Goal: Task Accomplishment & Management: Manage account settings

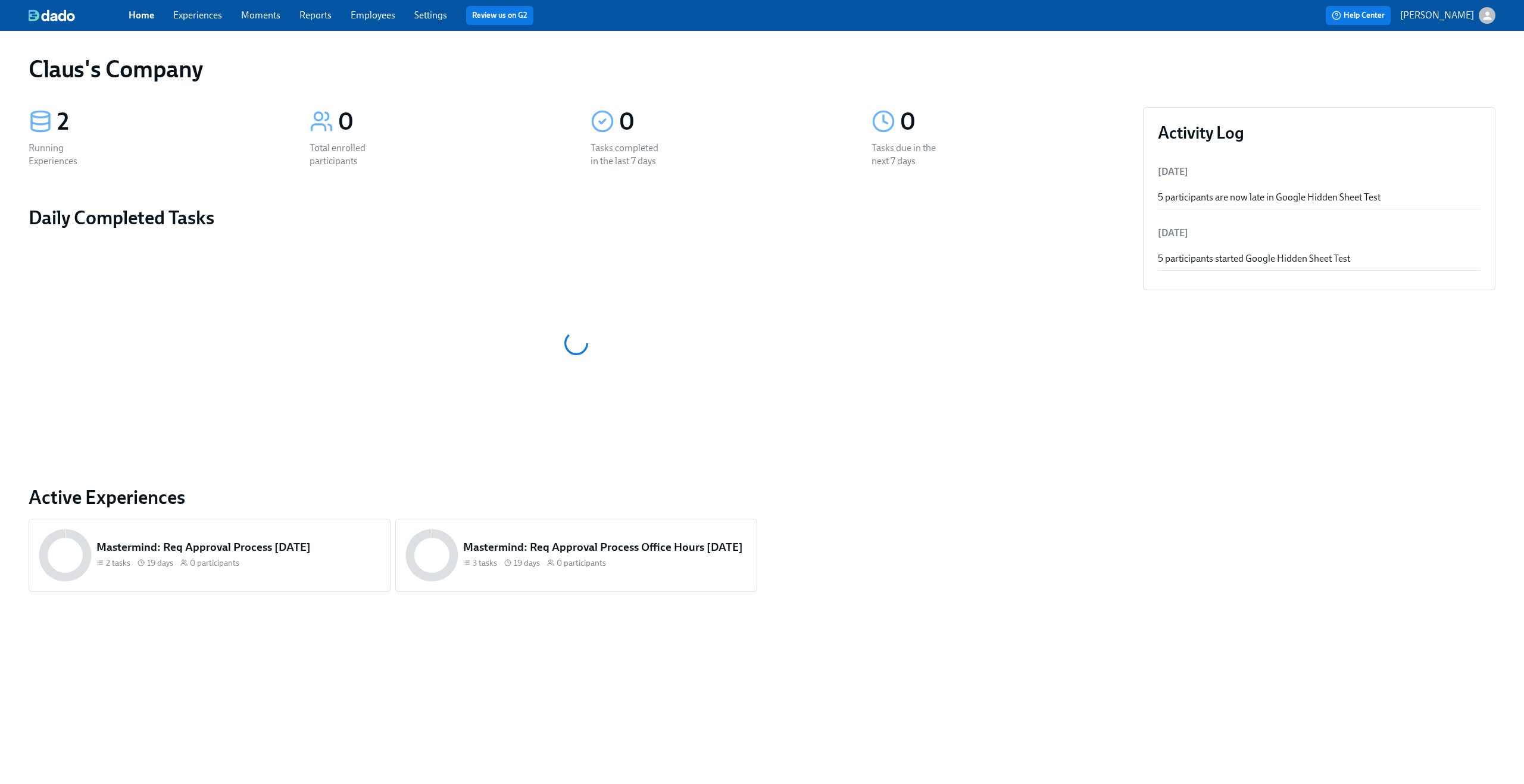
click at [199, 16] on link "Experiences" at bounding box center [198, 15] width 49 height 11
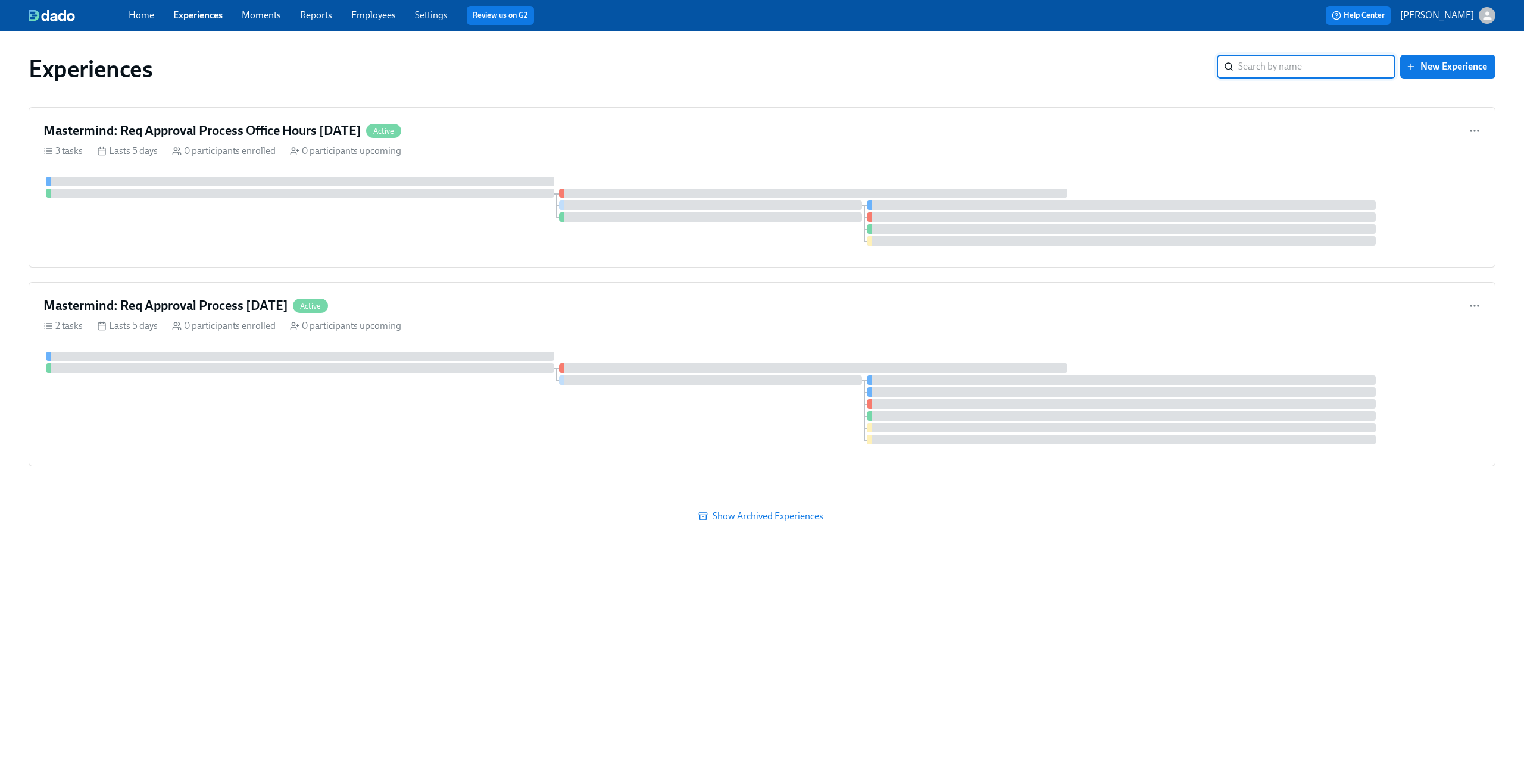
click at [1495, 14] on div "Home Experiences Moments Reports Employees Settings Review us on G2 Help Center…" at bounding box center [762, 15] width 1524 height 31
click at [1492, 16] on icon "button" at bounding box center [1487, 15] width 12 height 12
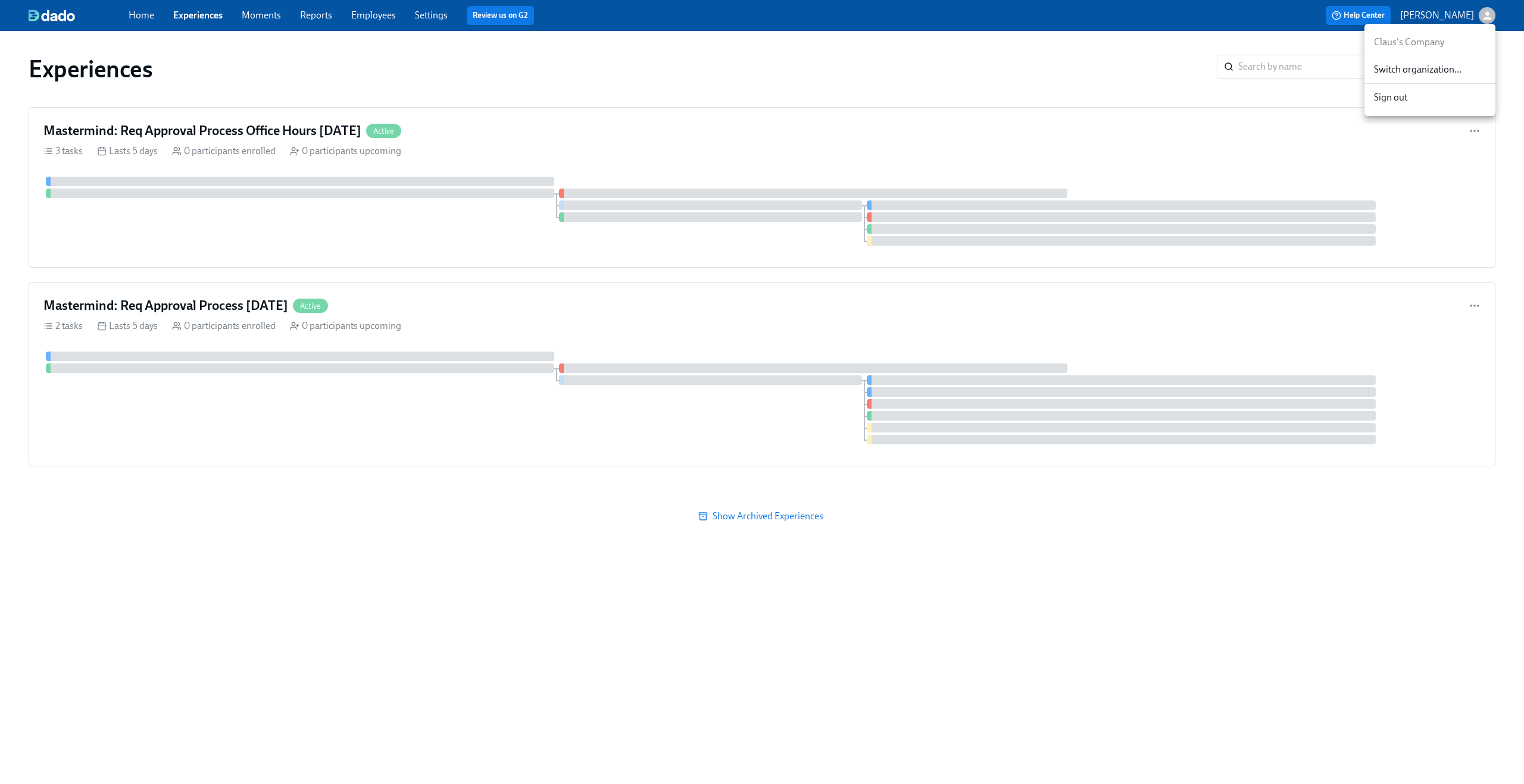
click at [1408, 73] on span "Switch organization..." at bounding box center [1429, 70] width 112 height 13
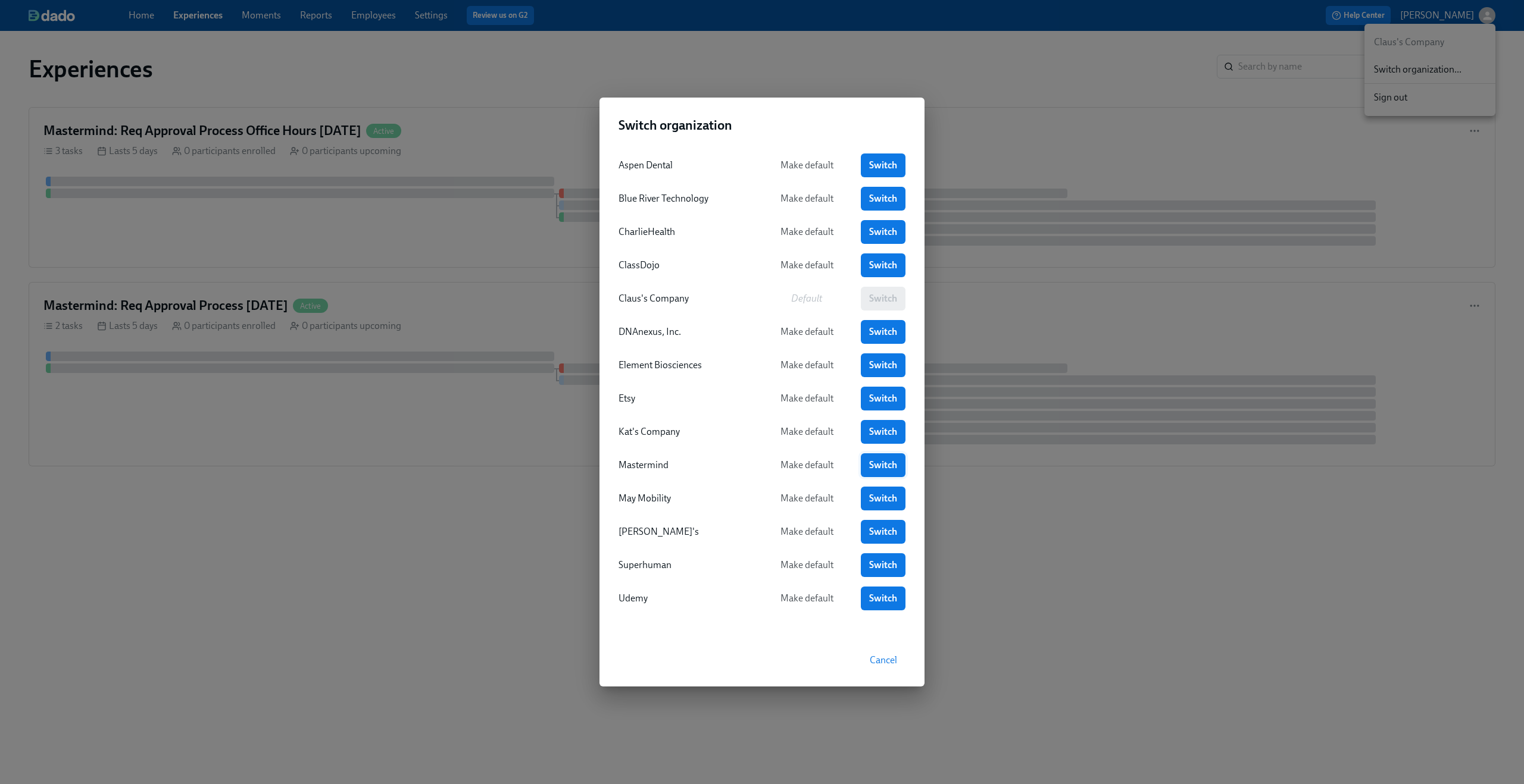
click at [876, 460] on span "Switch" at bounding box center [883, 465] width 28 height 12
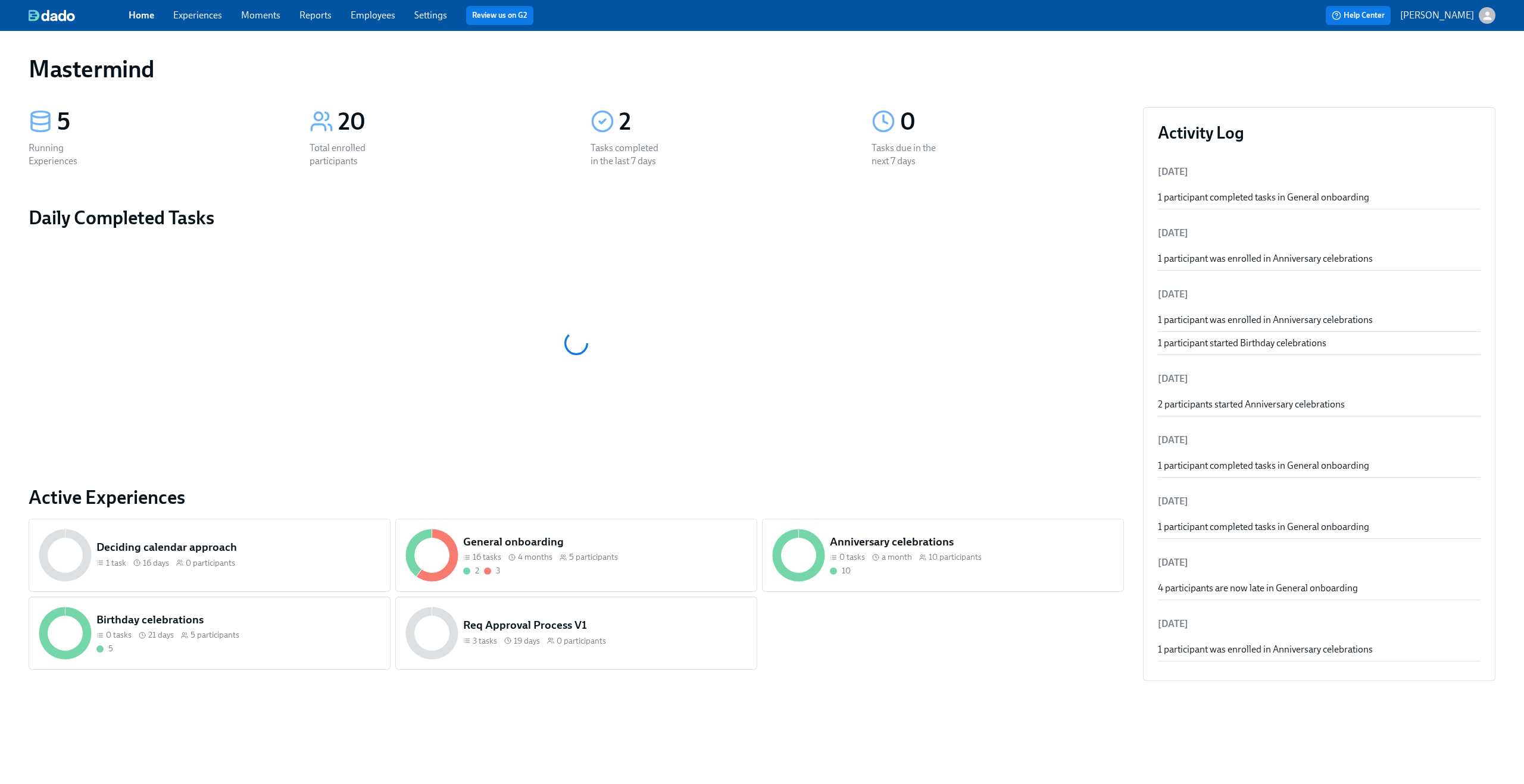
click at [210, 17] on link "Experiences" at bounding box center [198, 15] width 49 height 11
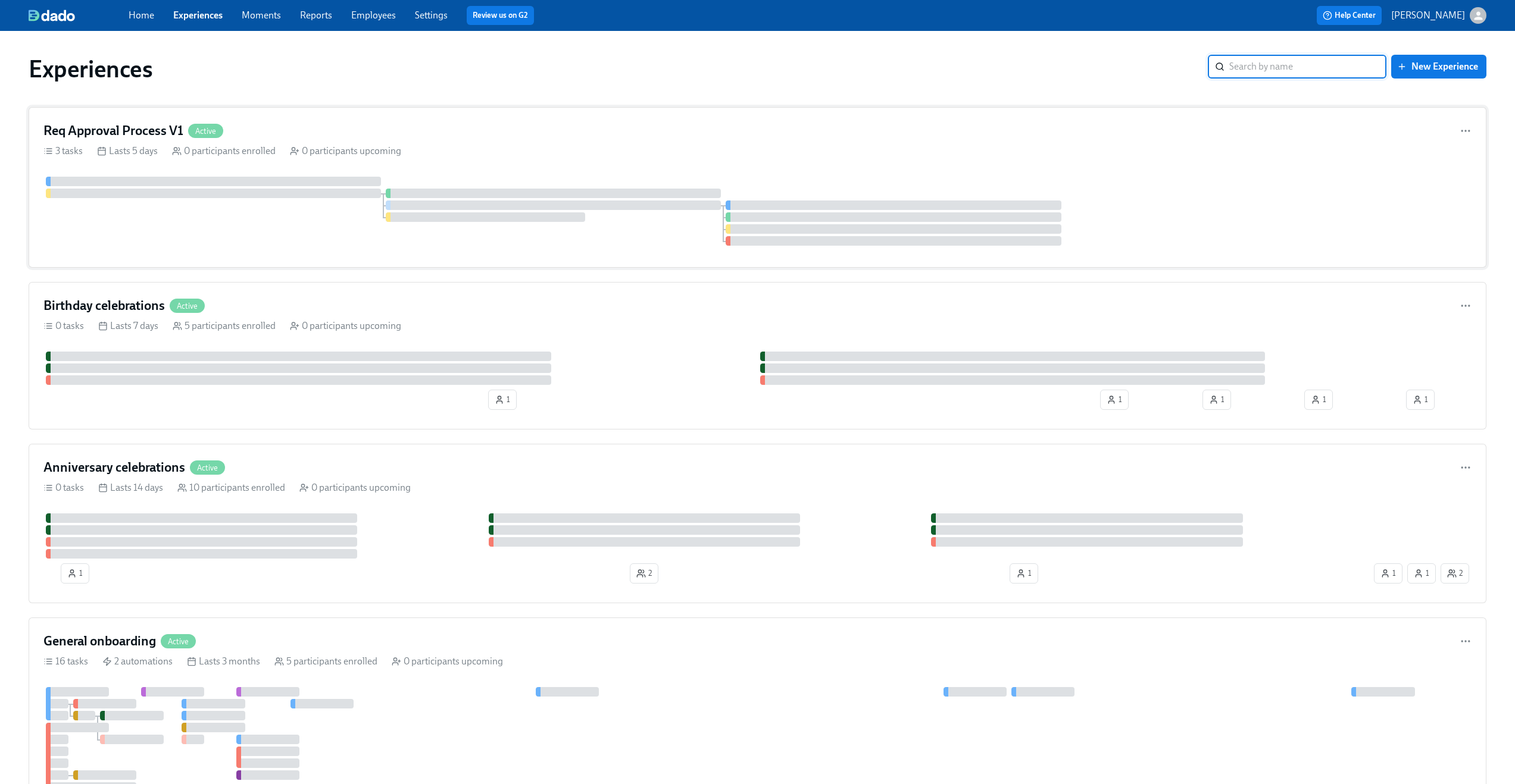
click at [562, 137] on div "Req Approval Process V1 Active" at bounding box center [758, 130] width 1429 height 18
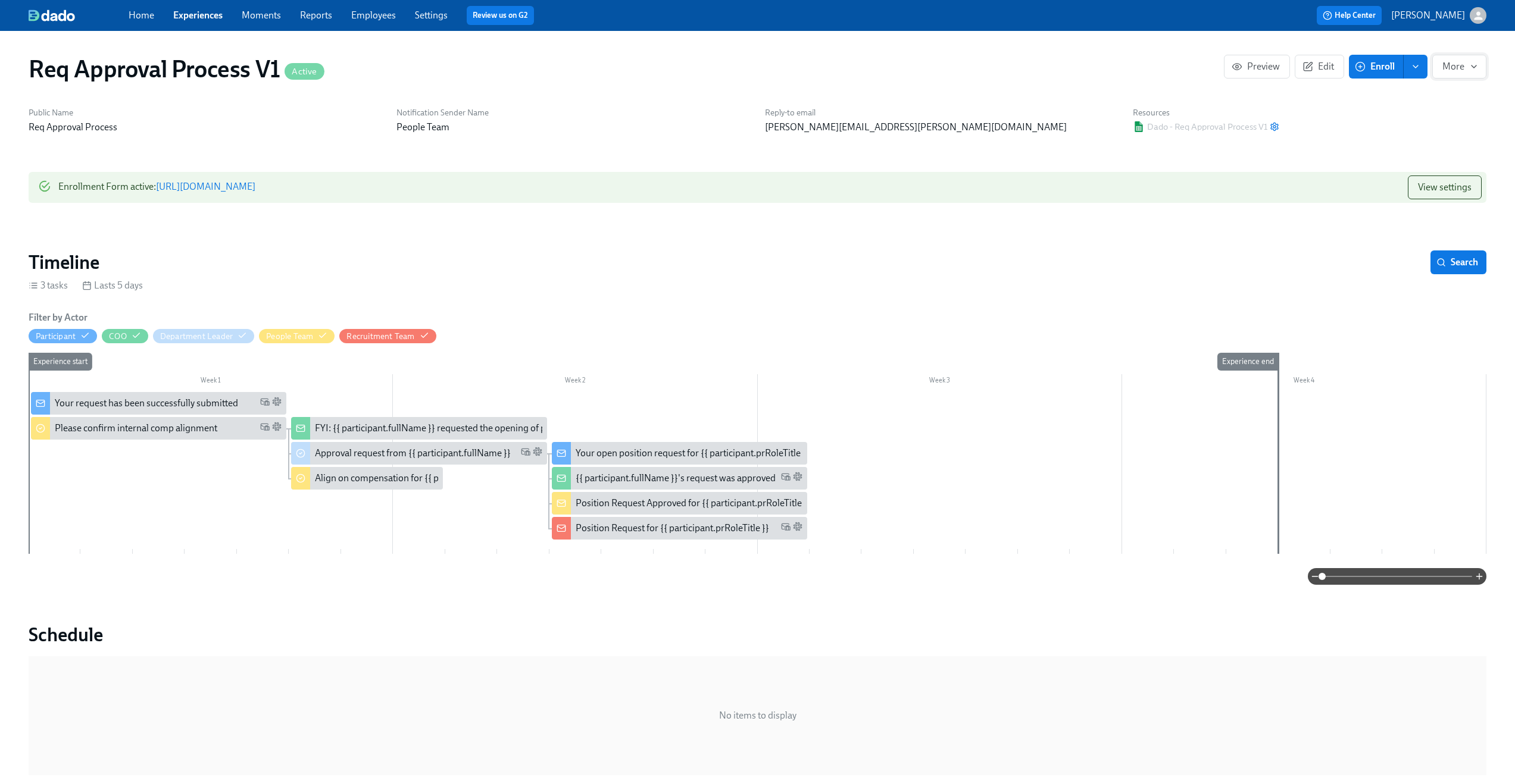
click at [1473, 69] on icon "button" at bounding box center [1474, 67] width 9 height 9
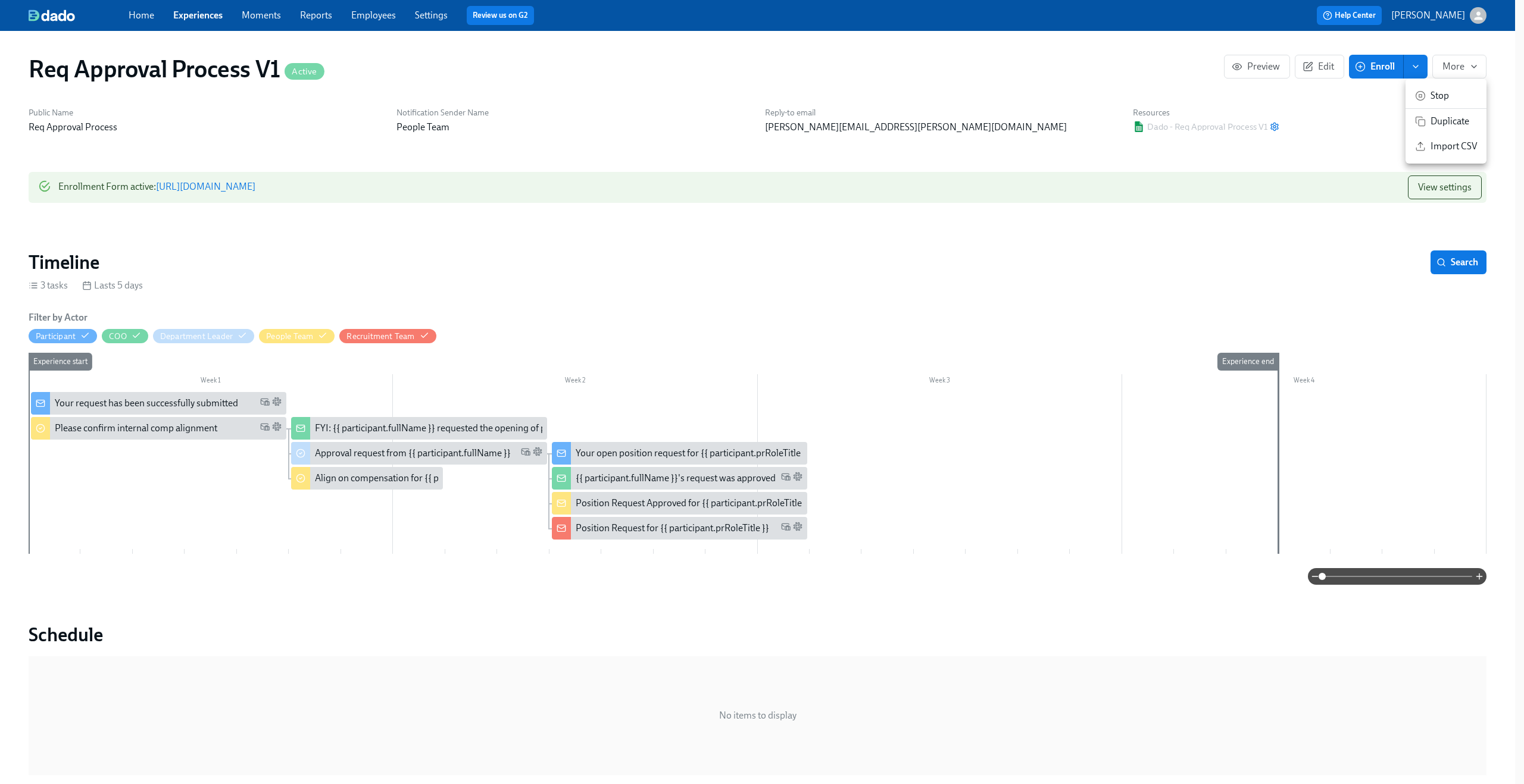
click at [1443, 123] on span "Duplicate" at bounding box center [1453, 122] width 46 height 13
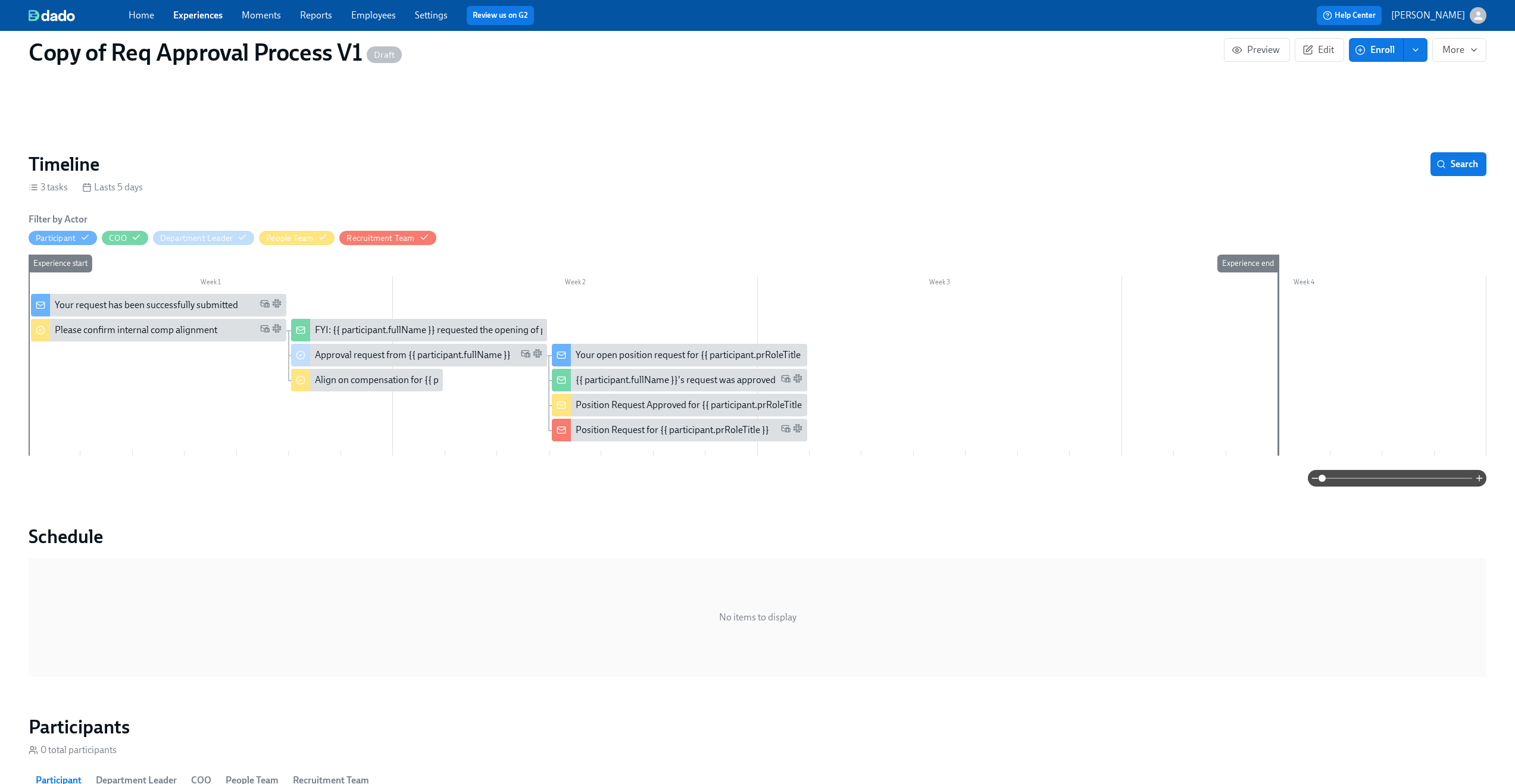
scroll to position [160, 0]
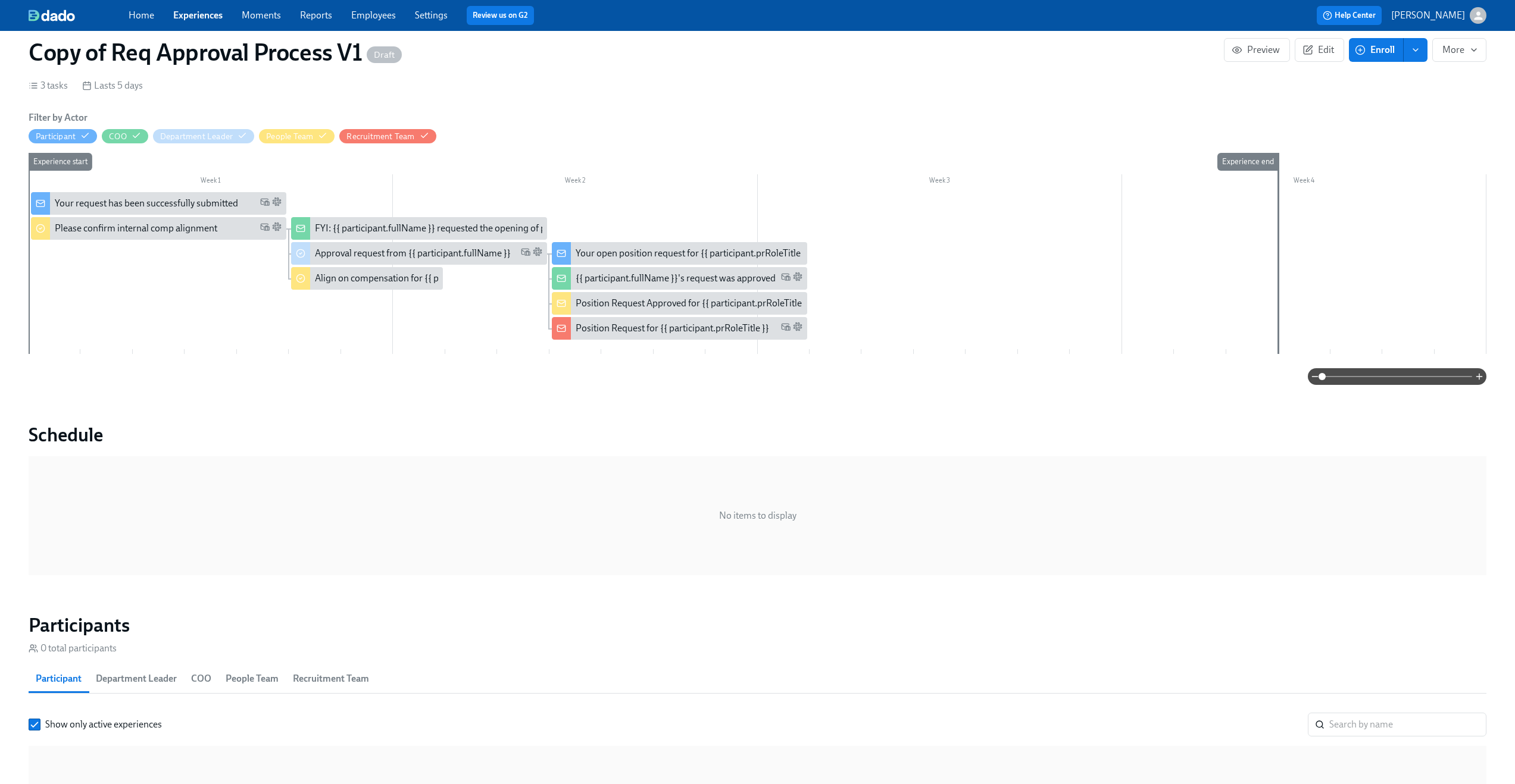
click at [201, 16] on link "Experiences" at bounding box center [198, 15] width 49 height 11
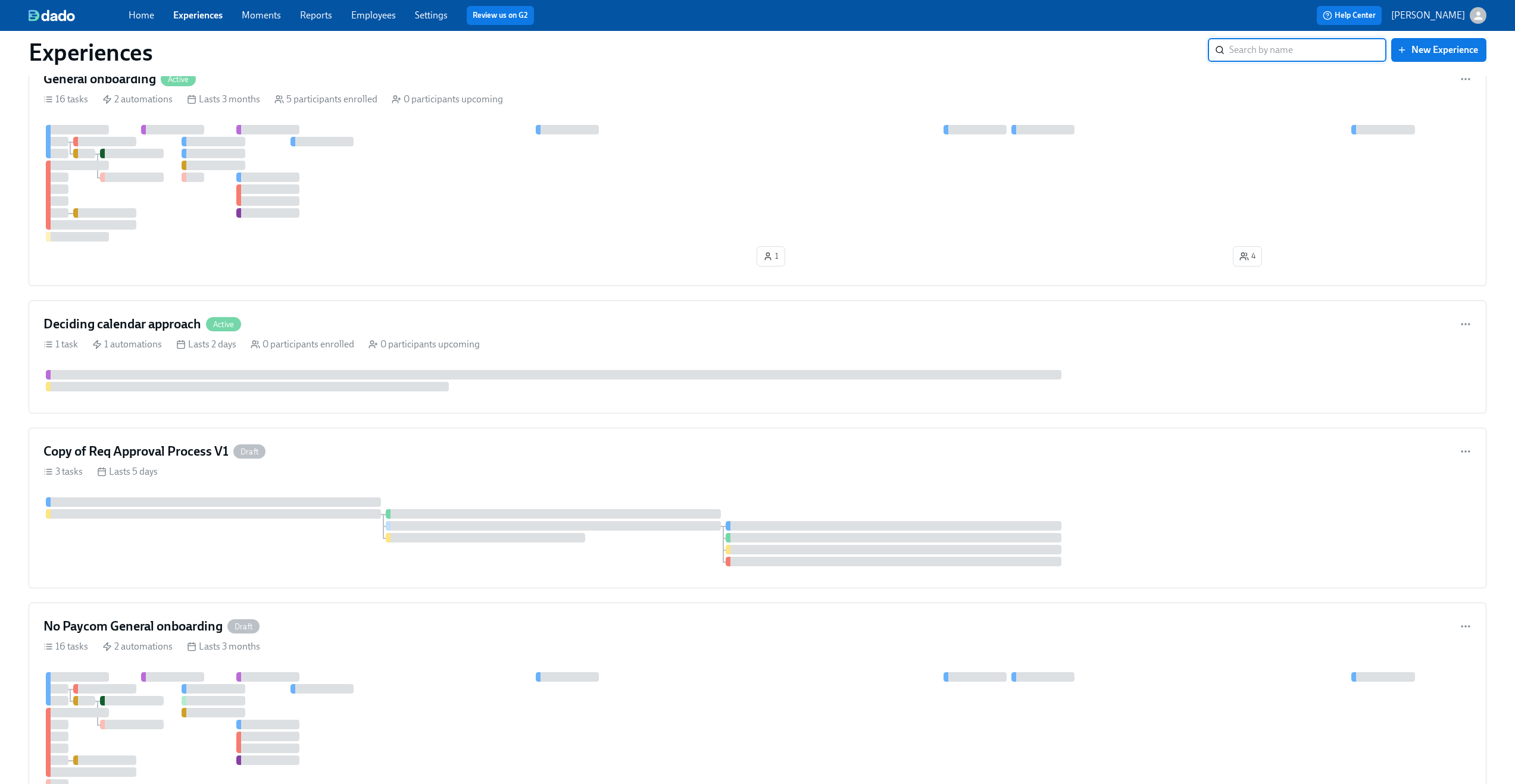
scroll to position [559, 0]
click at [1042, 460] on div "Copy of Req Approval Process V1 Draft" at bounding box center [758, 454] width 1429 height 18
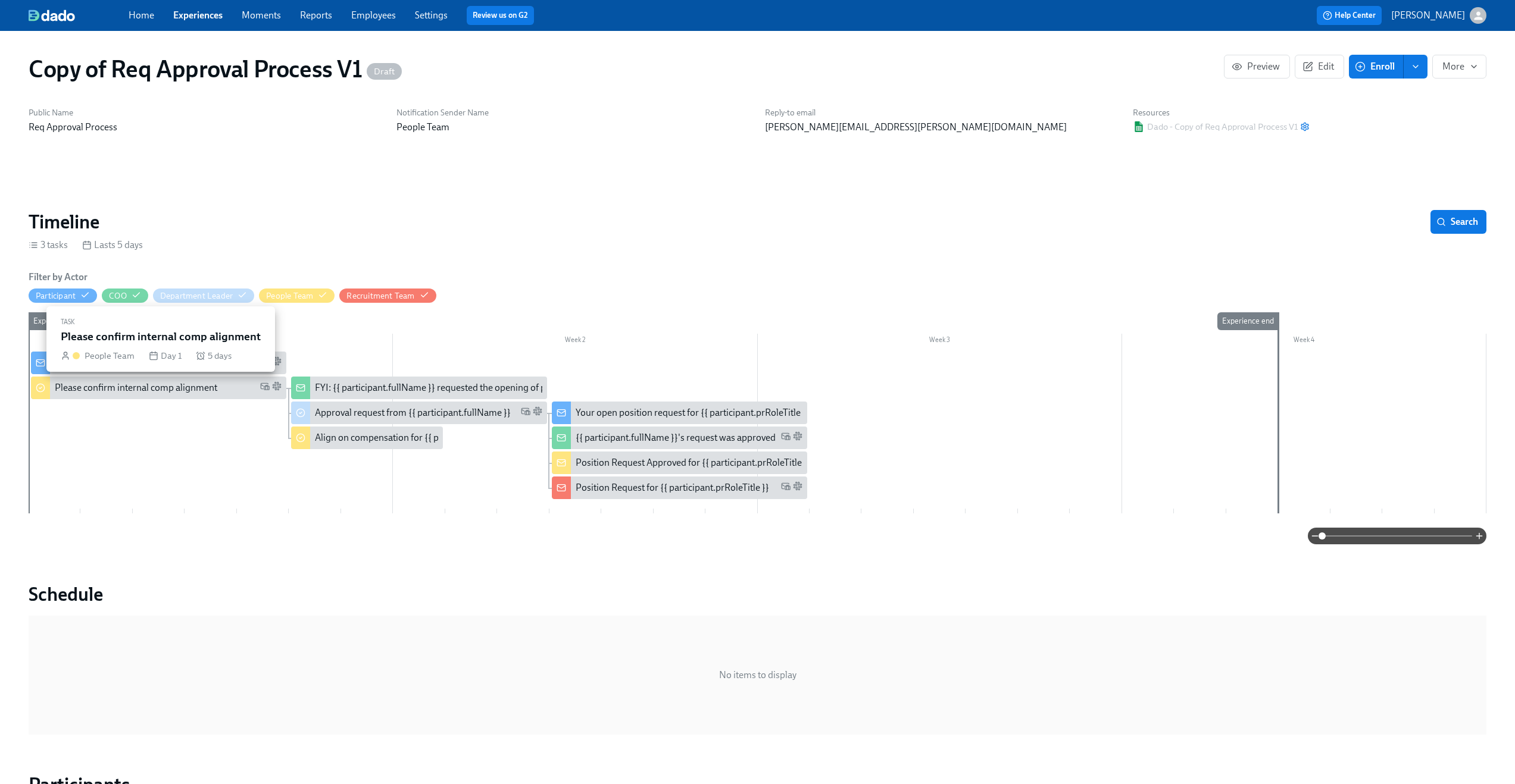
click at [201, 379] on div "Please confirm internal comp alignment" at bounding box center [158, 388] width 255 height 22
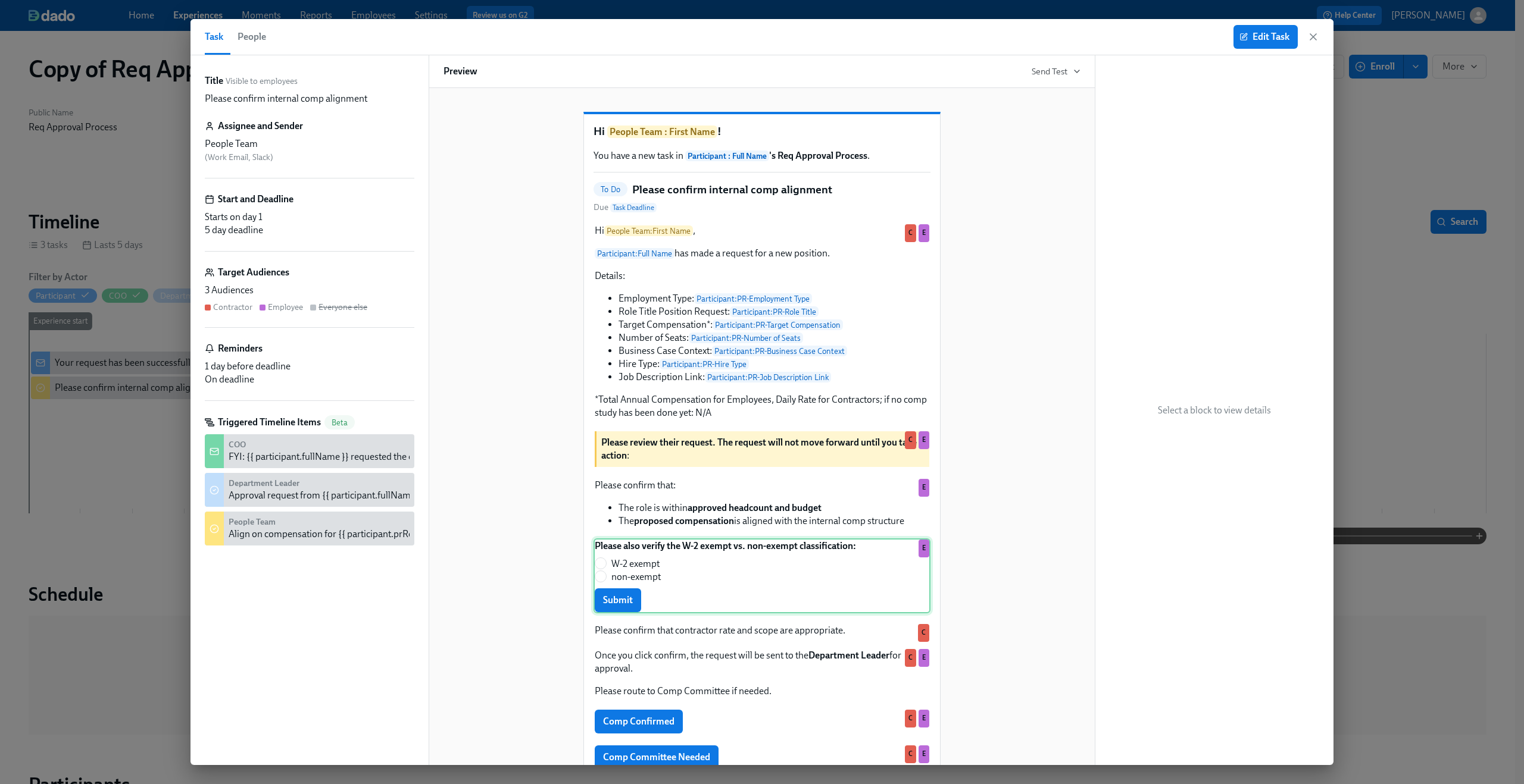
click at [789, 590] on div "Please also verify the W-2 exempt vs. non-exempt classification: W-2 exempt non…" at bounding box center [761, 575] width 337 height 75
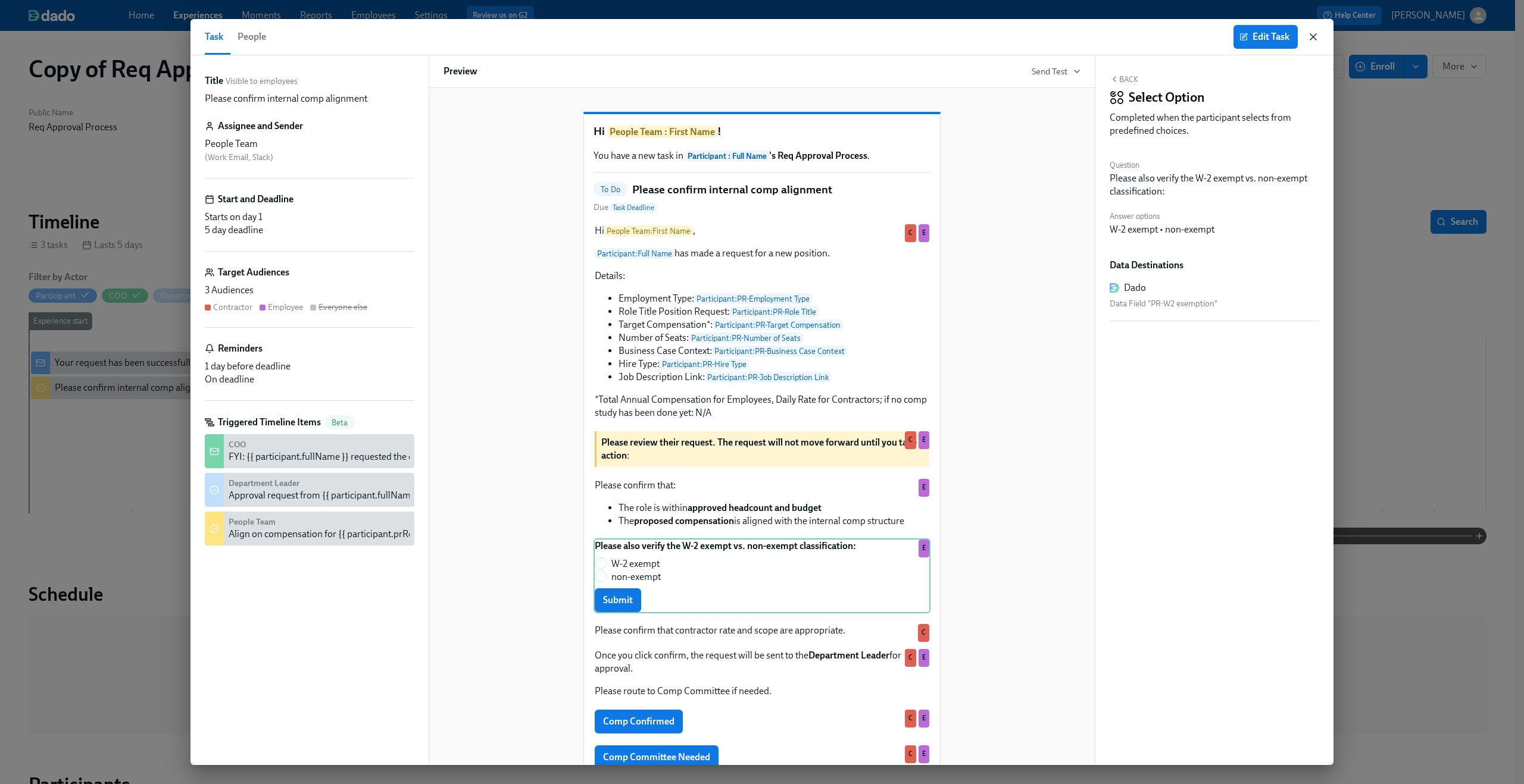
click at [1312, 35] on icon "button" at bounding box center [1313, 37] width 6 height 6
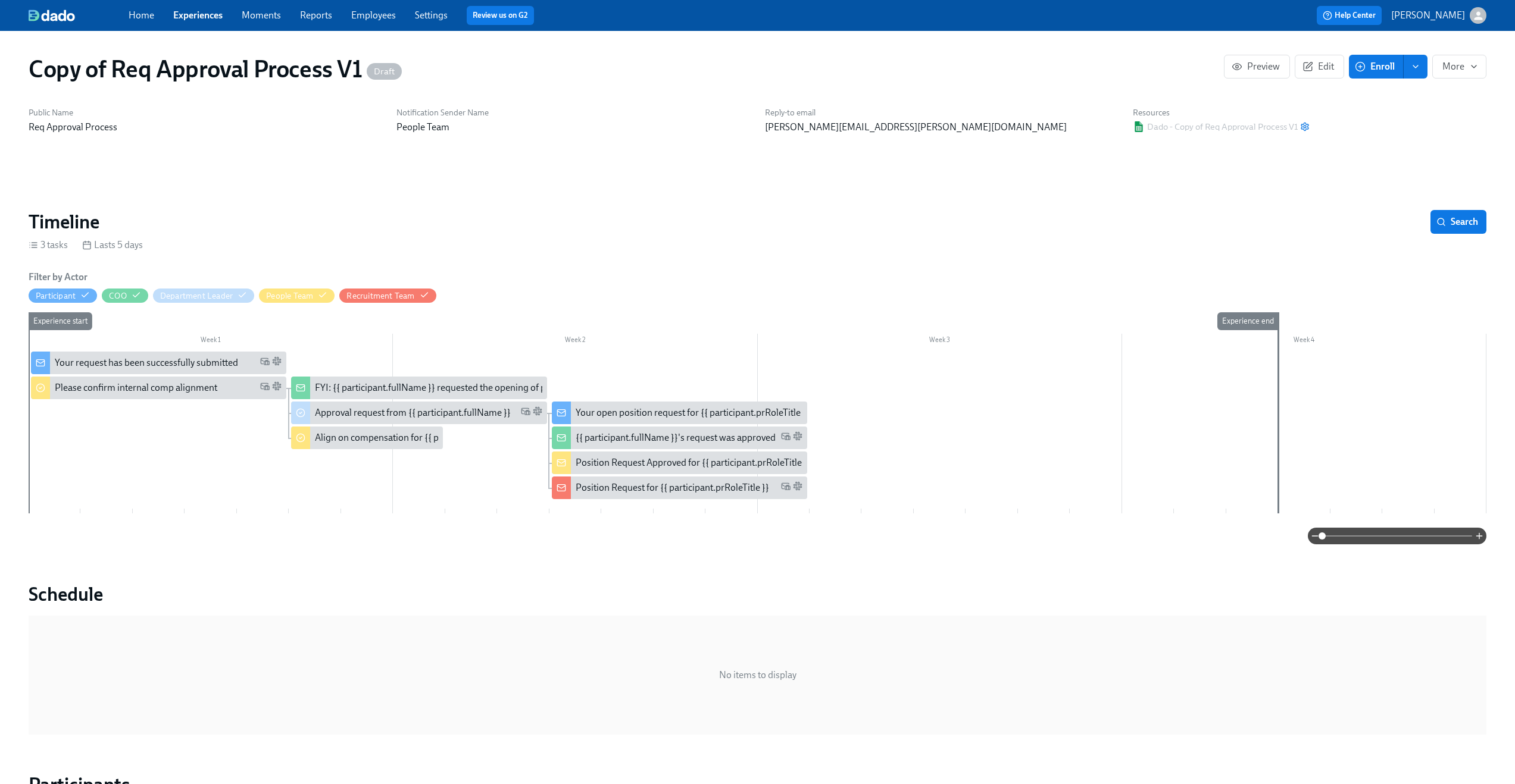
click at [235, 544] on div at bounding box center [758, 536] width 1458 height 17
click at [177, 431] on div at bounding box center [758, 427] width 1458 height 150
click at [184, 432] on div at bounding box center [758, 427] width 1458 height 150
click at [1326, 71] on span "Edit" at bounding box center [1319, 66] width 29 height 12
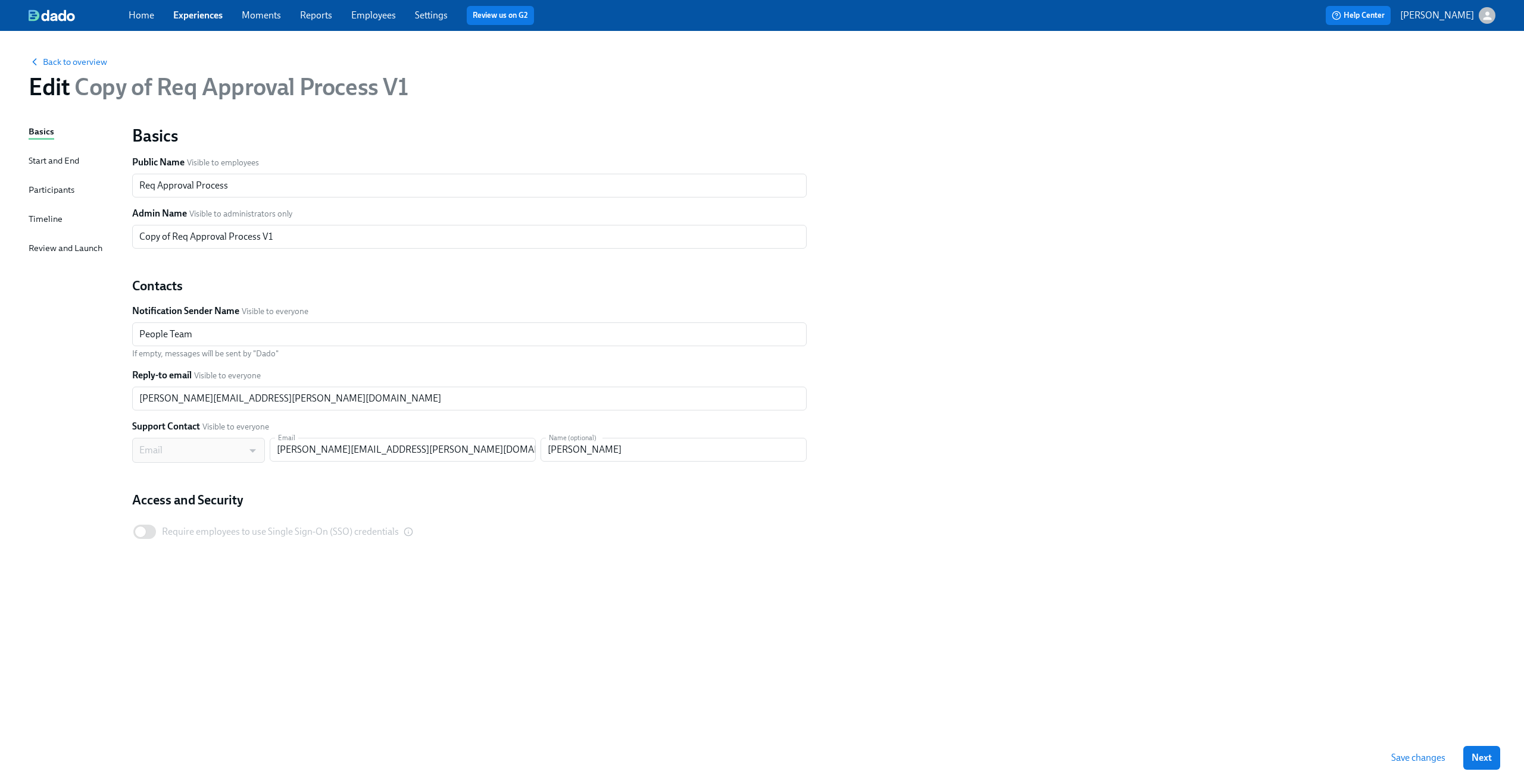
click at [51, 222] on div "Timeline" at bounding box center [45, 219] width 34 height 13
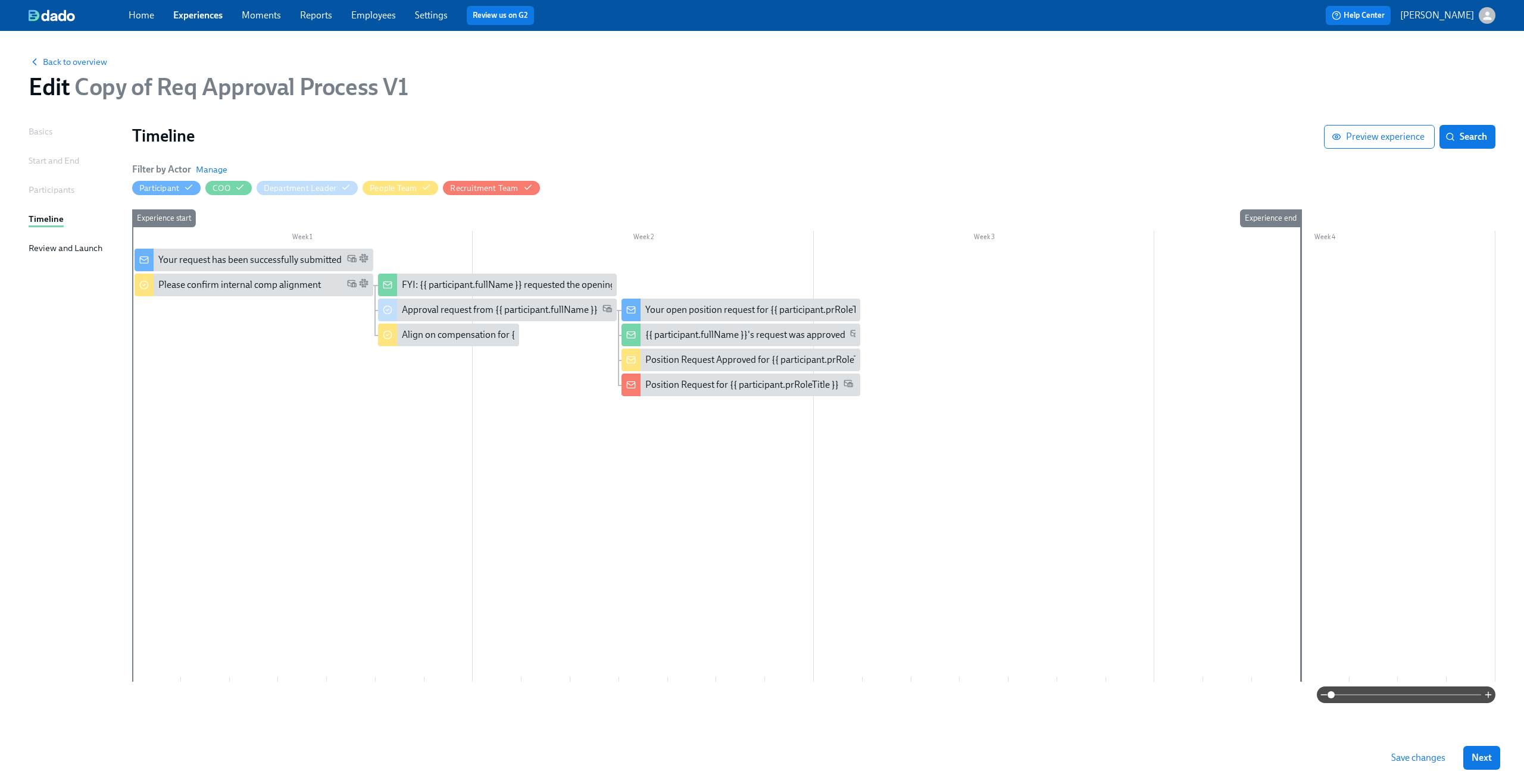
click at [329, 446] on div at bounding box center [813, 465] width 1363 height 433
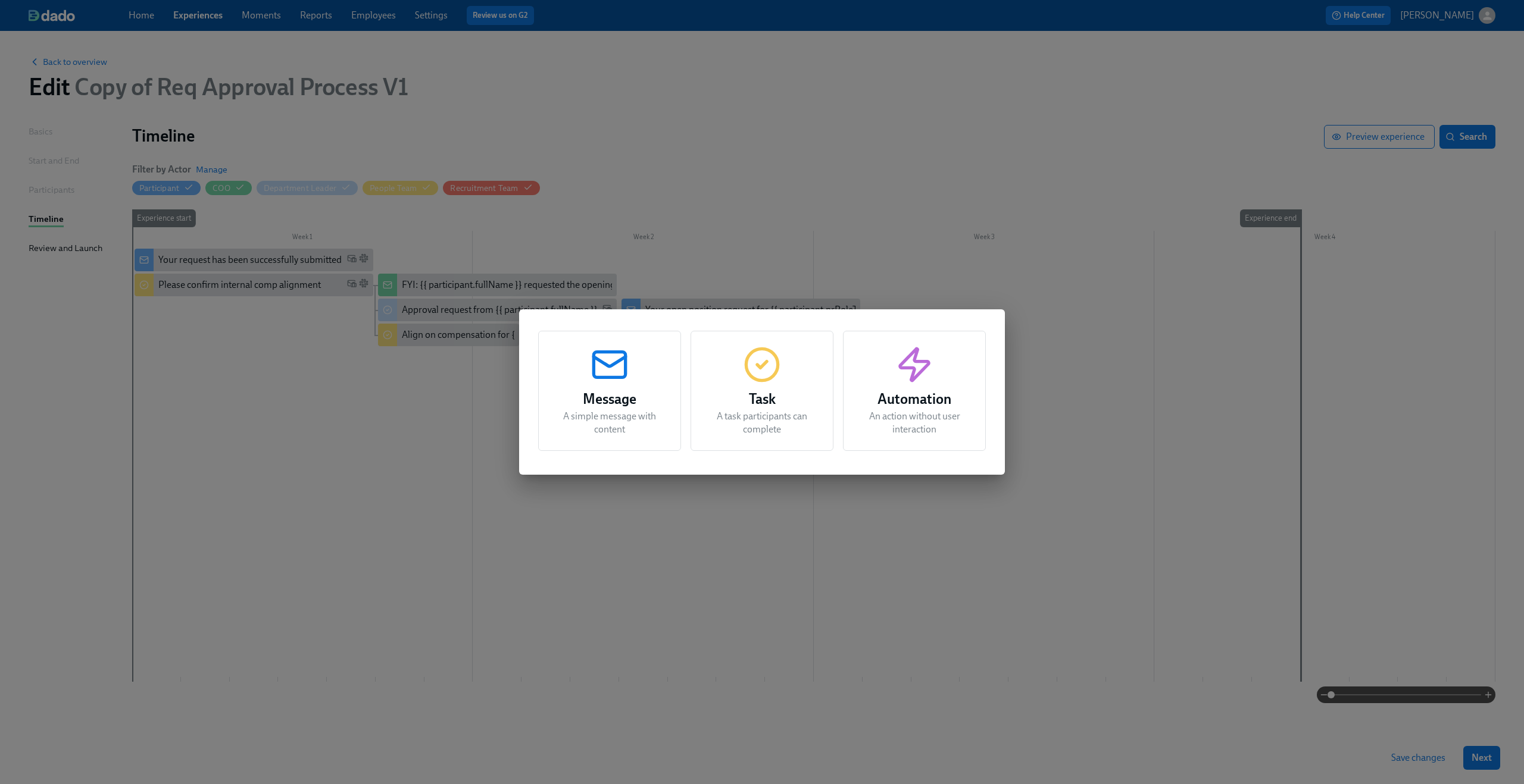
click at [904, 243] on div "Message A simple message with content Task A task participants can complete Aut…" at bounding box center [762, 392] width 1524 height 784
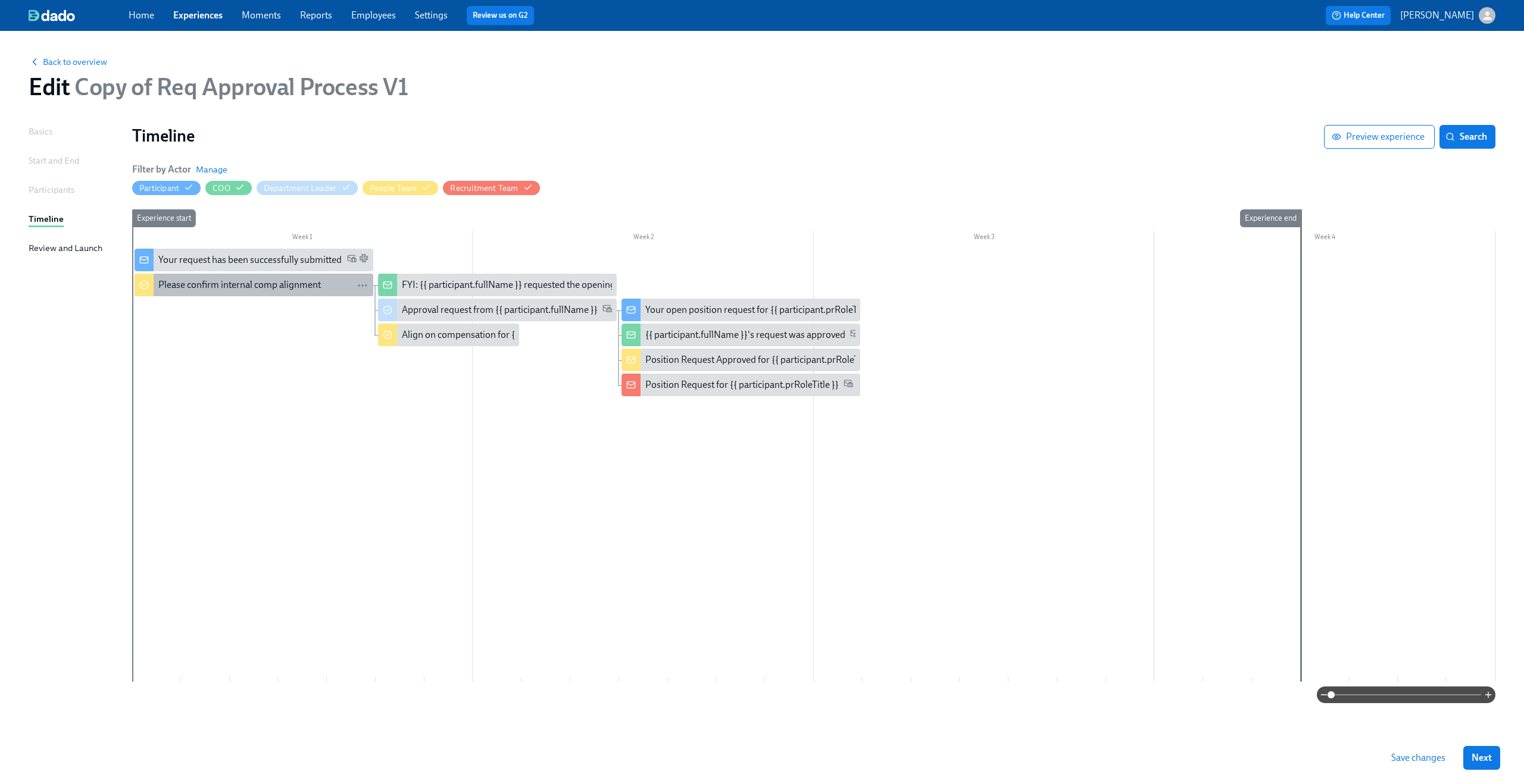
click at [267, 283] on div "Please confirm internal comp alignment" at bounding box center [239, 285] width 162 height 13
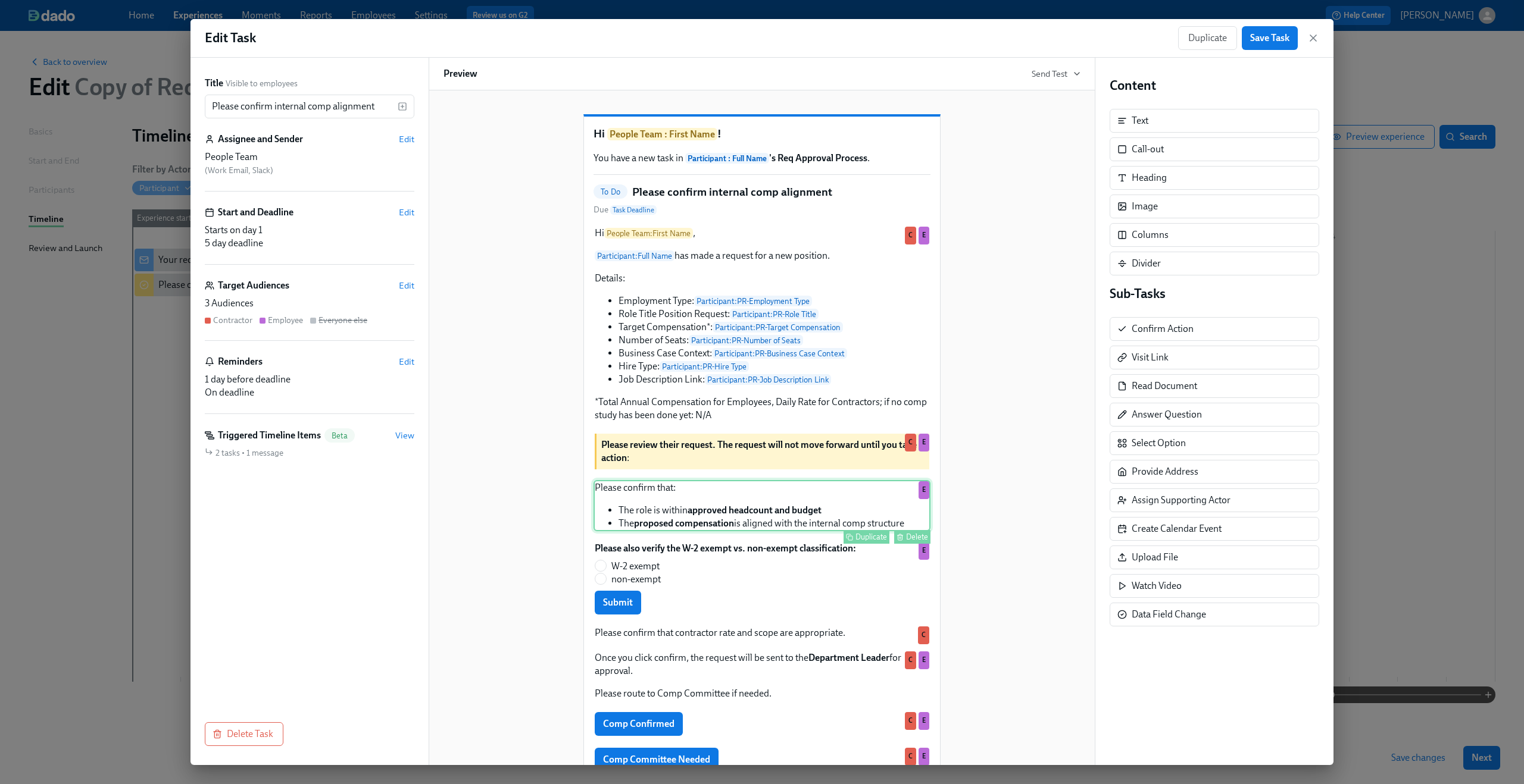
scroll to position [128, 0]
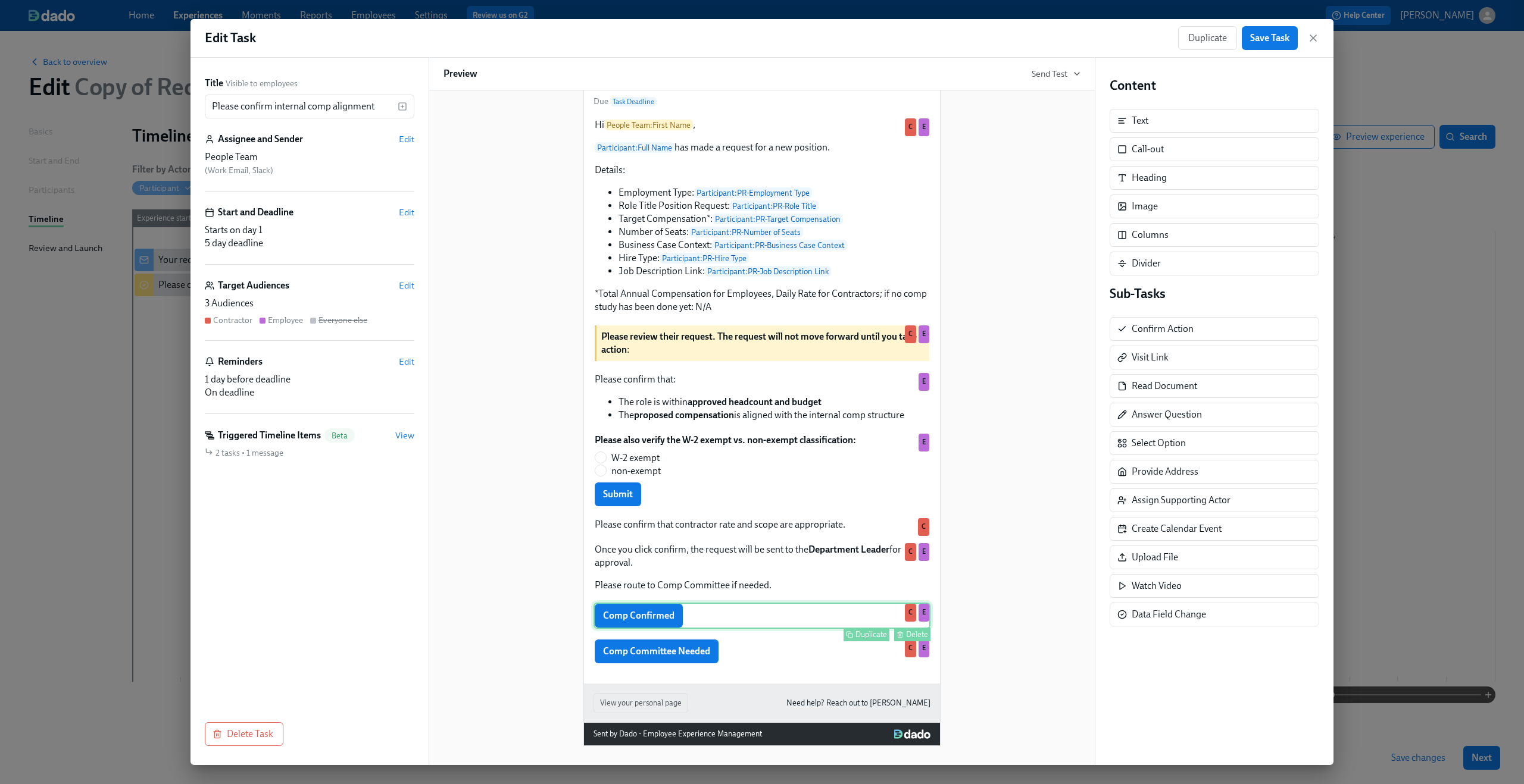
click at [700, 618] on div "Comp Confirmed Duplicate Delete C E" at bounding box center [761, 616] width 337 height 26
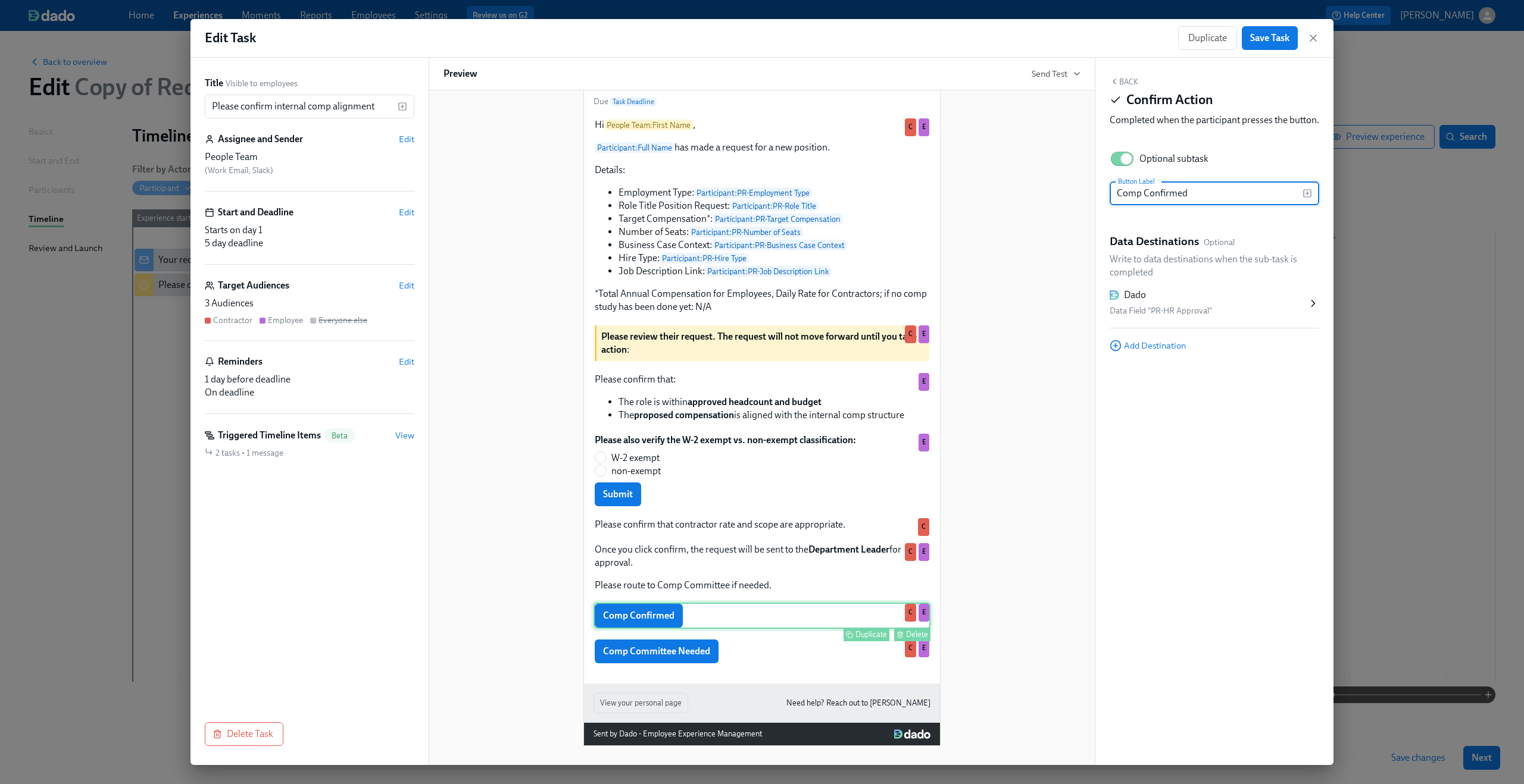
click at [645, 613] on div "Comp Confirmed Duplicate Delete C E" at bounding box center [761, 616] width 337 height 26
click at [643, 664] on div "Duplicate Delete" at bounding box center [763, 670] width 334 height 14
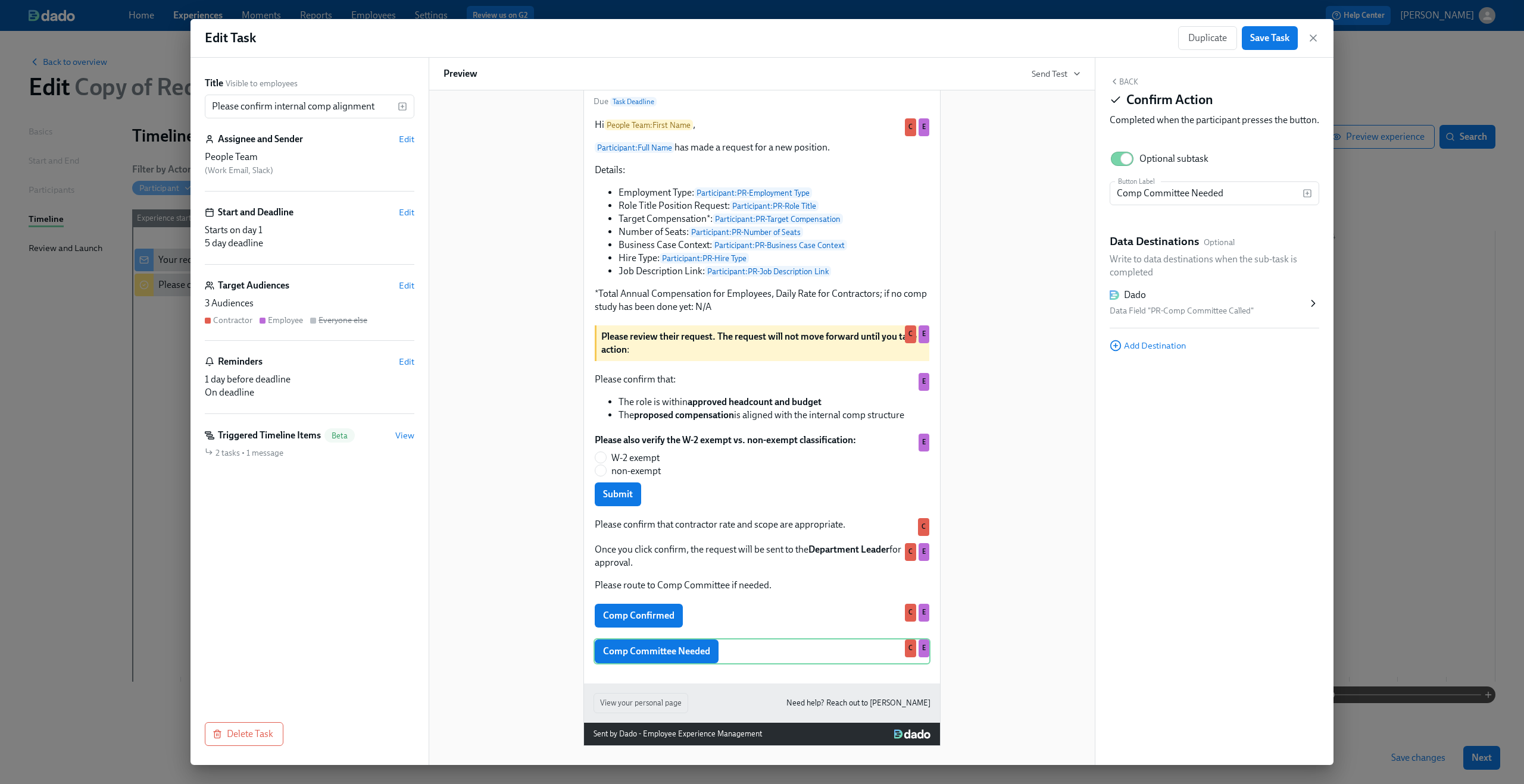
click at [1156, 318] on div "Data Field "PR-Comp Committee Called"" at bounding box center [1208, 311] width 198 height 14
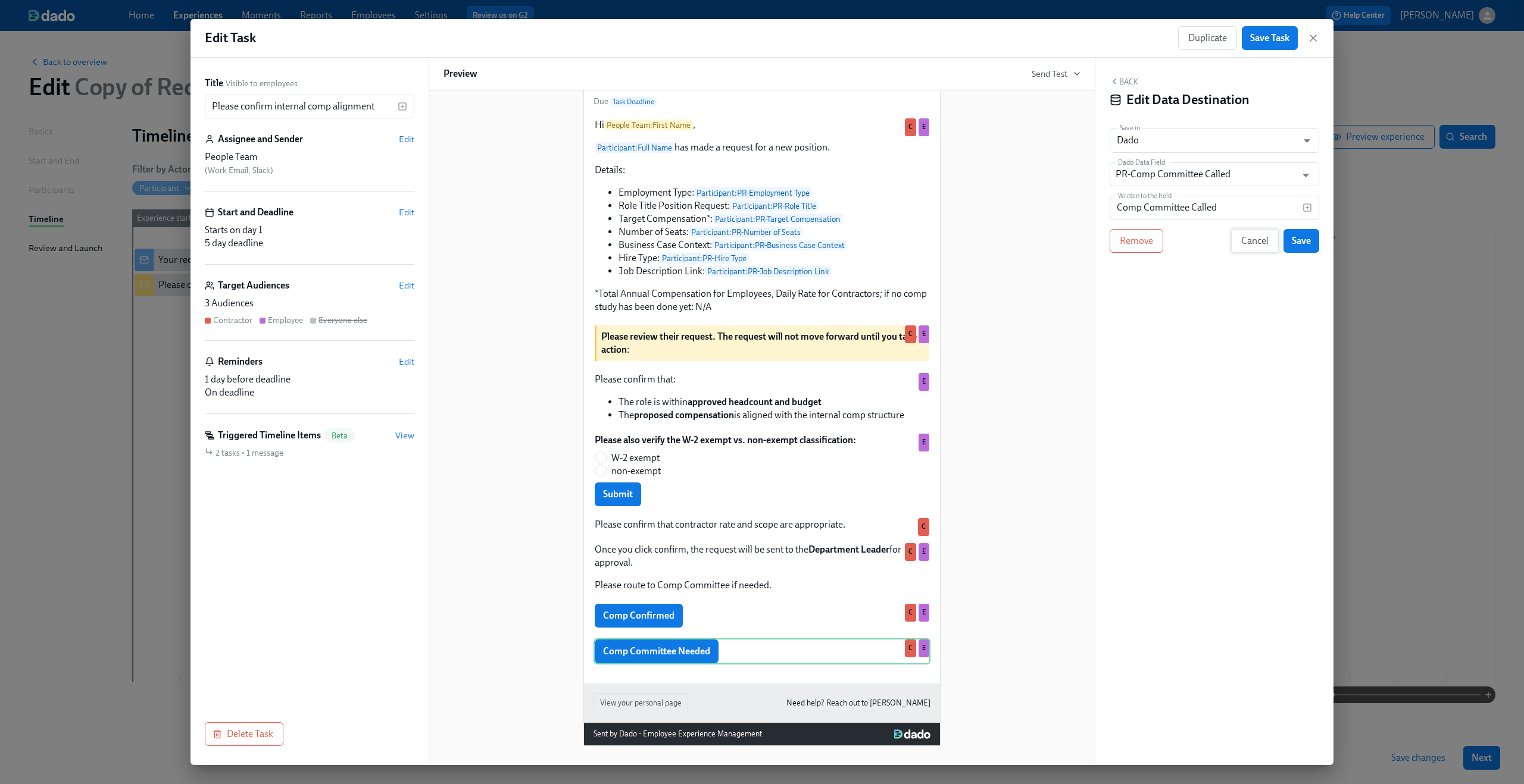
click at [1243, 239] on span "Cancel" at bounding box center [1255, 240] width 28 height 12
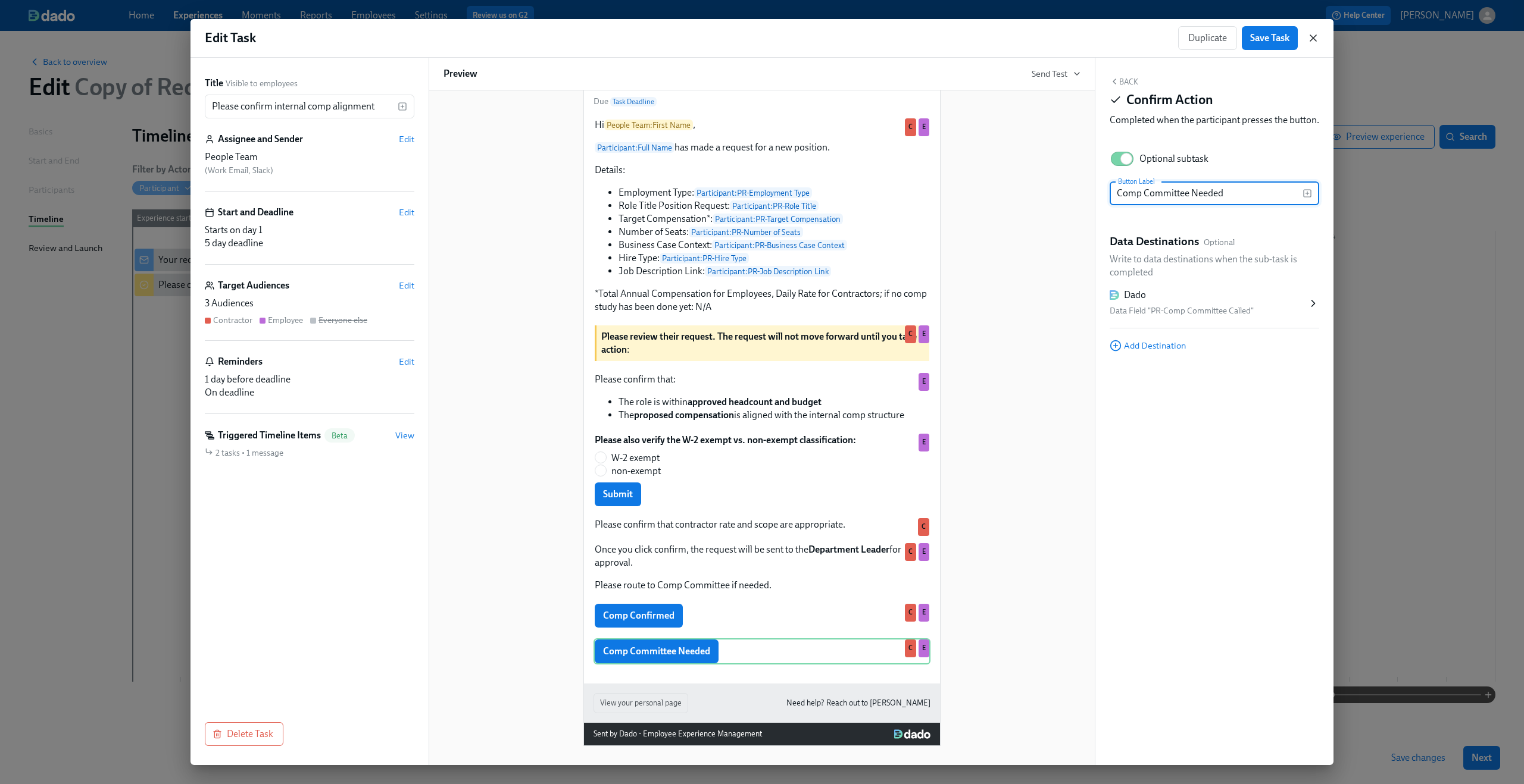
click at [1313, 33] on icon "button" at bounding box center [1312, 38] width 12 height 12
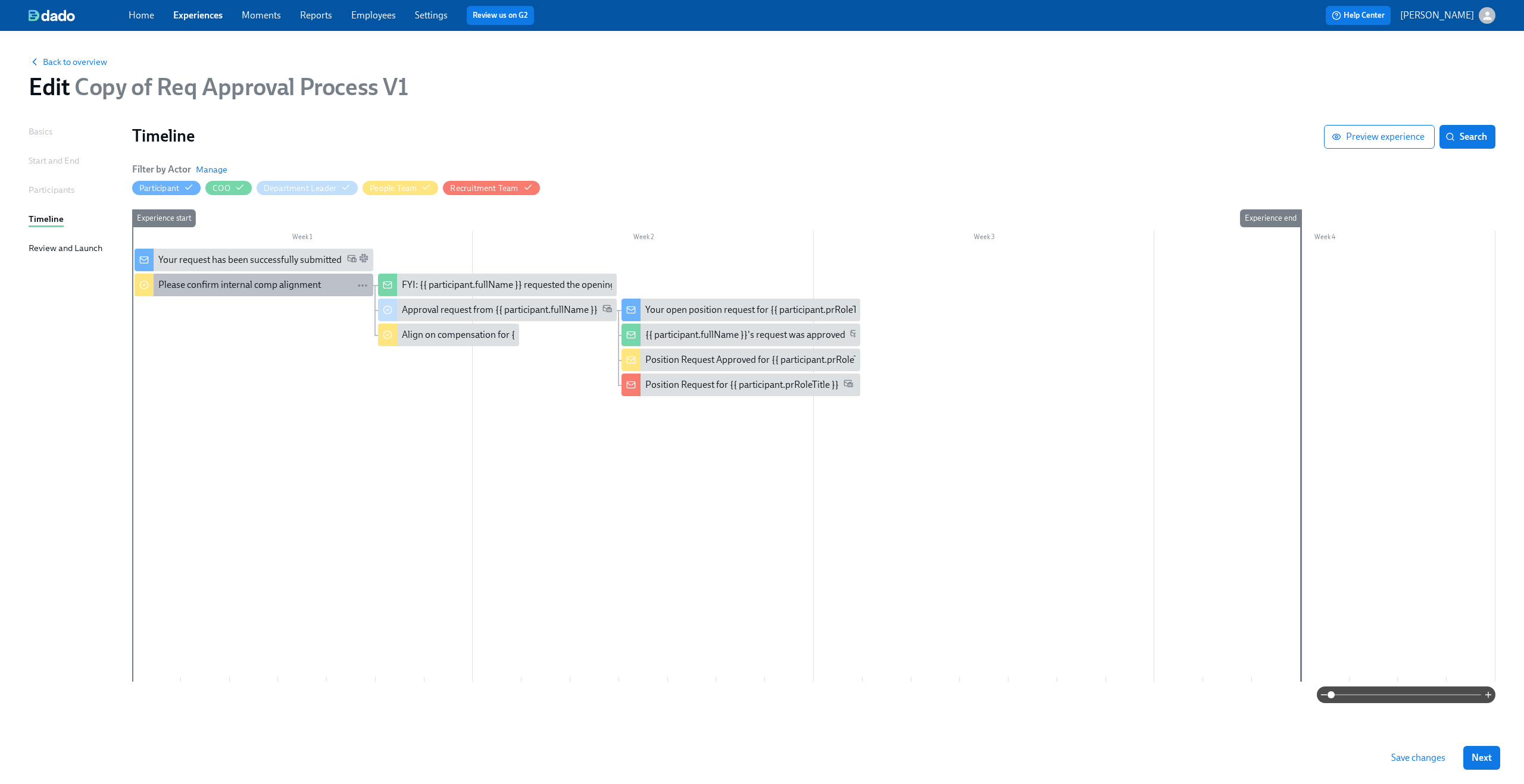
click at [306, 288] on div "Please confirm internal comp alignment" at bounding box center [239, 285] width 162 height 13
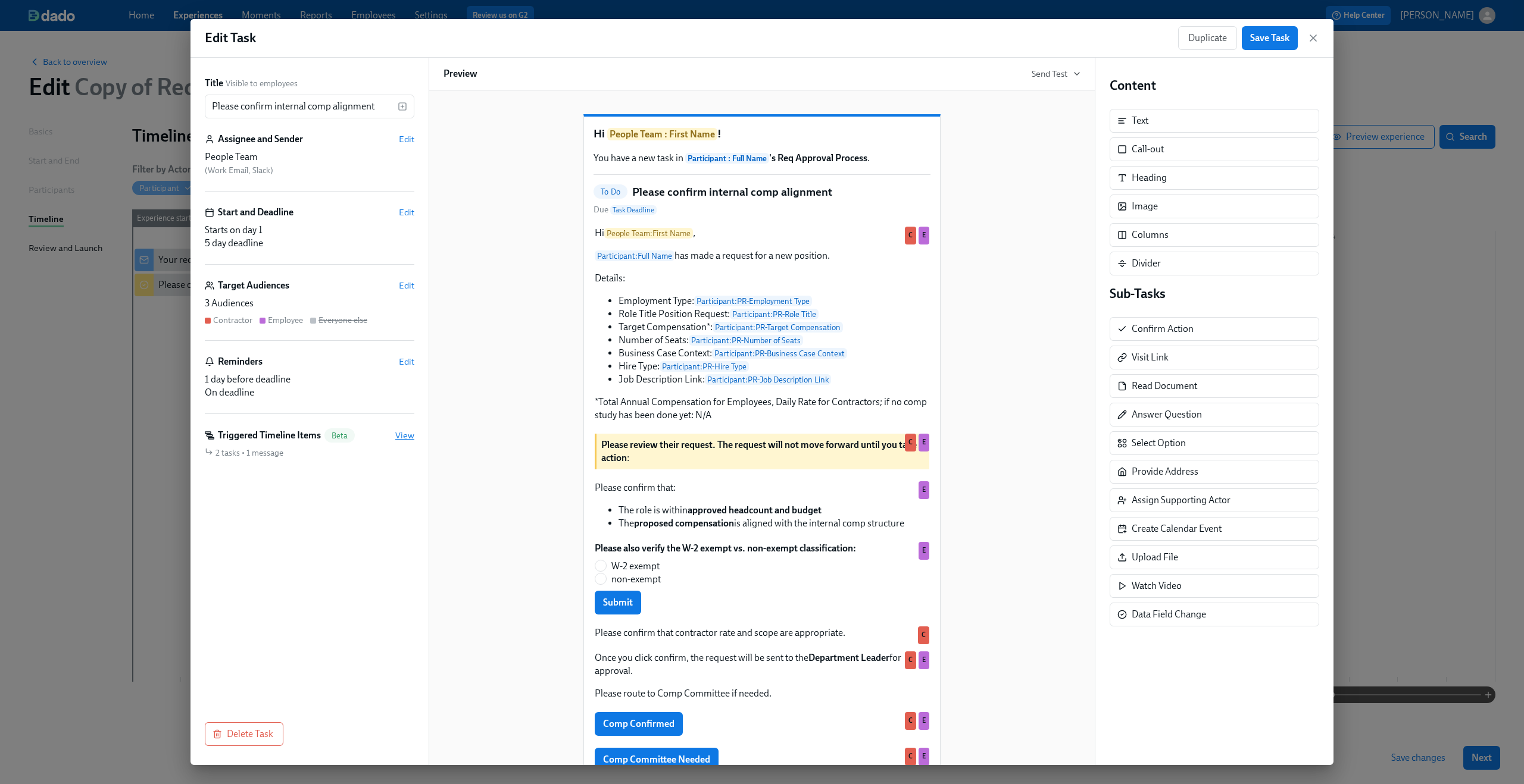
click at [403, 435] on span "View" at bounding box center [405, 435] width 19 height 12
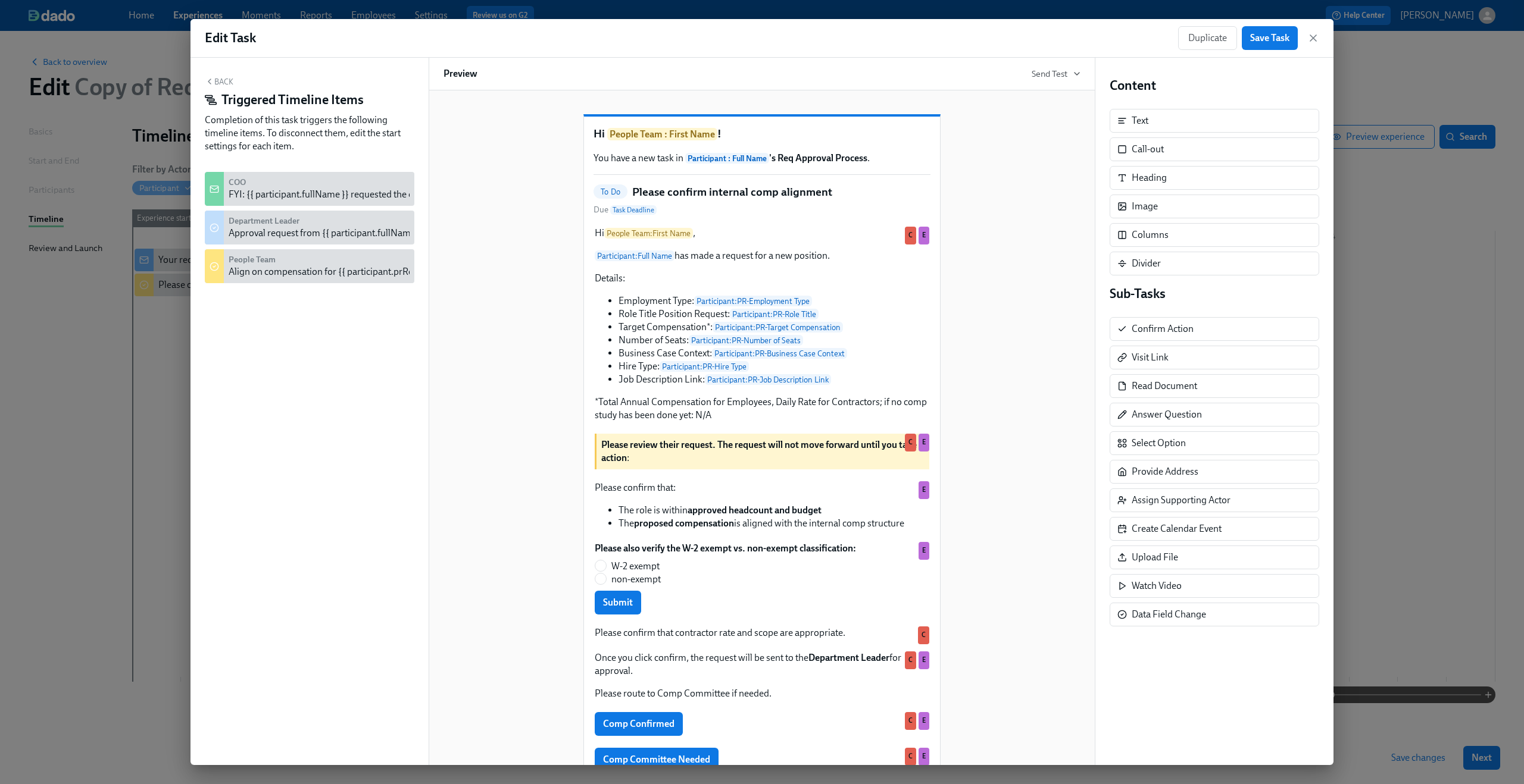
click at [515, 469] on div "Hi People Team : First Name ! You have a new task in Participant : Full Name 's…" at bounding box center [762, 475] width 637 height 759
click at [657, 590] on div "Please also verify the W-2 exempt vs. non-exempt classification: W-2 exempt non…" at bounding box center [761, 578] width 337 height 75
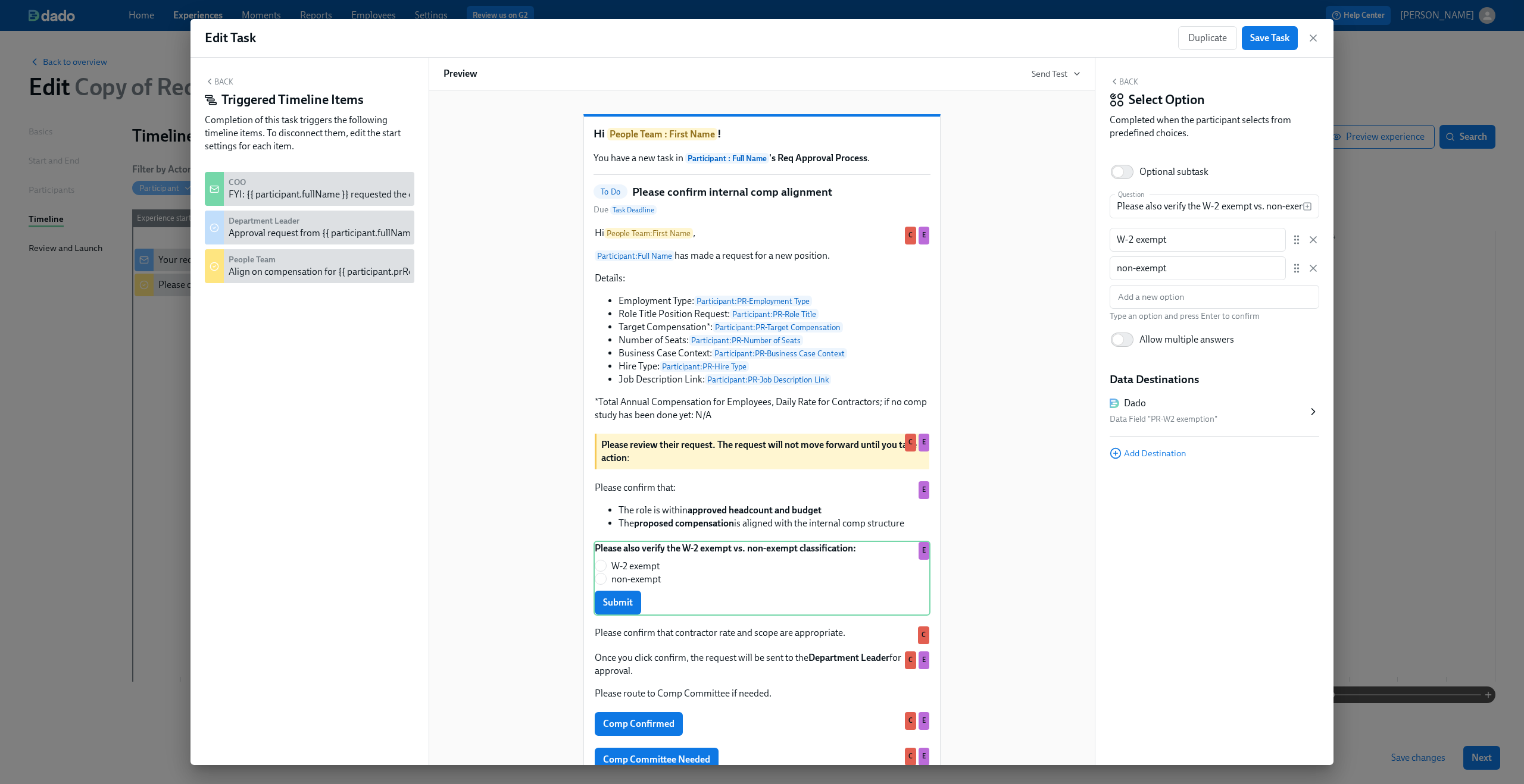
click at [223, 79] on button "Back" at bounding box center [219, 82] width 29 height 9
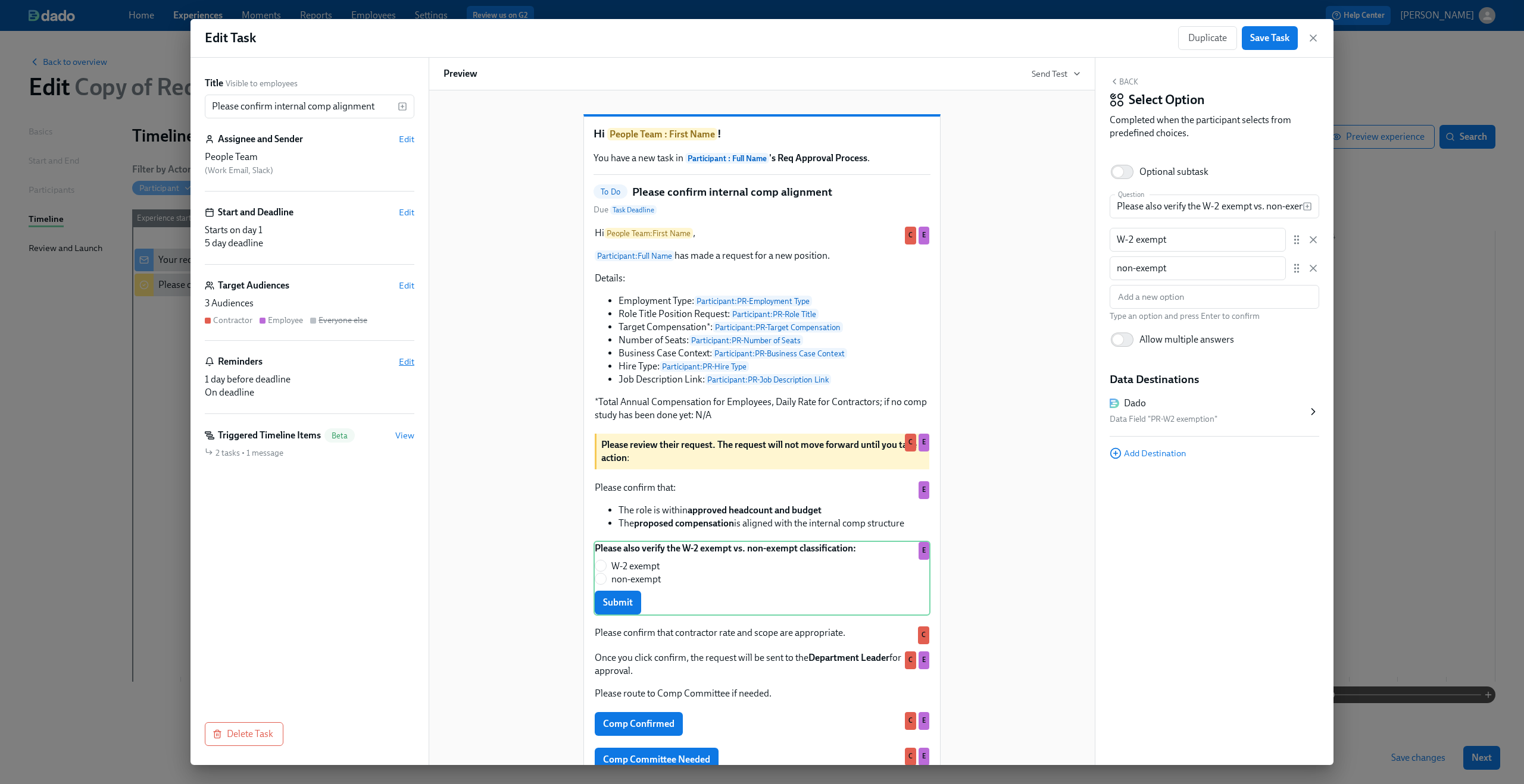
click at [412, 364] on span "Edit" at bounding box center [407, 362] width 16 height 12
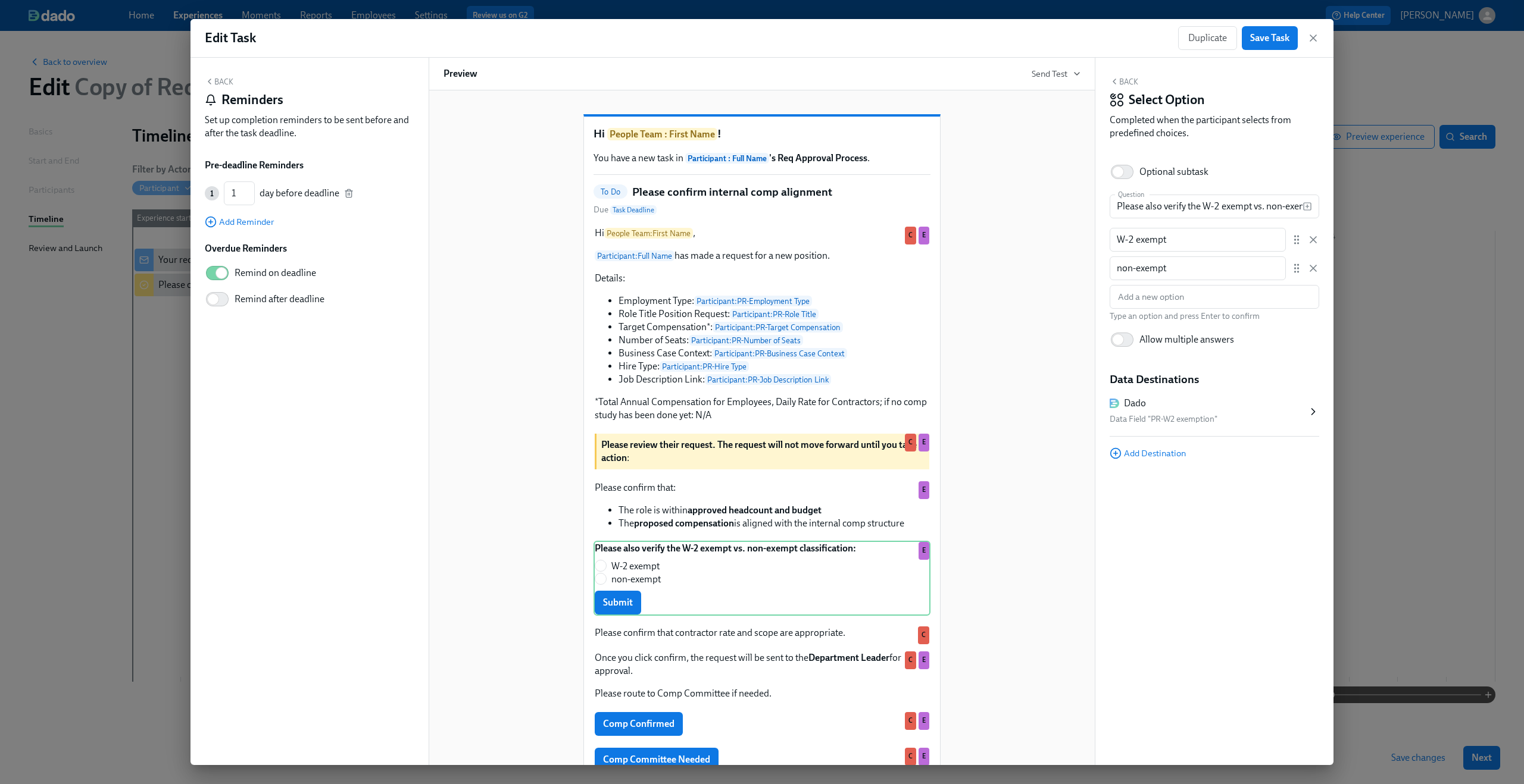
click at [216, 83] on button "Back" at bounding box center [219, 82] width 29 height 9
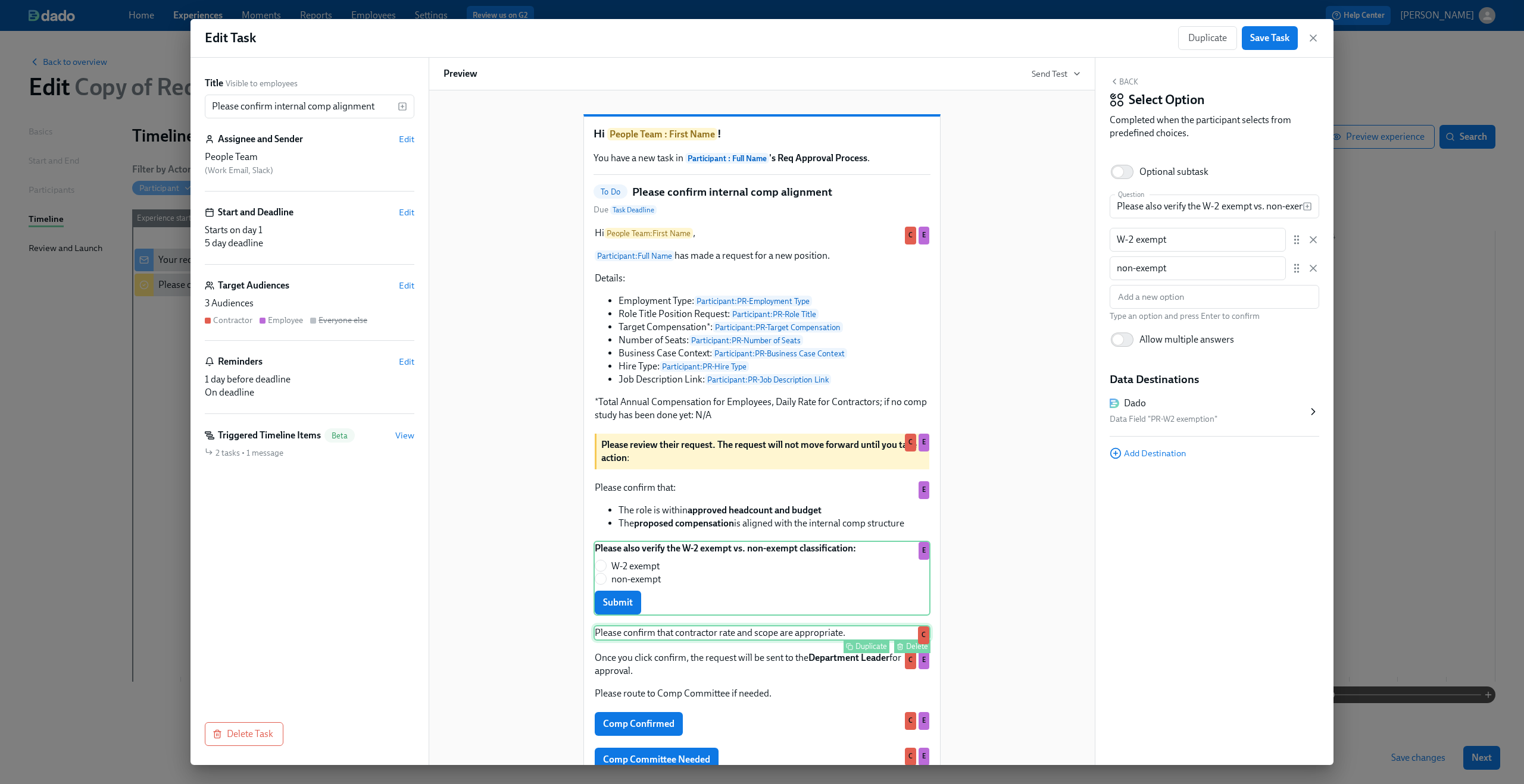
click at [720, 653] on div "Duplicate Delete" at bounding box center [763, 646] width 334 height 14
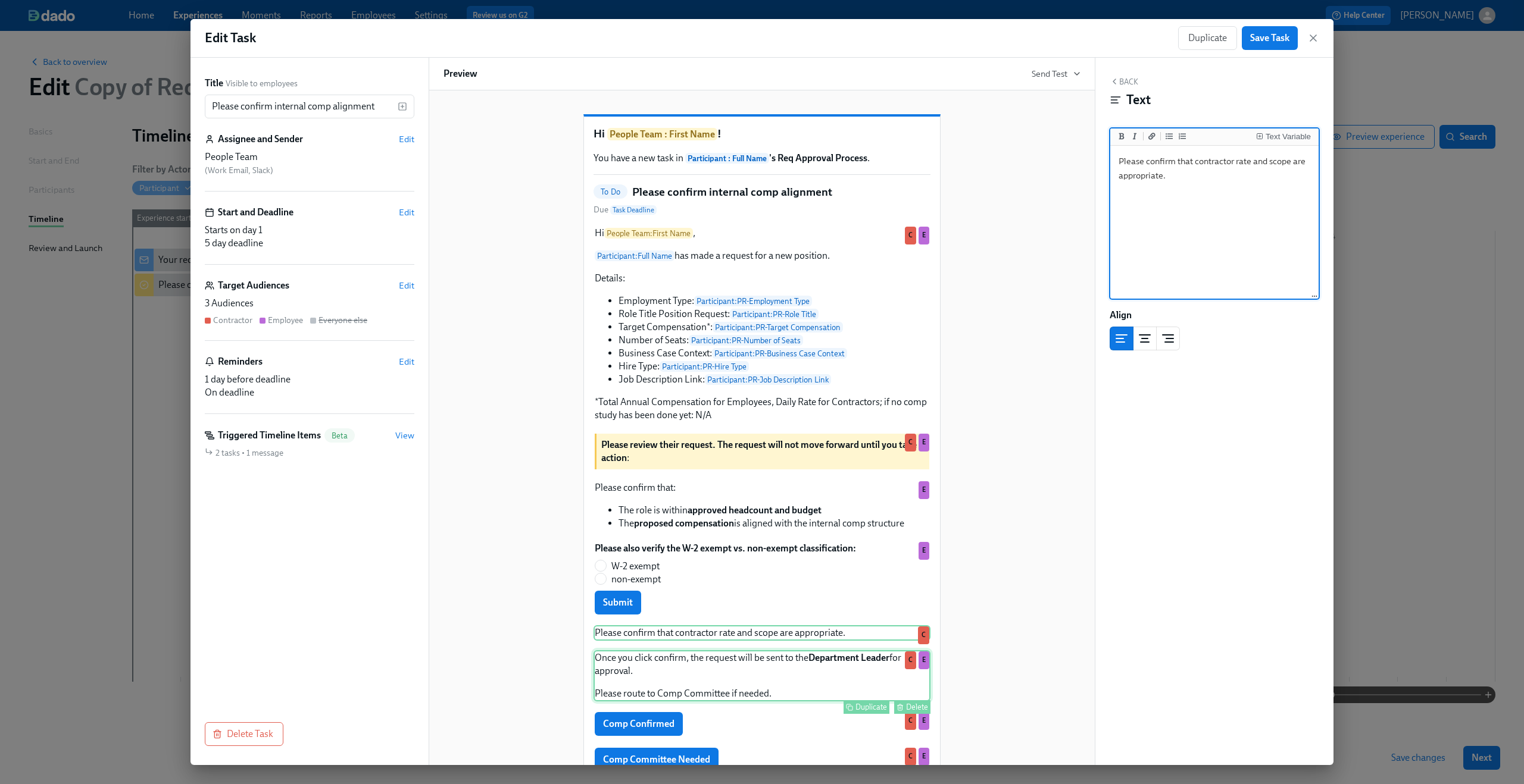
click at [719, 688] on div "Once you click confirm, the request will be sent to the Department Leader for a…" at bounding box center [761, 675] width 337 height 51
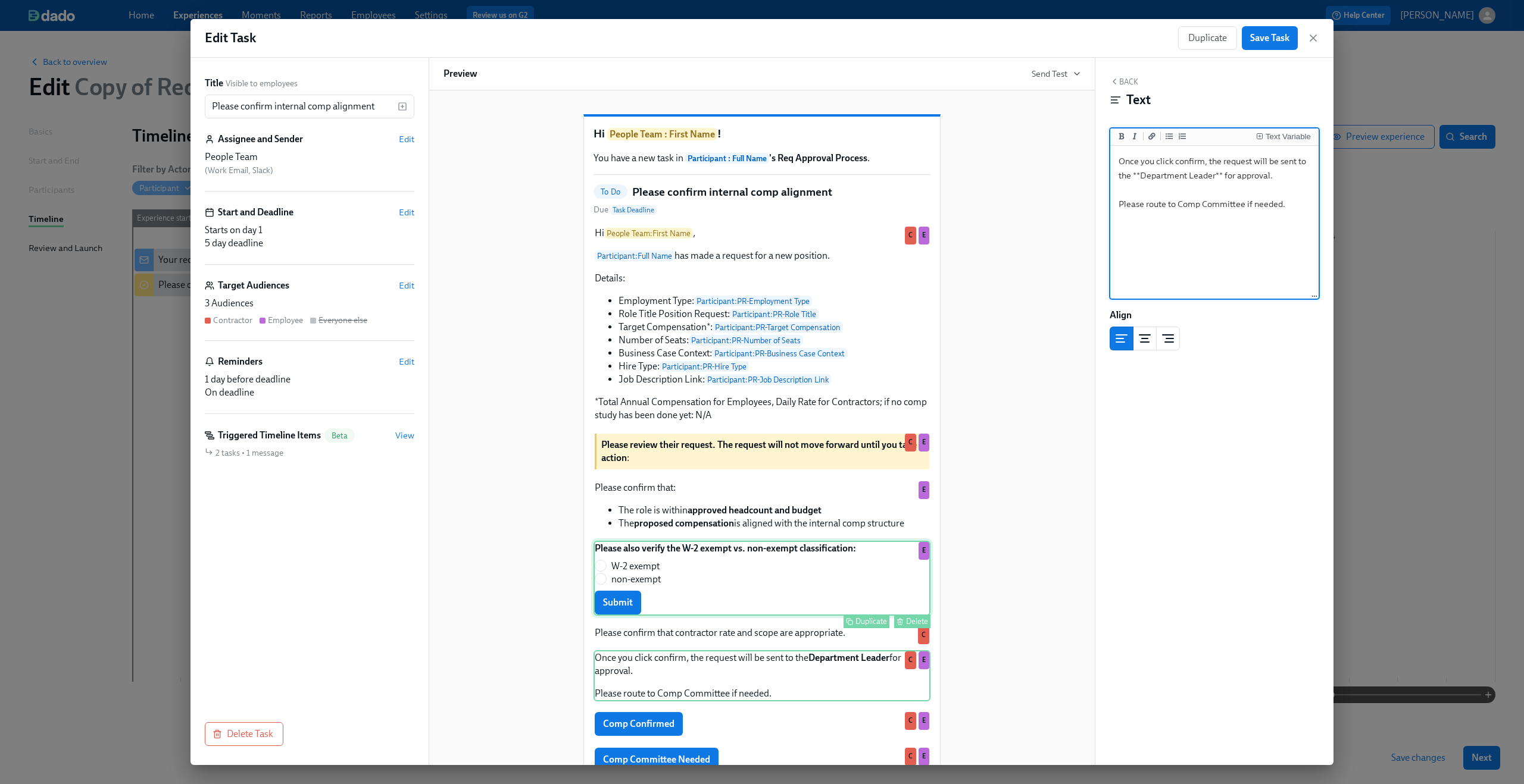
click at [632, 616] on div "Please also verify the W-2 exempt vs. non-exempt classification: W-2 exempt non…" at bounding box center [761, 578] width 337 height 75
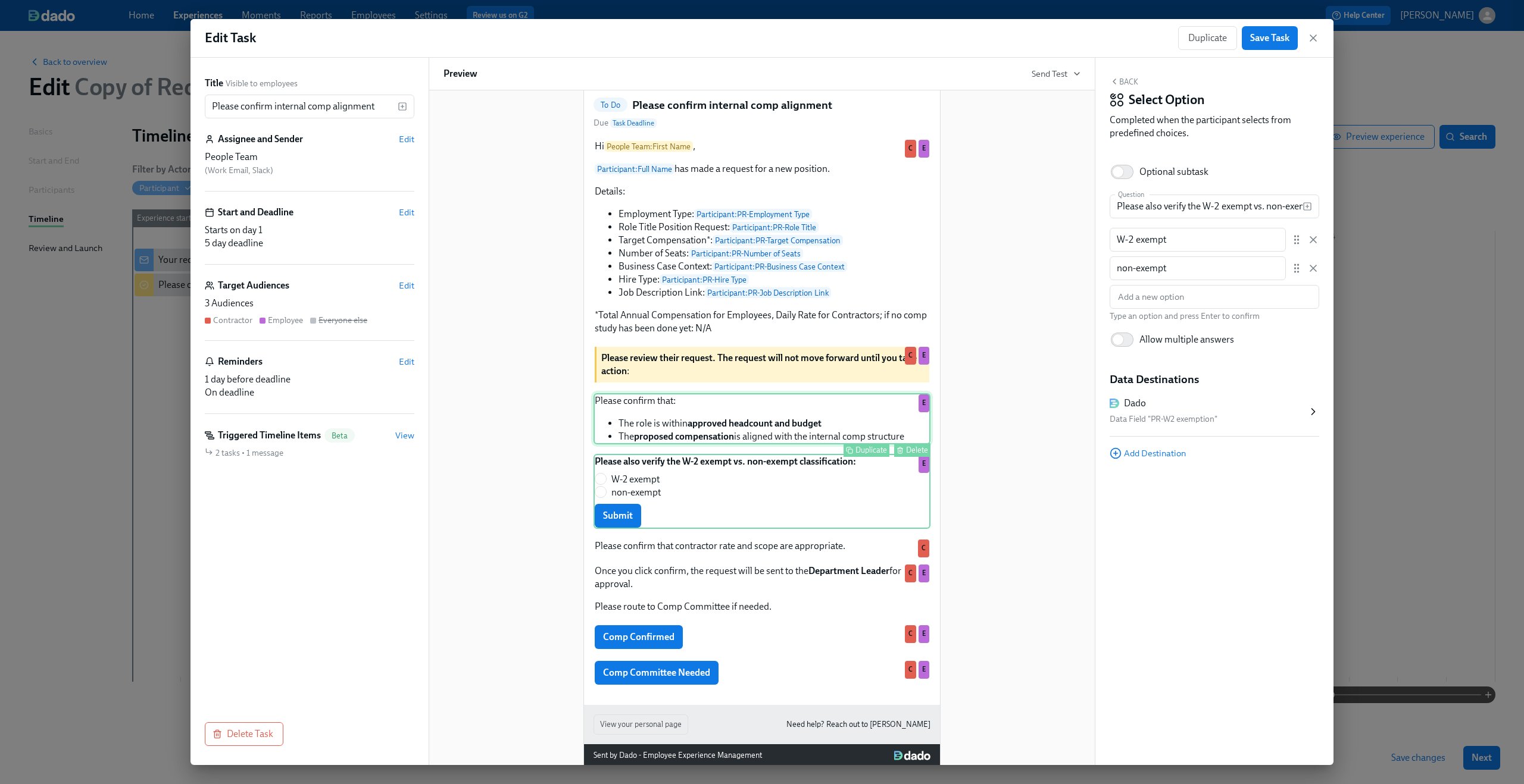
scroll to position [128, 0]
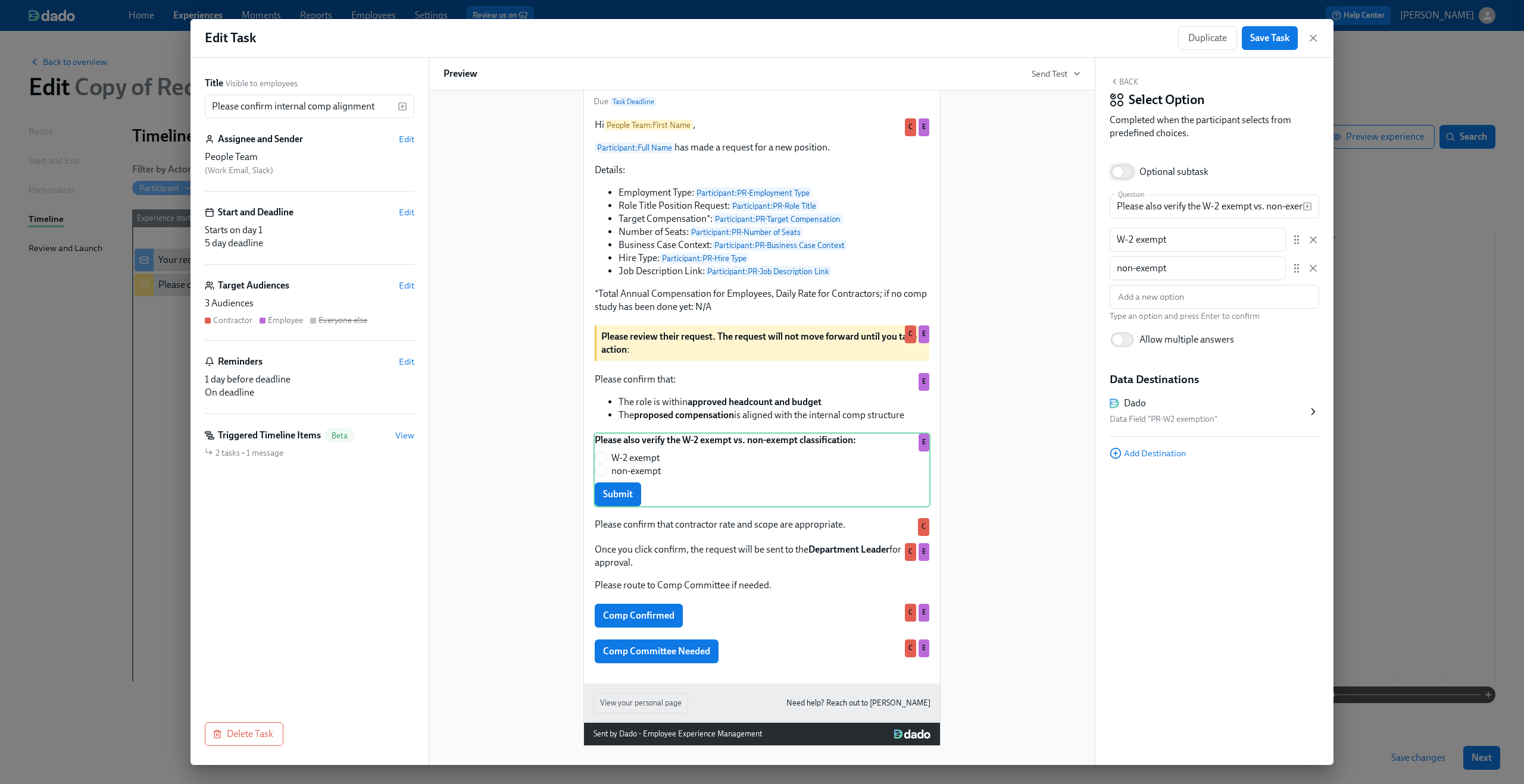
click at [1126, 171] on input "Optional subtask" at bounding box center [1117, 172] width 79 height 26
click at [1126, 171] on input "Optional subtask" at bounding box center [1126, 172] width 79 height 26
checkbox input "false"
click at [772, 614] on div "Comp Confirmed Duplicate Delete C E" at bounding box center [761, 616] width 337 height 26
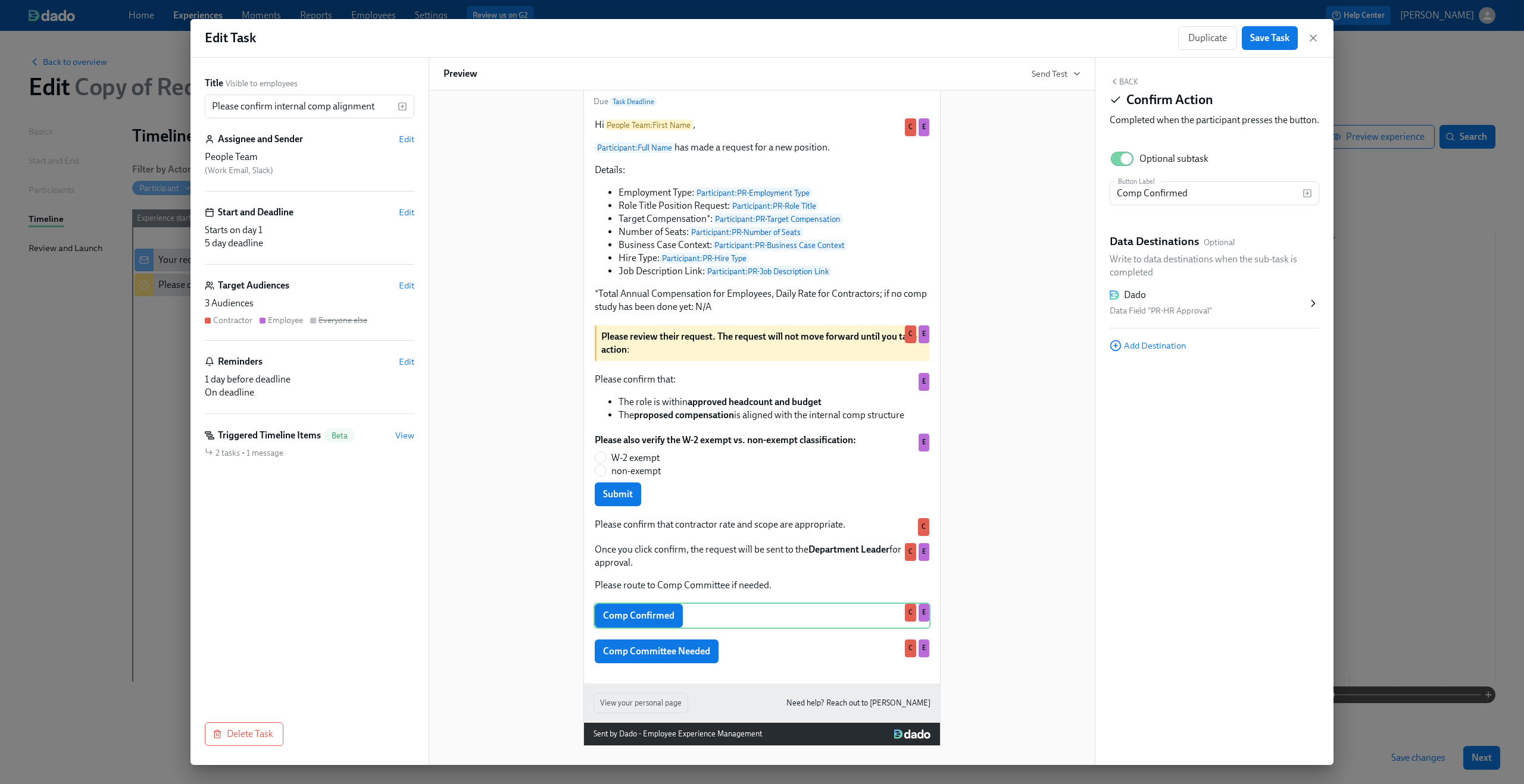
click at [1129, 84] on button "Back" at bounding box center [1123, 82] width 29 height 9
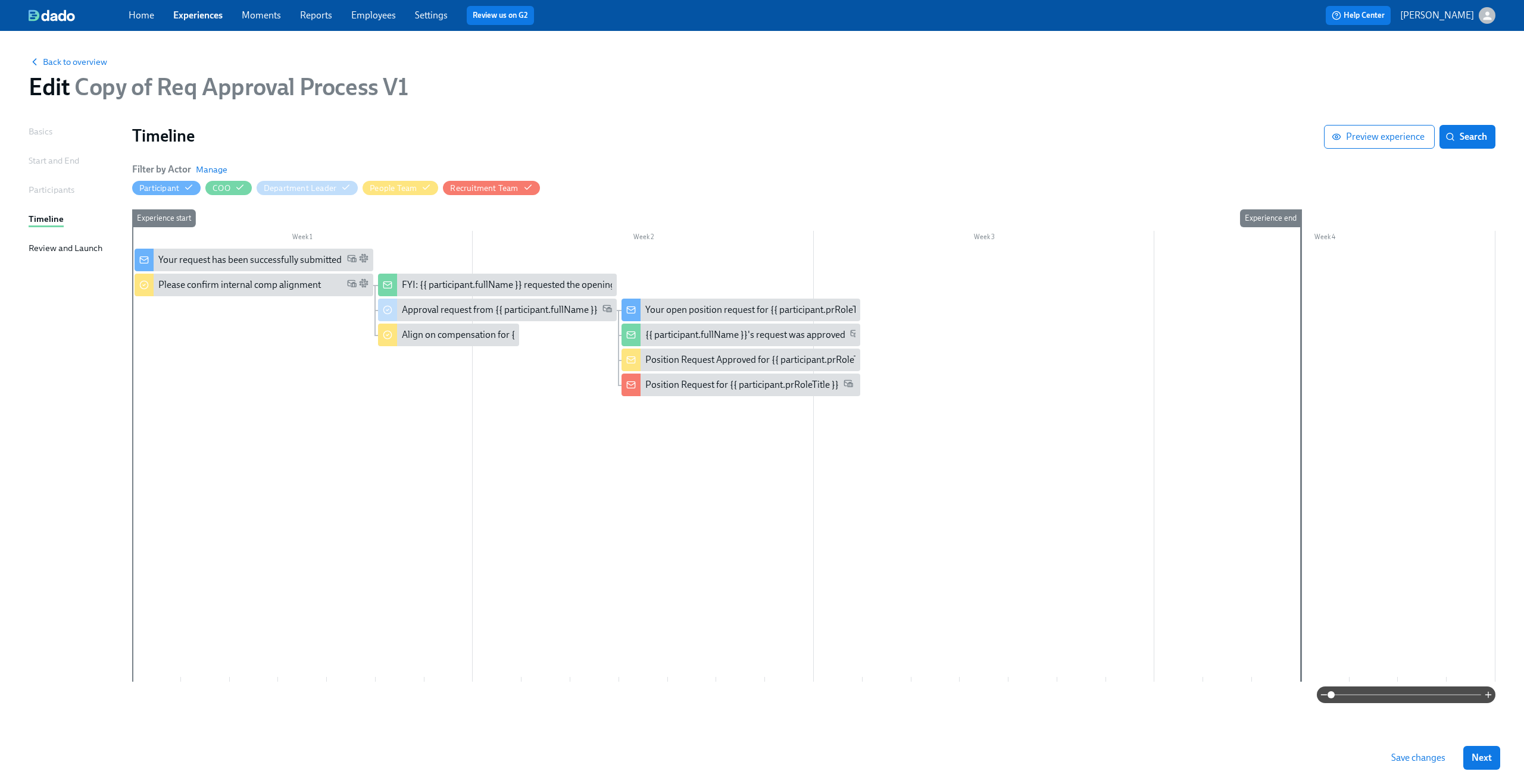
click at [338, 477] on div at bounding box center [813, 465] width 1363 height 433
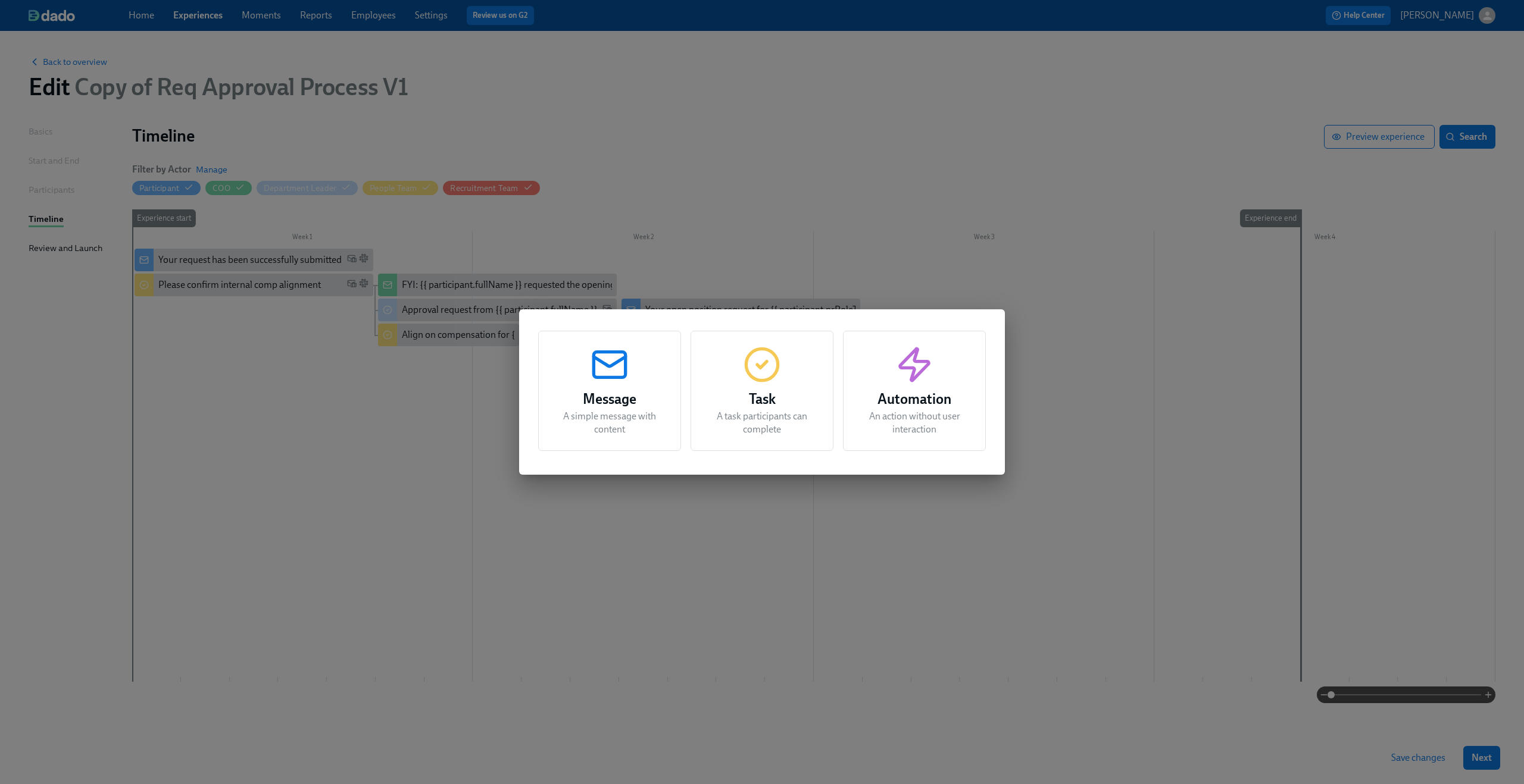
click at [628, 545] on div "Message A simple message with content Task A task participants can complete Aut…" at bounding box center [762, 392] width 1524 height 784
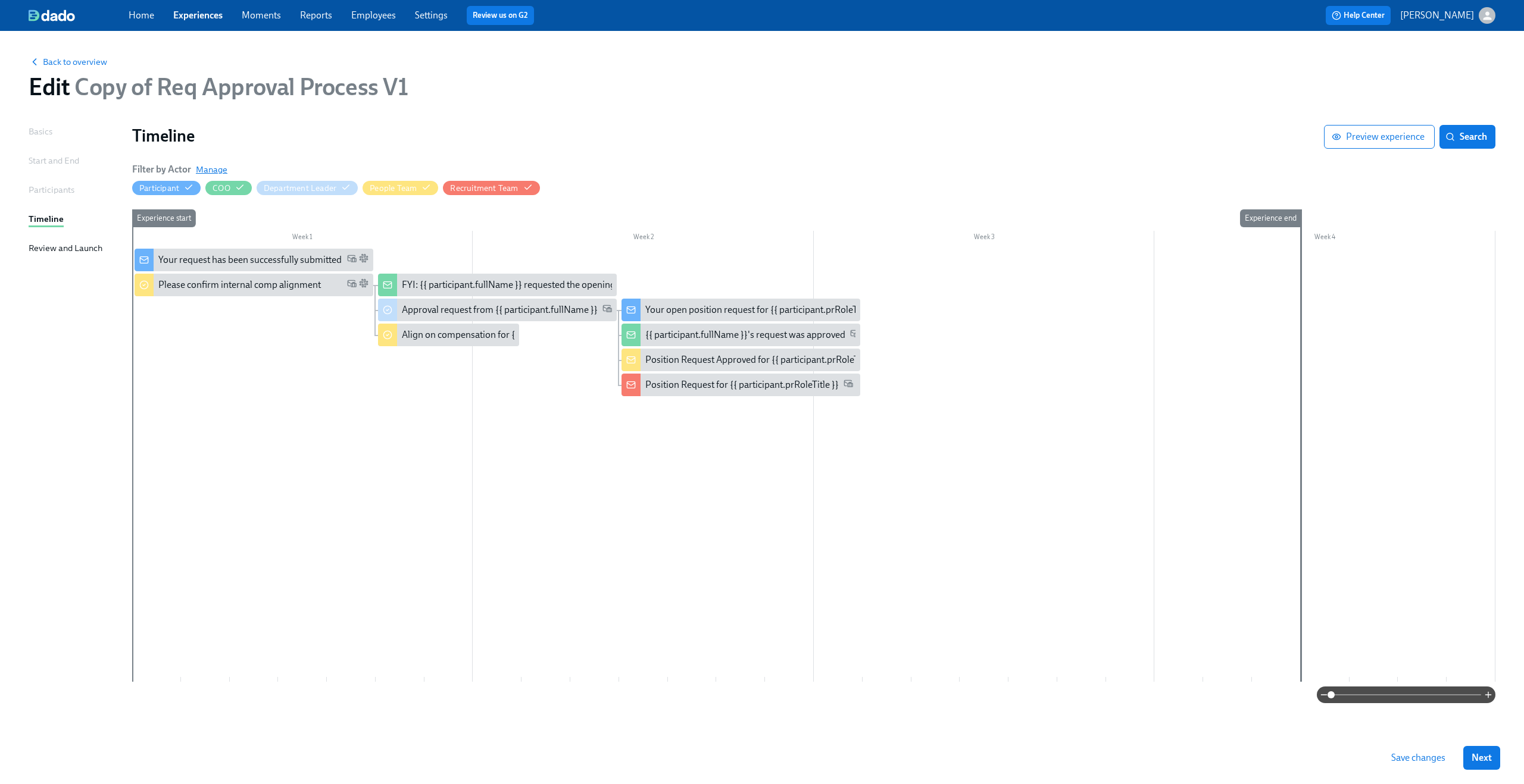
click at [212, 170] on span "Manage" at bounding box center [212, 169] width 32 height 12
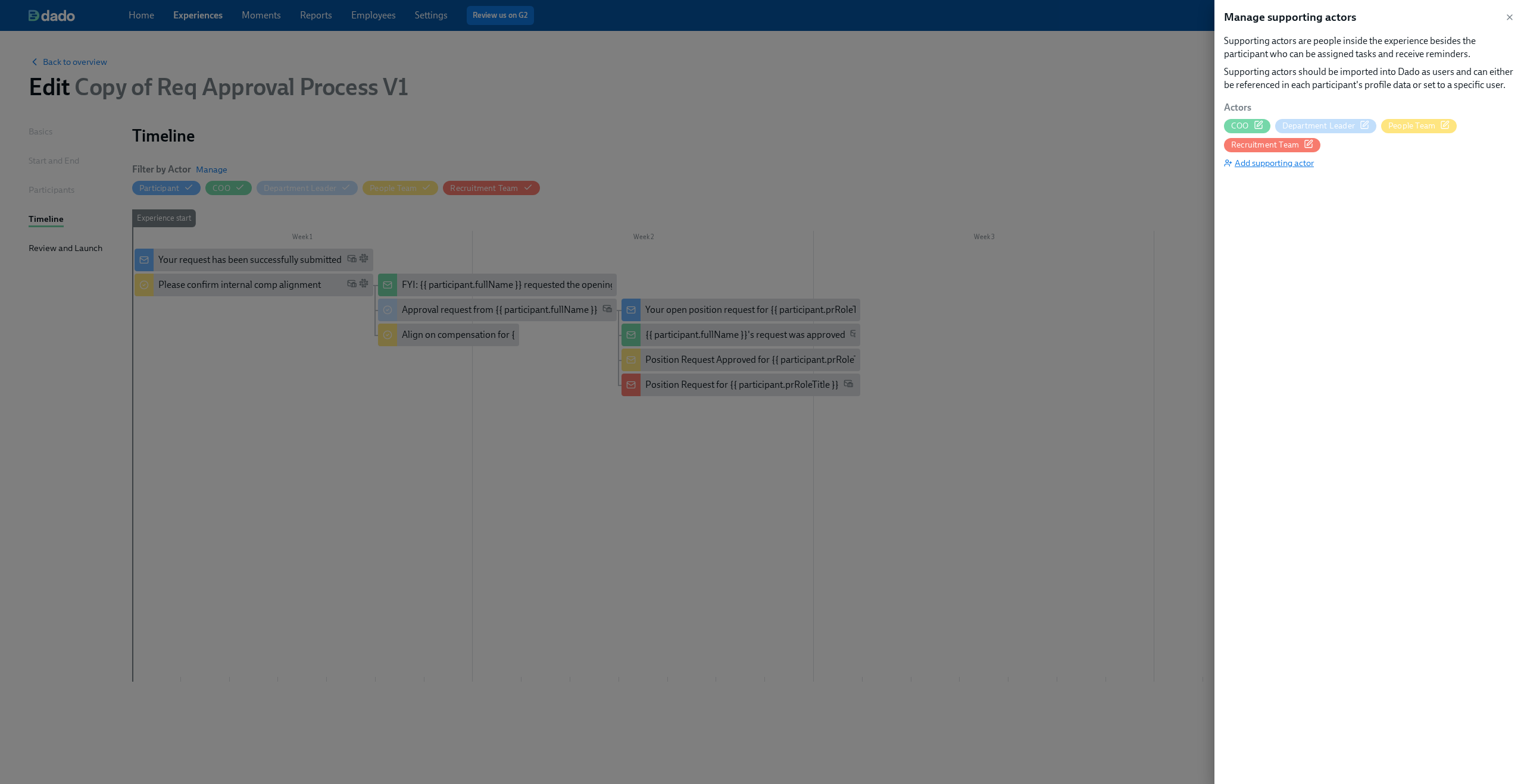
click at [1313, 161] on span "Add supporting actor" at bounding box center [1269, 162] width 90 height 12
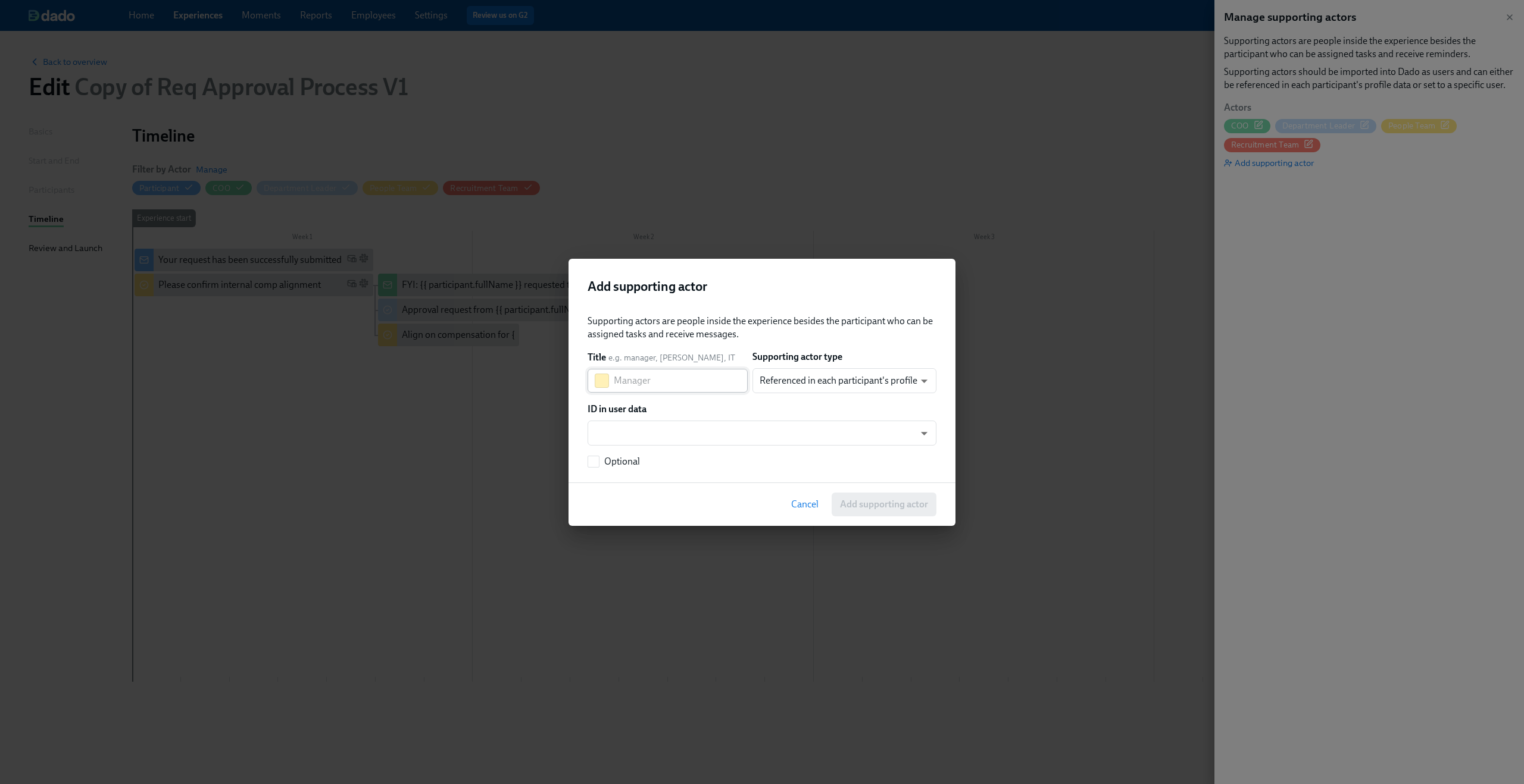
click at [663, 382] on input "text" at bounding box center [680, 381] width 134 height 24
click at [590, 367] on div "Title e.g. manager, buddy, IT ​" at bounding box center [667, 371] width 161 height 42
click at [604, 376] on button "button" at bounding box center [601, 380] width 14 height 14
click at [694, 422] on button "button" at bounding box center [696, 425] width 14 height 14
click at [699, 376] on input "text" at bounding box center [680, 381] width 134 height 24
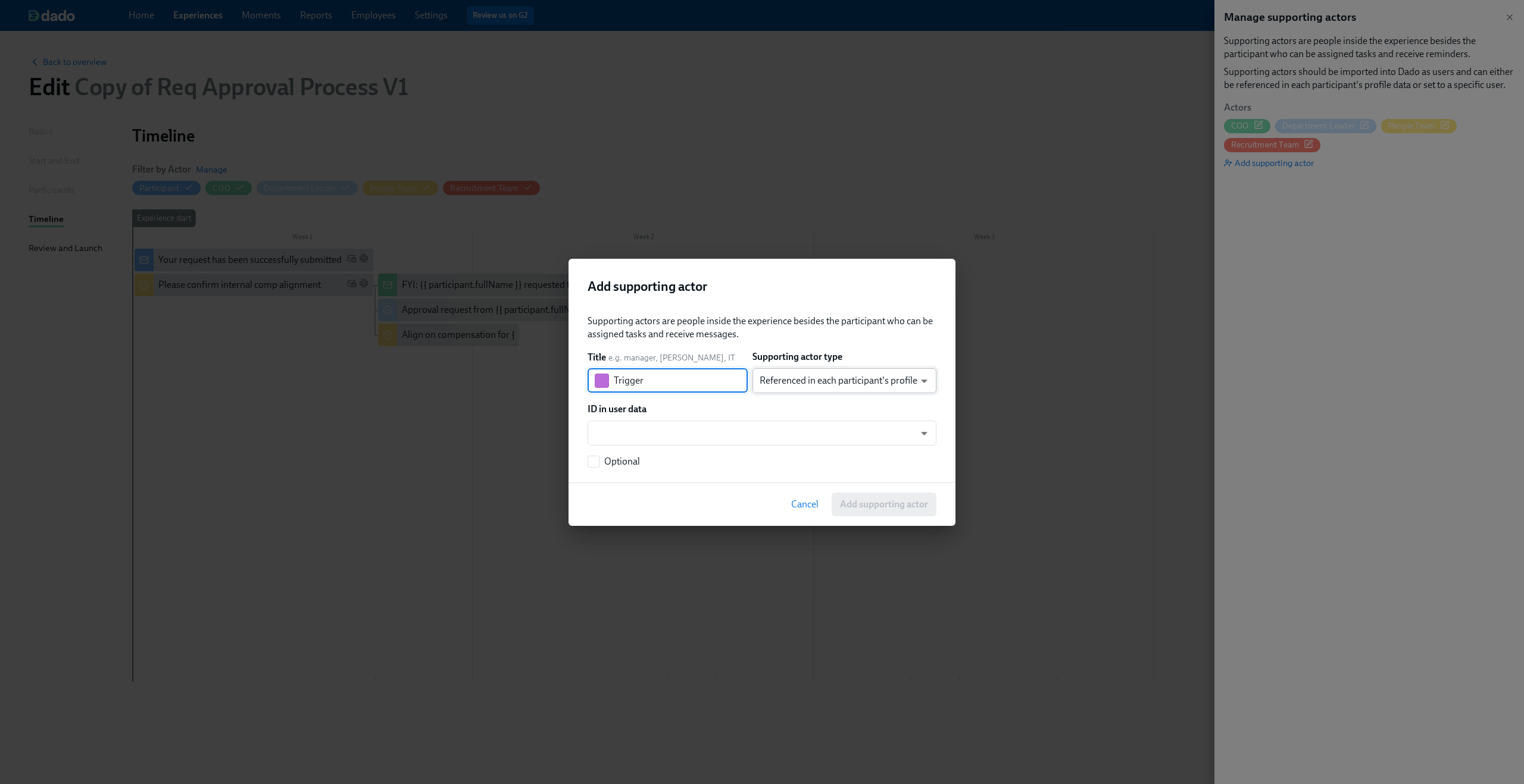
type input "Trigger"
click at [846, 386] on body "Home Experiences Moments Reports Employees Settings Review us on G2 Help Center…" at bounding box center [762, 392] width 1524 height 784
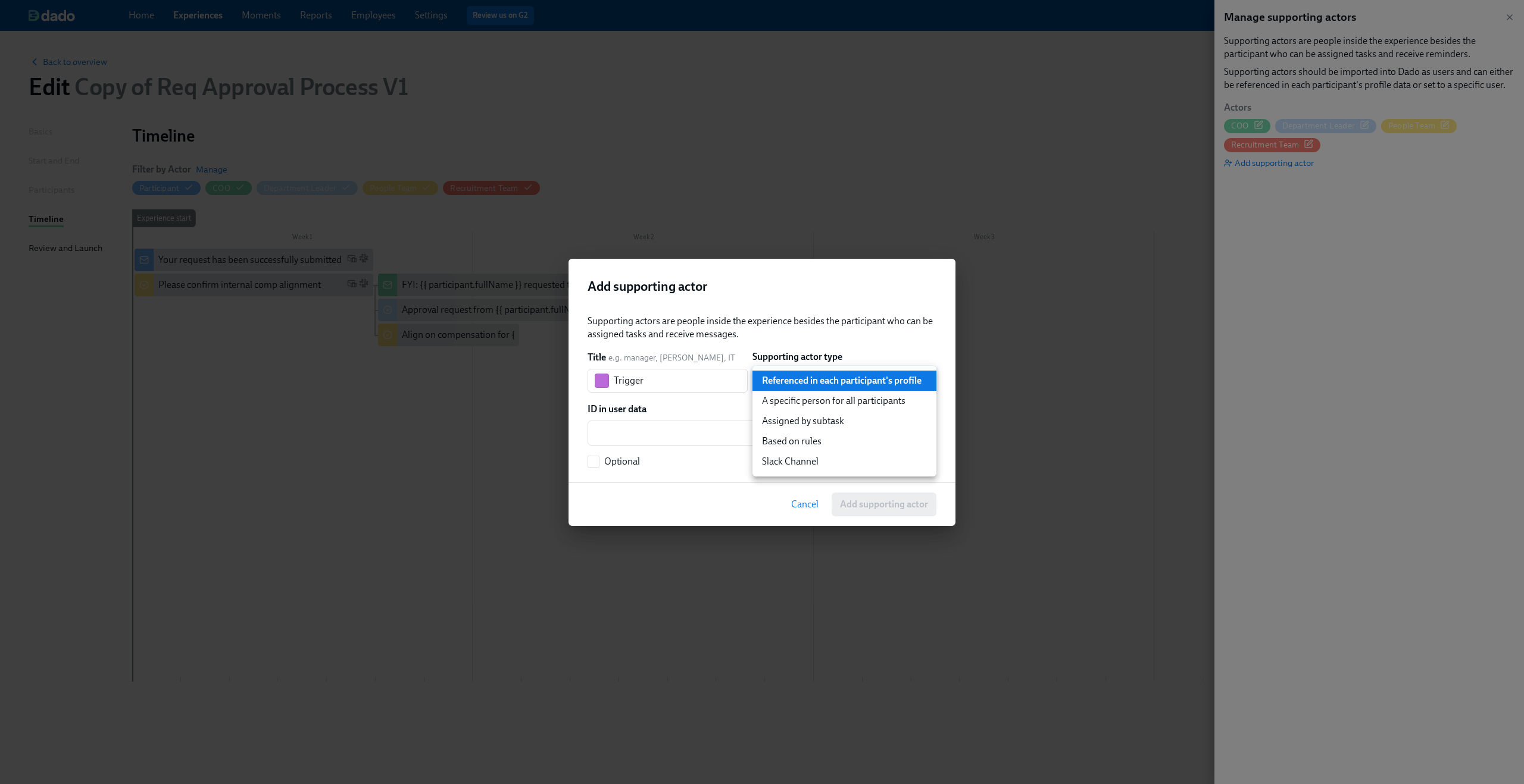
click at [833, 405] on li "A specific person for all participants" at bounding box center [845, 401] width 184 height 20
type input "staticUser"
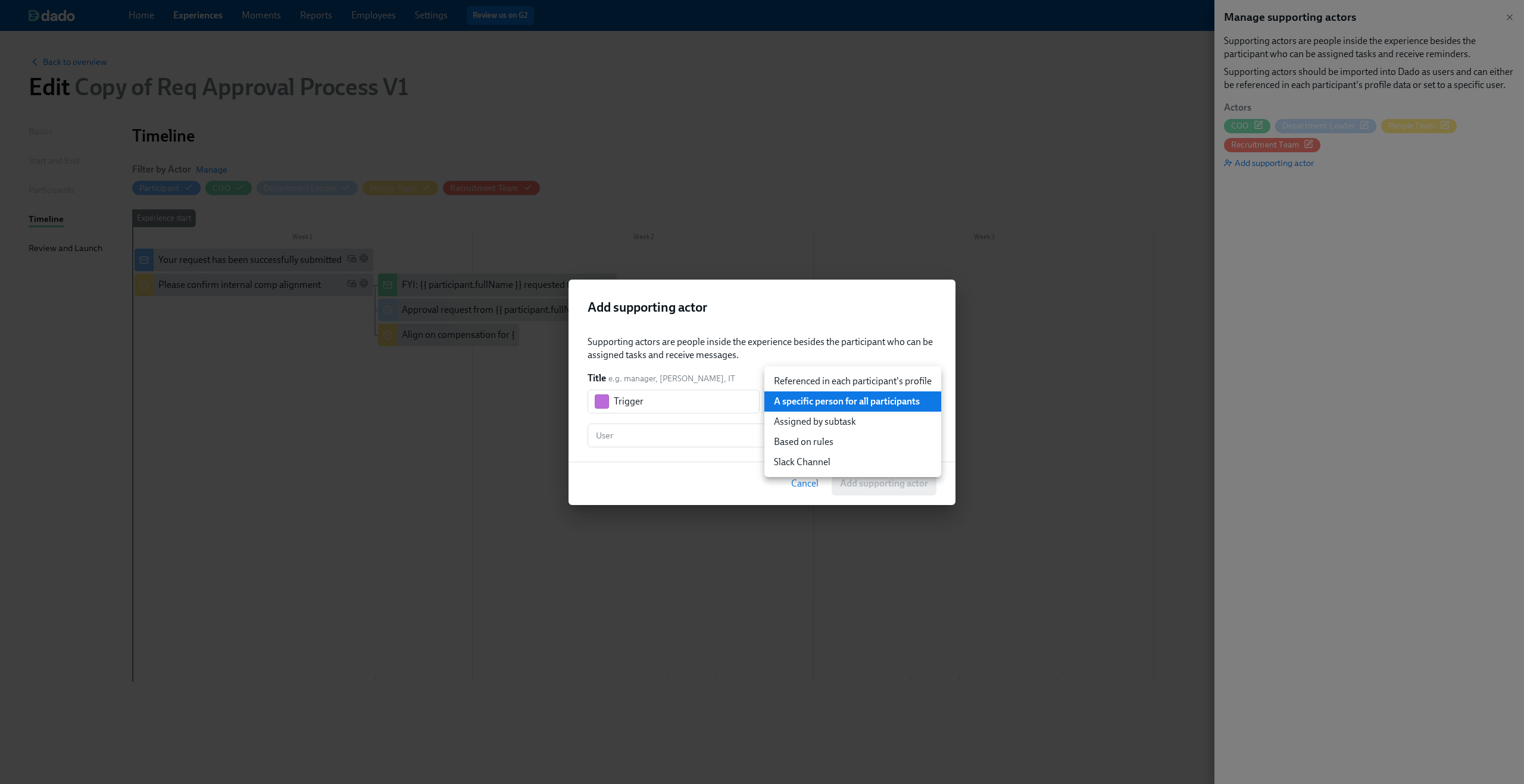
click at [793, 410] on body "Home Experiences Moments Reports Employees Settings Review us on G2 Help Center…" at bounding box center [762, 392] width 1524 height 784
click at [730, 361] on div at bounding box center [762, 392] width 1524 height 784
click at [696, 426] on input "User" at bounding box center [750, 436] width 315 height 24
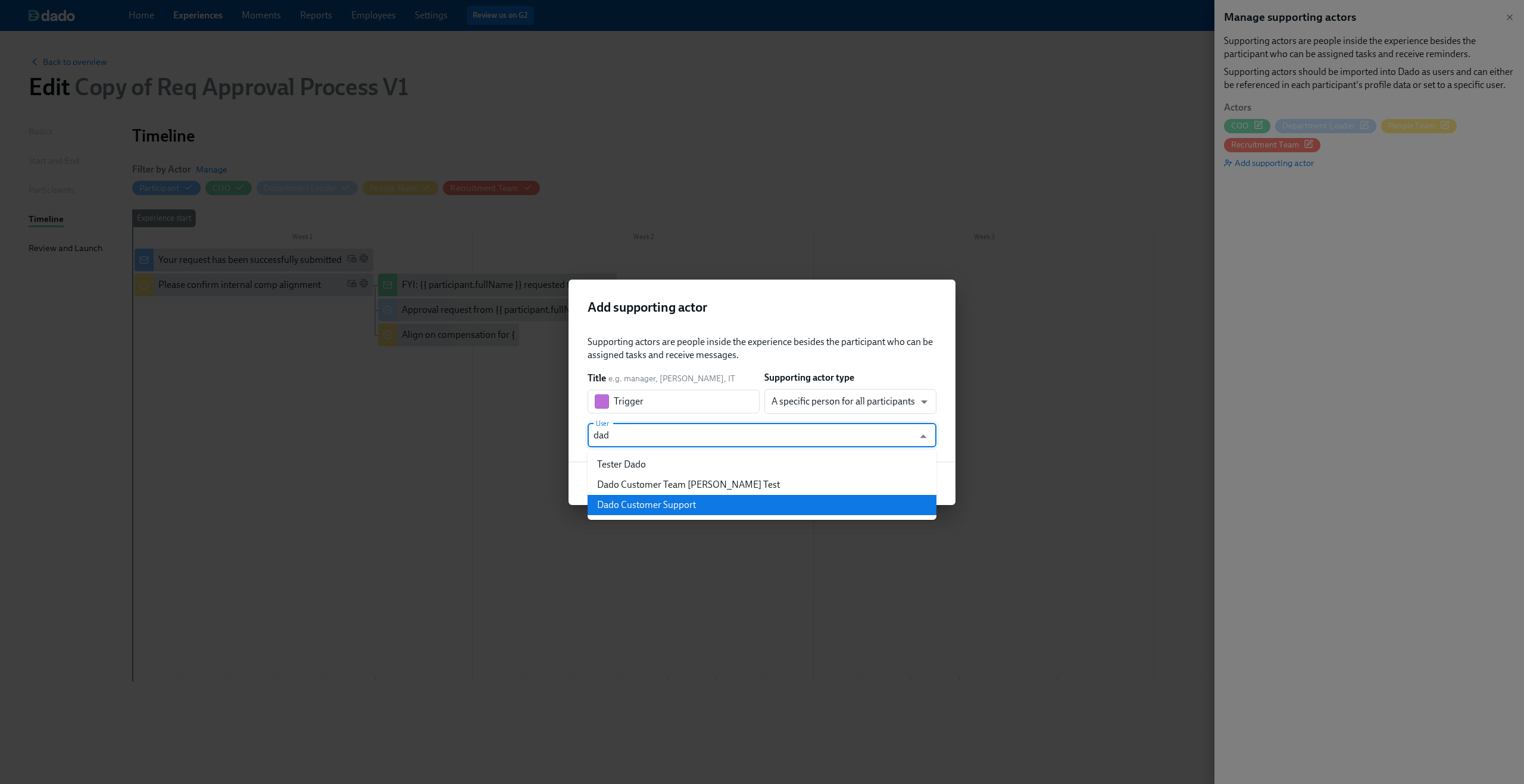
click at [727, 505] on li "Dado Customer Support" at bounding box center [762, 506] width 349 height 20
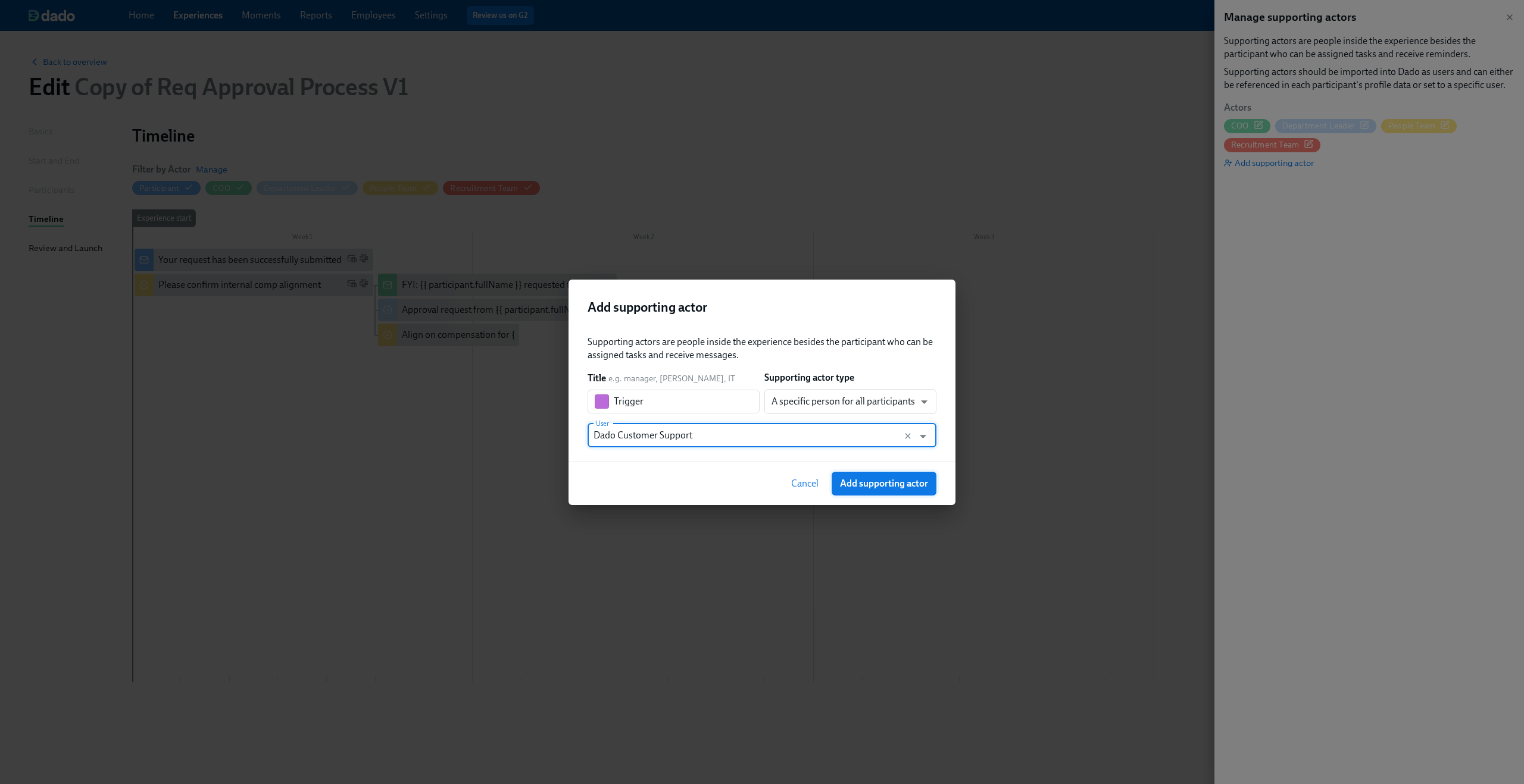
type input "Dado Customer Support"
click at [869, 485] on span "Add supporting actor" at bounding box center [884, 483] width 88 height 12
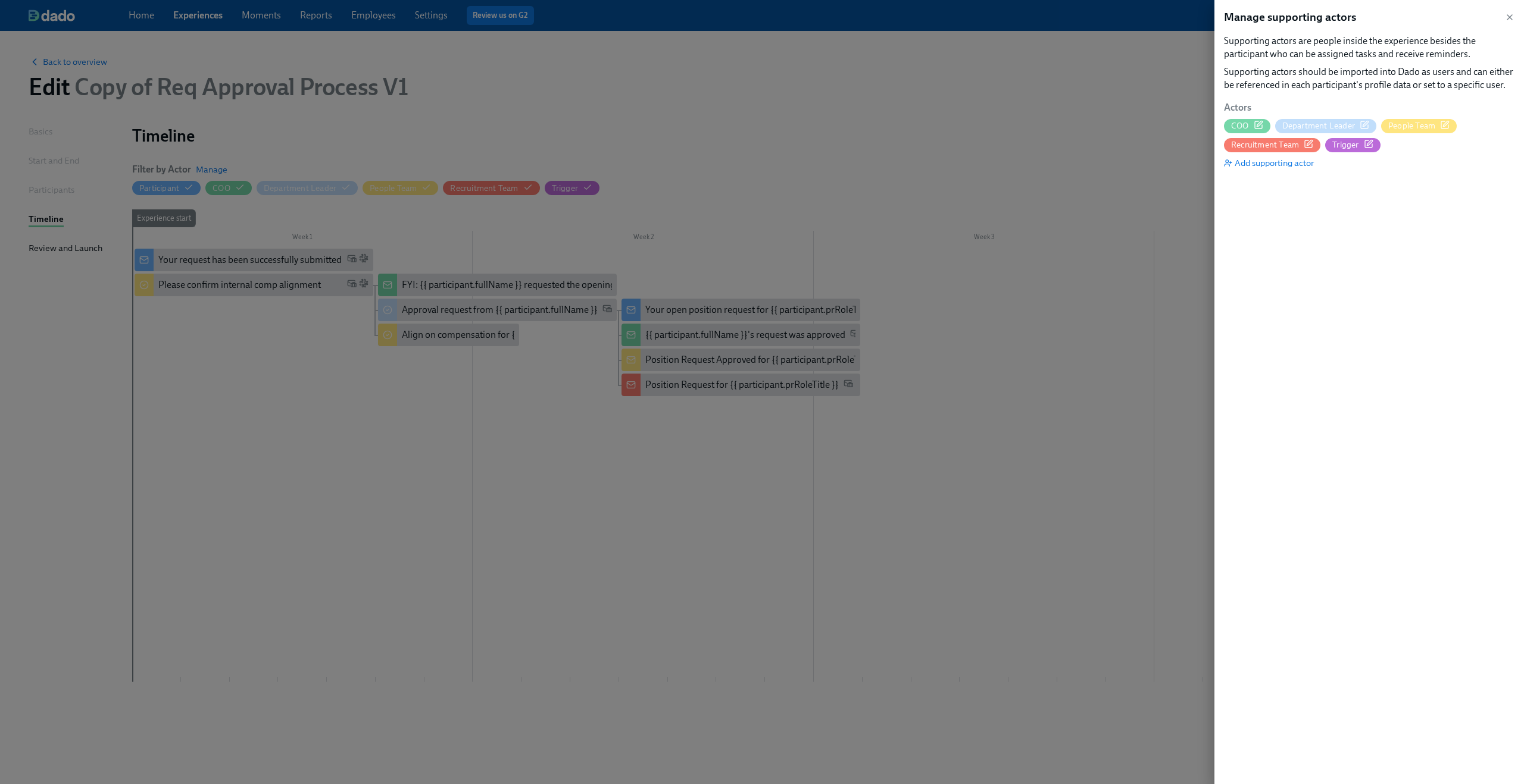
click at [872, 228] on div at bounding box center [762, 392] width 1524 height 784
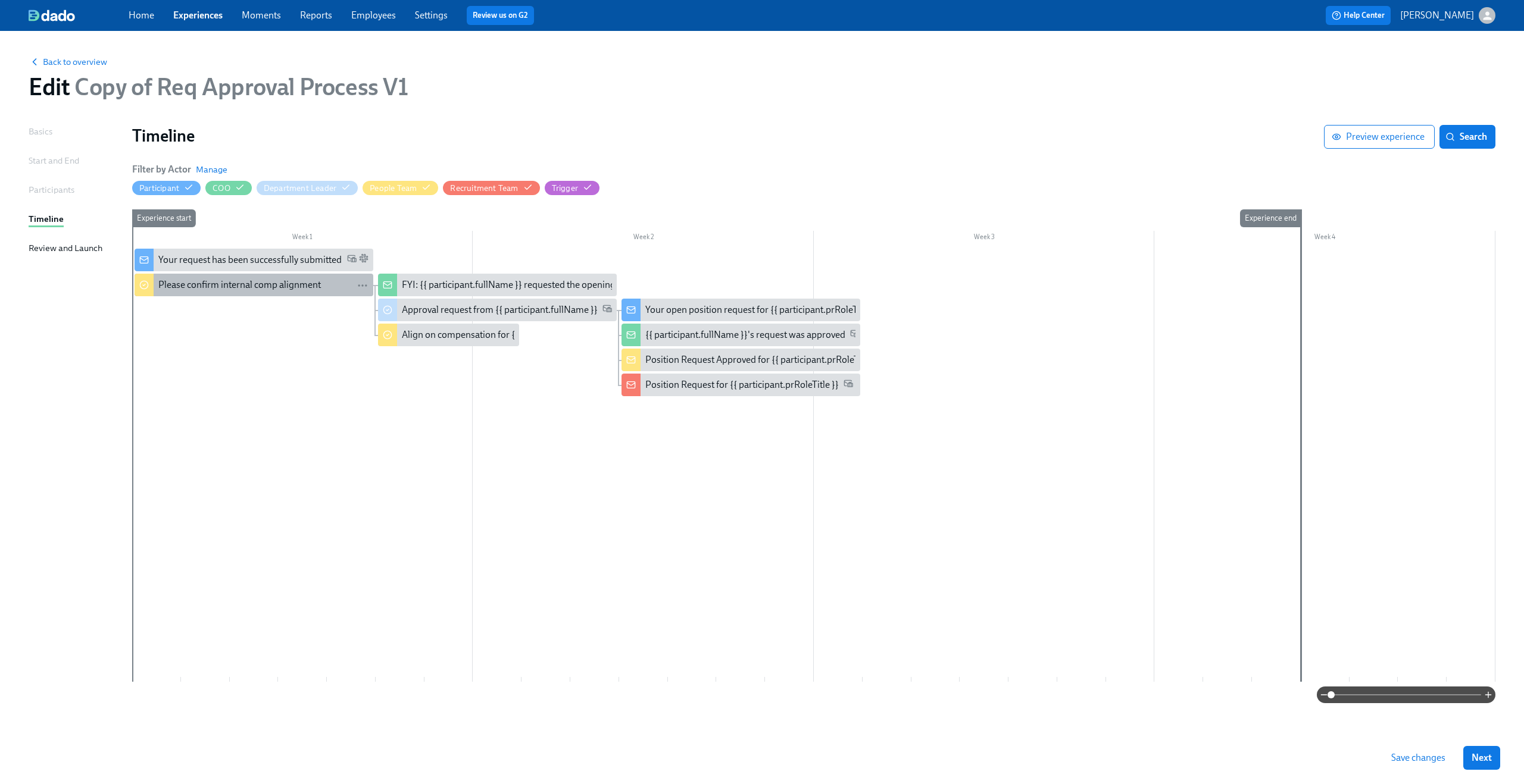
click at [300, 289] on div "Please confirm internal comp alignment" at bounding box center [239, 285] width 162 height 13
drag, startPoint x: 372, startPoint y: 19, endPoint x: 559, endPoint y: 0, distance: 188.0
click at [0, 0] on div "Home Experiences Moments Reports Employees Settings Review us on G2 Help Center…" at bounding box center [762, 15] width 1524 height 31
click at [308, 281] on div "Please confirm internal comp alignment" at bounding box center [239, 285] width 162 height 13
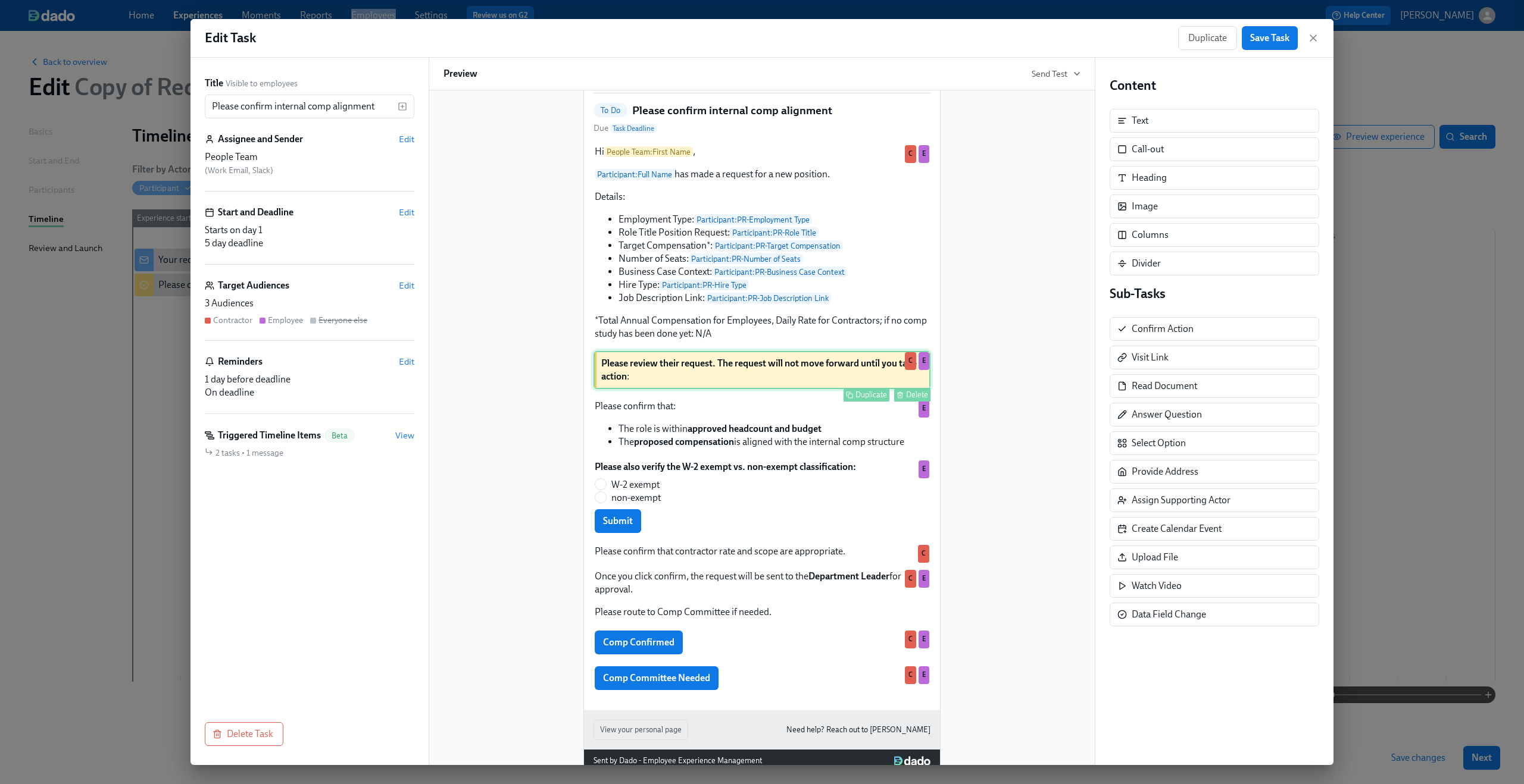
scroll to position [128, 0]
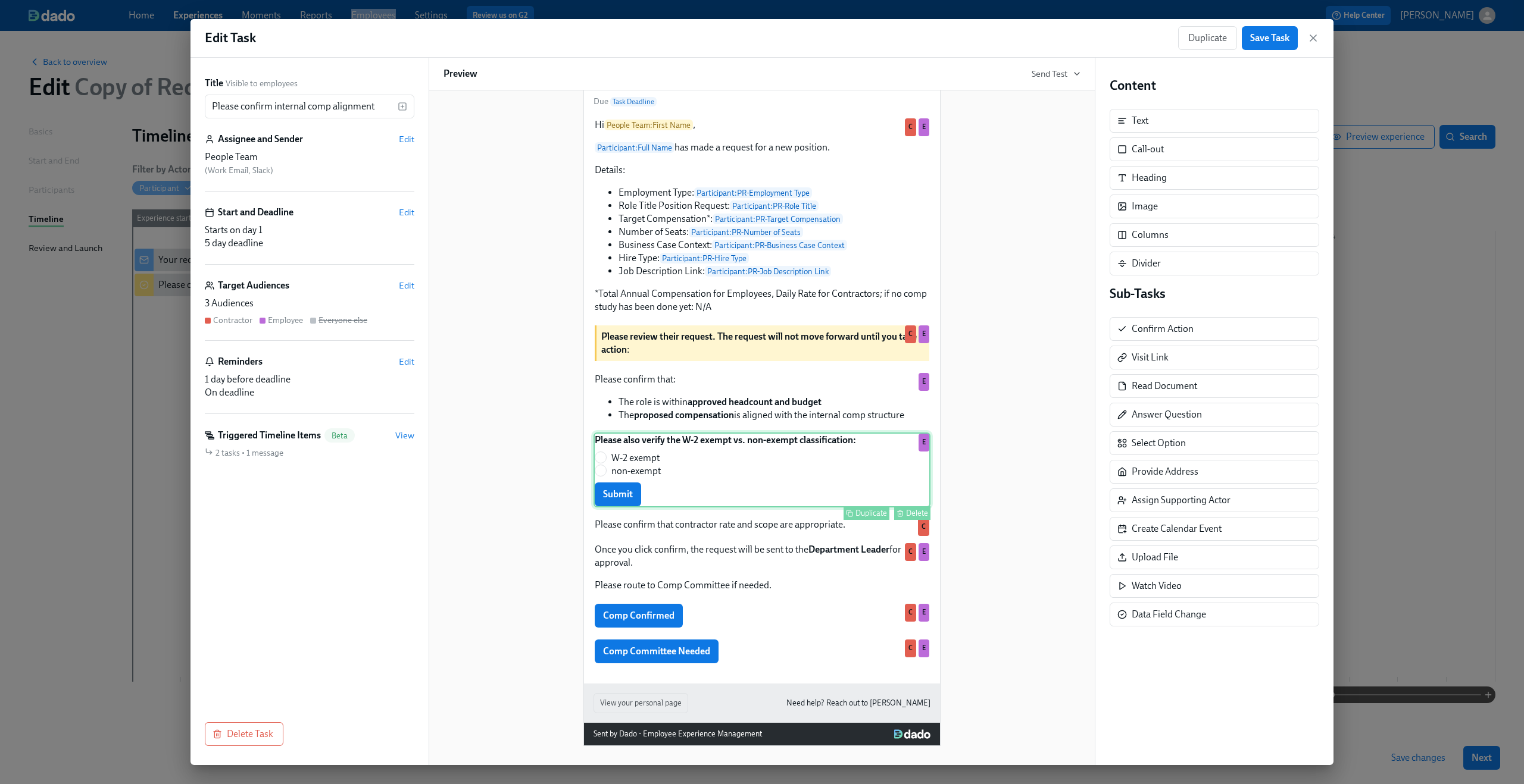
click at [704, 460] on div "Please also verify the W-2 exempt vs. non-exempt classification: W-2 exempt non…" at bounding box center [761, 469] width 337 height 75
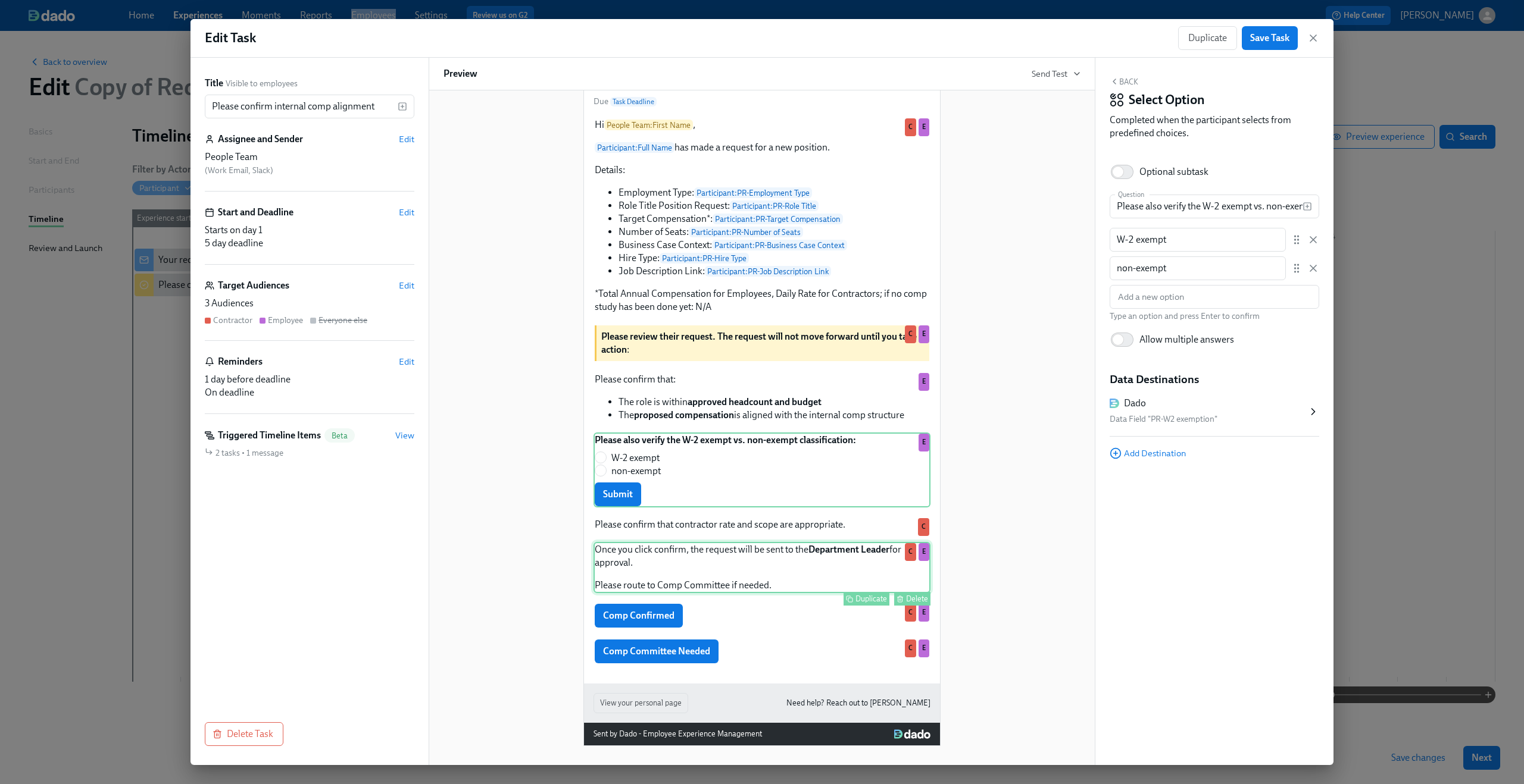
click at [829, 559] on div "Once you click confirm, the request will be sent to the Department Leader for a…" at bounding box center [761, 567] width 337 height 51
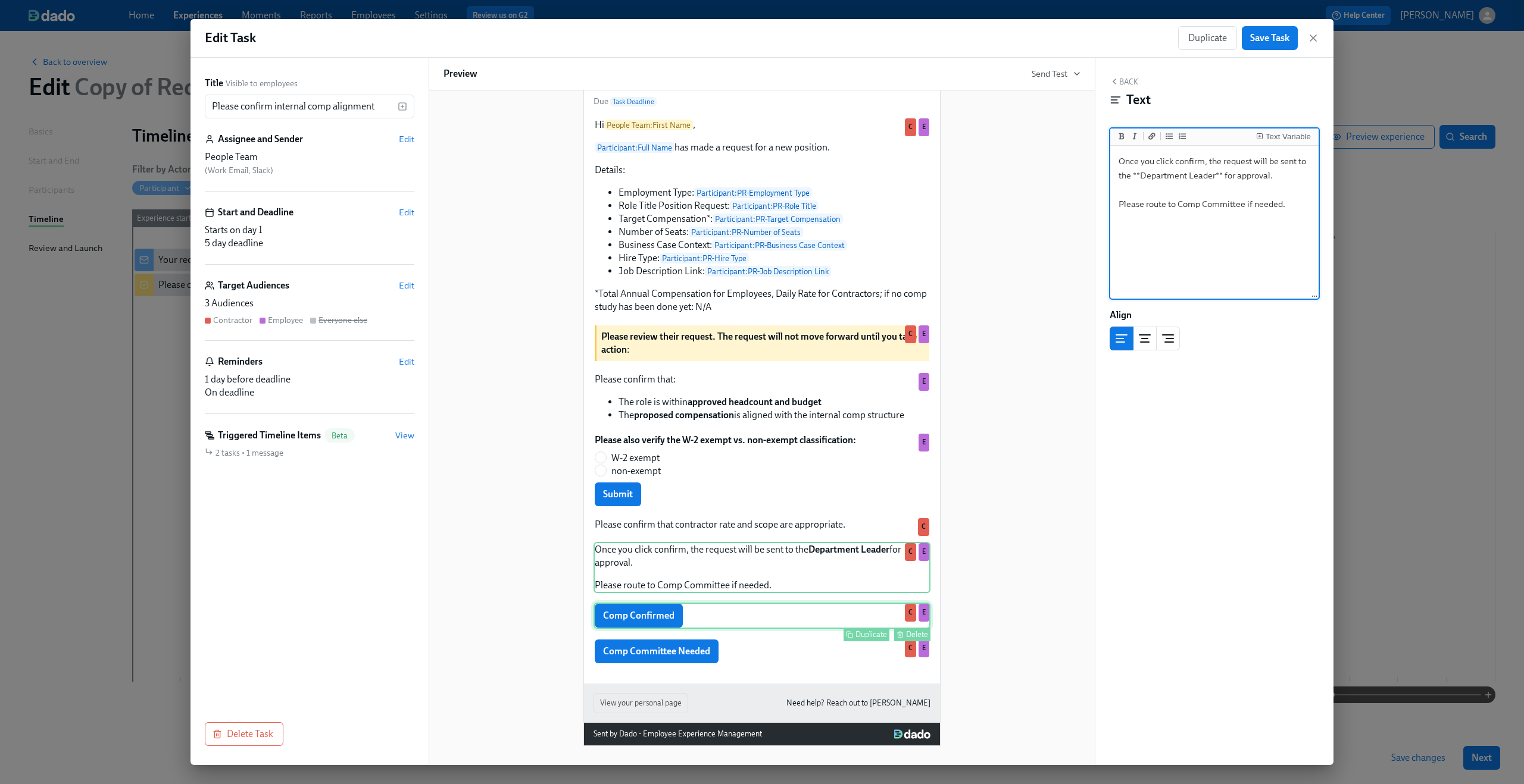
click at [756, 620] on div "Comp Confirmed Duplicate Delete C E" at bounding box center [761, 616] width 337 height 26
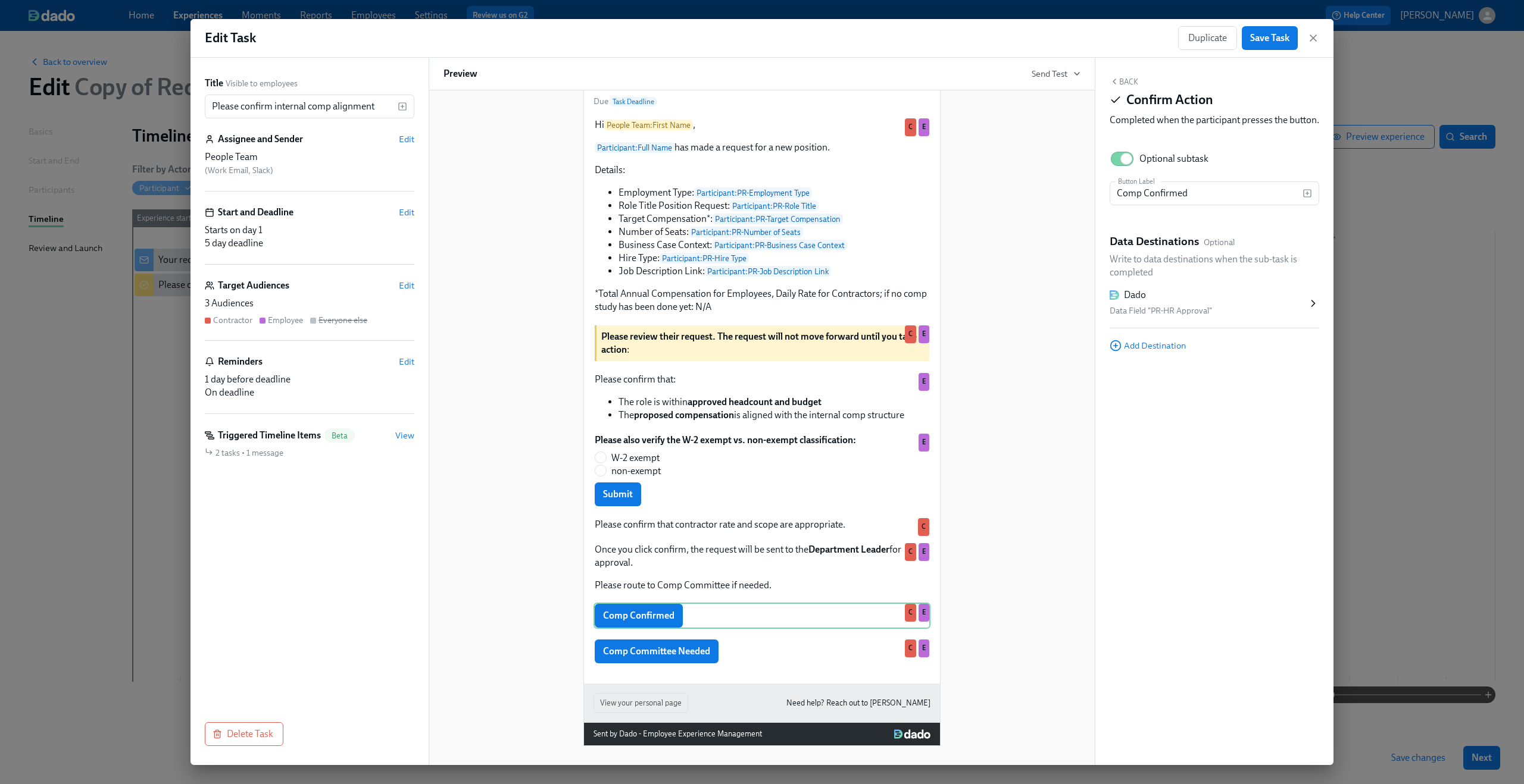
click at [1222, 318] on div "Data Field "PR-HR Approval"" at bounding box center [1208, 311] width 198 height 14
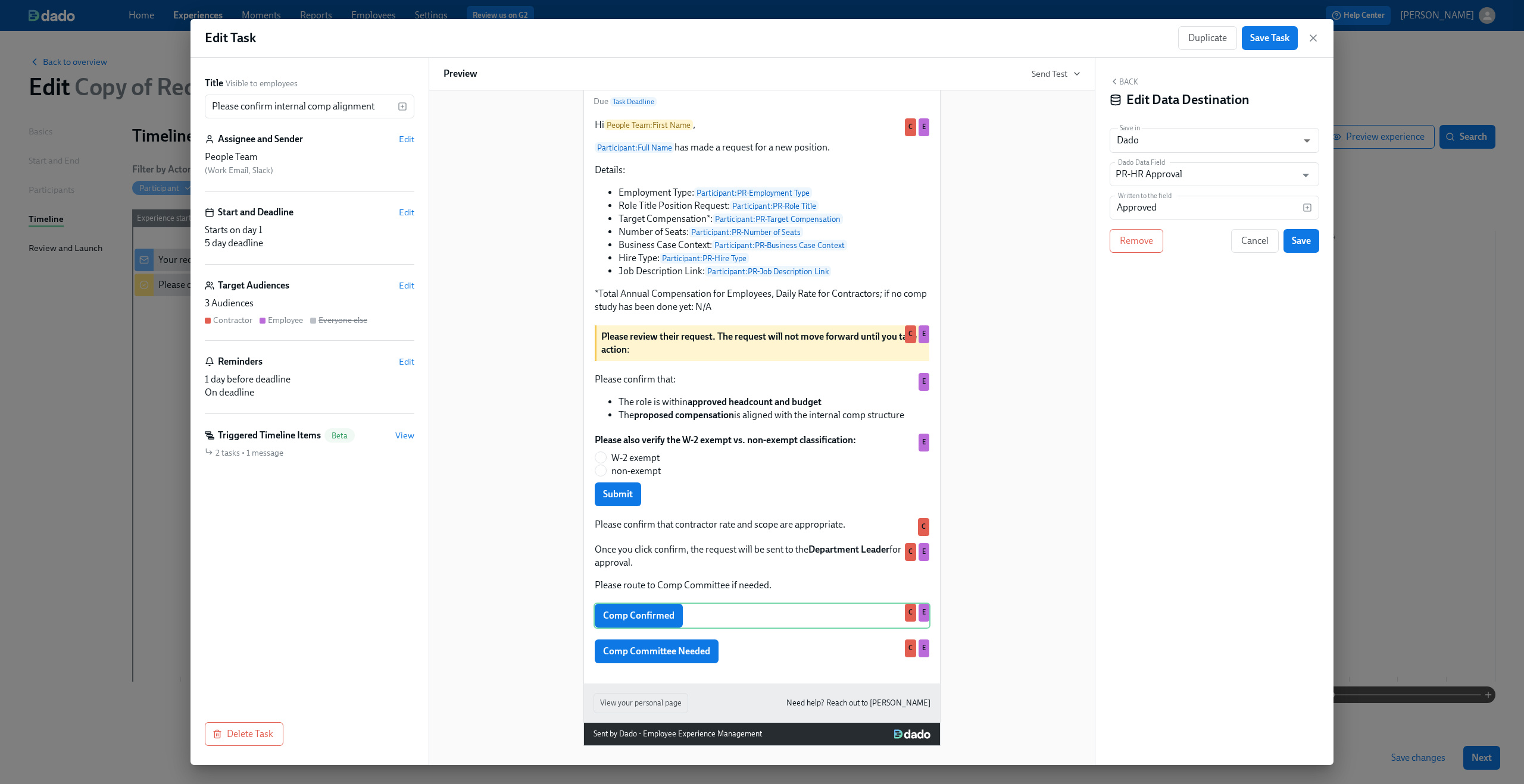
click at [1210, 159] on div "Back Edit Data Destination Save in Dado USER_PROFILE ​ Dado Data Field PR-HR Ap…" at bounding box center [1214, 411] width 239 height 708
click at [1201, 190] on div "Back Edit Data Destination Save in Dado USER_PROFILE ​ Dado Data Field PR-HR Ap…" at bounding box center [1214, 411] width 239 height 708
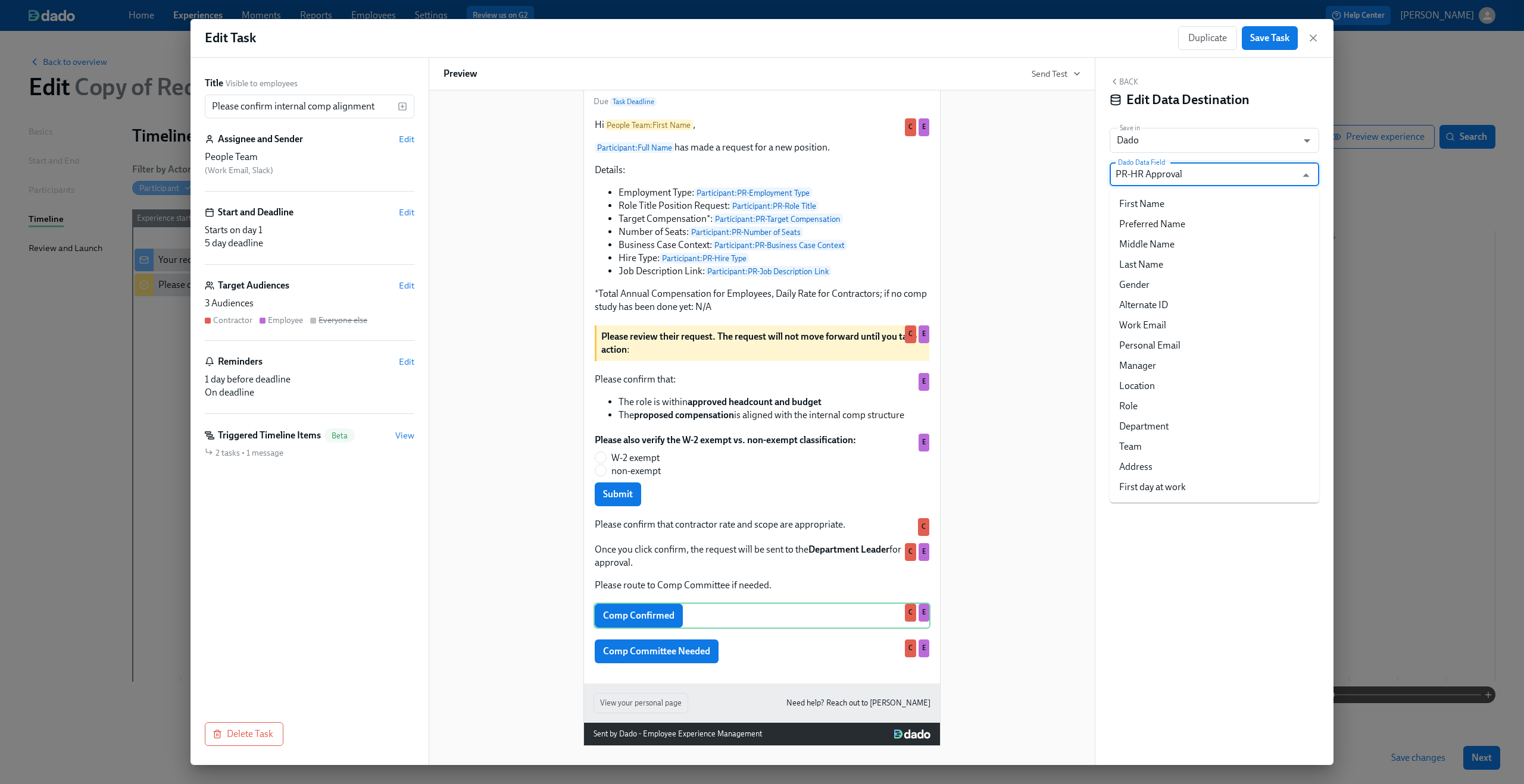
click at [1202, 183] on input "PR-HR Approval" at bounding box center [1206, 174] width 180 height 24
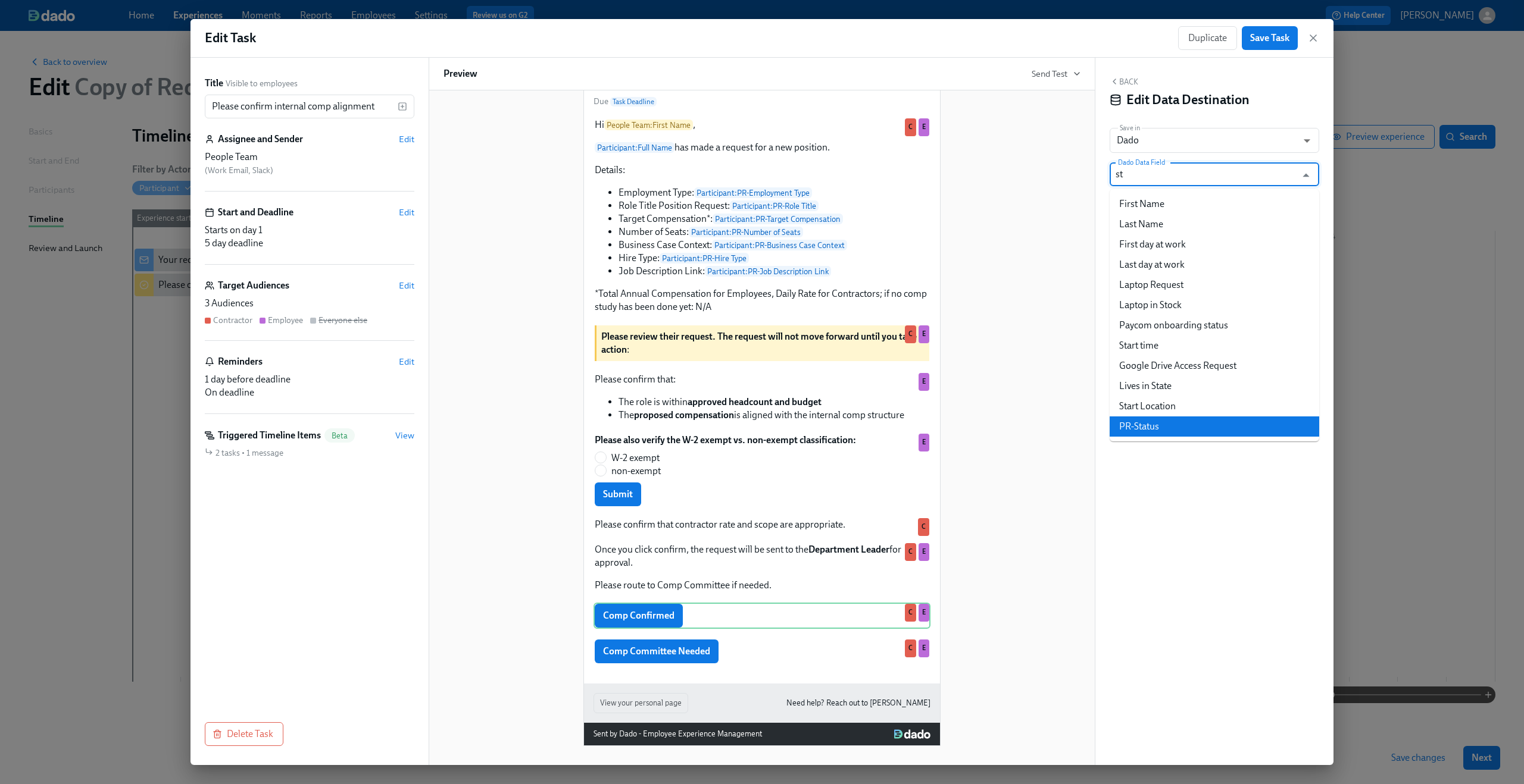
click at [1189, 431] on li "PR-Status" at bounding box center [1214, 427] width 210 height 20
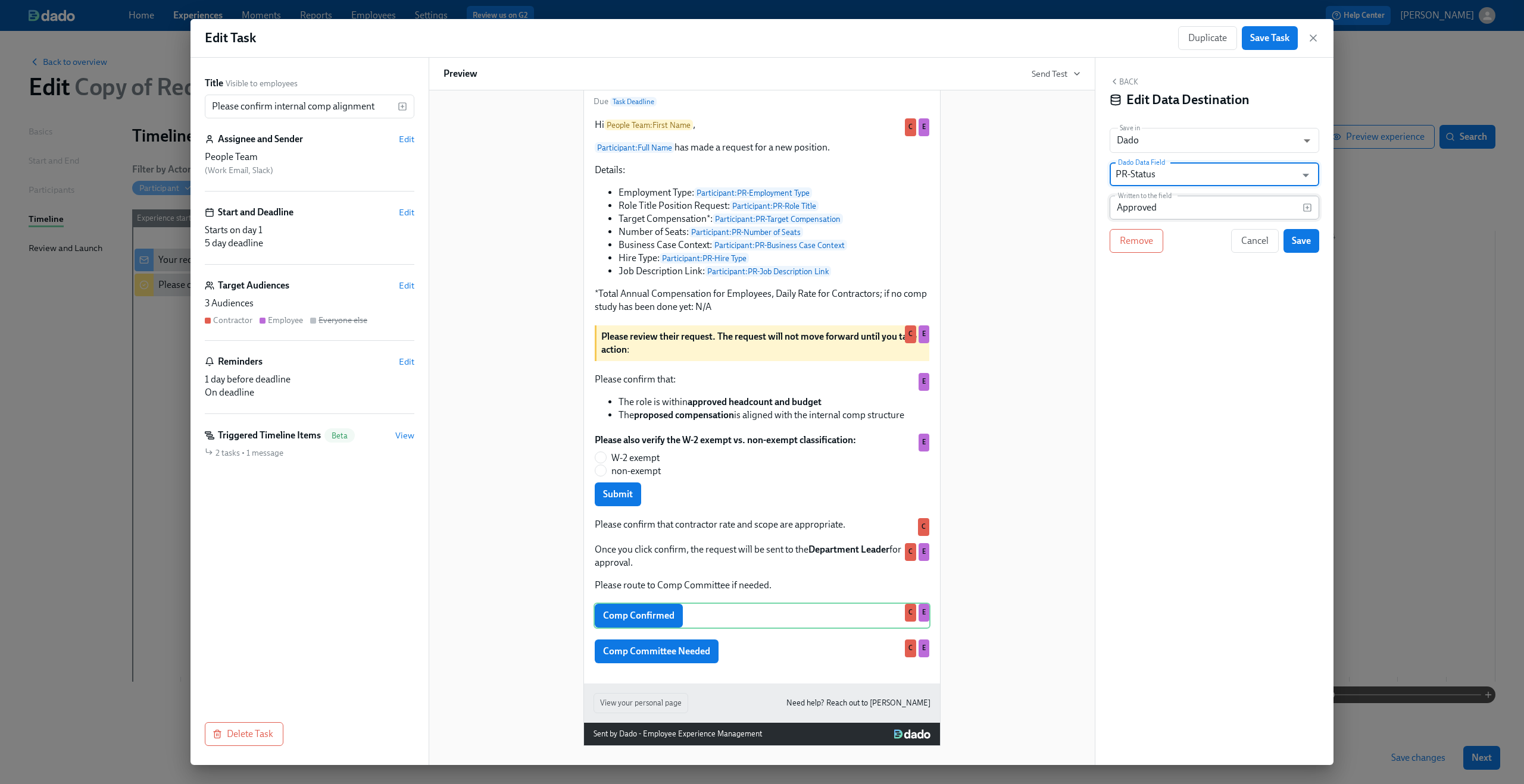
type input "PR-Status"
click at [1168, 205] on input "Approved" at bounding box center [1206, 208] width 193 height 24
type input "HR Approved"
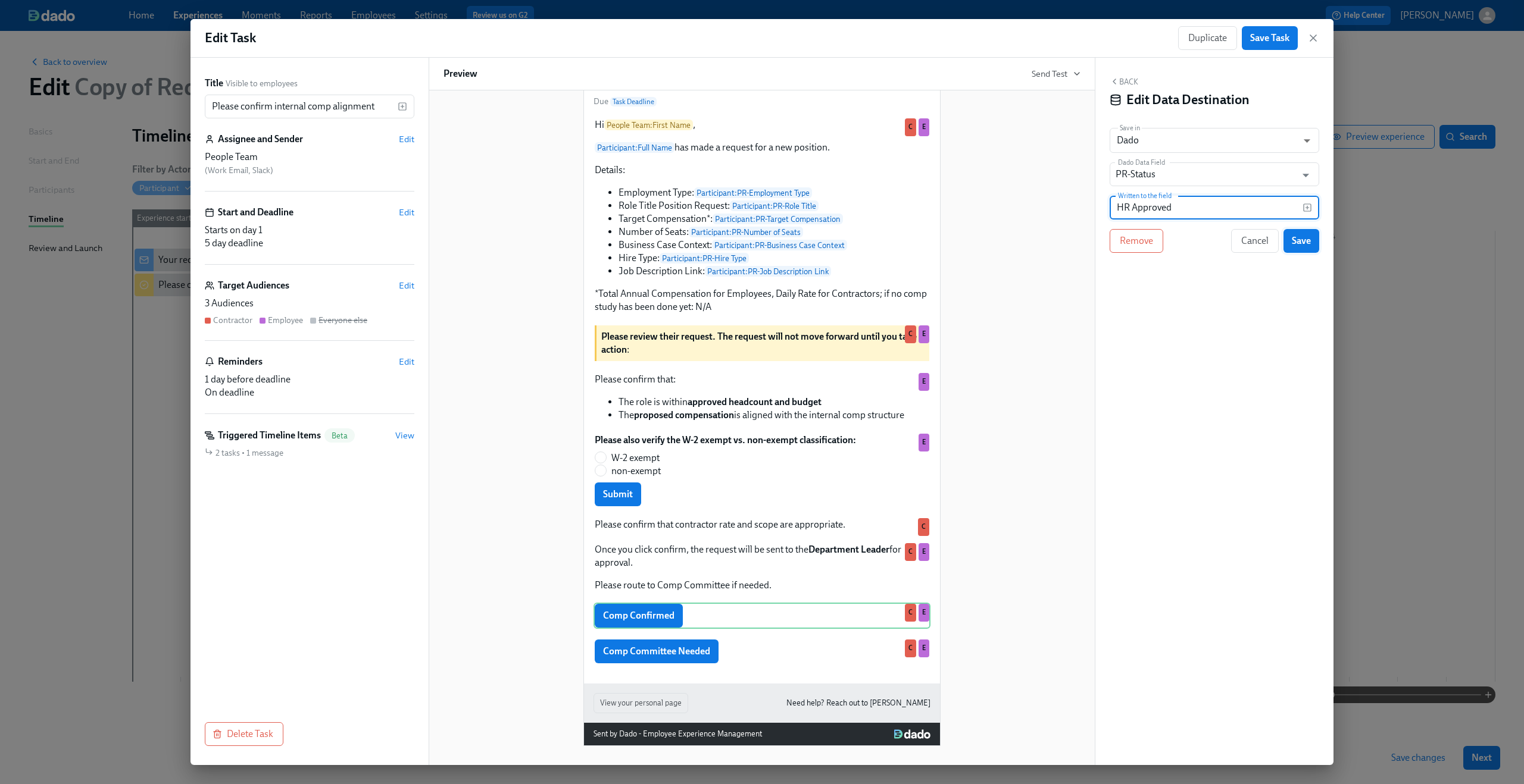
click at [1305, 242] on span "Save" at bounding box center [1301, 240] width 19 height 12
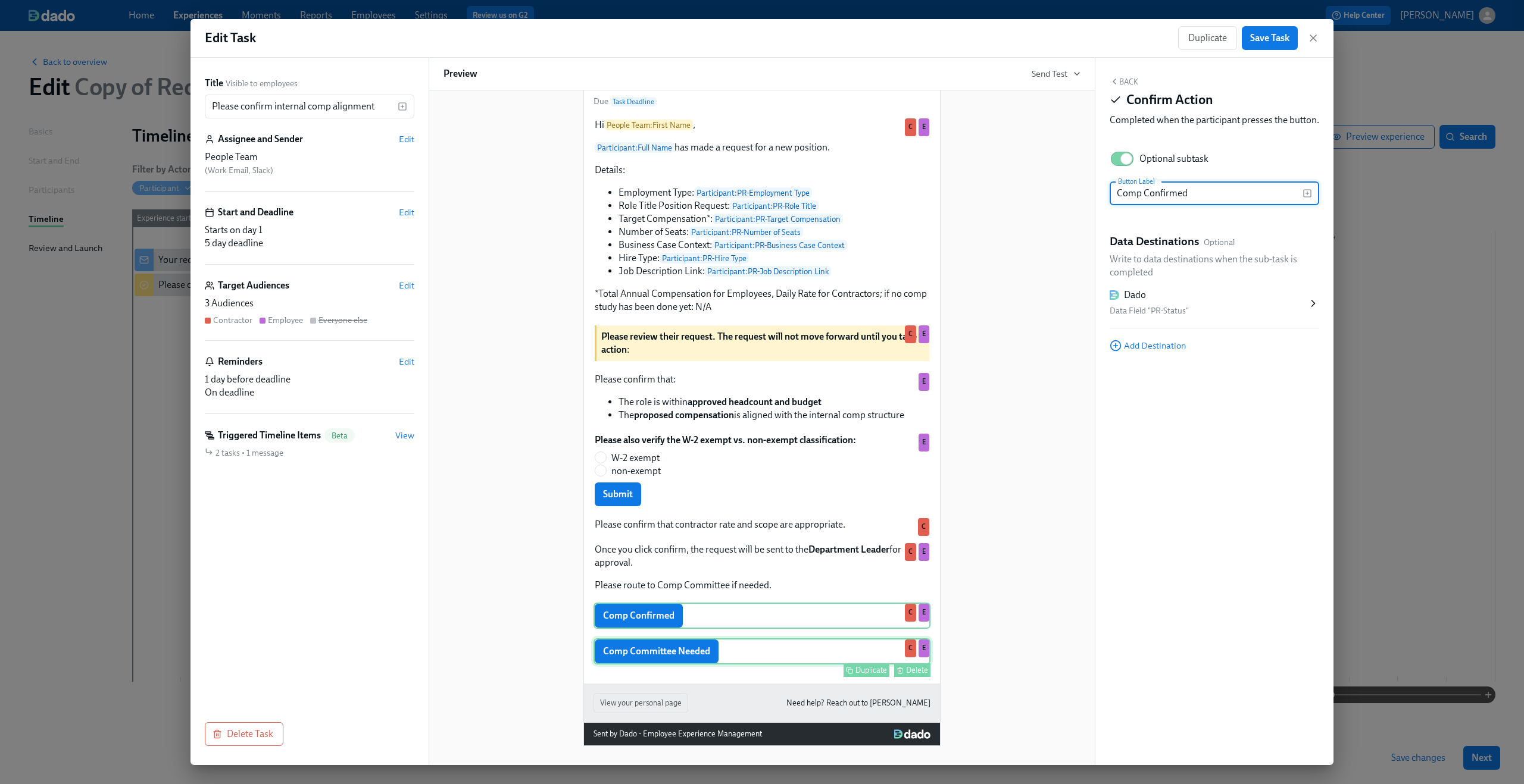
click at [764, 656] on div "Comp Committee Needed Duplicate Delete C E" at bounding box center [761, 651] width 337 height 26
click at [1156, 302] on div "Dado" at bounding box center [1208, 295] width 198 height 13
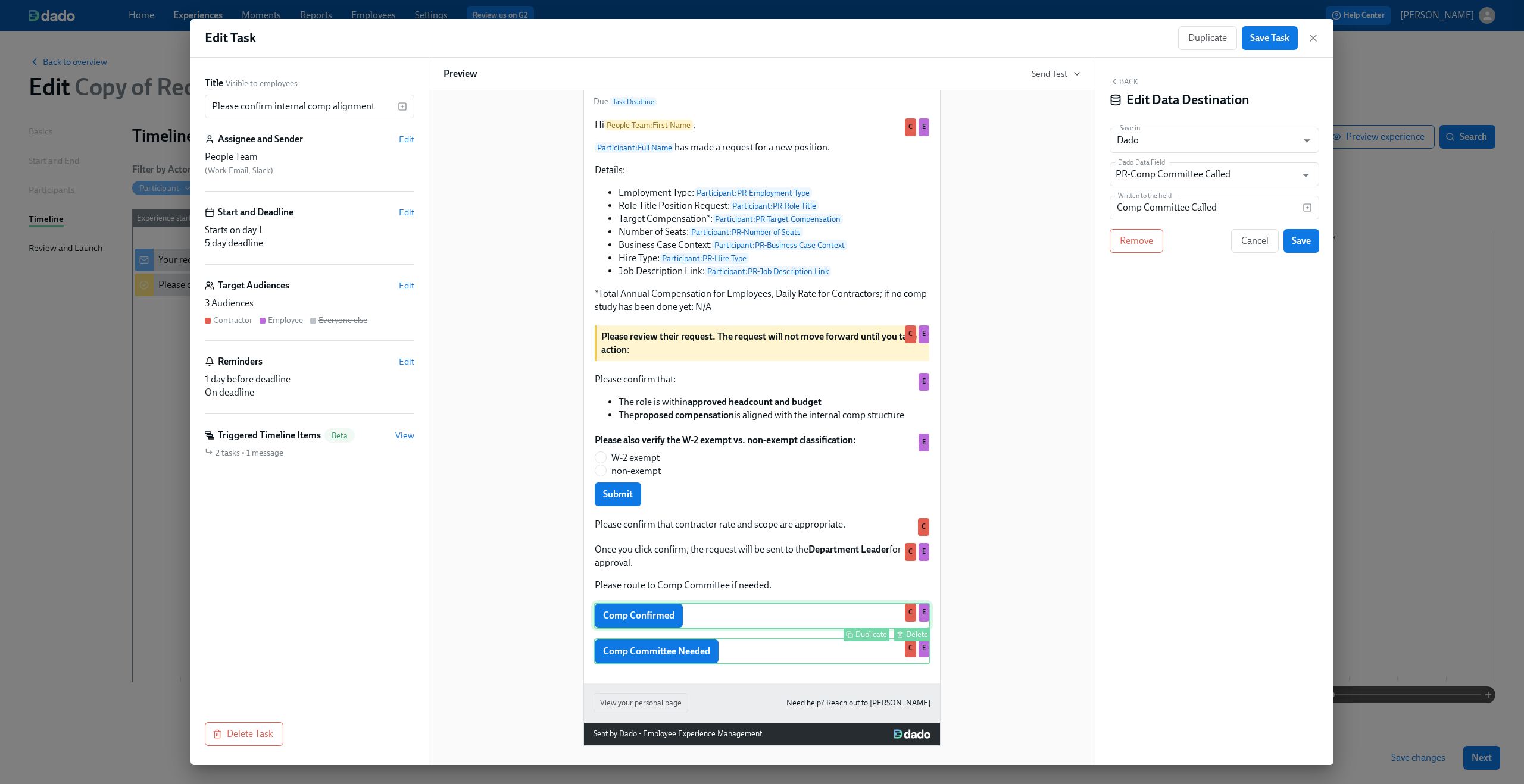
click at [736, 618] on div "Comp Confirmed Duplicate Delete C E" at bounding box center [761, 616] width 337 height 26
click at [789, 624] on div "Comp Confirmed Duplicate Delete C E" at bounding box center [761, 616] width 337 height 26
click at [776, 645] on div "Comp Committee Needed Duplicate Delete C E" at bounding box center [761, 651] width 337 height 26
click at [769, 622] on div "Comp Confirmed Duplicate Delete C E" at bounding box center [761, 616] width 337 height 26
click at [1246, 253] on div "Back Edit Data Destination Save in Dado USER_PROFILE ​ Dado Data Field PR-Comp …" at bounding box center [1214, 411] width 239 height 708
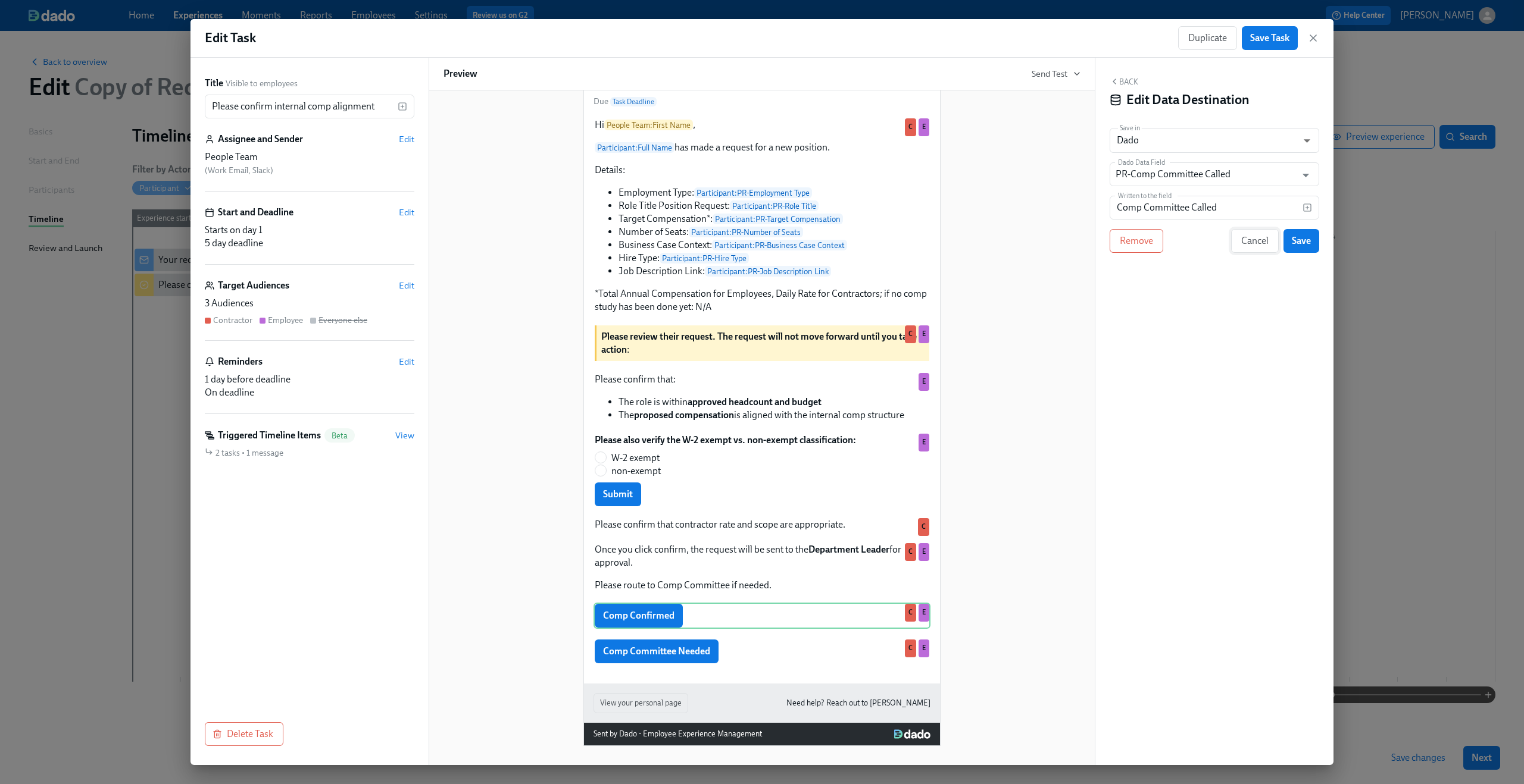
click at [1248, 237] on span "Cancel" at bounding box center [1255, 240] width 28 height 12
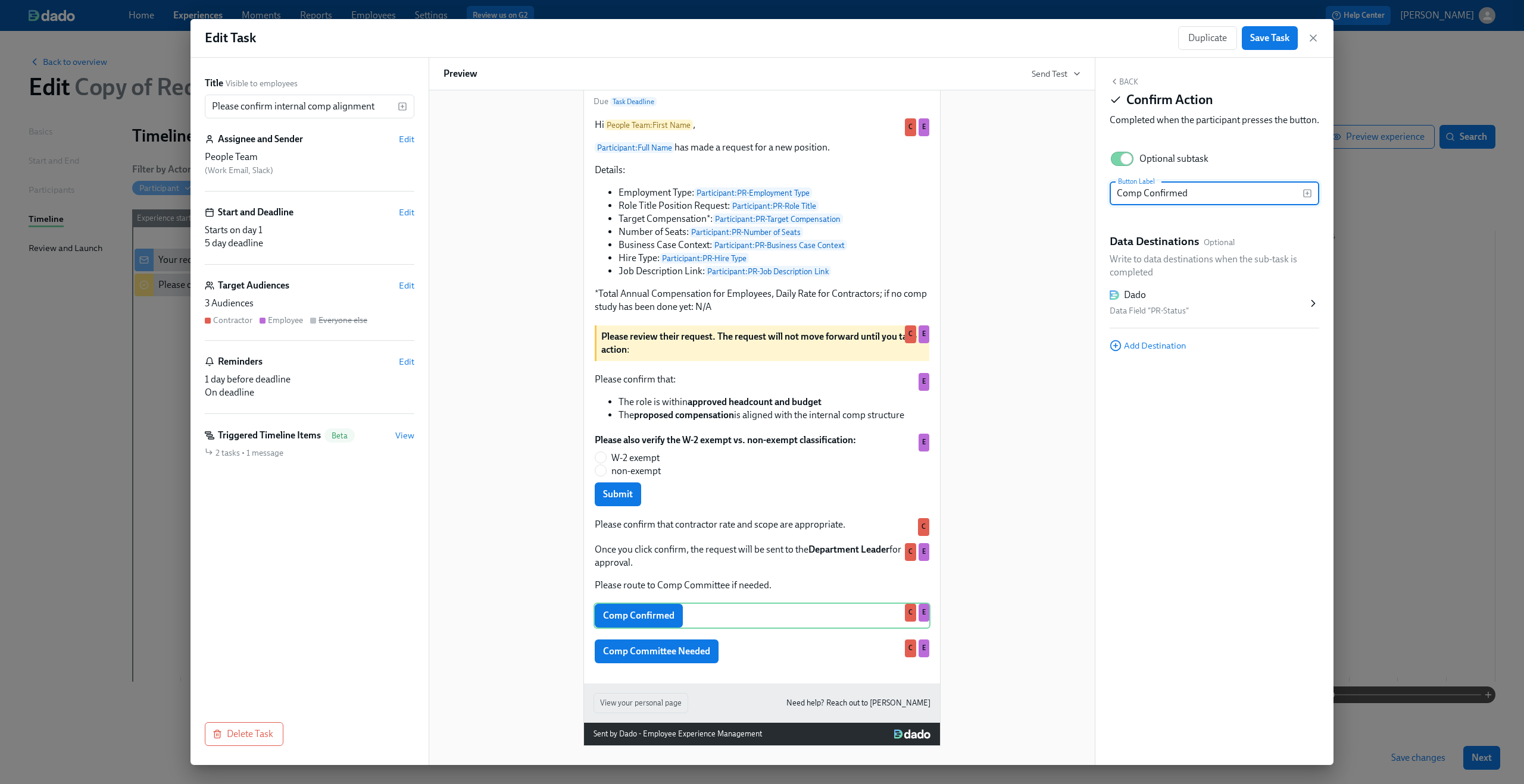
click at [1231, 302] on div "Dado" at bounding box center [1208, 295] width 198 height 13
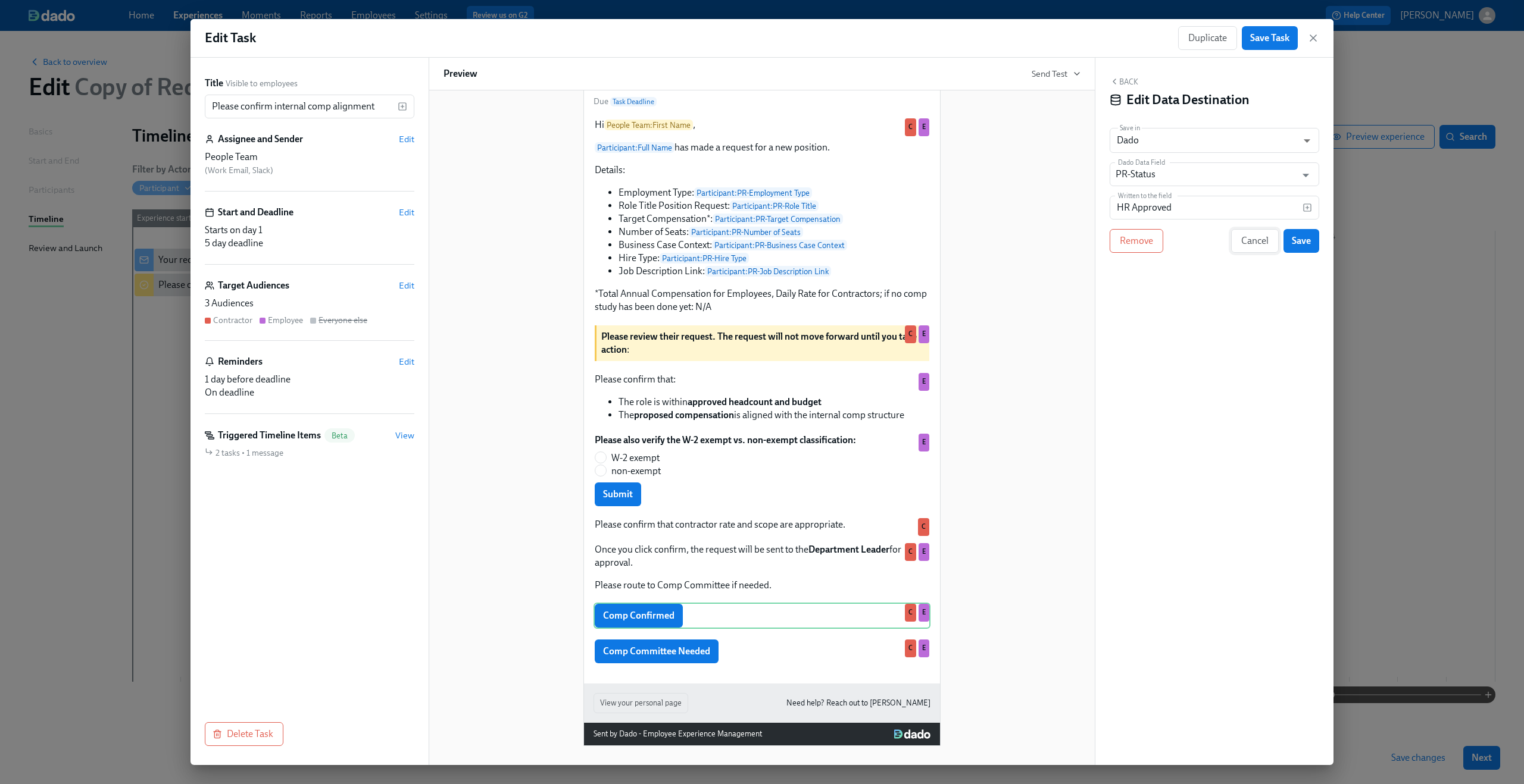
click at [1259, 239] on span "Cancel" at bounding box center [1255, 240] width 28 height 12
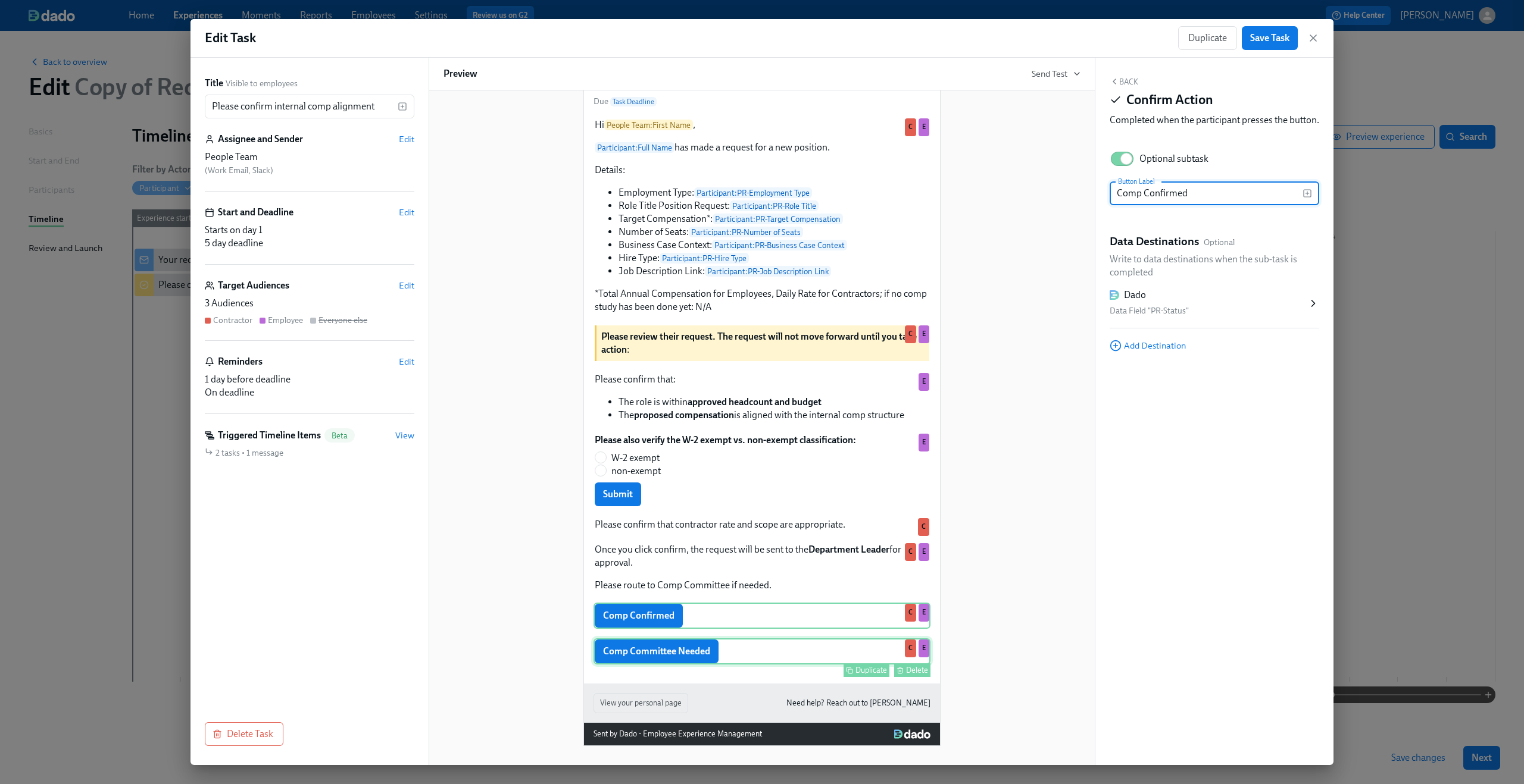
click at [681, 661] on div "Comp Committee Needed Duplicate Delete C E" at bounding box center [761, 651] width 337 height 26
click at [1206, 302] on div "Dado" at bounding box center [1208, 295] width 198 height 13
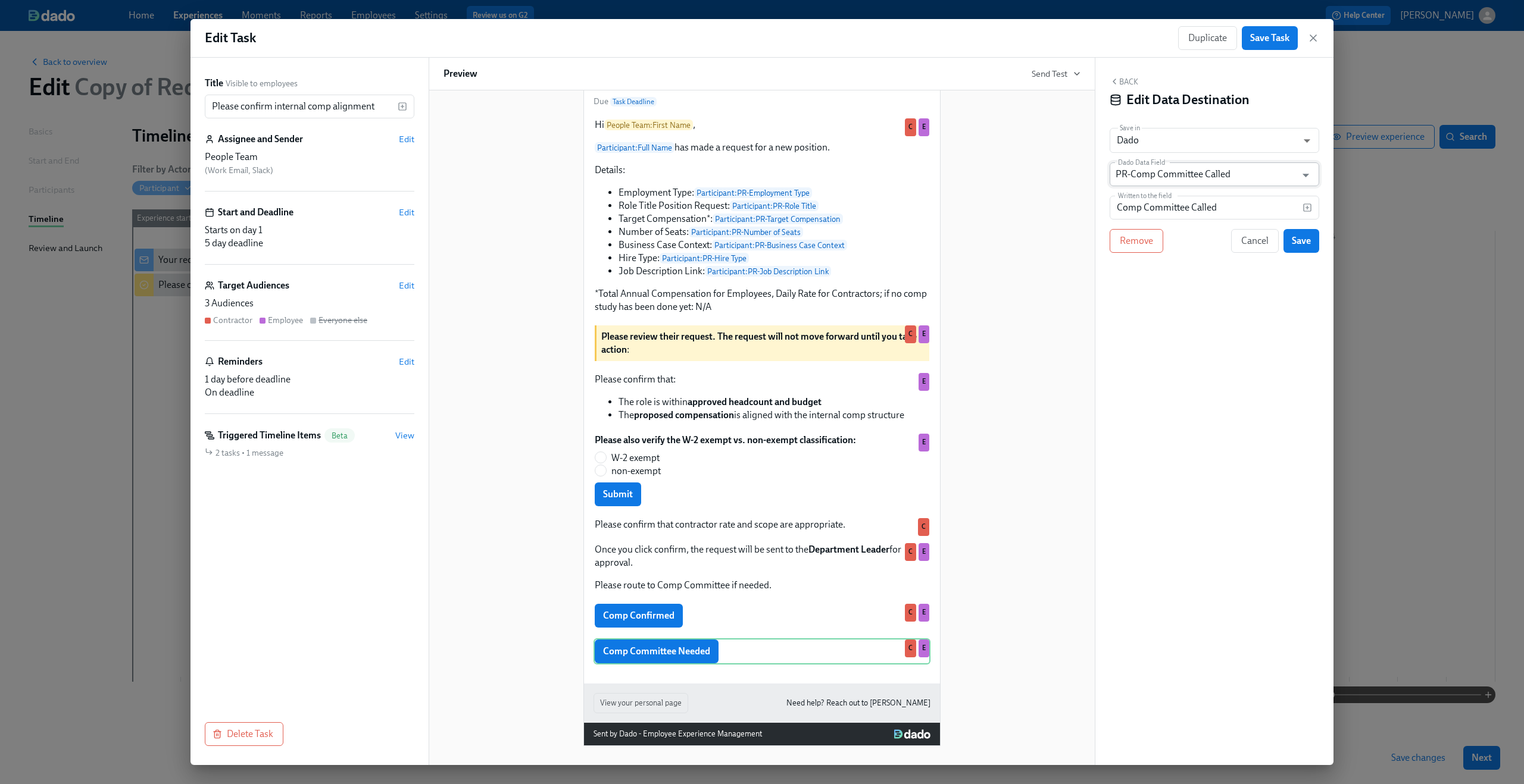
click at [1193, 165] on input "PR-Comp Committee Called" at bounding box center [1206, 174] width 180 height 24
type input "h"
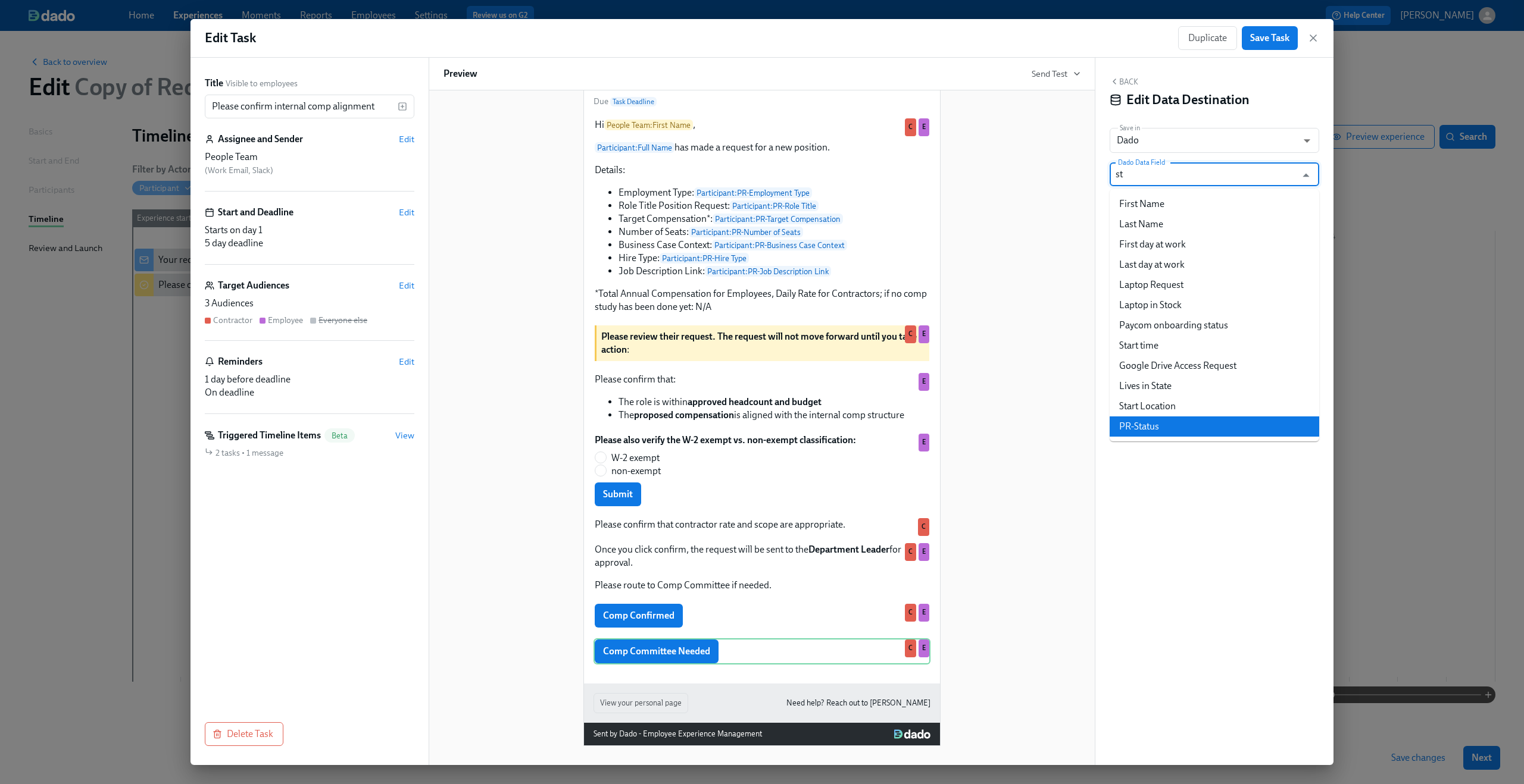
click at [1162, 418] on li "PR-Status" at bounding box center [1214, 427] width 210 height 20
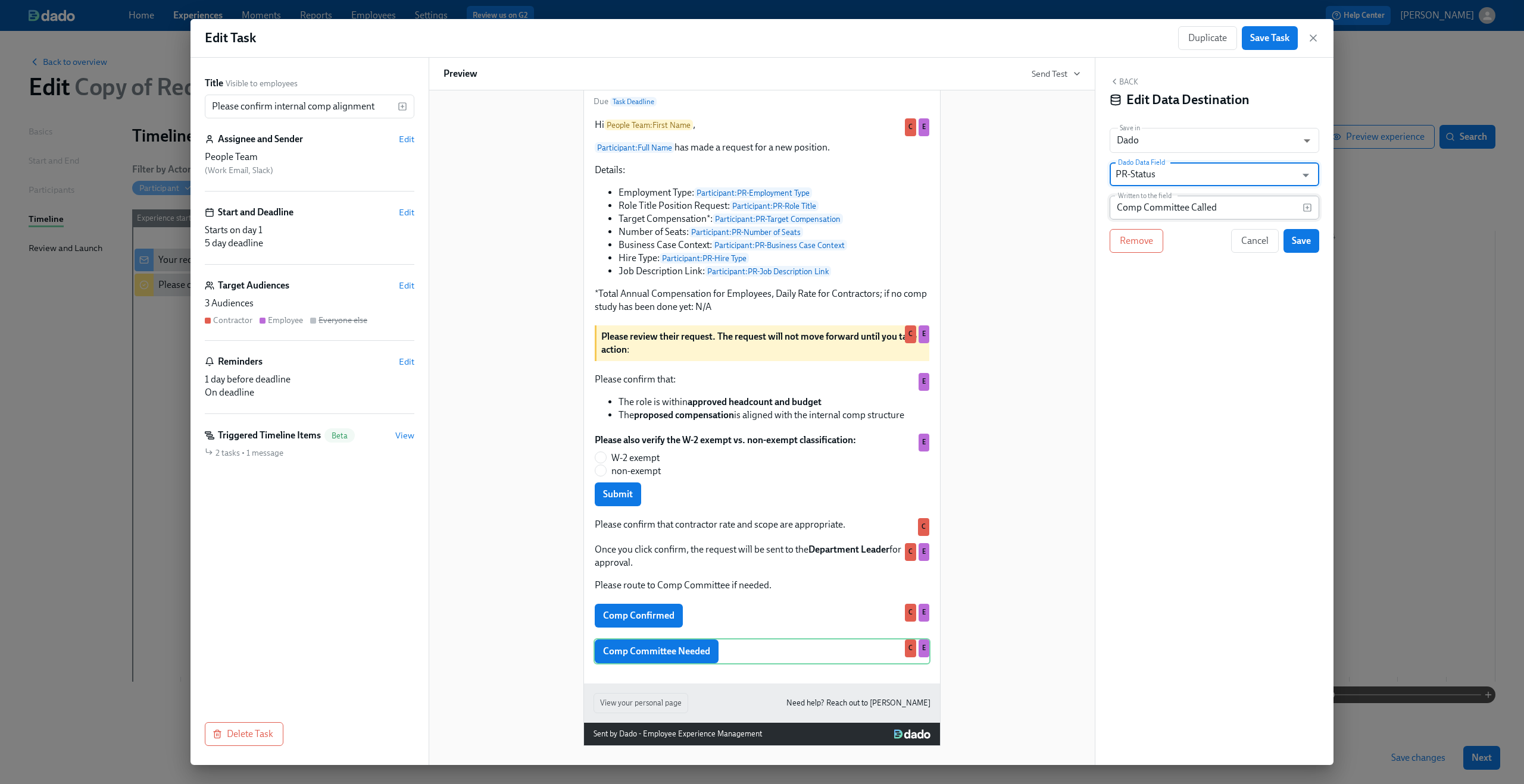
type input "PR-Status"
click at [1180, 207] on input "Comp Committee Called" at bounding box center [1206, 208] width 193 height 24
click at [1241, 207] on input "Comp Committee Called" at bounding box center [1206, 208] width 193 height 24
click at [1306, 248] on button "Save" at bounding box center [1301, 241] width 35 height 24
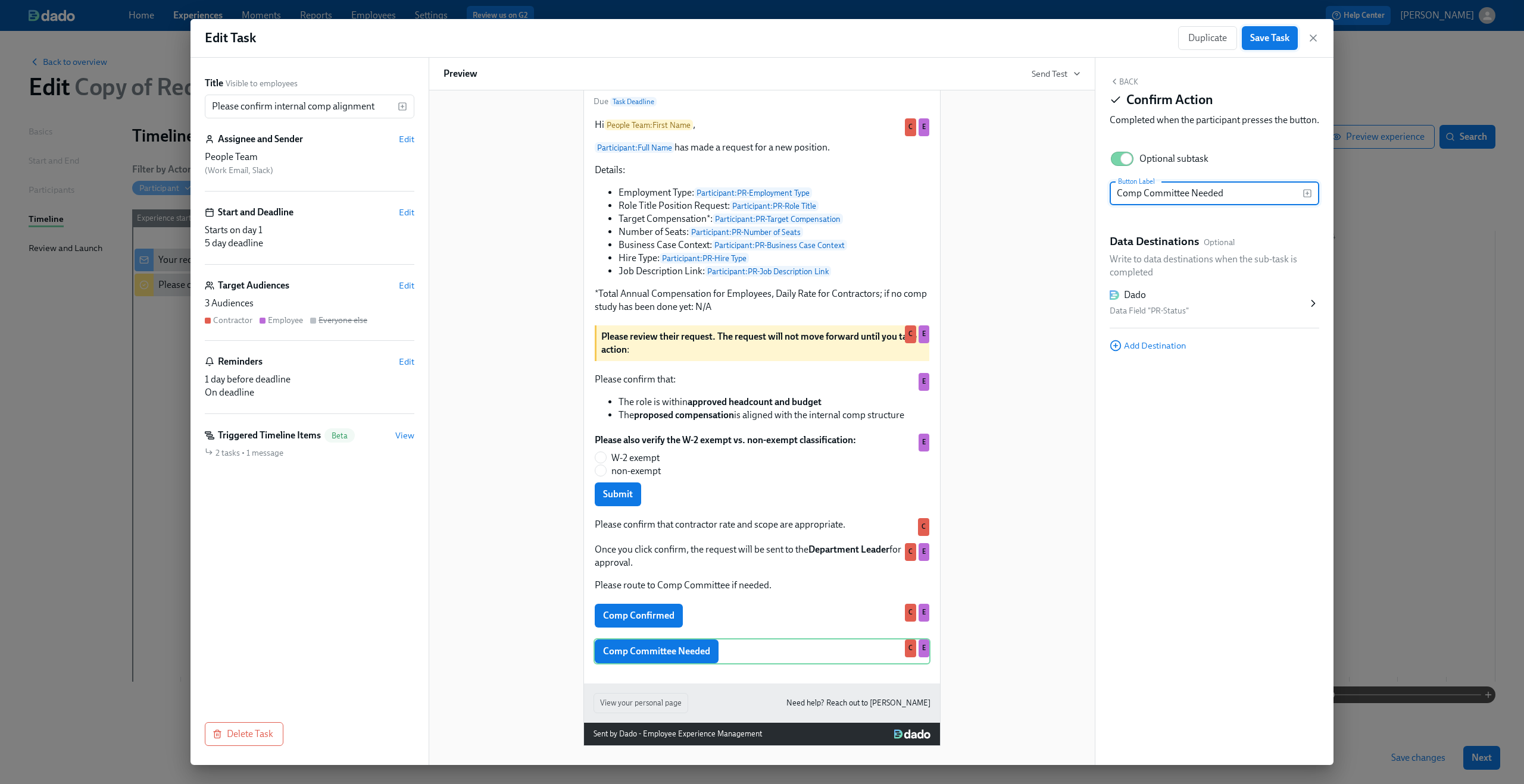
click at [1285, 37] on span "Save Task" at bounding box center [1270, 38] width 39 height 12
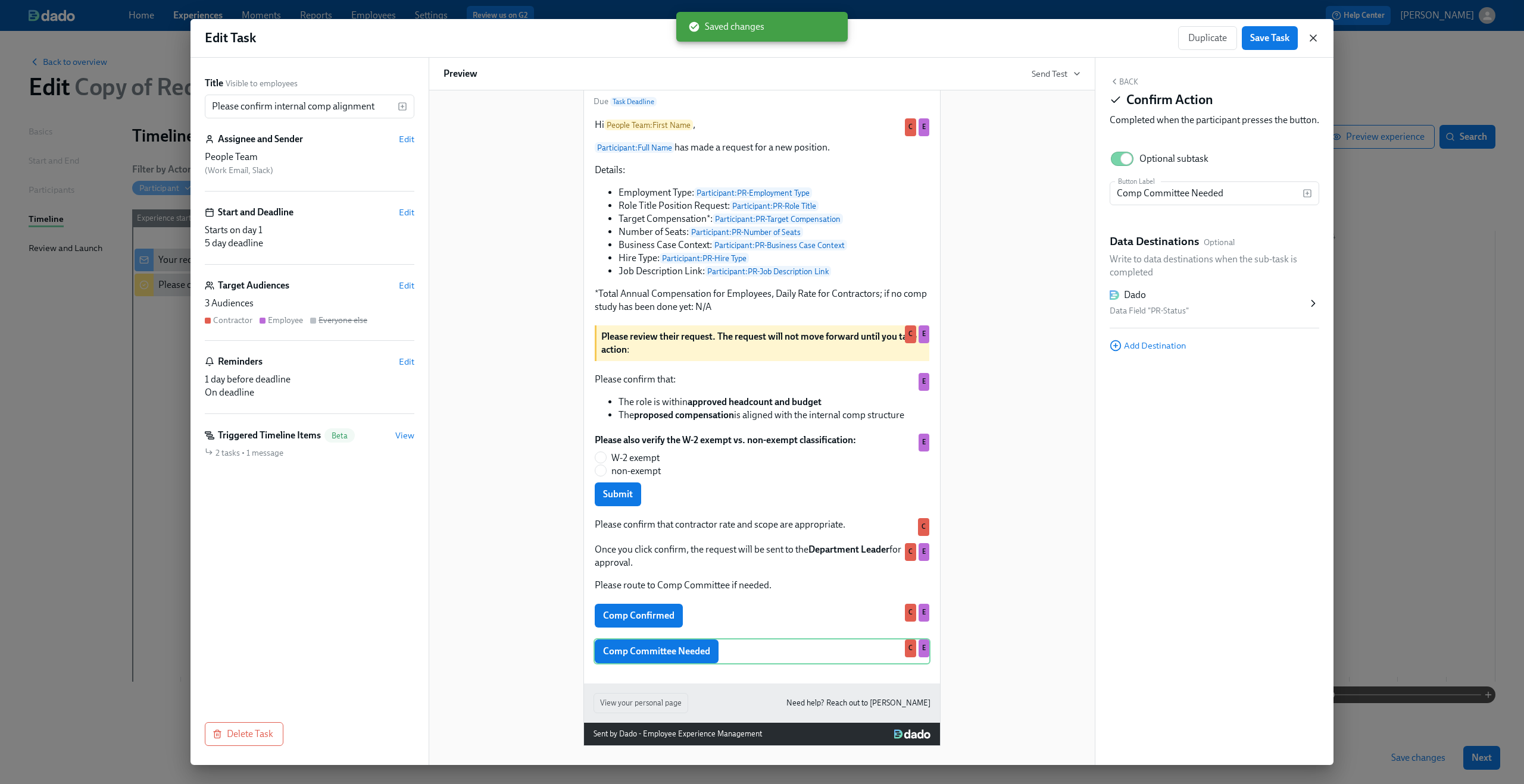
click at [1311, 41] on icon "button" at bounding box center [1312, 38] width 12 height 12
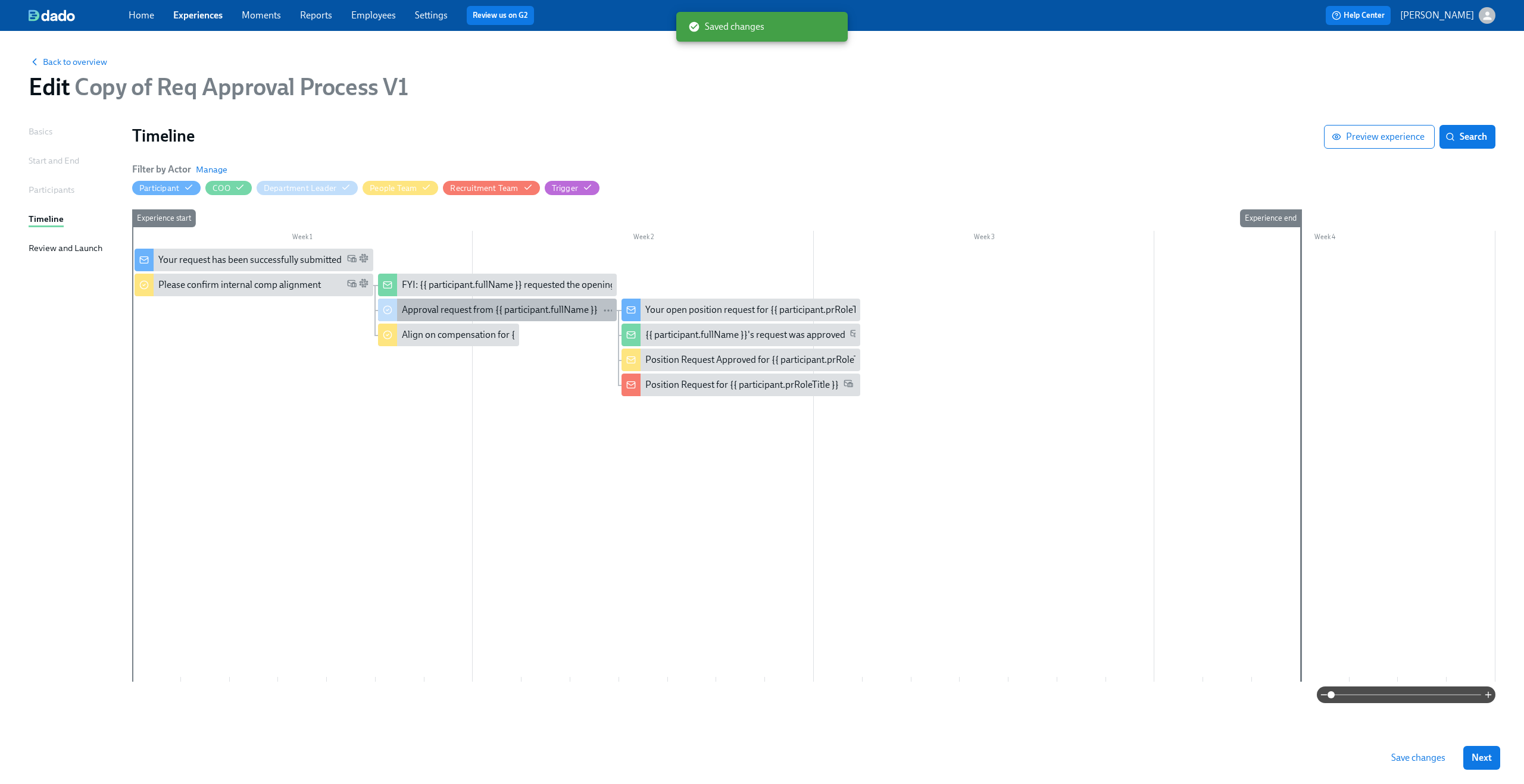
click at [429, 310] on div "Approval request from {{ participant.fullName }}" at bounding box center [499, 310] width 196 height 13
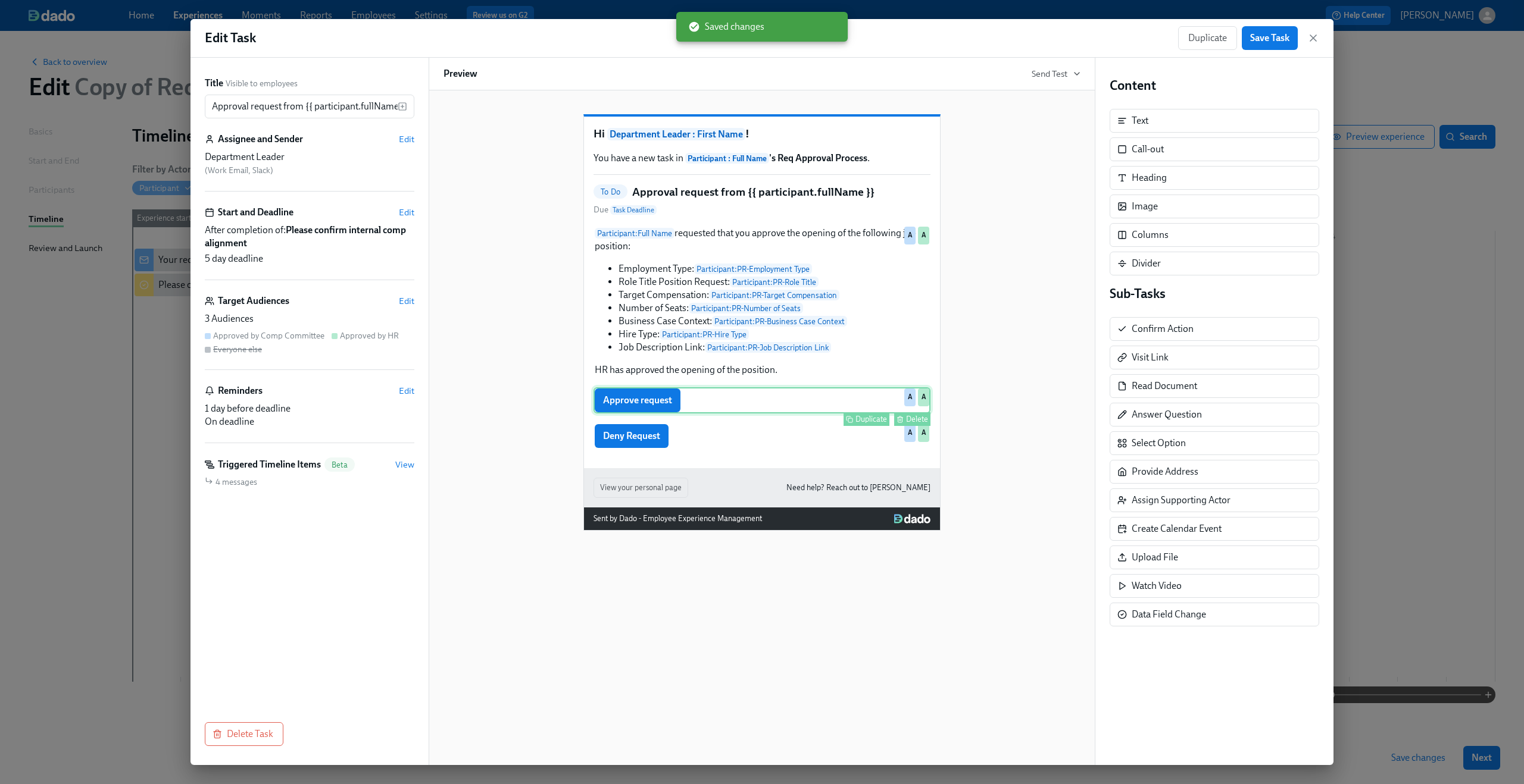
click at [760, 414] on div "Approve request Duplicate Delete A A" at bounding box center [761, 400] width 337 height 26
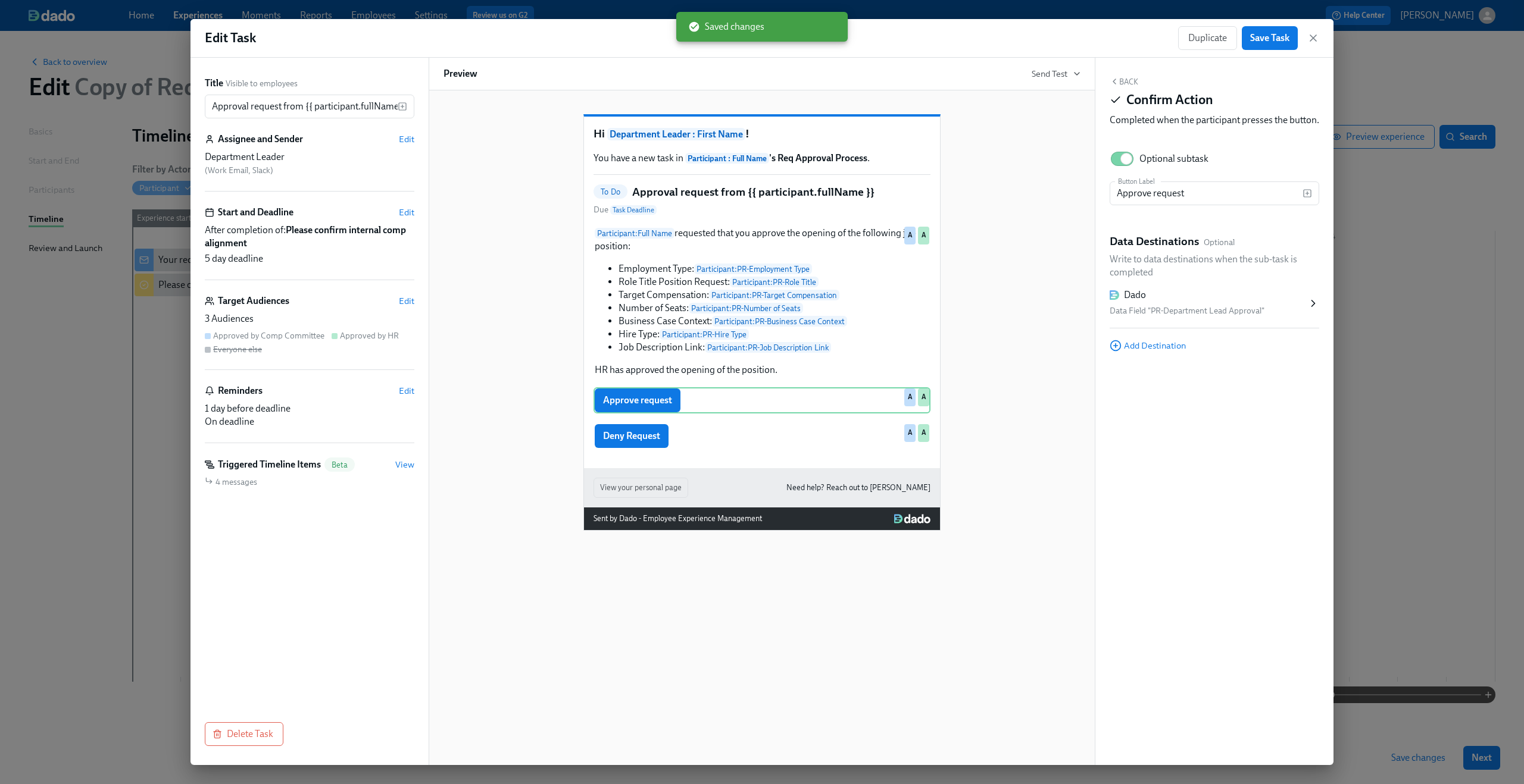
click at [1181, 318] on div "Data Field "PR-Department Lead Approval"" at bounding box center [1208, 311] width 198 height 14
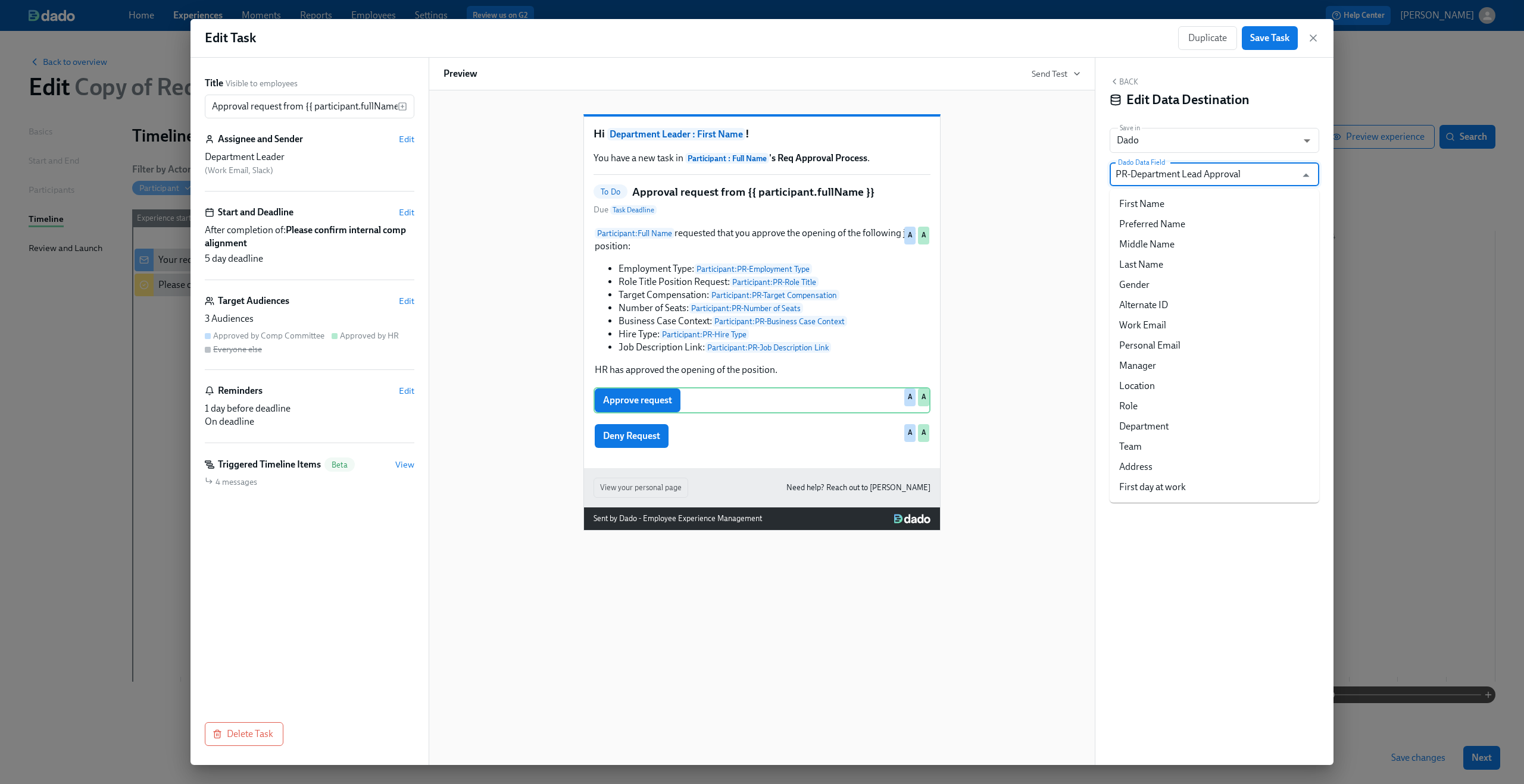
click at [1172, 175] on input "PR-Department Lead Approval" at bounding box center [1206, 174] width 180 height 24
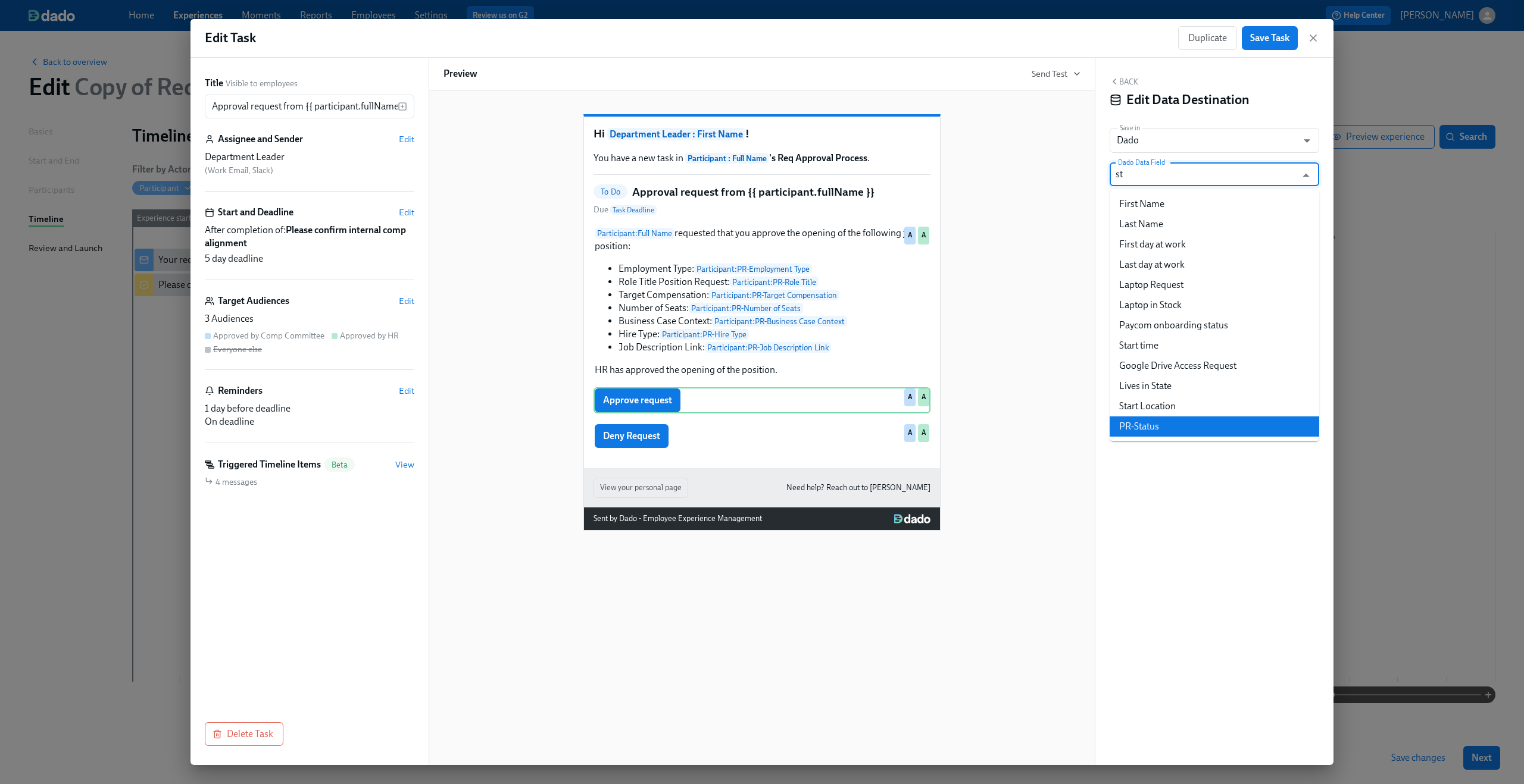
click at [1156, 426] on li "PR-Status" at bounding box center [1214, 427] width 210 height 20
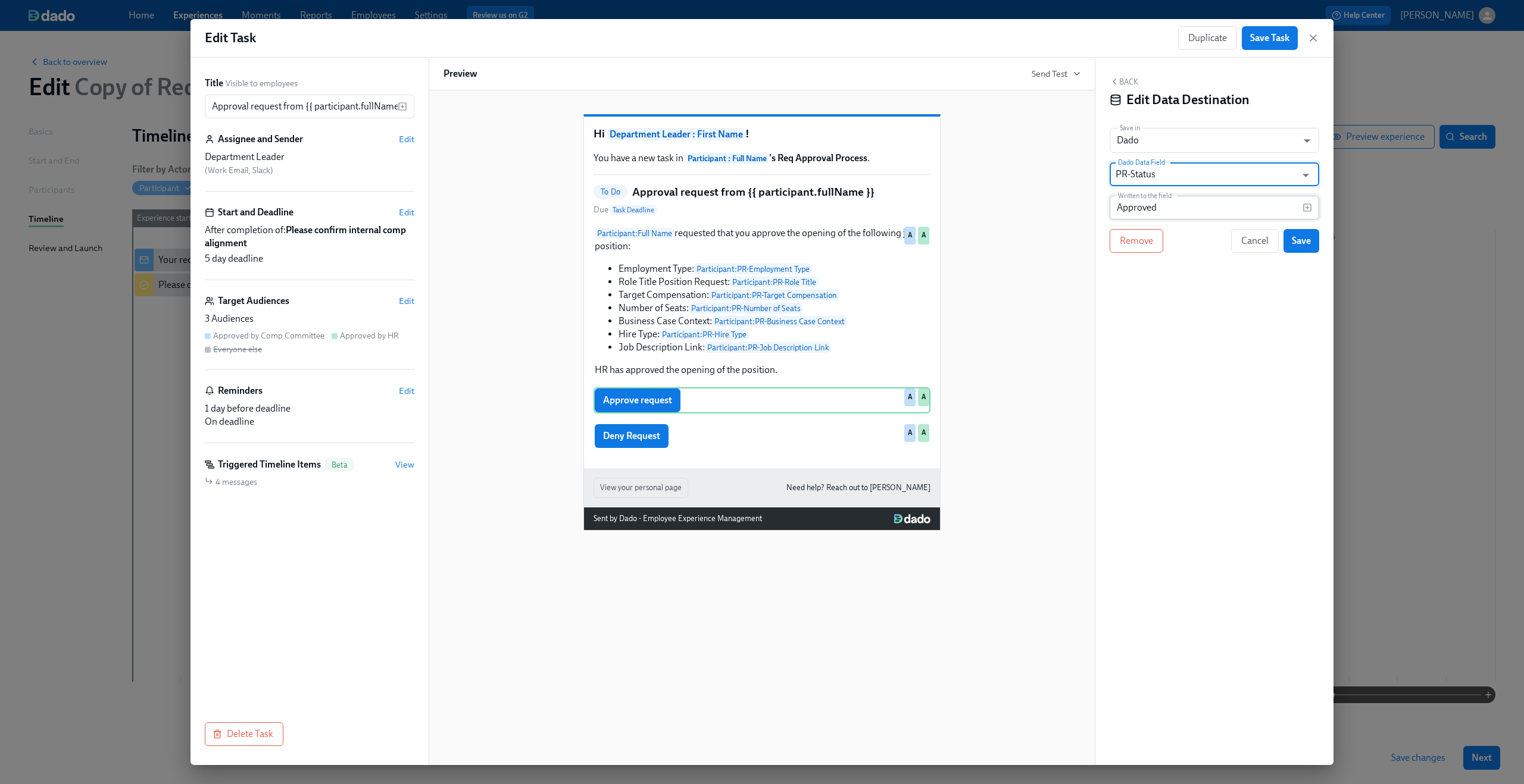
type input "PR-Status"
click at [1180, 205] on input "Approved" at bounding box center [1206, 208] width 193 height 24
type input "Department Lead Approved"
click at [1296, 245] on span "Save" at bounding box center [1301, 240] width 19 height 12
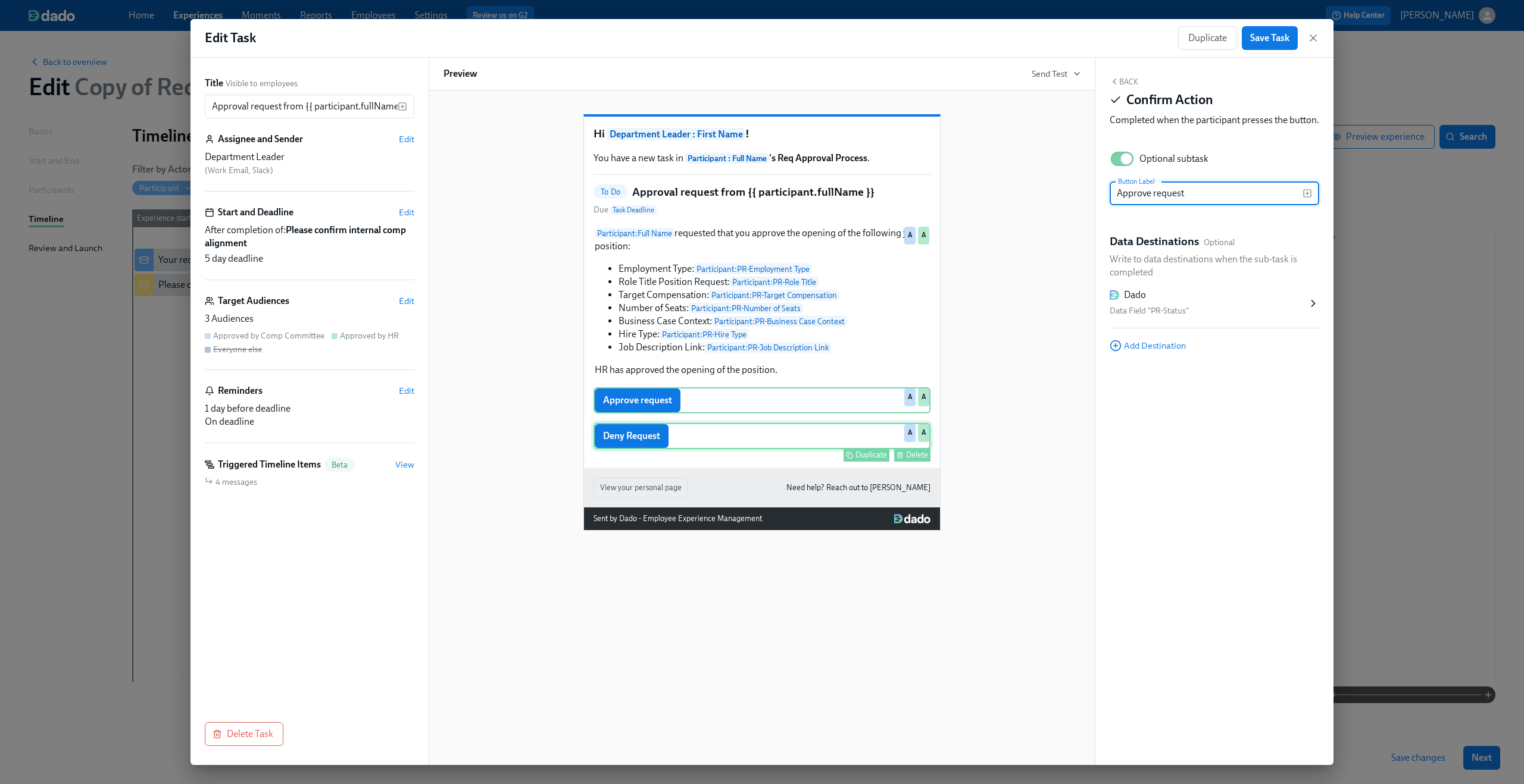
click at [671, 449] on div "Deny Request Duplicate Delete A A" at bounding box center [761, 436] width 337 height 26
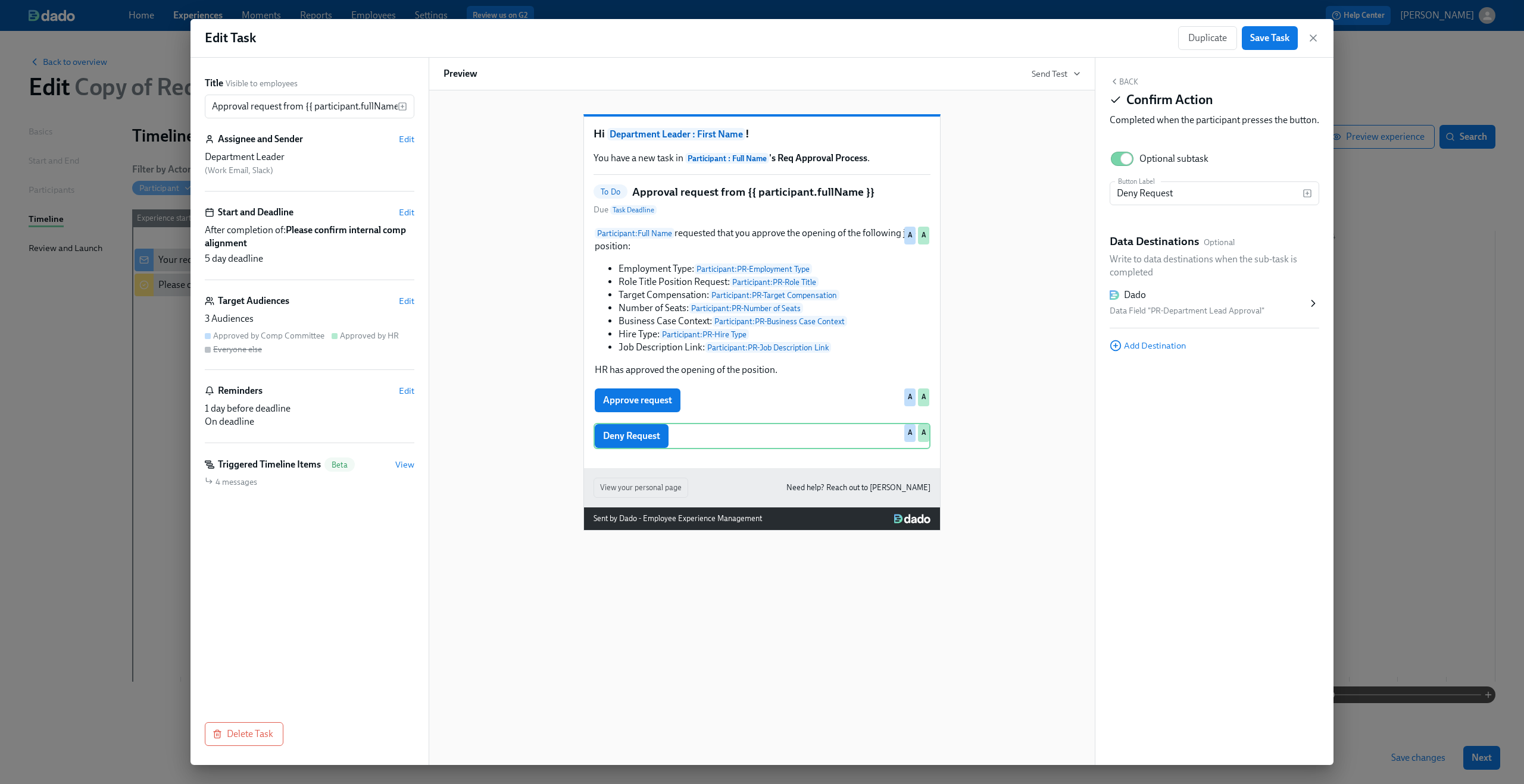
click at [1130, 318] on div "Data Field "PR-Department Lead Approval"" at bounding box center [1208, 311] width 198 height 14
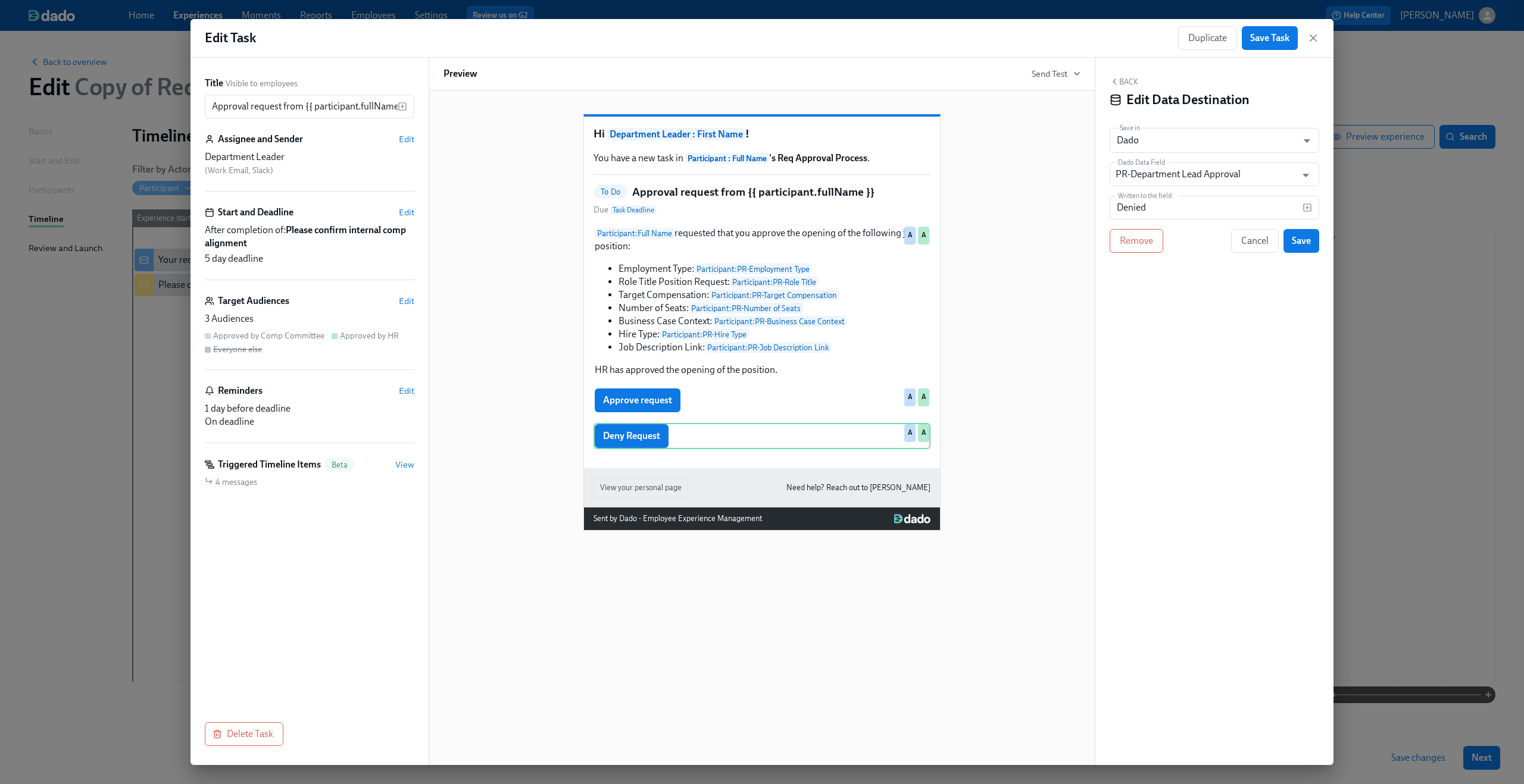
click at [1212, 188] on div "Back Edit Data Destination Save in Dado USER_PROFILE ​ Dado Data Field PR-Depar…" at bounding box center [1214, 411] width 239 height 708
click at [1214, 174] on input "PR-Department Lead Approval" at bounding box center [1206, 174] width 180 height 24
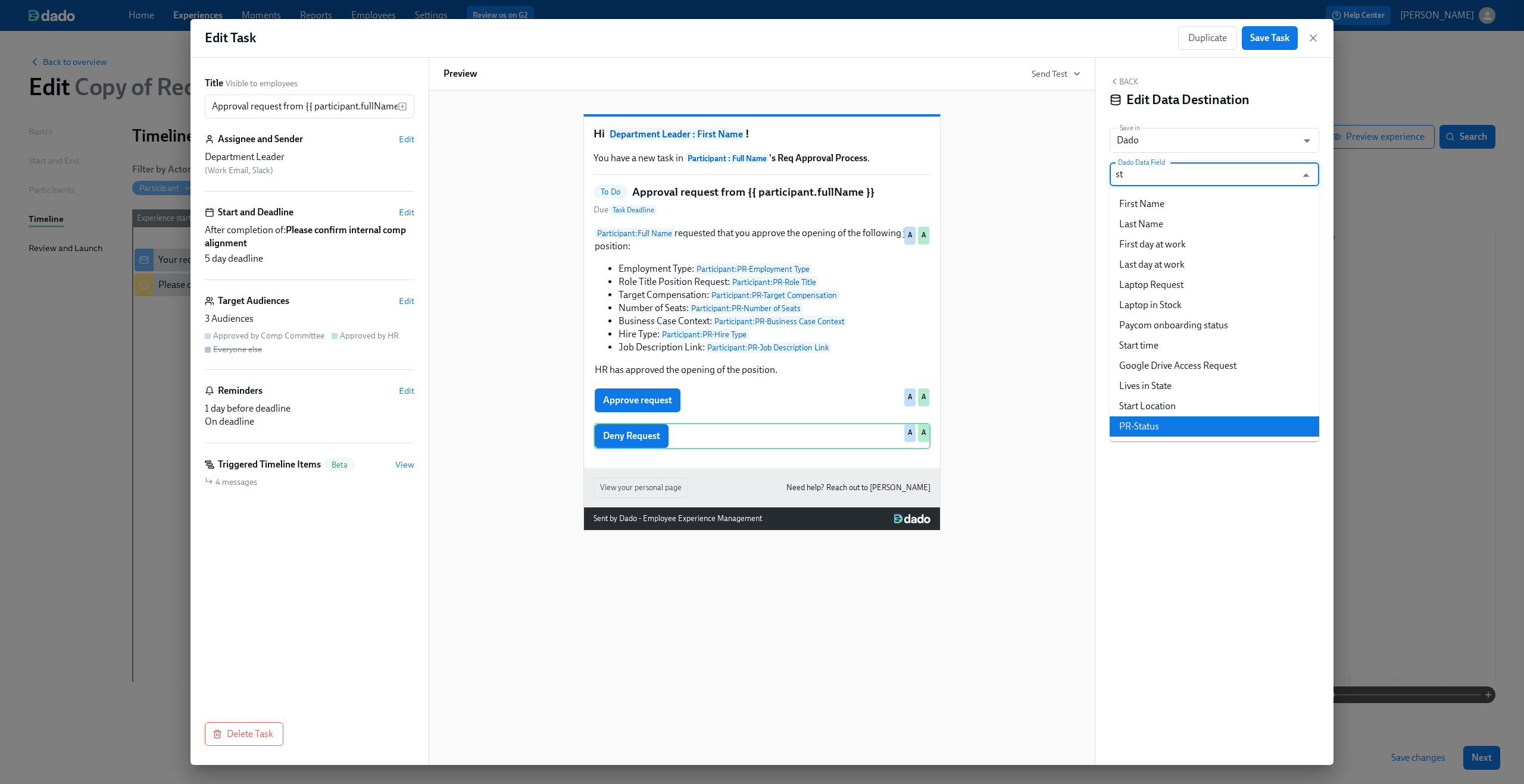
click at [1143, 420] on li "PR-Status" at bounding box center [1214, 427] width 210 height 20
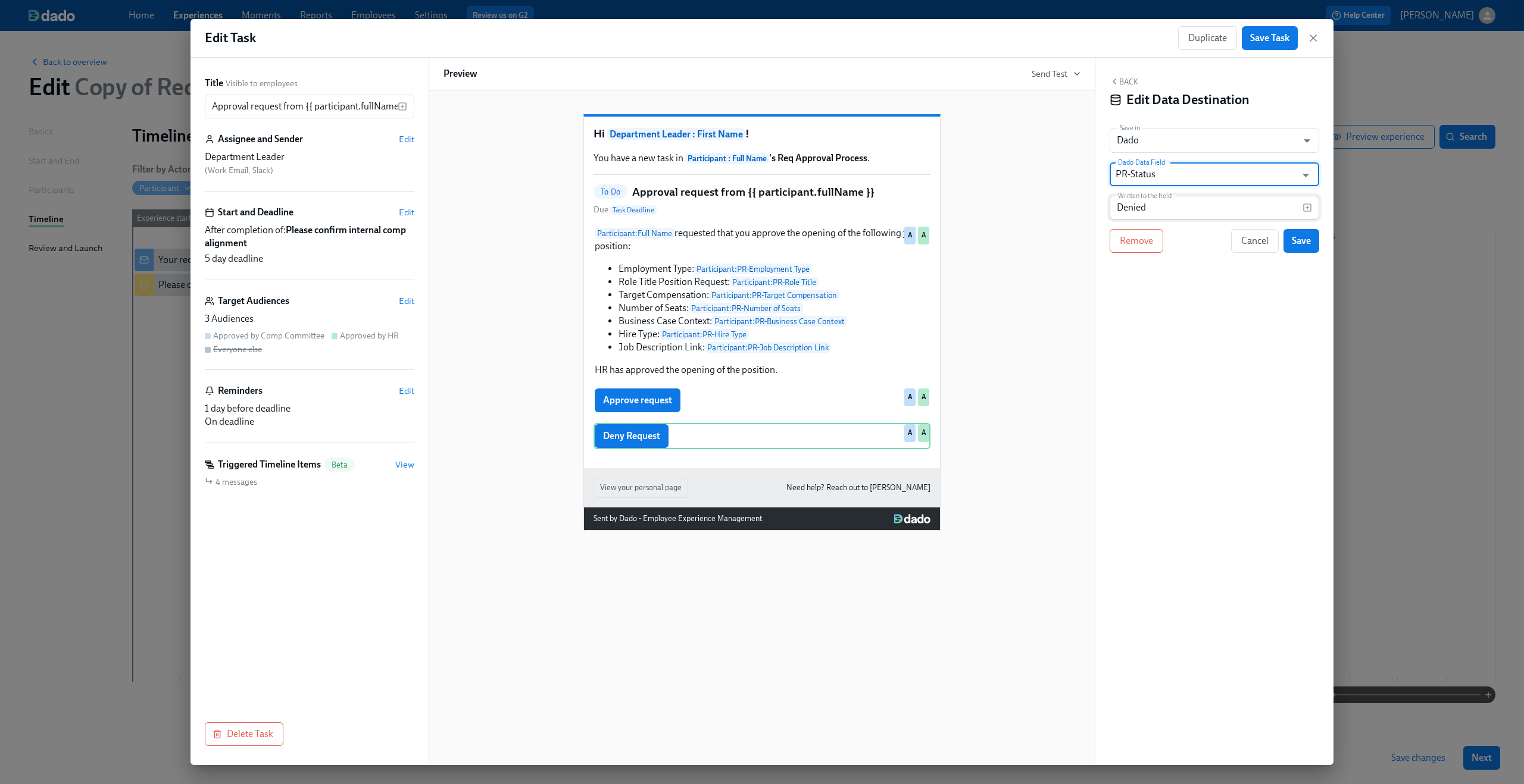
type input "PR-Status"
click at [1161, 212] on input "Denied" at bounding box center [1206, 208] width 193 height 24
type input "Department Lead Denied"
click at [1296, 237] on span "Save" at bounding box center [1301, 240] width 19 height 12
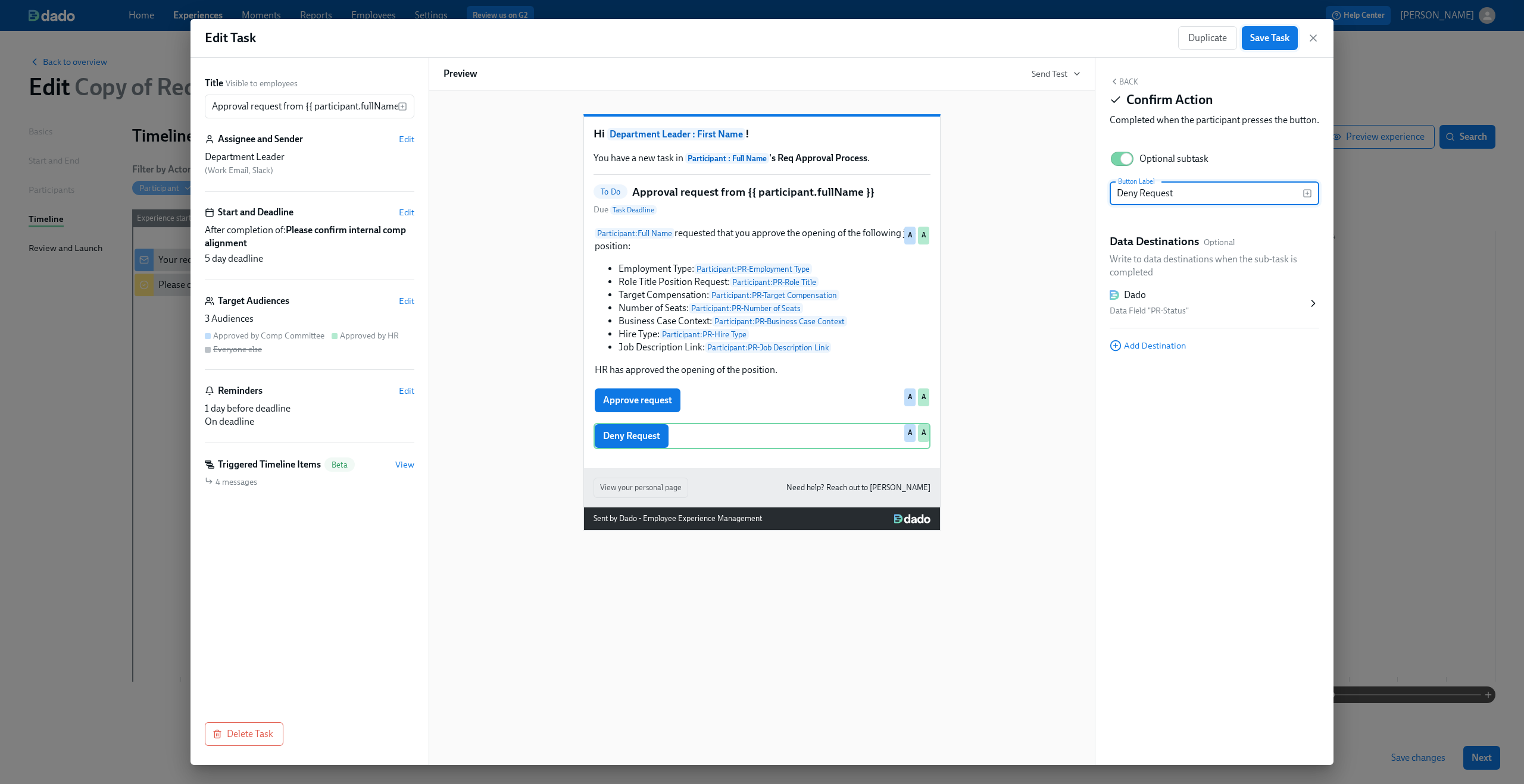
click at [1282, 32] on button "Save Task" at bounding box center [1270, 38] width 56 height 24
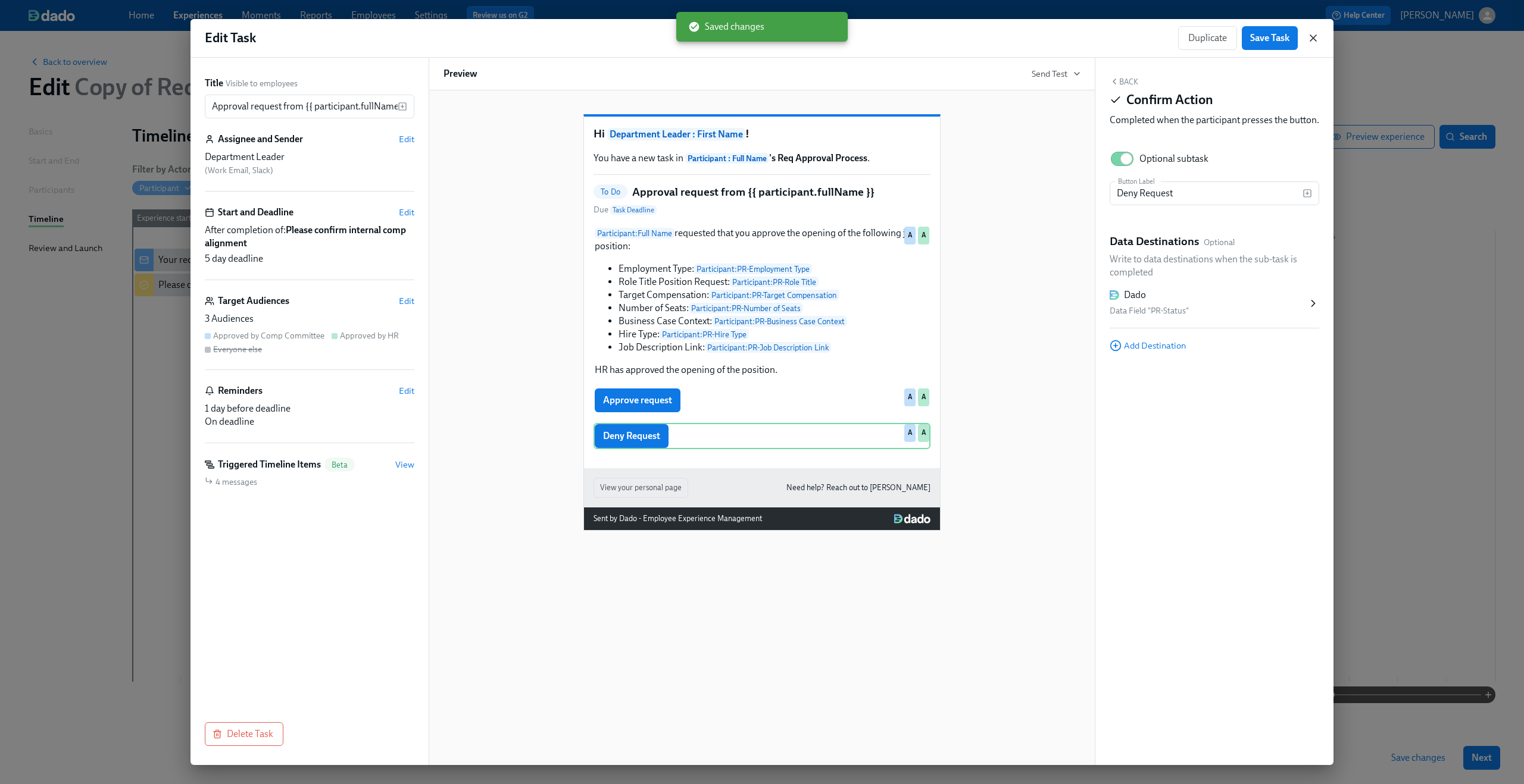
click at [1315, 32] on icon "button" at bounding box center [1312, 38] width 12 height 12
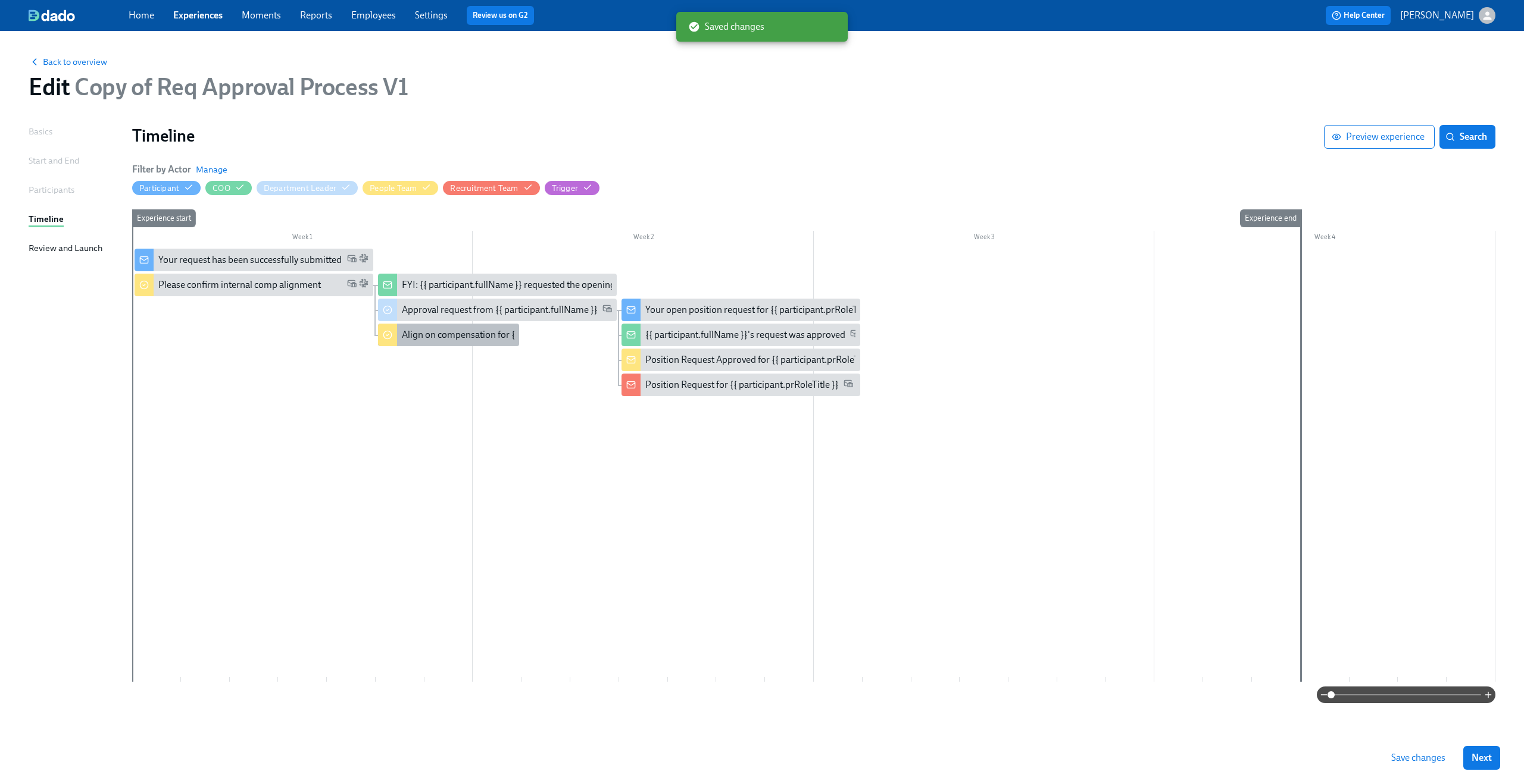
click at [471, 329] on div "Align on compensation for {{ participant.prRoleTitle }}" at bounding box center [510, 335] width 218 height 13
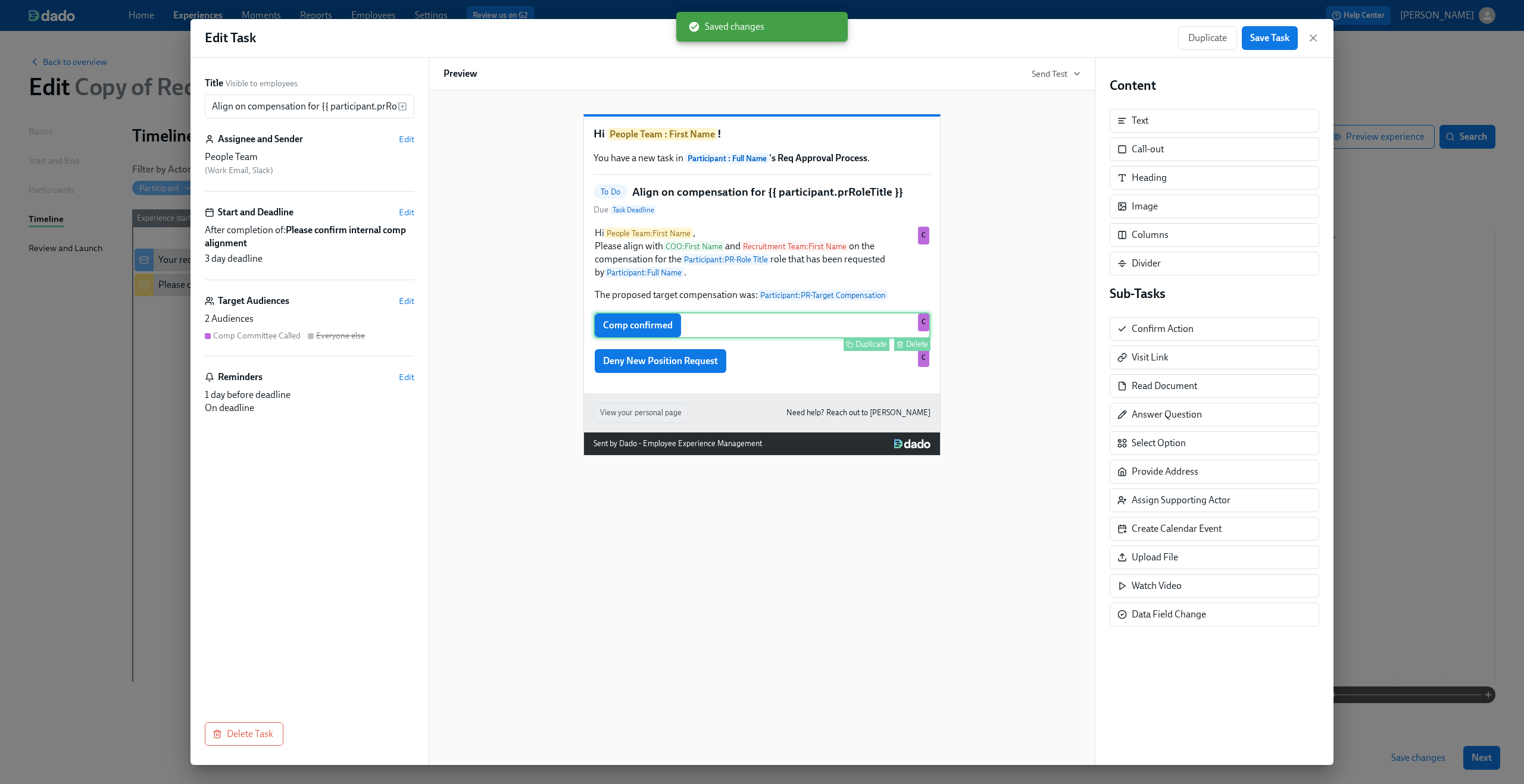
click at [740, 339] on div "Comp confirmed Duplicate Delete C" at bounding box center [761, 326] width 337 height 26
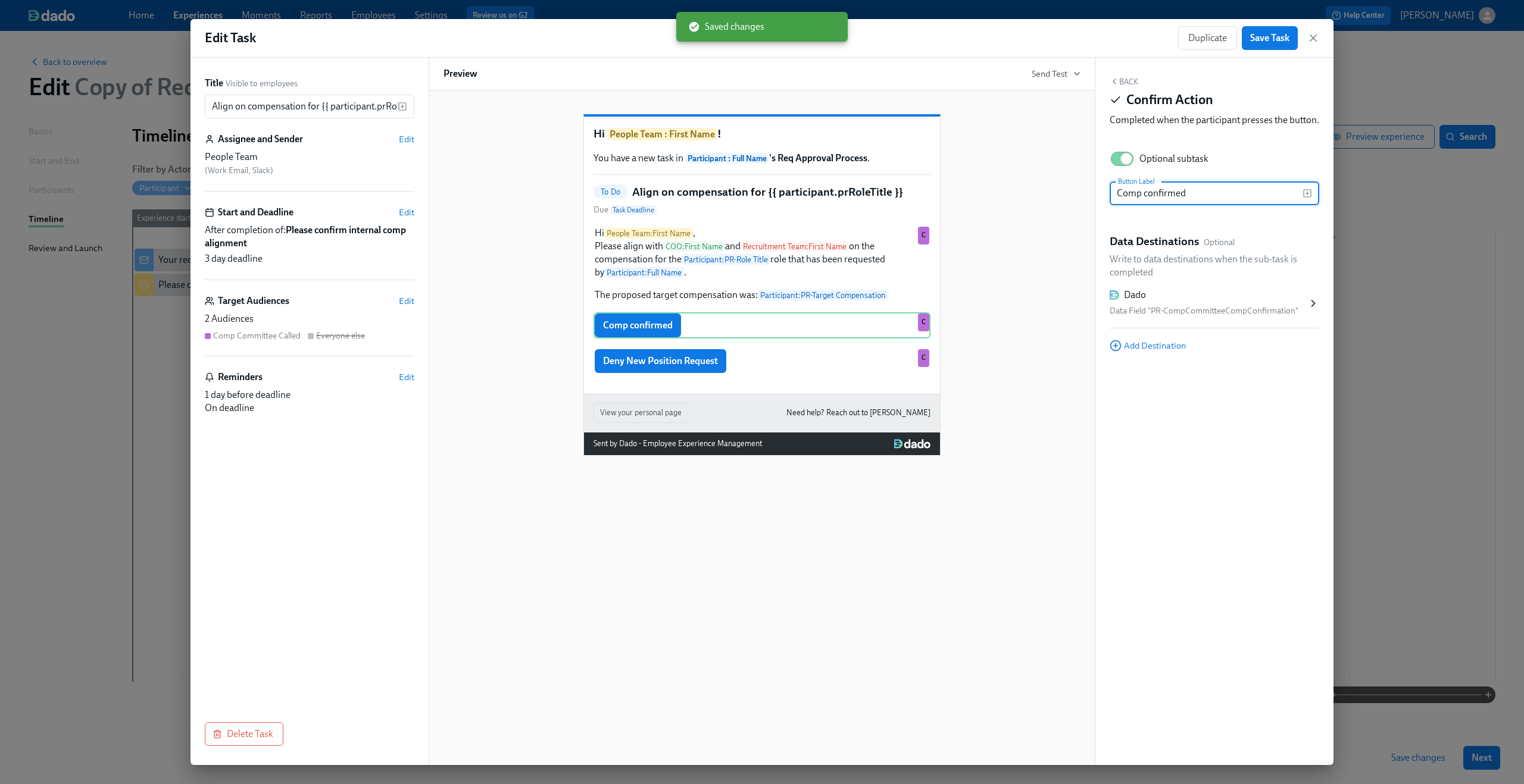
click at [1151, 316] on div "Dado Data Field "PR-CompCommitteeCompConfirmation"" at bounding box center [1208, 303] width 198 height 30
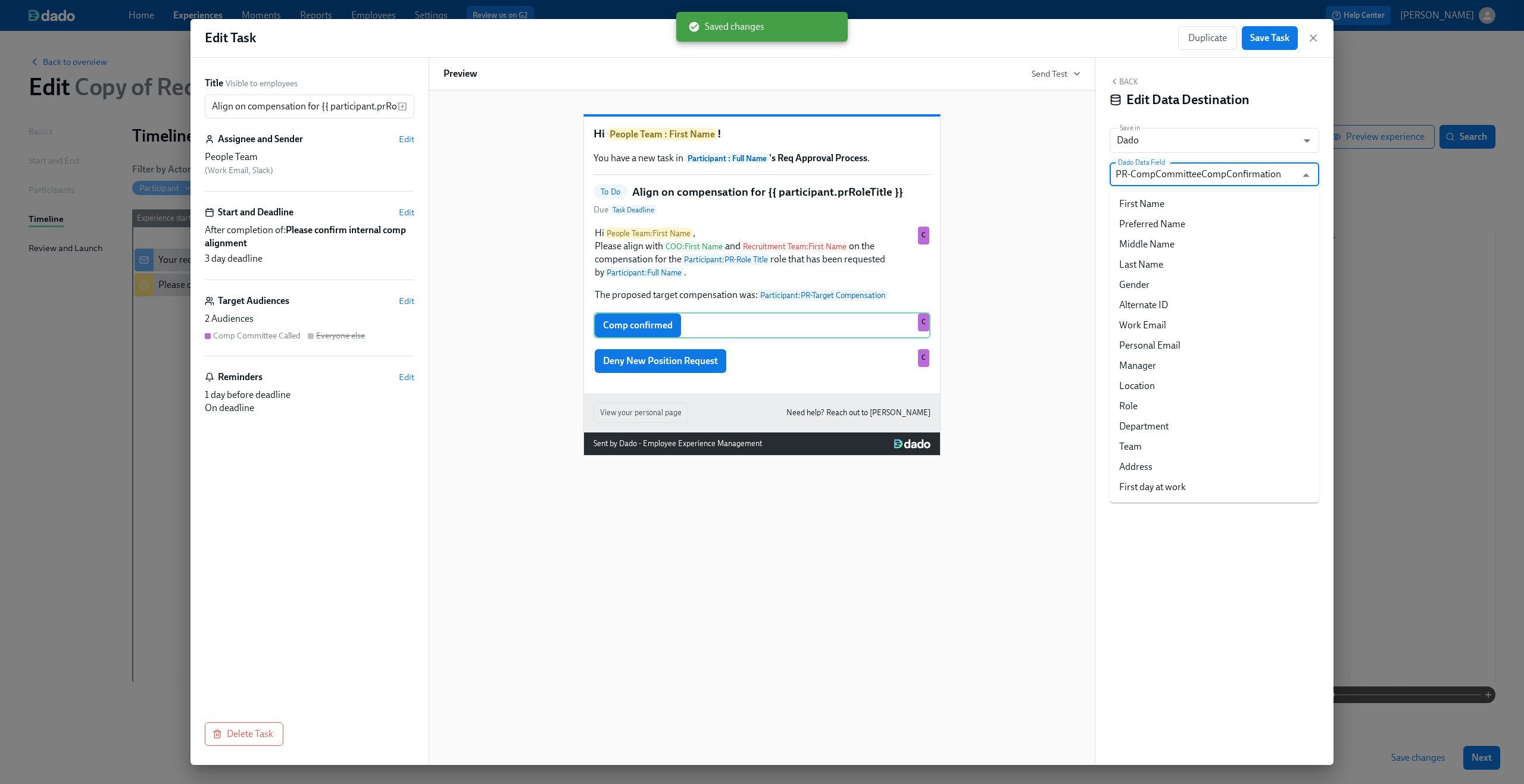
click at [1198, 184] on input "PR-CompCommitteeCompConfirmation" at bounding box center [1206, 174] width 180 height 24
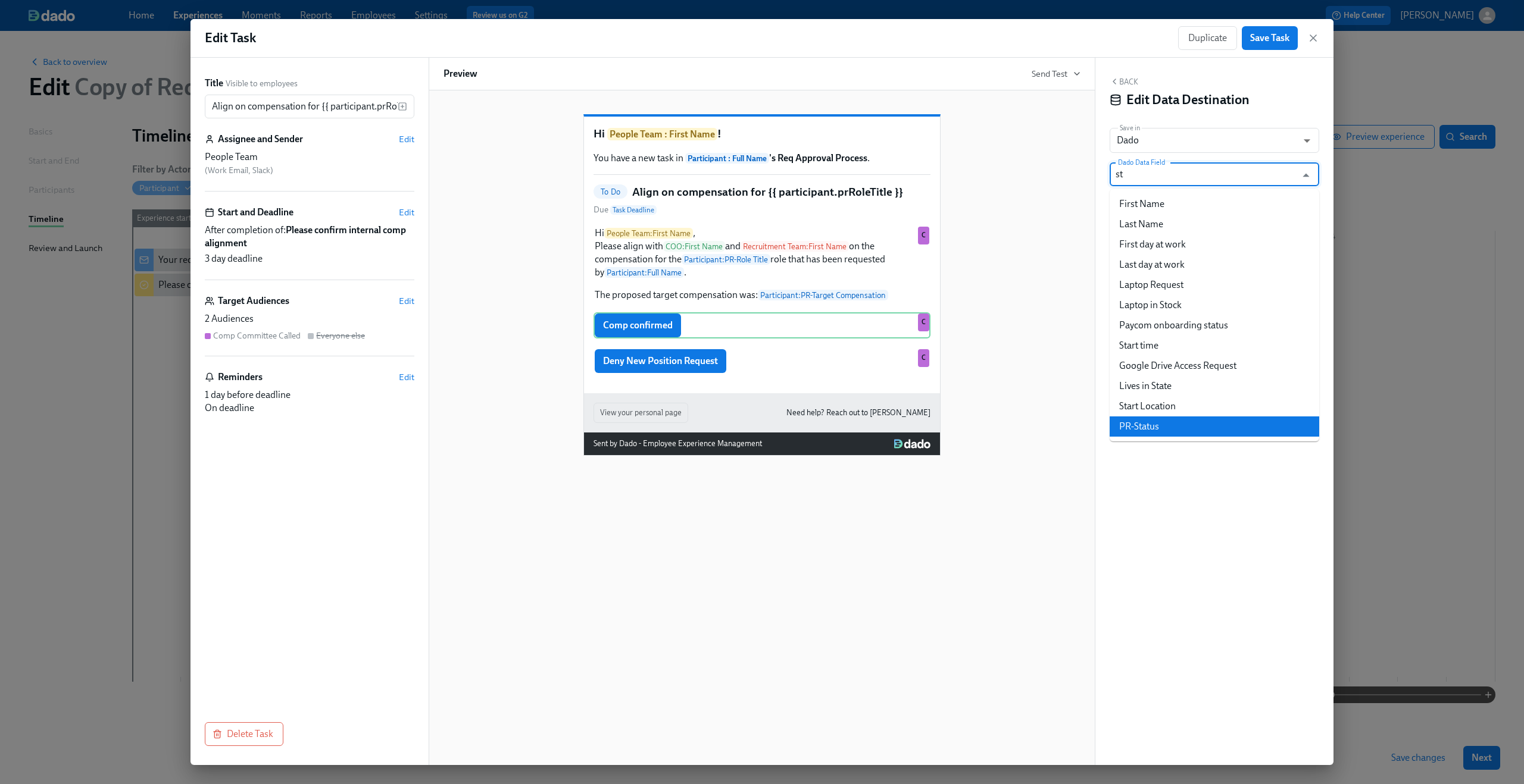
click at [1161, 425] on li "PR-Status" at bounding box center [1214, 427] width 210 height 20
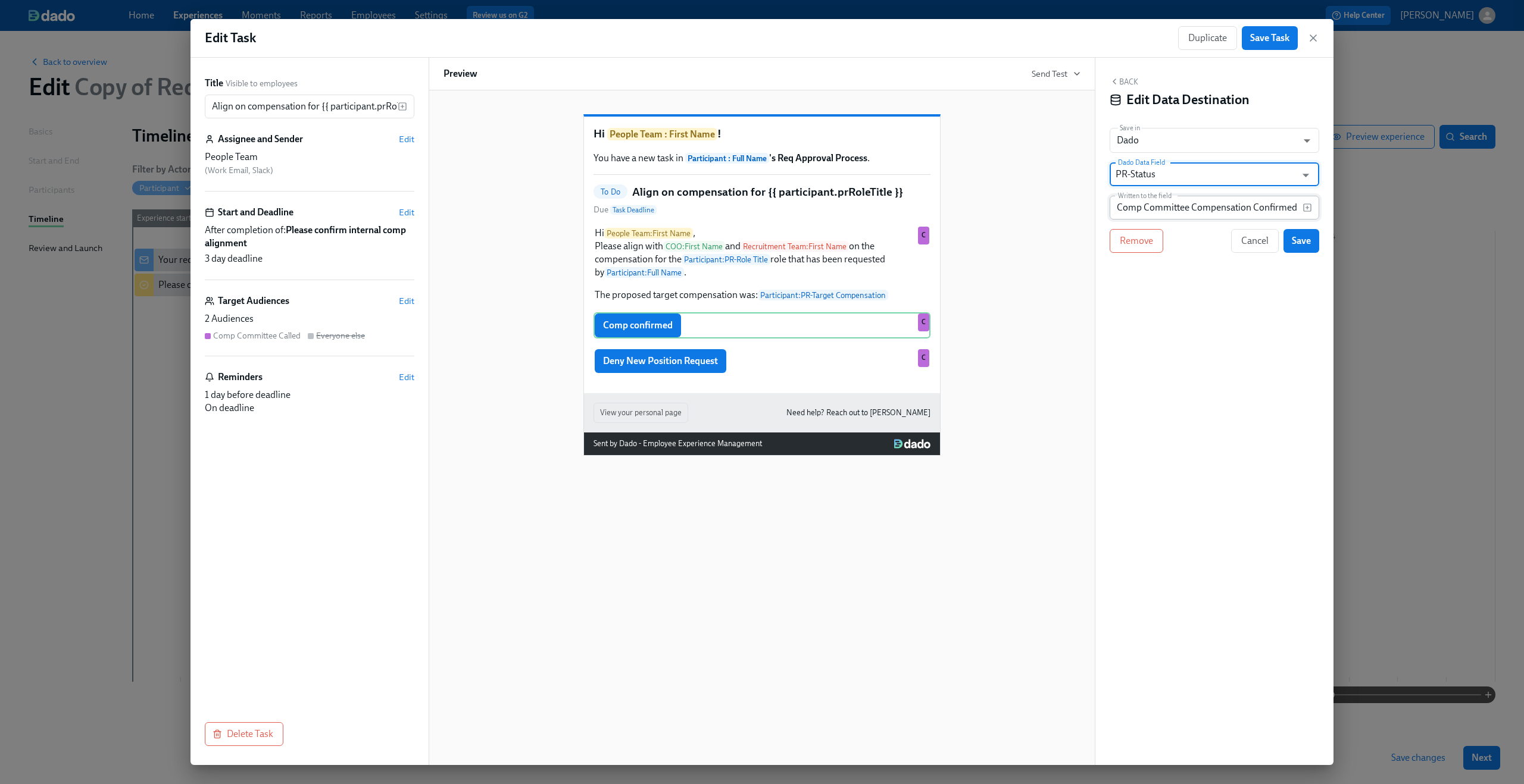
type input "PR-Status"
click at [1186, 212] on input "Comp Committee Compensation Confirmed" at bounding box center [1206, 208] width 193 height 24
click at [1294, 241] on span "Save" at bounding box center [1301, 240] width 19 height 12
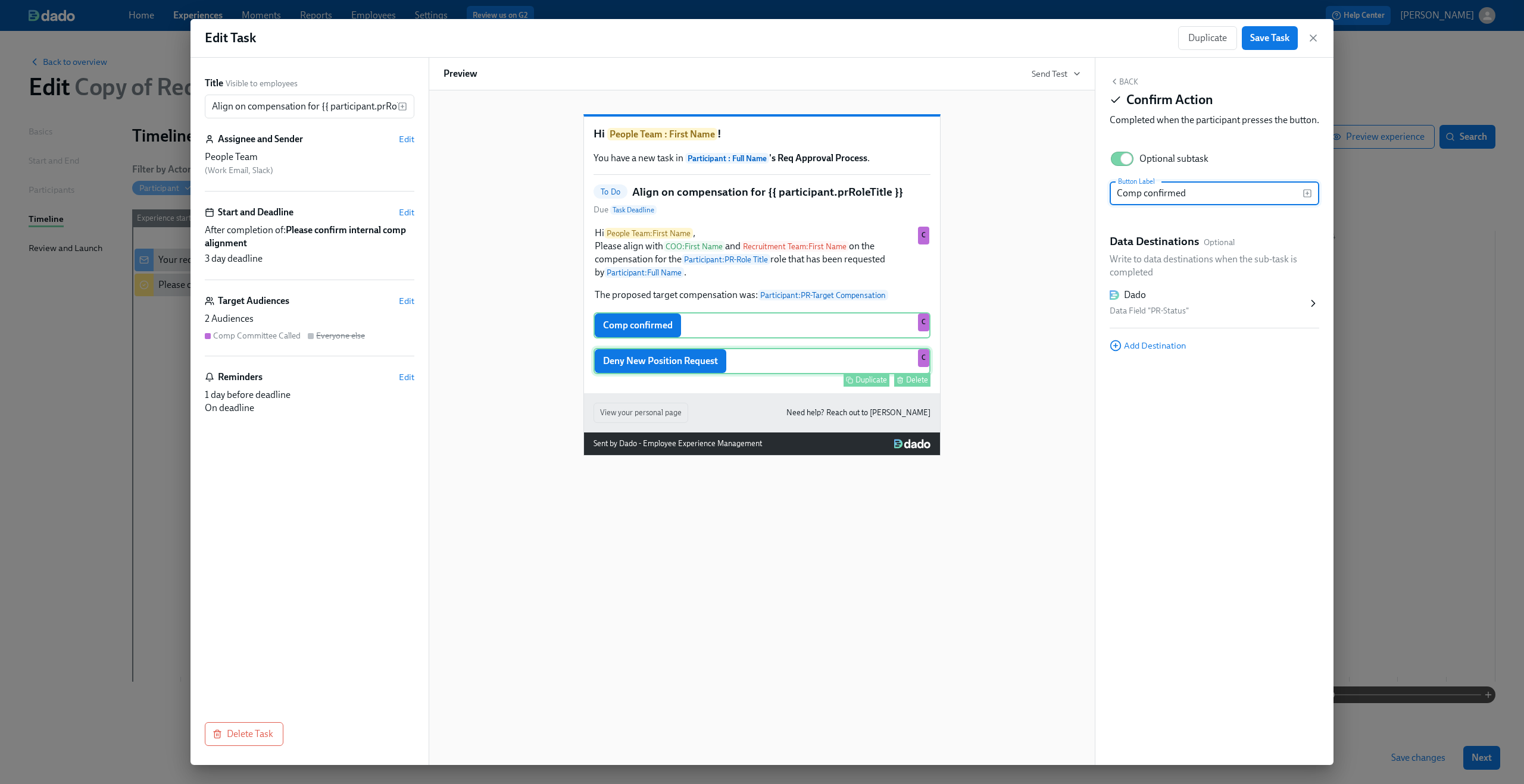
click at [707, 374] on div "Deny New Position Request Duplicate Delete C" at bounding box center [761, 361] width 337 height 26
click at [1155, 302] on div "Dado" at bounding box center [1208, 295] width 198 height 13
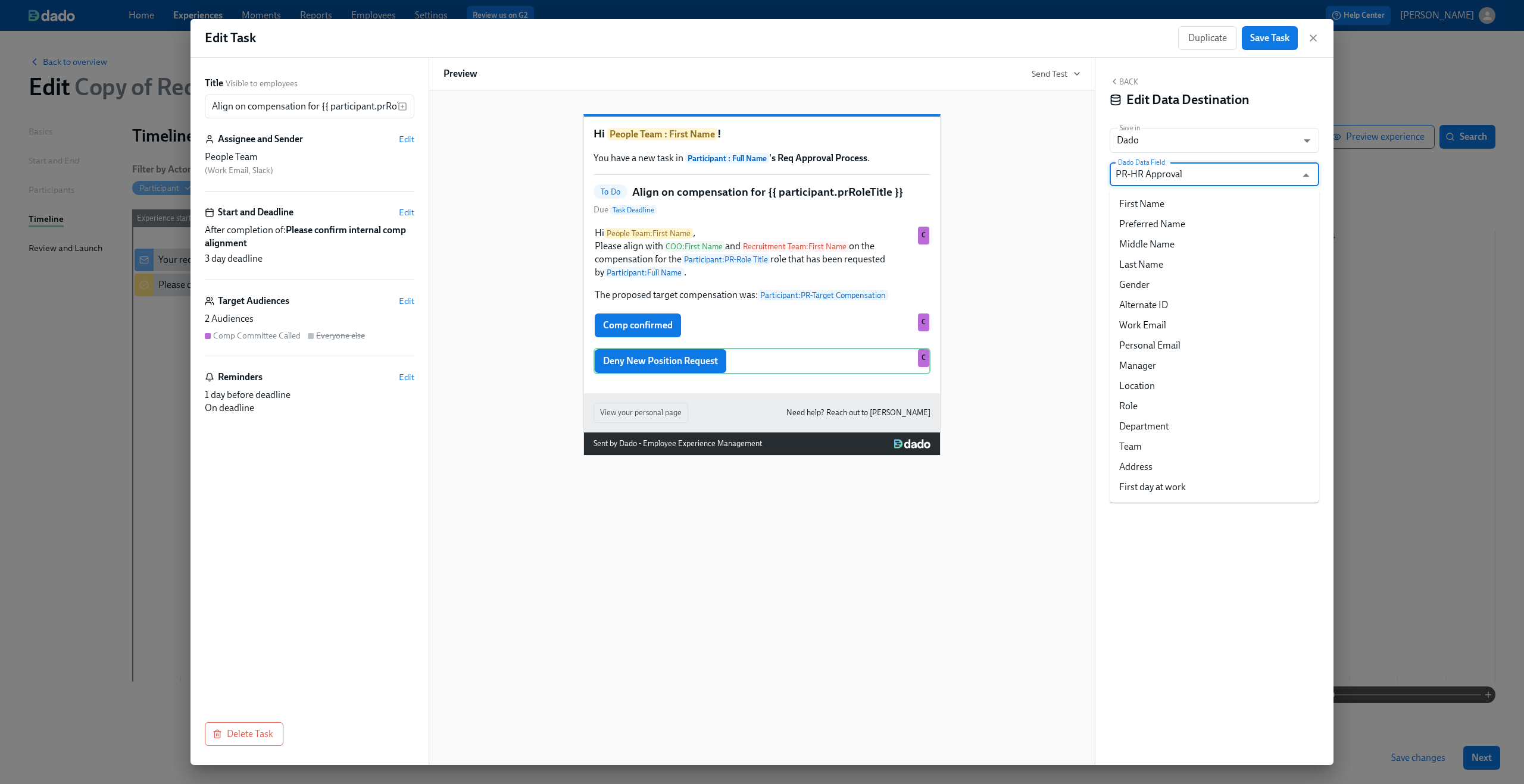
click at [1182, 177] on input "PR-HR Approval" at bounding box center [1206, 174] width 180 height 24
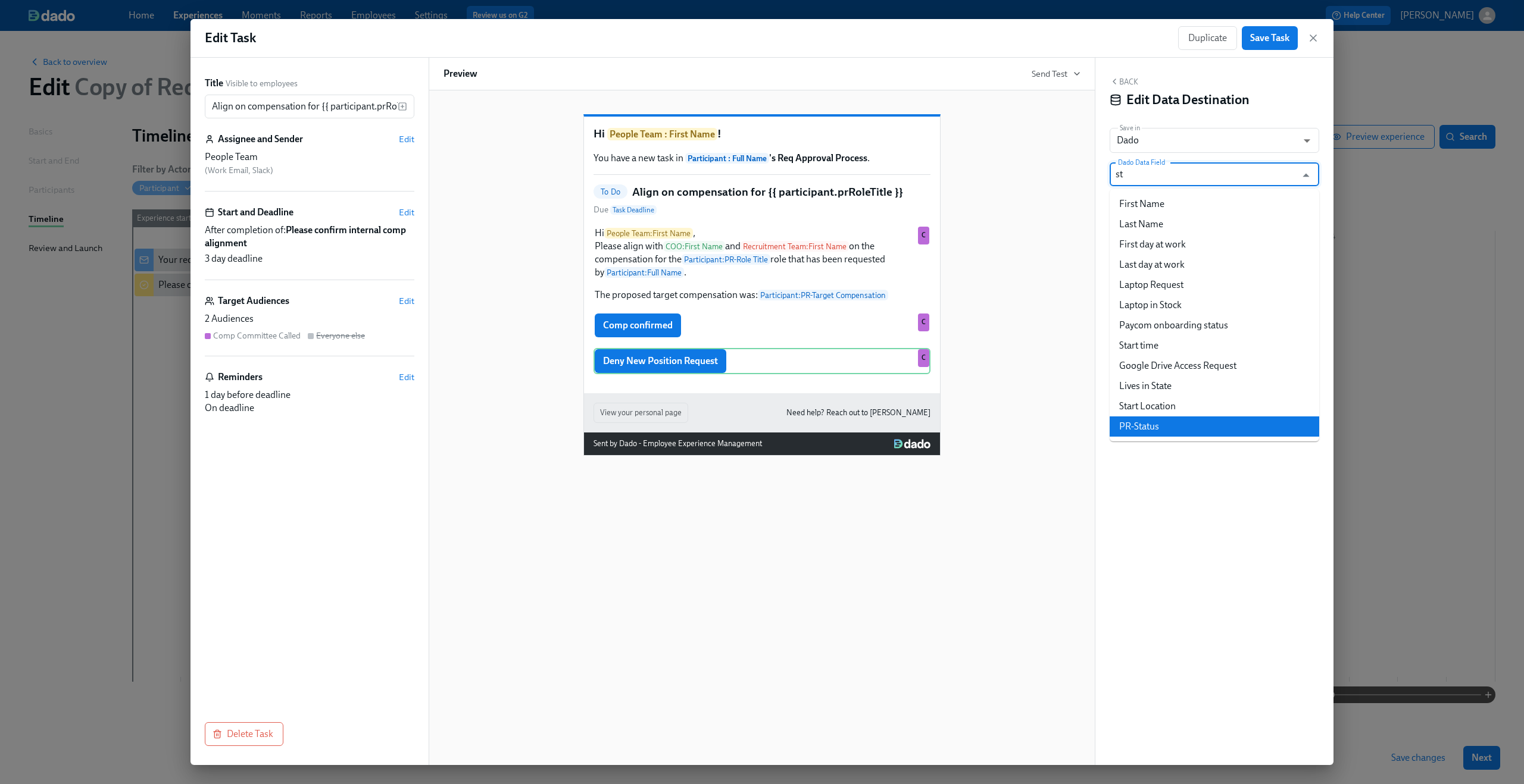
click at [1167, 423] on li "PR-Status" at bounding box center [1214, 427] width 210 height 20
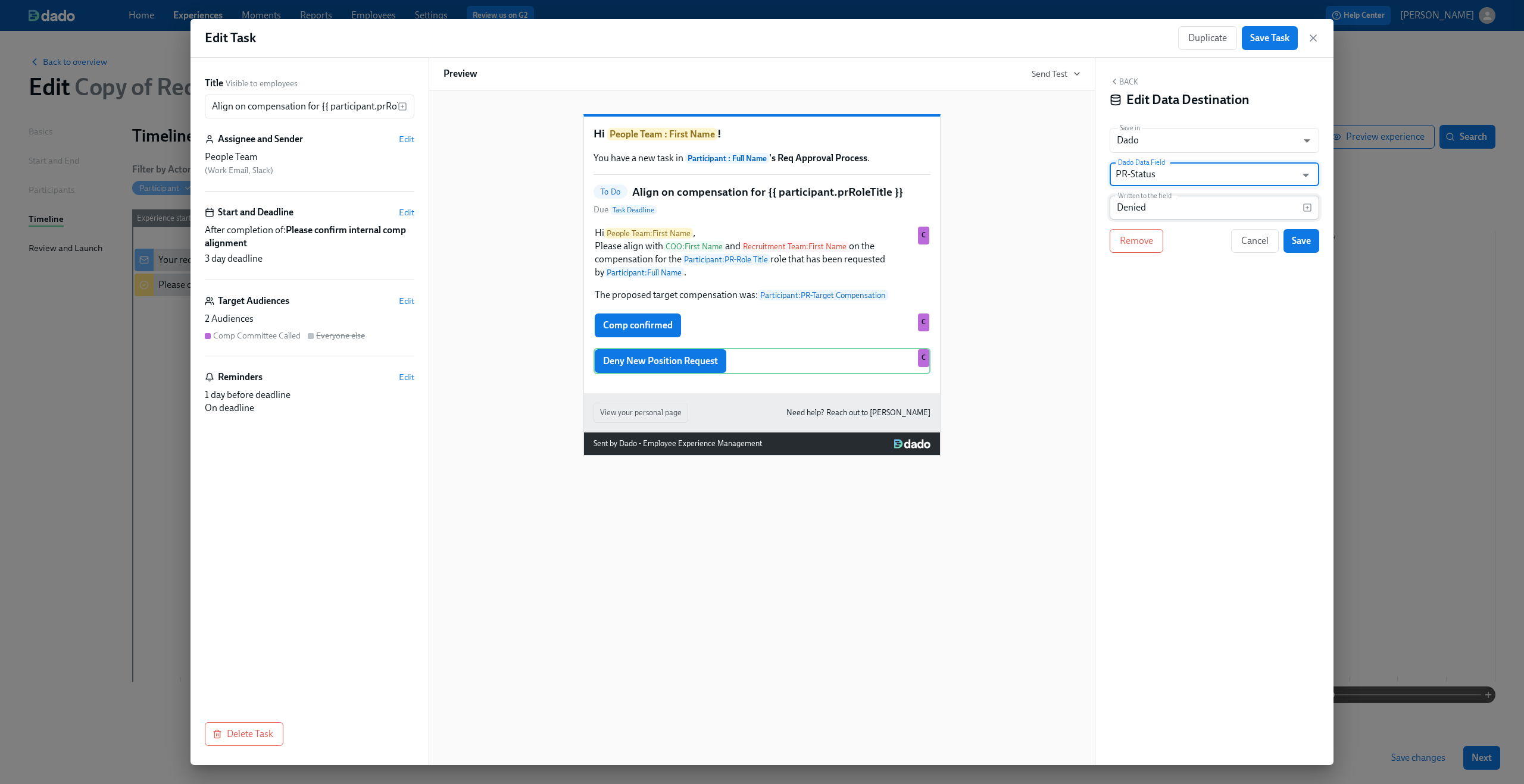
type input "PR-Status"
click at [1166, 206] on input "Denied" at bounding box center [1206, 208] width 193 height 24
click at [1117, 212] on input "Denied" at bounding box center [1206, 208] width 193 height 24
type input "Comp Committee Request Denied"
click at [1300, 247] on span "Save" at bounding box center [1301, 240] width 19 height 12
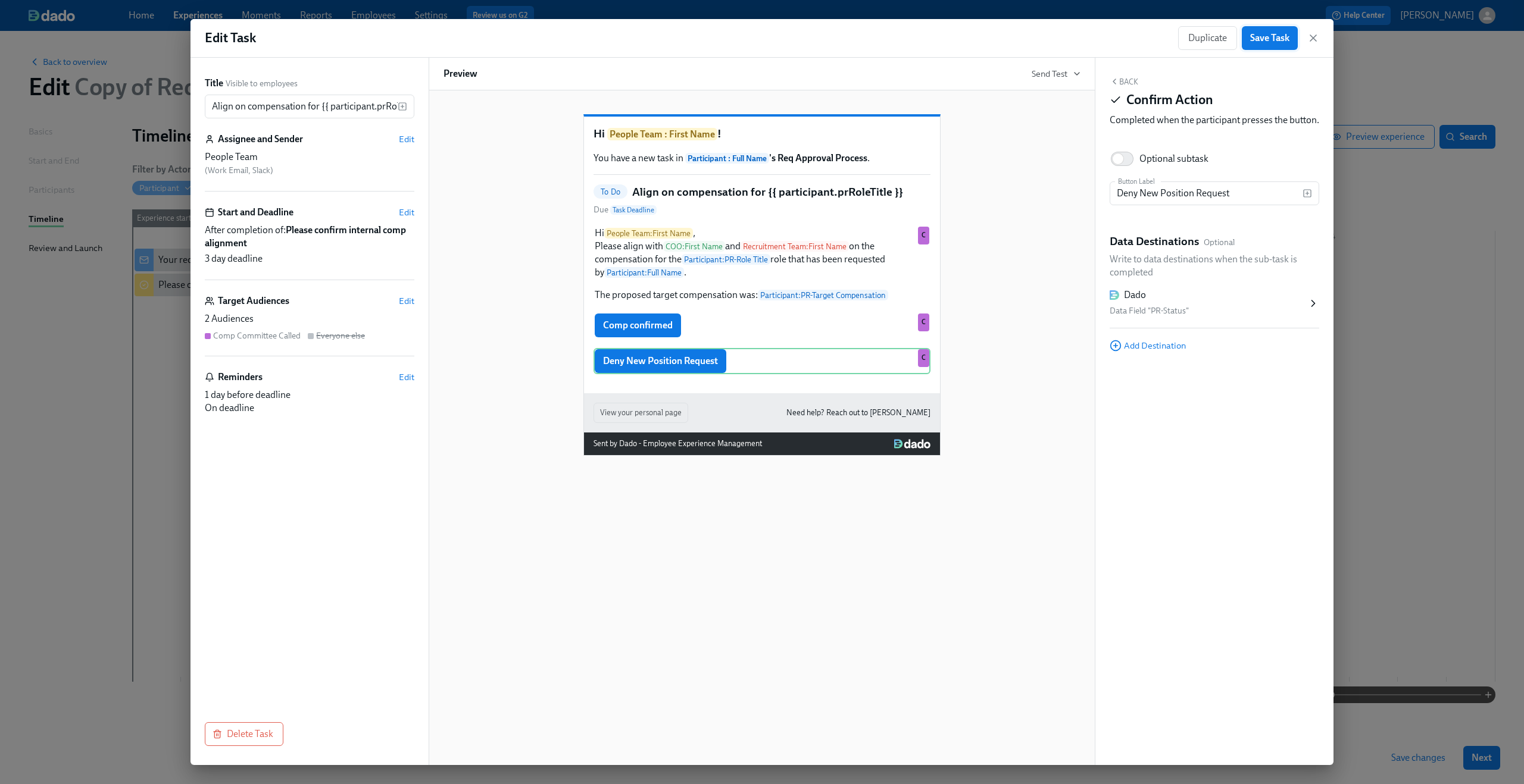
click at [1267, 33] on span "Save Task" at bounding box center [1270, 38] width 39 height 12
click at [1315, 37] on icon "button" at bounding box center [1312, 38] width 12 height 12
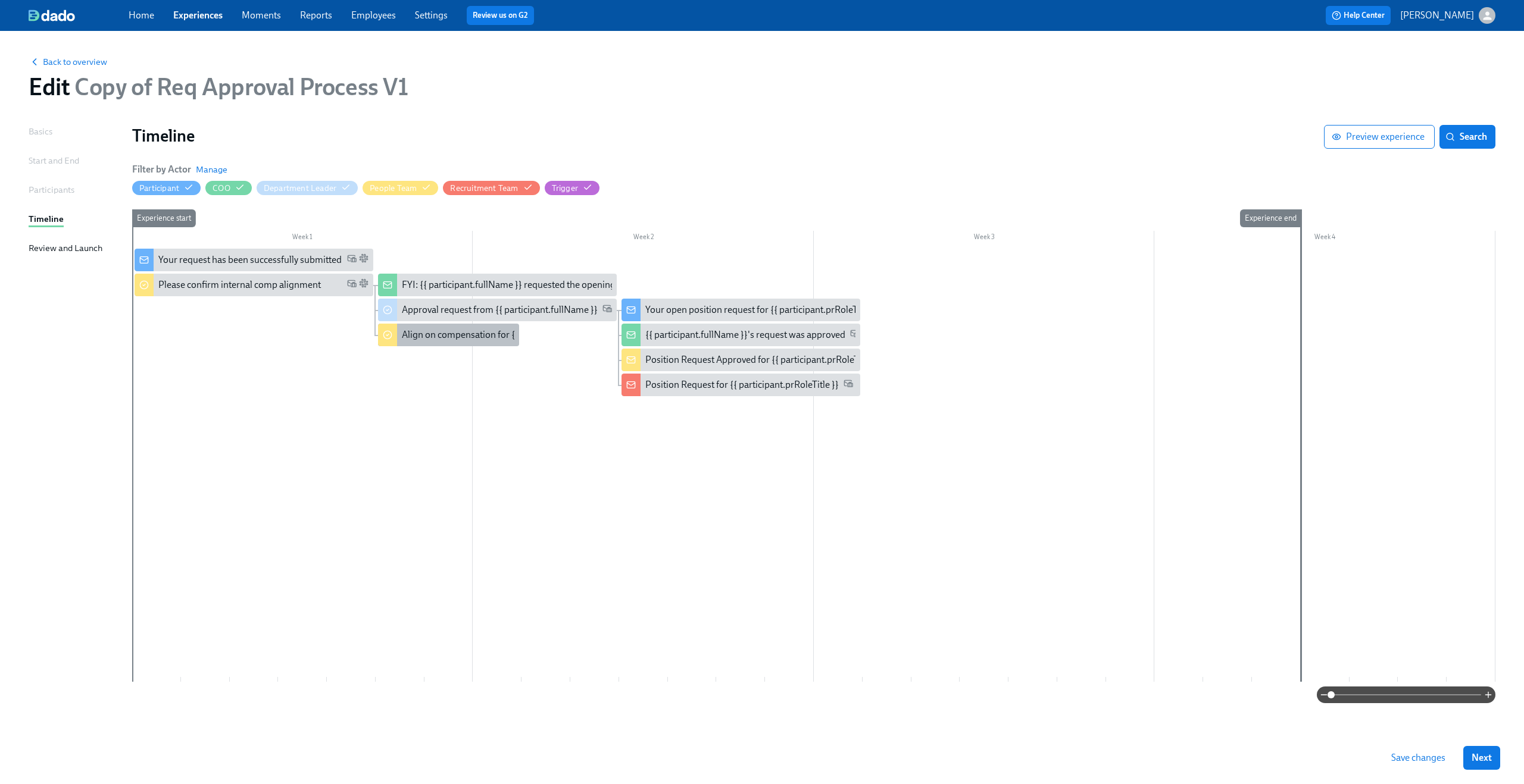
click at [444, 336] on div "Align on compensation for {{ participant.prRoleTitle }}" at bounding box center [510, 335] width 218 height 13
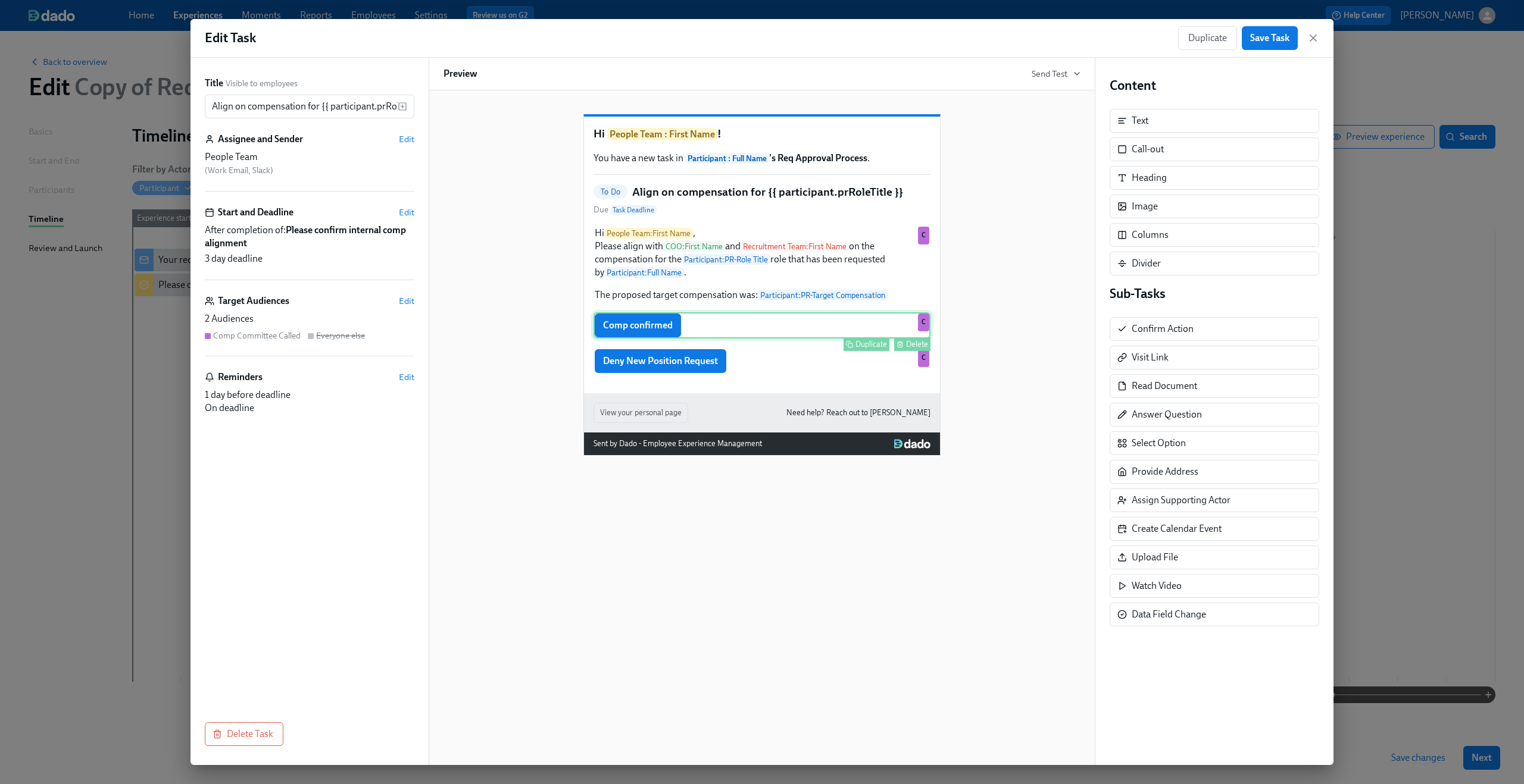
click at [807, 339] on div "Comp confirmed Duplicate Delete C" at bounding box center [761, 326] width 337 height 26
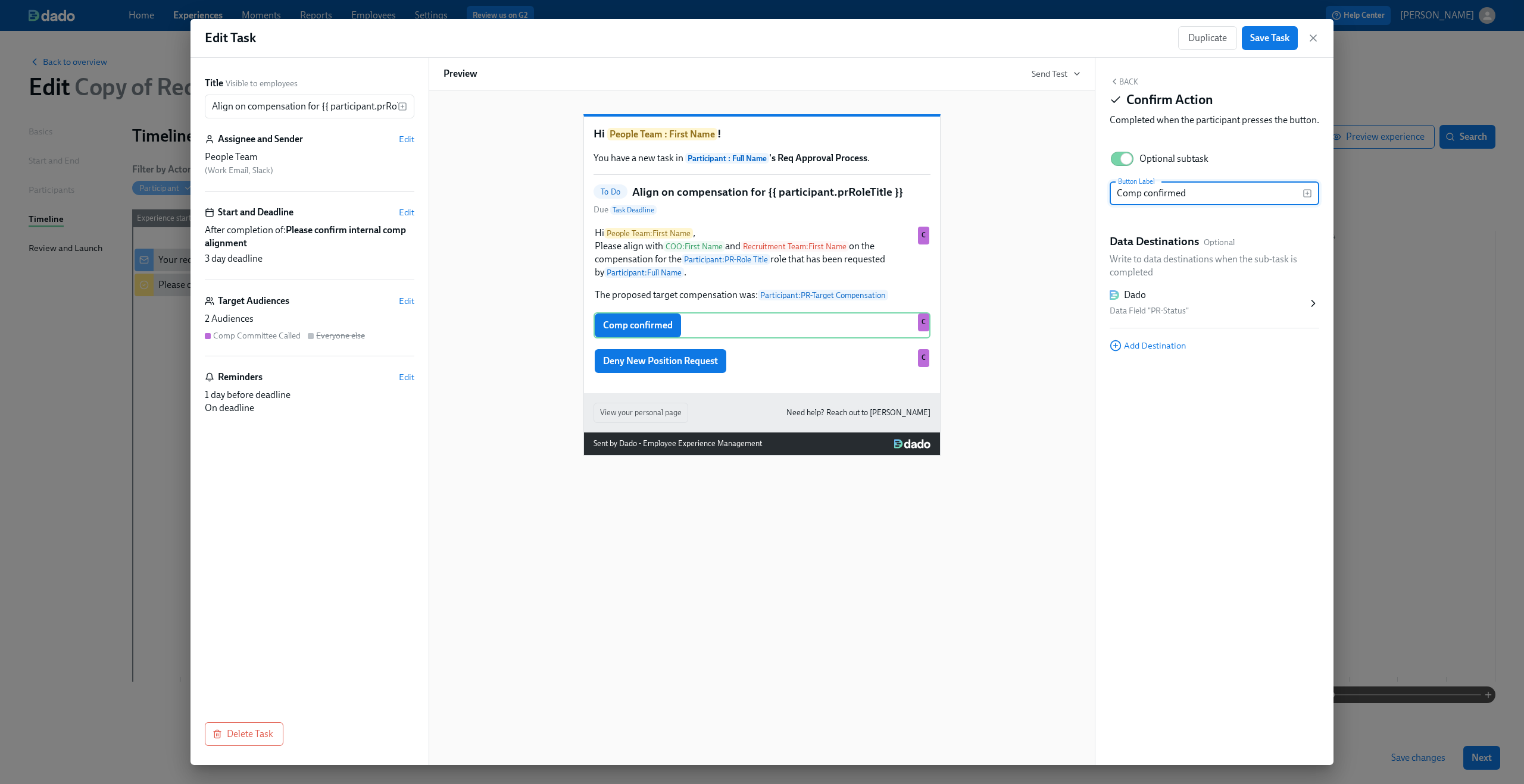
click at [1193, 318] on div "Data Field "PR-Status"" at bounding box center [1208, 311] width 198 height 14
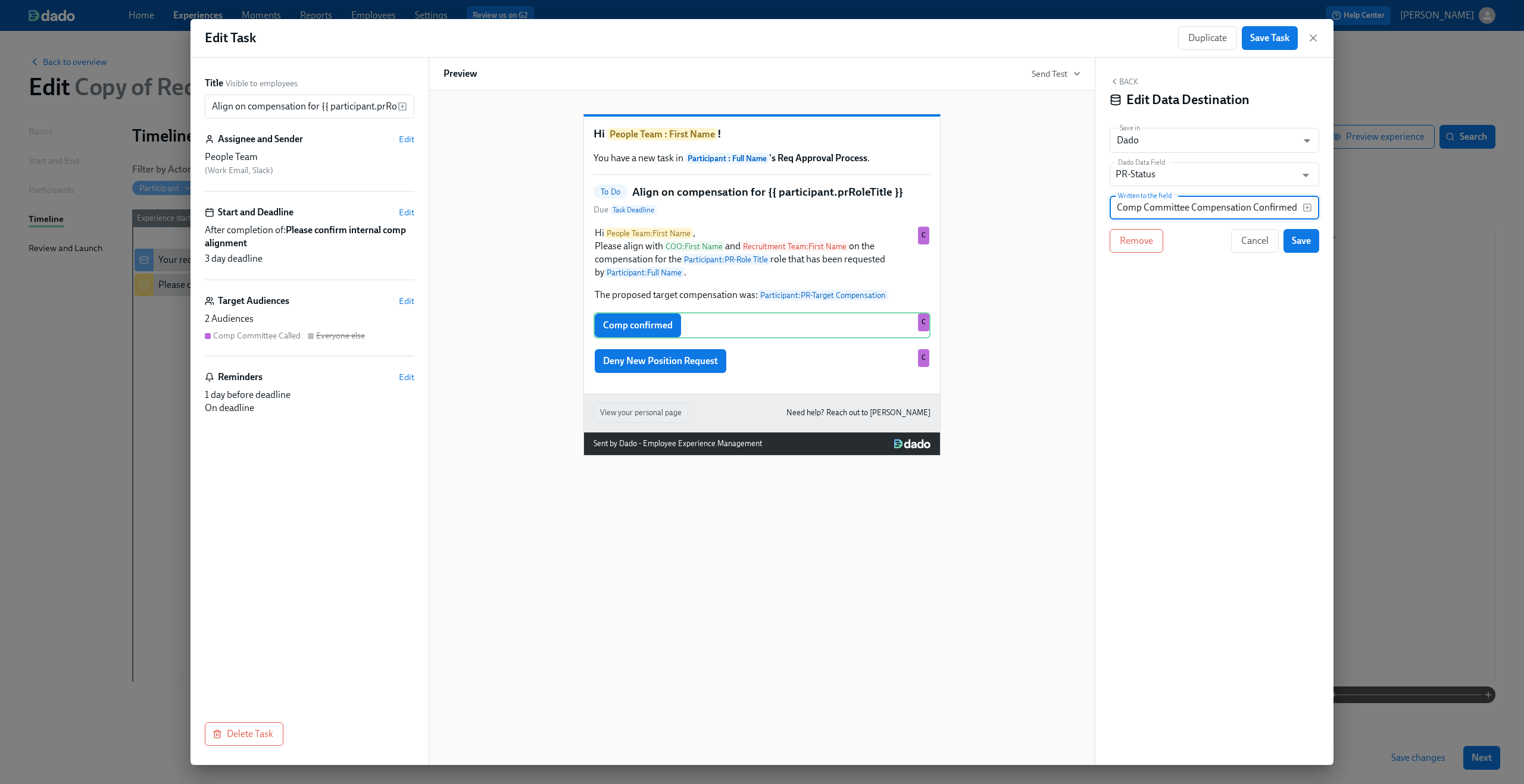
click at [1180, 203] on input "Comp Committee Compensation Confirmed" at bounding box center [1206, 208] width 193 height 24
click at [1246, 248] on button "Cancel" at bounding box center [1254, 241] width 47 height 24
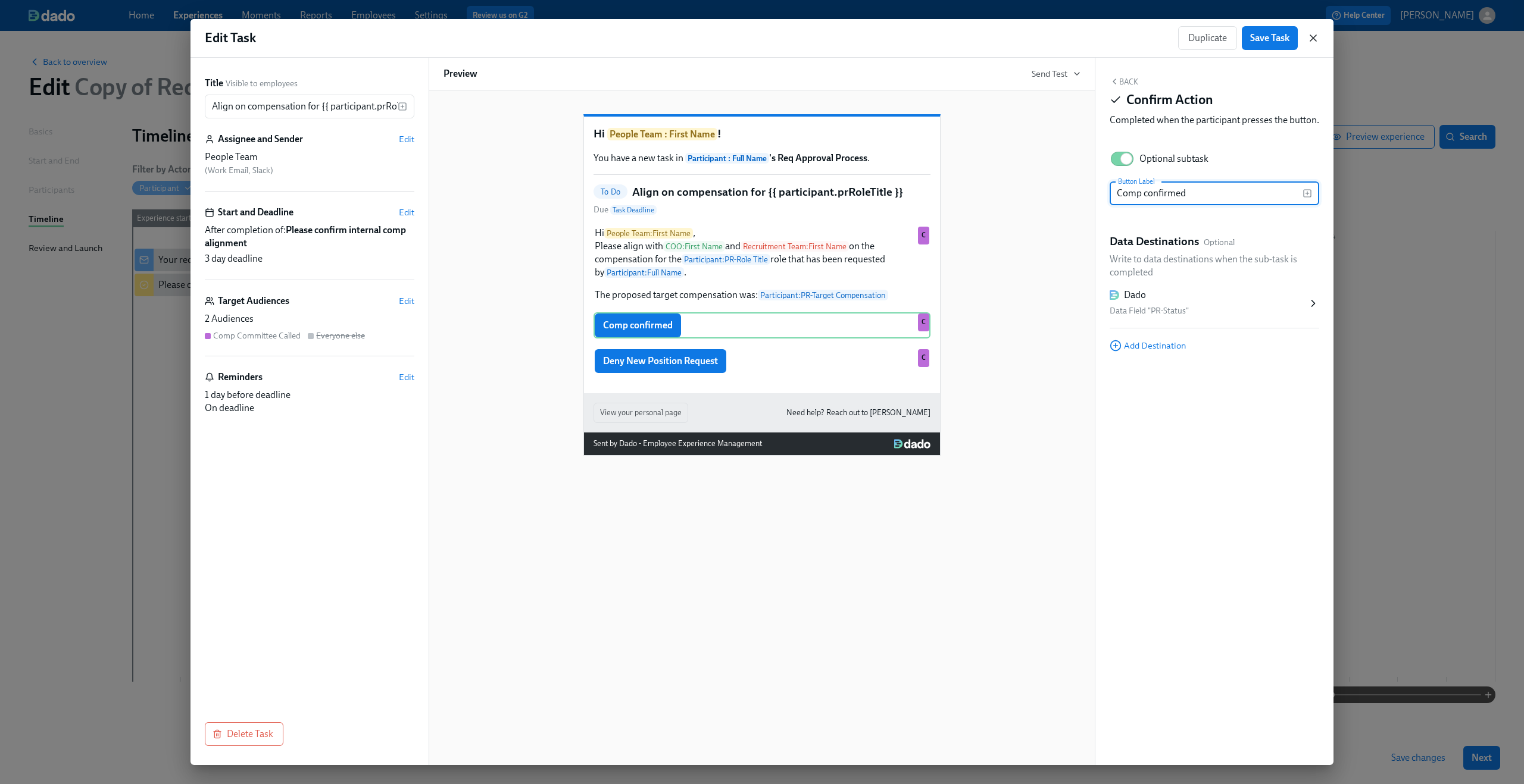
click at [1315, 32] on icon "button" at bounding box center [1312, 38] width 12 height 12
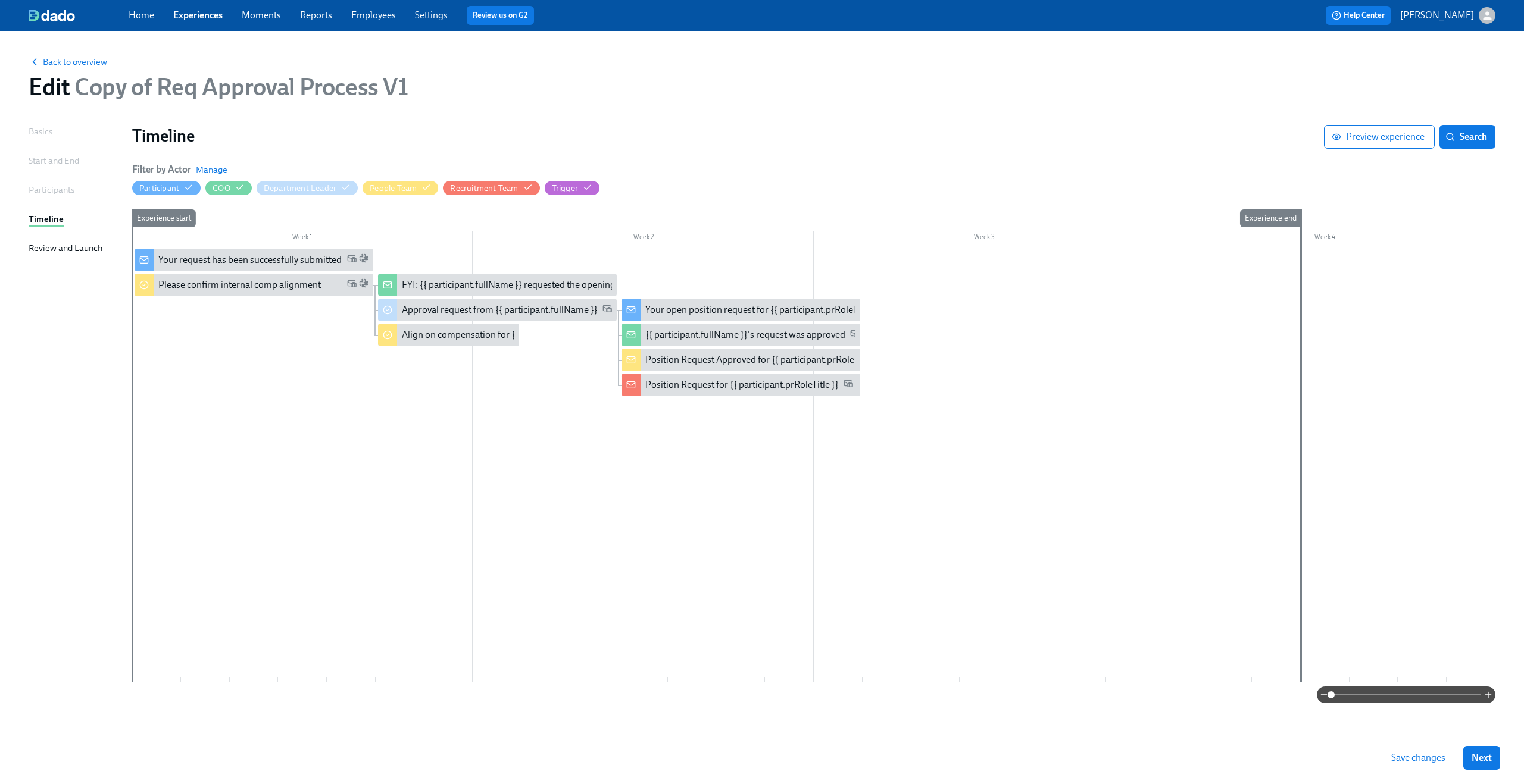
click at [265, 341] on div at bounding box center [813, 465] width 1363 height 433
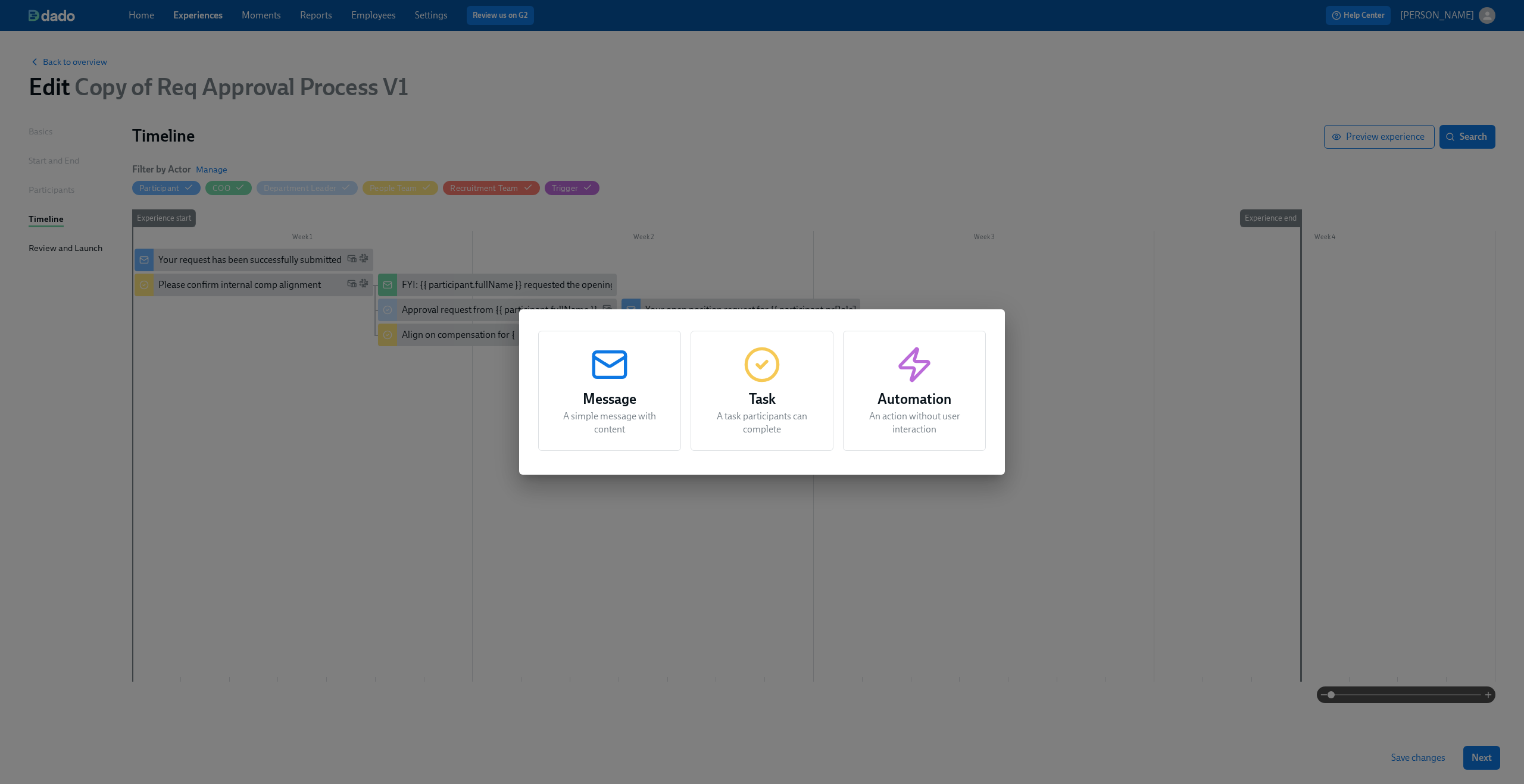
click at [892, 392] on h3 "Automation" at bounding box center [914, 399] width 113 height 21
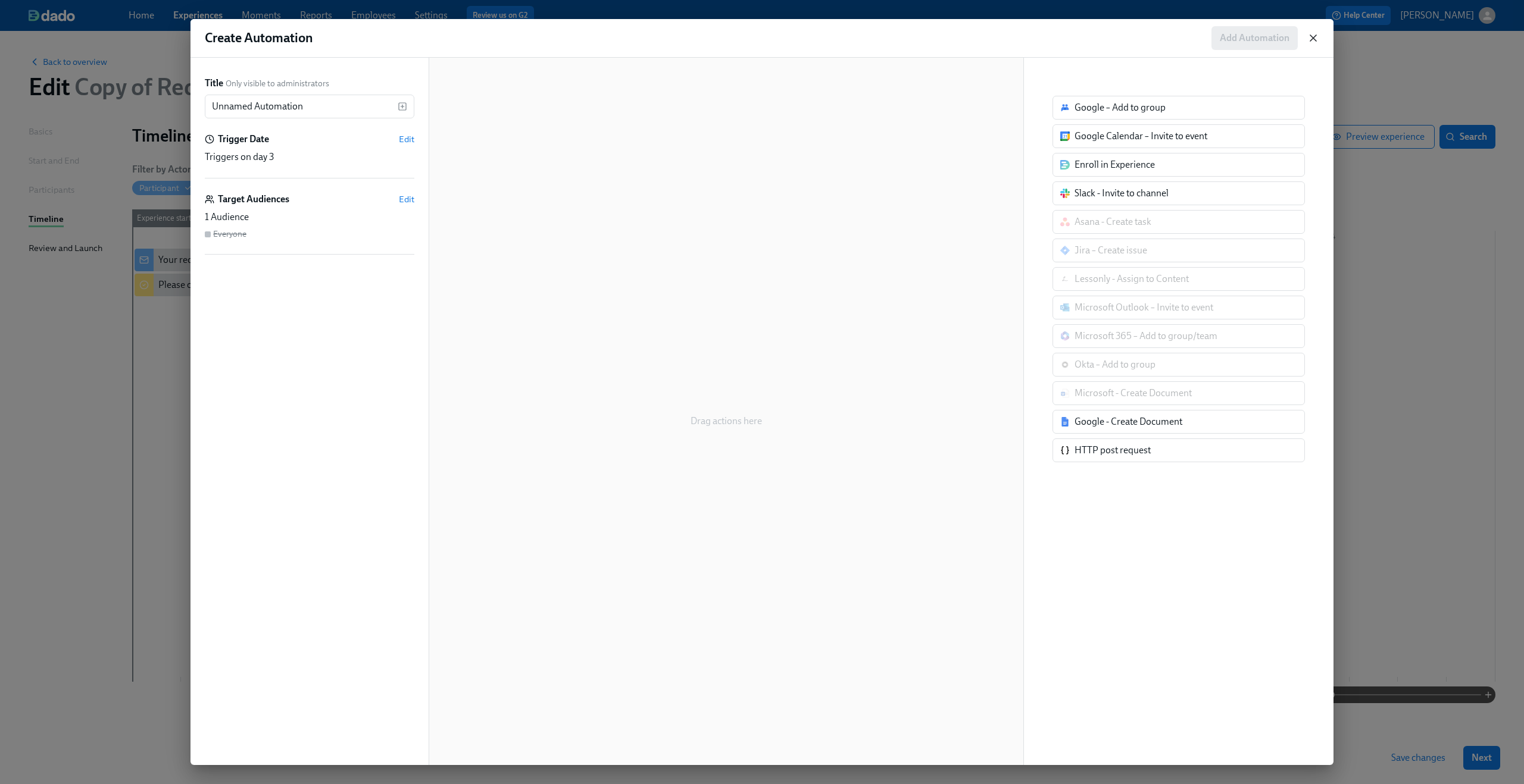
click at [1314, 37] on icon "button" at bounding box center [1312, 38] width 12 height 12
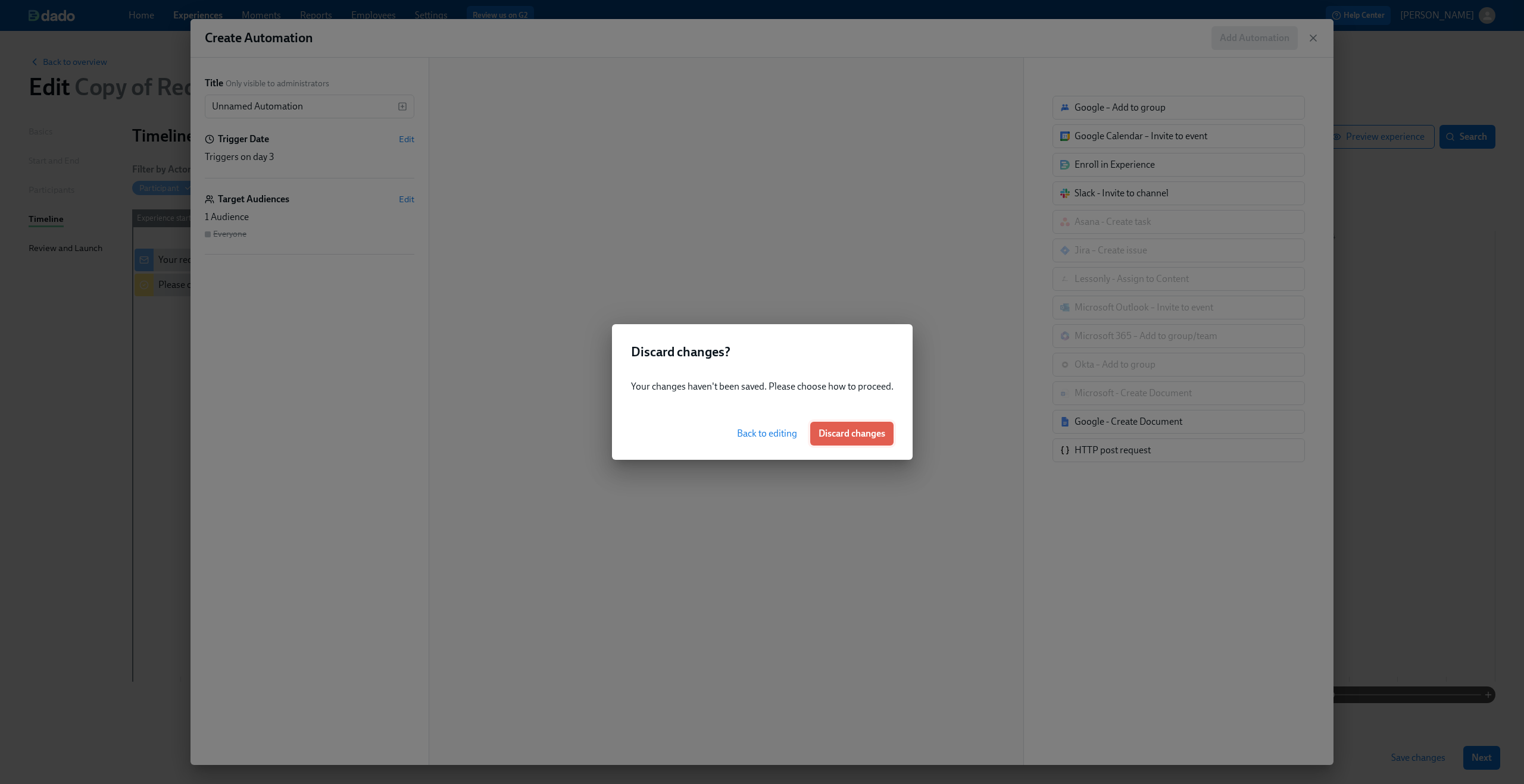
click at [856, 431] on span "Discard changes" at bounding box center [852, 433] width 67 height 12
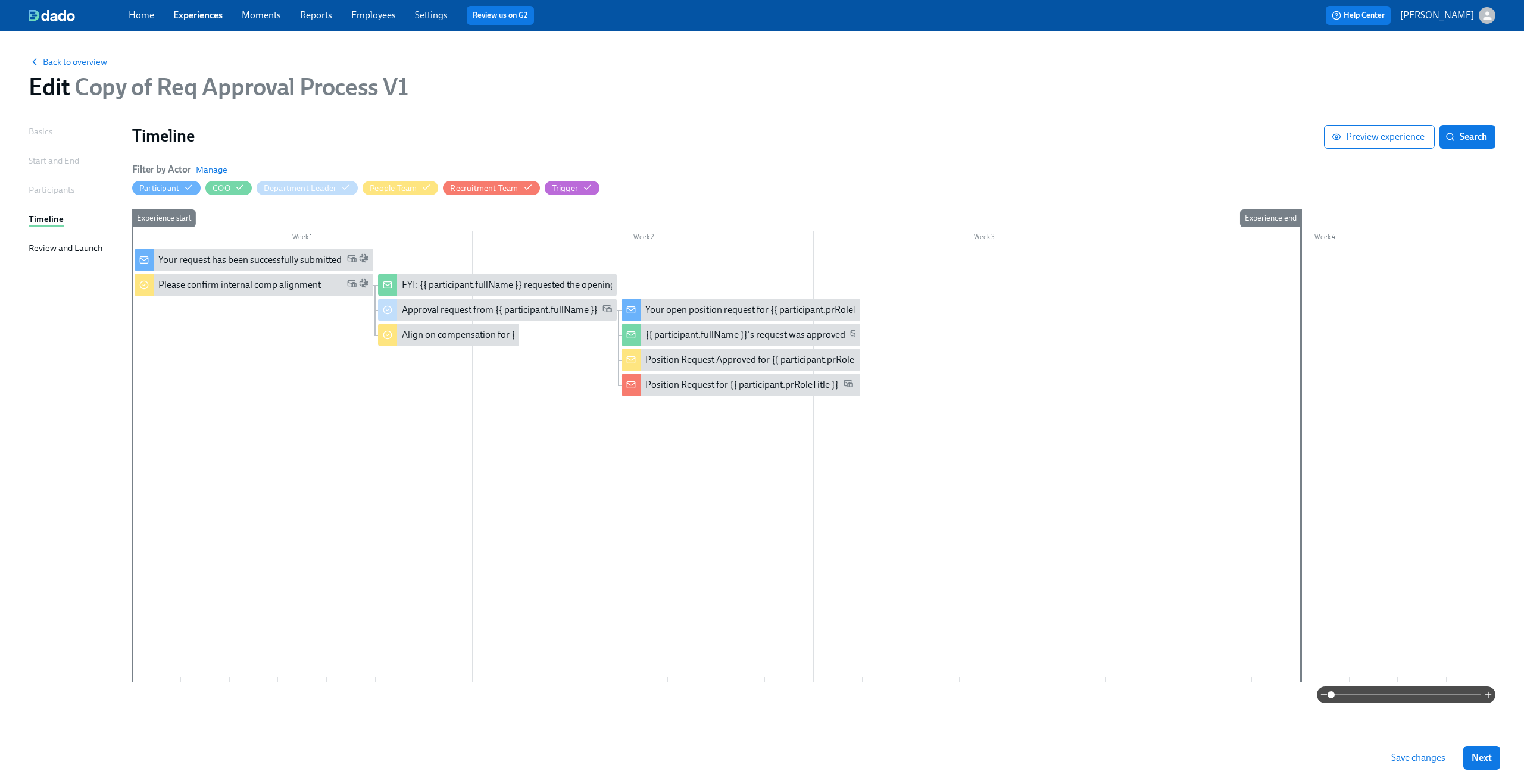
click at [357, 378] on div at bounding box center [813, 465] width 1363 height 433
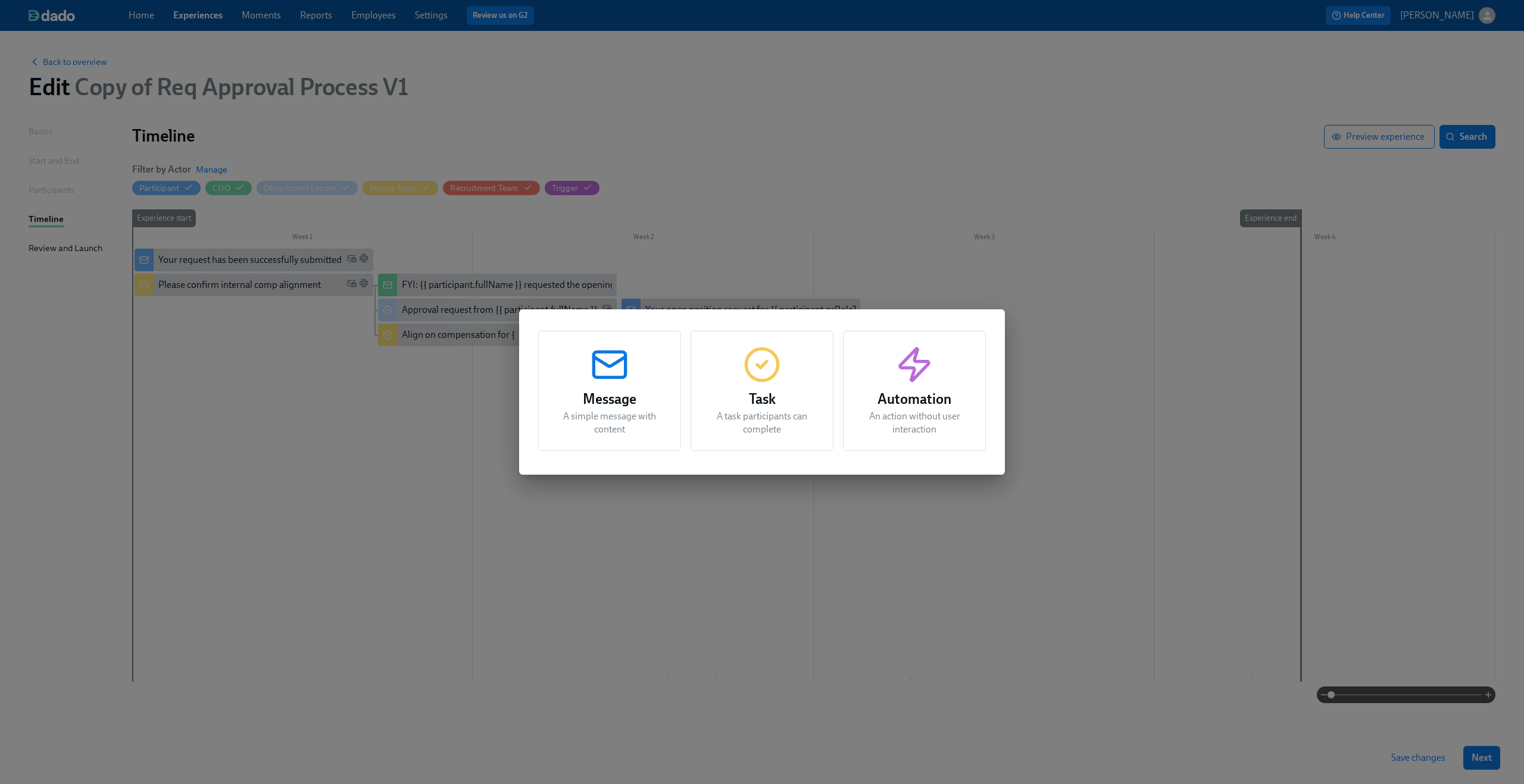
click at [760, 375] on icon "button" at bounding box center [761, 365] width 38 height 38
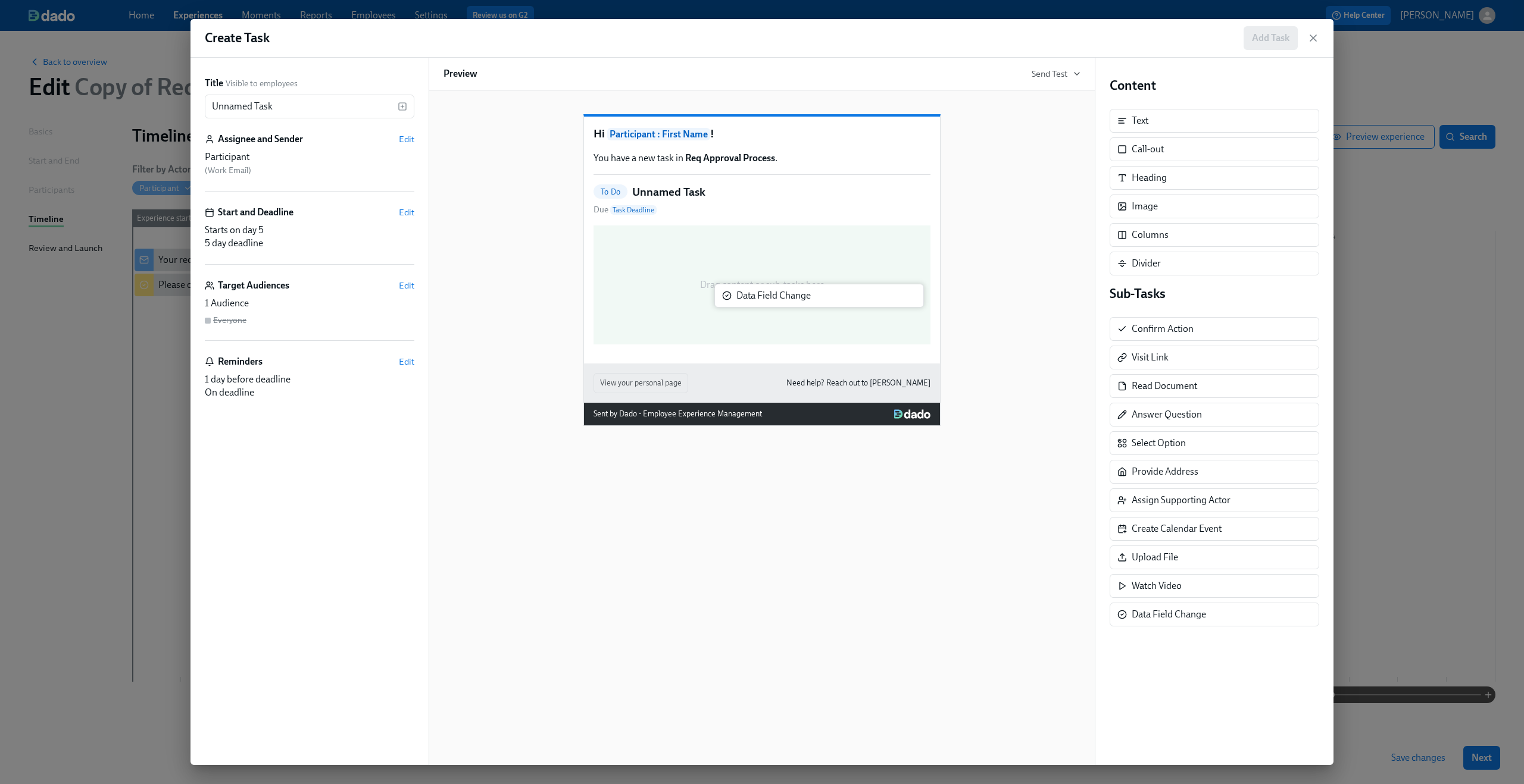
drag, startPoint x: 1181, startPoint y: 616, endPoint x: 780, endPoint y: 294, distance: 514.3
click at [780, 294] on div "Title Visible to employees Unnamed Task ​ Assignee and Sender Edit Participant …" at bounding box center [761, 411] width 1143 height 708
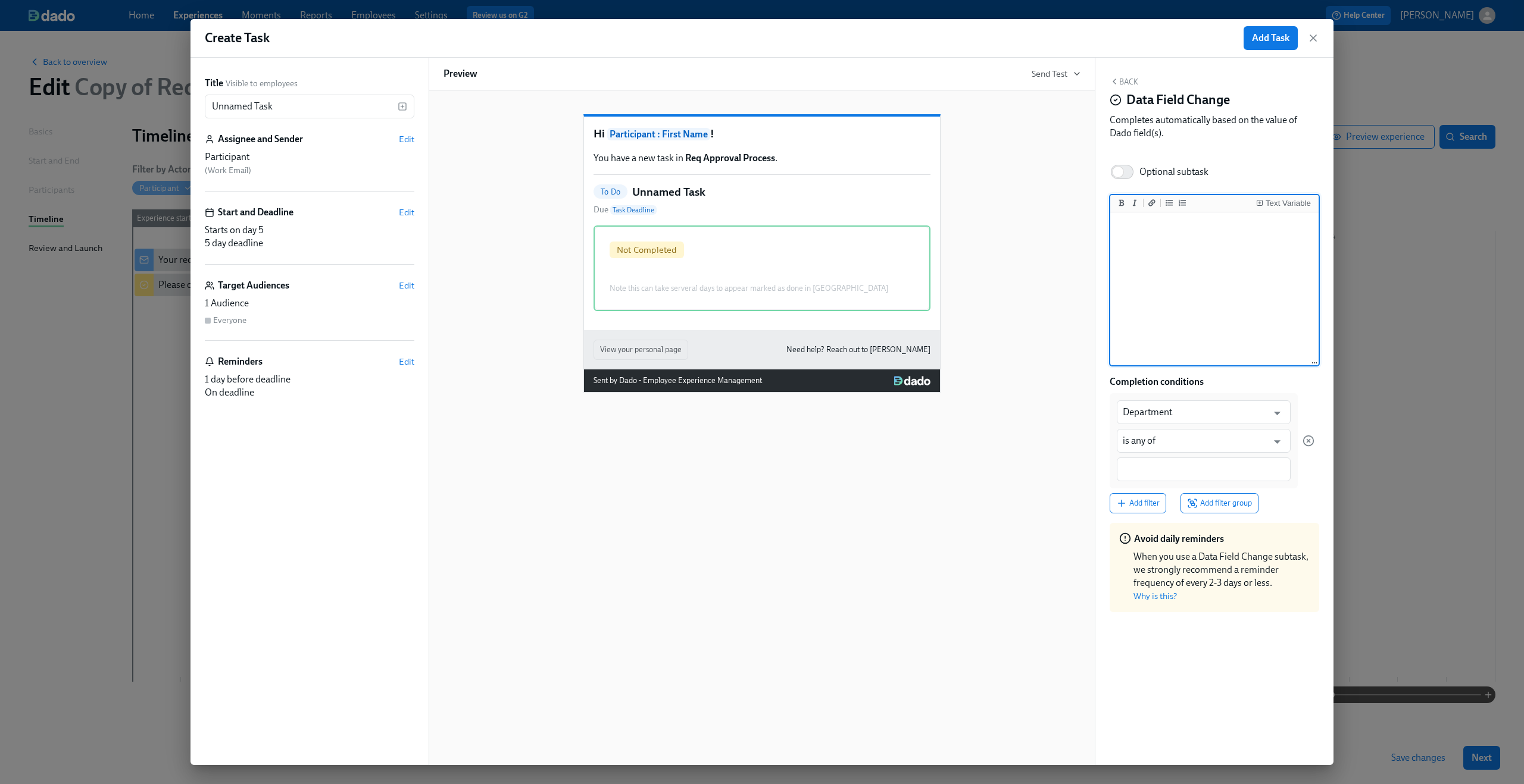
click at [1162, 262] on textarea at bounding box center [1214, 289] width 203 height 149
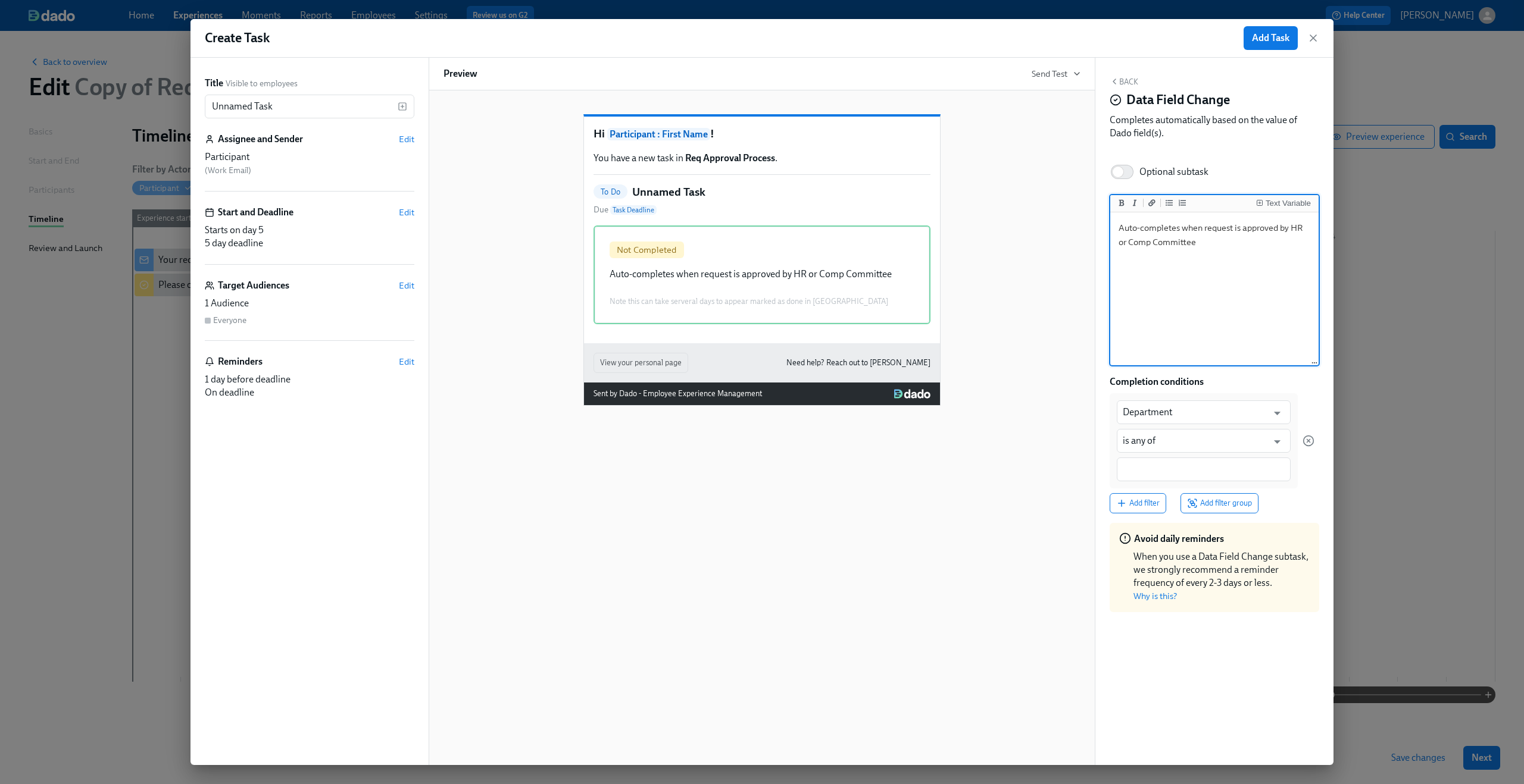
click at [1181, 314] on textarea "Auto-completes when request is approved by HR or Comp Committee" at bounding box center [1214, 289] width 203 height 149
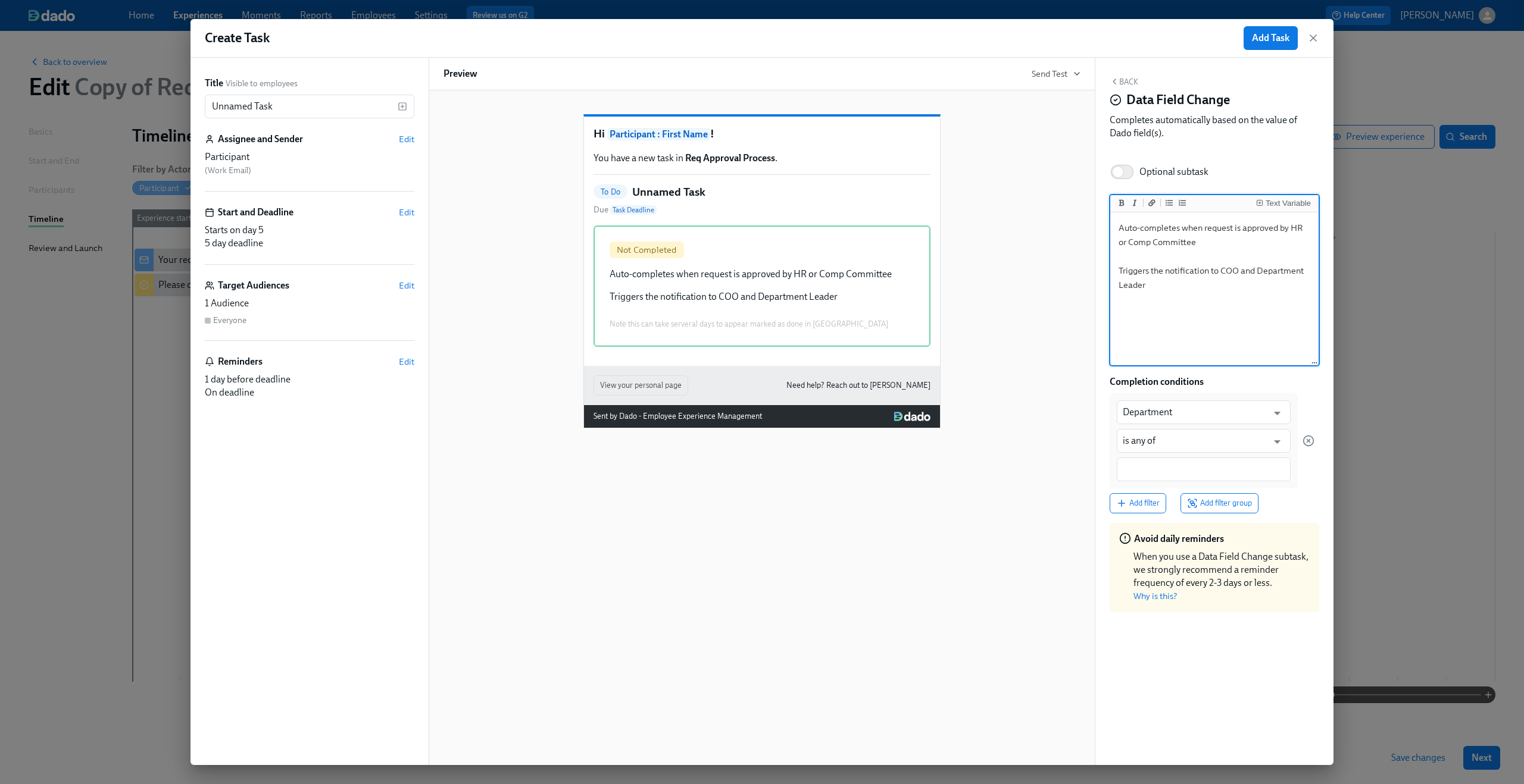
type textarea "Auto-completes when request is approved by HR or Comp Committee Triggers the no…"
click at [1225, 385] on div "Completion conditions" at bounding box center [1214, 382] width 210 height 13
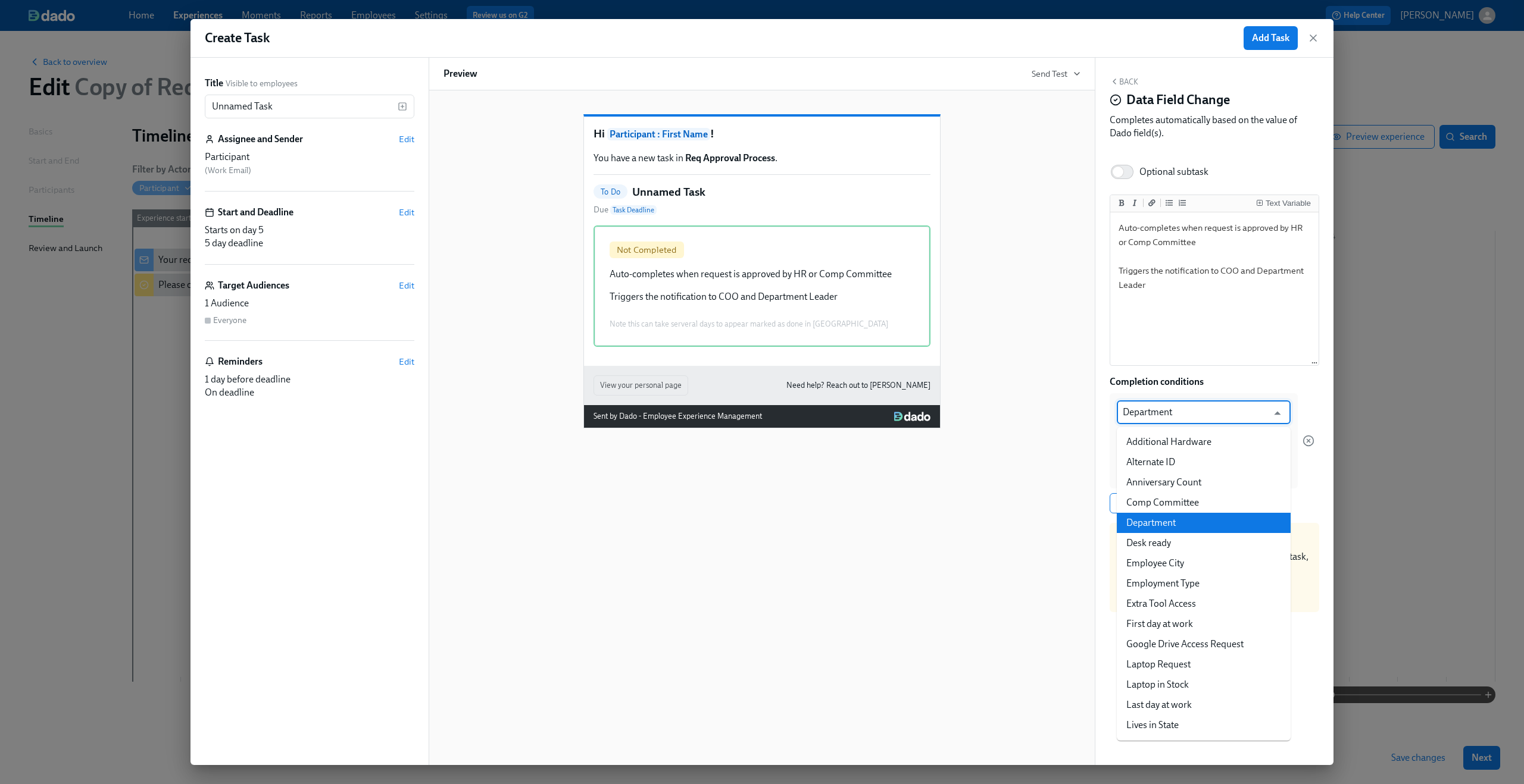
click at [1212, 413] on input "Department" at bounding box center [1195, 413] width 145 height 24
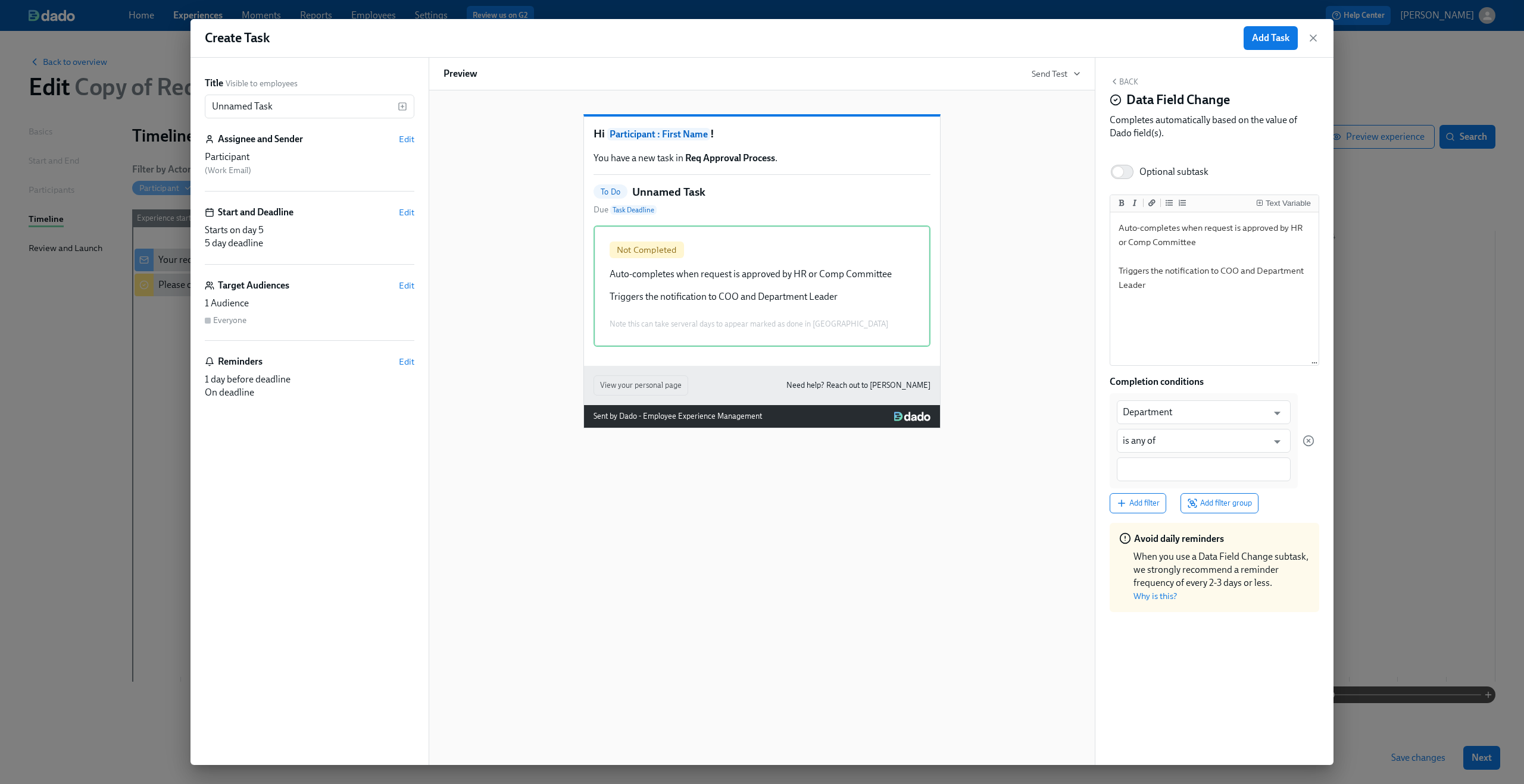
click at [1253, 379] on div "Completion conditions" at bounding box center [1214, 382] width 210 height 13
click at [1227, 407] on input "Department" at bounding box center [1195, 413] width 145 height 24
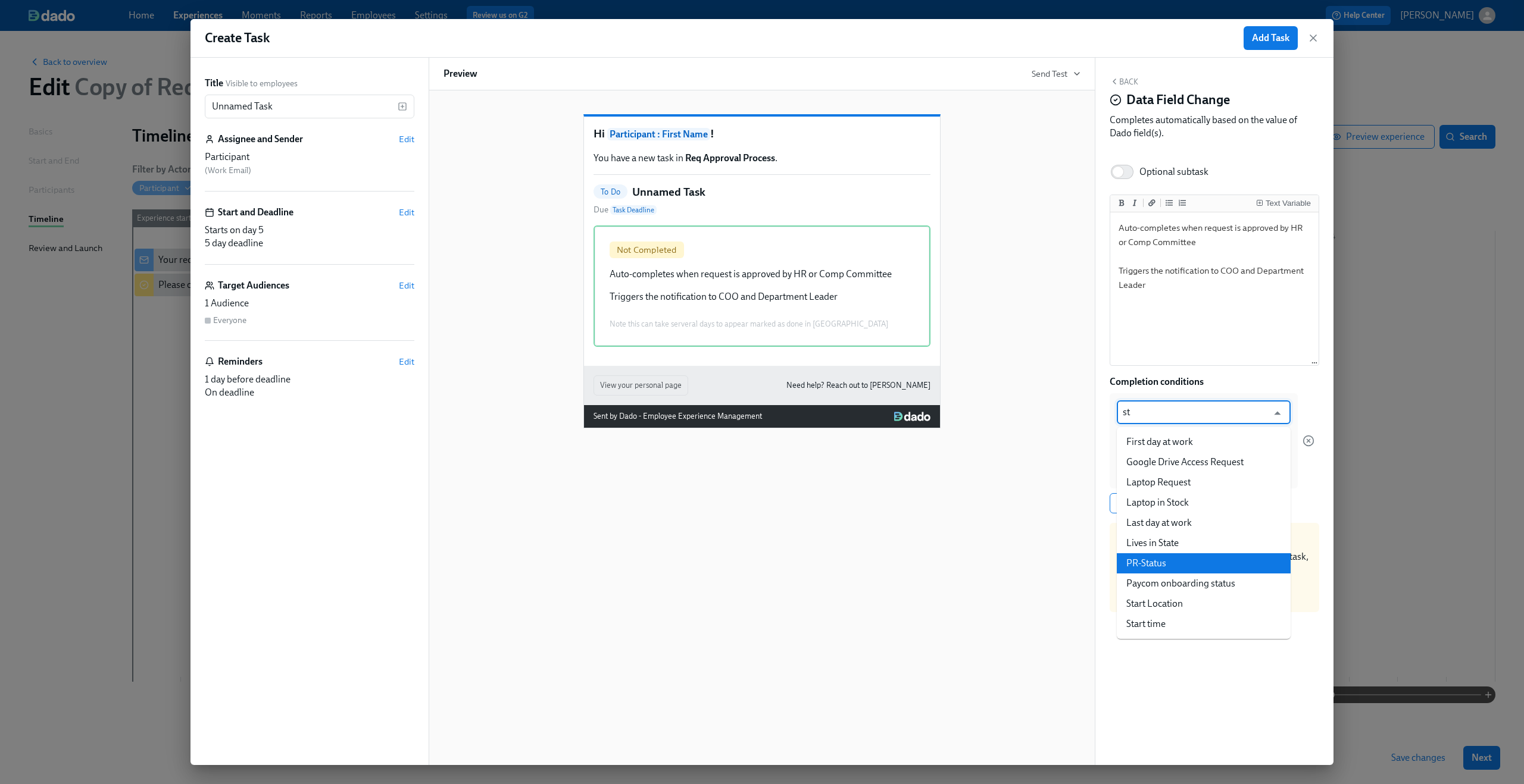
click at [1189, 558] on li "PR-Status" at bounding box center [1203, 563] width 174 height 20
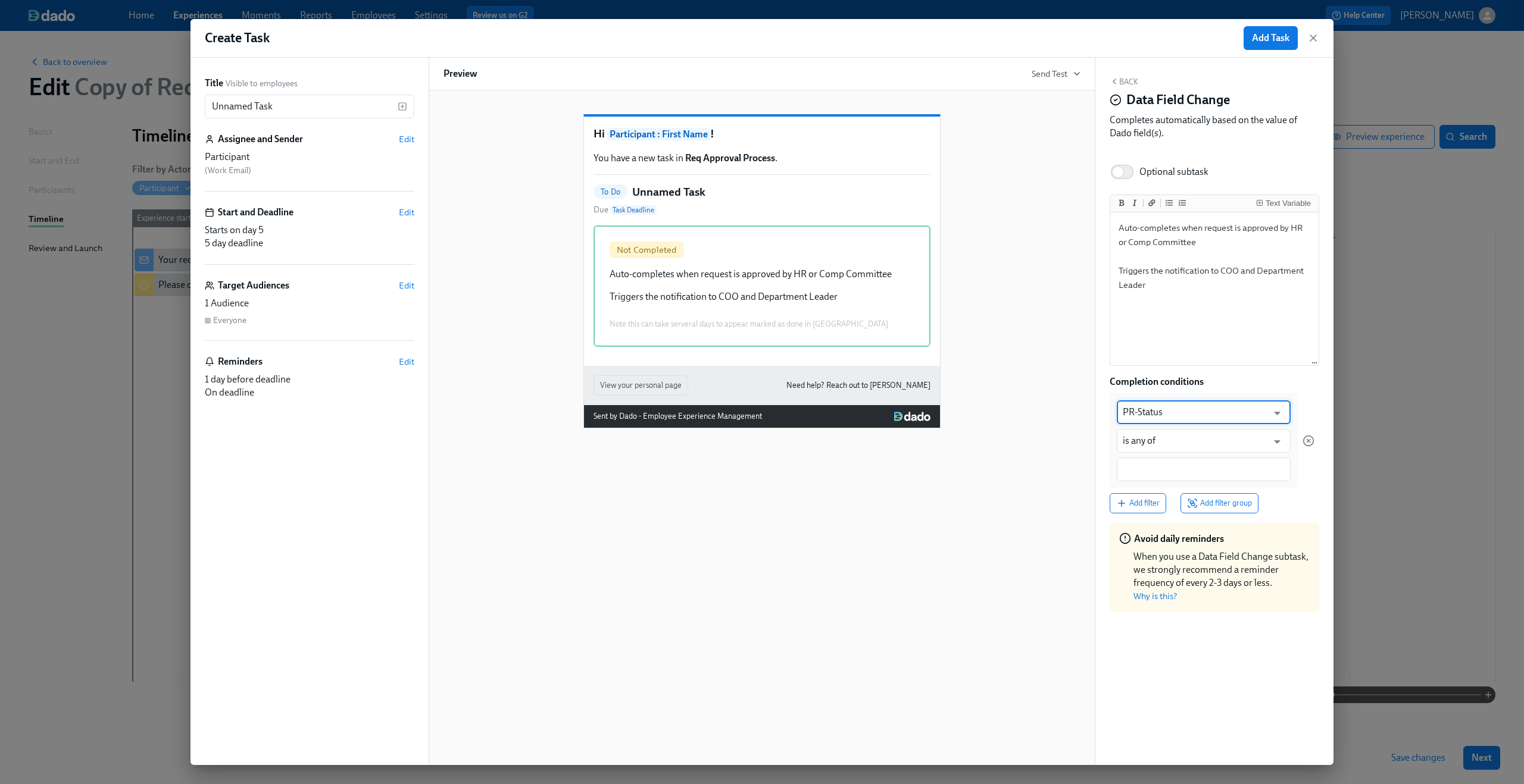
type input "PR-Status"
click at [1193, 467] on input at bounding box center [1204, 469] width 161 height 12
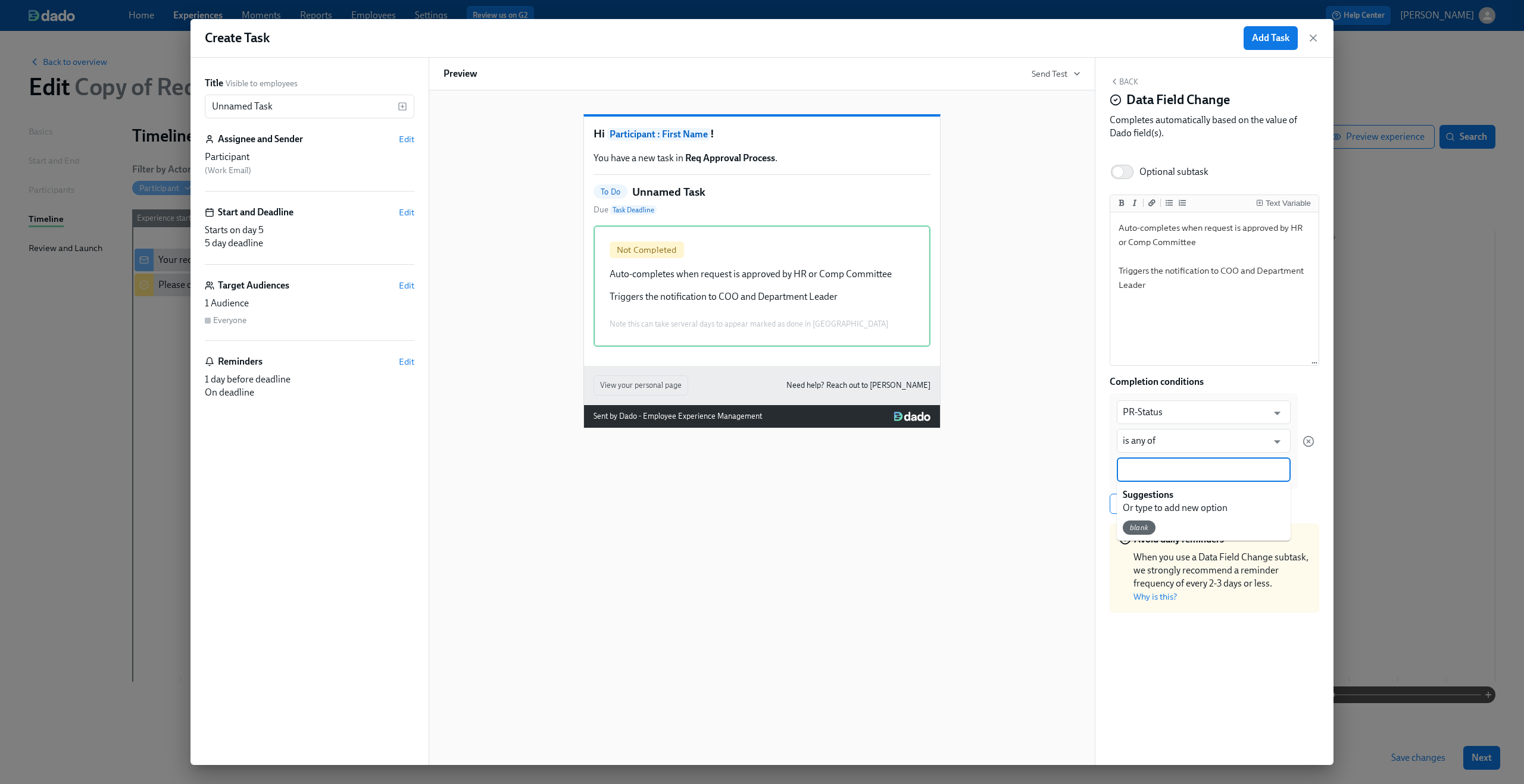
paste input "Comp Committee Compensation Confirmed"
type input "Comp Committee Compensation Confirmed"
click at [1291, 488] on div "PR-Status ​ is any of ​ Comp Committee Compensation Confirmed" at bounding box center [1203, 441] width 188 height 96
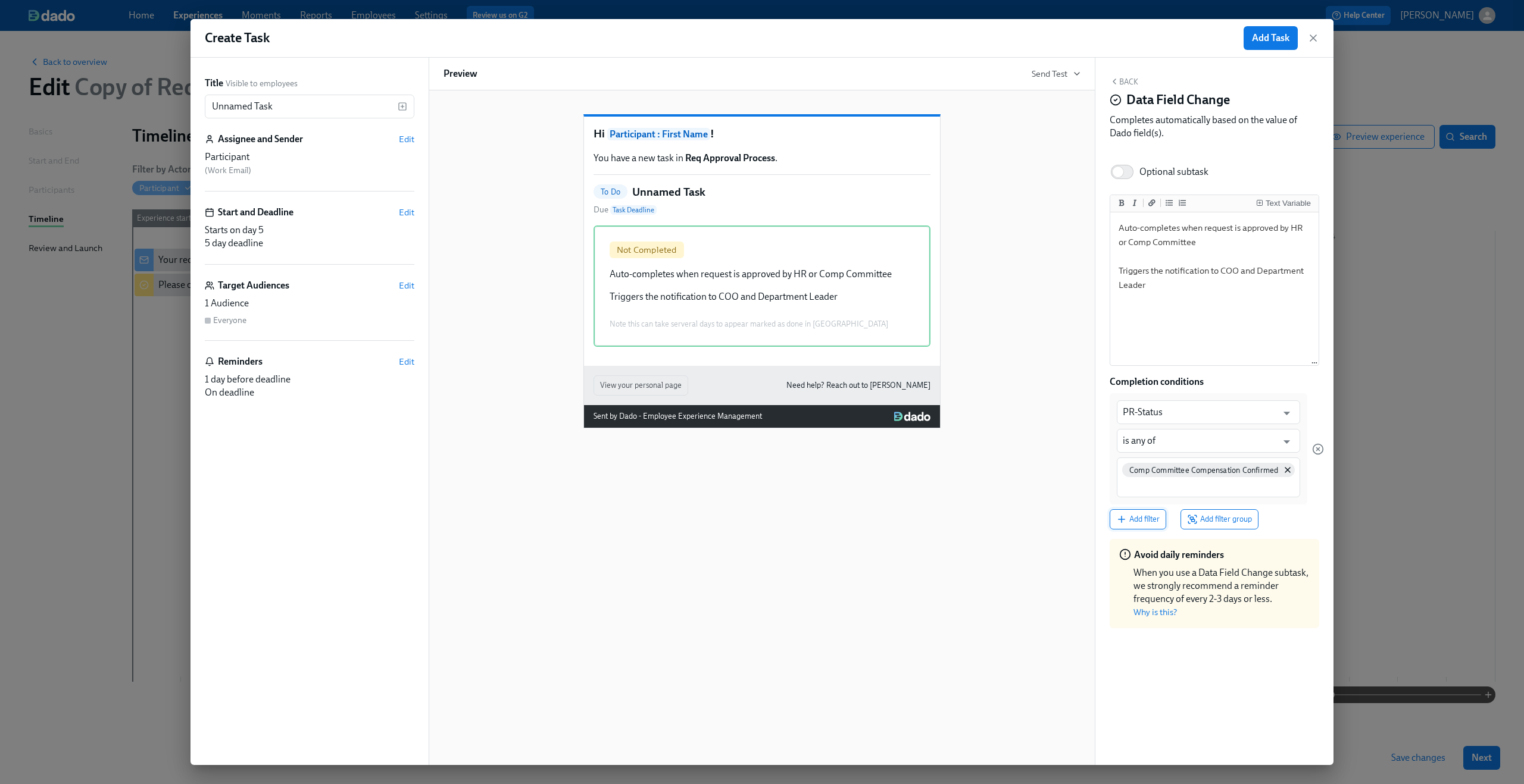
click at [1152, 515] on span "Add filter" at bounding box center [1137, 519] width 44 height 12
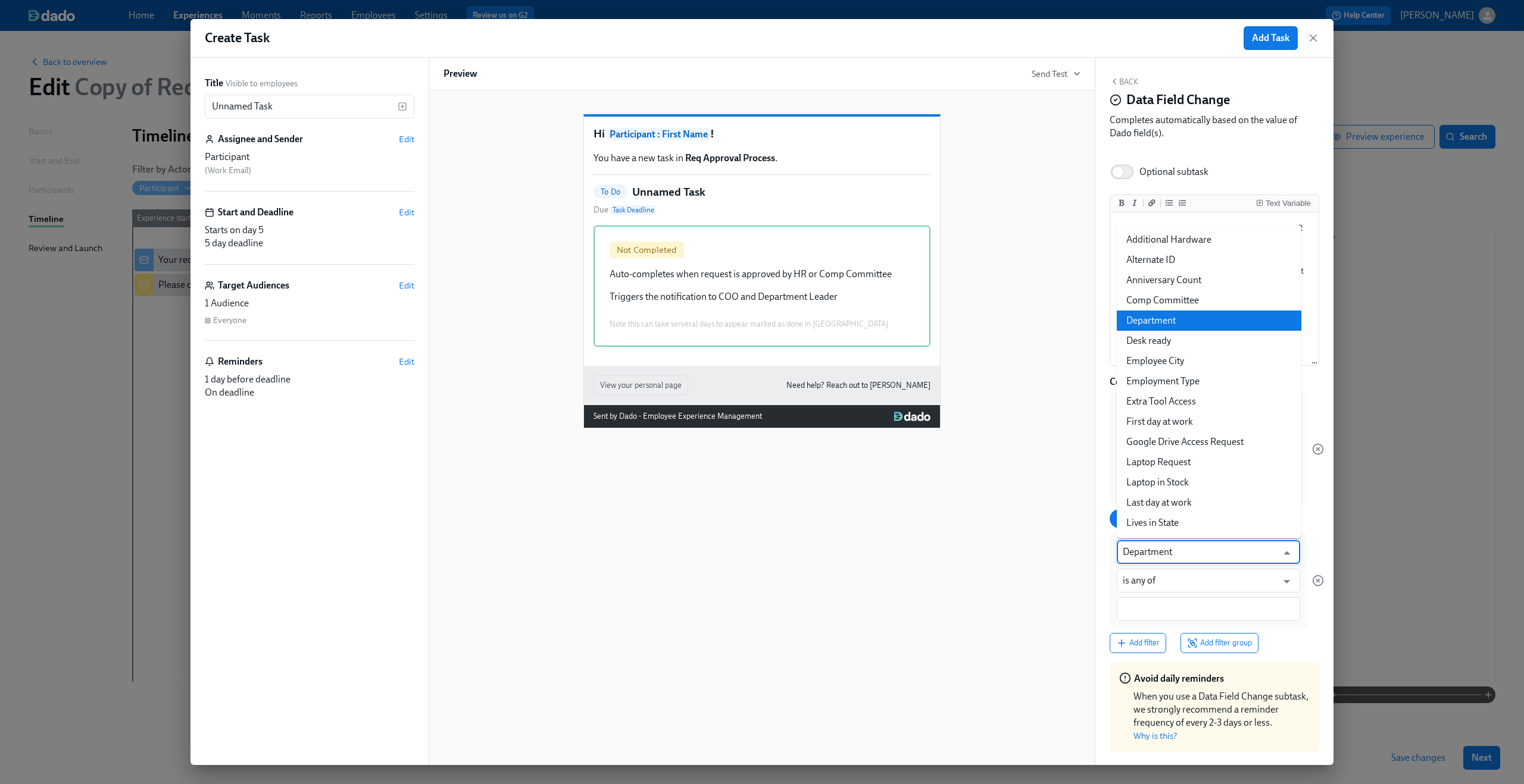
click at [1165, 555] on input "Department" at bounding box center [1200, 552] width 154 height 24
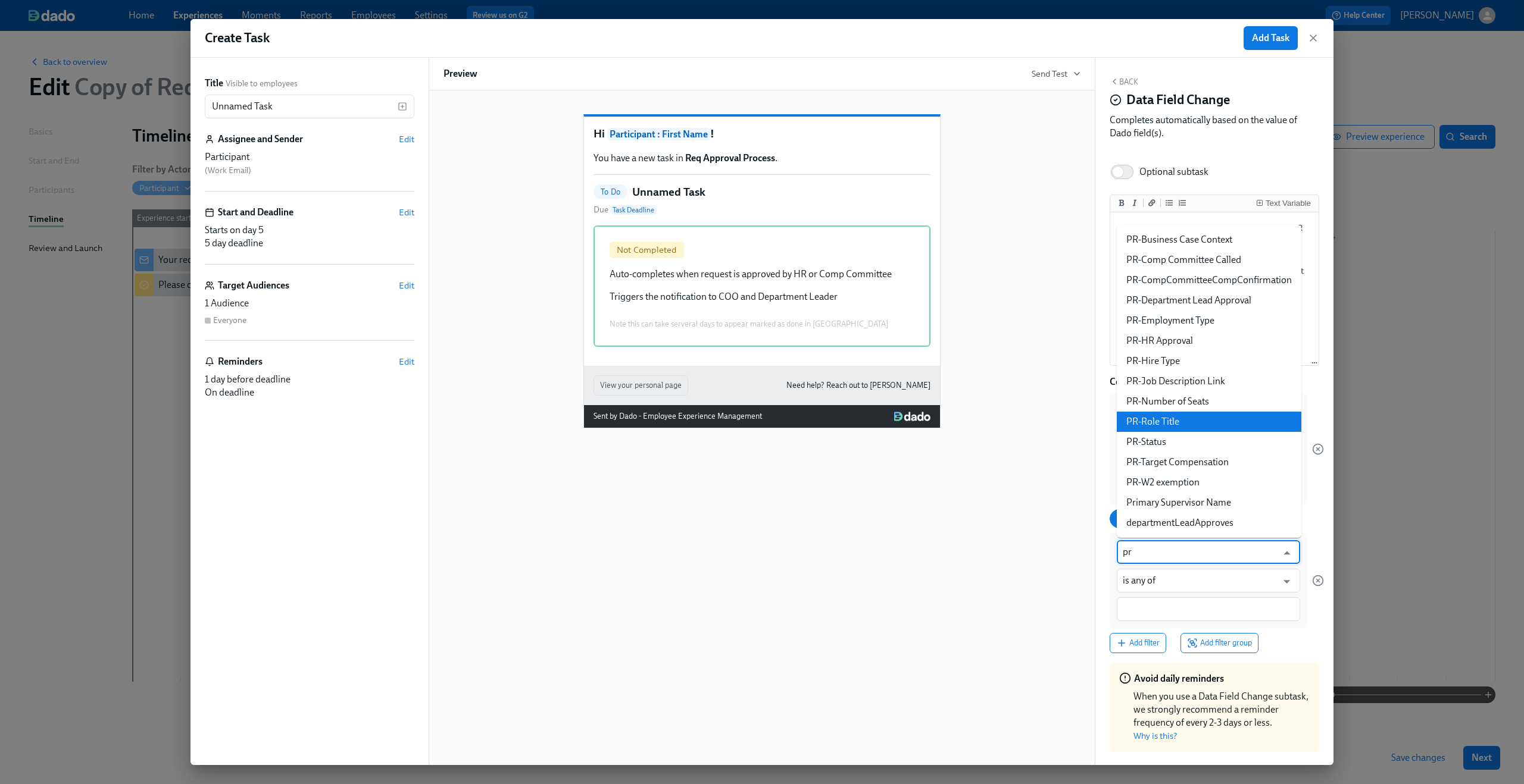
type input "Department"
click at [1315, 395] on div at bounding box center [1317, 449] width 12 height 111
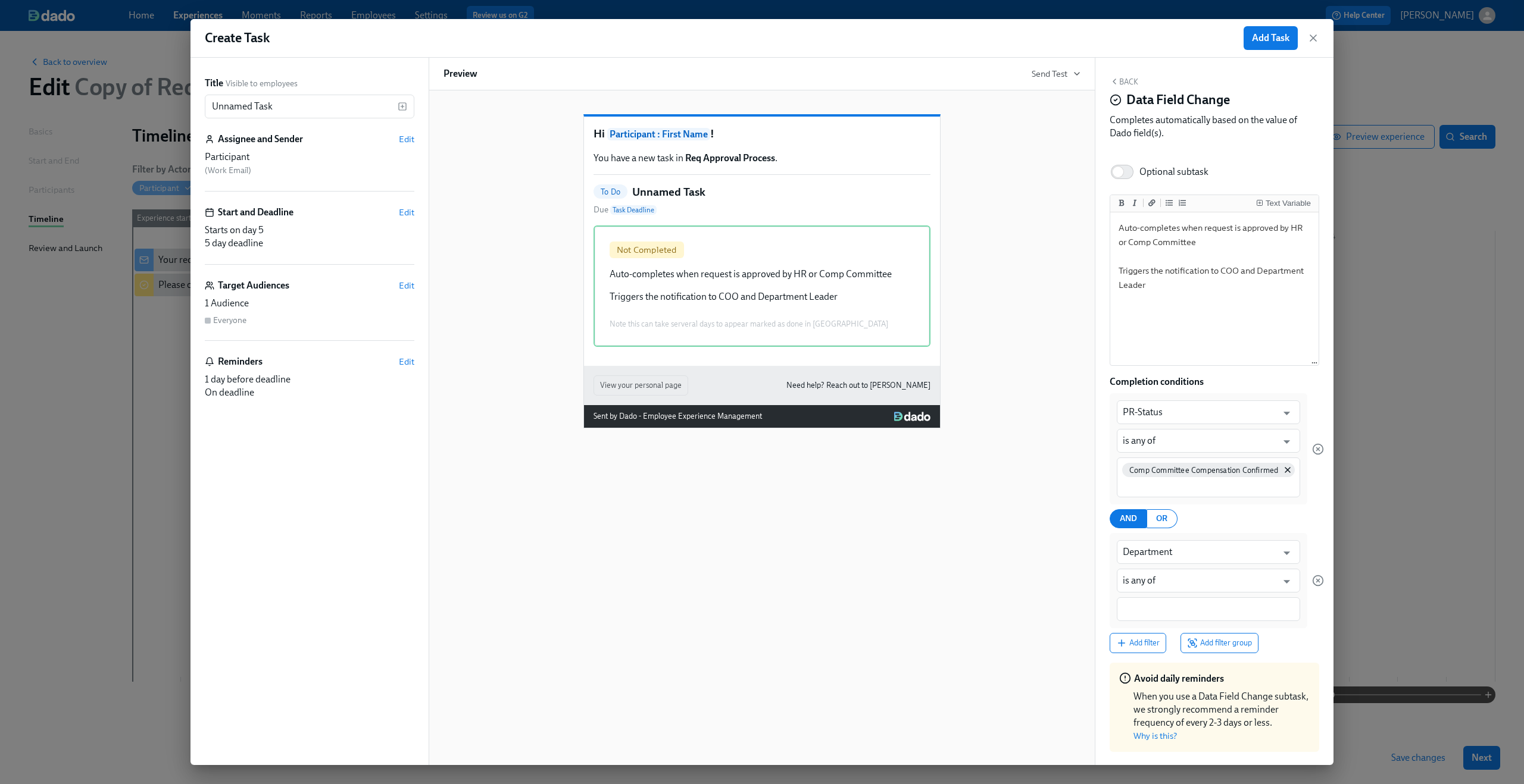
click at [1231, 494] on div "Comp Committee Compensation Confirmed" at bounding box center [1208, 477] width 184 height 40
type input "HR Approved"
click at [1256, 523] on div "AND OR" at bounding box center [1216, 519] width 214 height 19
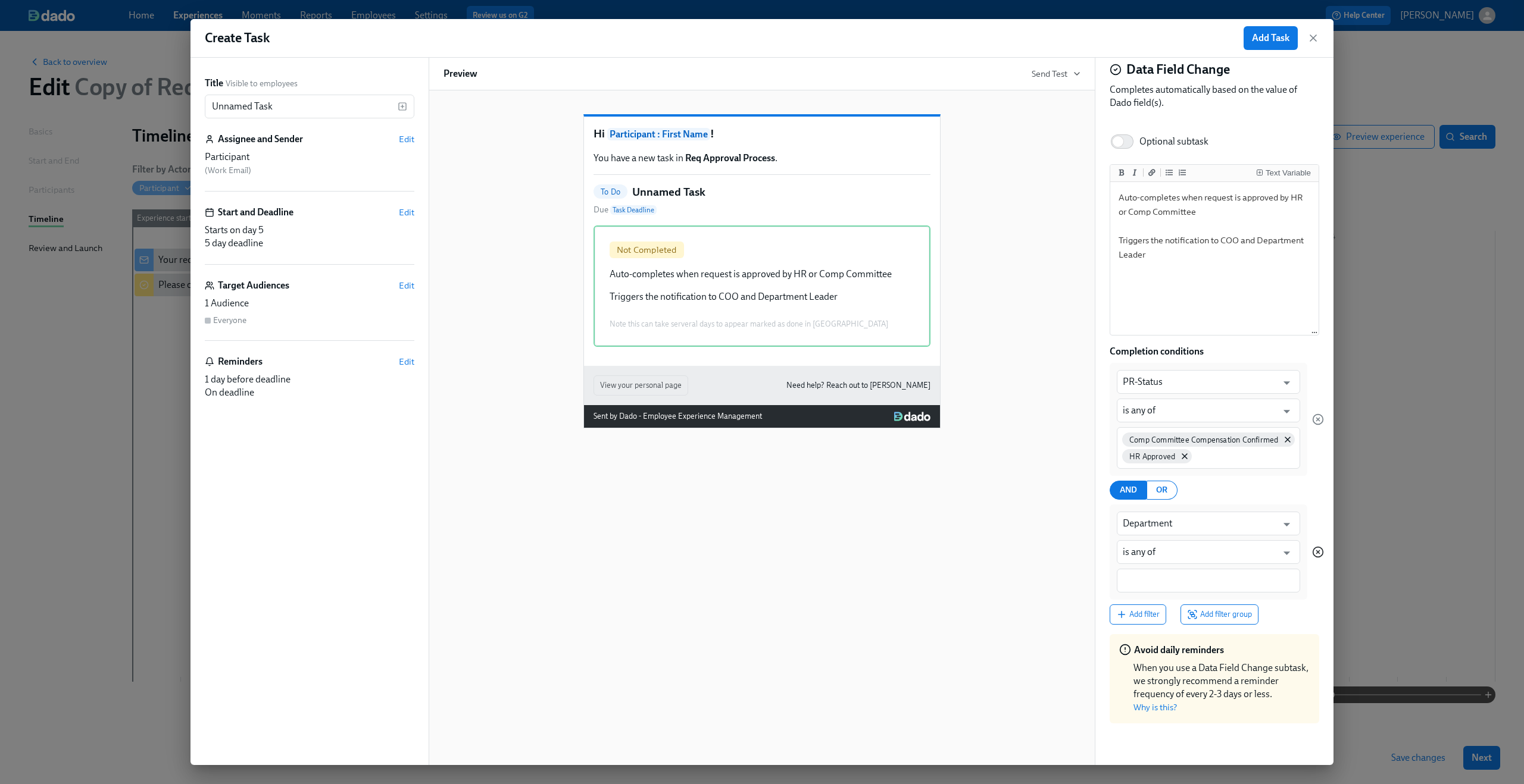
click at [1317, 546] on icon "button" at bounding box center [1317, 552] width 12 height 12
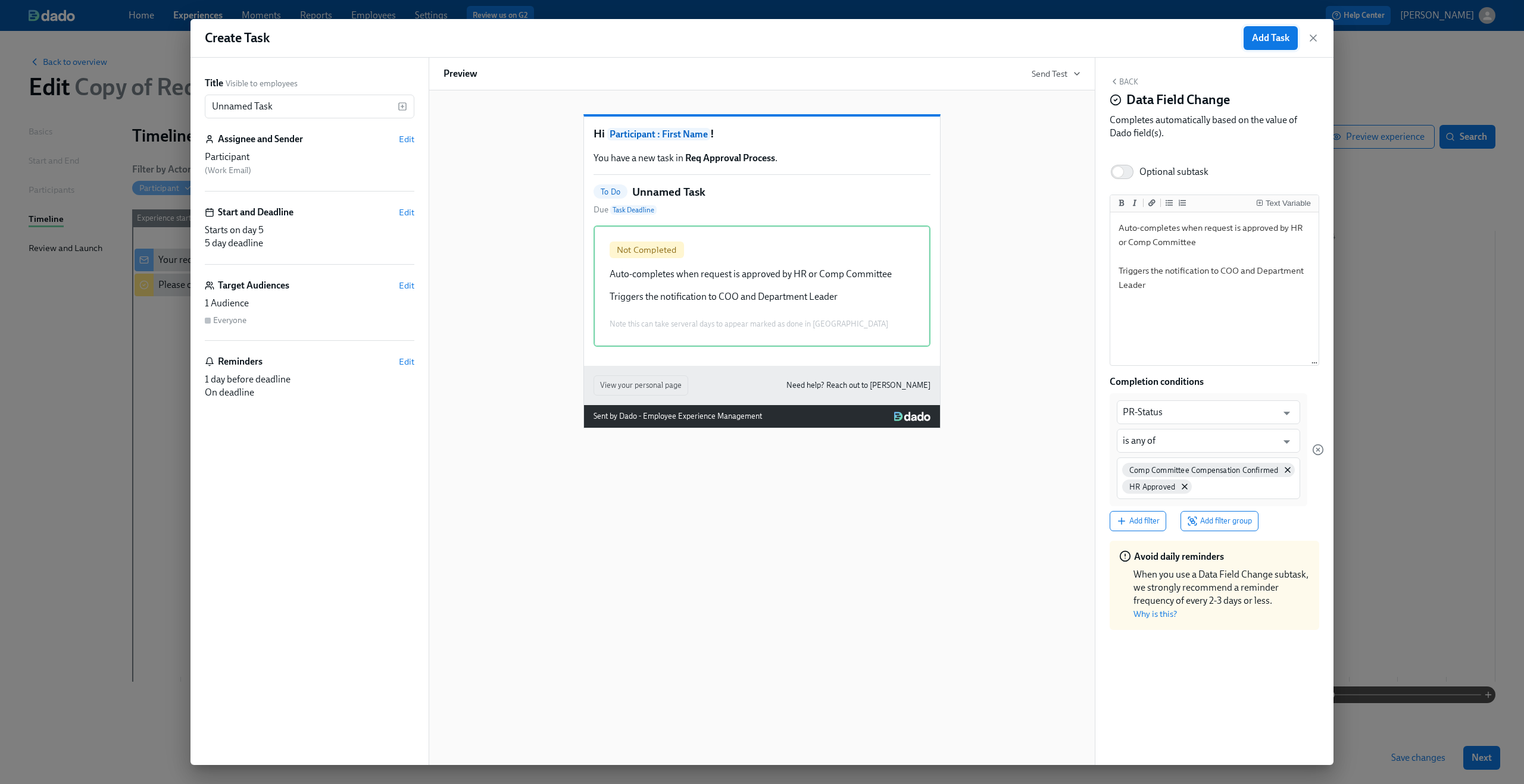
click at [1266, 32] on span "Add Task" at bounding box center [1271, 38] width 37 height 12
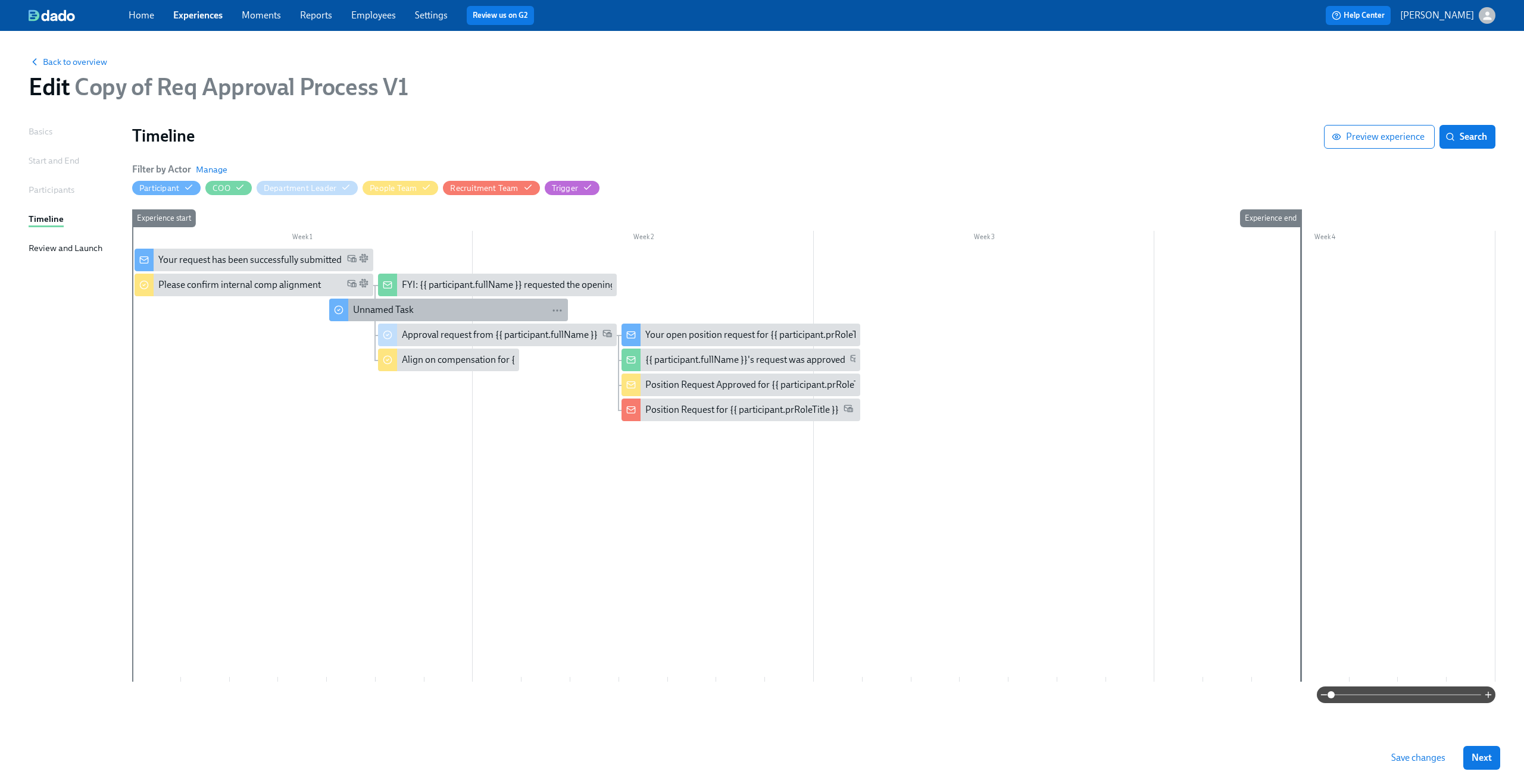
click at [383, 307] on div "Unnamed Task" at bounding box center [382, 310] width 60 height 13
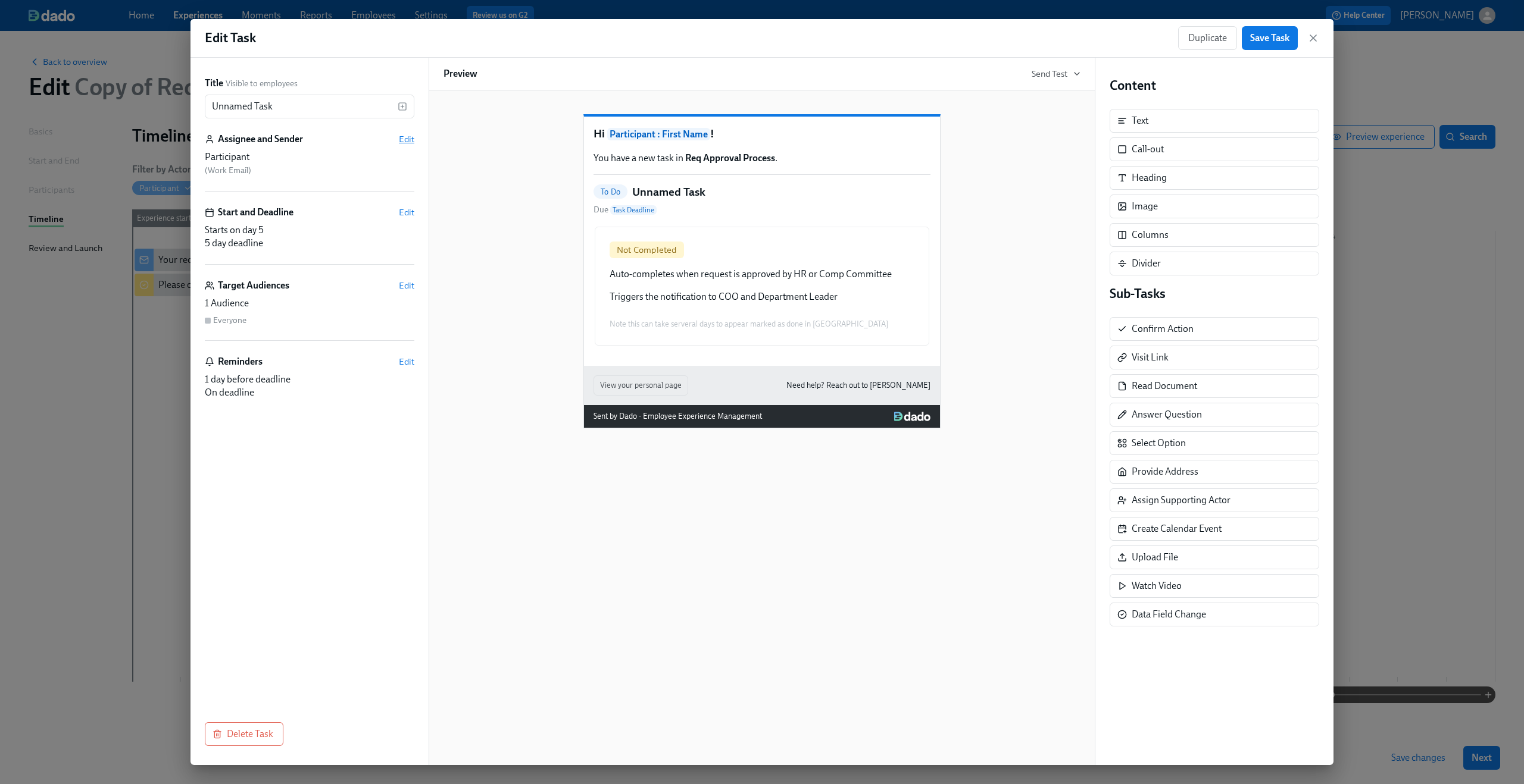
click at [403, 137] on span "Edit" at bounding box center [407, 139] width 16 height 12
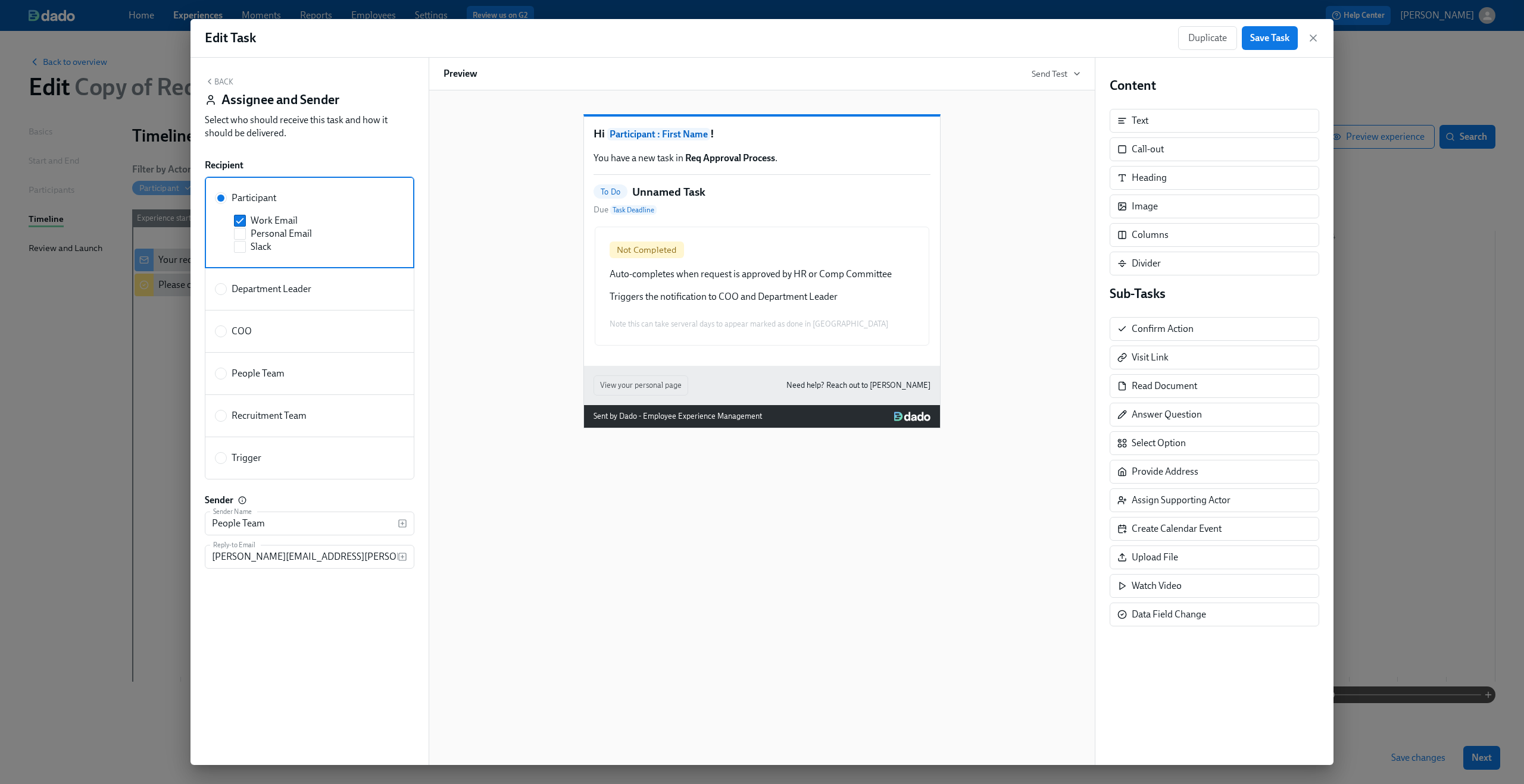
click at [214, 450] on label "Trigger" at bounding box center [310, 458] width 210 height 43
click at [215, 453] on input "Trigger" at bounding box center [221, 458] width 11 height 11
radio input "true"
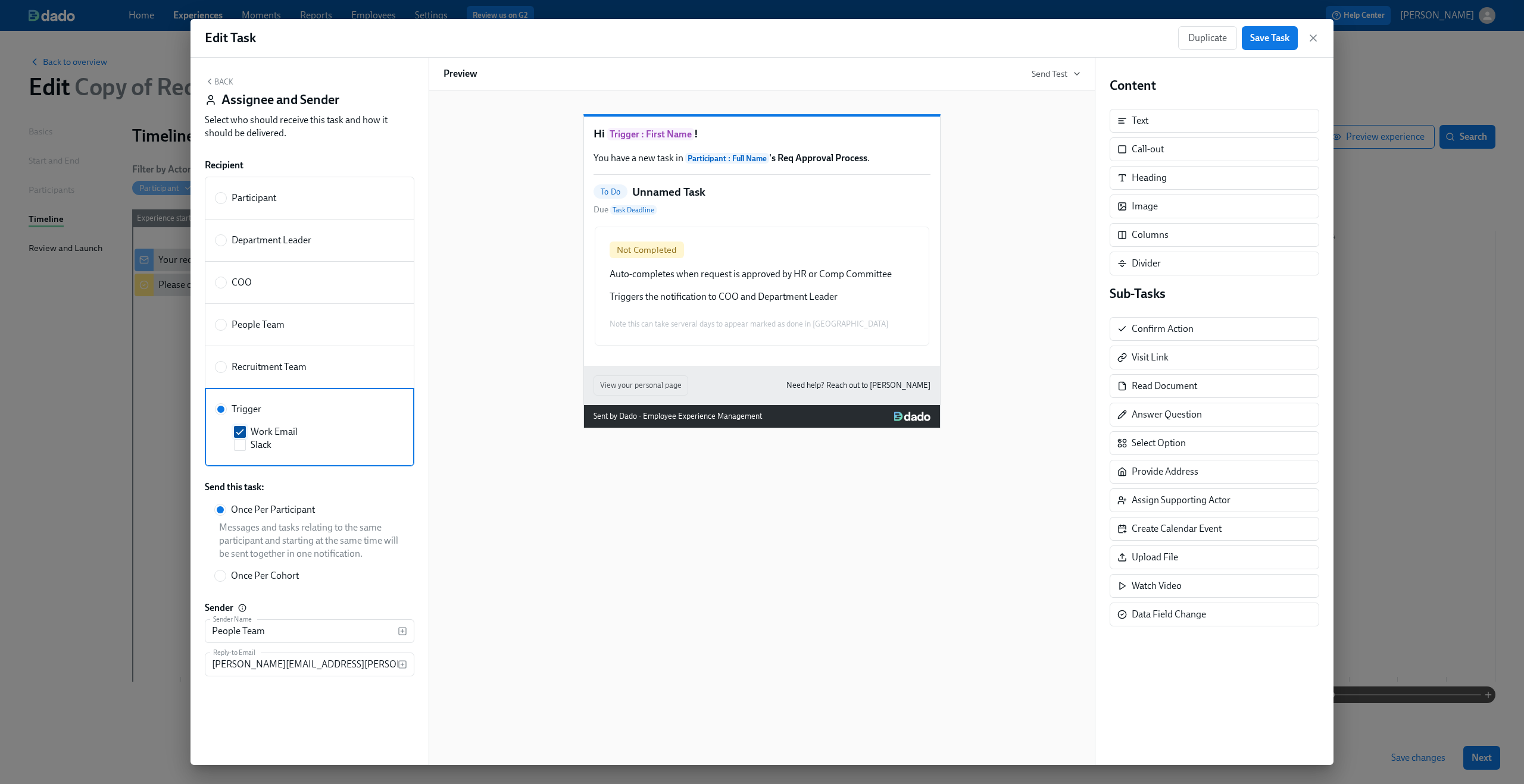
click at [234, 435] on span at bounding box center [239, 431] width 12 height 12
click at [235, 435] on input "Work Email" at bounding box center [240, 432] width 11 height 11
checkbox input "false"
click at [1267, 47] on button "Save Task" at bounding box center [1270, 38] width 56 height 24
click at [225, 88] on div "Back Assignee and Sender Select who should receive this task and how it should …" at bounding box center [310, 110] width 210 height 68
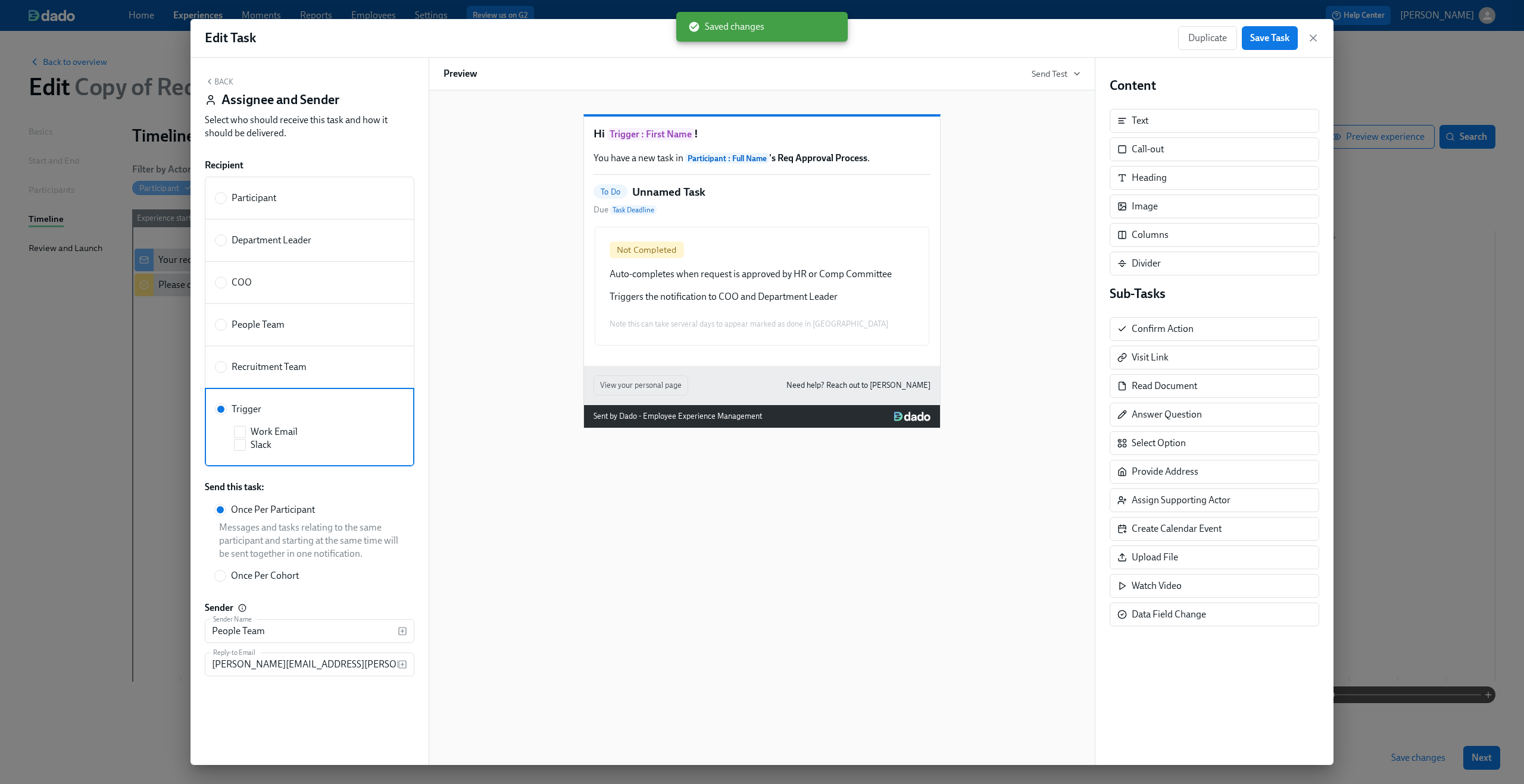
click at [224, 83] on button "Back" at bounding box center [219, 82] width 29 height 9
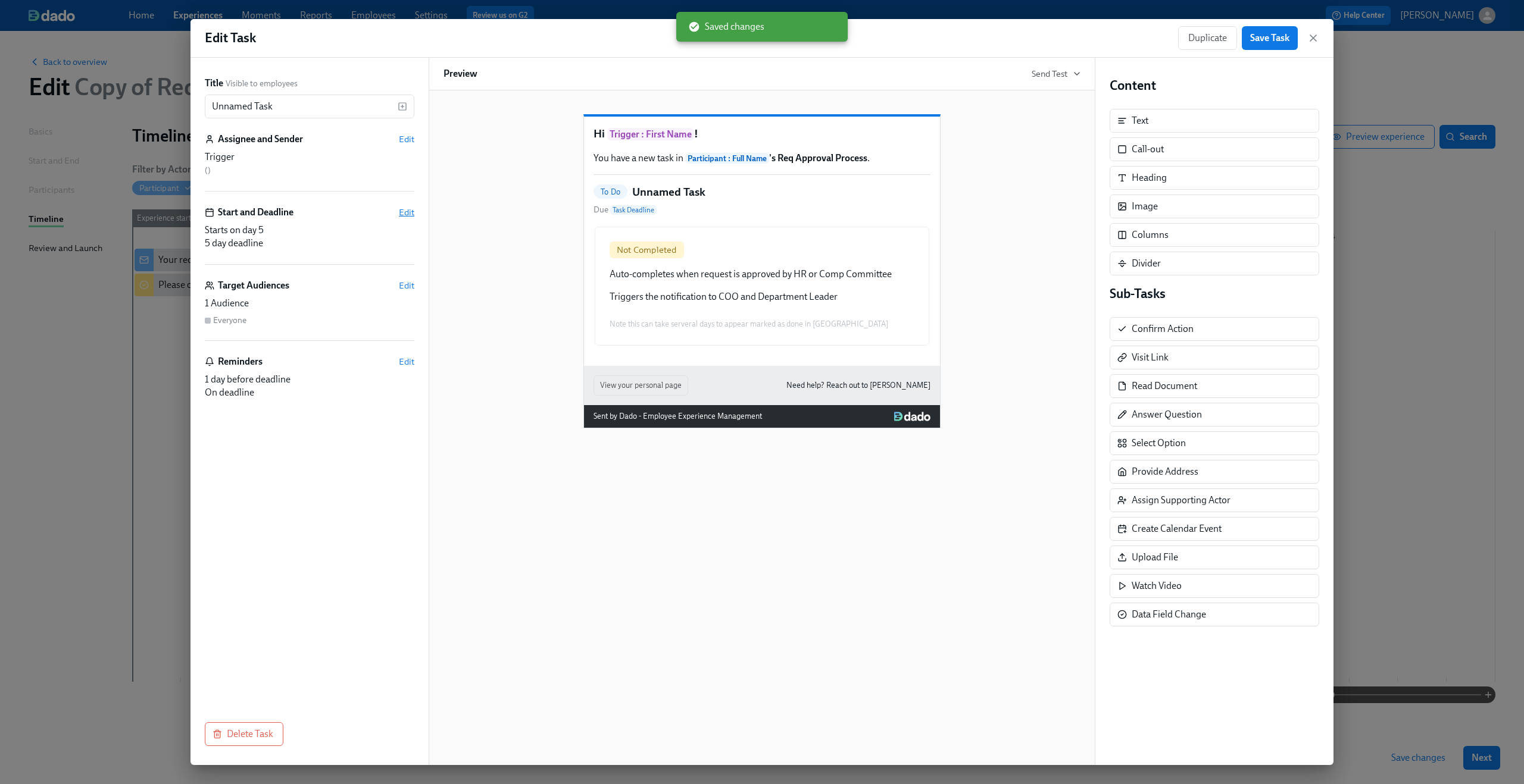
click at [412, 210] on span "Edit" at bounding box center [407, 212] width 16 height 12
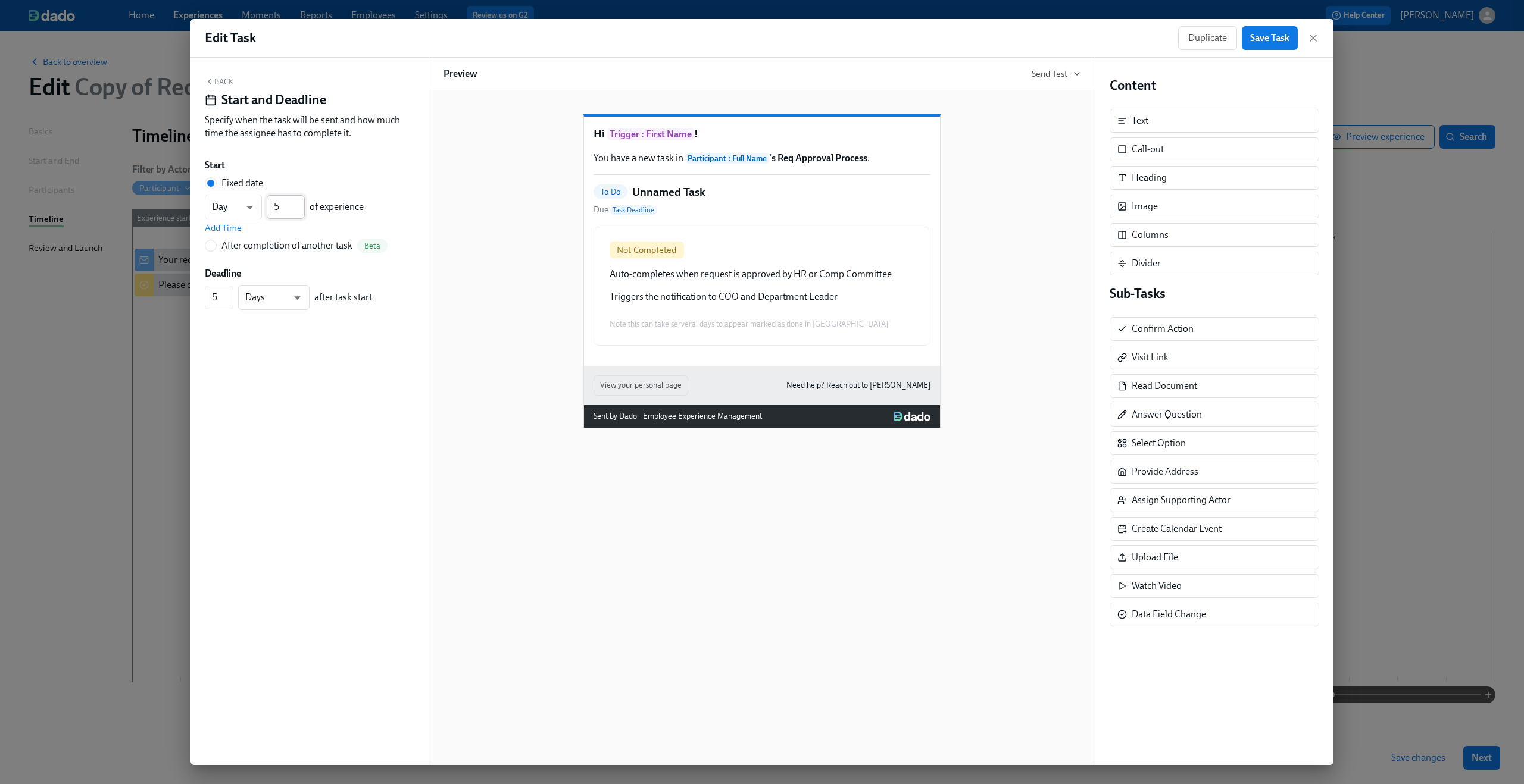
click at [297, 218] on input "5" at bounding box center [285, 207] width 38 height 24
click at [295, 218] on input "5" at bounding box center [285, 207] width 38 height 24
click at [300, 213] on input "4" at bounding box center [285, 207] width 38 height 24
click at [300, 213] on input "3" at bounding box center [285, 207] width 38 height 24
click at [300, 213] on input "2" at bounding box center [285, 207] width 38 height 24
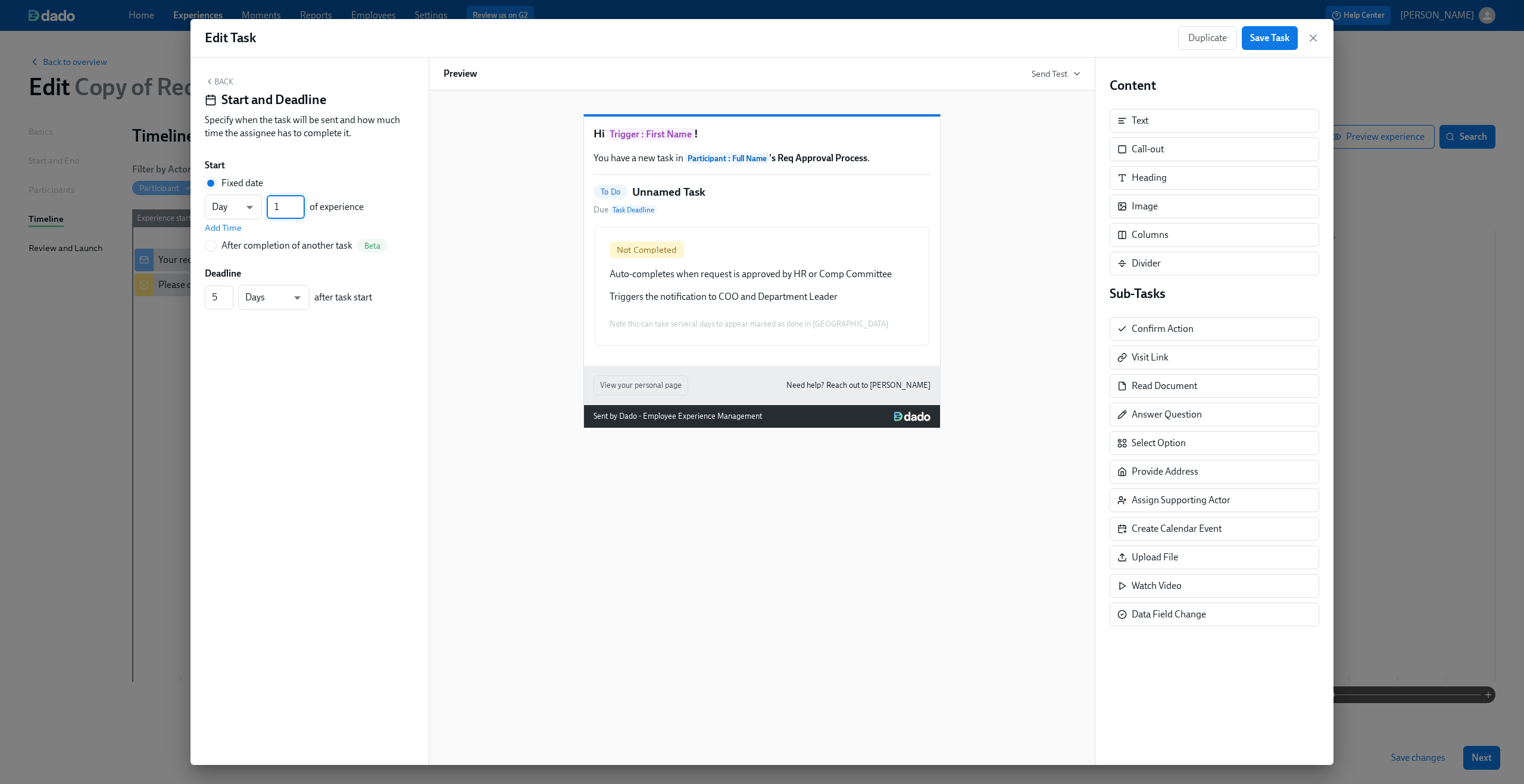
type input "1"
click at [300, 213] on input "1" at bounding box center [285, 207] width 38 height 24
click at [397, 163] on div "Start" at bounding box center [310, 165] width 210 height 13
click at [1260, 37] on span "Save Task" at bounding box center [1270, 38] width 39 height 12
click at [230, 81] on button "Back" at bounding box center [219, 82] width 29 height 9
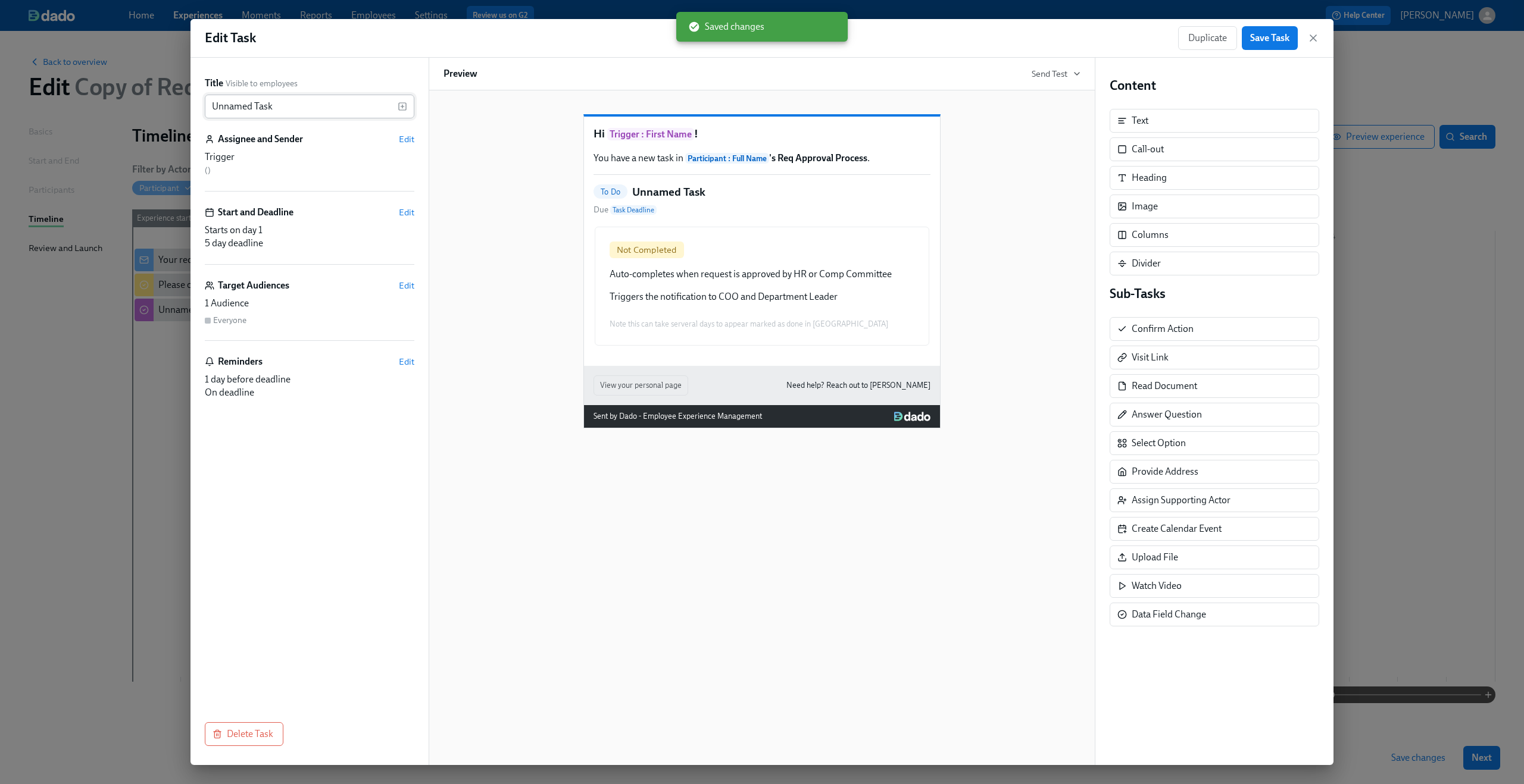
click at [247, 106] on input "Unnamed Task" at bounding box center [302, 107] width 193 height 24
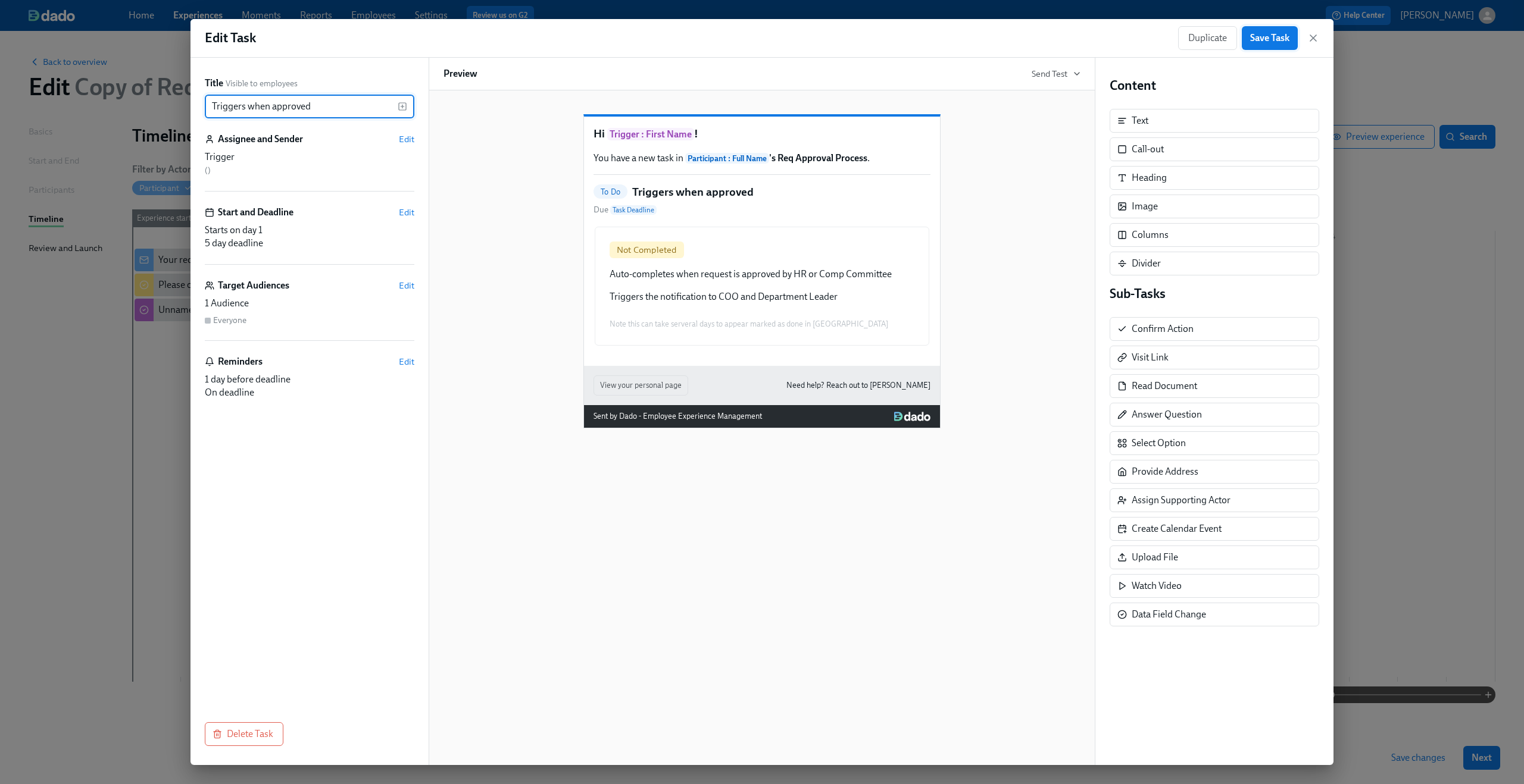
type input "Triggers when approved"
click at [1287, 45] on button "Save Task" at bounding box center [1270, 38] width 56 height 24
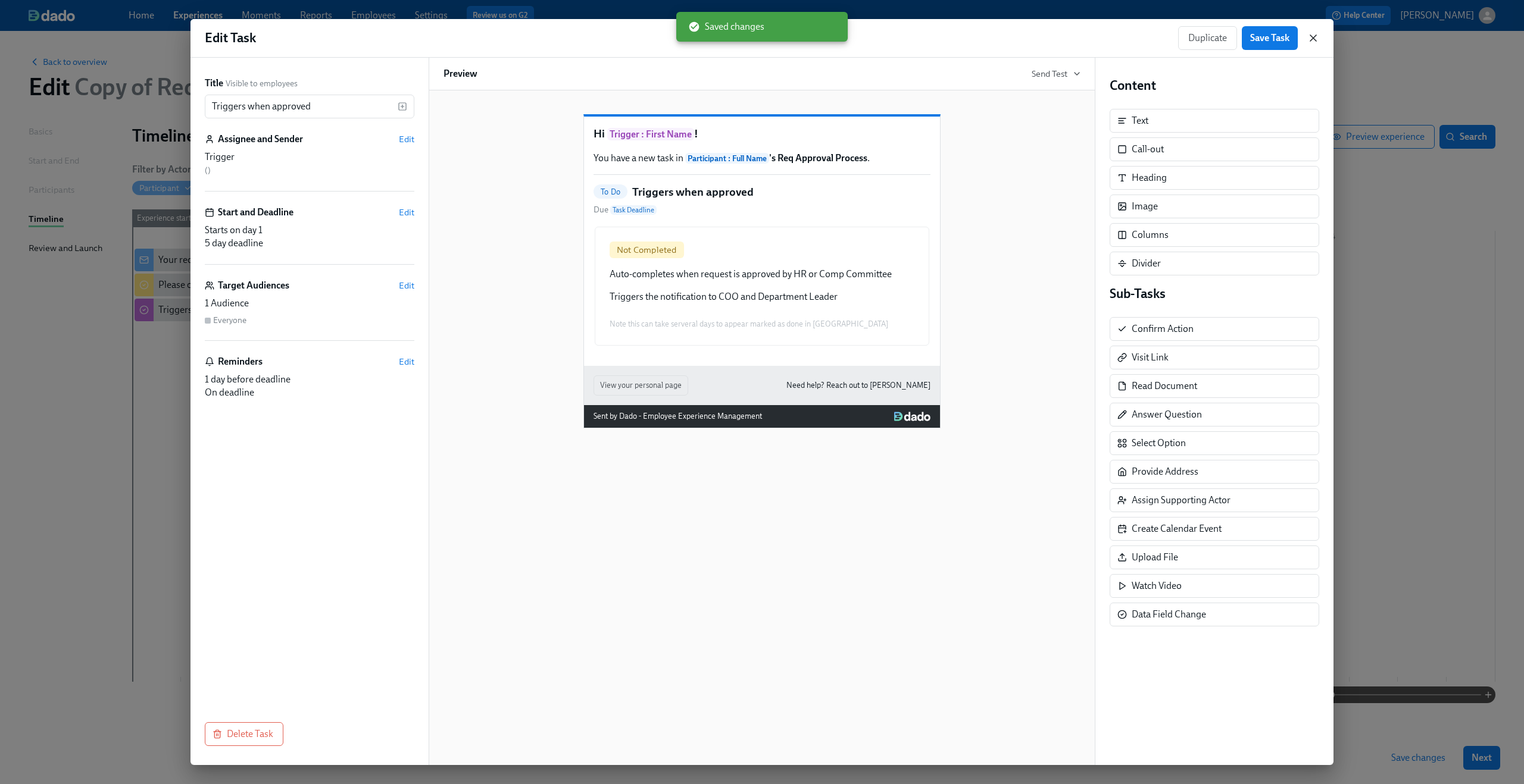
click at [1315, 40] on icon "button" at bounding box center [1313, 38] width 6 height 6
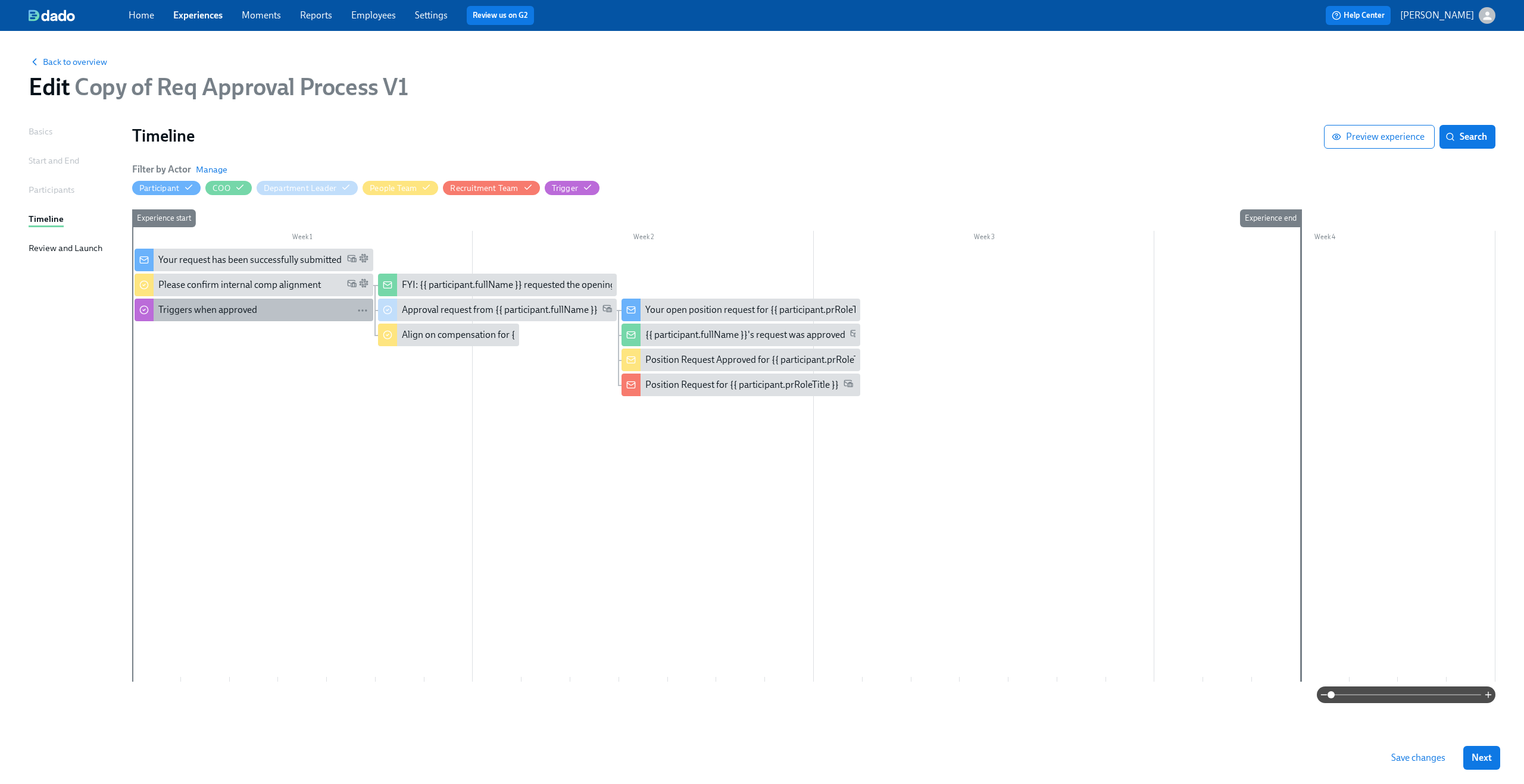
click at [189, 309] on div "Triggers when approved" at bounding box center [208, 310] width 98 height 13
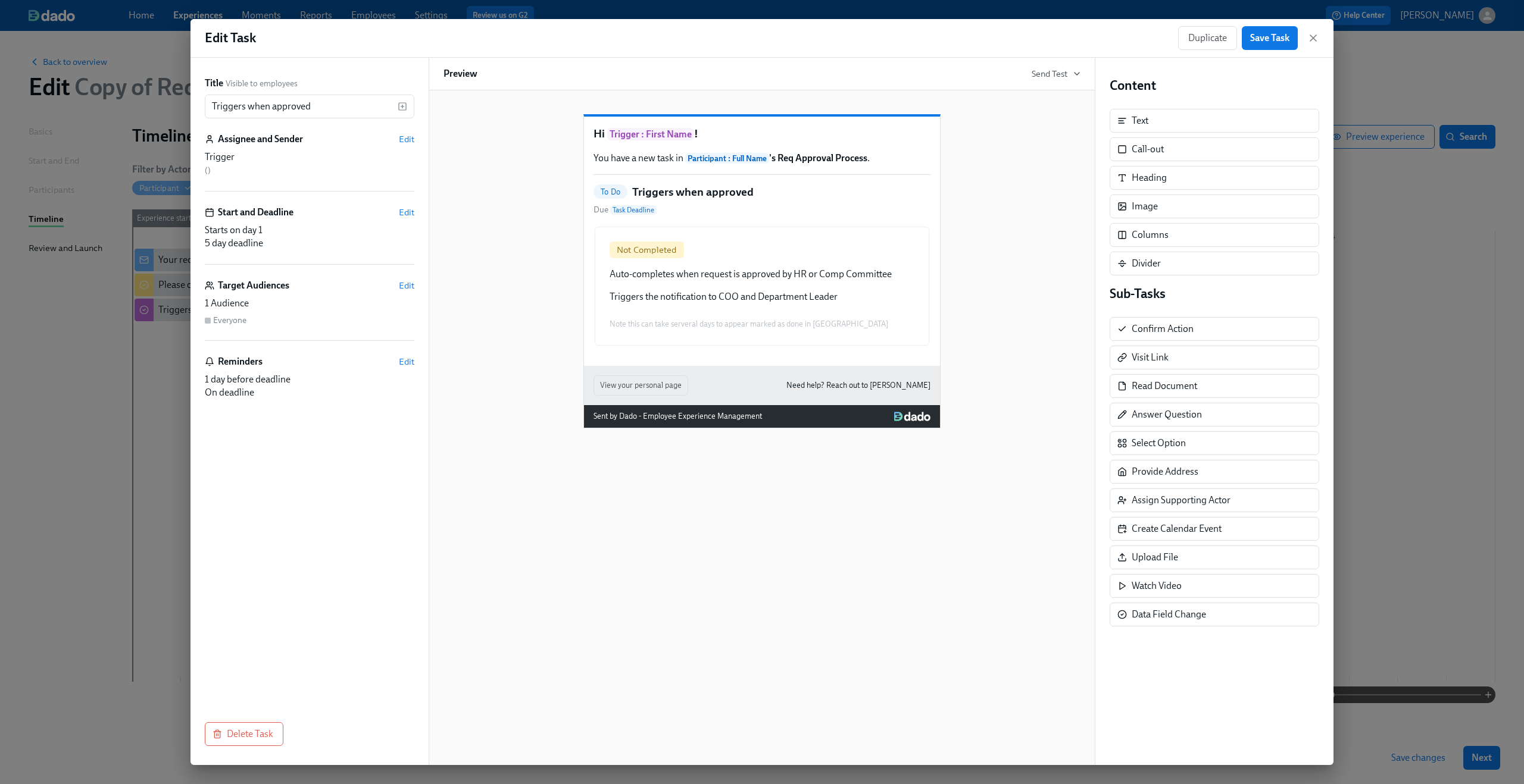
click at [419, 203] on div "Title Visible to employees Triggers when approved ​ Assignee and Sender Edit Tr…" at bounding box center [309, 411] width 239 height 708
click at [412, 208] on span "Edit" at bounding box center [407, 212] width 16 height 12
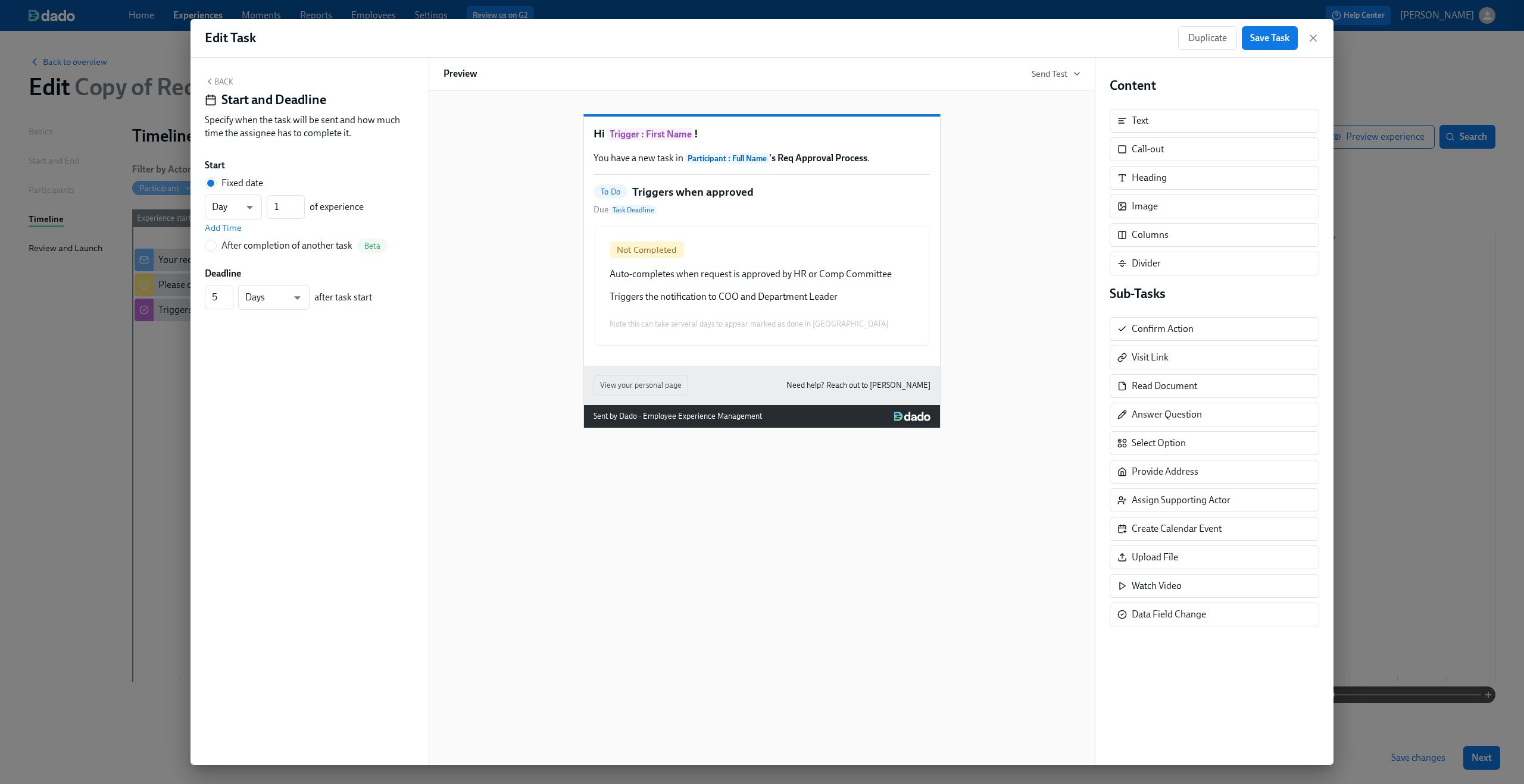
click at [203, 299] on div "Back Start and Deadline Specify when the task will be sent and how much time th…" at bounding box center [309, 411] width 239 height 708
click at [210, 298] on input "5" at bounding box center [219, 298] width 29 height 24
type input "1"
click at [320, 341] on div "Back Start and Deadline Specify when the task will be sent and how much time th…" at bounding box center [309, 411] width 239 height 708
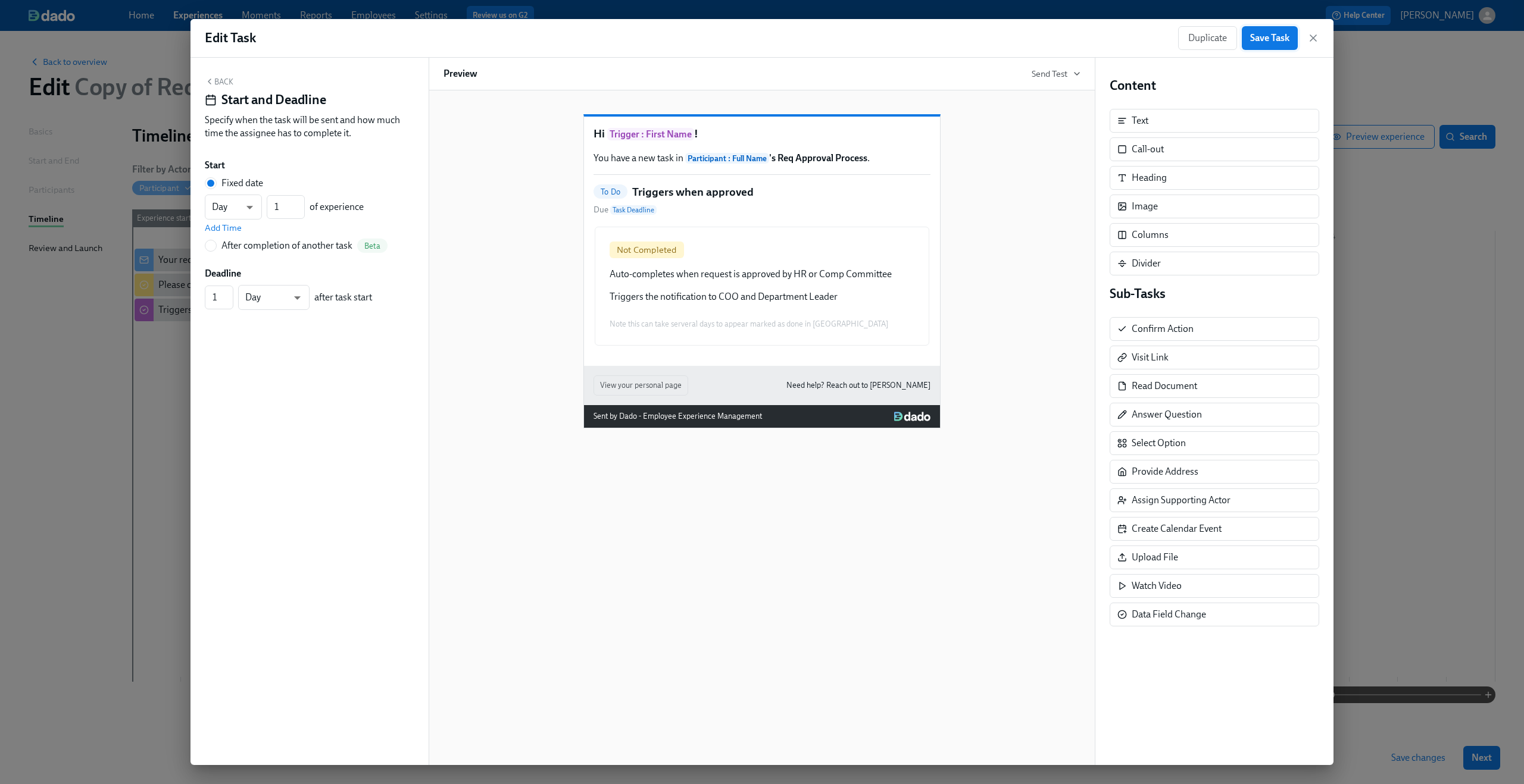
click at [1277, 41] on span "Save Task" at bounding box center [1270, 38] width 39 height 12
click at [1317, 39] on icon "button" at bounding box center [1312, 38] width 12 height 12
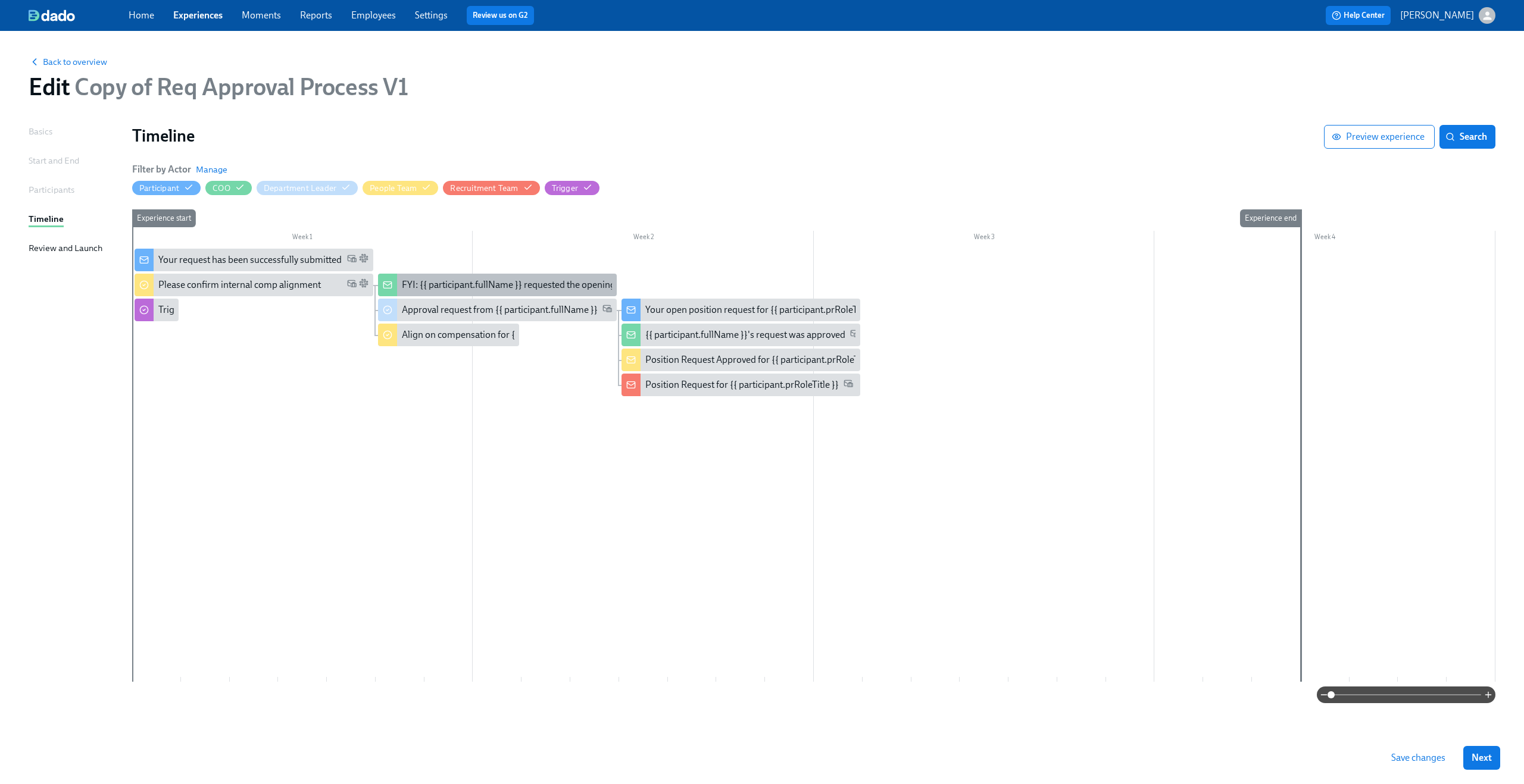
click at [456, 285] on div "FYI: {{ participant.fullName }} requested the opening of position {{ participan…" at bounding box center [587, 285] width 369 height 13
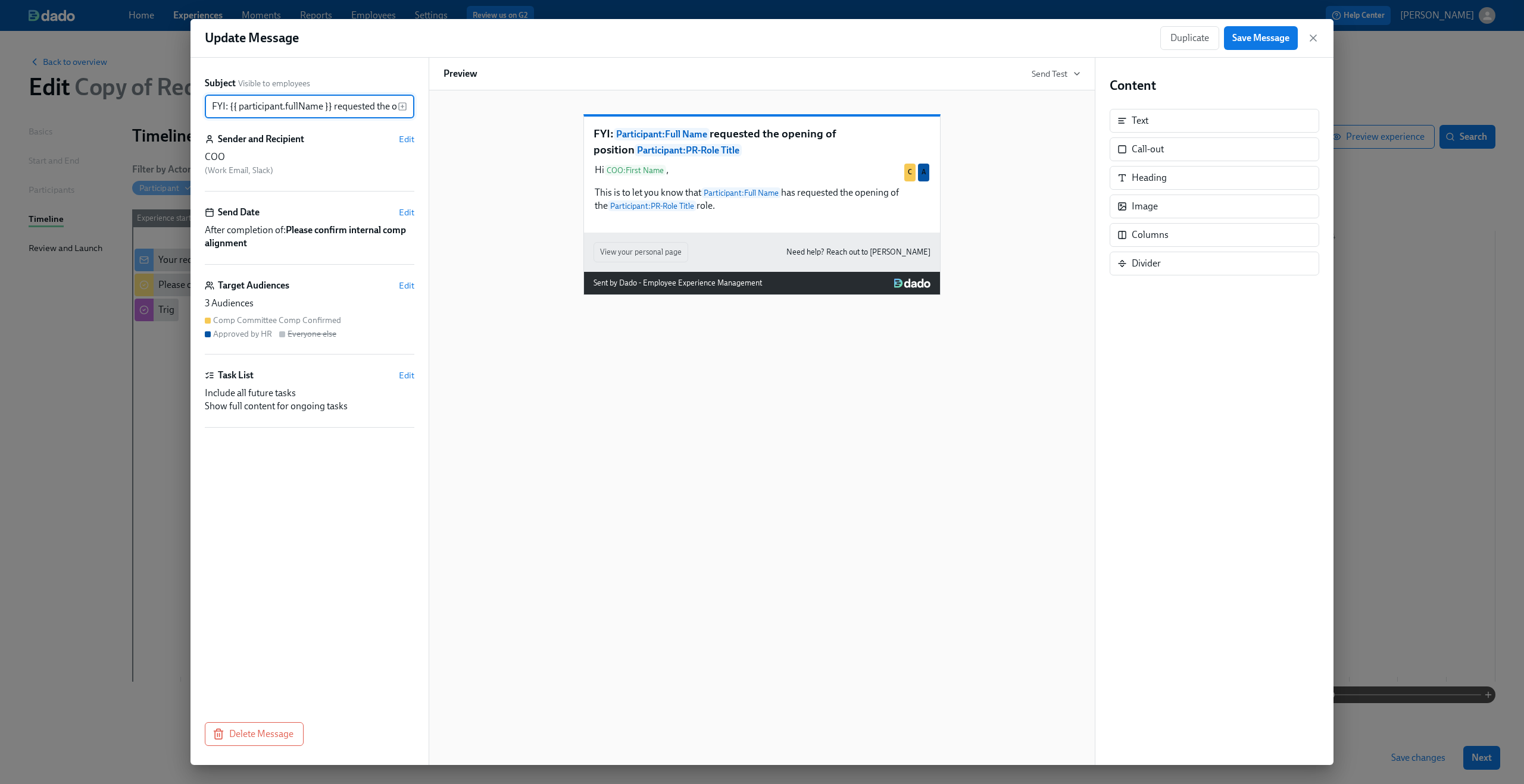
scroll to position [0, 184]
click at [411, 213] on span "Edit" at bounding box center [407, 212] width 16 height 12
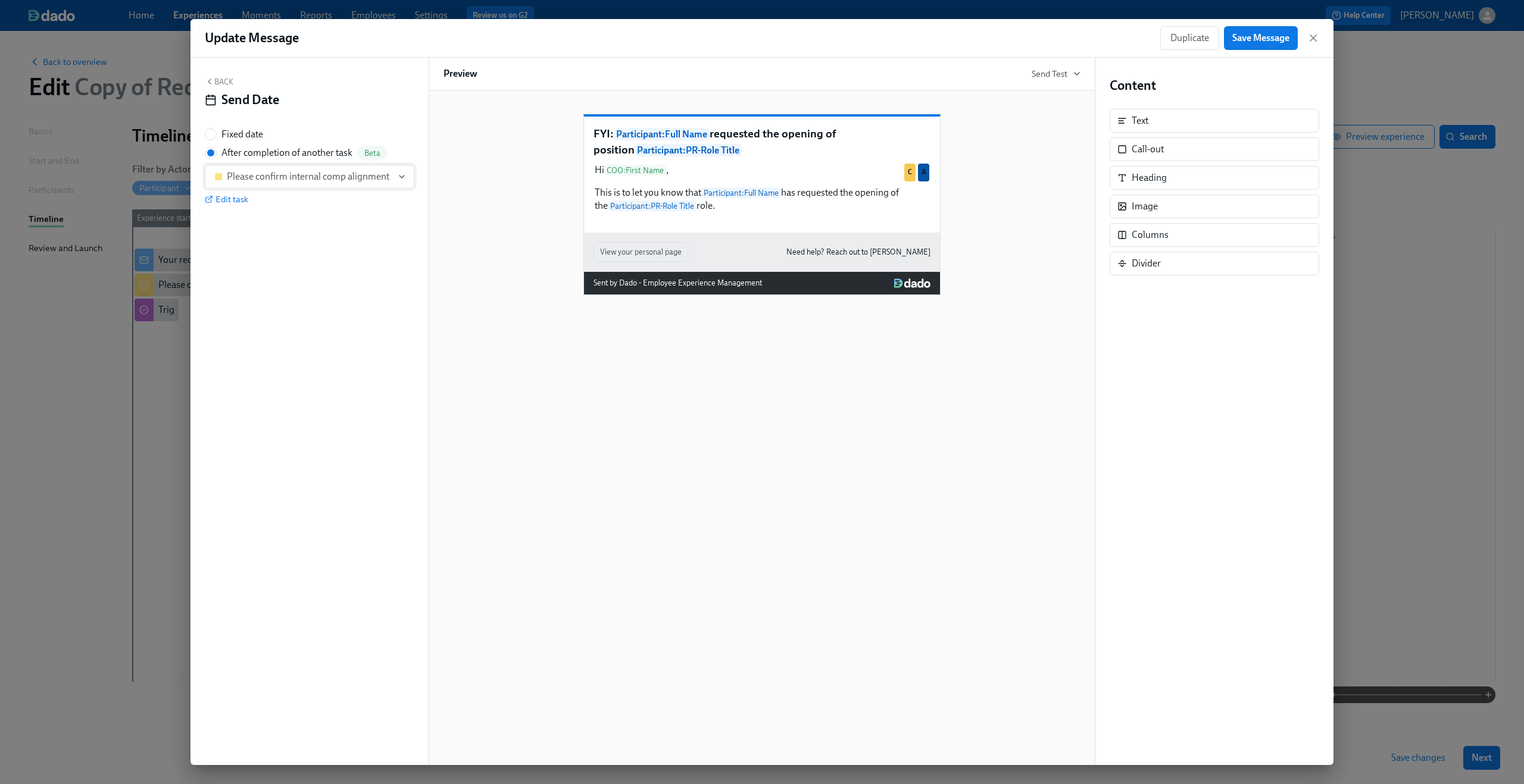
click at [385, 181] on div "Please confirm internal comp alignment" at bounding box center [307, 176] width 162 height 12
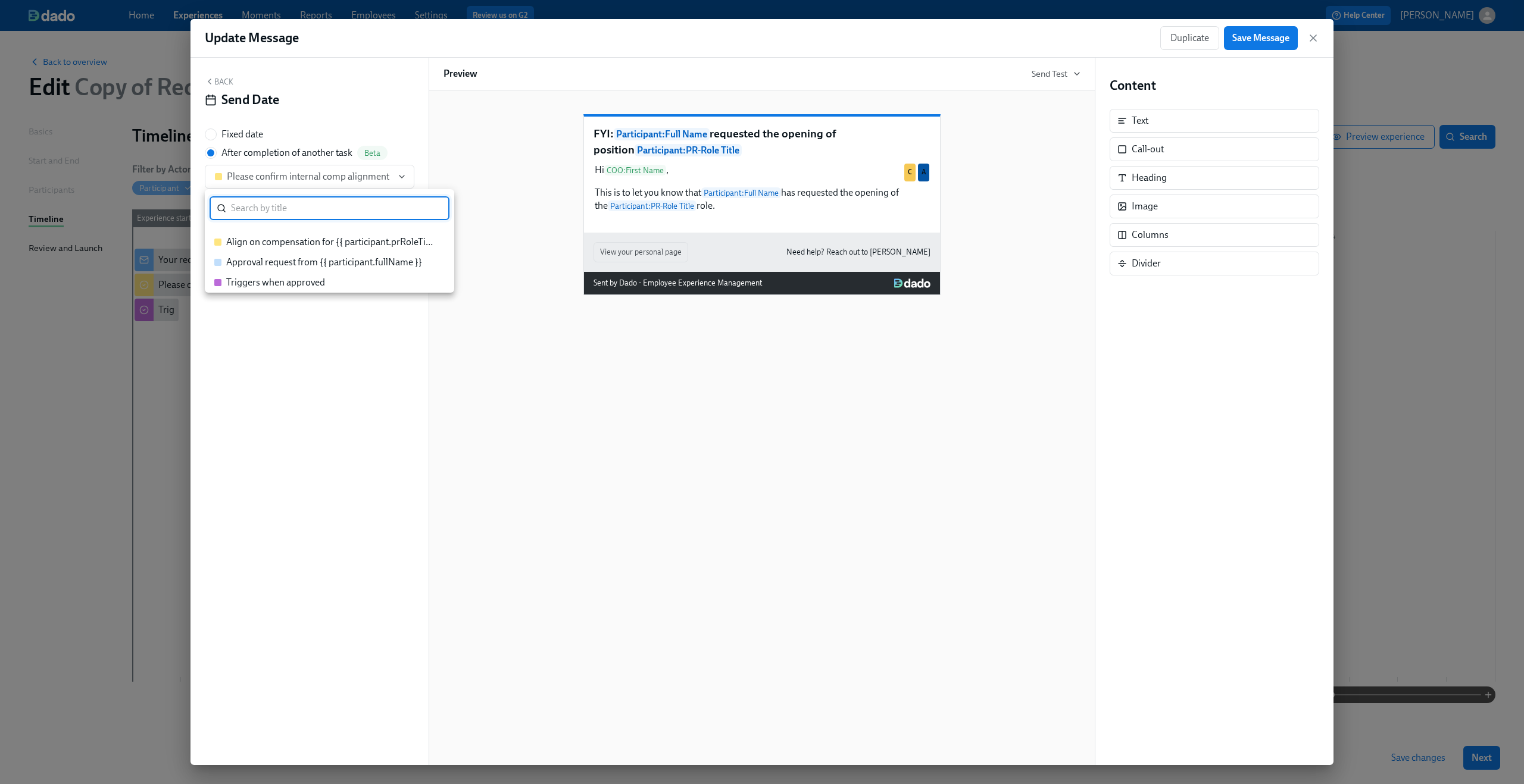
click at [316, 282] on div "Triggers when approved" at bounding box center [276, 283] width 98 height 13
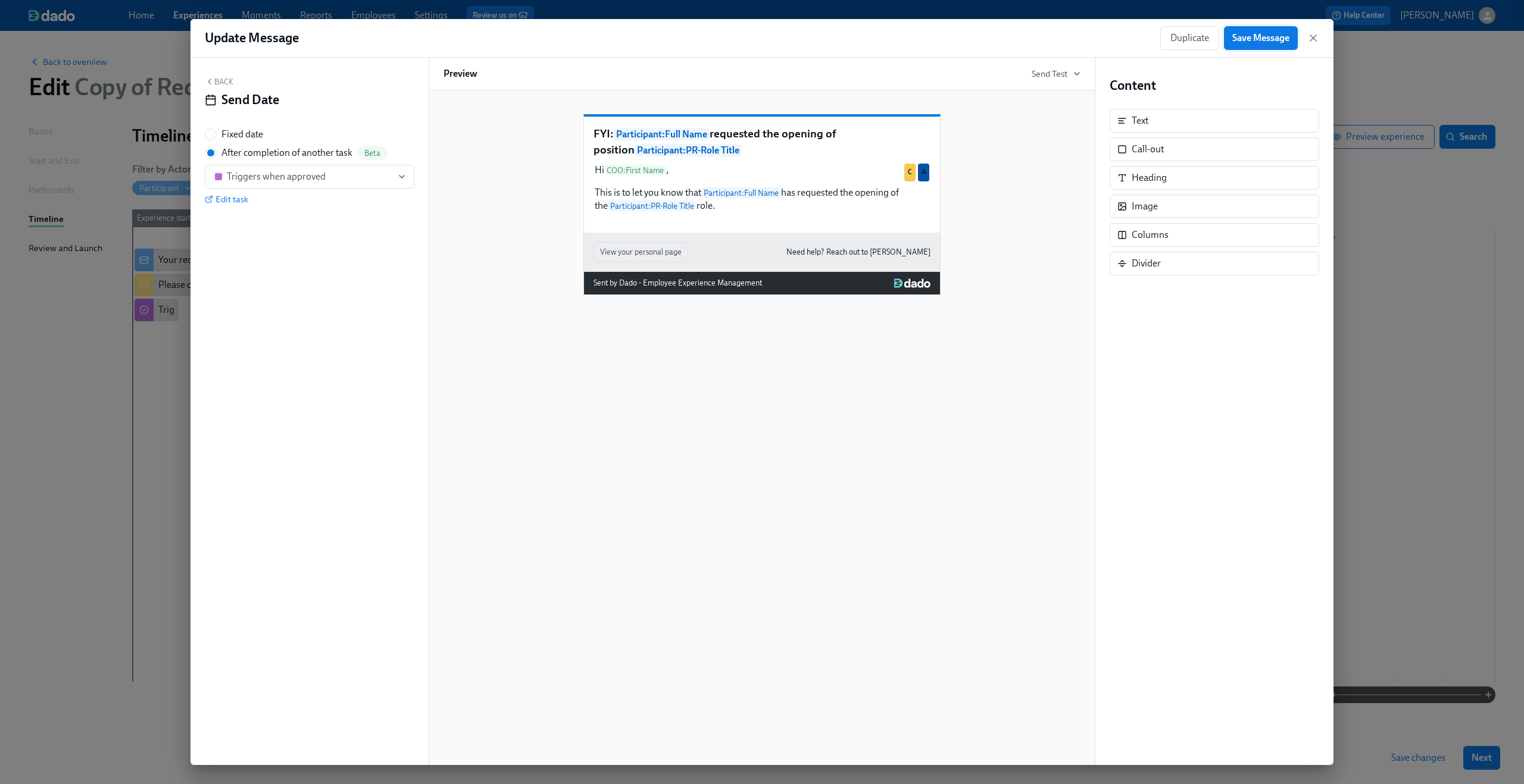
click at [1237, 39] on span "Save Message" at bounding box center [1261, 38] width 58 height 12
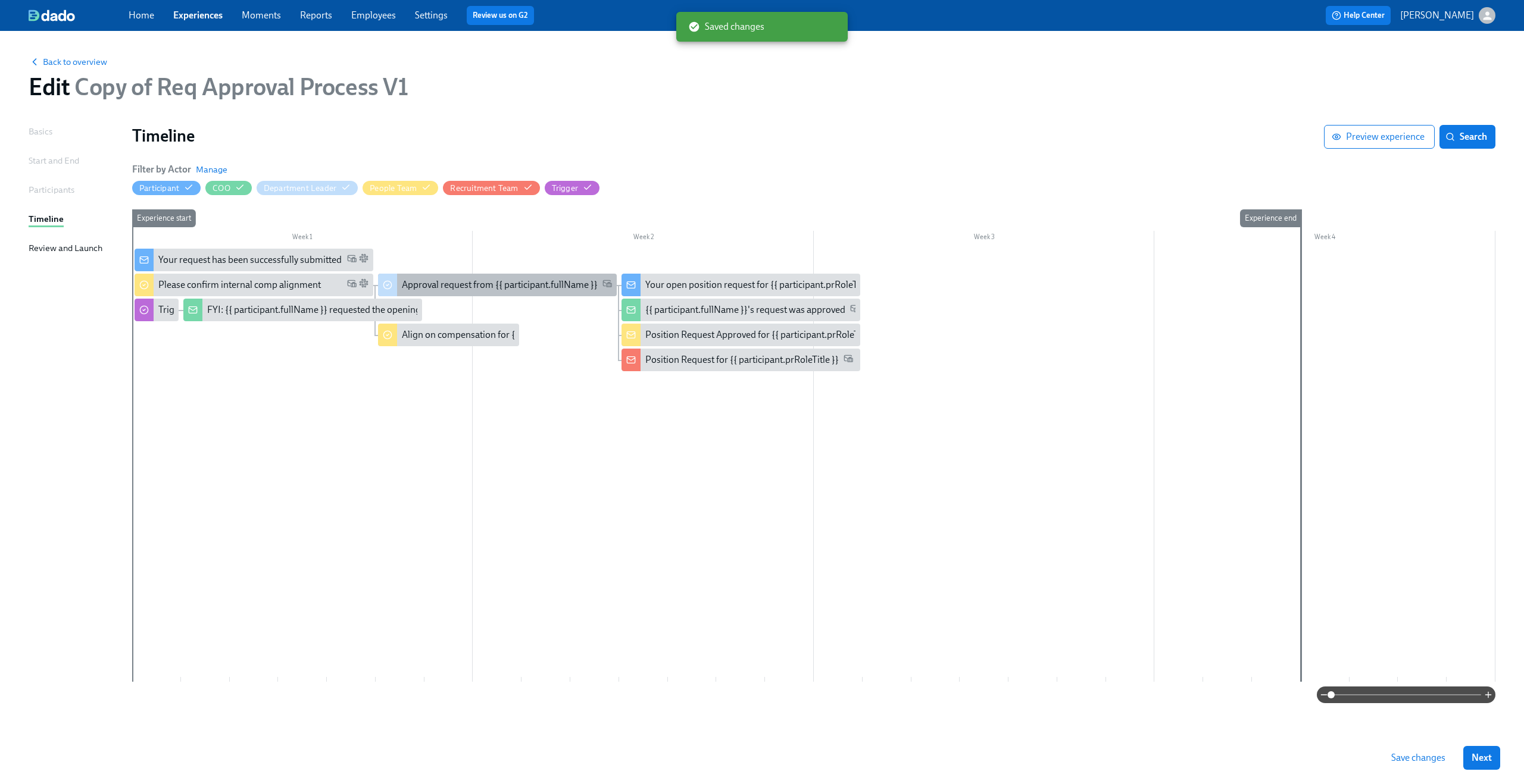
click at [419, 277] on div "Approval request from {{ participant.fullName }}" at bounding box center [497, 285] width 239 height 22
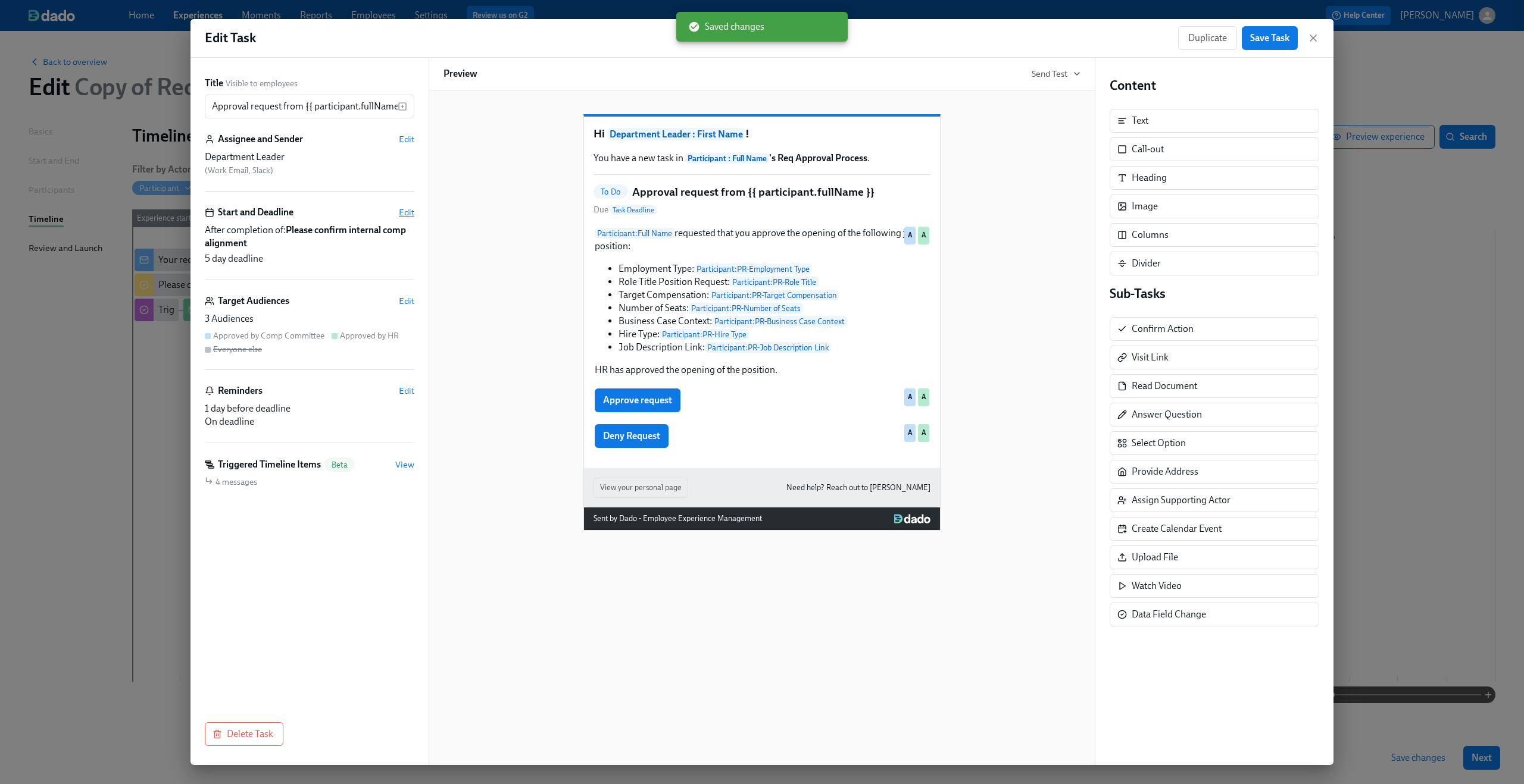
click at [406, 207] on span "Edit" at bounding box center [407, 212] width 16 height 12
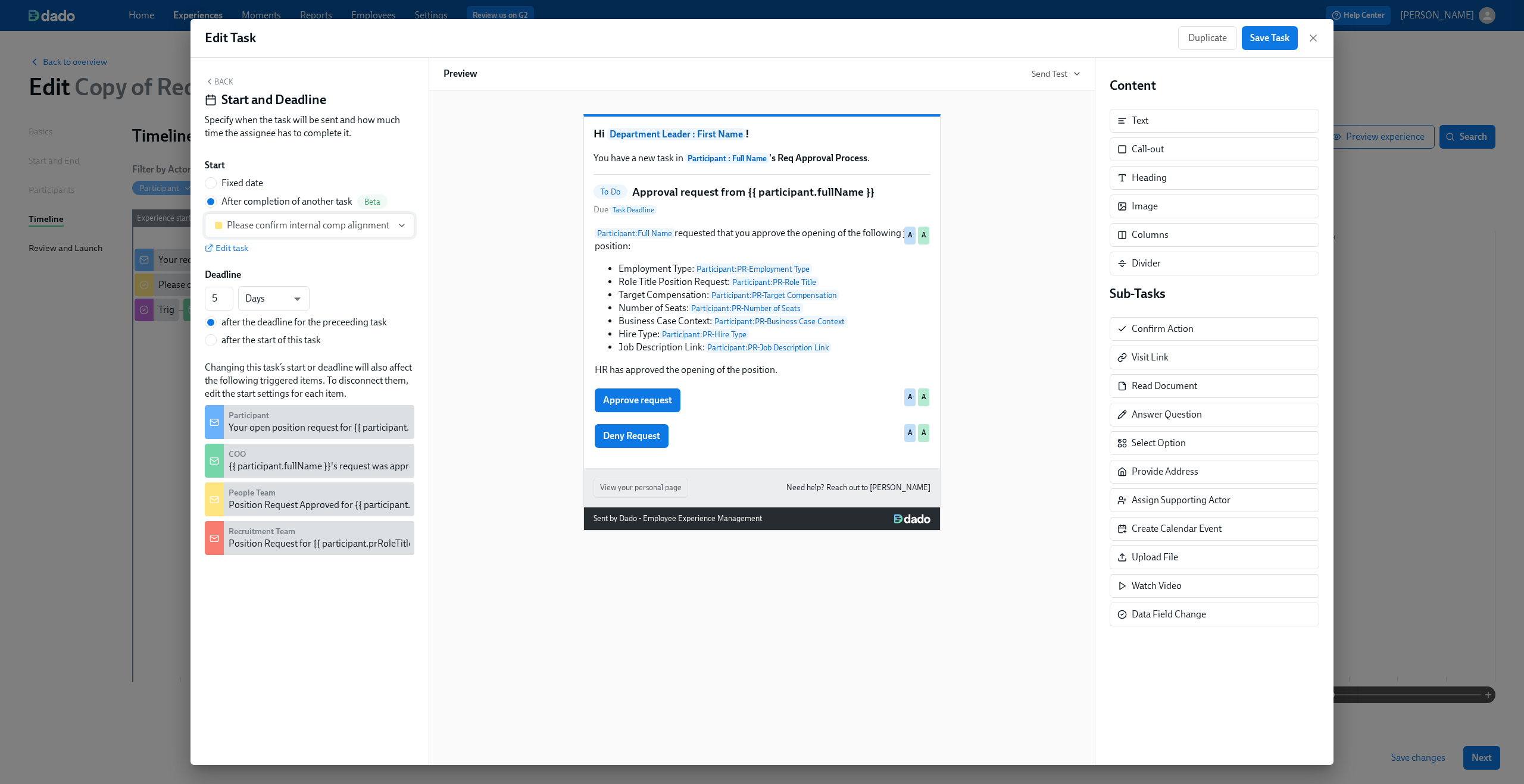
click at [353, 226] on div "Please confirm internal comp alignment" at bounding box center [307, 225] width 162 height 12
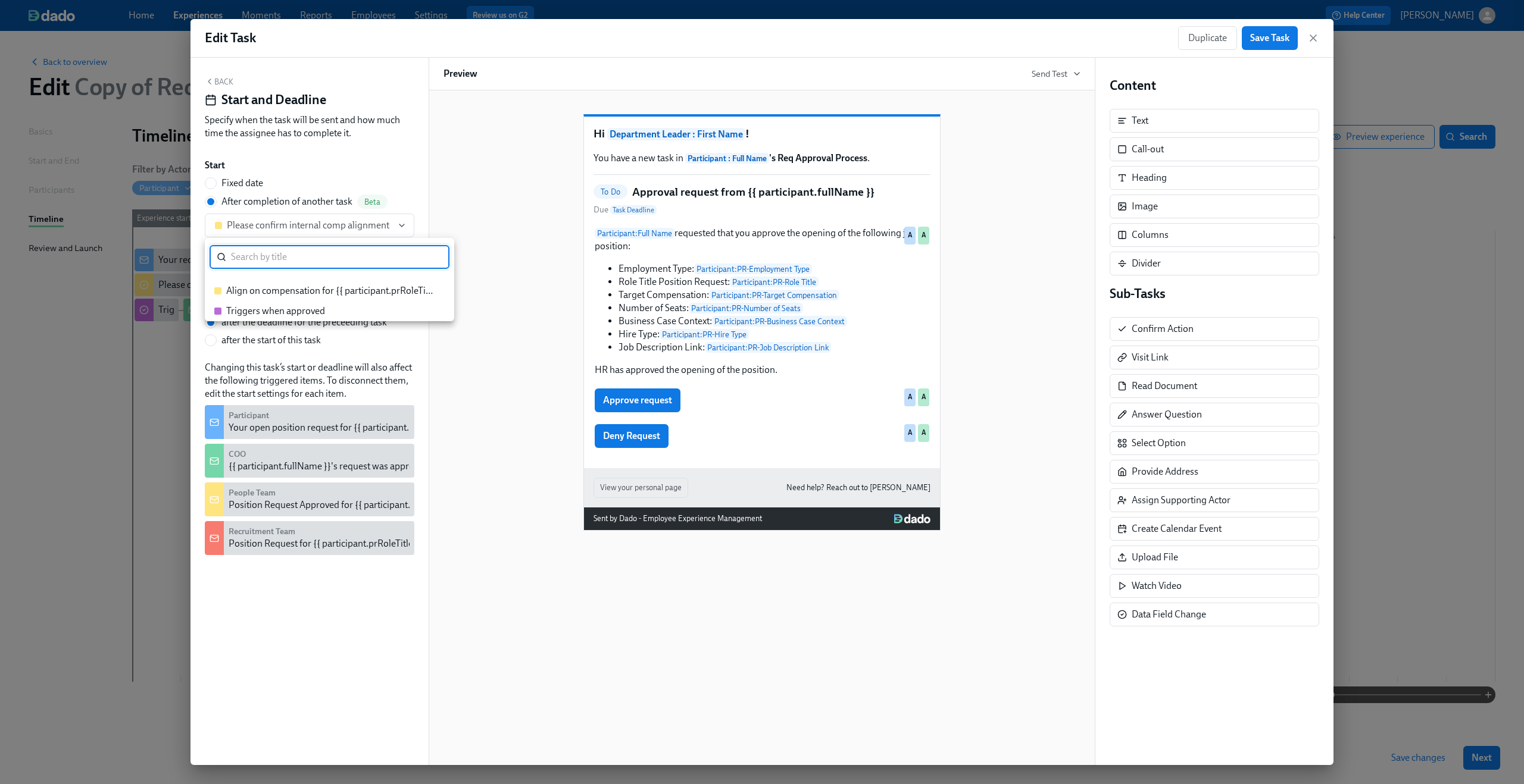
click at [325, 309] on div "Triggers when approved" at bounding box center [323, 311] width 218 height 13
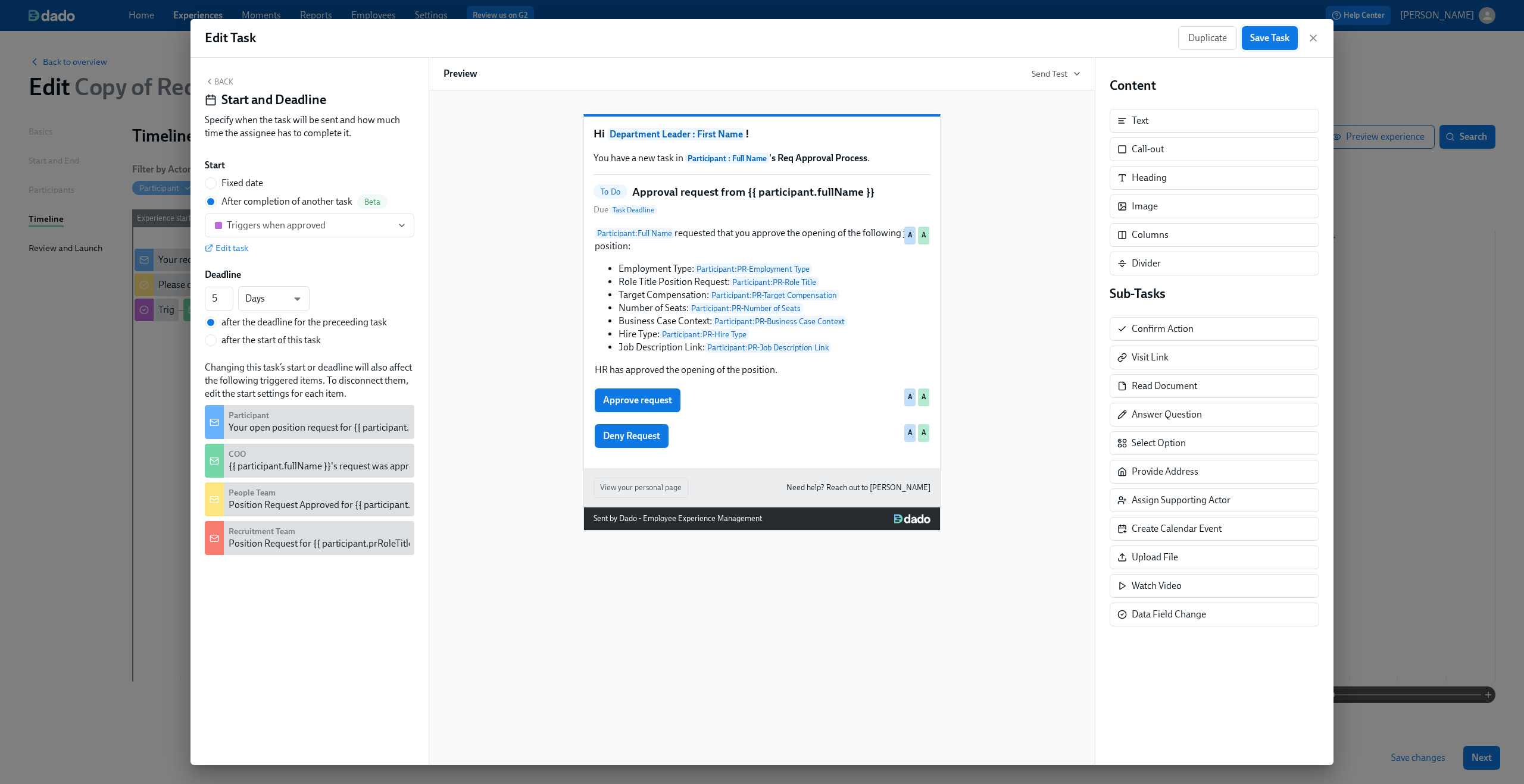
click at [1257, 42] on span "Save Task" at bounding box center [1270, 38] width 39 height 12
click at [230, 87] on div "Back Start and Deadline Specify when the task will be sent and how much time th…" at bounding box center [310, 110] width 210 height 68
click at [227, 84] on button "Back" at bounding box center [219, 82] width 29 height 9
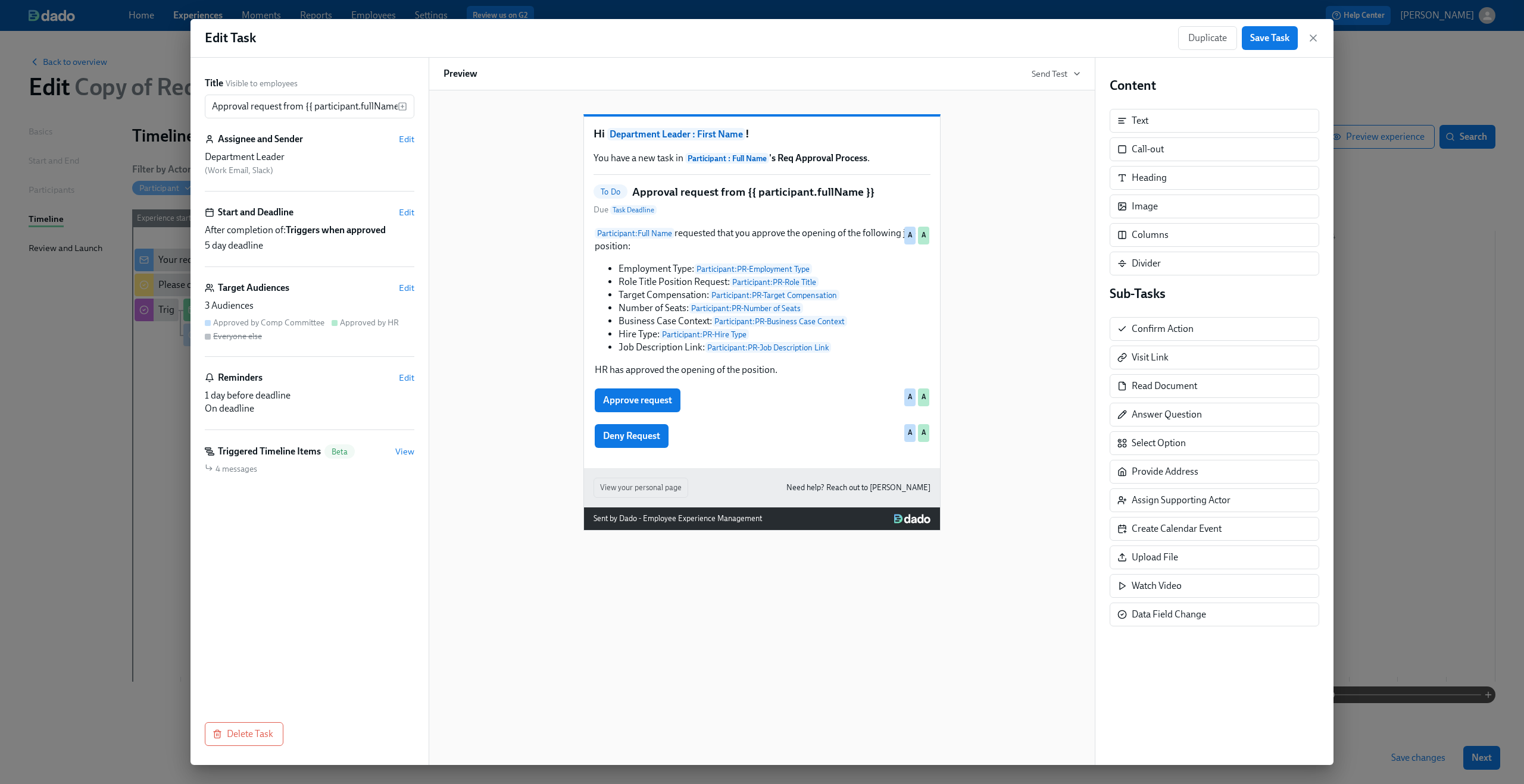
click at [405, 281] on div "Target Audiences Edit" at bounding box center [310, 288] width 210 height 13
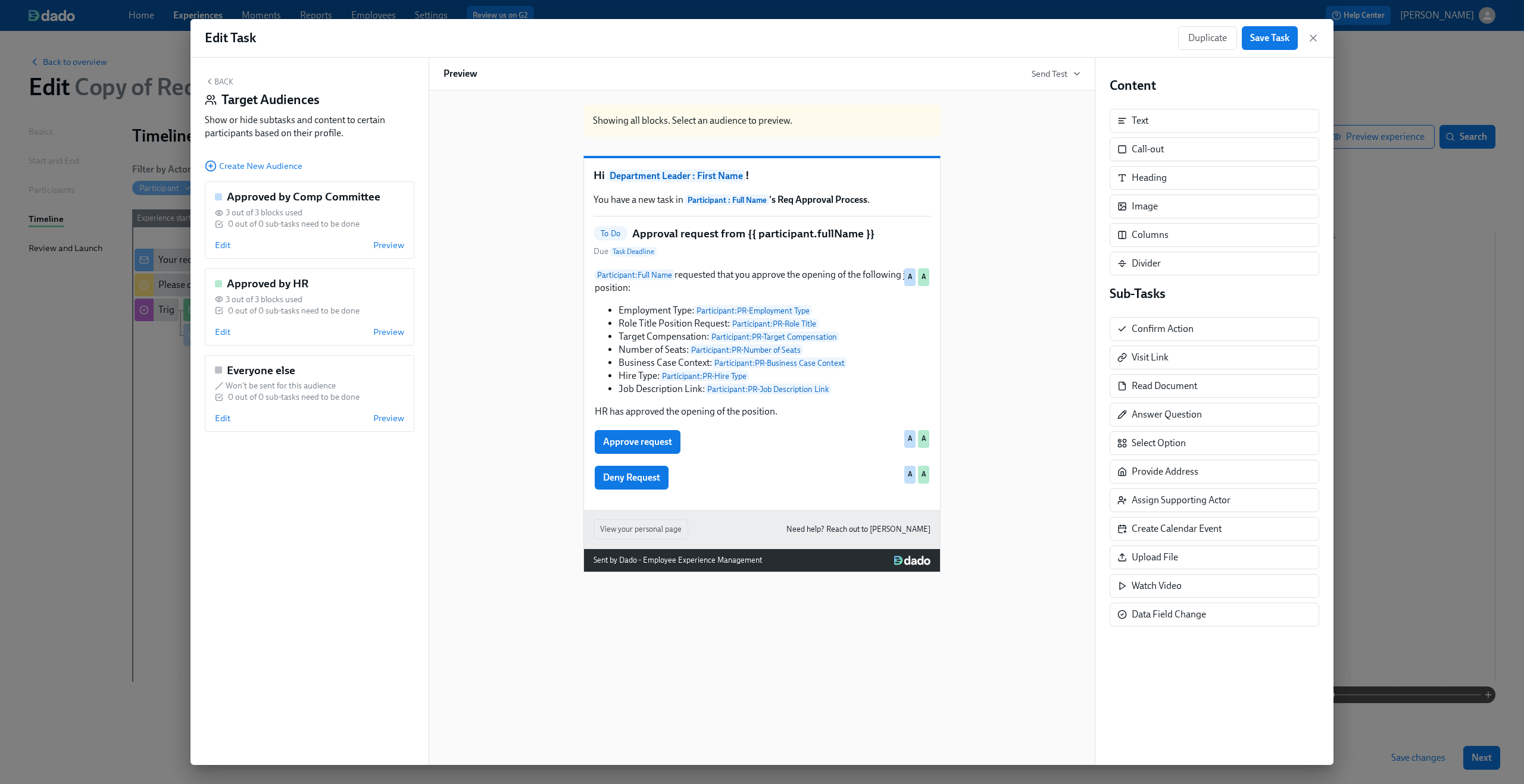
click at [215, 79] on button "Back" at bounding box center [219, 82] width 29 height 9
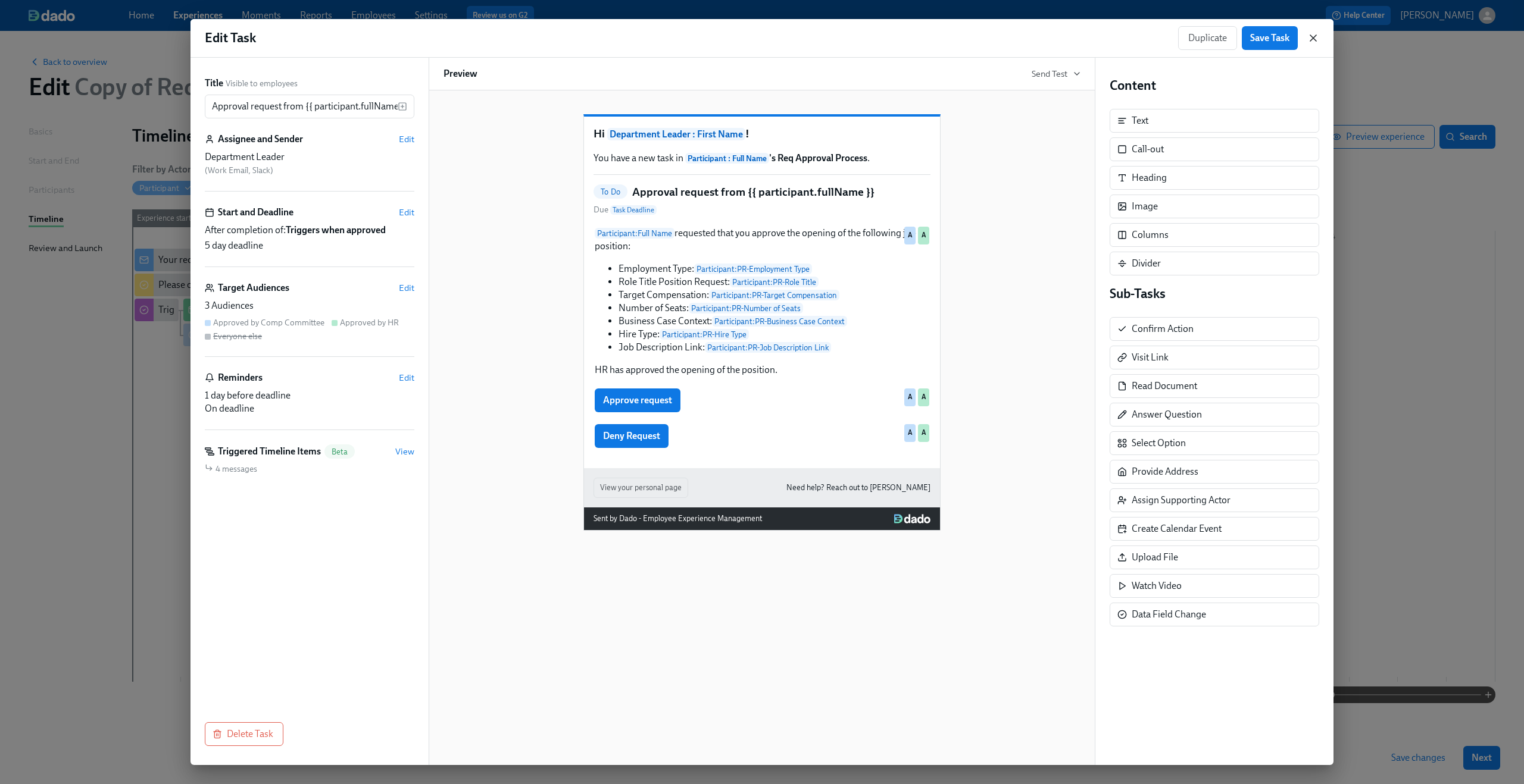
click at [1315, 39] on icon "button" at bounding box center [1312, 38] width 12 height 12
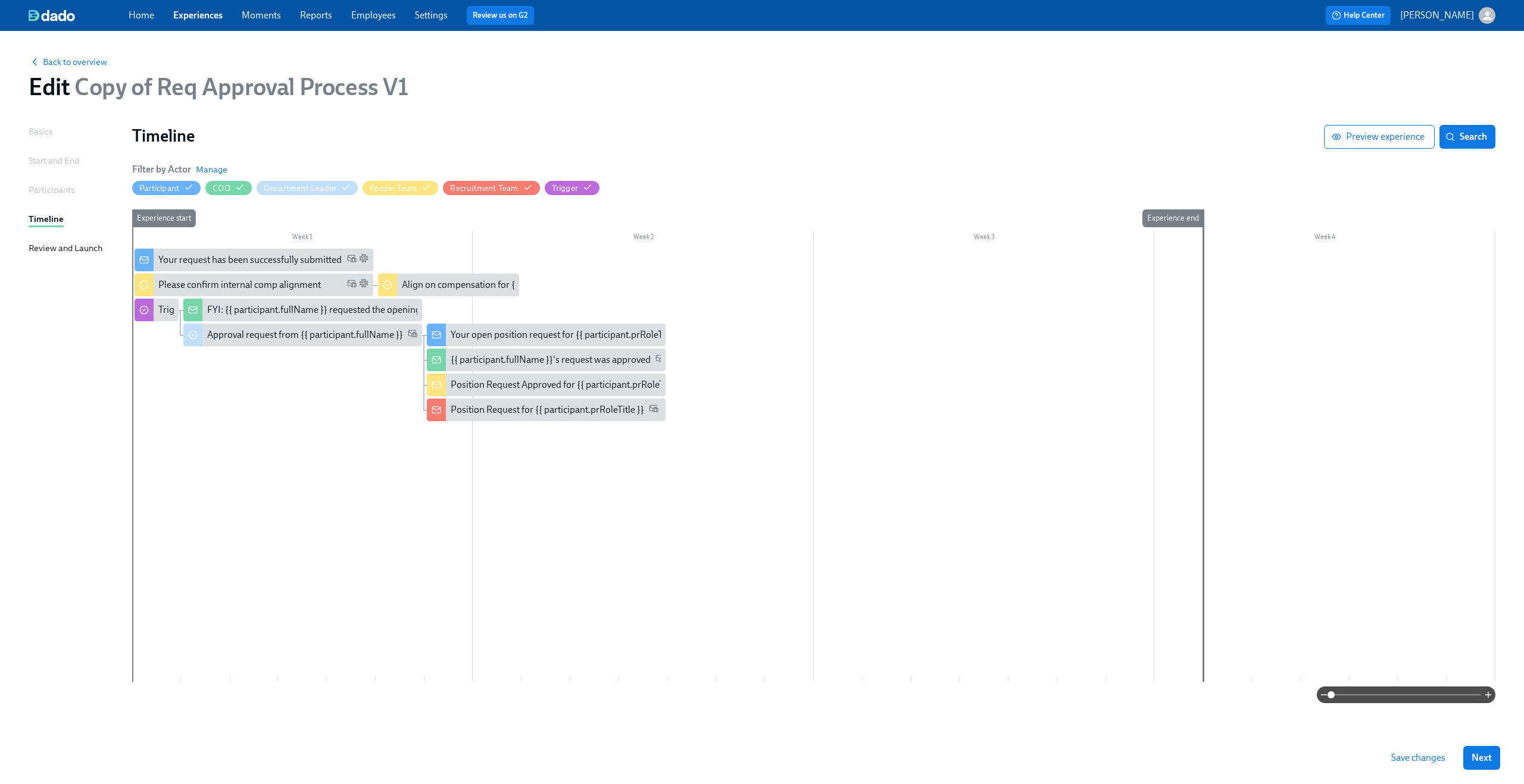
click at [1414, 757] on span "Save changes" at bounding box center [1418, 758] width 54 height 12
click at [228, 288] on div "Please confirm internal comp alignment" at bounding box center [239, 285] width 162 height 13
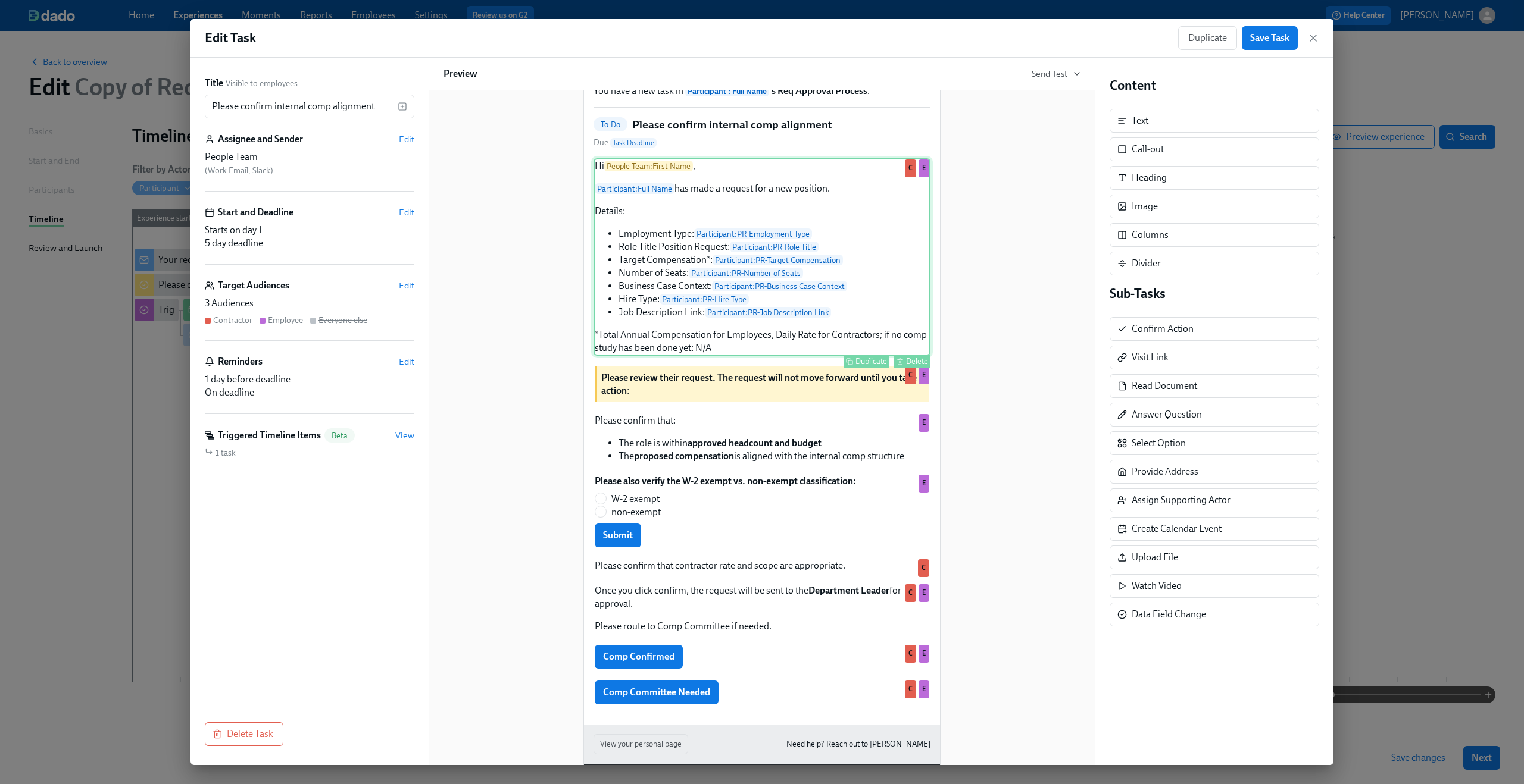
scroll to position [128, 0]
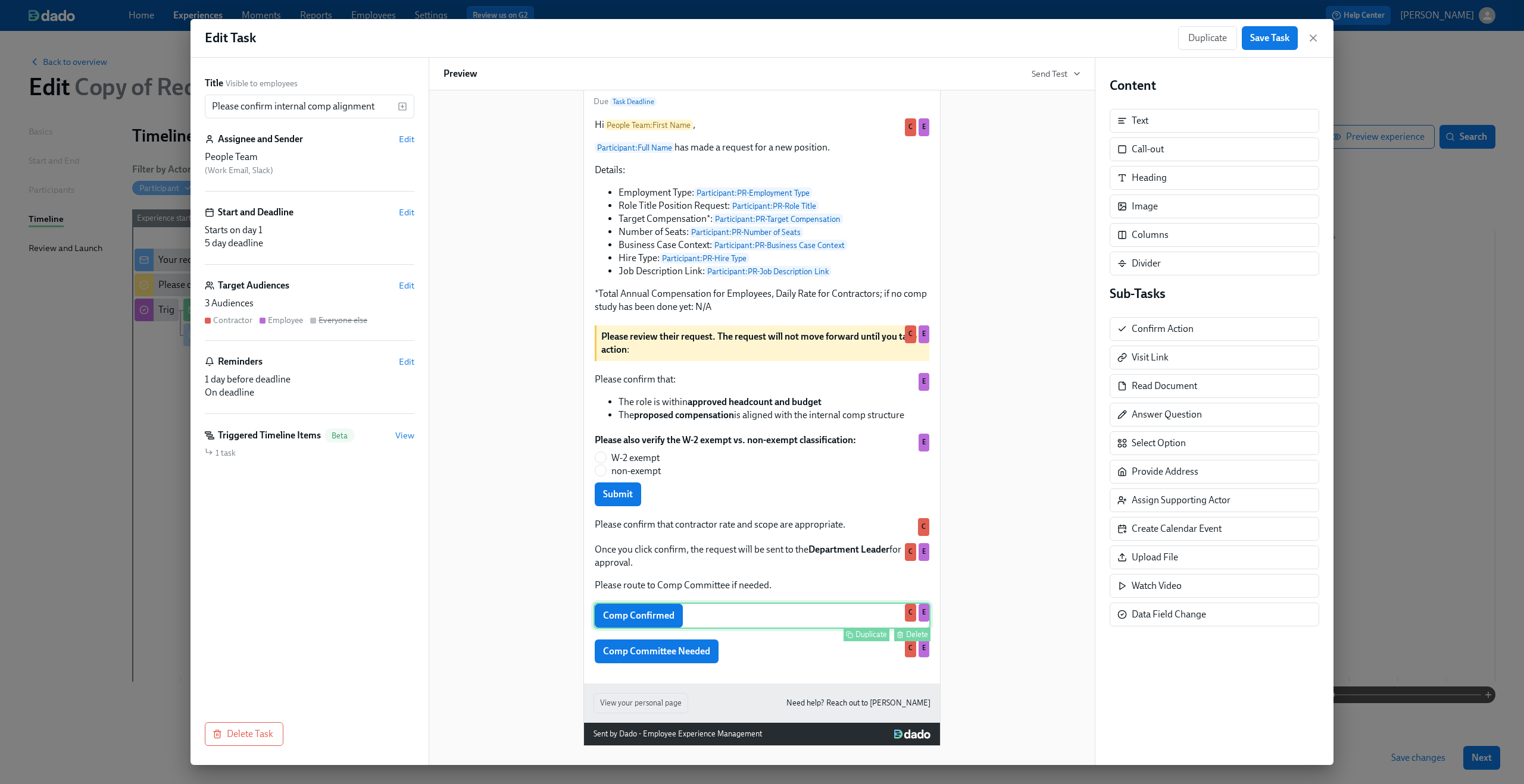
click at [721, 622] on div "Comp Confirmed Duplicate Delete C E" at bounding box center [761, 616] width 337 height 26
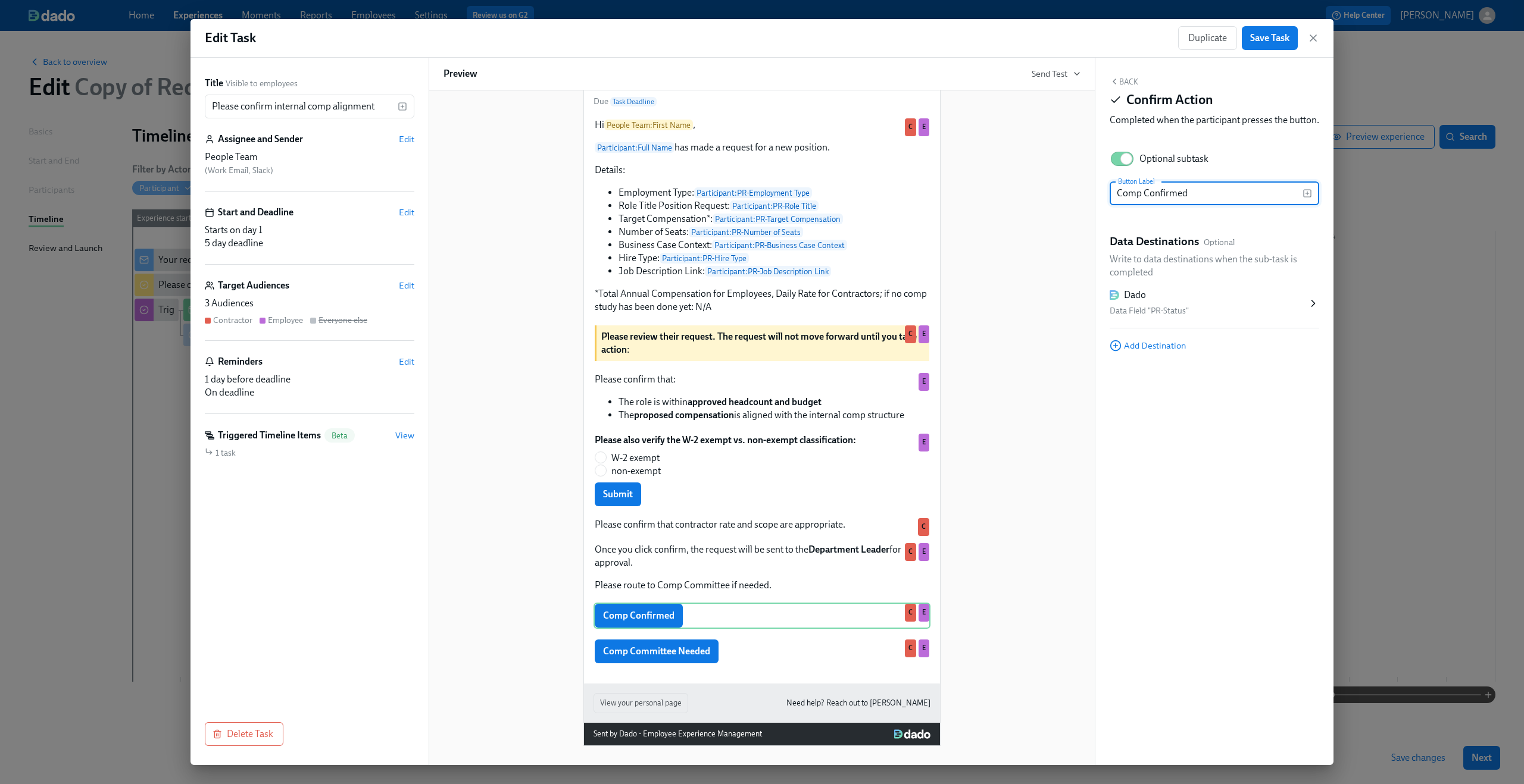
click at [1201, 318] on div "Data Field "PR-Status"" at bounding box center [1208, 311] width 198 height 14
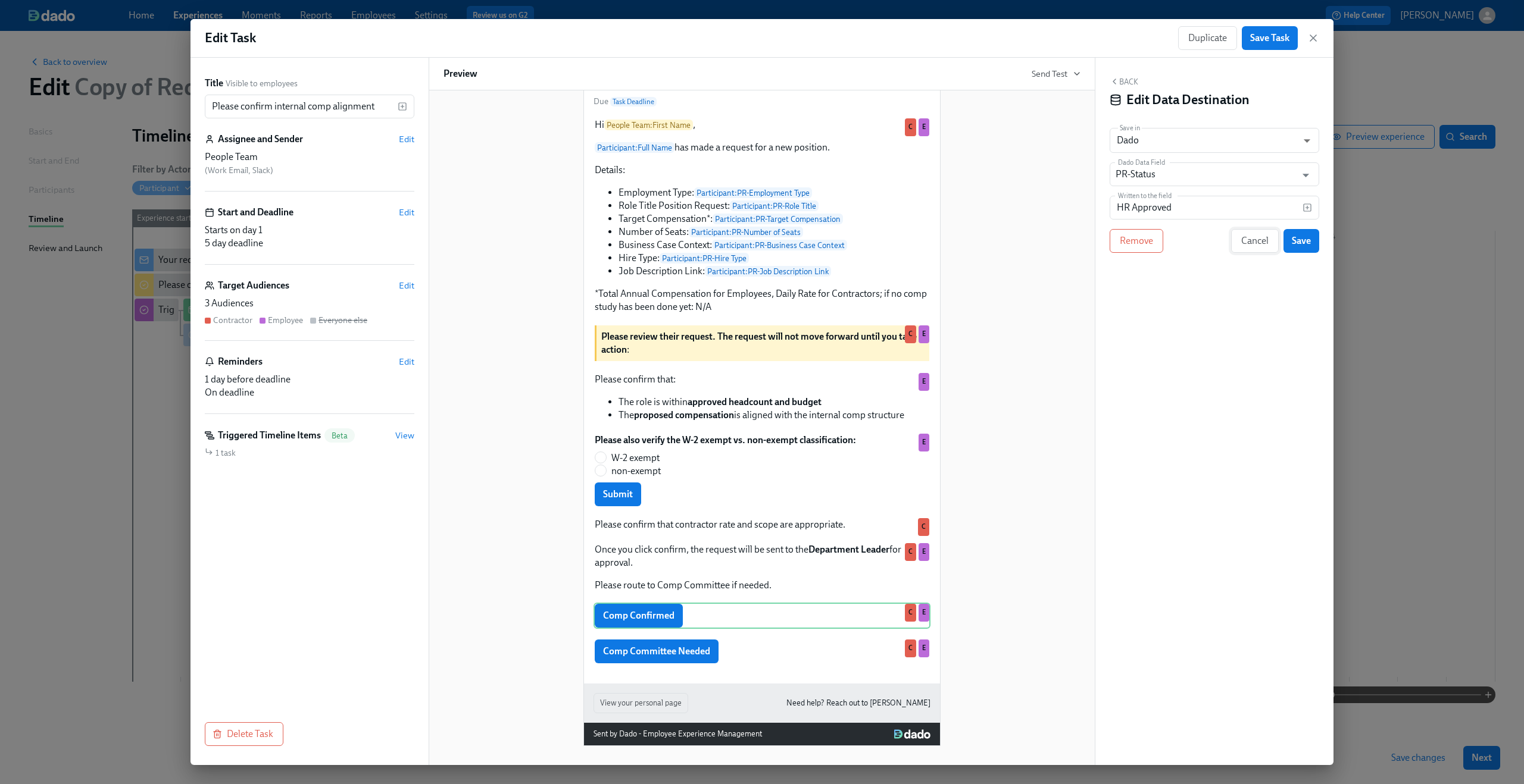
click at [1244, 245] on span "Cancel" at bounding box center [1255, 240] width 28 height 12
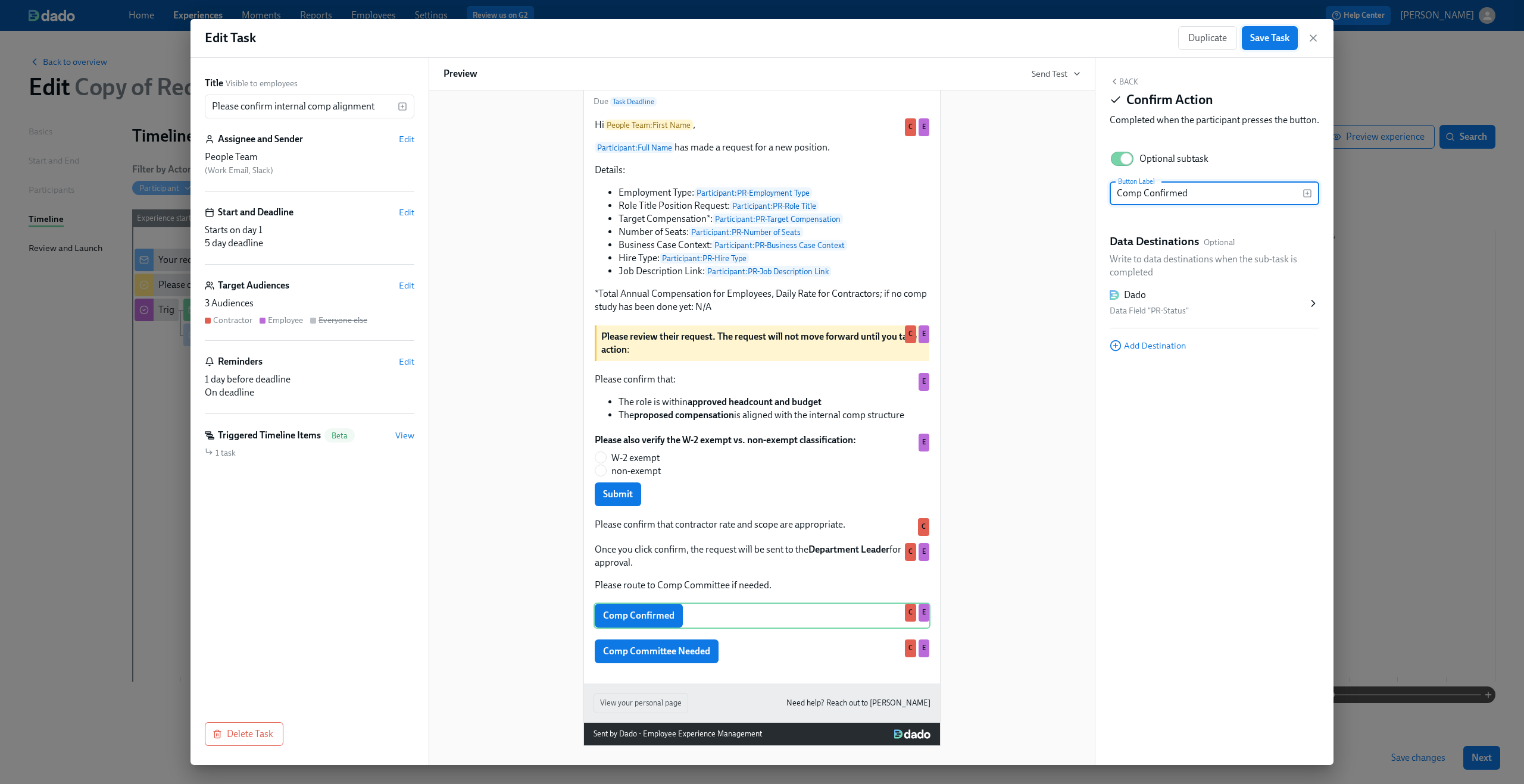
click at [1285, 35] on span "Save Task" at bounding box center [1270, 38] width 39 height 12
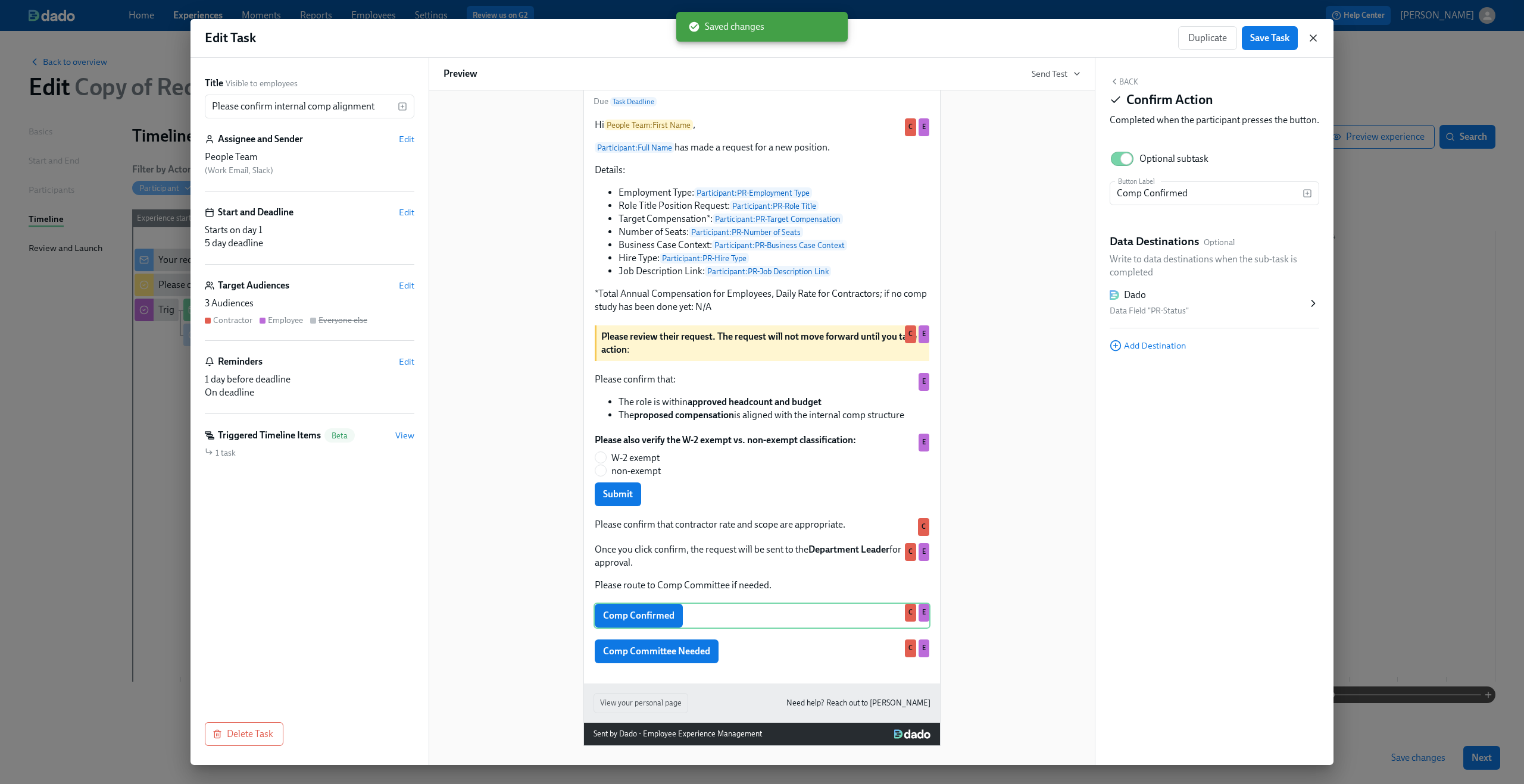
click at [1313, 33] on icon "button" at bounding box center [1312, 38] width 12 height 12
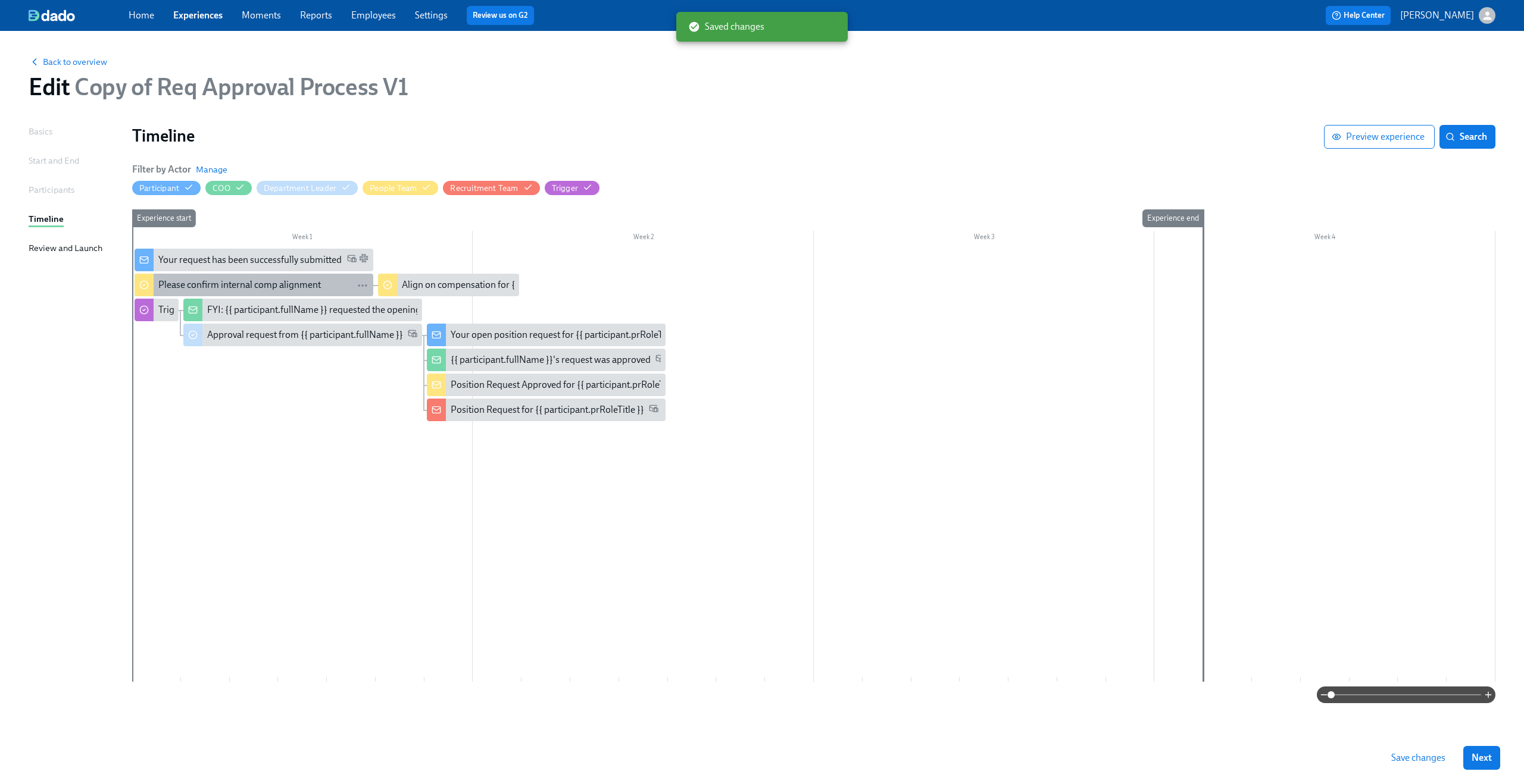
click at [231, 289] on div "Please confirm internal comp alignment" at bounding box center [239, 285] width 162 height 13
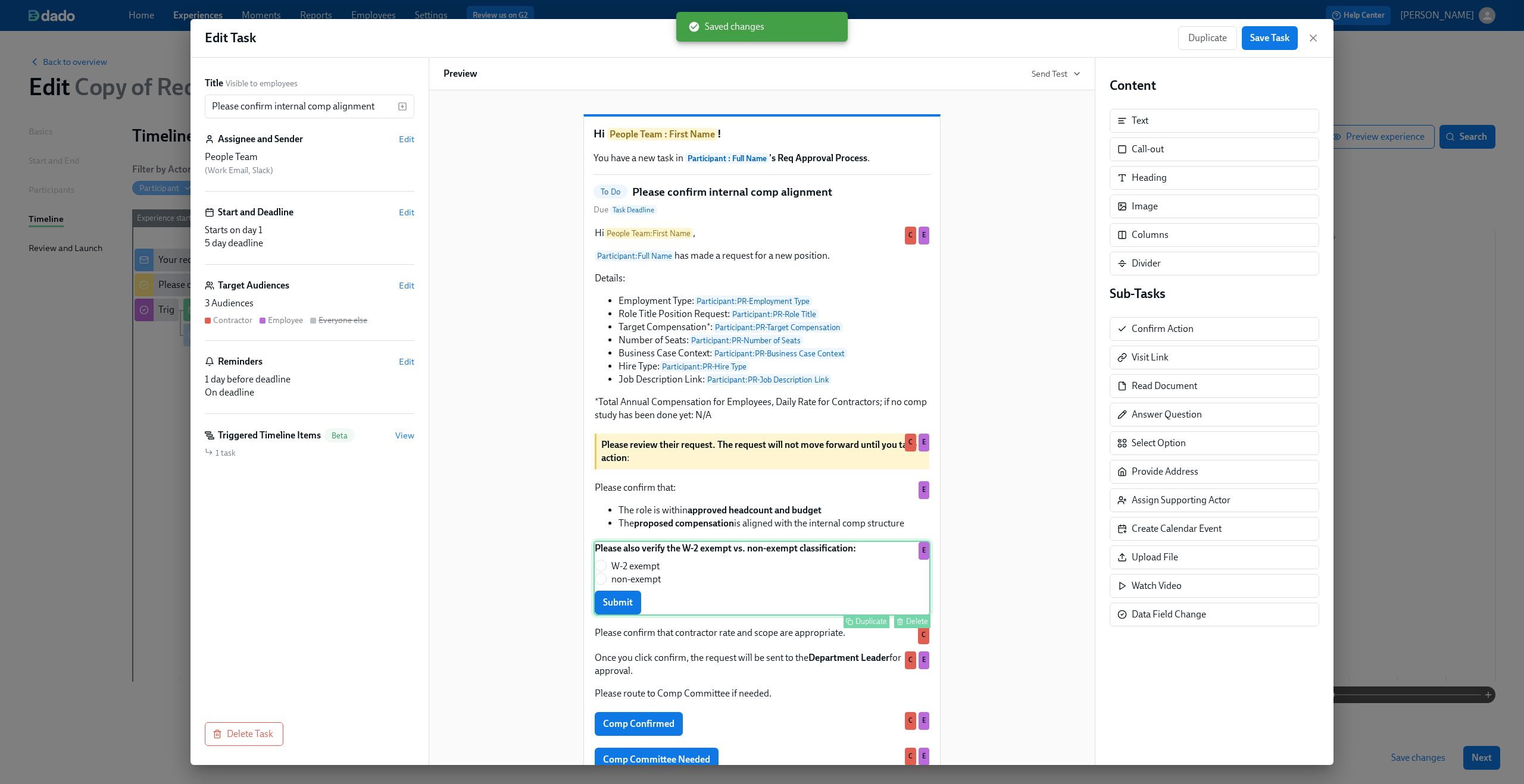
scroll to position [128, 0]
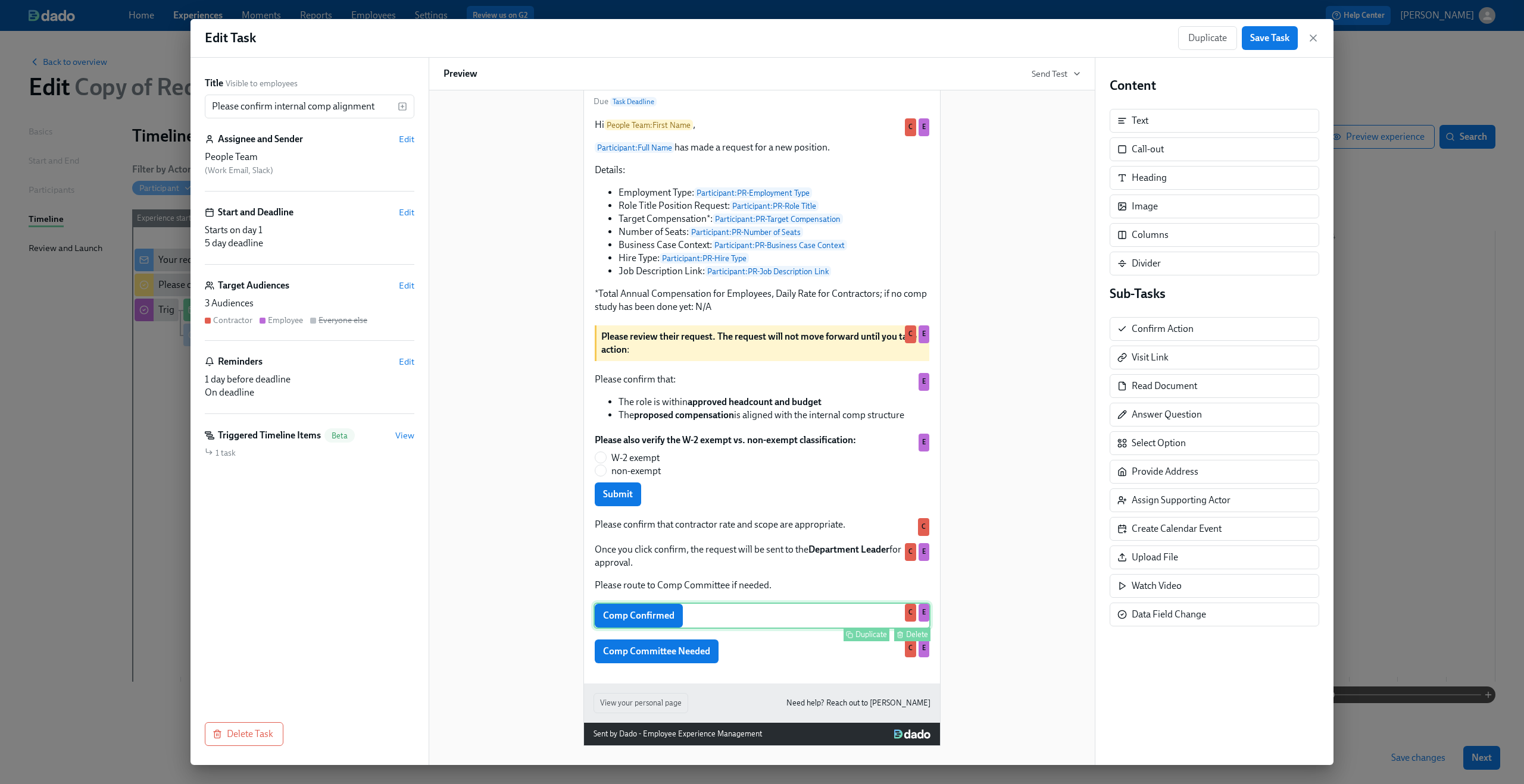
click at [715, 614] on div "Comp Confirmed Duplicate Delete C E" at bounding box center [761, 616] width 337 height 26
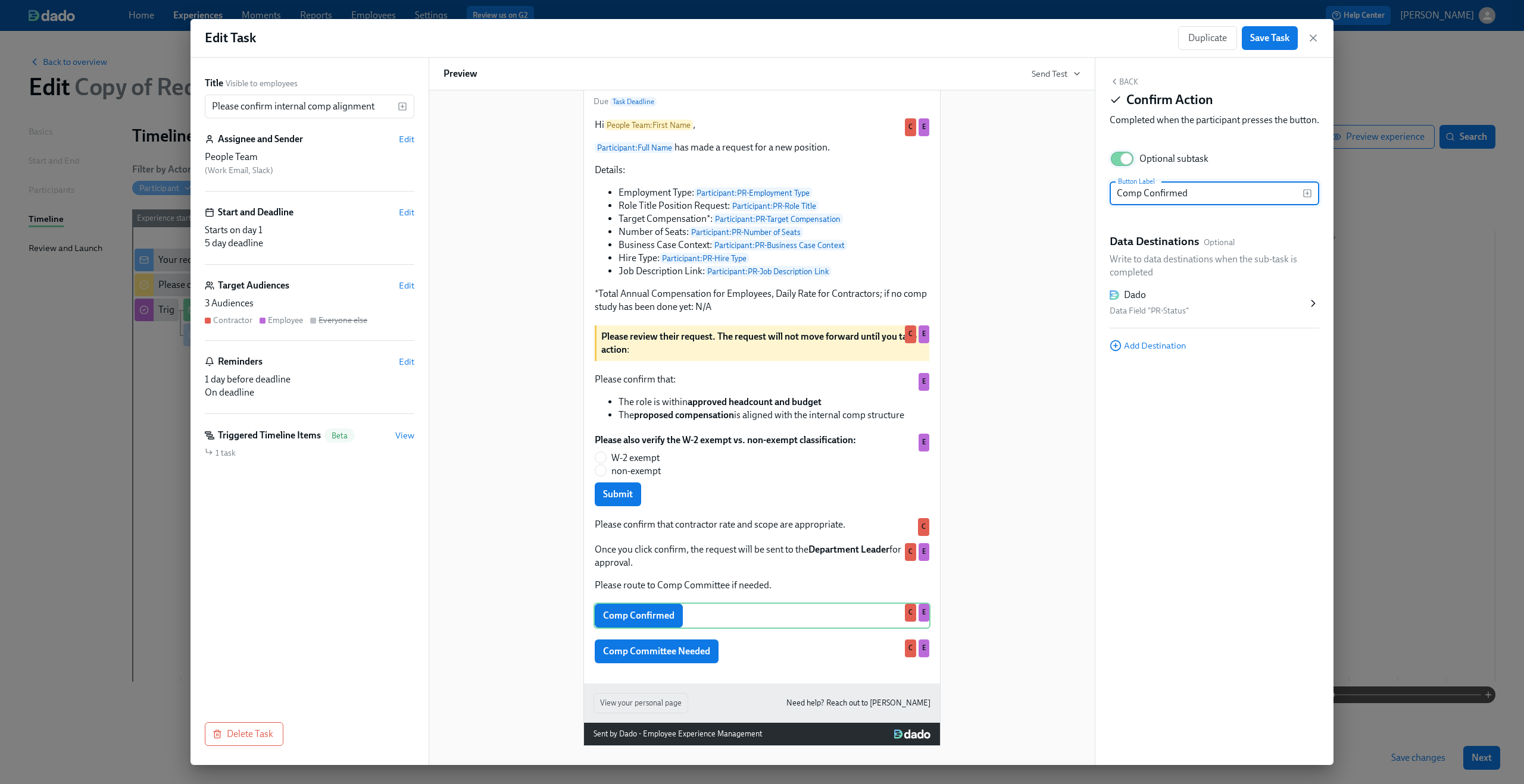
click at [1106, 167] on input "Optional subtask" at bounding box center [1126, 159] width 79 height 26
checkbox input "false"
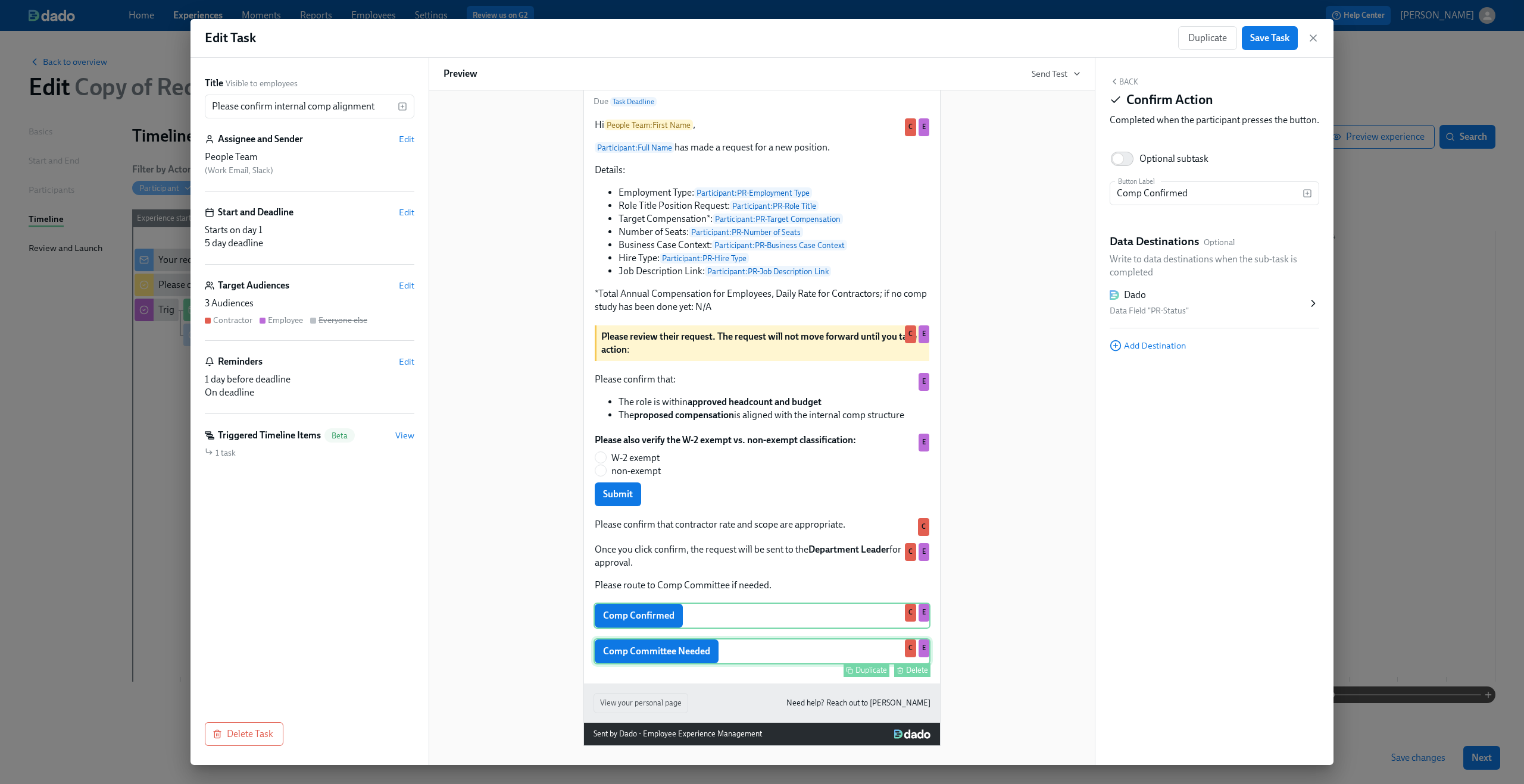
click at [836, 656] on div "Comp Committee Needed Duplicate Delete C E" at bounding box center [761, 651] width 337 height 26
click at [1122, 172] on input "Optional subtask" at bounding box center [1126, 159] width 79 height 26
checkbox input "false"
drag, startPoint x: 521, startPoint y: 519, endPoint x: 568, endPoint y: 492, distance: 54.2
click at [522, 519] on div "Hi People Team : First Name ! You have a new task in Participant : Full Name 's…" at bounding box center [762, 366] width 637 height 759
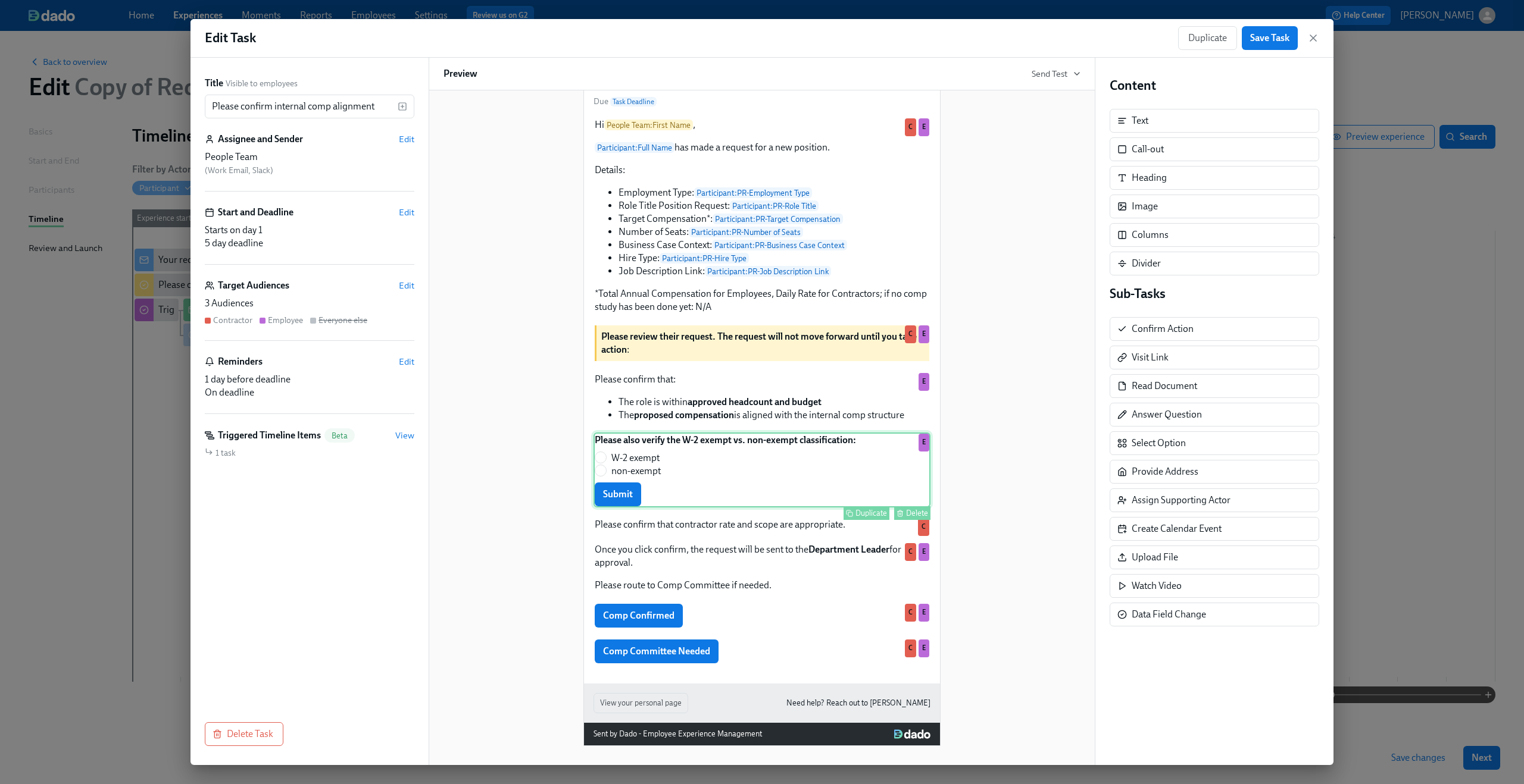
click at [692, 483] on div "Please also verify the W-2 exempt vs. non-exempt classification: W-2 exempt non…" at bounding box center [761, 469] width 337 height 75
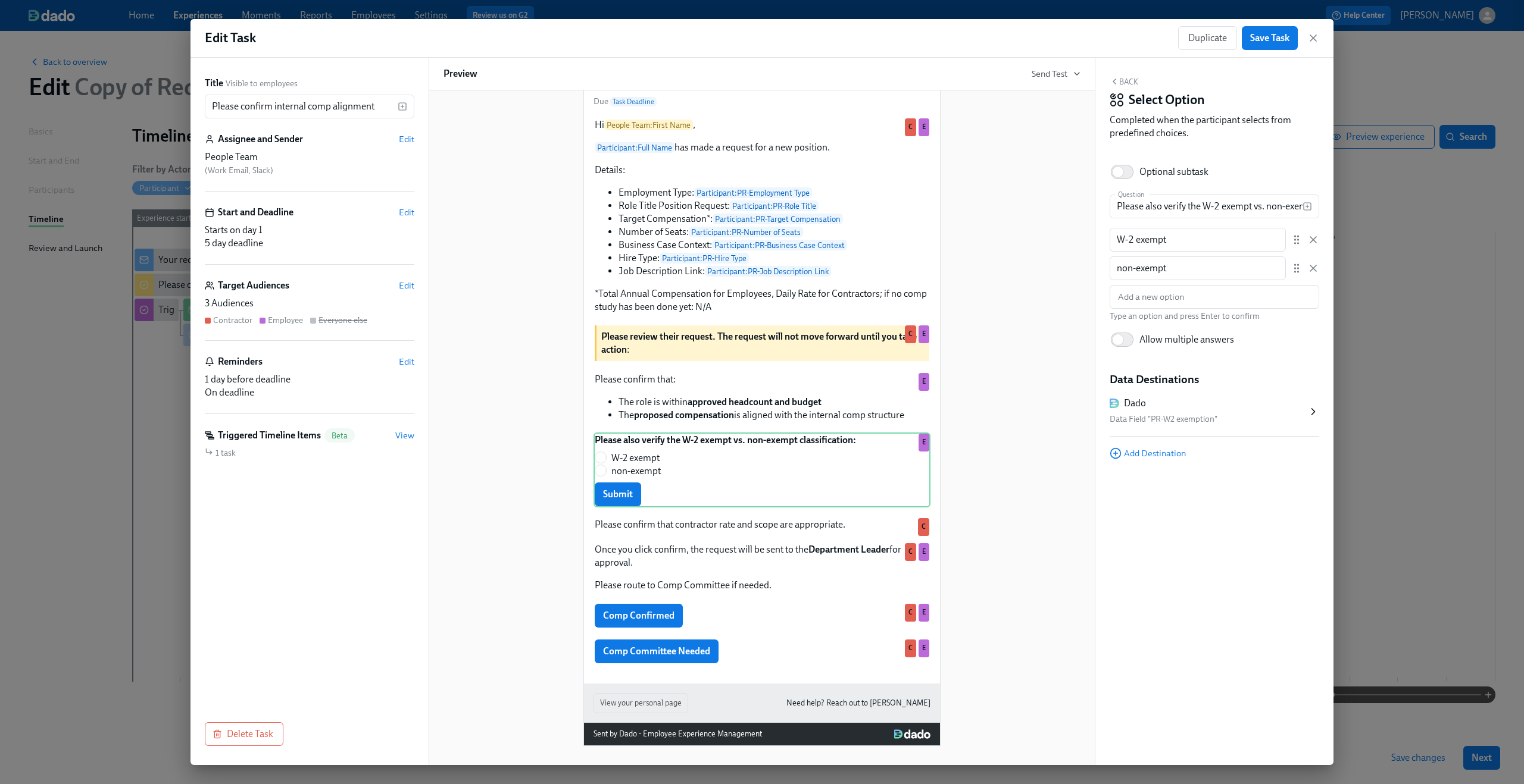
click at [554, 498] on div "Hi People Team : First Name ! You have a new task in Participant : Full Name 's…" at bounding box center [762, 366] width 637 height 759
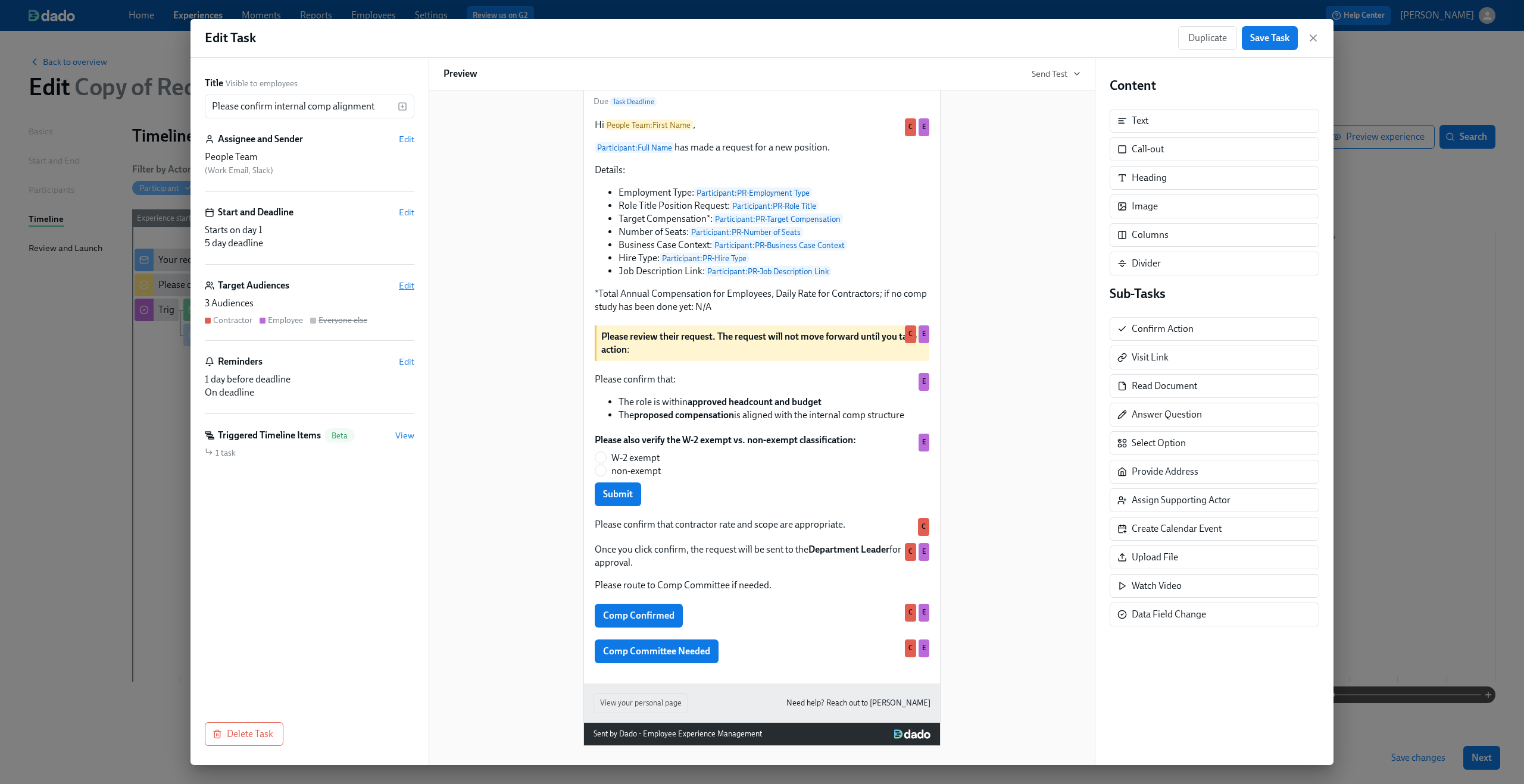
click at [409, 283] on span "Edit" at bounding box center [407, 285] width 16 height 12
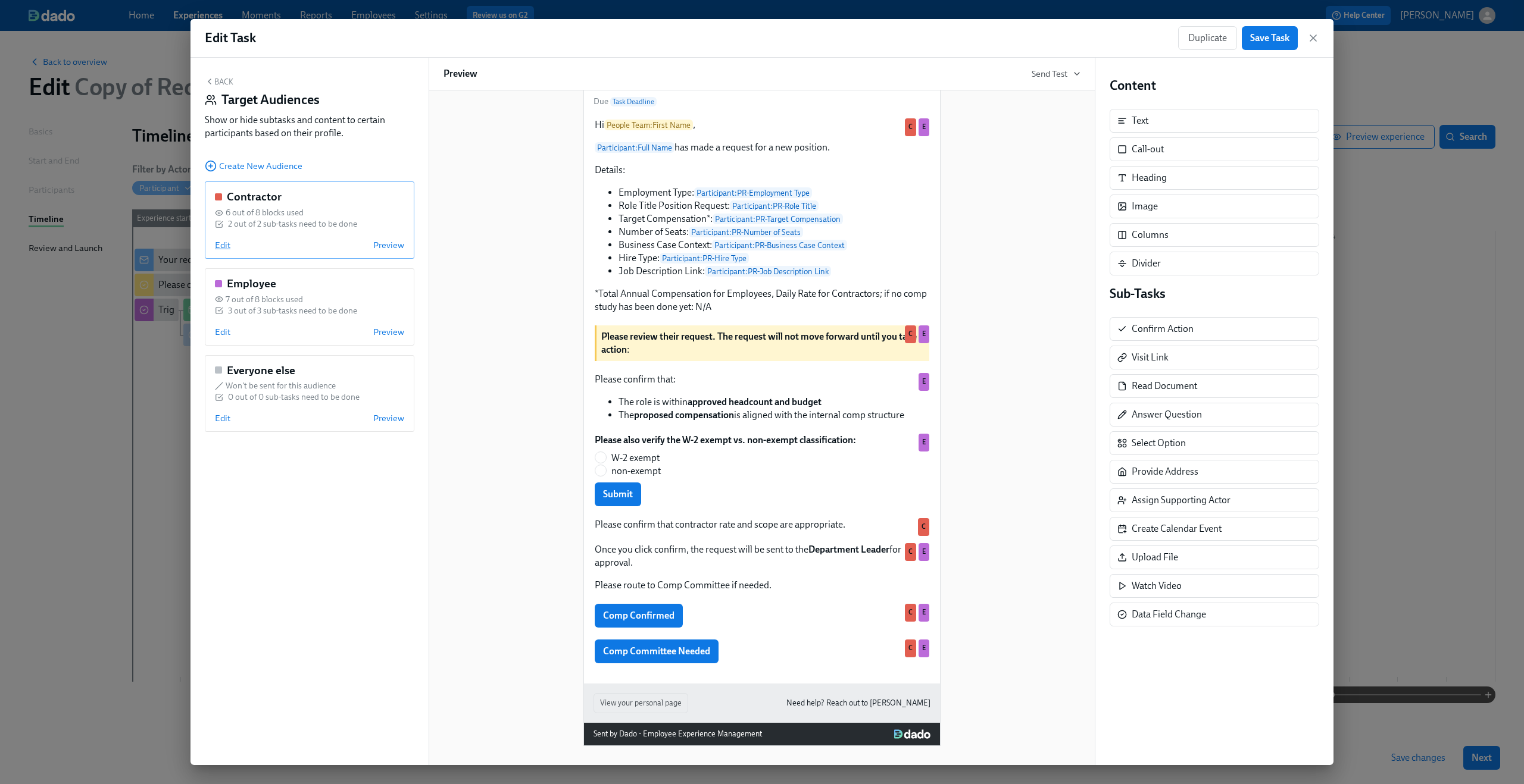
click at [223, 248] on span "Edit" at bounding box center [223, 245] width 16 height 12
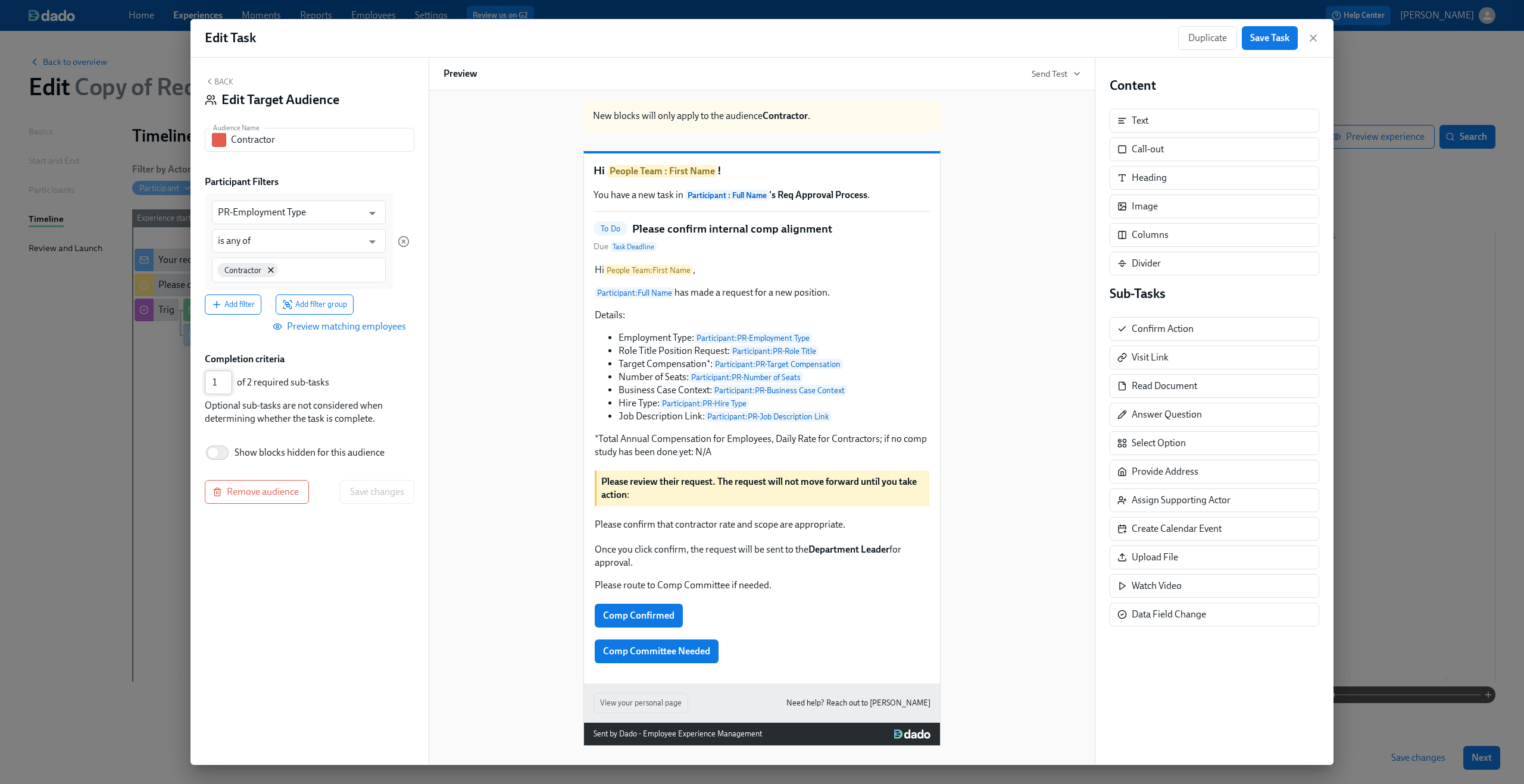
type input "1"
click at [225, 384] on input "1" at bounding box center [219, 383] width 28 height 24
click at [369, 386] on div "of 2 required sub-tasks" at bounding box center [323, 382] width 173 height 13
click at [381, 492] on span "Save changes" at bounding box center [377, 492] width 54 height 12
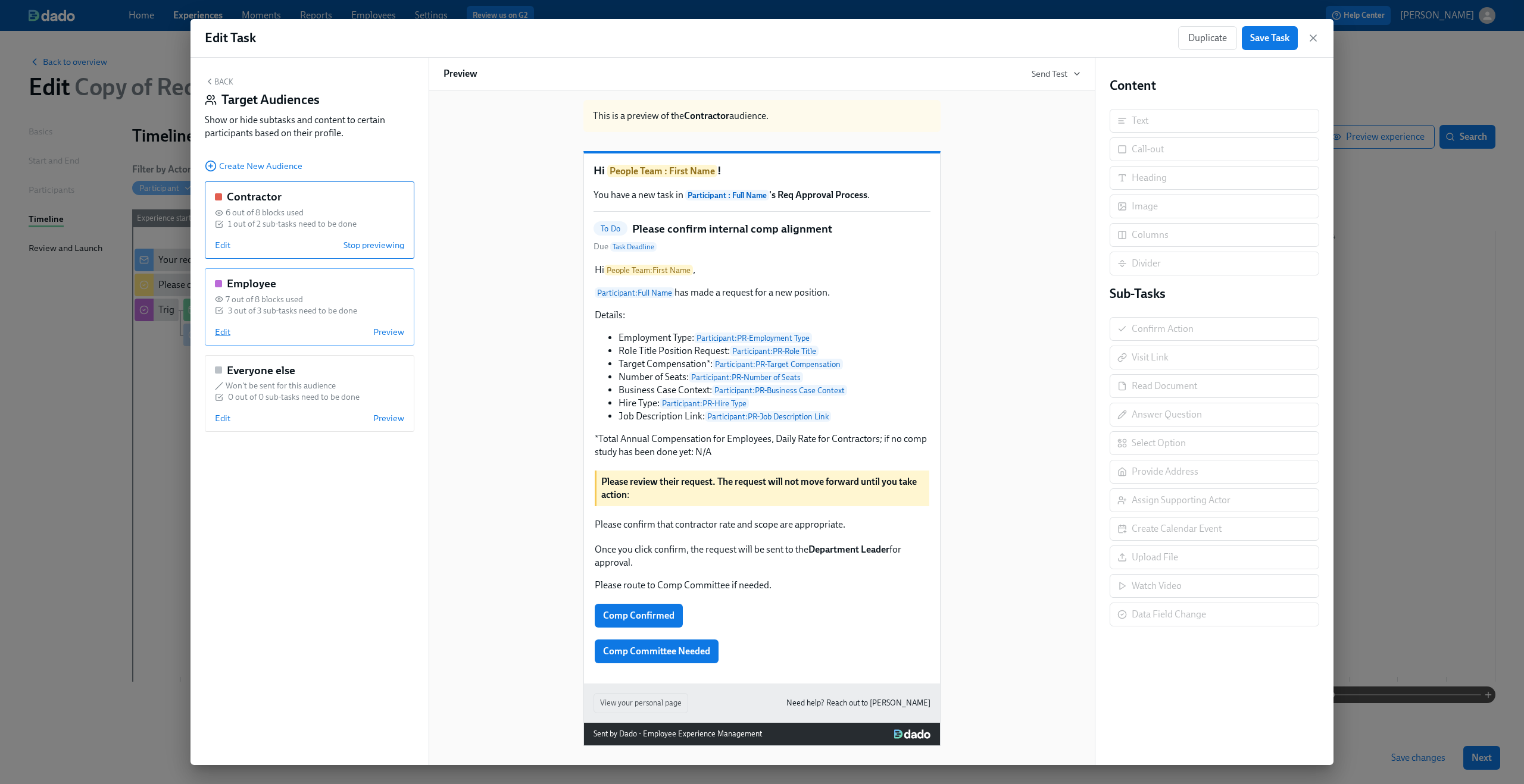
click at [228, 334] on span "Edit" at bounding box center [223, 331] width 16 height 12
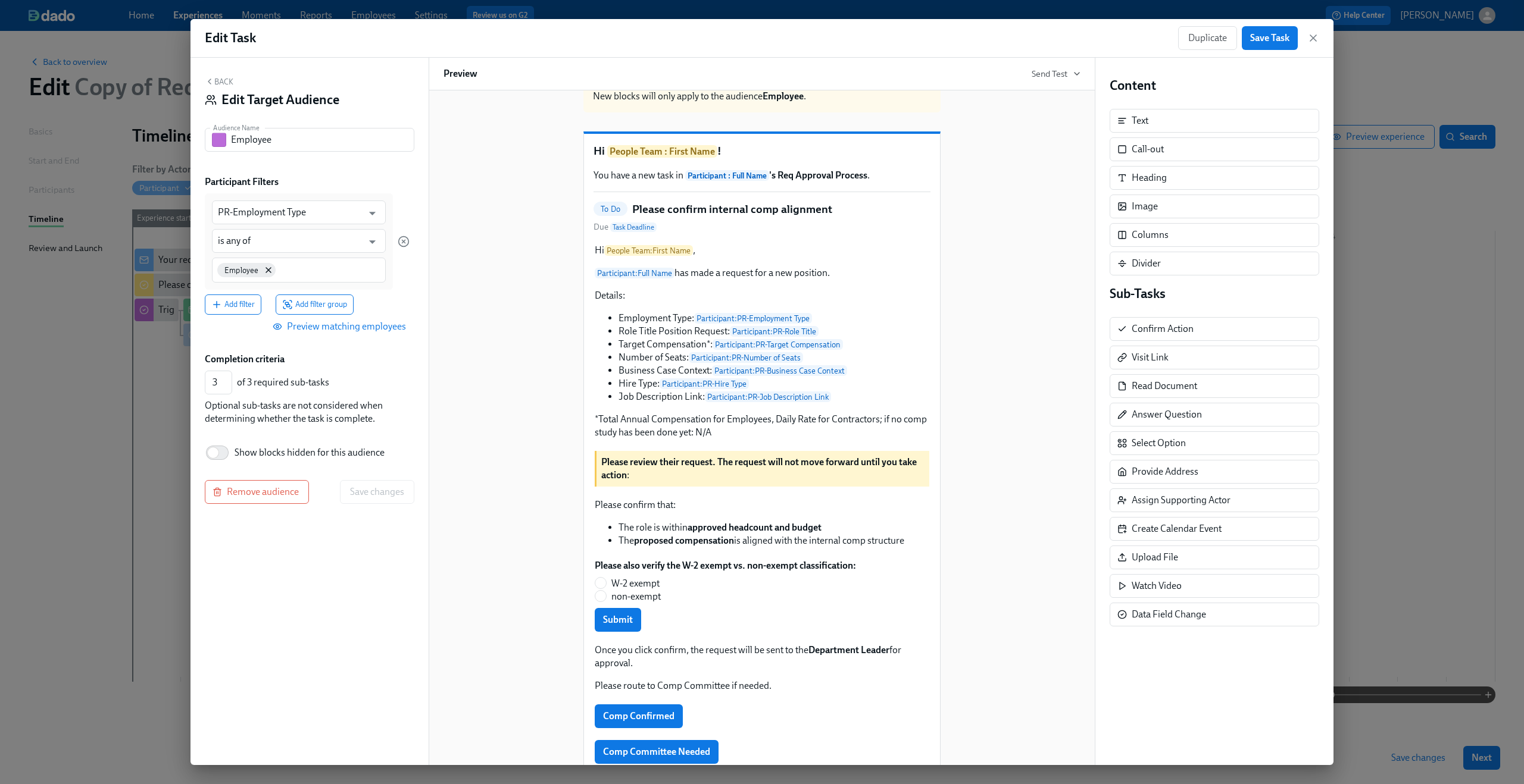
scroll to position [145, 0]
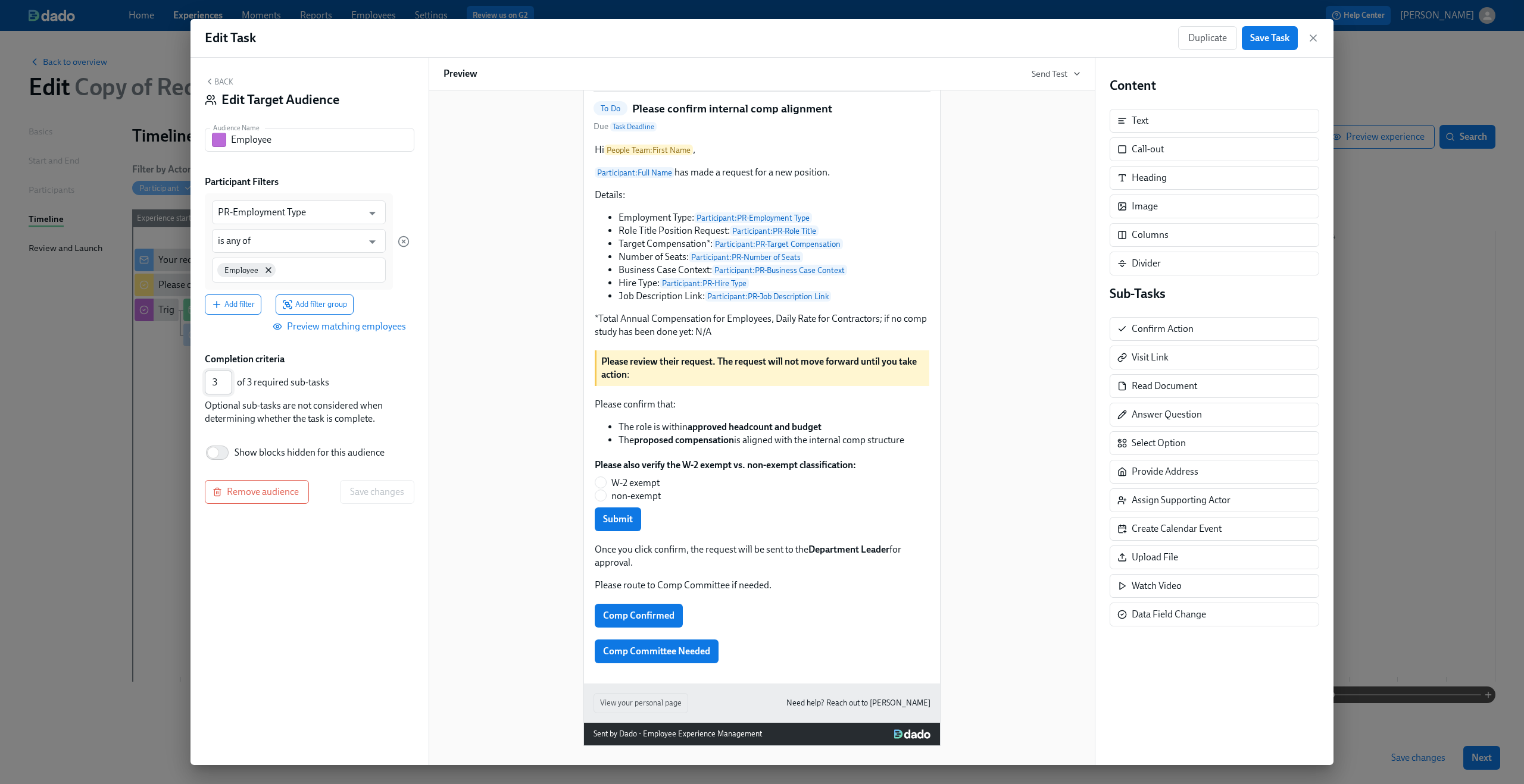
click at [222, 390] on input "3" at bounding box center [219, 383] width 28 height 24
click at [225, 390] on input "3" at bounding box center [219, 383] width 28 height 24
type input "2"
click at [225, 386] on input "2" at bounding box center [219, 383] width 28 height 24
click at [366, 496] on span "Save changes" at bounding box center [377, 492] width 54 height 12
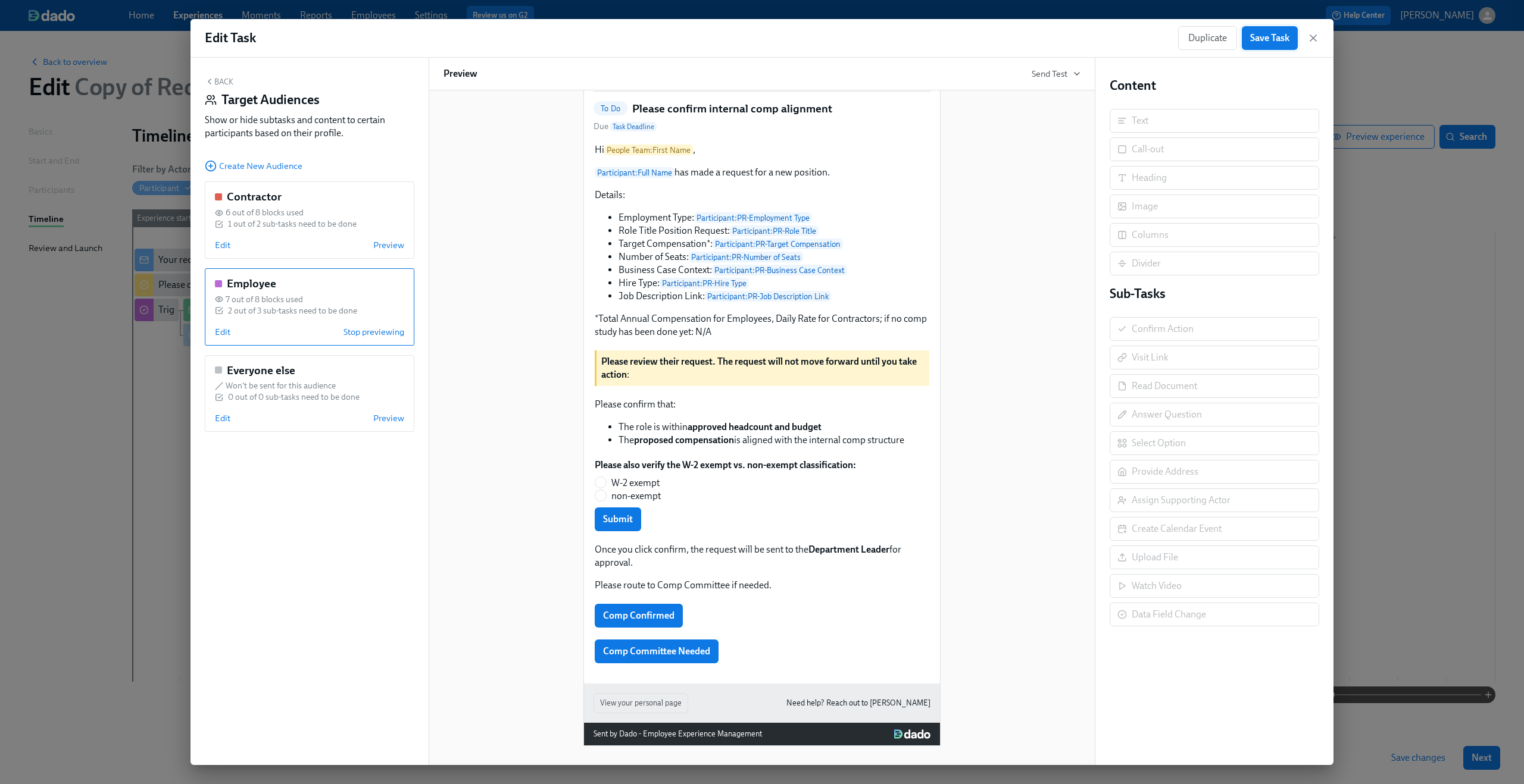
click at [1272, 44] on button "Save Task" at bounding box center [1270, 38] width 56 height 24
click at [1320, 32] on div "Edit Task Duplicate Save Task" at bounding box center [761, 39] width 1143 height 39
click at [1317, 34] on icon "button" at bounding box center [1312, 38] width 12 height 12
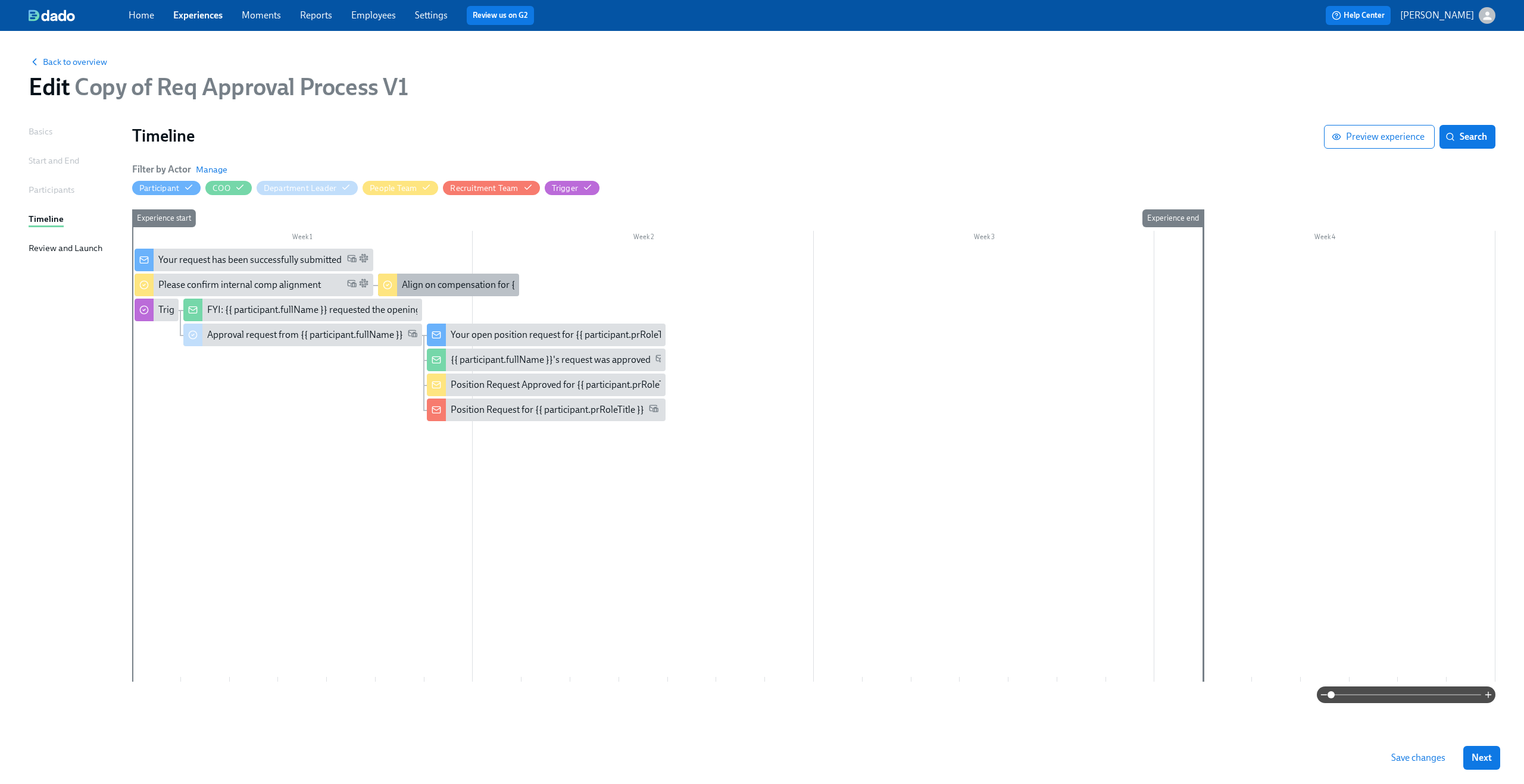
click at [447, 276] on div "Align on compensation for {{ participant.prRoleTitle }}" at bounding box center [448, 285] width 141 height 22
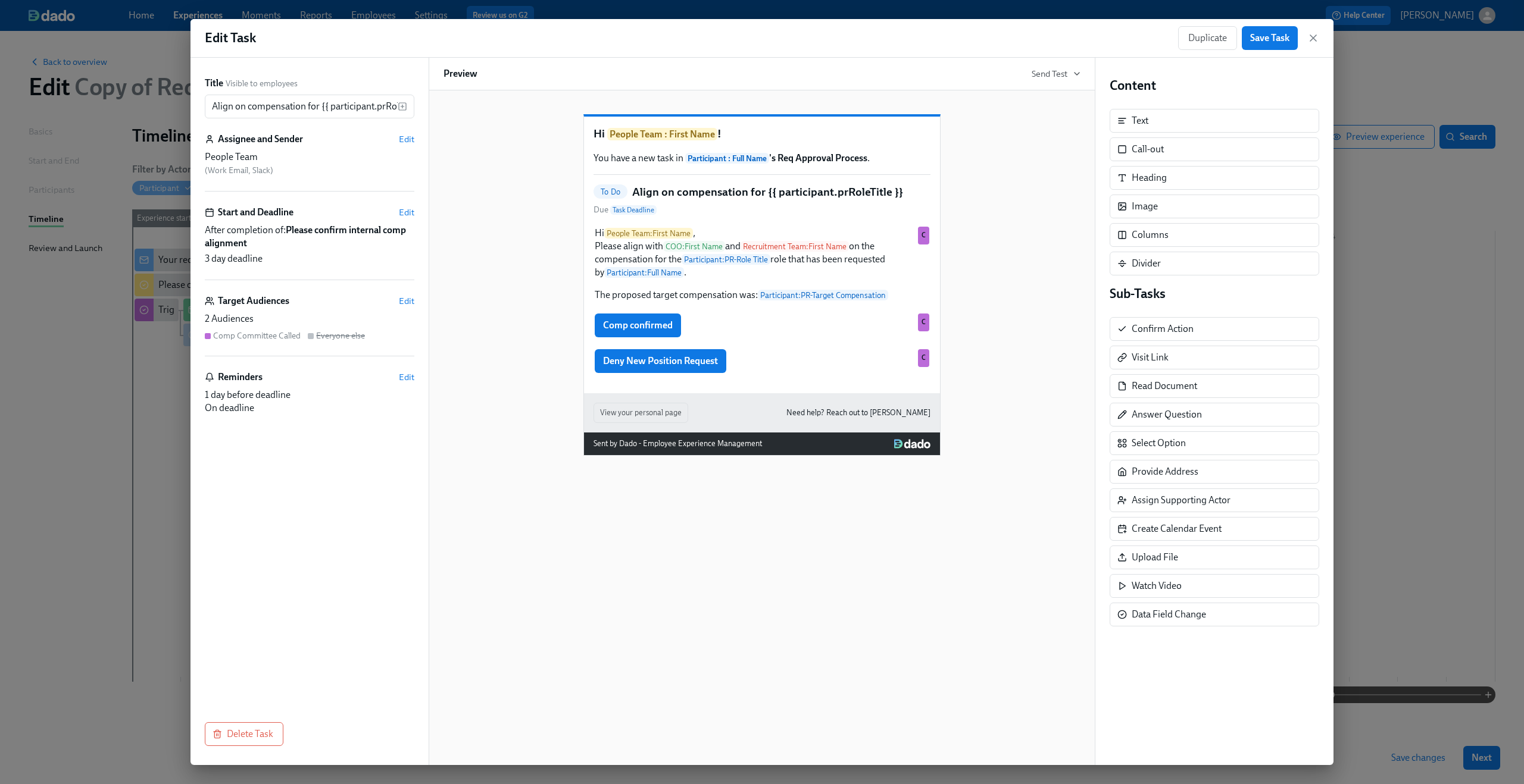
click at [685, 327] on div "Hi People Team : First Name , Please align with COO : First Name and Recruitmen…" at bounding box center [761, 300] width 337 height 148
click at [689, 331] on div "Comp confirmed Duplicate Delete C" at bounding box center [761, 326] width 337 height 26
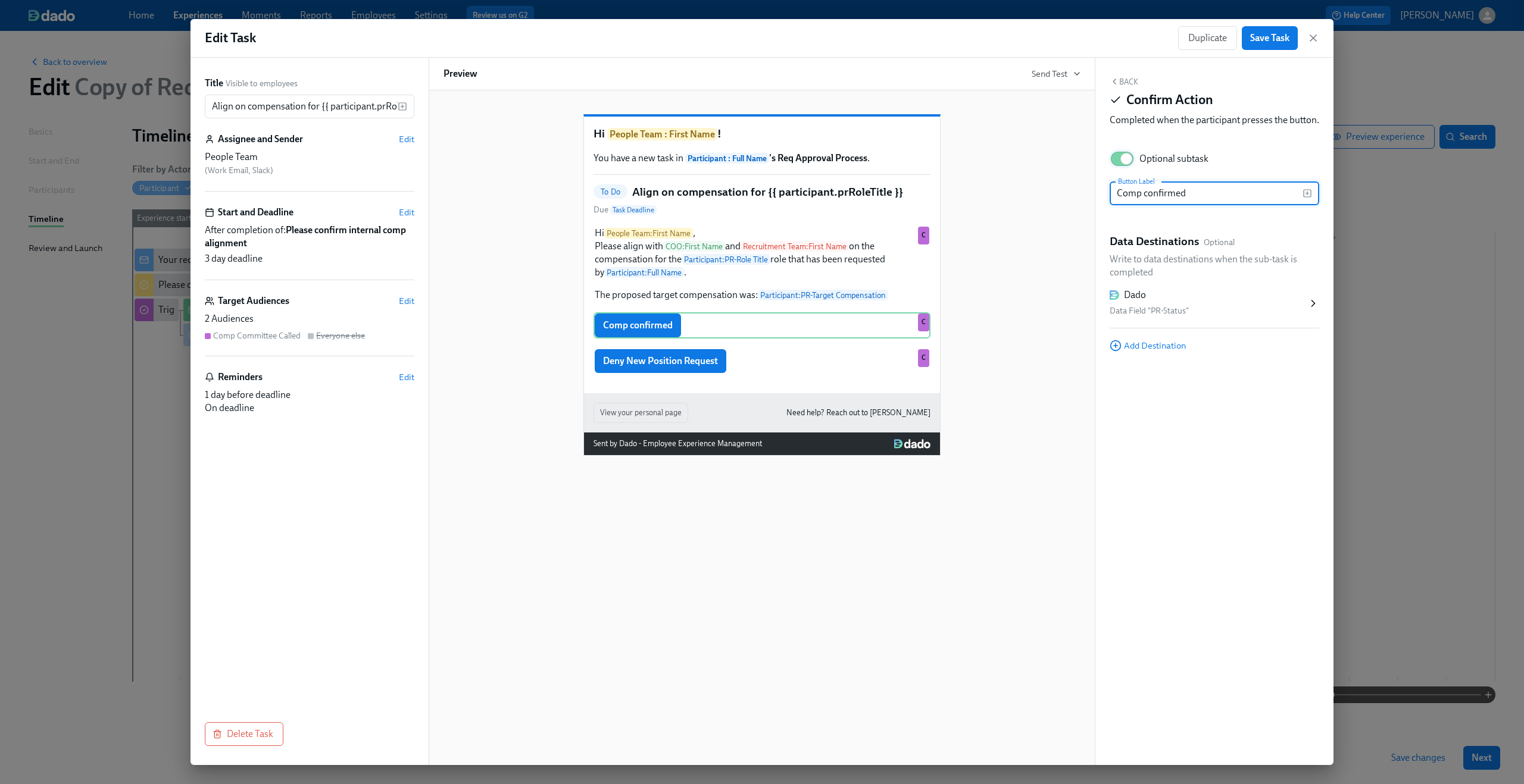
click at [1117, 168] on input "Optional subtask" at bounding box center [1126, 159] width 79 height 26
checkbox input "false"
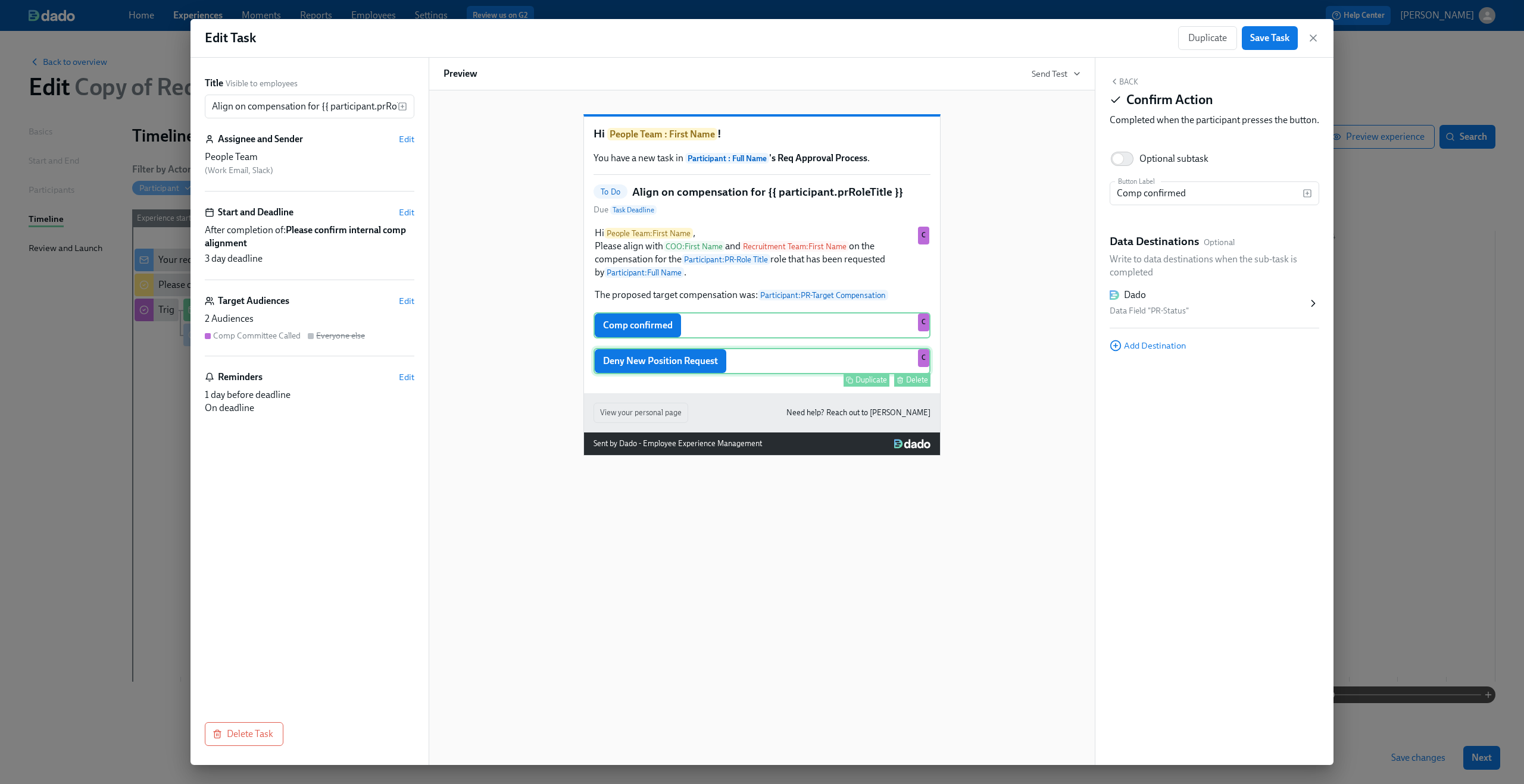
click at [773, 371] on div "Deny New Position Request Duplicate Delete C" at bounding box center [761, 361] width 337 height 26
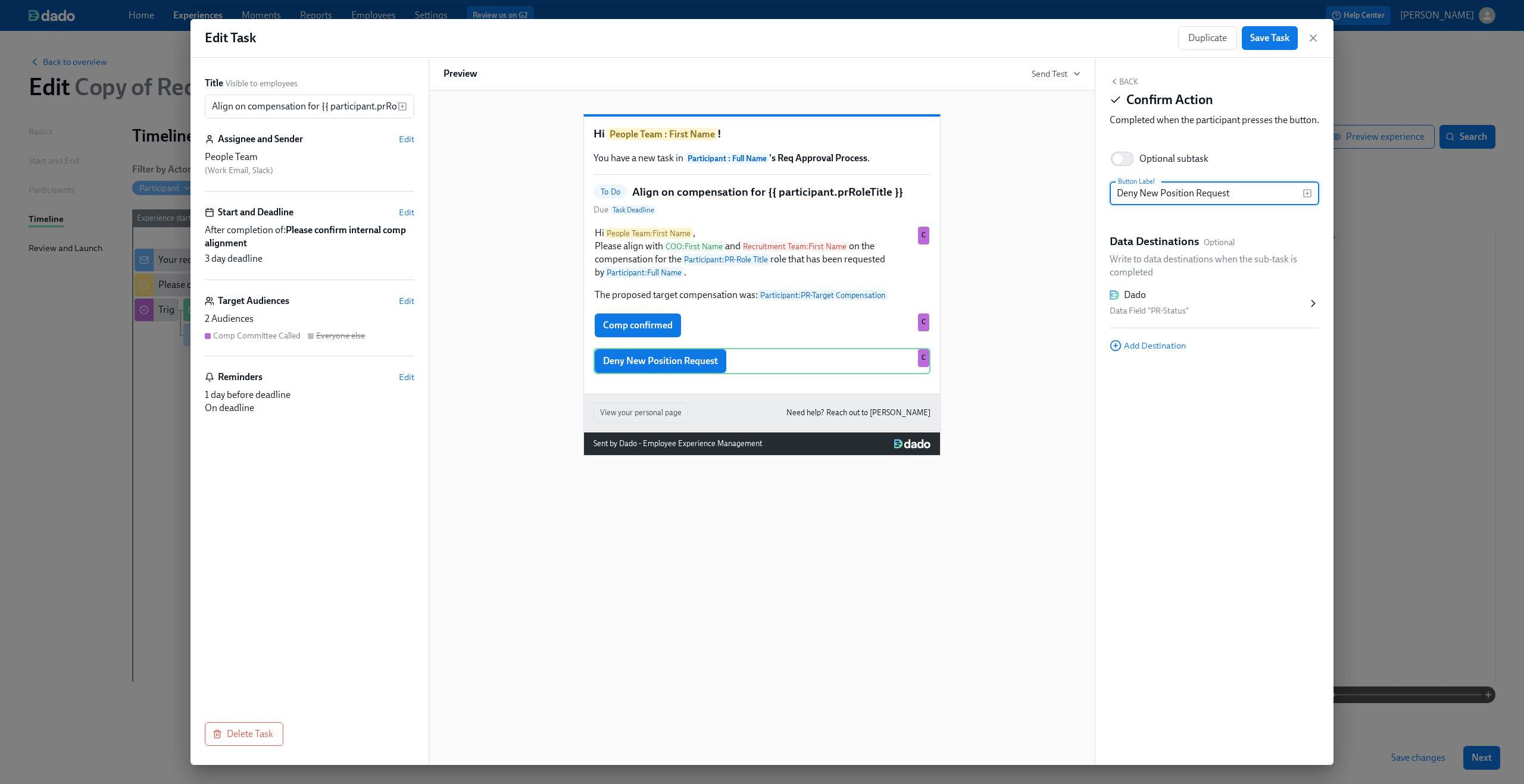
click at [504, 391] on div "Hi People Team : First Name ! You have a new task in Participant : Full Name 's…" at bounding box center [762, 276] width 637 height 361
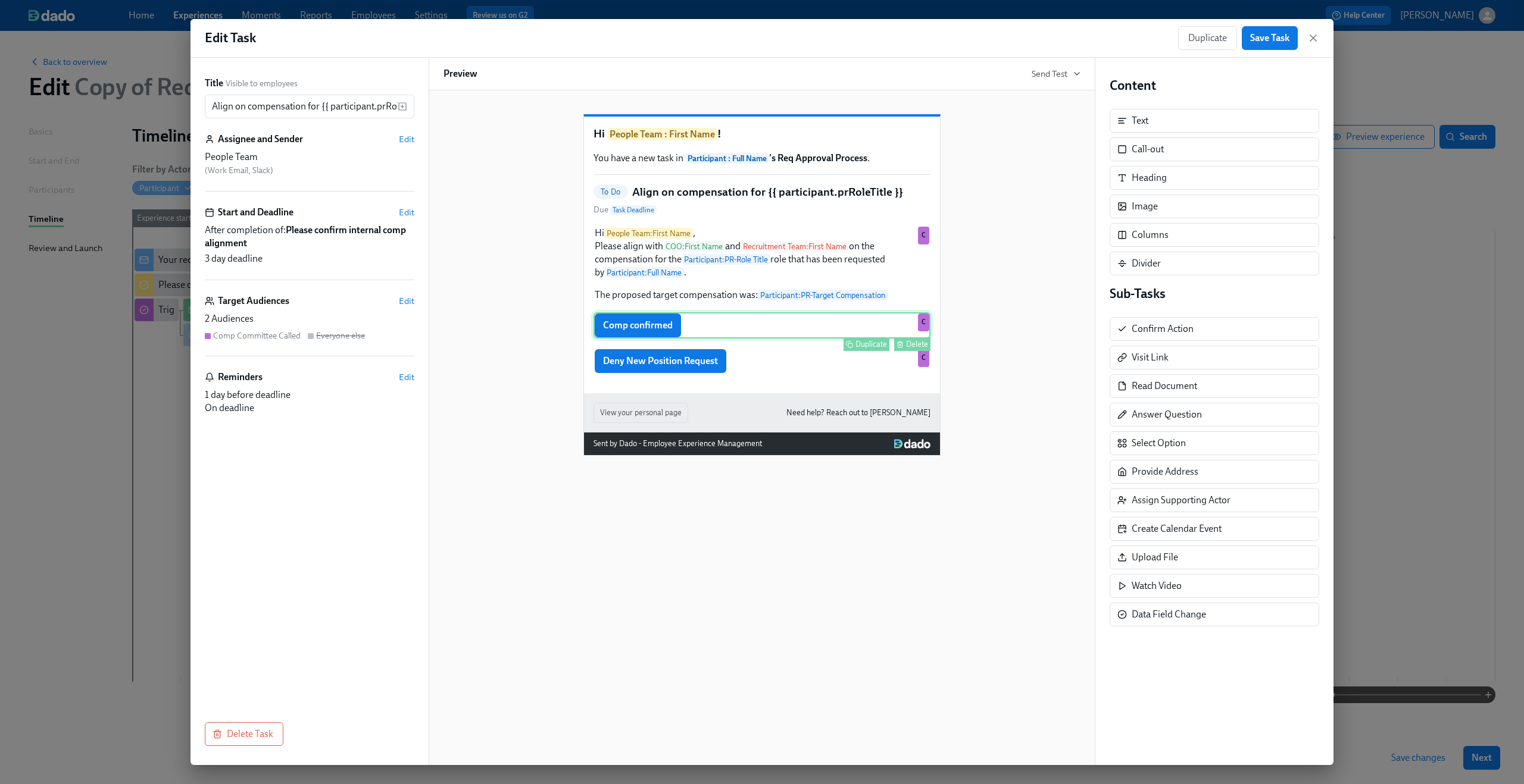
click at [691, 339] on div "Comp confirmed Duplicate Delete C" at bounding box center [761, 326] width 337 height 26
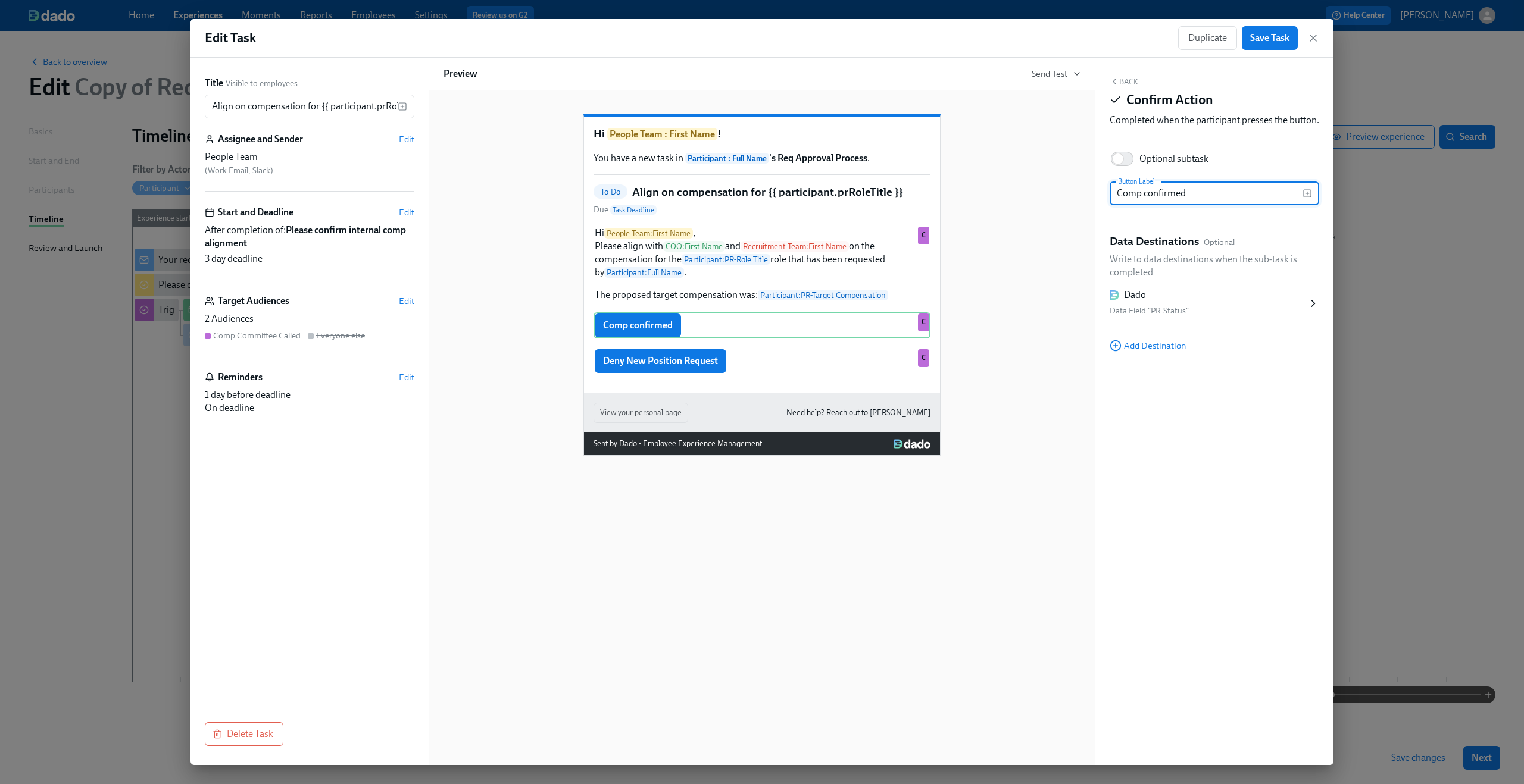
click at [404, 302] on span "Edit" at bounding box center [407, 301] width 16 height 12
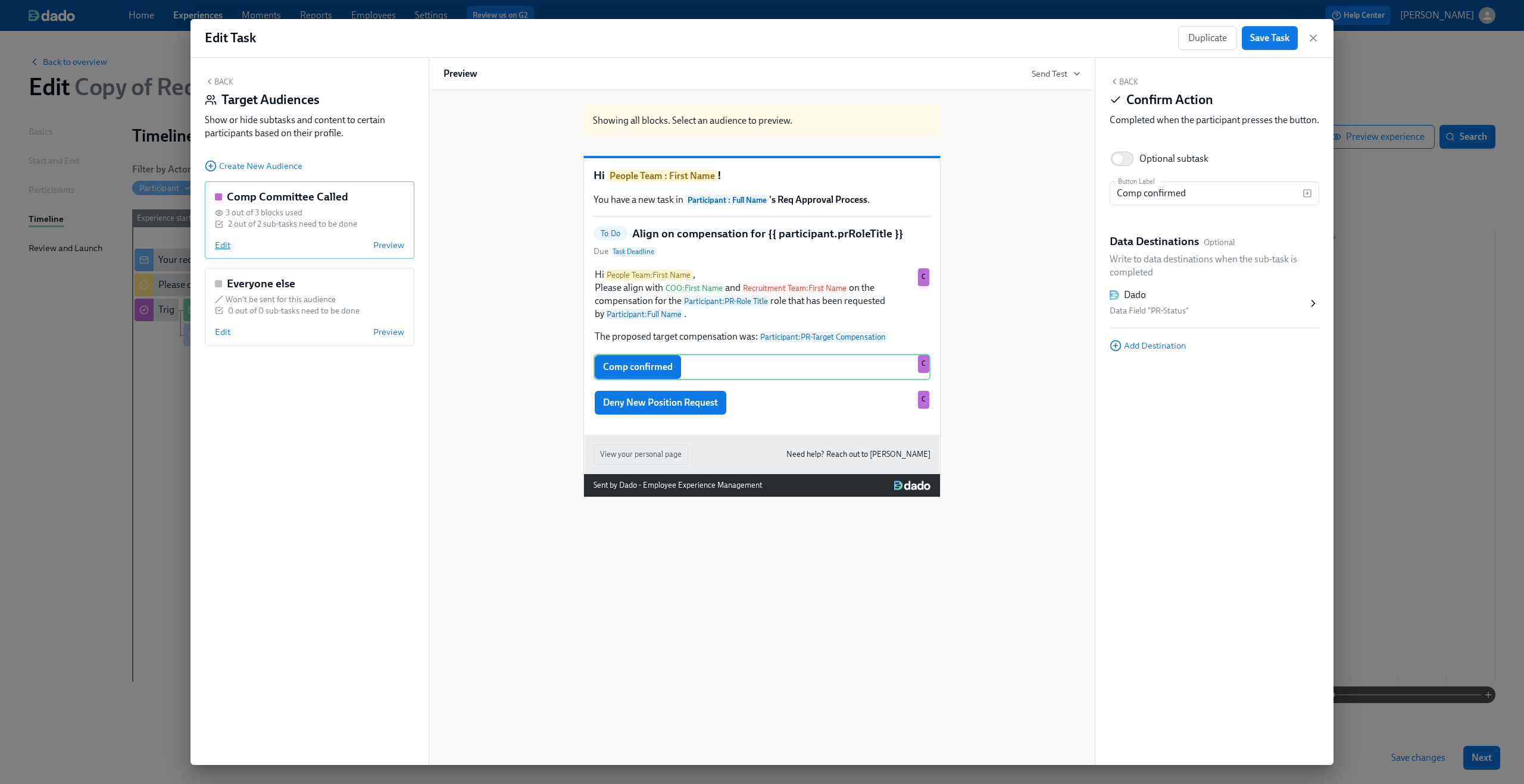
click at [226, 245] on span "Edit" at bounding box center [223, 245] width 16 height 12
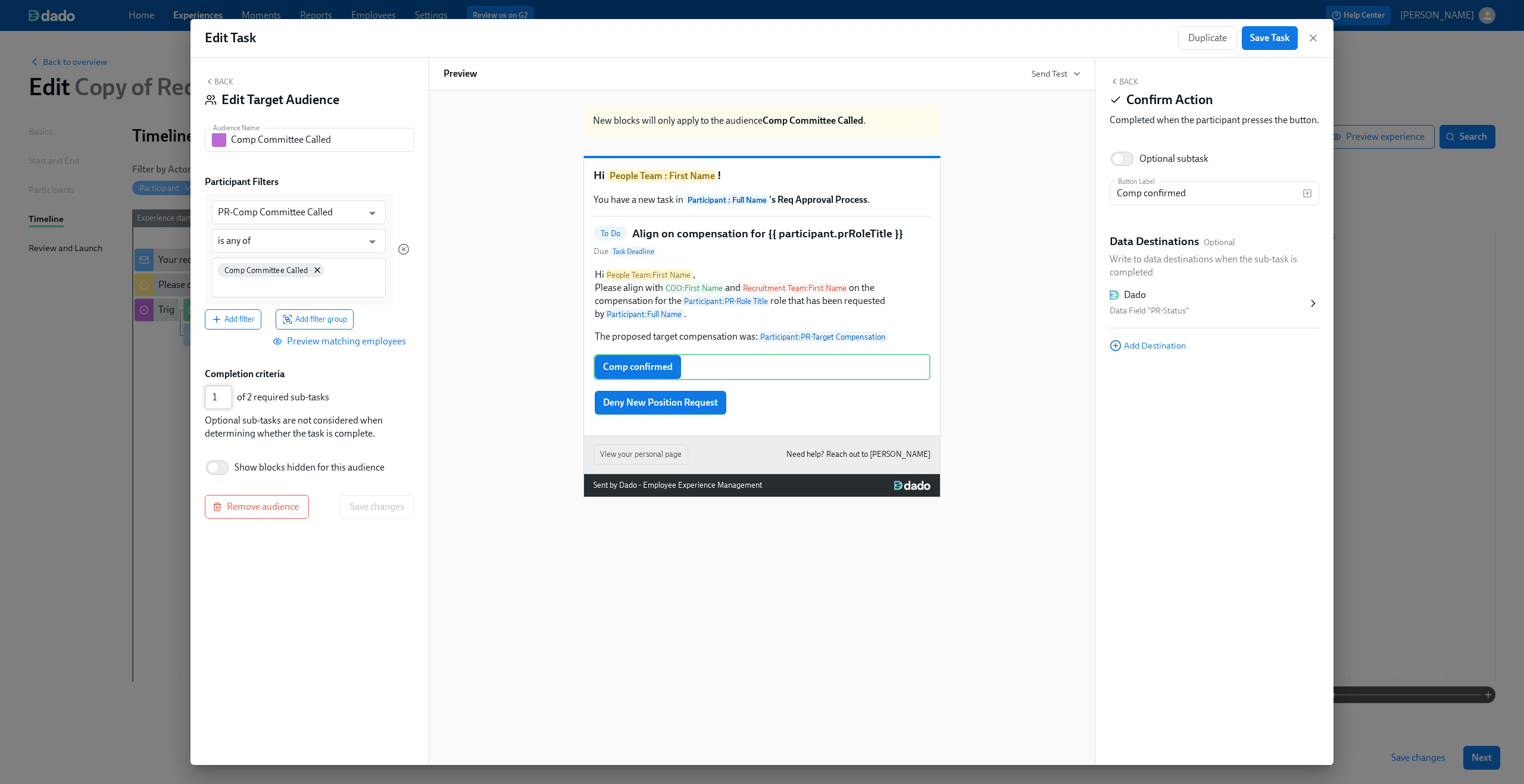
type input "1"
click at [228, 399] on input "1" at bounding box center [219, 398] width 28 height 24
click at [360, 495] on button "Save changes" at bounding box center [377, 508] width 74 height 24
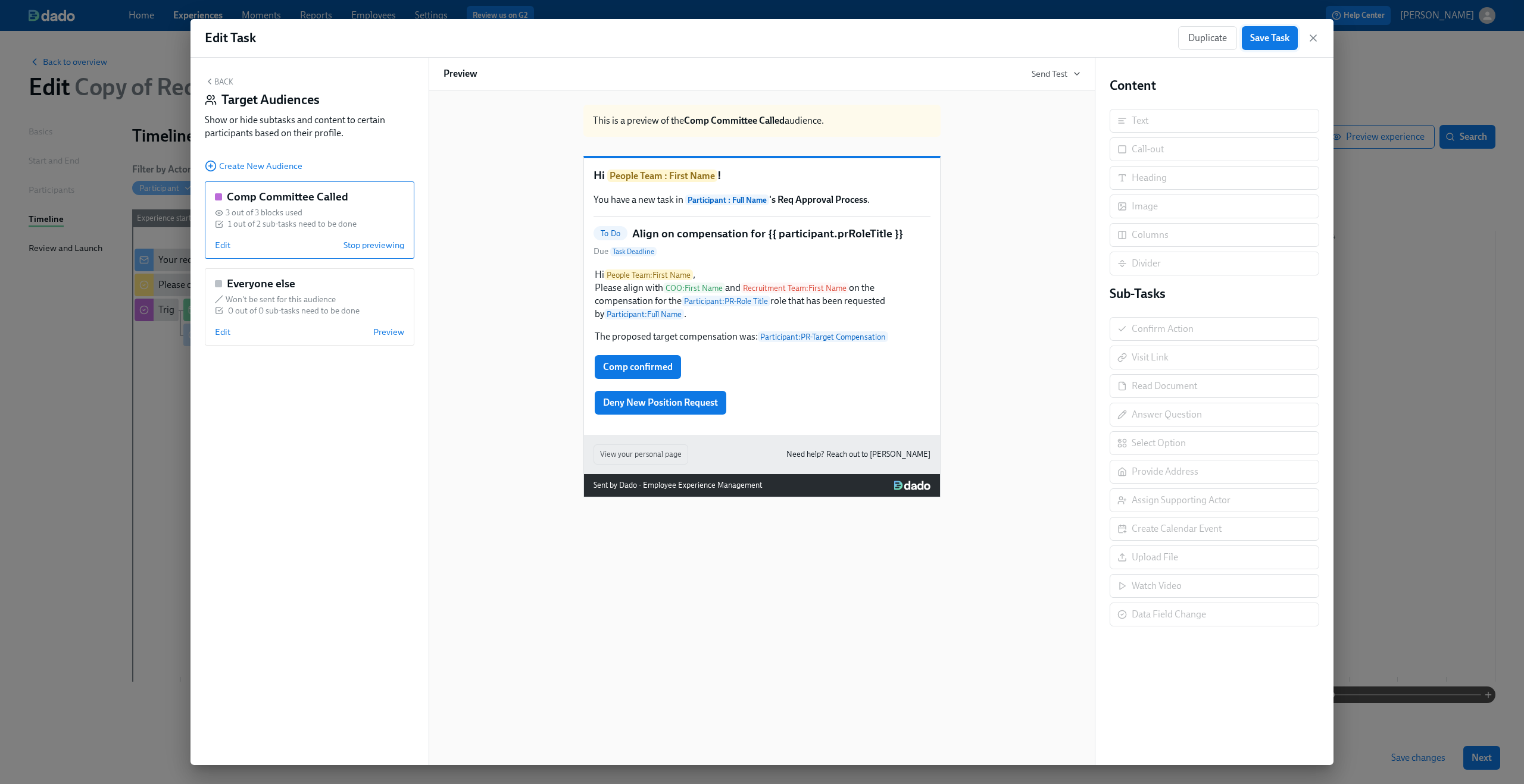
click at [1288, 47] on button "Save Task" at bounding box center [1270, 38] width 56 height 24
click at [1314, 37] on icon "button" at bounding box center [1313, 38] width 6 height 6
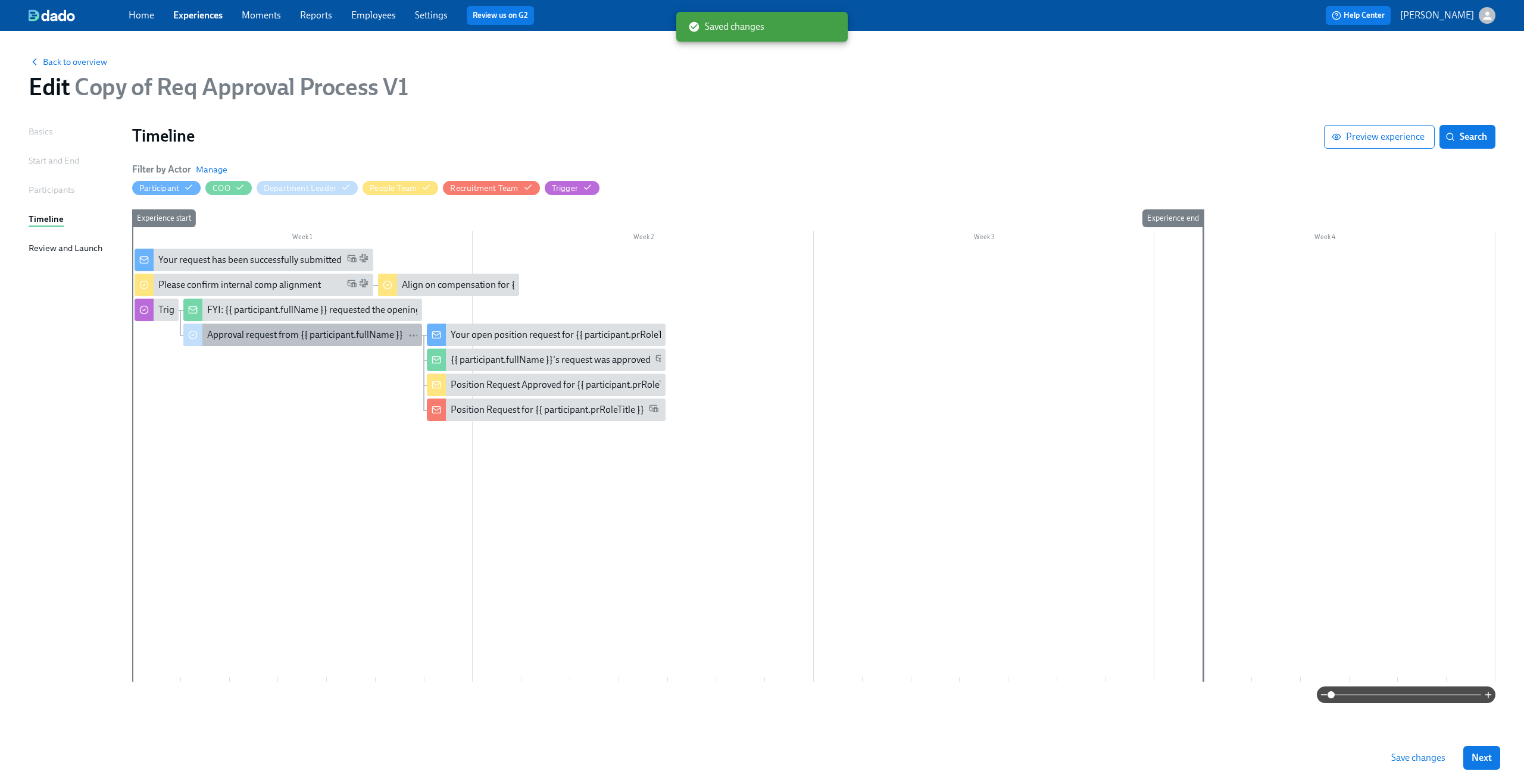
click at [336, 332] on div "Approval request from {{ participant.fullName }}" at bounding box center [304, 335] width 196 height 13
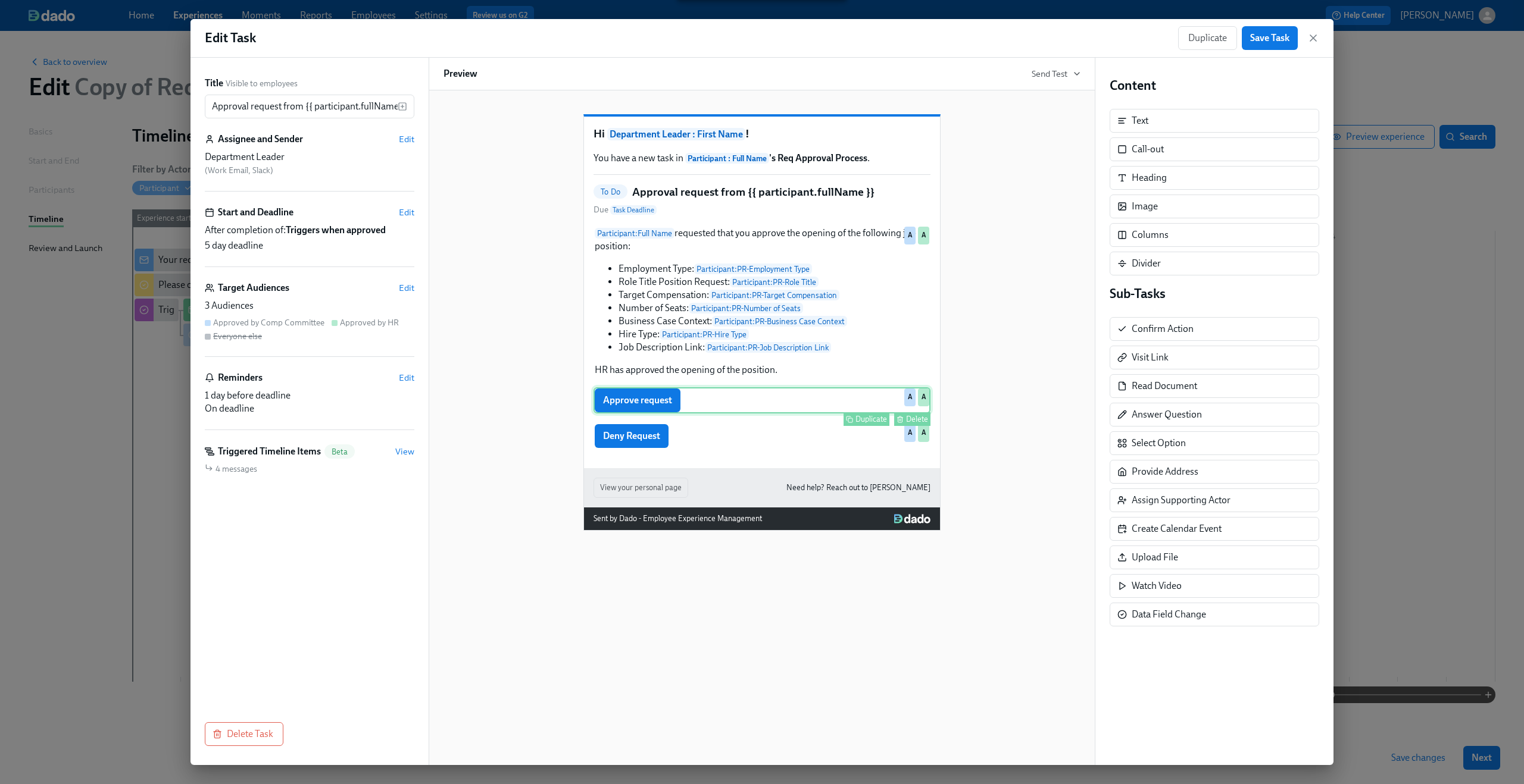
click at [720, 414] on div "Approve request Duplicate Delete A A" at bounding box center [761, 400] width 337 height 26
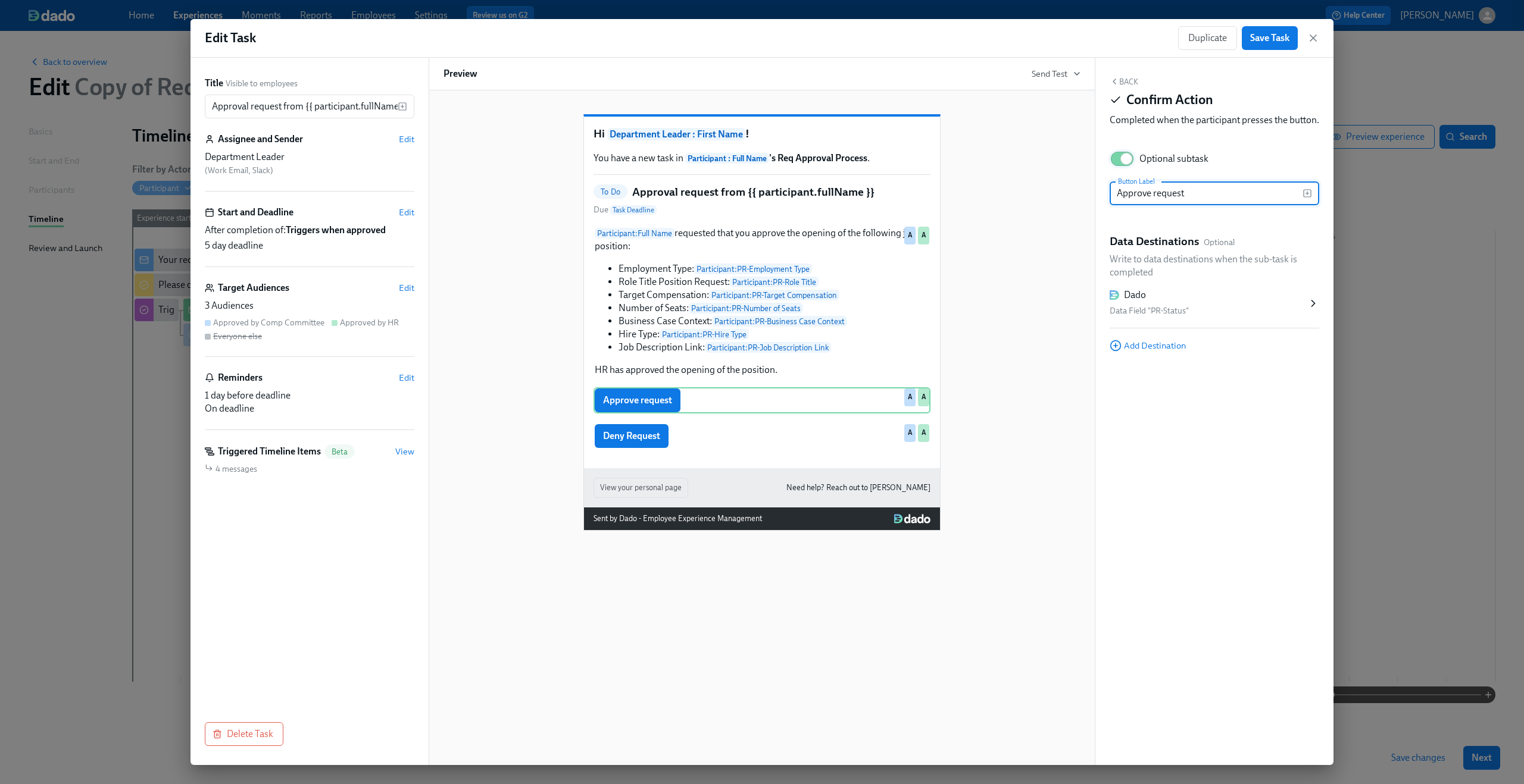
click at [1119, 166] on input "Optional subtask" at bounding box center [1126, 159] width 79 height 26
checkbox input "false"
drag, startPoint x: 740, startPoint y: 456, endPoint x: 951, endPoint y: 341, distance: 240.3
click at [740, 449] on div "Deny Request Duplicate Delete A A" at bounding box center [761, 436] width 337 height 26
click at [1122, 170] on input "Optional subtask" at bounding box center [1126, 159] width 79 height 26
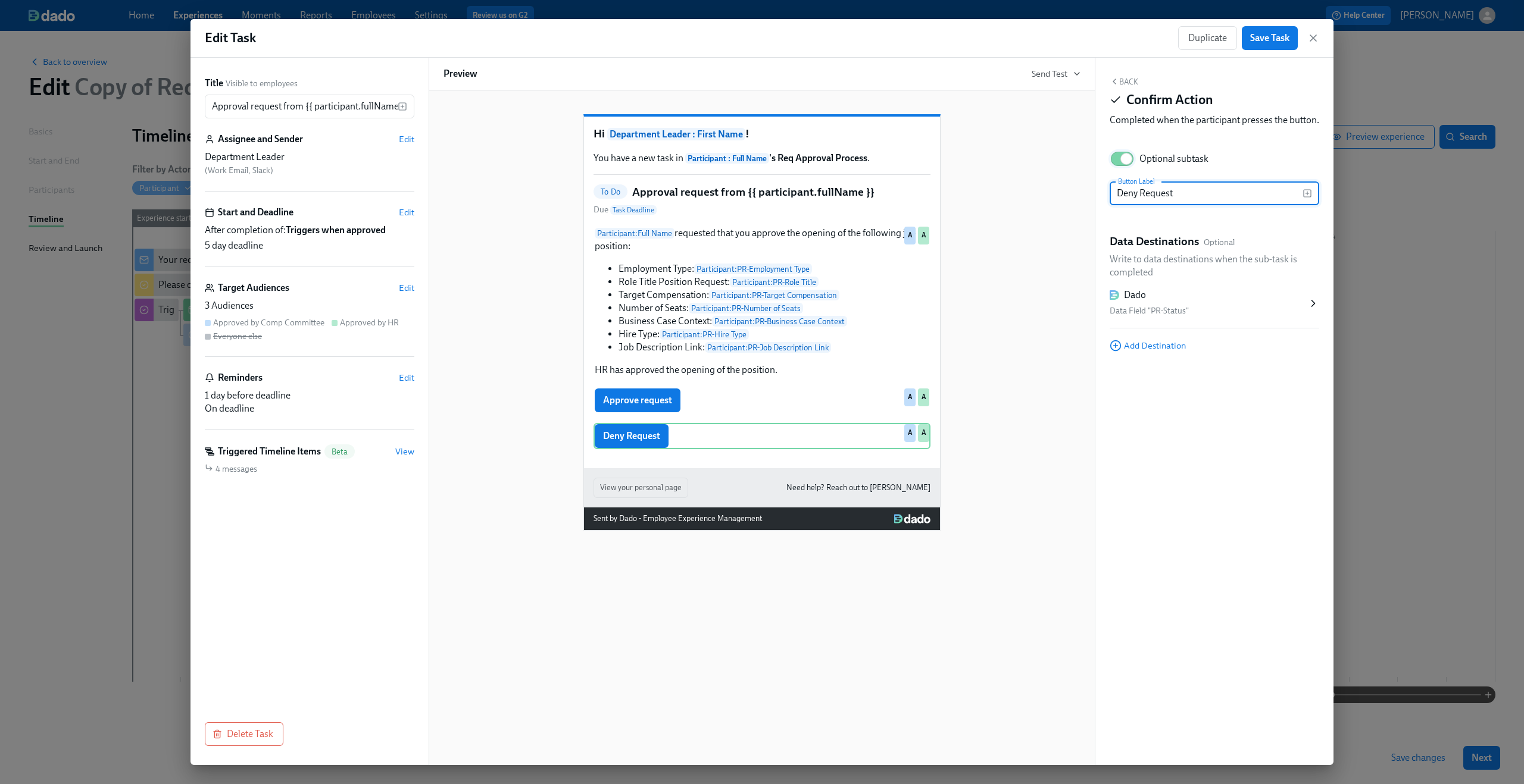
checkbox input "false"
click at [1088, 193] on div "Hi Department Leader : First Name ! You have a new task in Participant : Full N…" at bounding box center [762, 427] width 666 height 675
click at [409, 292] on span "Edit" at bounding box center [407, 288] width 16 height 12
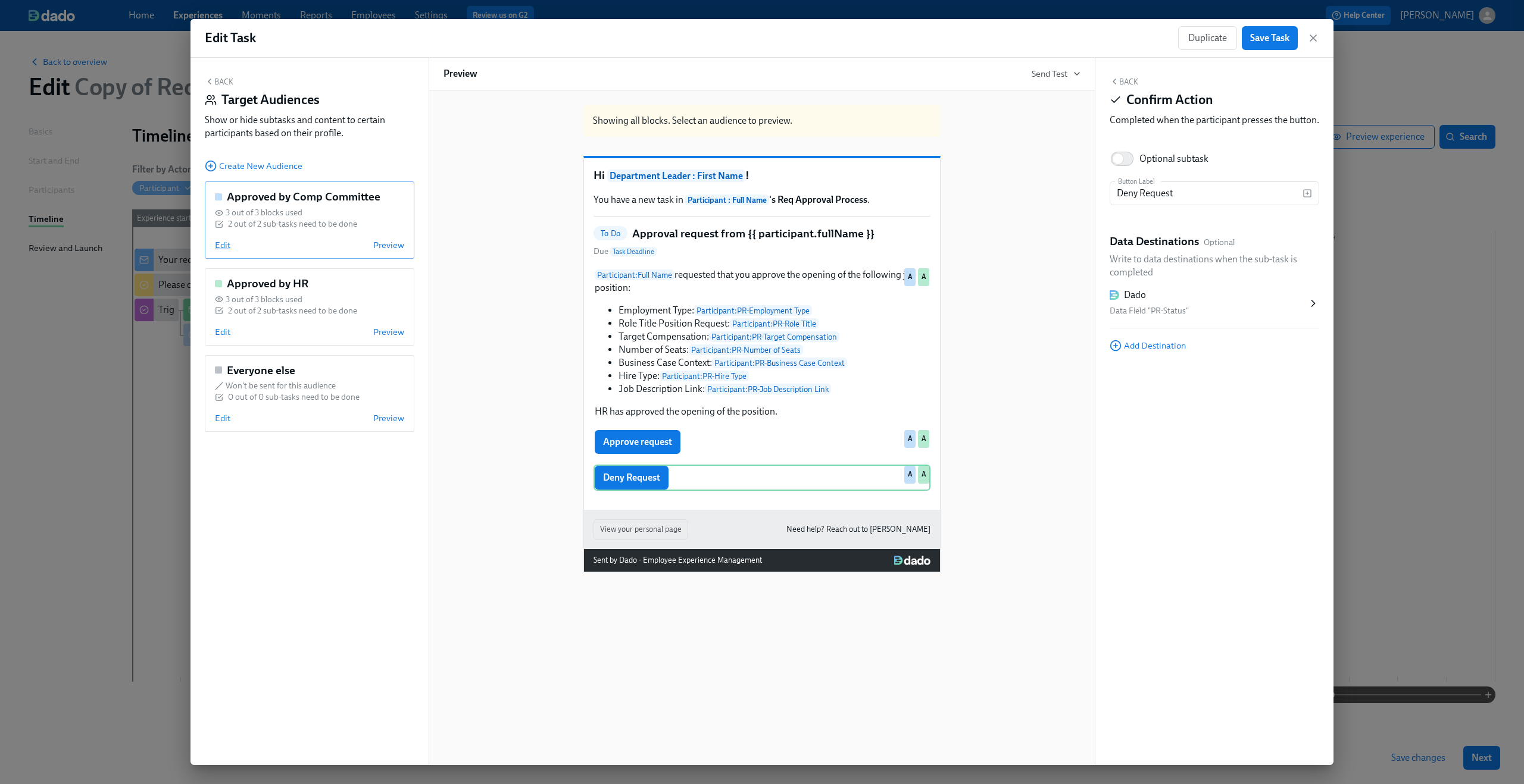
click at [219, 251] on span "Edit" at bounding box center [223, 245] width 16 height 12
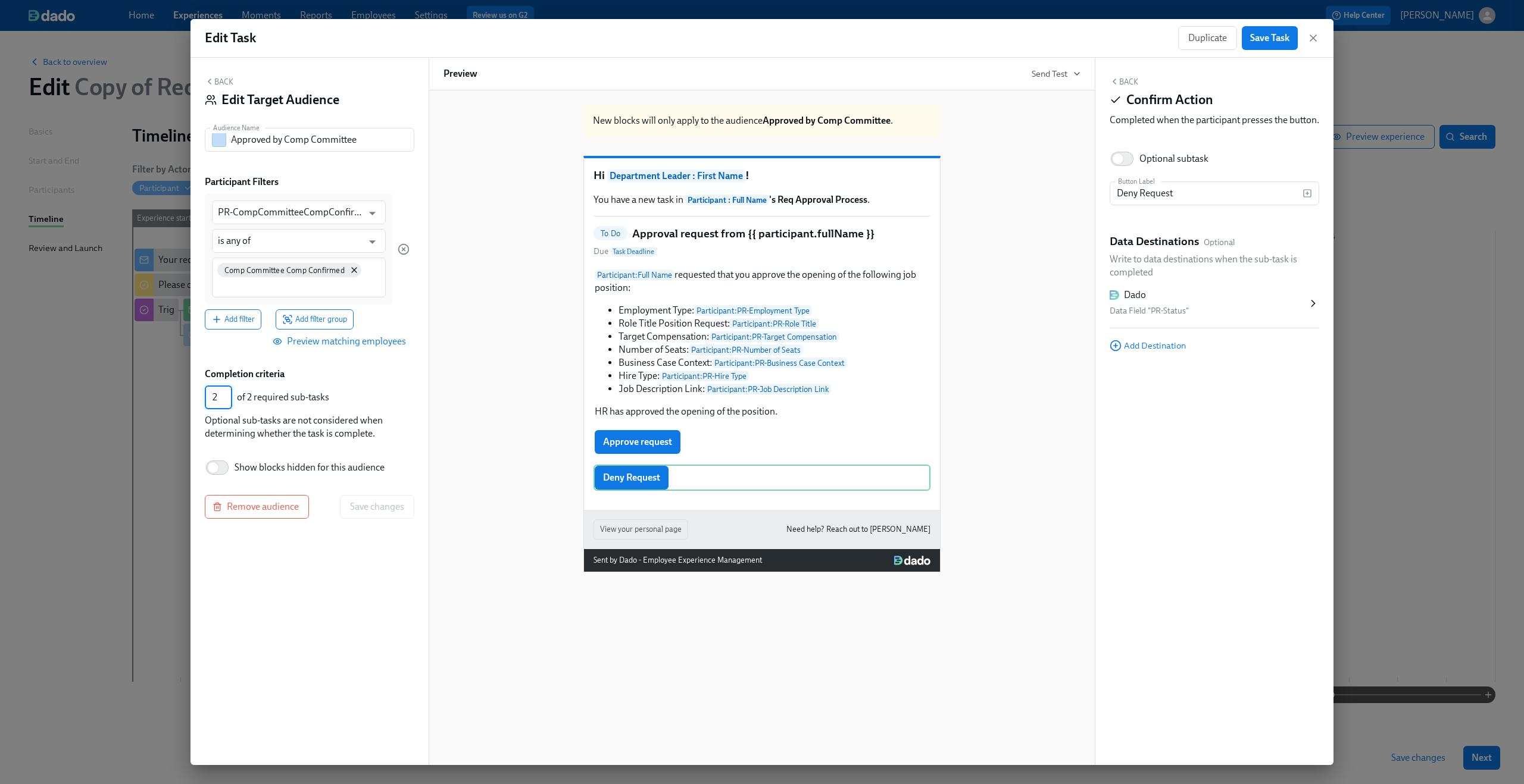
click at [223, 394] on input "2" at bounding box center [219, 398] width 28 height 24
click at [223, 397] on input "2" at bounding box center [219, 398] width 28 height 24
type input "1"
click at [224, 399] on input "1" at bounding box center [219, 398] width 28 height 24
drag, startPoint x: 279, startPoint y: 379, endPoint x: 290, endPoint y: 394, distance: 18.6
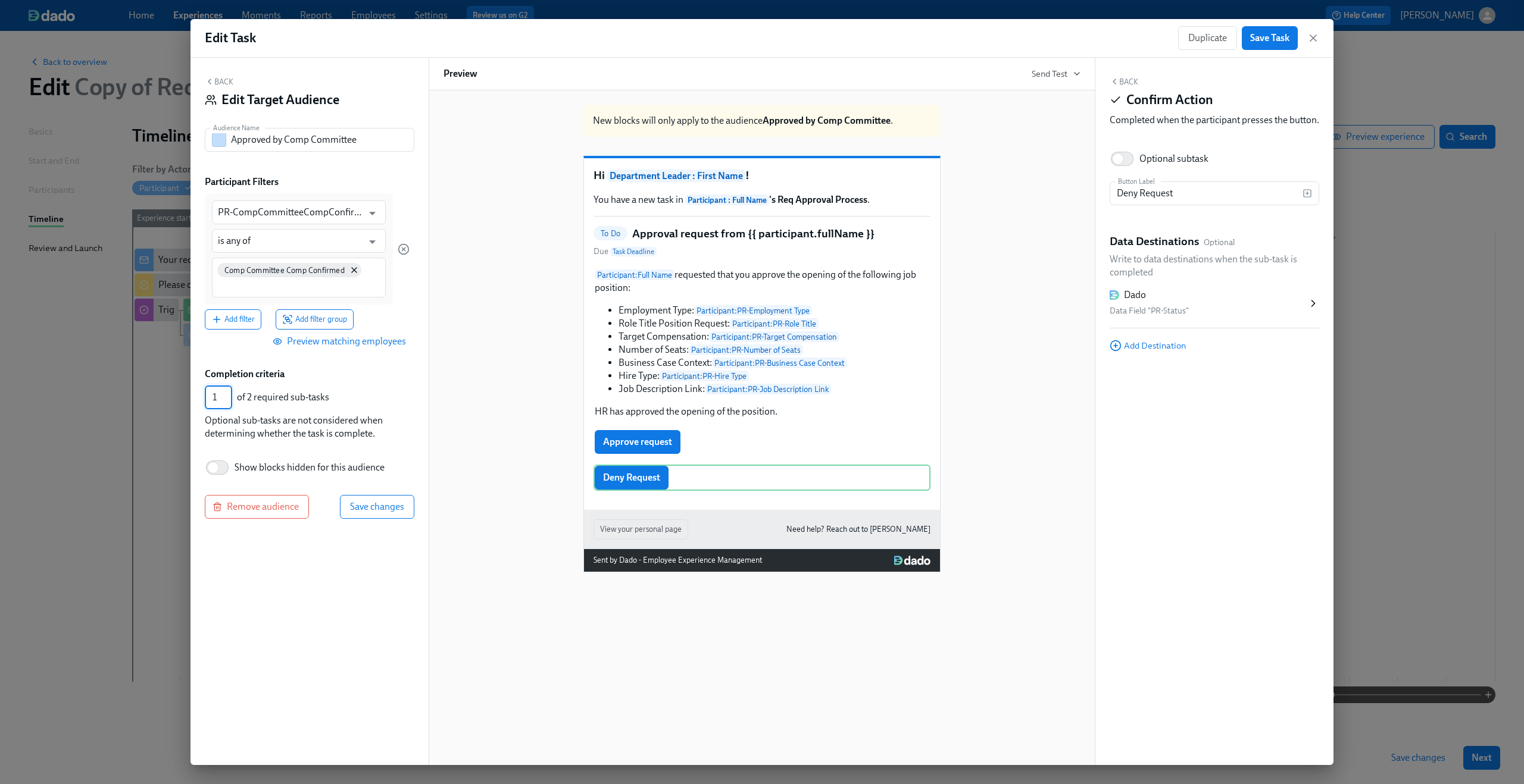
click at [280, 379] on label "Completion criteria" at bounding box center [245, 374] width 80 height 13
click at [408, 516] on button "Save changes" at bounding box center [377, 508] width 74 height 24
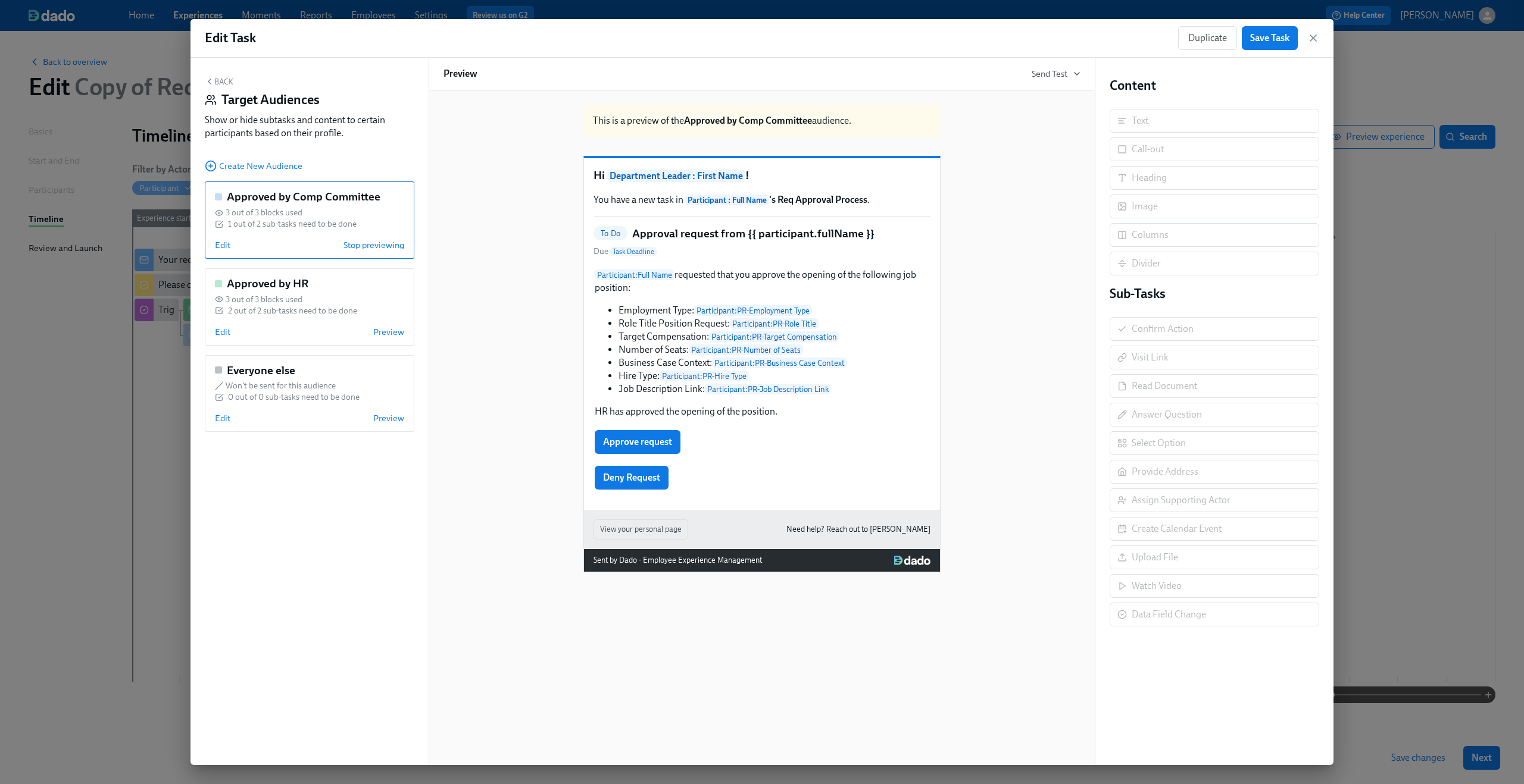
click at [231, 81] on button "Back" at bounding box center [219, 82] width 29 height 9
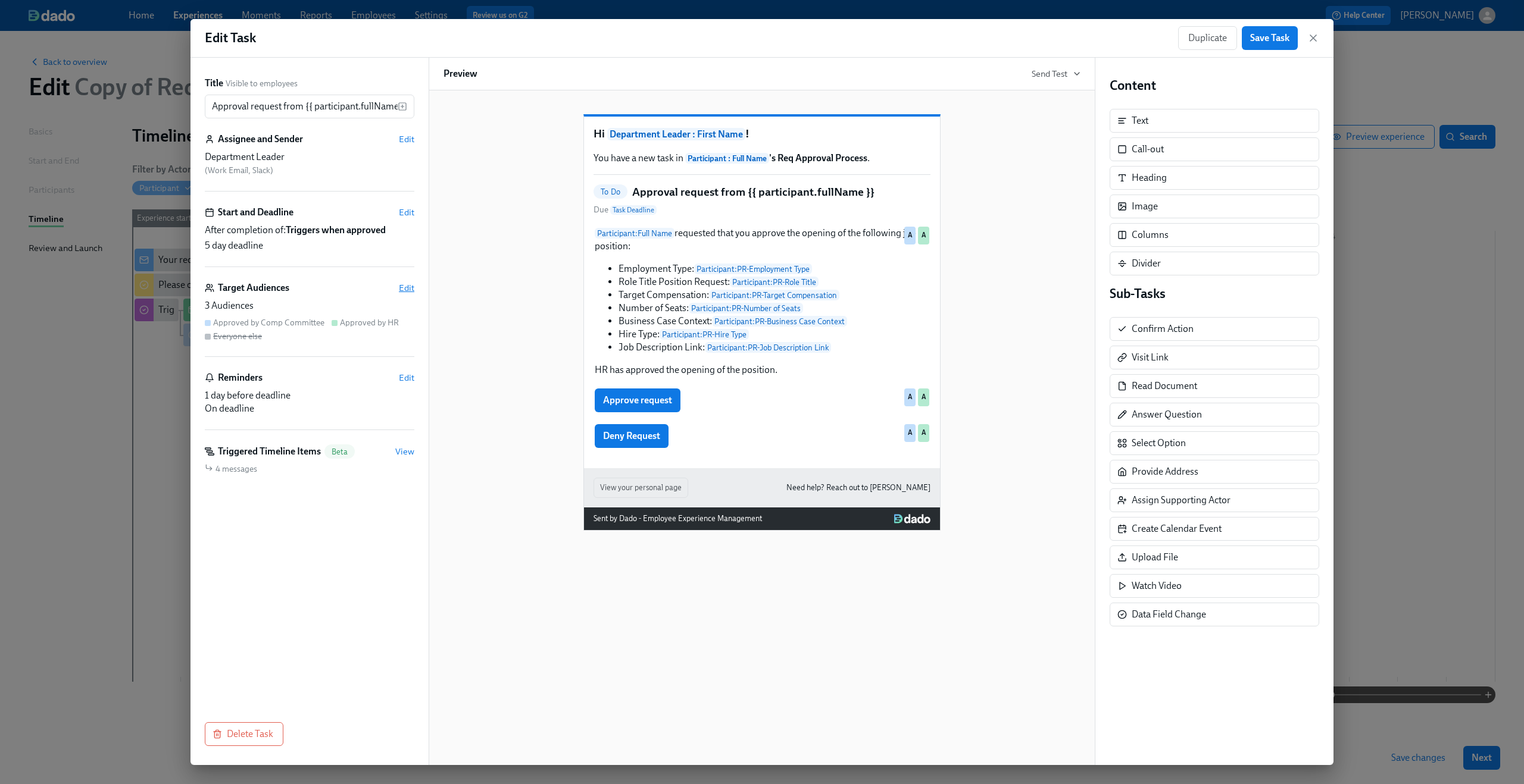
click at [404, 289] on span "Edit" at bounding box center [407, 288] width 16 height 12
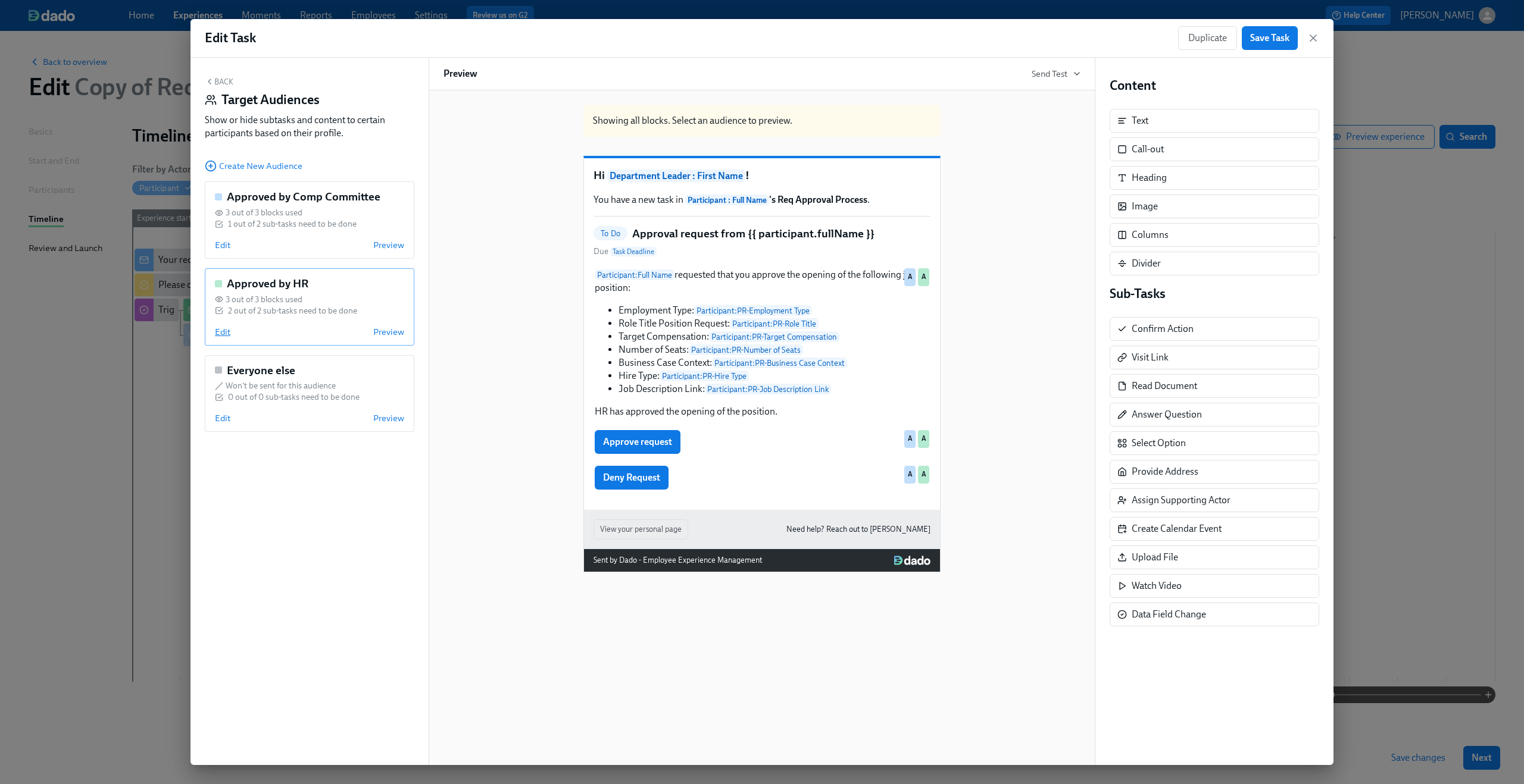
click at [223, 333] on span "Edit" at bounding box center [223, 331] width 16 height 12
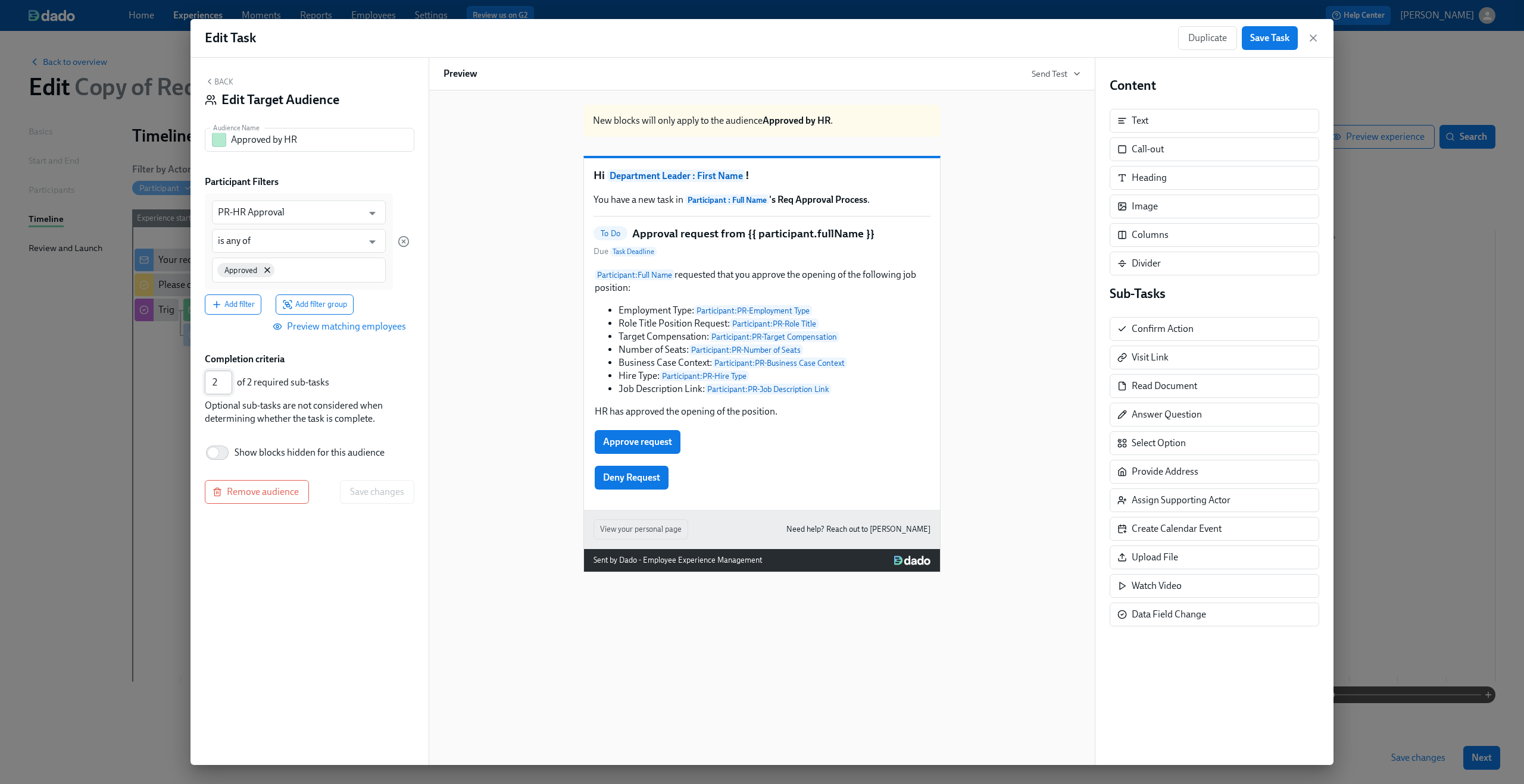
click at [226, 391] on input "2" at bounding box center [219, 383] width 28 height 24
type input "1"
click at [226, 389] on input "1" at bounding box center [219, 383] width 28 height 24
click at [300, 361] on div "Completion criteria" at bounding box center [310, 359] width 210 height 13
click at [382, 490] on span "Save changes" at bounding box center [377, 492] width 54 height 12
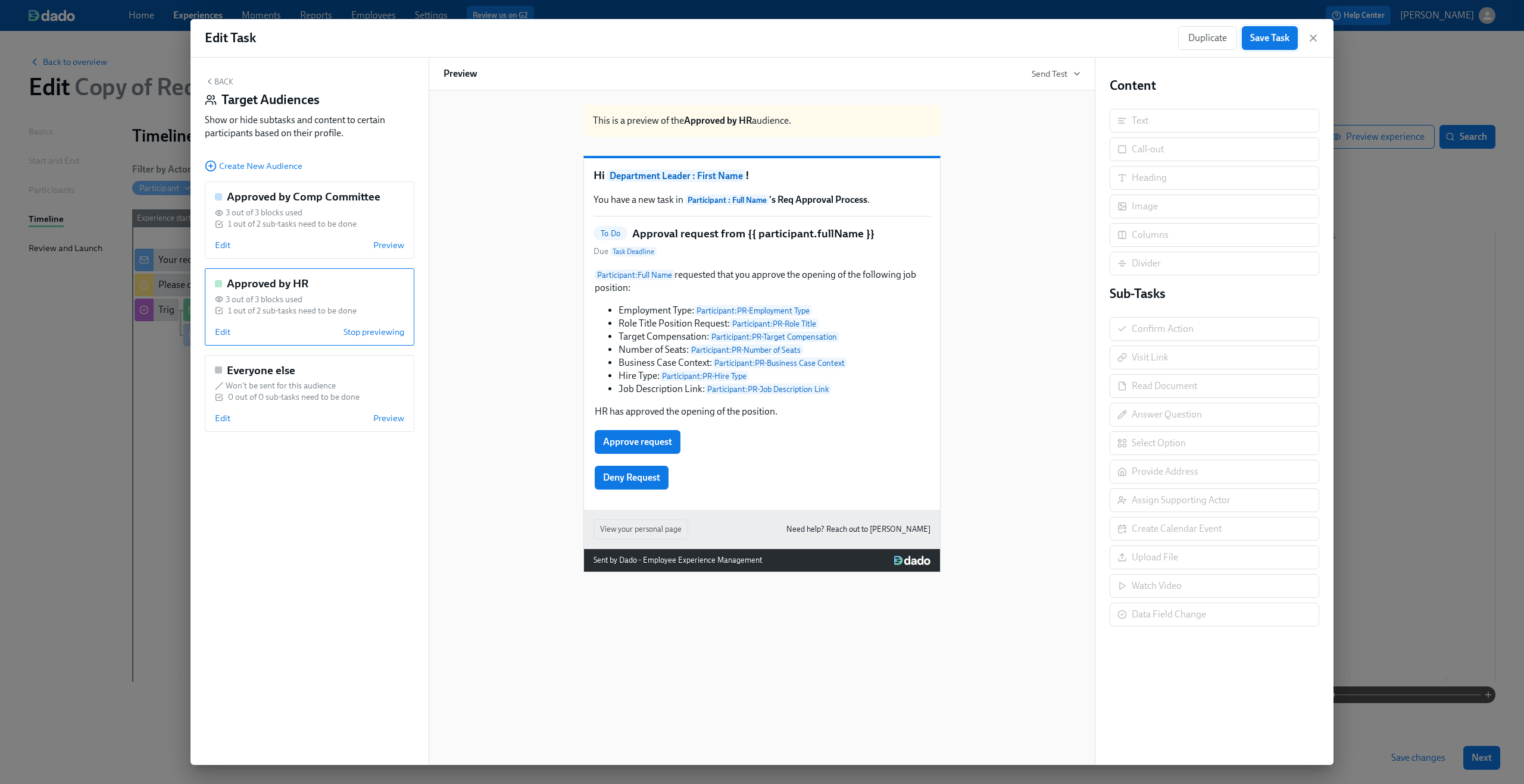
click at [1283, 26] on button "Save Task" at bounding box center [1270, 38] width 56 height 24
click at [226, 81] on button "Back" at bounding box center [219, 82] width 29 height 9
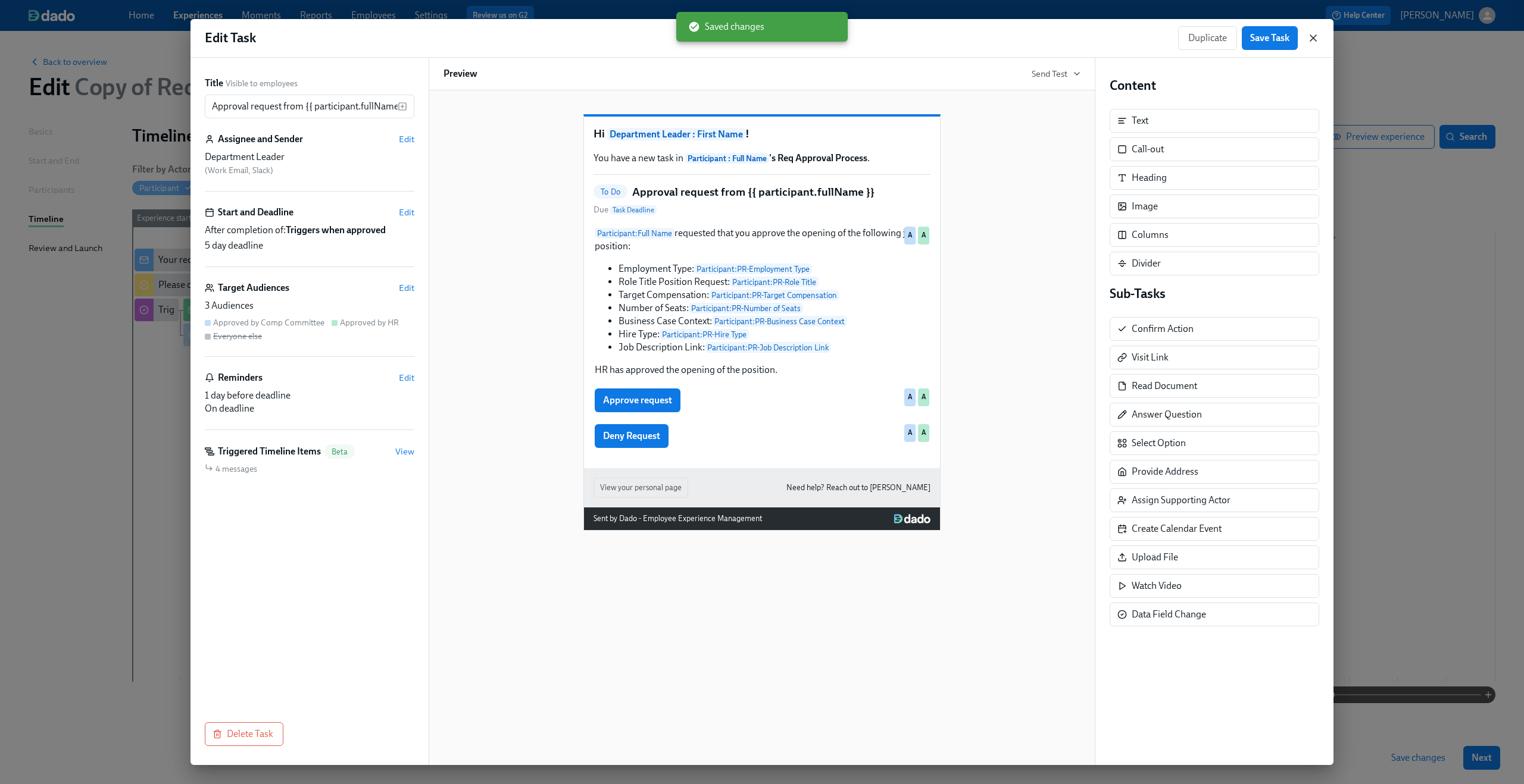
click at [1313, 43] on icon "button" at bounding box center [1312, 38] width 12 height 12
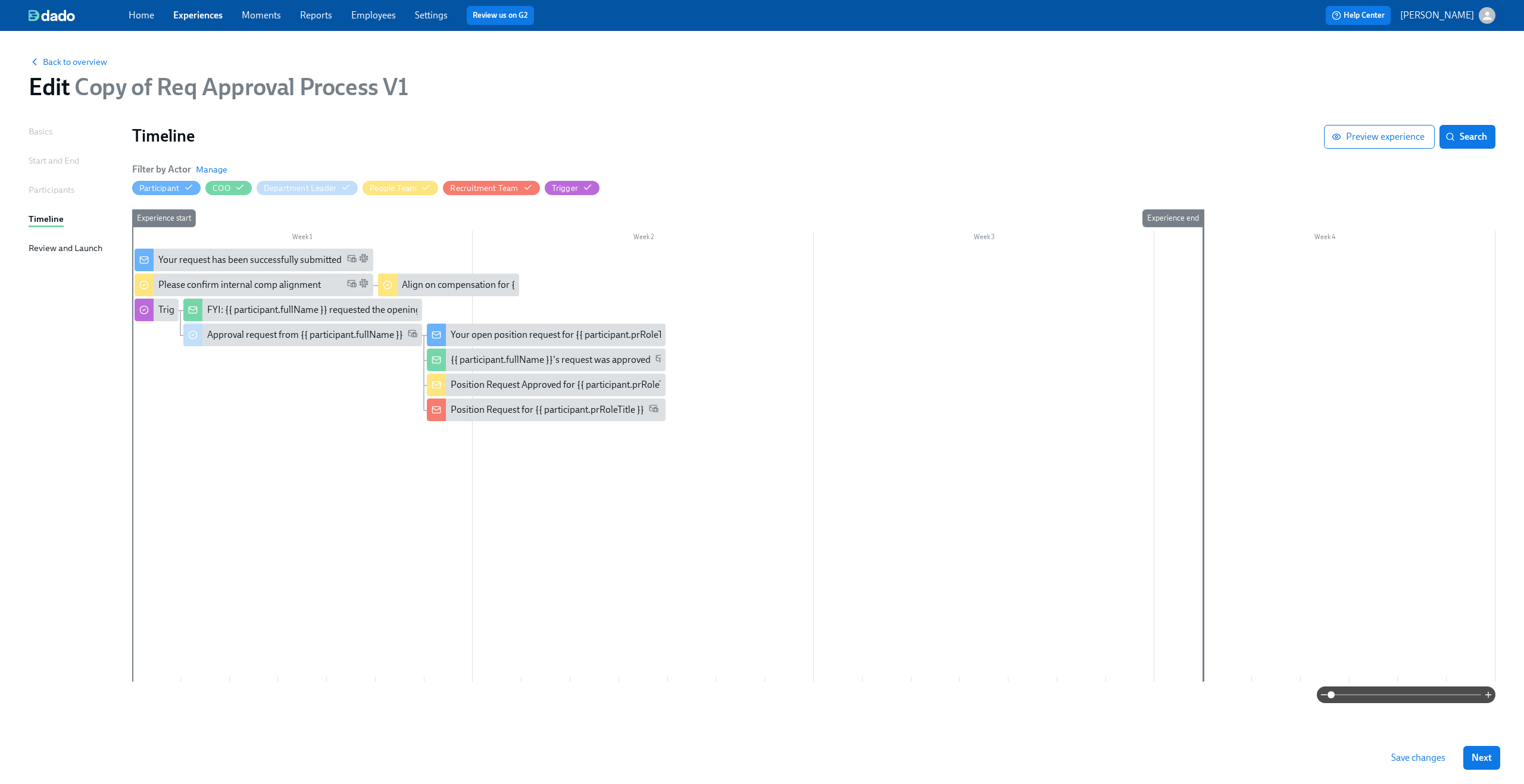
click at [1422, 752] on span "Save changes" at bounding box center [1418, 758] width 54 height 12
click at [469, 283] on div "Align on compensation for {{ participant.prRoleTitle }}" at bounding box center [510, 285] width 218 height 13
click at [280, 339] on div "Approval request from {{ participant.fullName }}" at bounding box center [304, 335] width 196 height 13
click at [349, 343] on div "Approval request from {{ participant.fullName }}" at bounding box center [303, 335] width 239 height 22
click at [1429, 752] on span "Save changes" at bounding box center [1418, 758] width 54 height 12
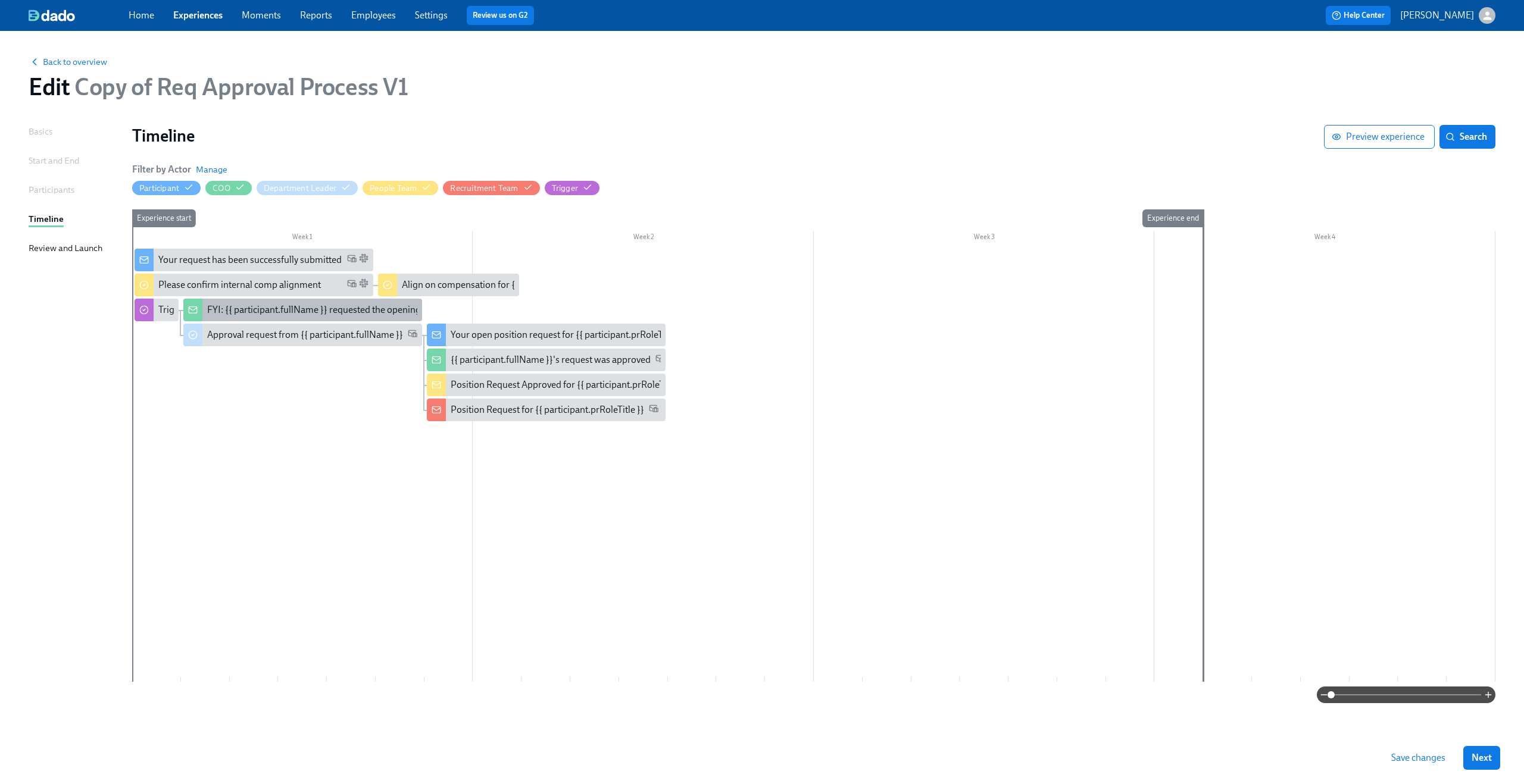
click at [281, 310] on div "FYI: {{ participant.fullName }} requested the opening of position {{ participan…" at bounding box center [392, 310] width 369 height 13
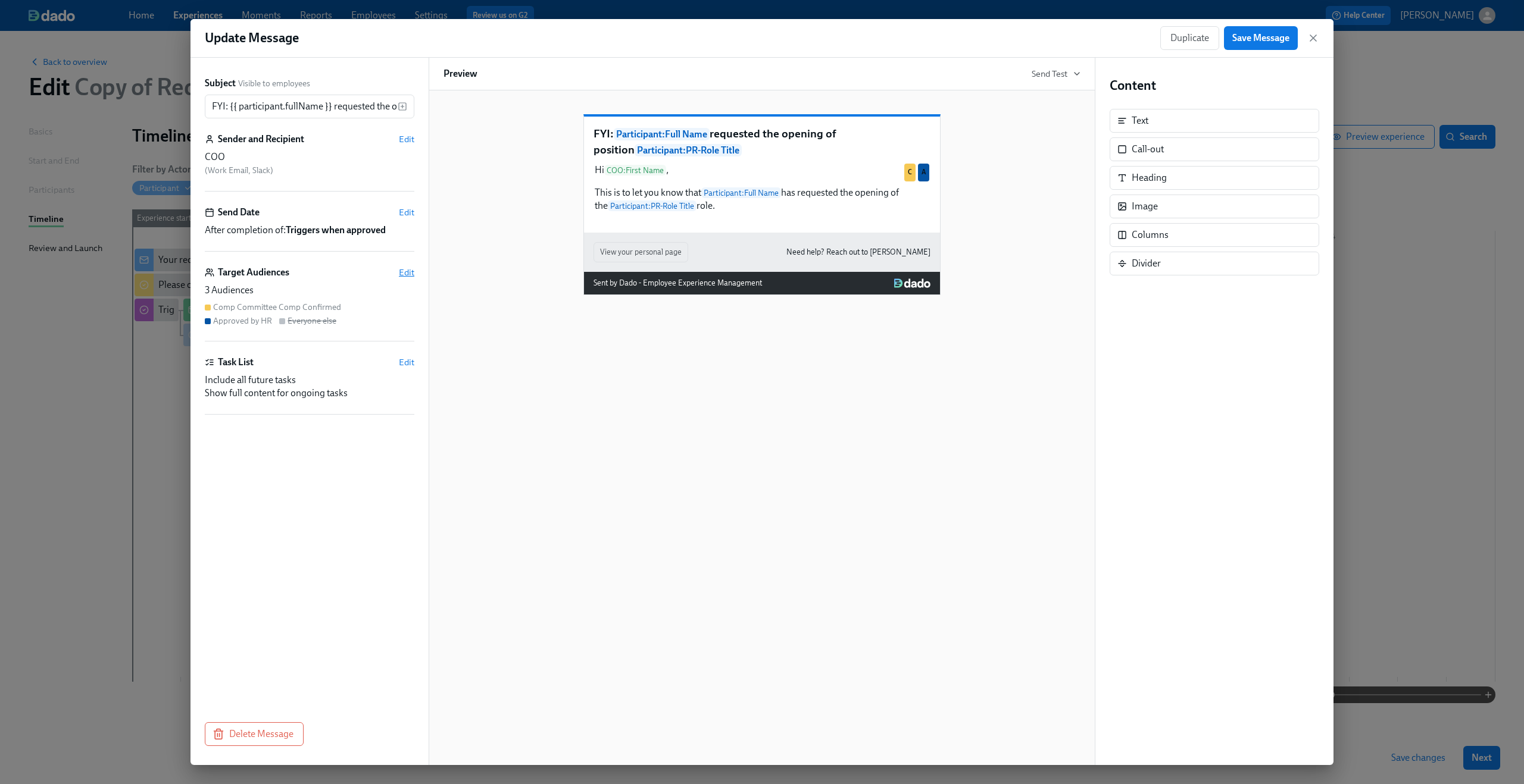
click at [406, 270] on span "Edit" at bounding box center [407, 272] width 16 height 12
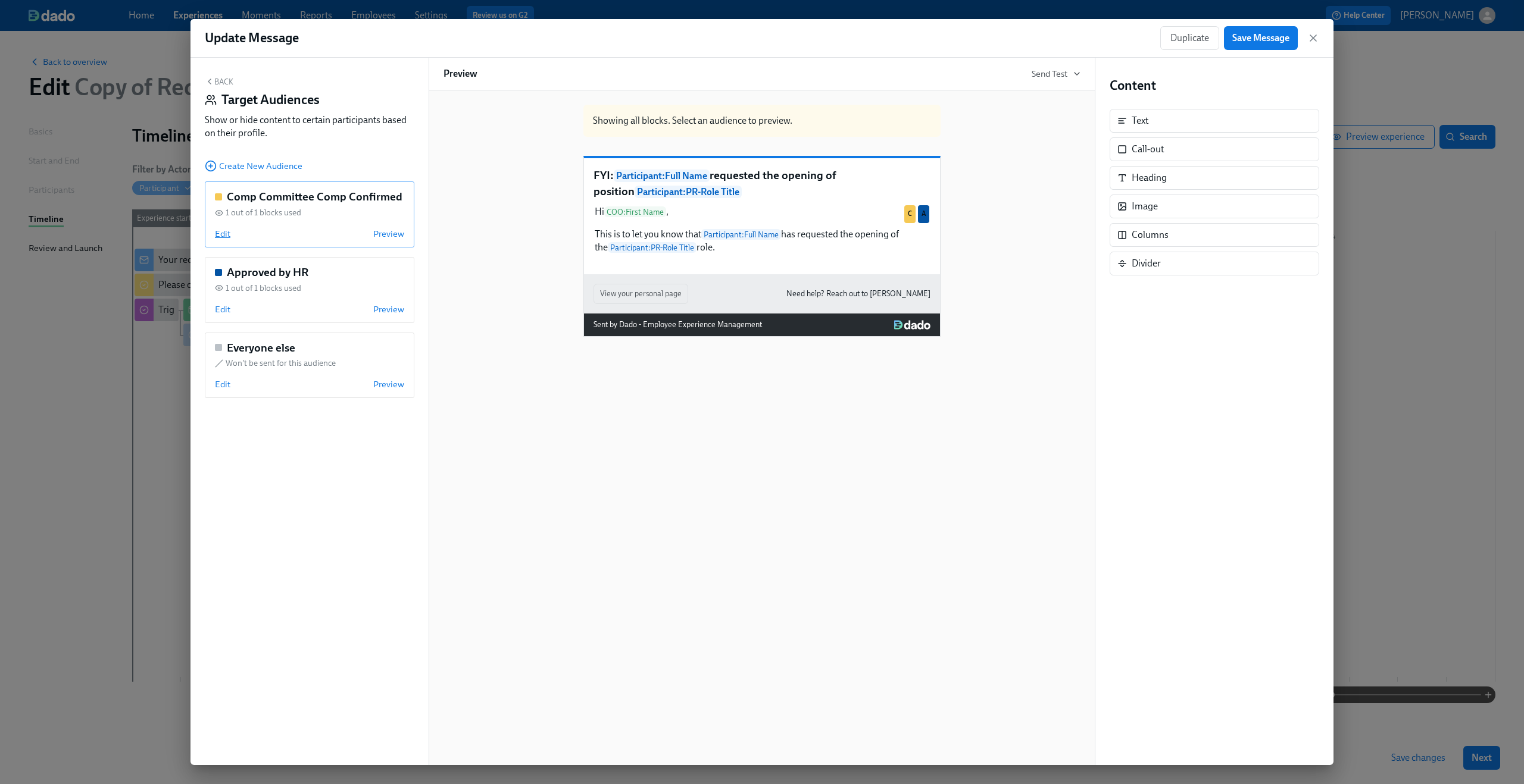
click at [222, 238] on span "Edit" at bounding box center [223, 234] width 16 height 12
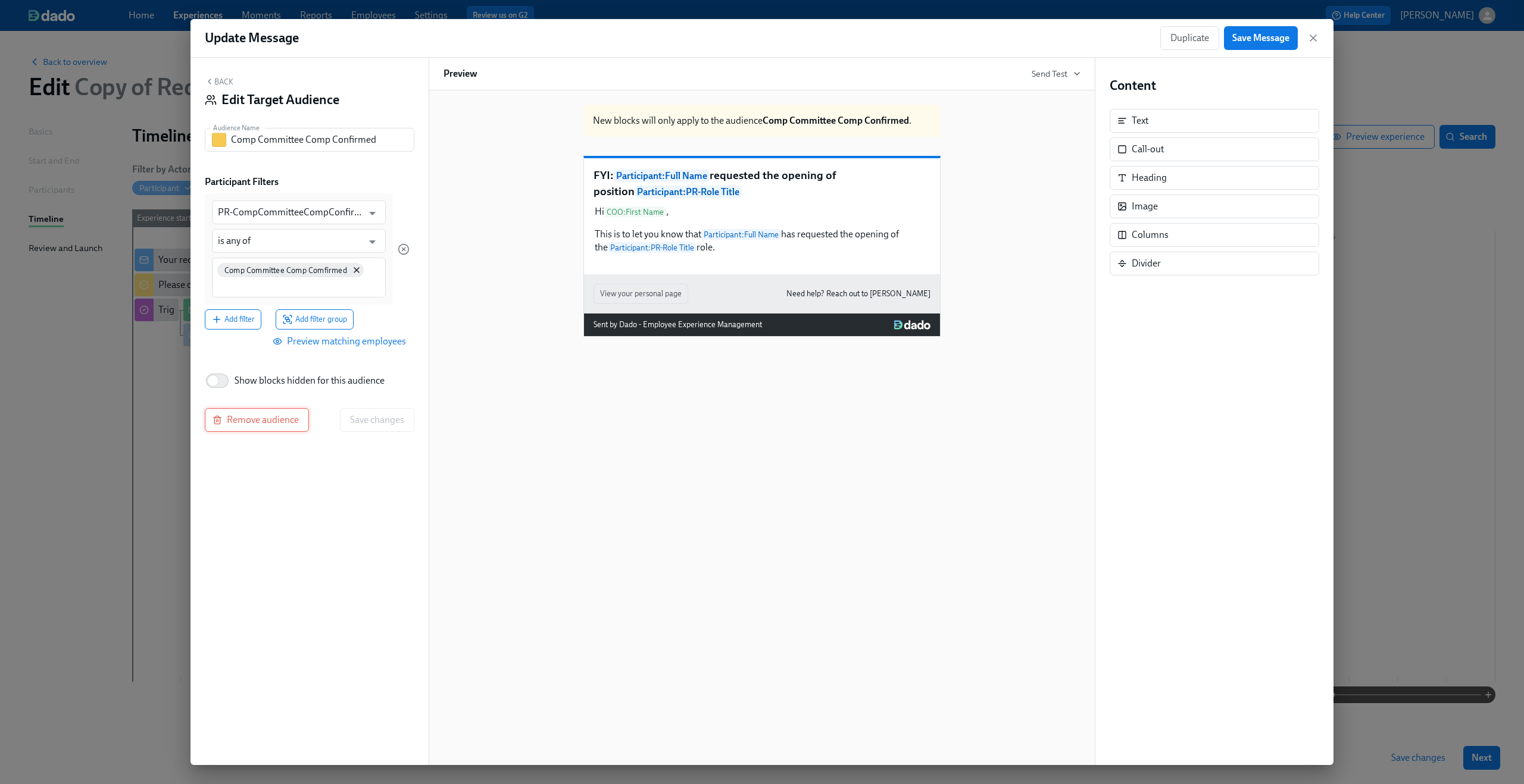
click at [251, 418] on span "Remove audience" at bounding box center [257, 419] width 84 height 12
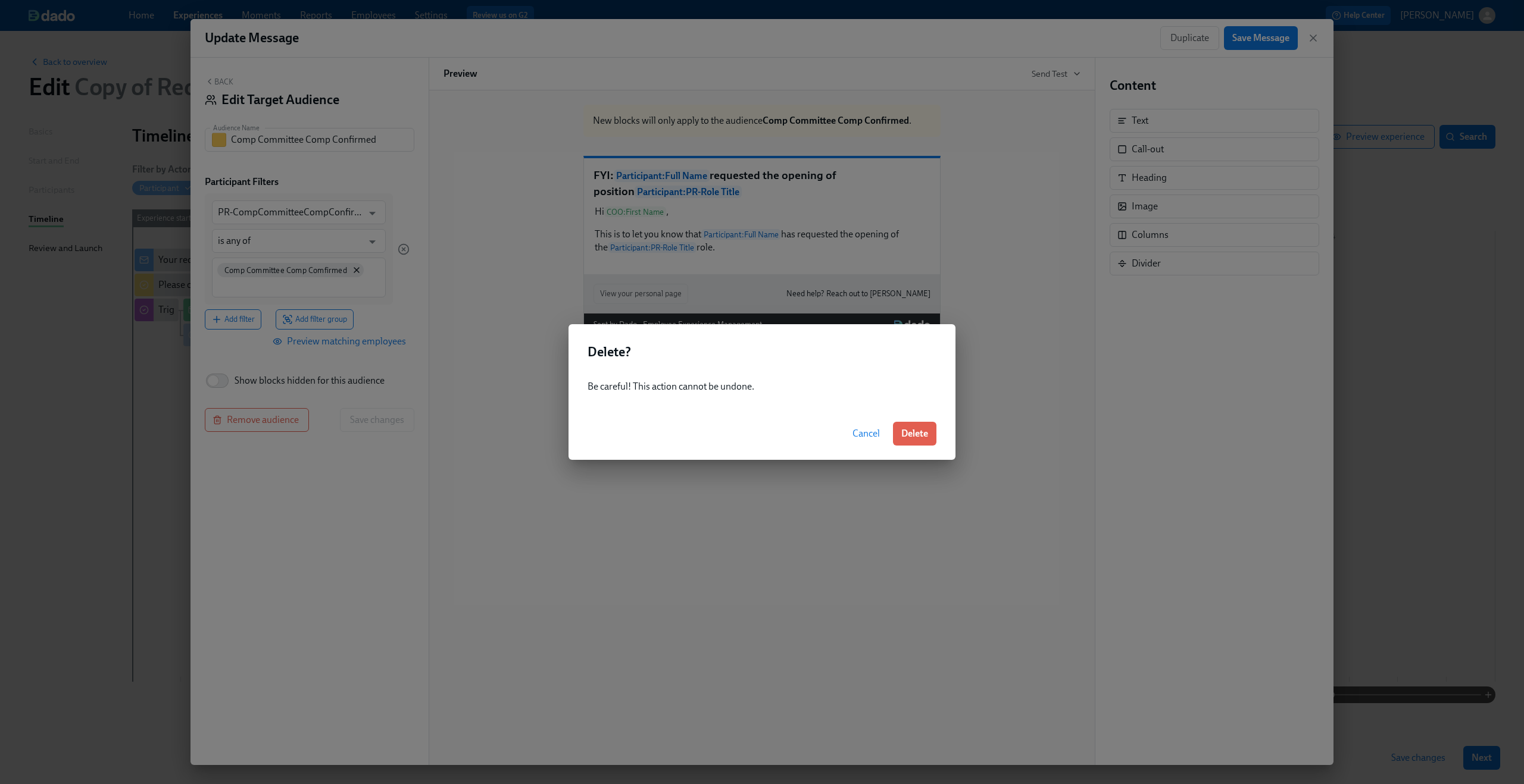
drag, startPoint x: 919, startPoint y: 438, endPoint x: 452, endPoint y: 389, distance: 469.6
click at [919, 437] on span "Delete" at bounding box center [914, 433] width 27 height 12
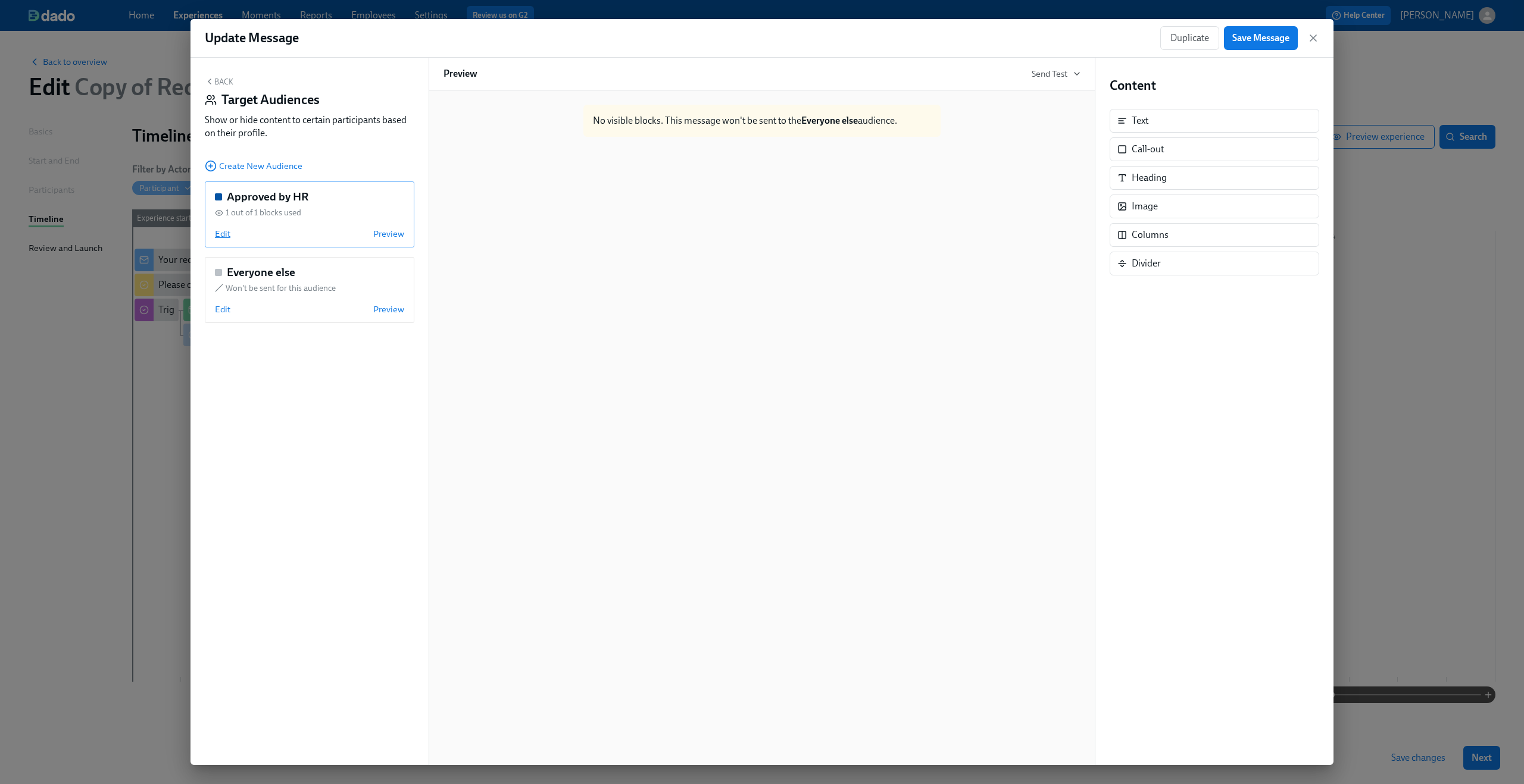
click at [228, 238] on span "Edit" at bounding box center [223, 234] width 16 height 12
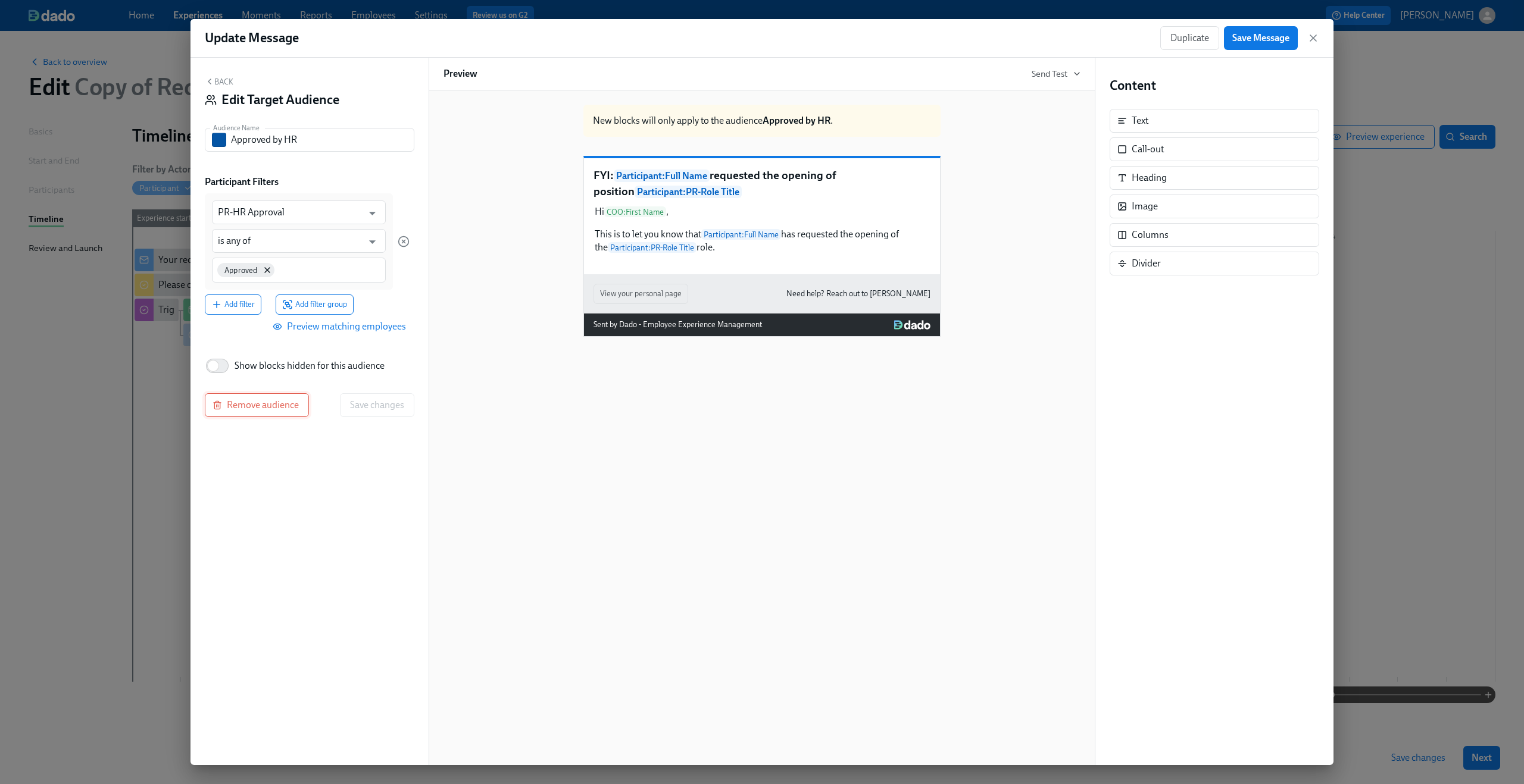
click at [225, 409] on span "Remove audience" at bounding box center [257, 405] width 84 height 12
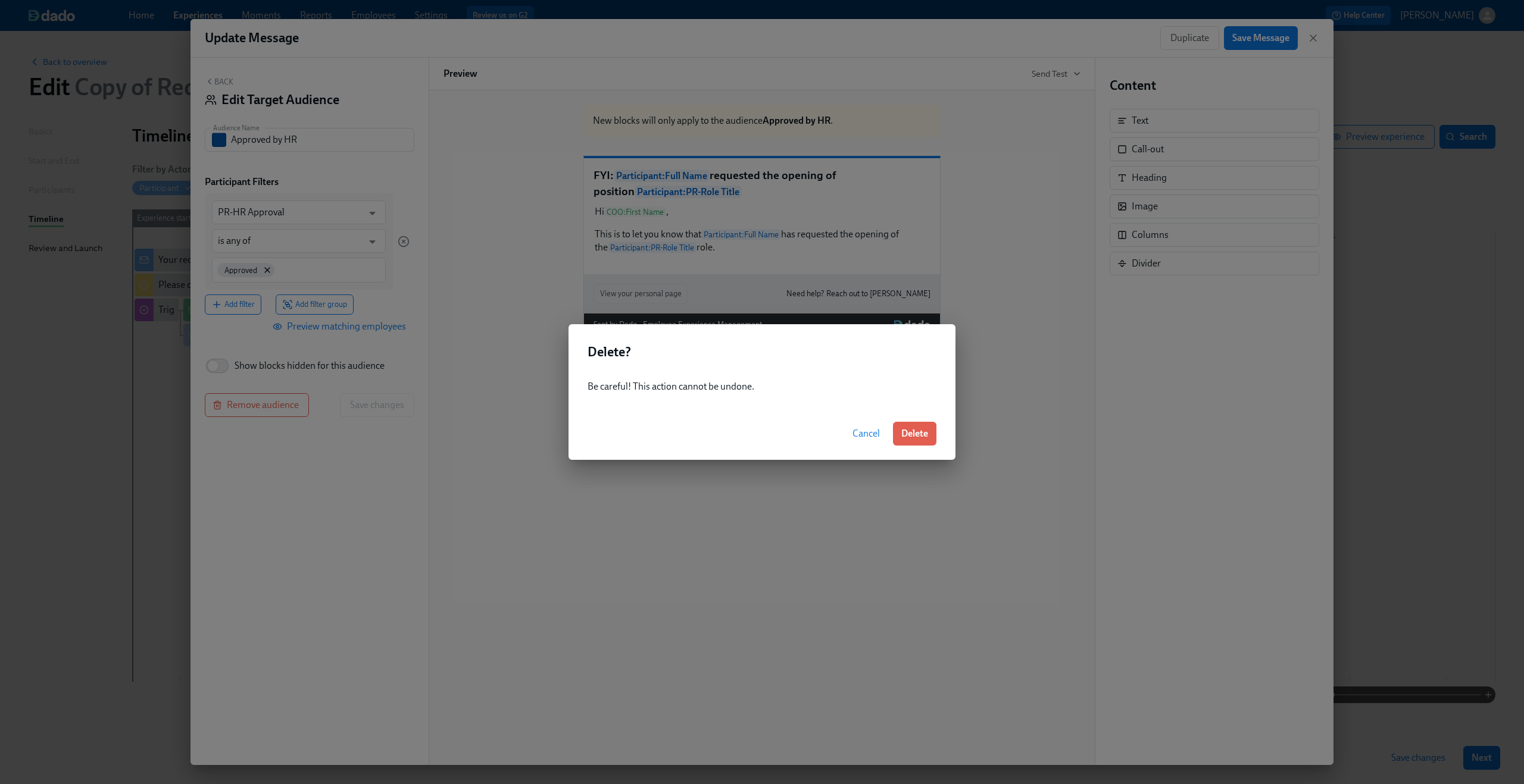
click at [914, 431] on span "Delete" at bounding box center [914, 433] width 27 height 12
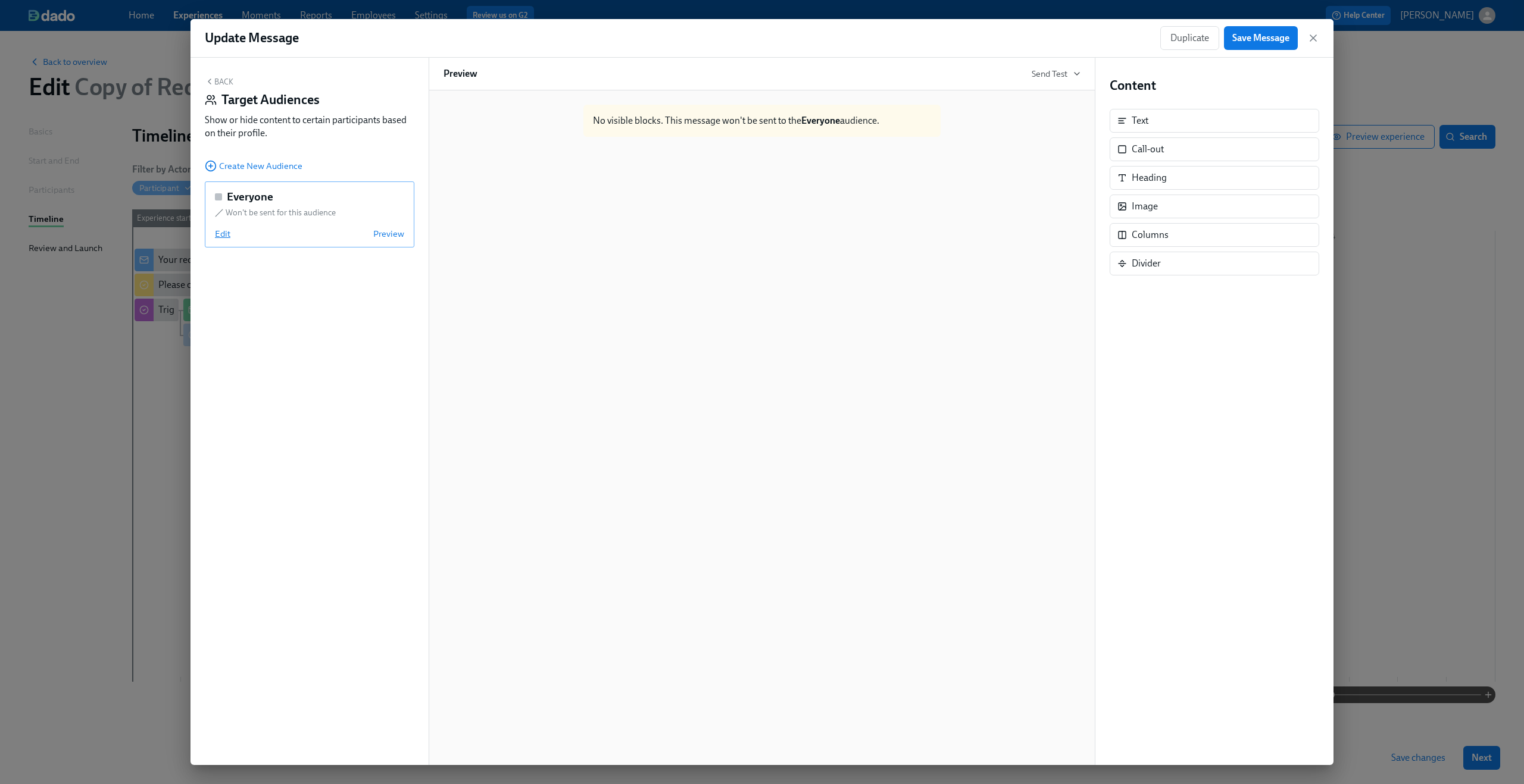
click at [224, 234] on span "Edit" at bounding box center [223, 234] width 16 height 12
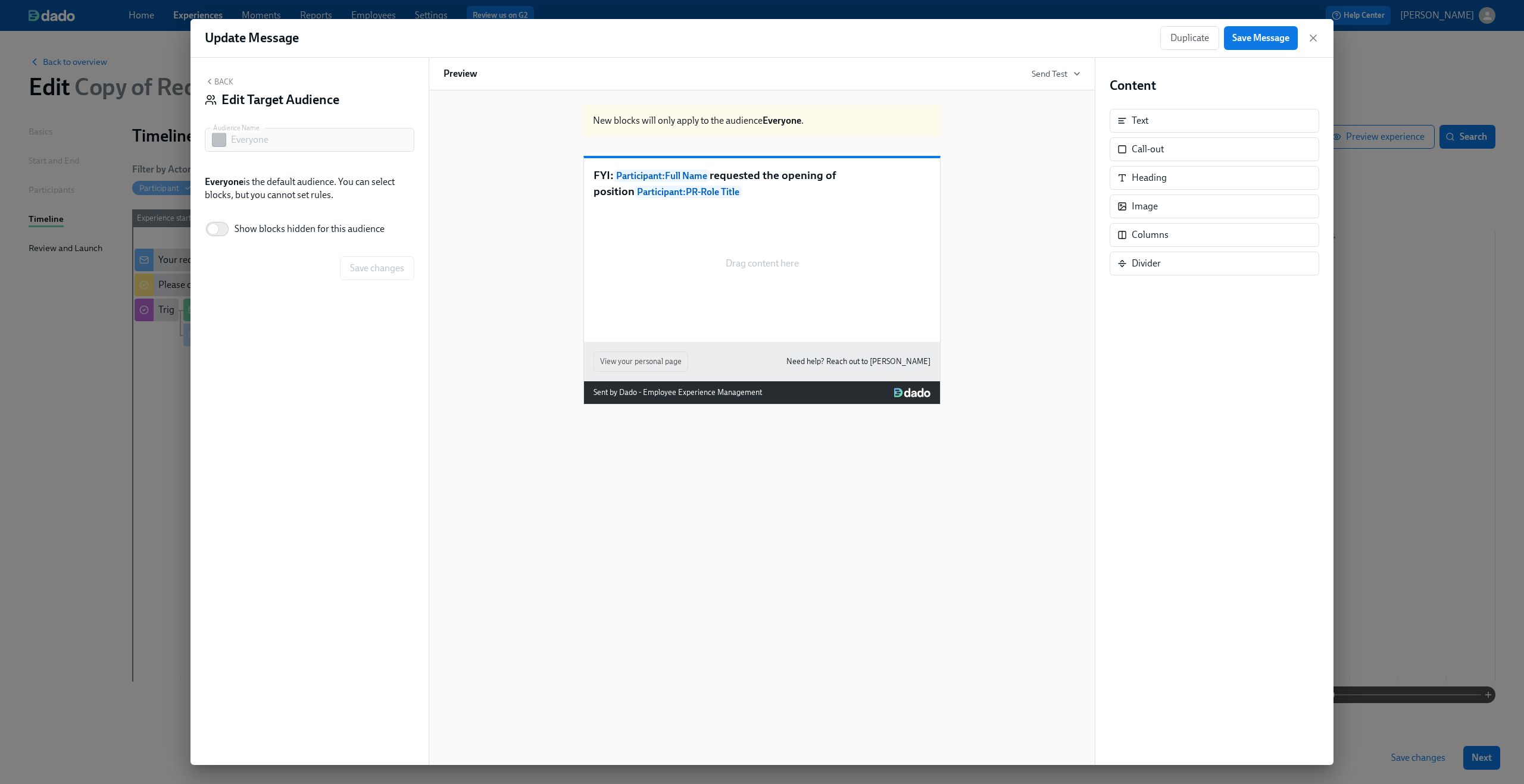
click at [301, 237] on label "Show blocks hidden for this audience" at bounding box center [295, 229] width 180 height 26
click at [252, 237] on input "Show blocks hidden for this audience" at bounding box center [213, 229] width 79 height 26
checkbox input "true"
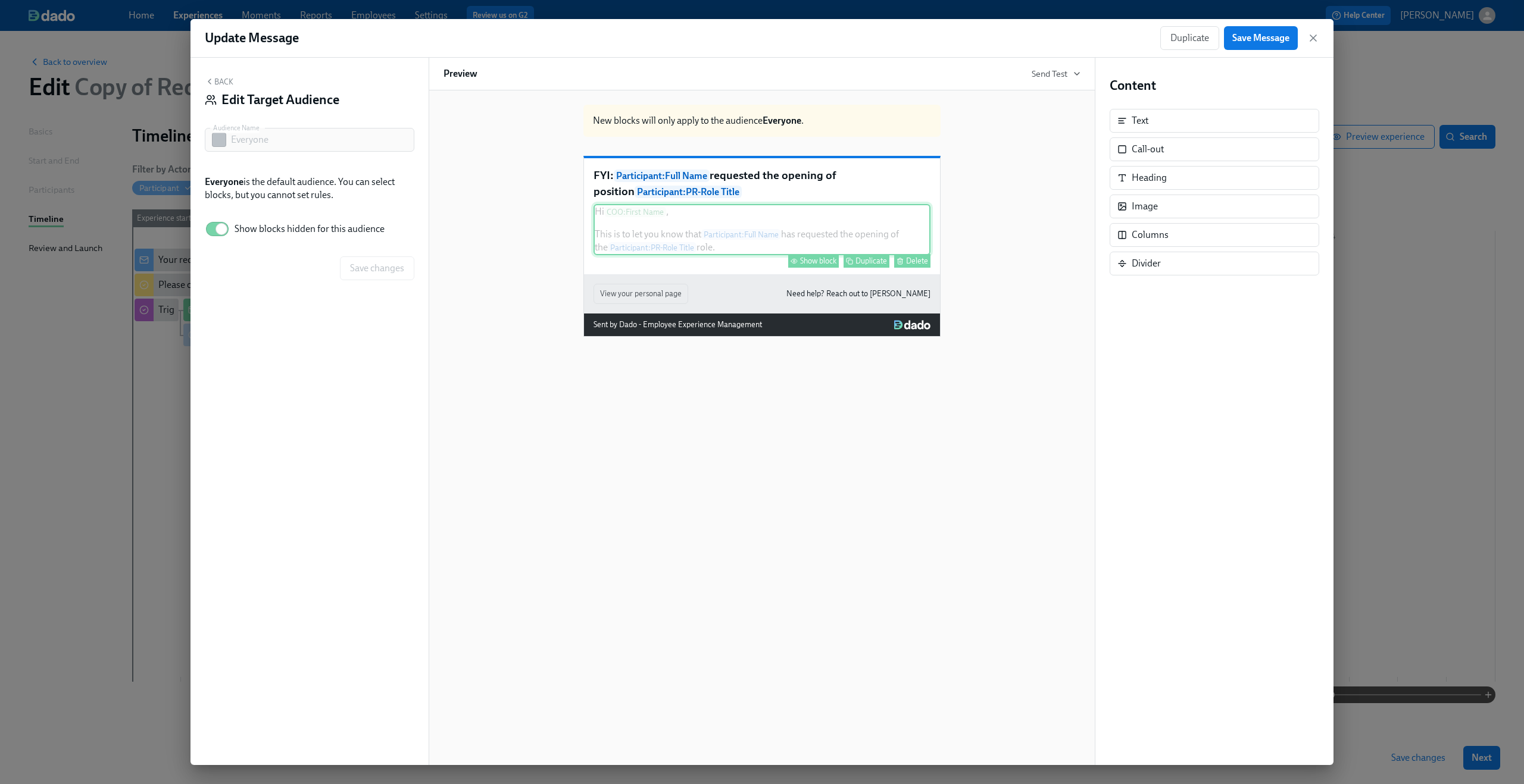
click at [924, 265] on div "Delete" at bounding box center [917, 261] width 22 height 9
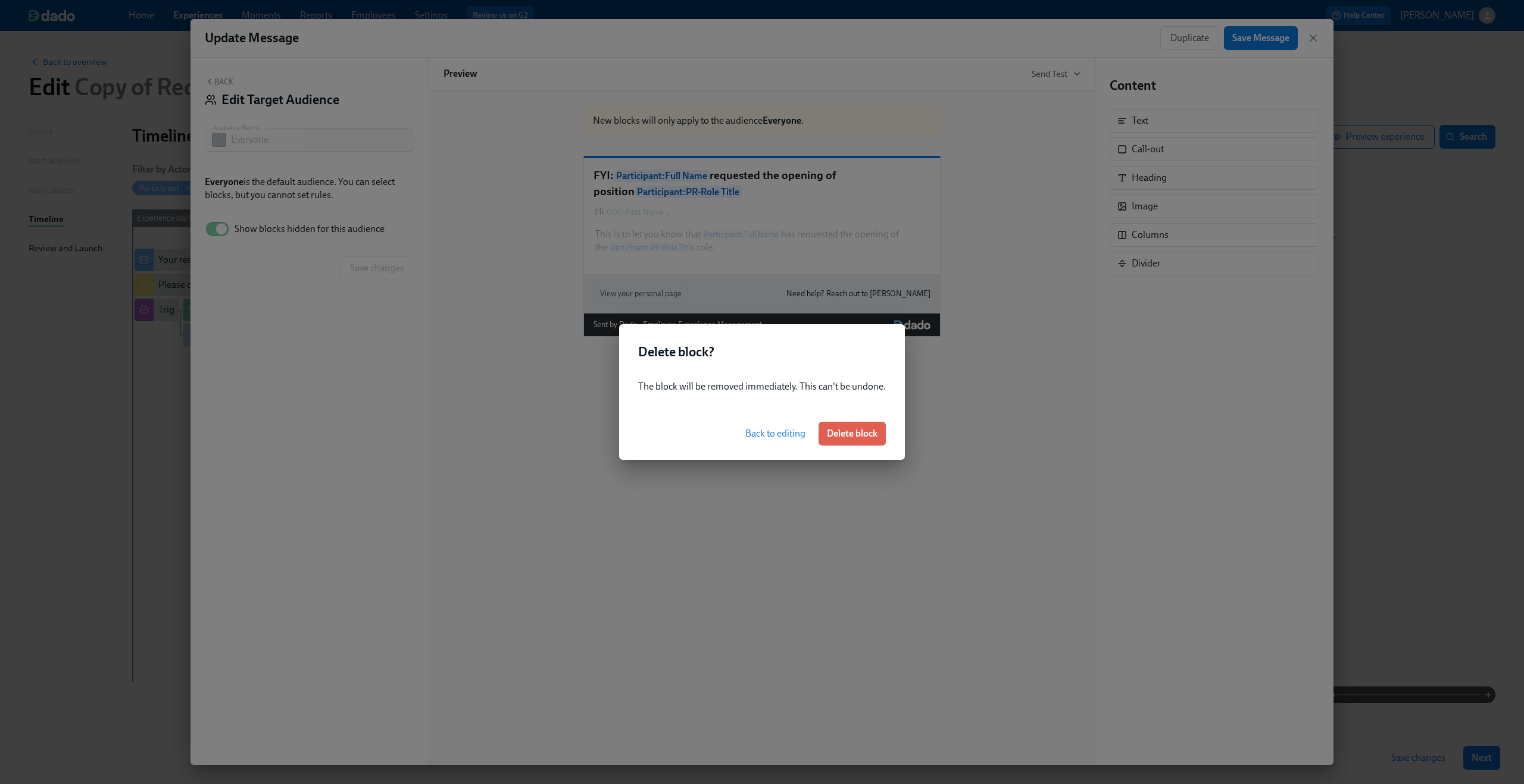
click at [791, 428] on span "Back to editing" at bounding box center [775, 433] width 60 height 12
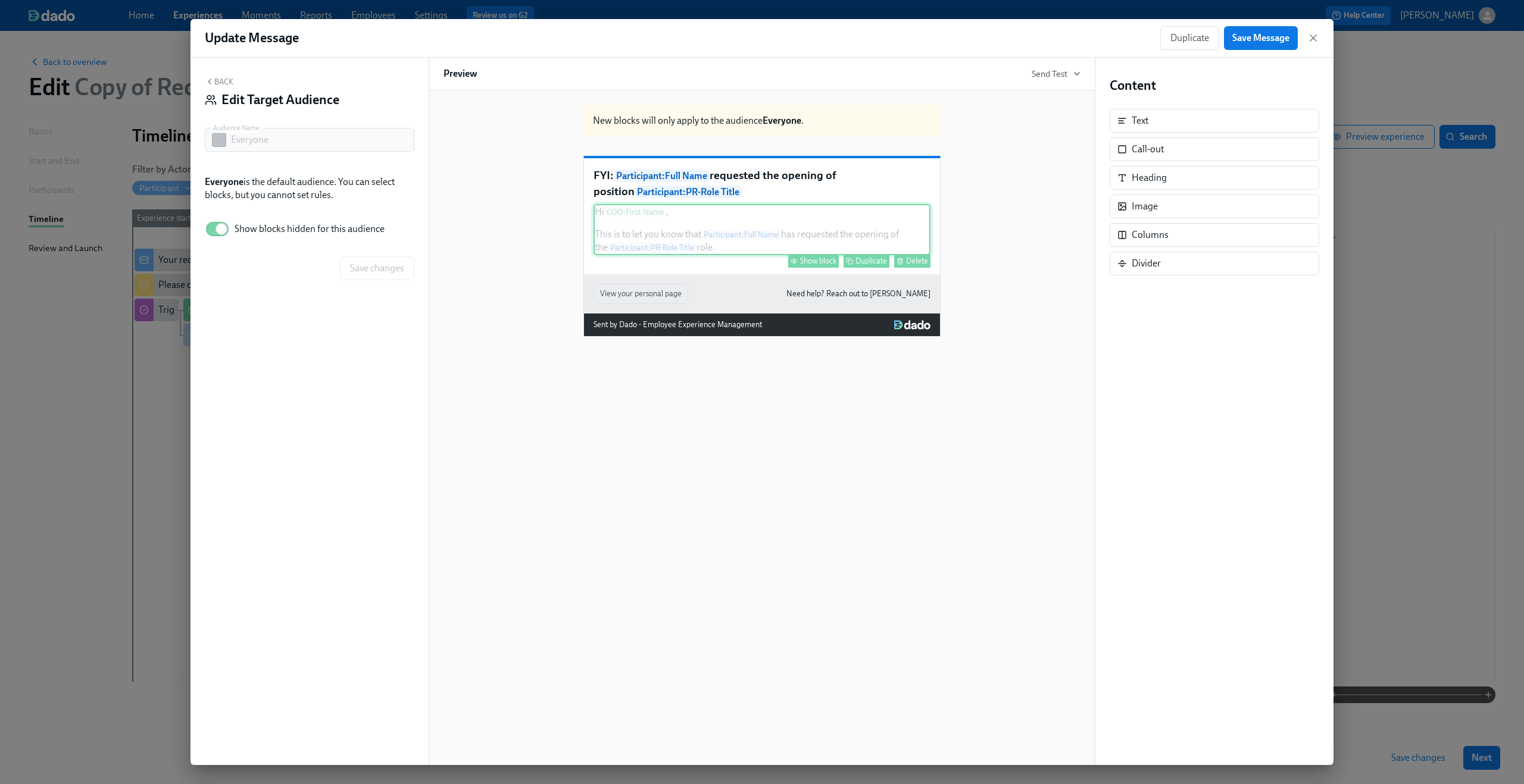
click at [760, 255] on div "Hi COO : First Name , This is to let you know that Participant : Full Name has …" at bounding box center [761, 229] width 337 height 51
click at [820, 265] on div "Show block" at bounding box center [818, 261] width 36 height 9
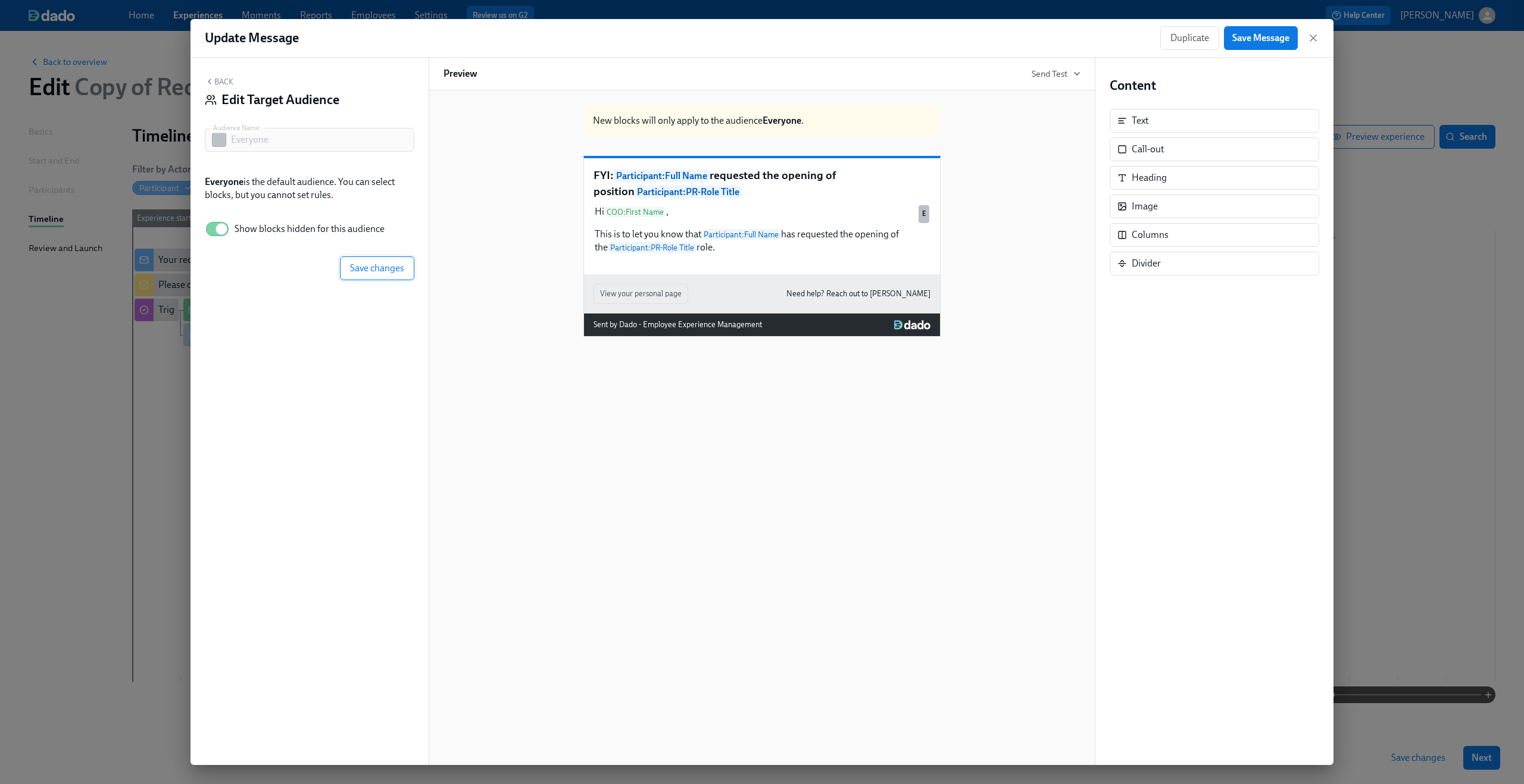
click at [363, 268] on span "Save changes" at bounding box center [377, 268] width 54 height 12
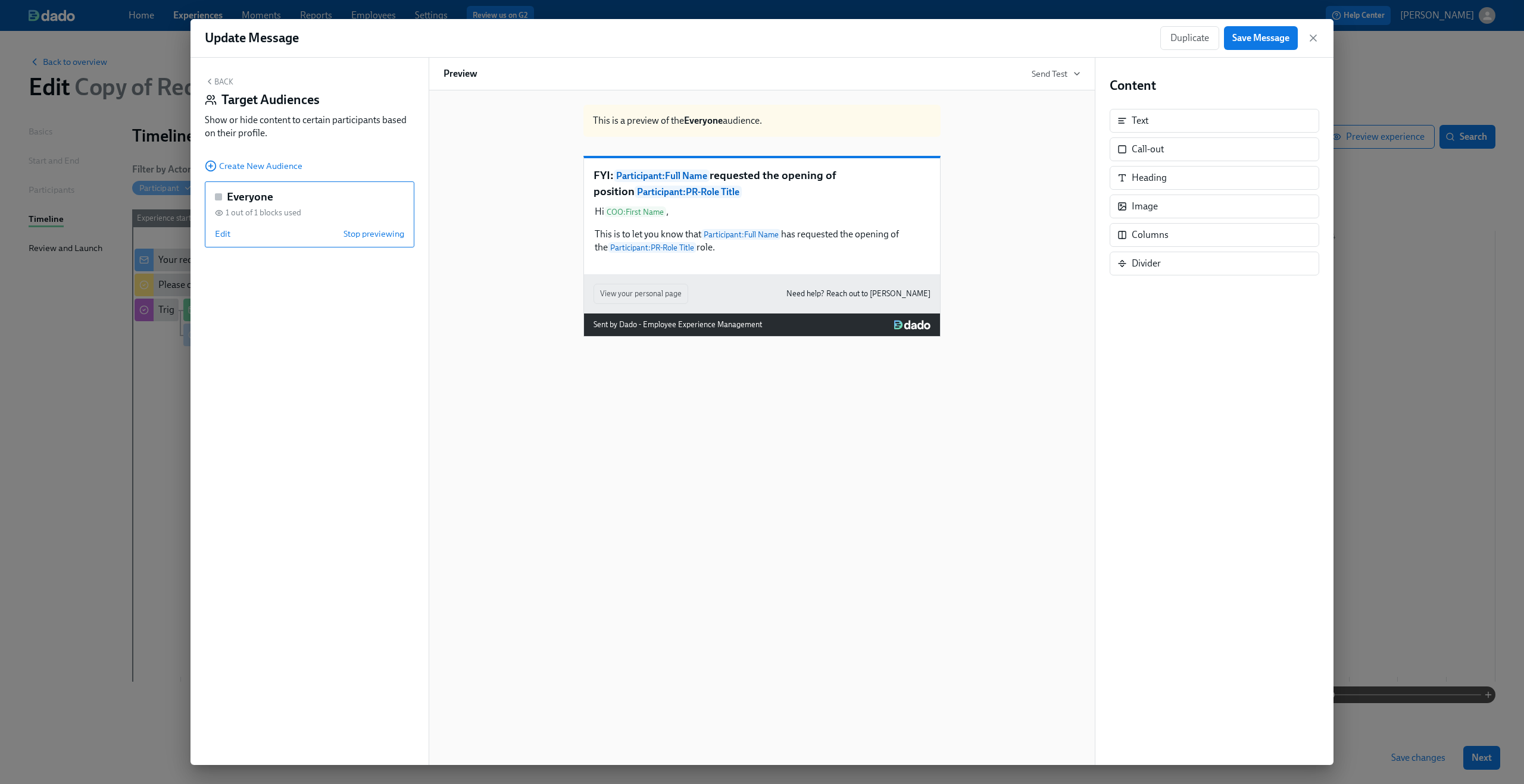
click at [218, 86] on button "Back" at bounding box center [219, 82] width 29 height 9
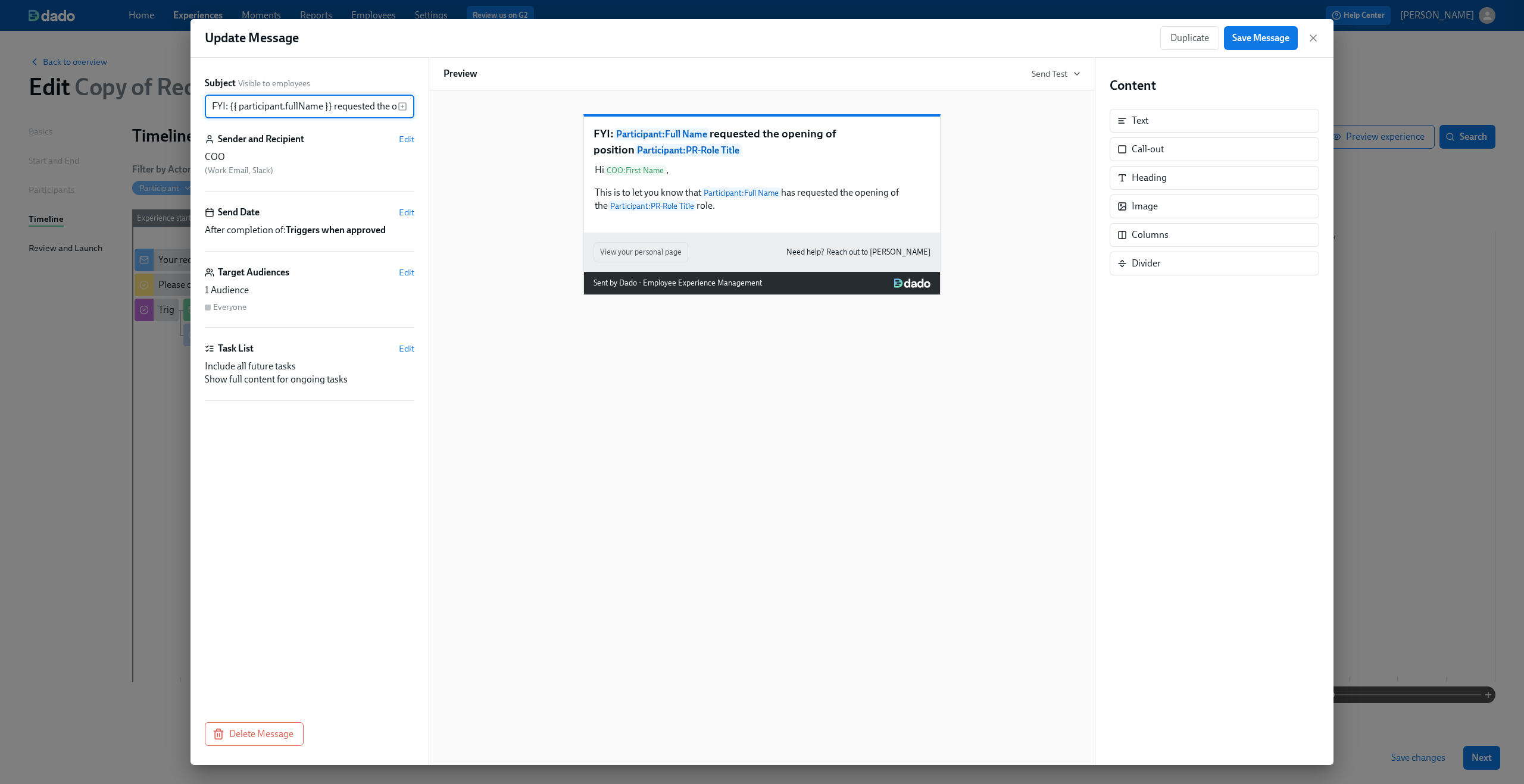
scroll to position [0, 184]
click at [1236, 41] on span "Save Message" at bounding box center [1261, 38] width 58 height 12
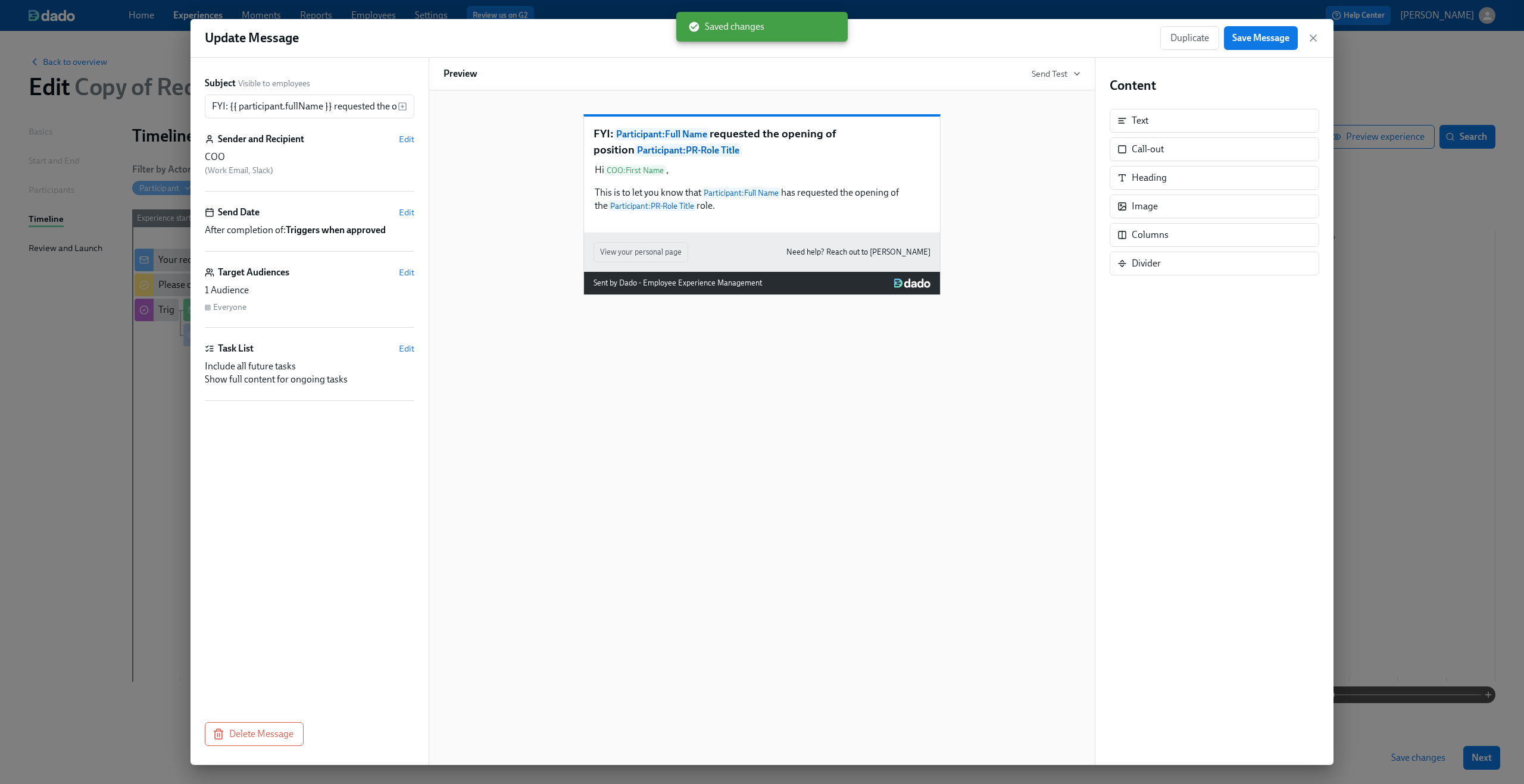
click at [1309, 31] on div "Duplicate Save Message" at bounding box center [1239, 38] width 159 height 24
click at [1313, 38] on icon "button" at bounding box center [1313, 38] width 6 height 6
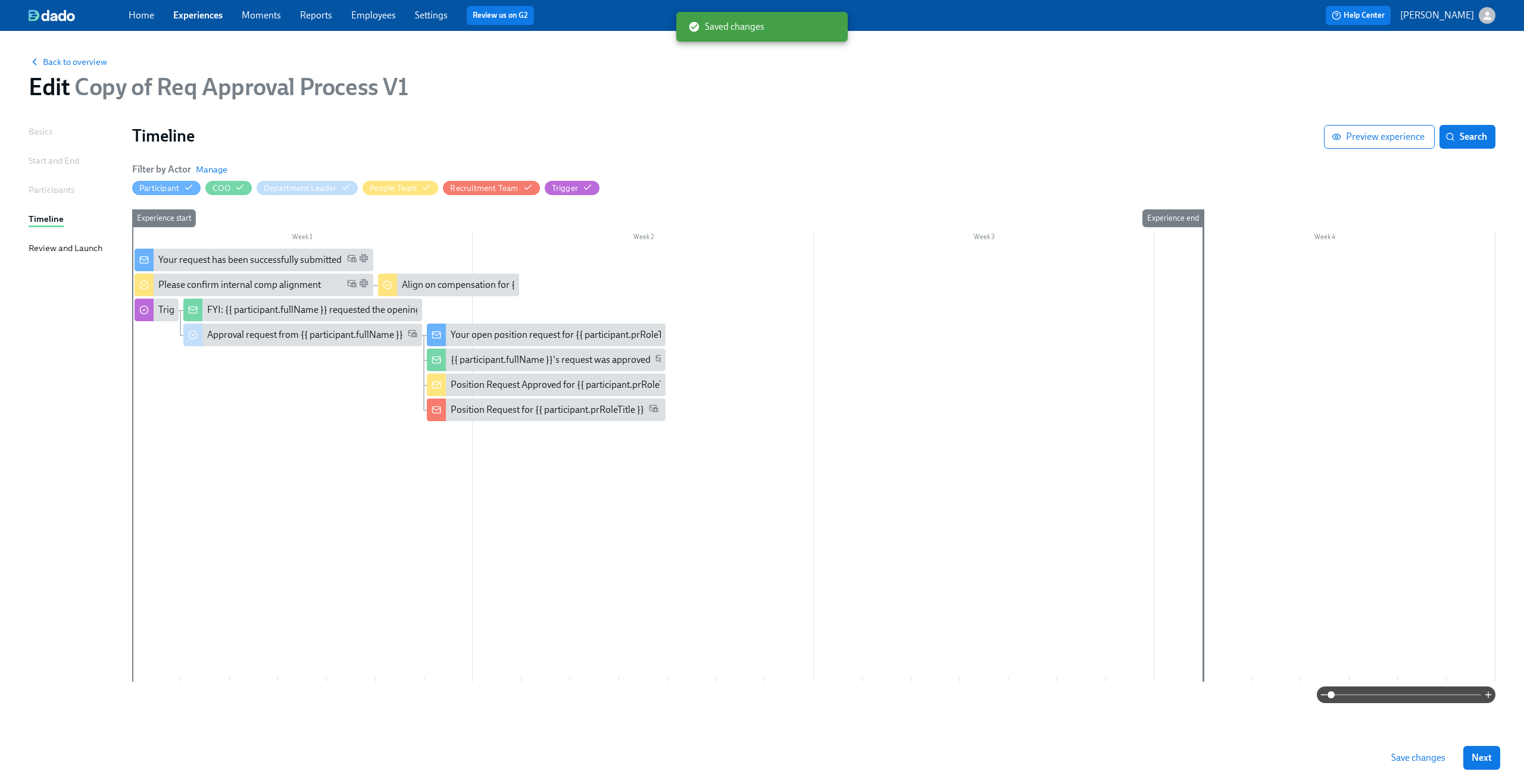
click at [1431, 753] on span "Save changes" at bounding box center [1418, 758] width 54 height 12
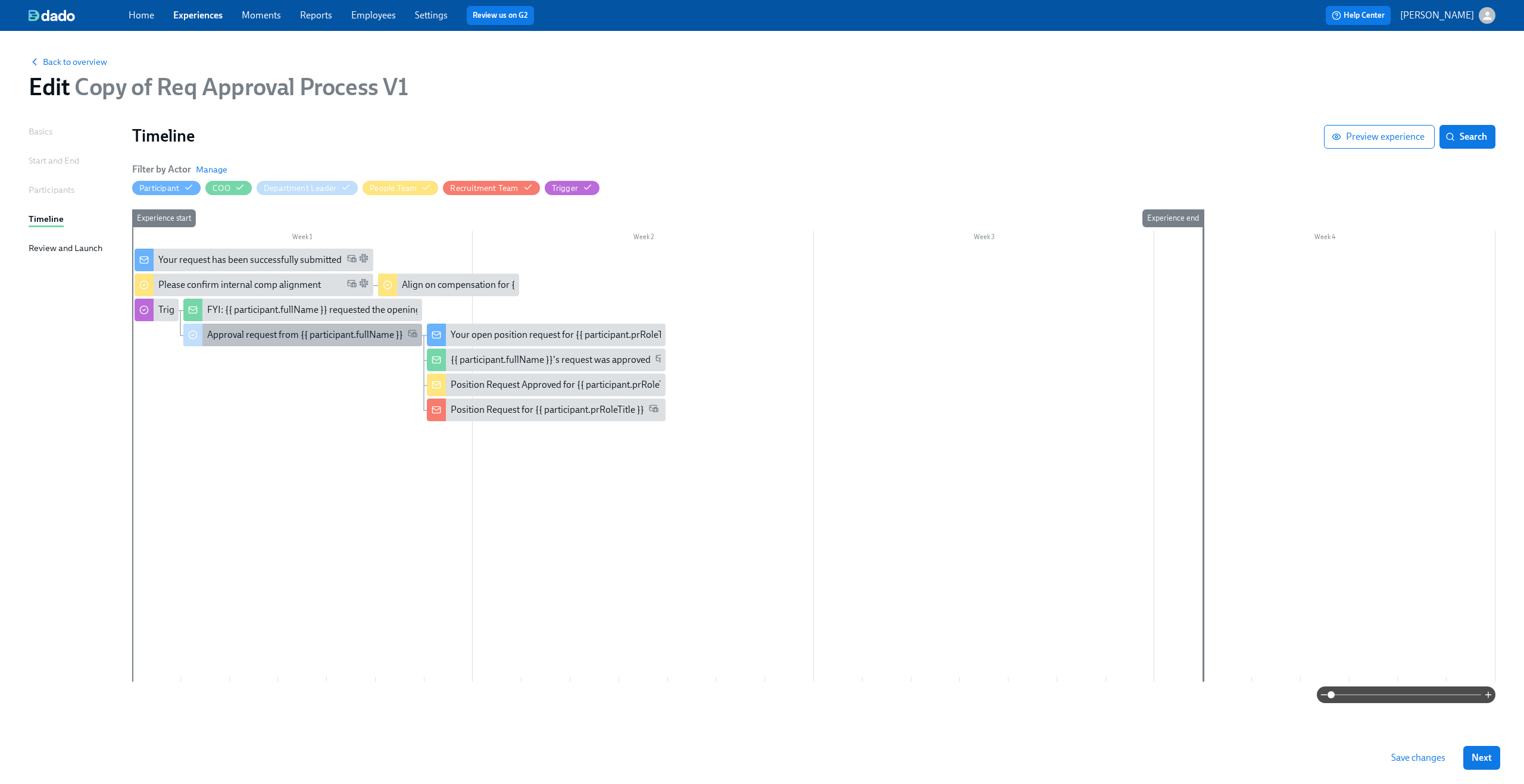
click at [290, 344] on div "Approval request from {{ participant.fullName }}" at bounding box center [303, 335] width 239 height 22
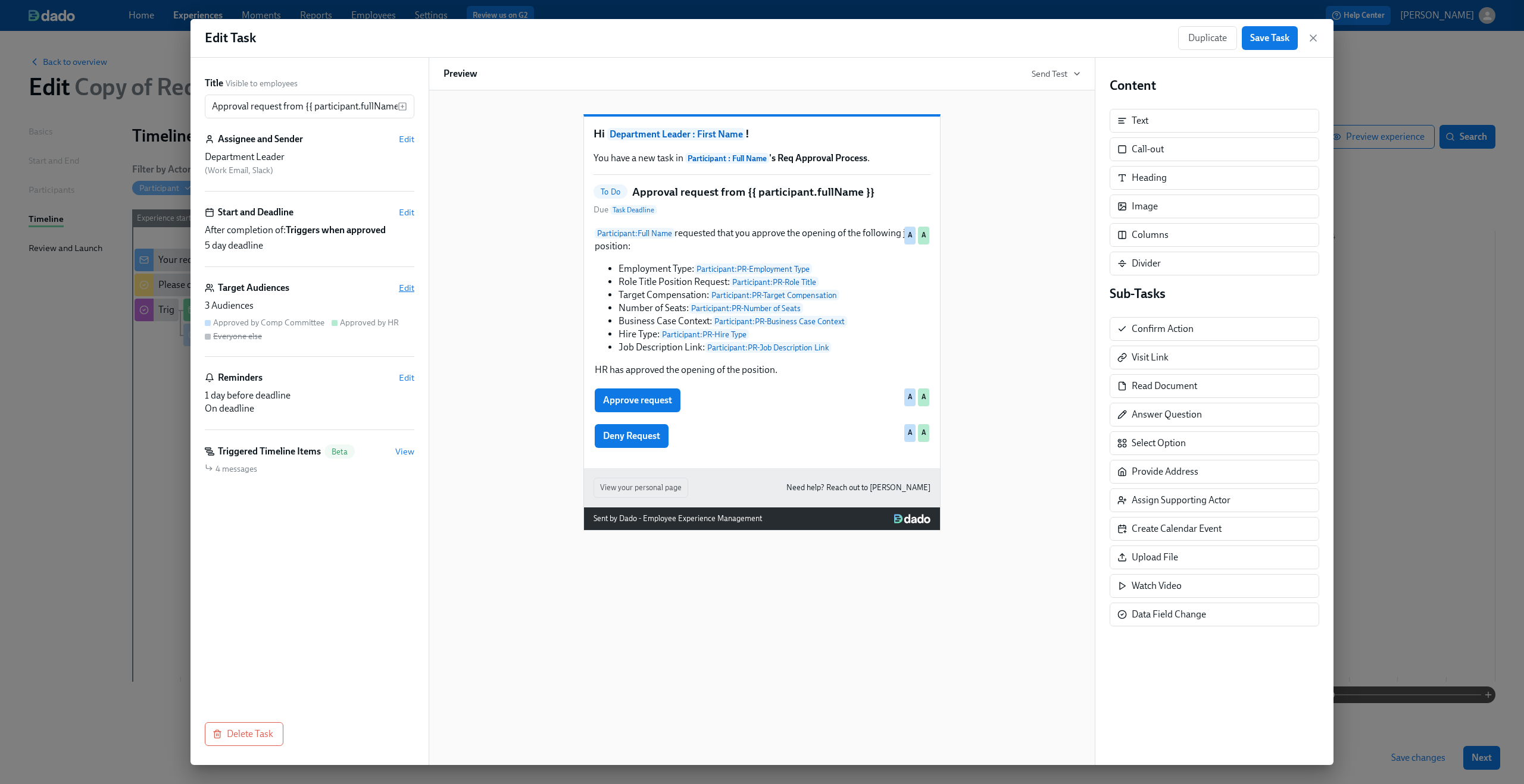
click at [409, 285] on span "Edit" at bounding box center [407, 288] width 16 height 12
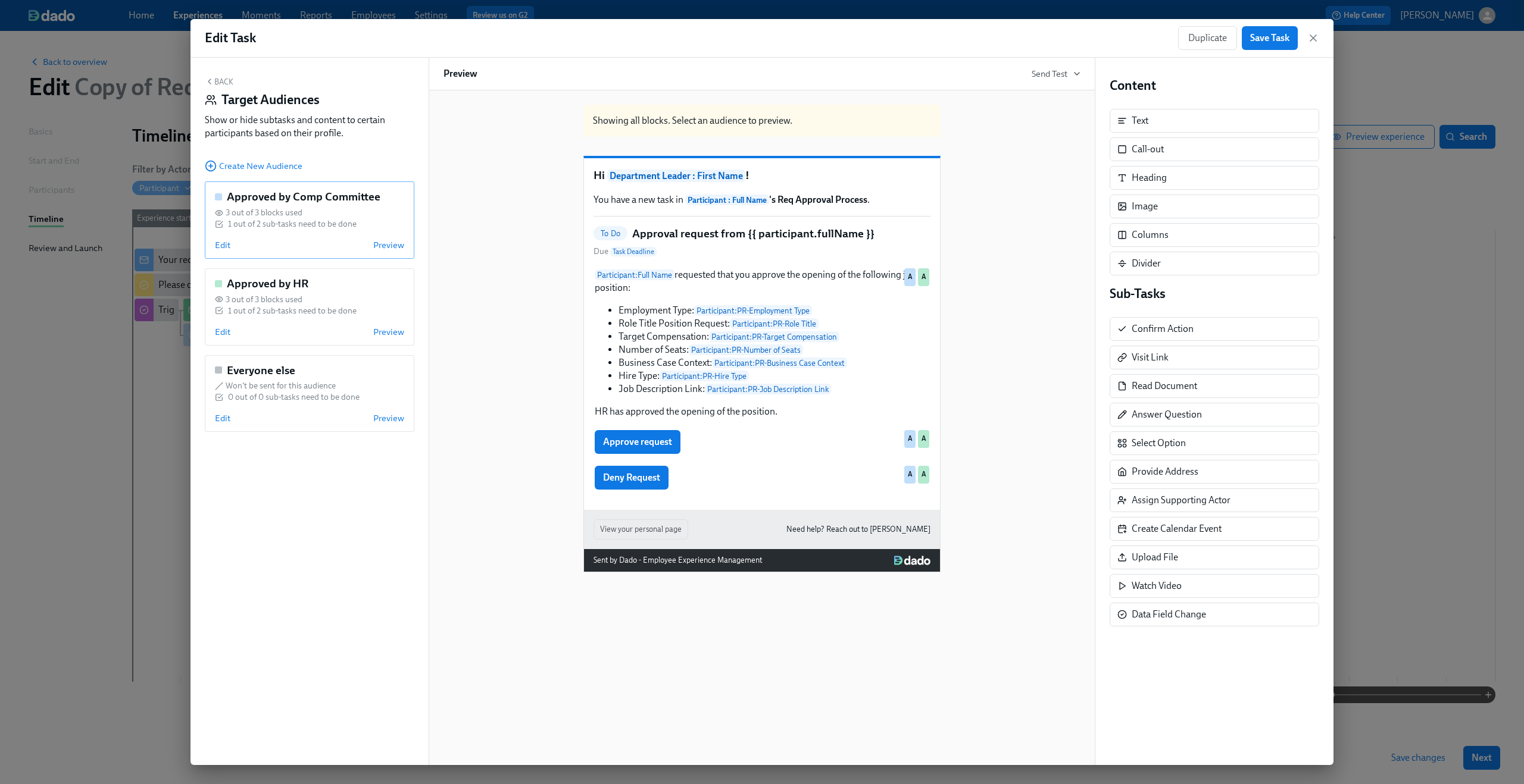
click at [218, 256] on div "Approved by Comp Committee 3 out of 3 blocks used 1 out of 2 sub-tasks need to …" at bounding box center [310, 220] width 210 height 77
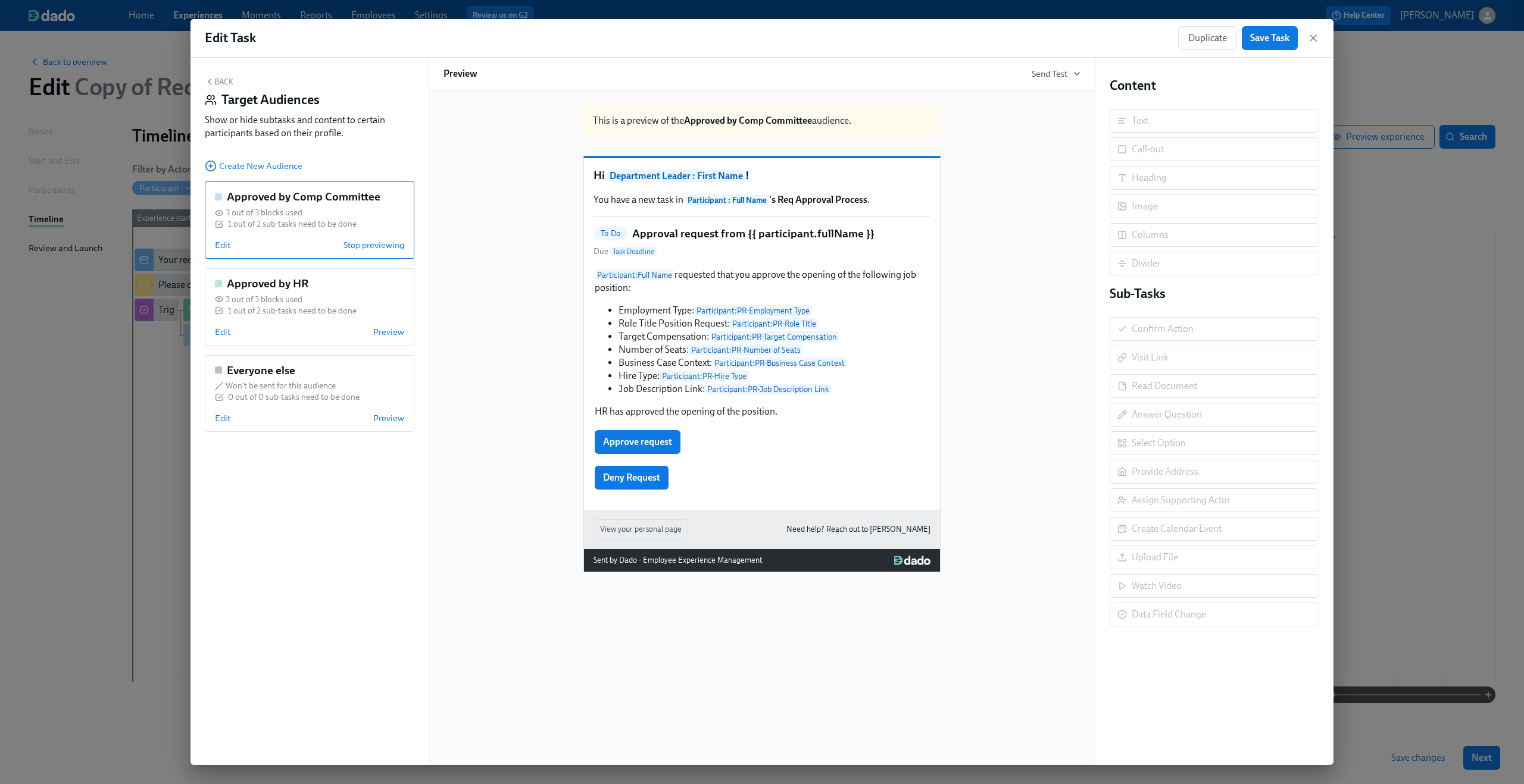
click at [218, 252] on div "Approved by Comp Committee 3 out of 3 blocks used 1 out of 2 sub-tasks need to …" at bounding box center [310, 220] width 210 height 77
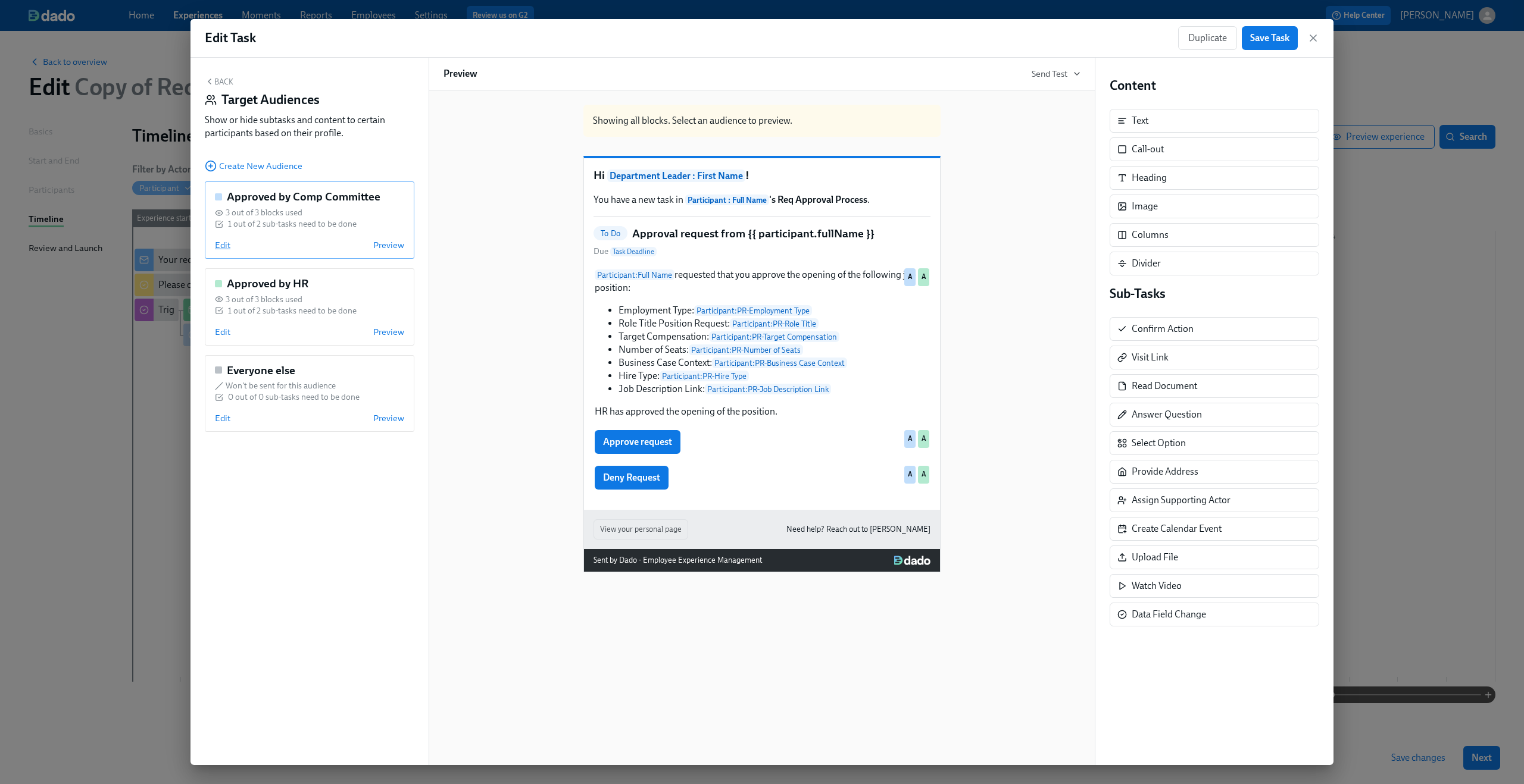
click at [218, 247] on span "Edit" at bounding box center [223, 245] width 16 height 12
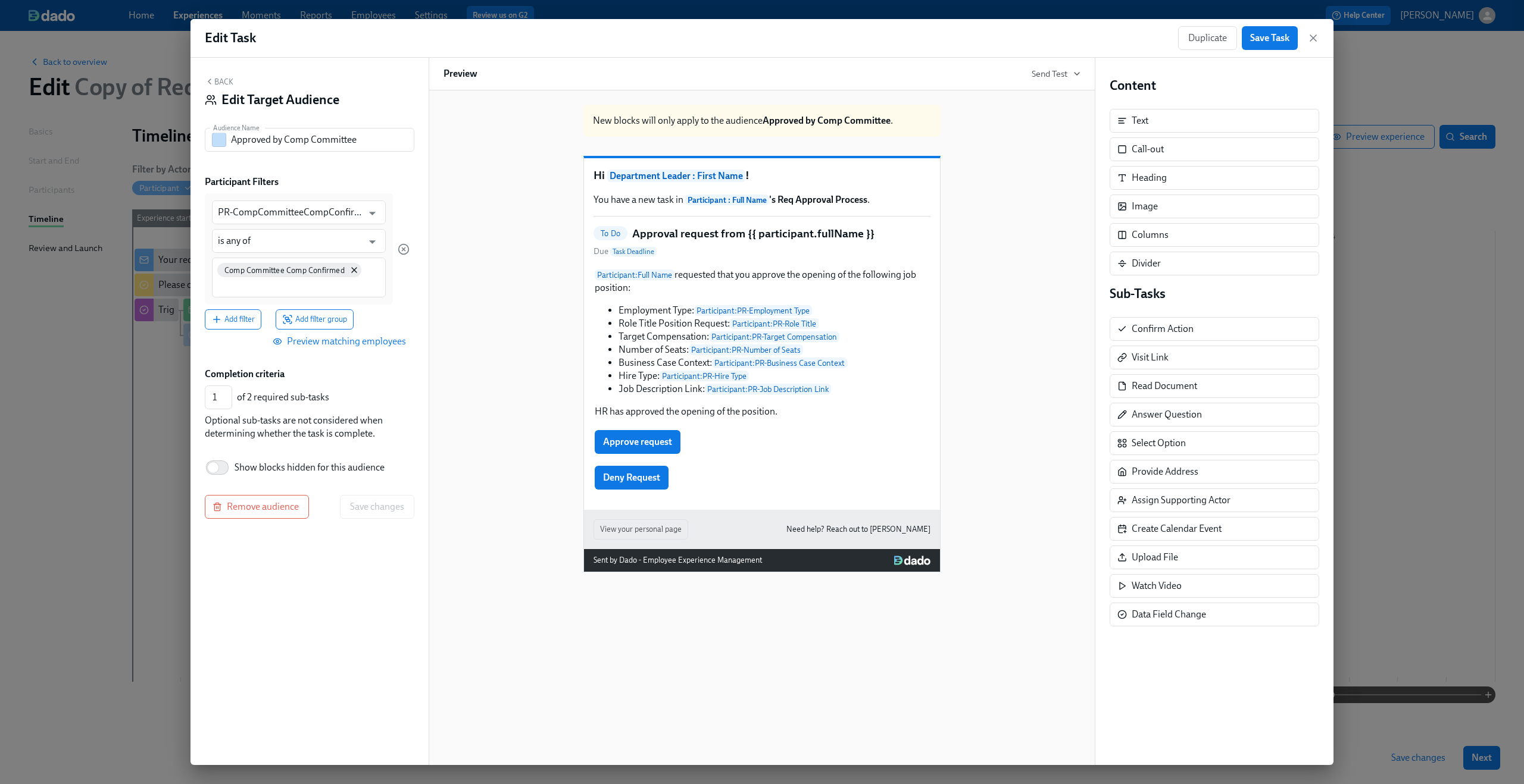
click at [259, 493] on div "Back Edit Target Audience Audience Name Approved by Comp Committee Audience Nam…" at bounding box center [309, 411] width 239 height 708
click at [275, 505] on span "Remove audience" at bounding box center [257, 507] width 84 height 12
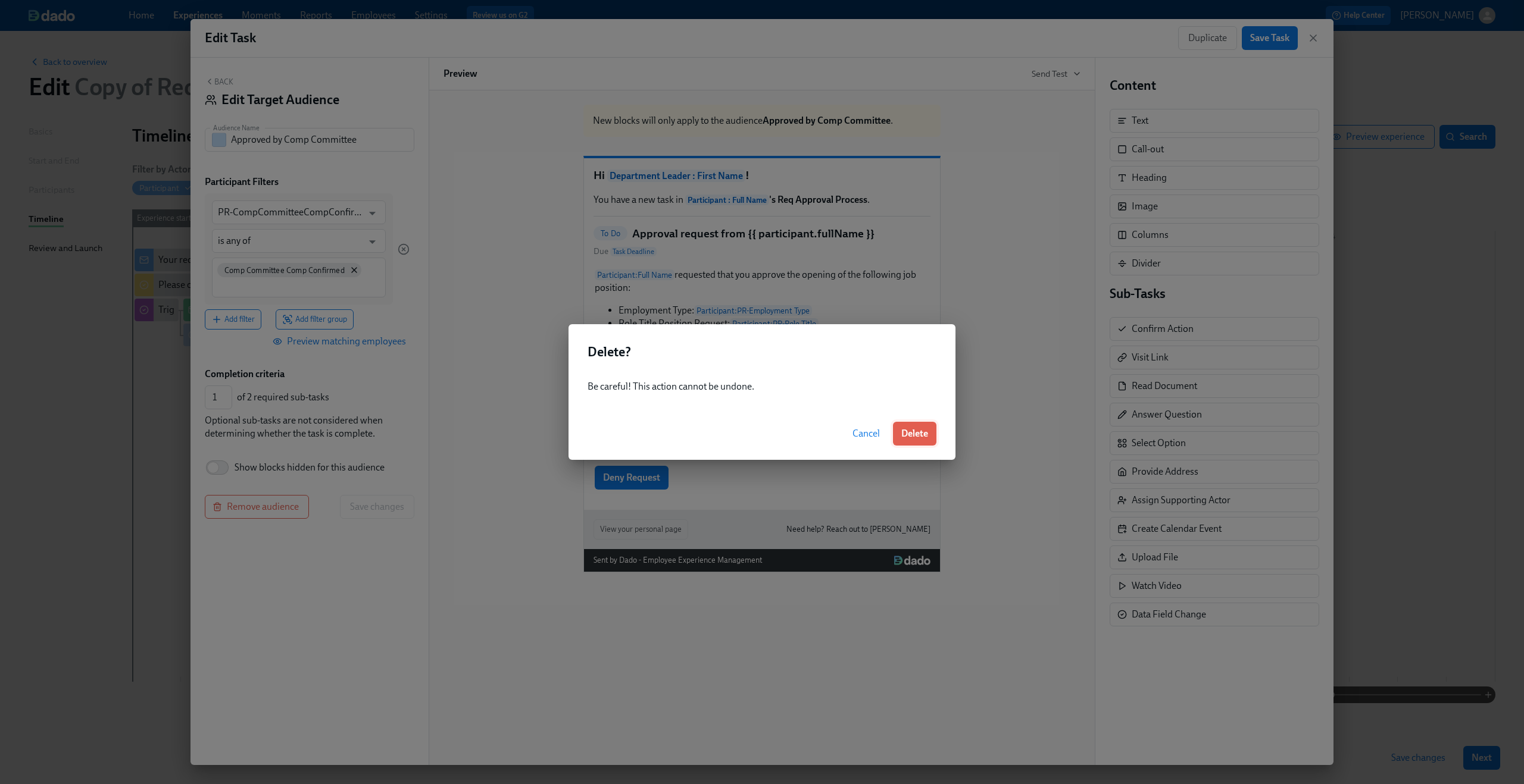
click at [908, 432] on span "Delete" at bounding box center [914, 433] width 27 height 12
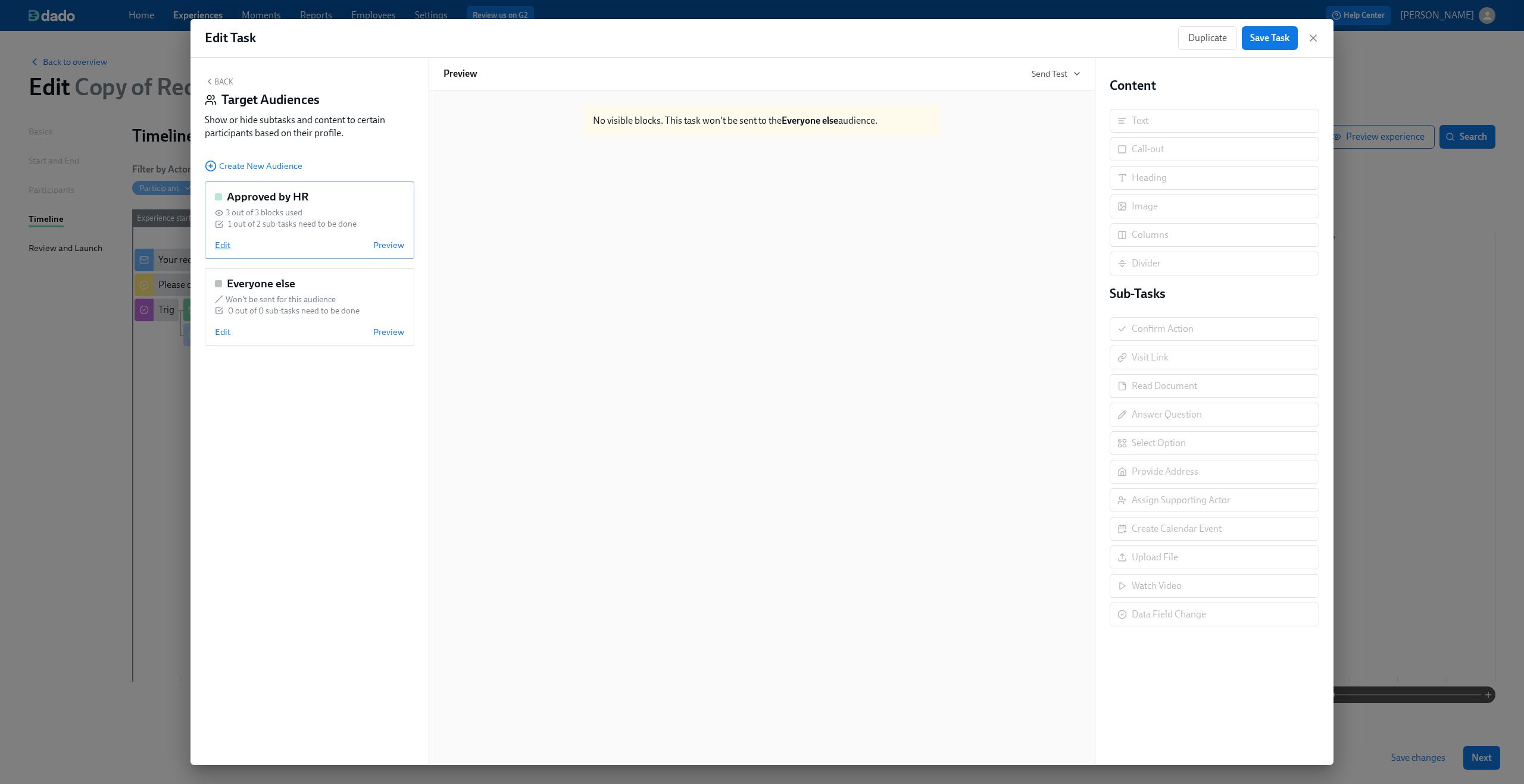
click at [223, 245] on span "Edit" at bounding box center [223, 245] width 16 height 12
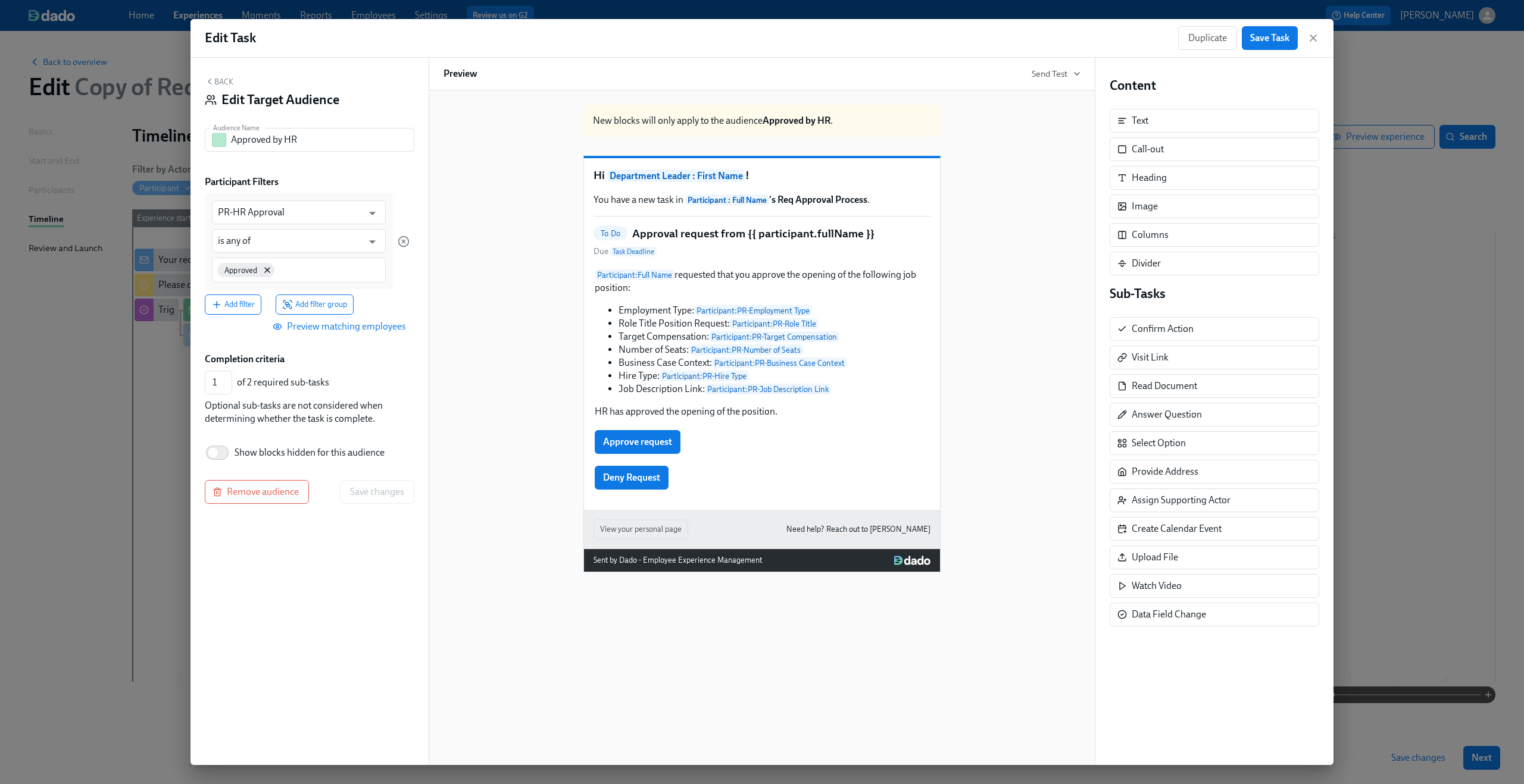
click at [279, 479] on div "Back Edit Target Audience Audience Name Approved by HR Audience Name Participan…" at bounding box center [309, 411] width 239 height 708
click at [279, 503] on button "Remove audience" at bounding box center [257, 493] width 104 height 24
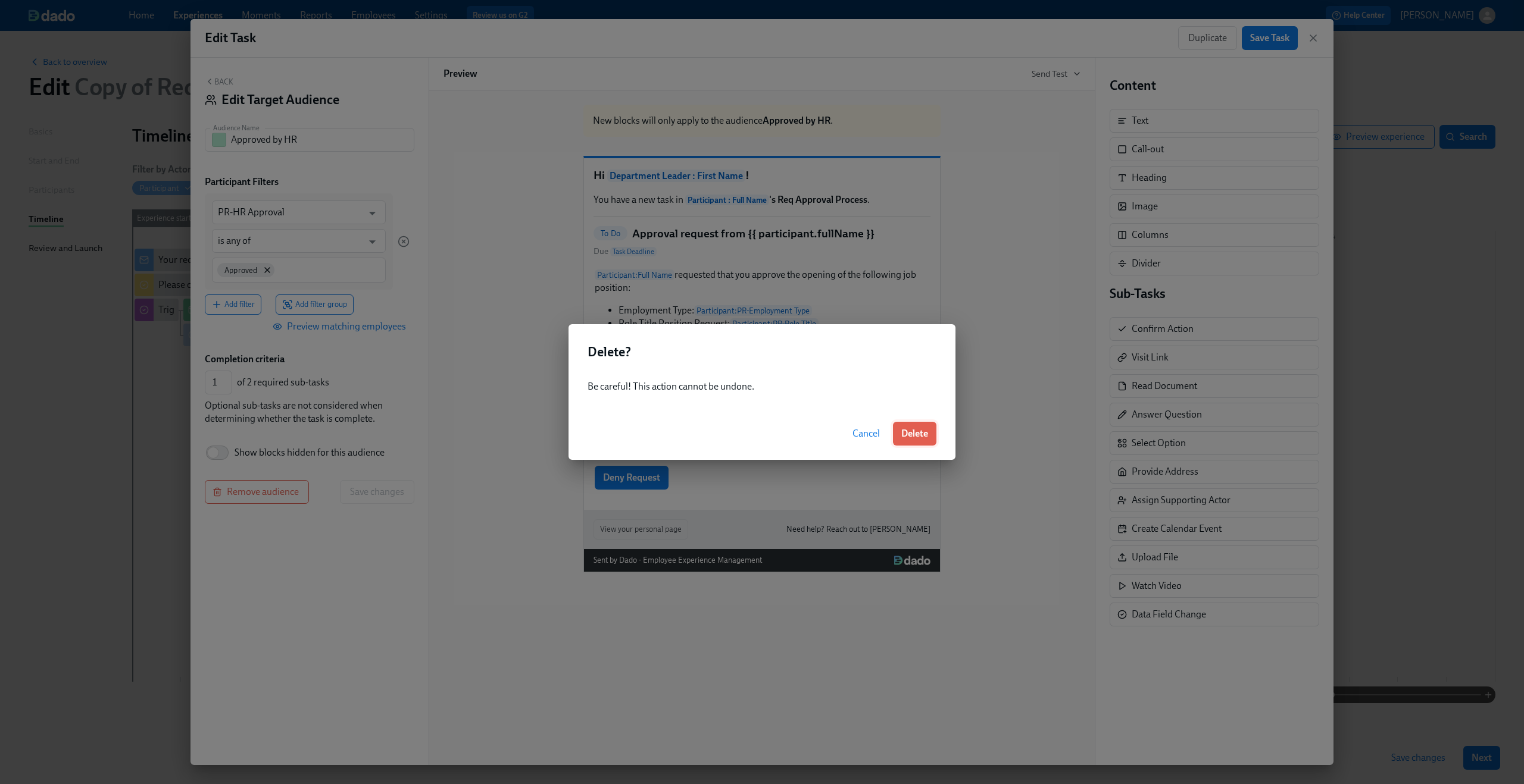
click at [911, 423] on button "Delete" at bounding box center [914, 434] width 44 height 24
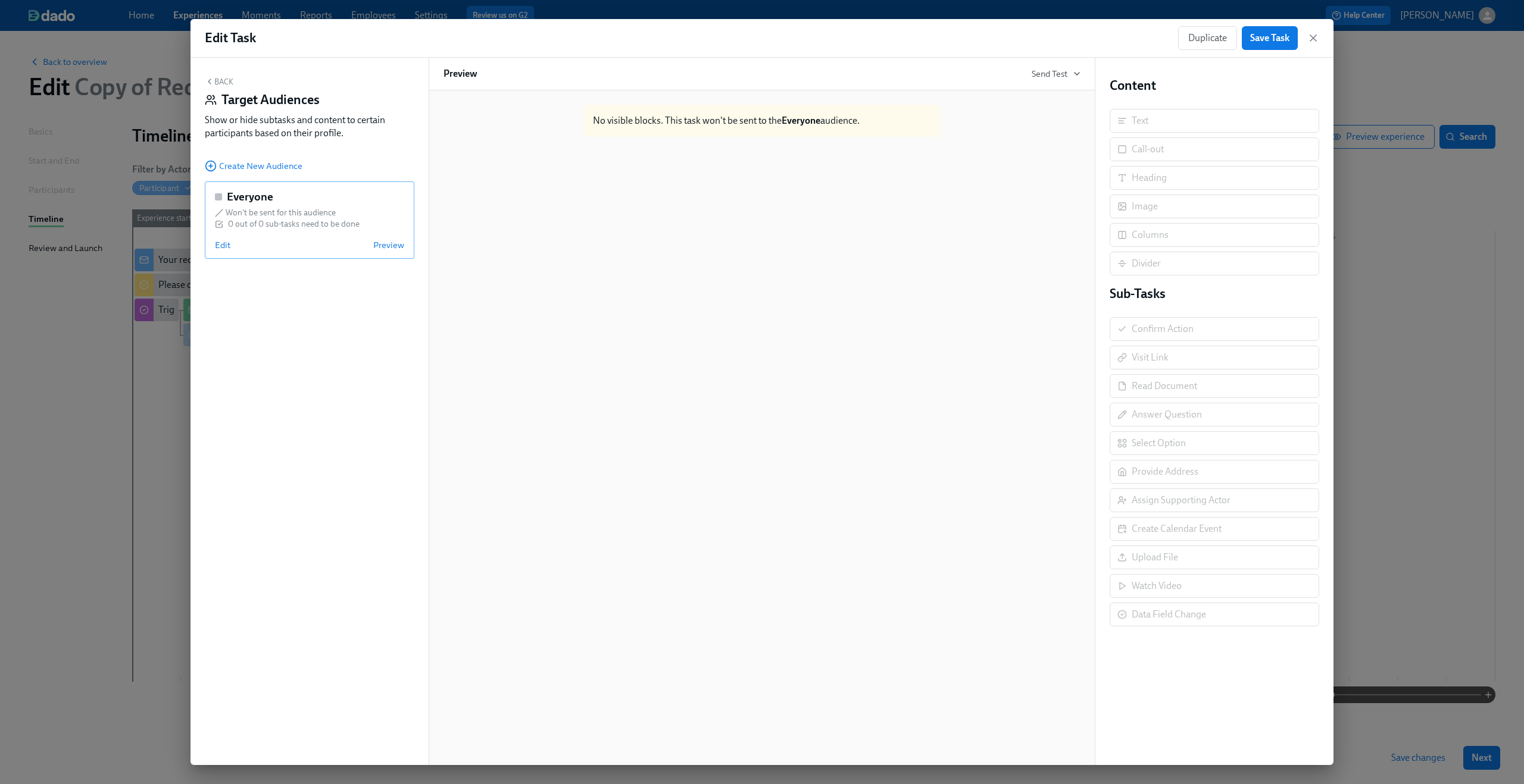
click at [230, 253] on div "Everyone Won't be sent for this audience 0 out of 0 sub-tasks need to be done E…" at bounding box center [310, 220] width 210 height 77
click at [215, 241] on span "Edit" at bounding box center [223, 245] width 16 height 12
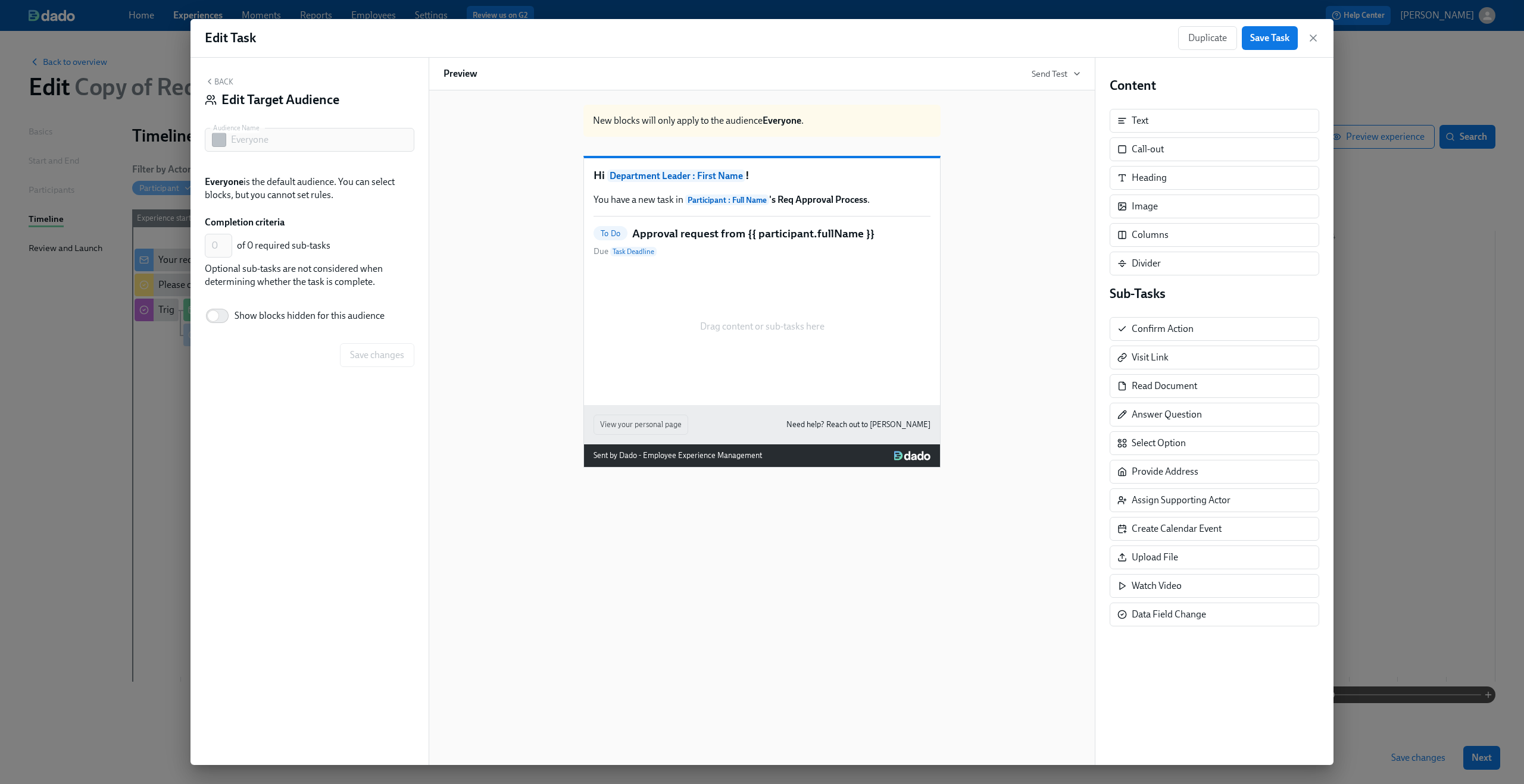
click at [302, 311] on span "Show blocks hidden for this audience" at bounding box center [310, 315] width 150 height 13
click at [252, 311] on input "Show blocks hidden for this audience" at bounding box center [213, 315] width 79 height 26
checkbox input "true"
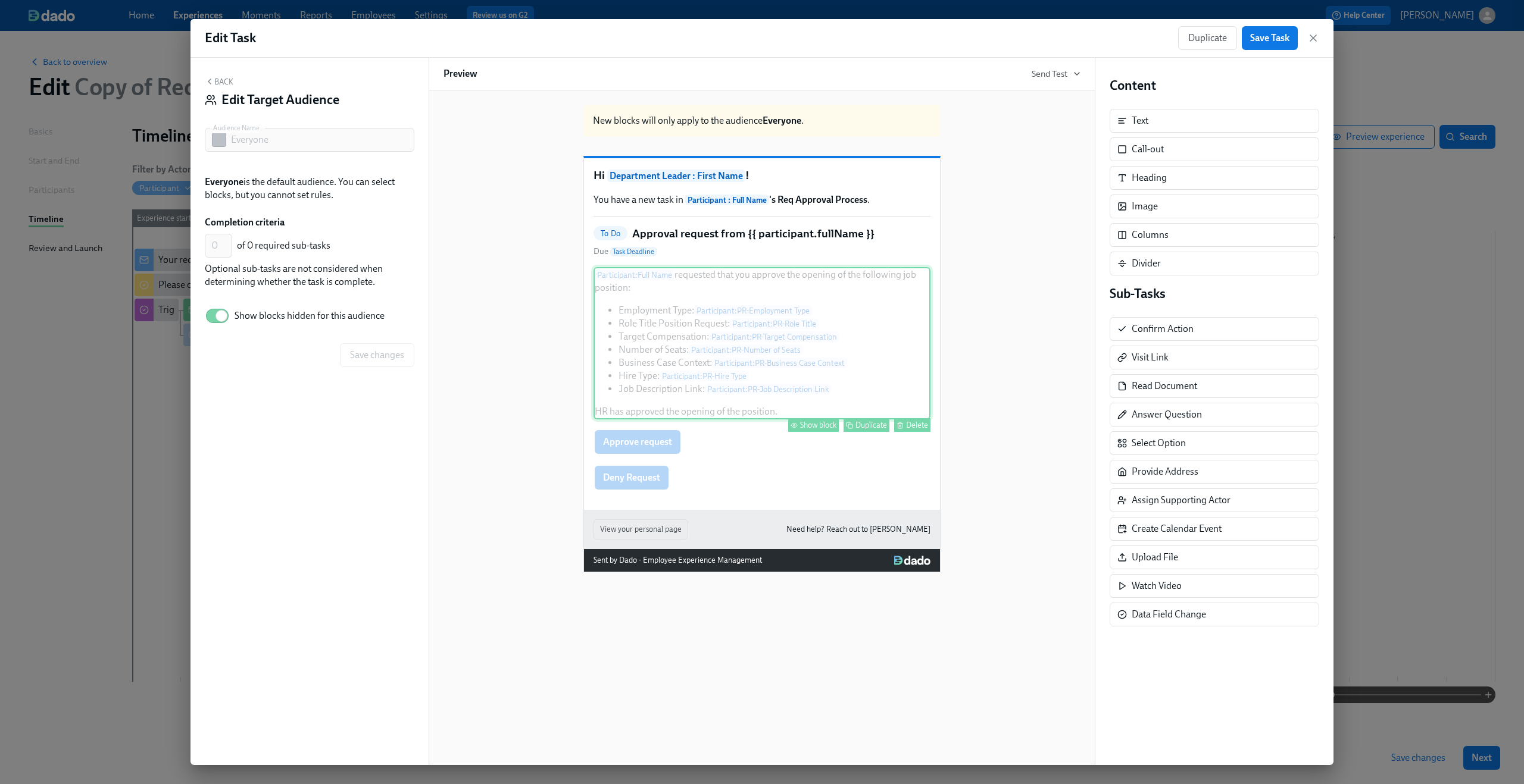
click at [700, 354] on div "Participant : Full Name requested that you approve the opening of the following…" at bounding box center [761, 343] width 337 height 152
click at [792, 377] on div "Participant : Full Name requested that you approve the opening of the following…" at bounding box center [761, 343] width 337 height 152
click at [776, 407] on div "Participant : Full Name requested that you approve the opening of the following…" at bounding box center [761, 343] width 337 height 152
click at [804, 430] on div "Show block" at bounding box center [818, 425] width 36 height 9
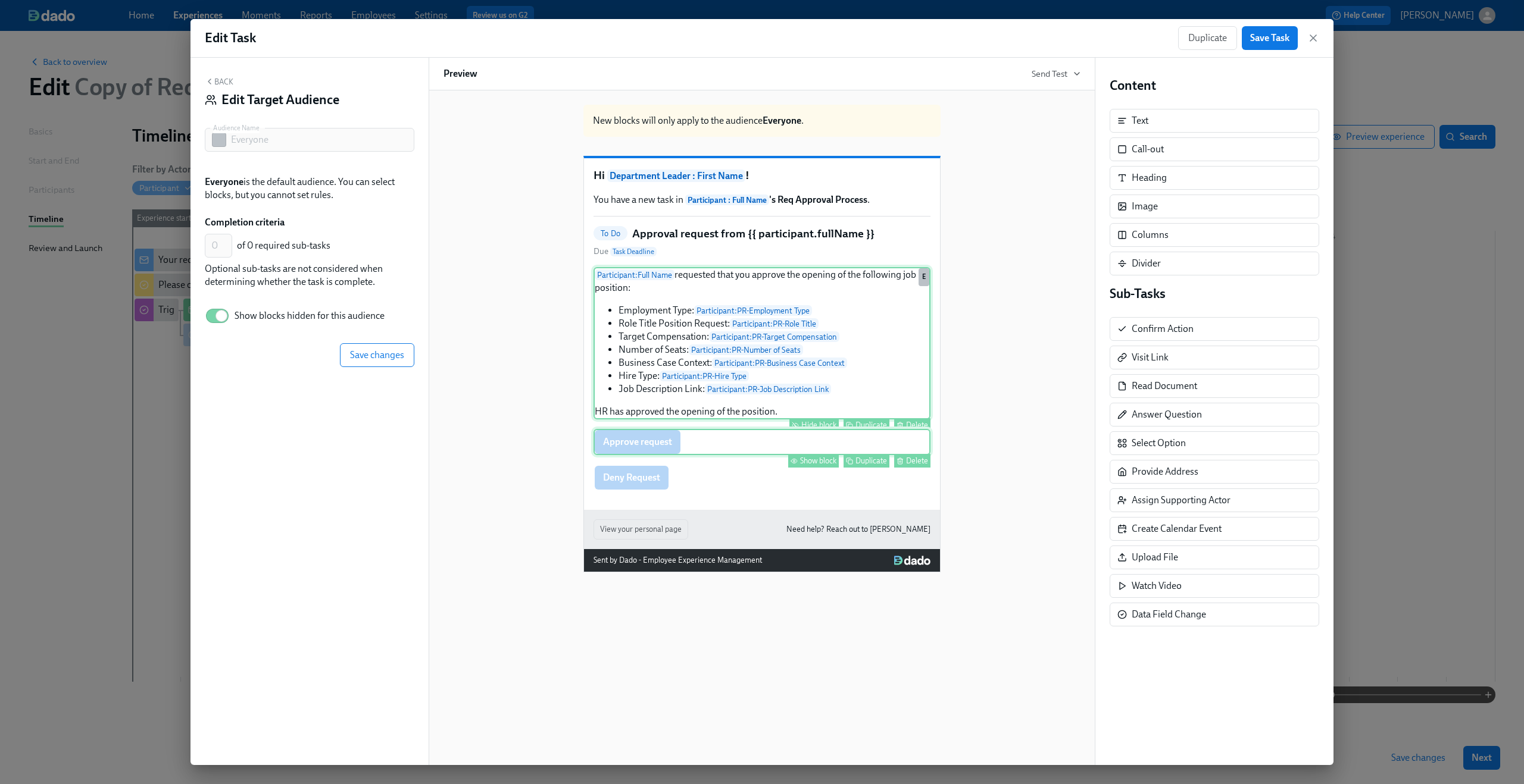
click at [810, 466] on div "Show block" at bounding box center [818, 461] width 36 height 9
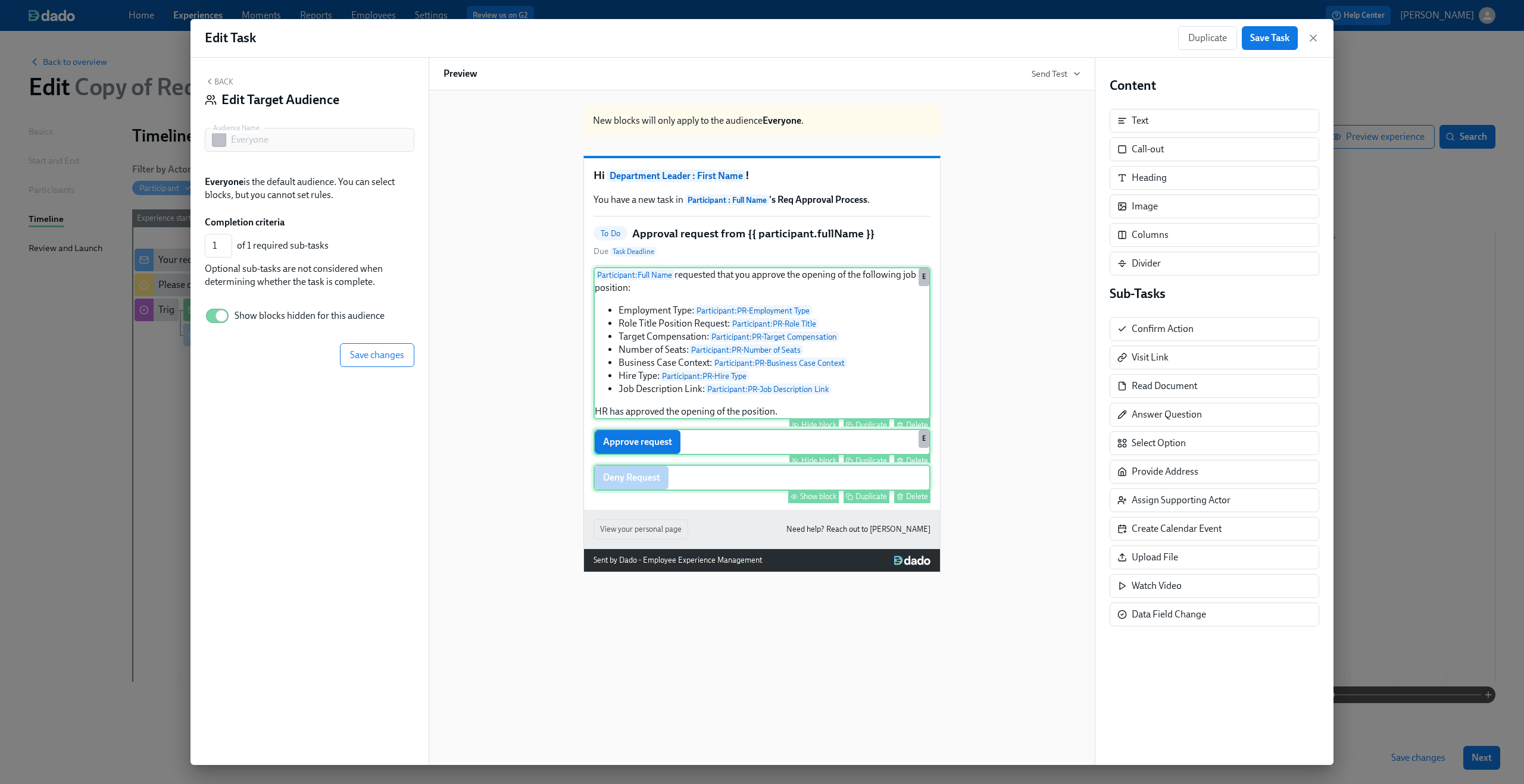
click at [814, 501] on div "Show block" at bounding box center [818, 496] width 36 height 9
type input "2"
click at [381, 362] on button "Save changes" at bounding box center [377, 355] width 74 height 24
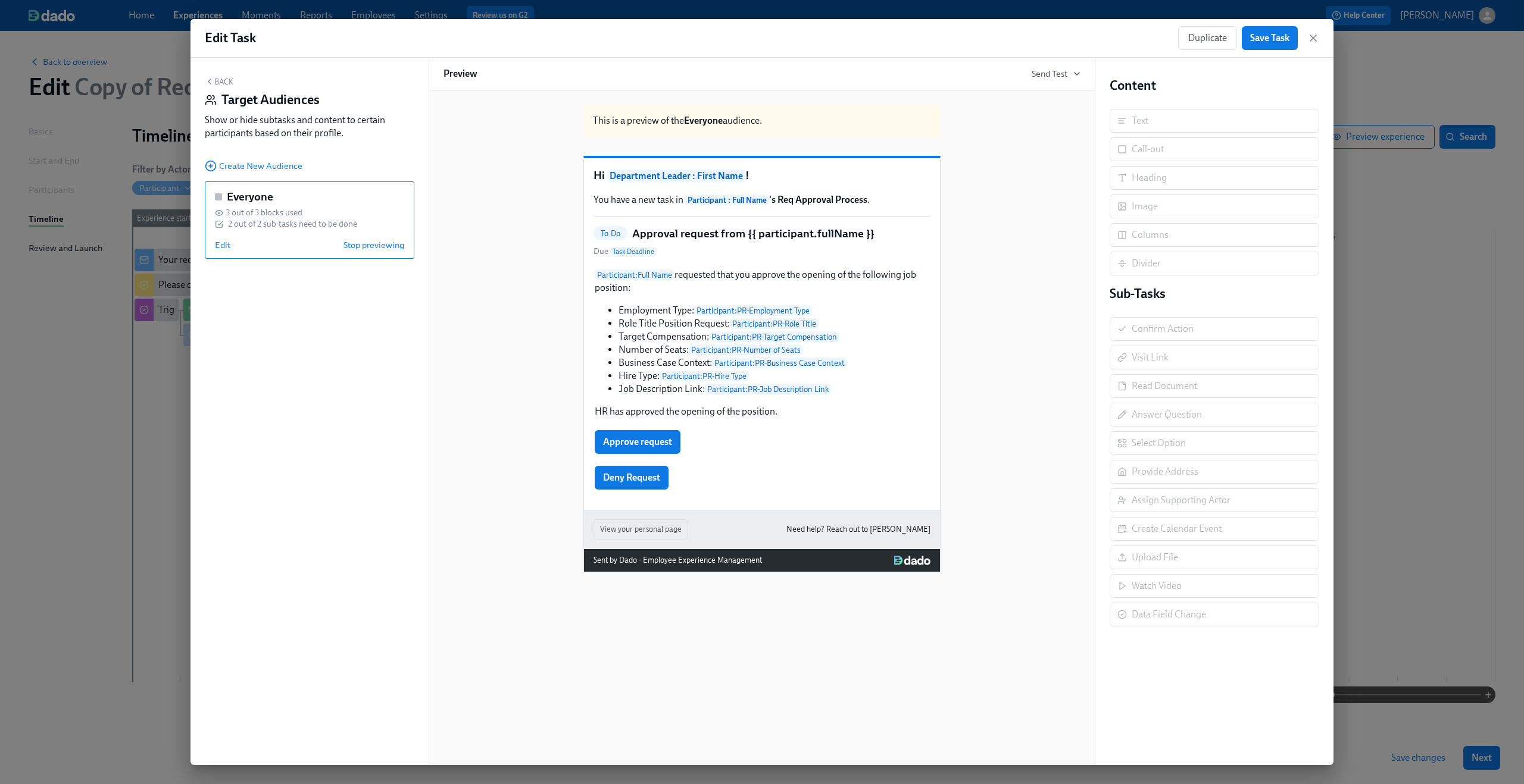
click at [214, 84] on button "Back" at bounding box center [219, 82] width 29 height 9
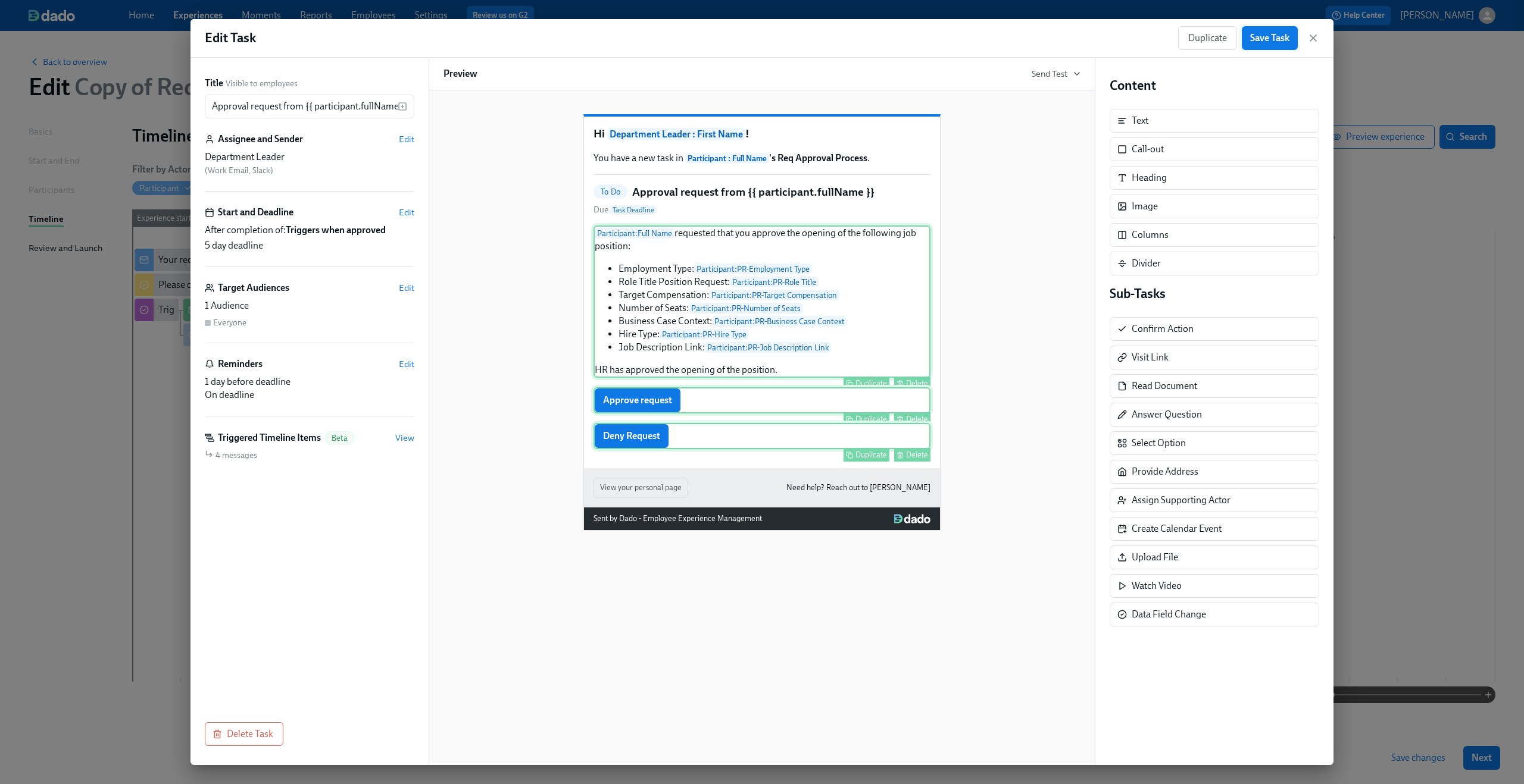
click at [1273, 49] on button "Save Task" at bounding box center [1270, 38] width 56 height 24
click at [1316, 35] on icon "button" at bounding box center [1313, 38] width 6 height 6
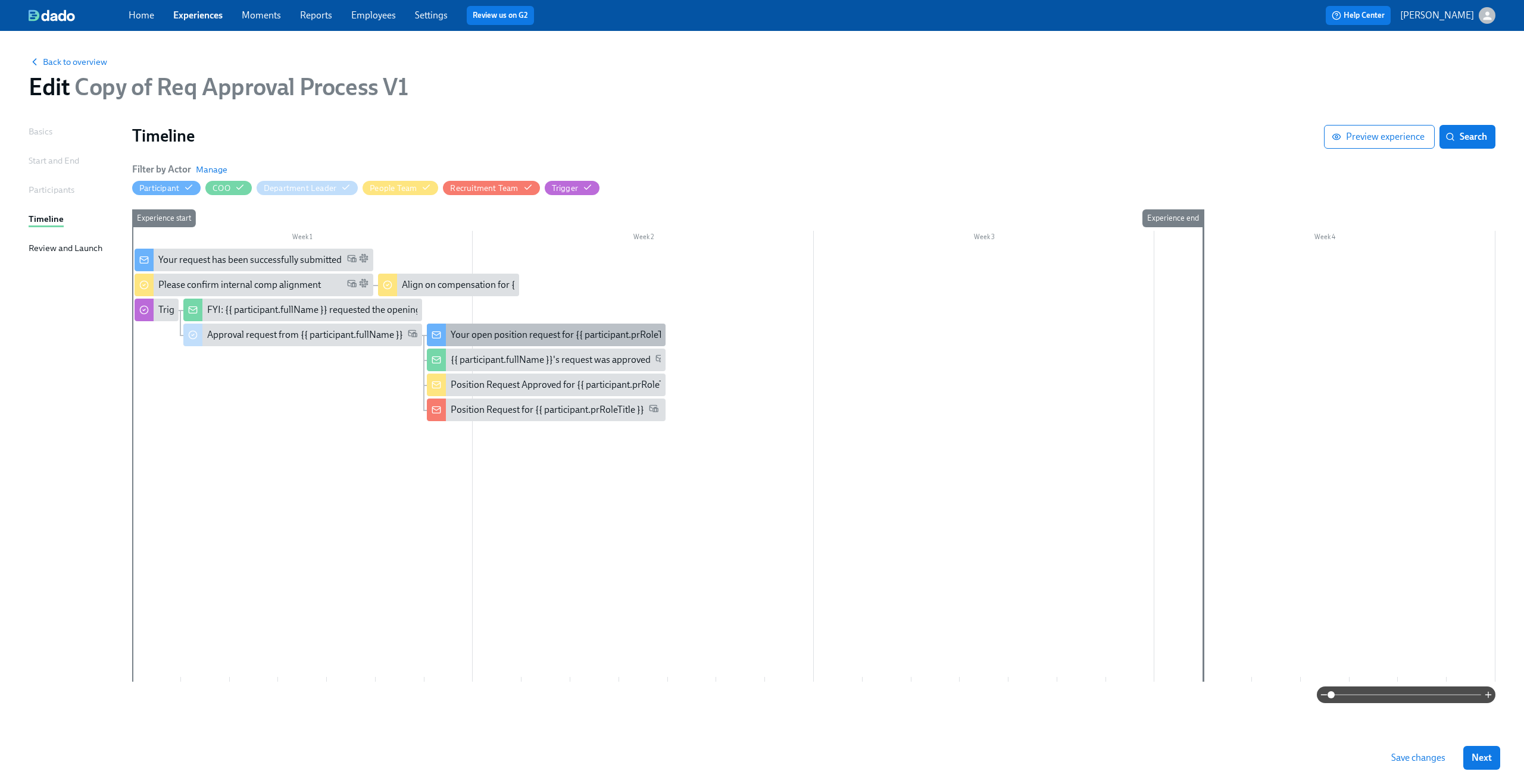
click at [519, 341] on div "Your open position request for {{ participant.prRoleTitle }}" at bounding box center [567, 335] width 234 height 13
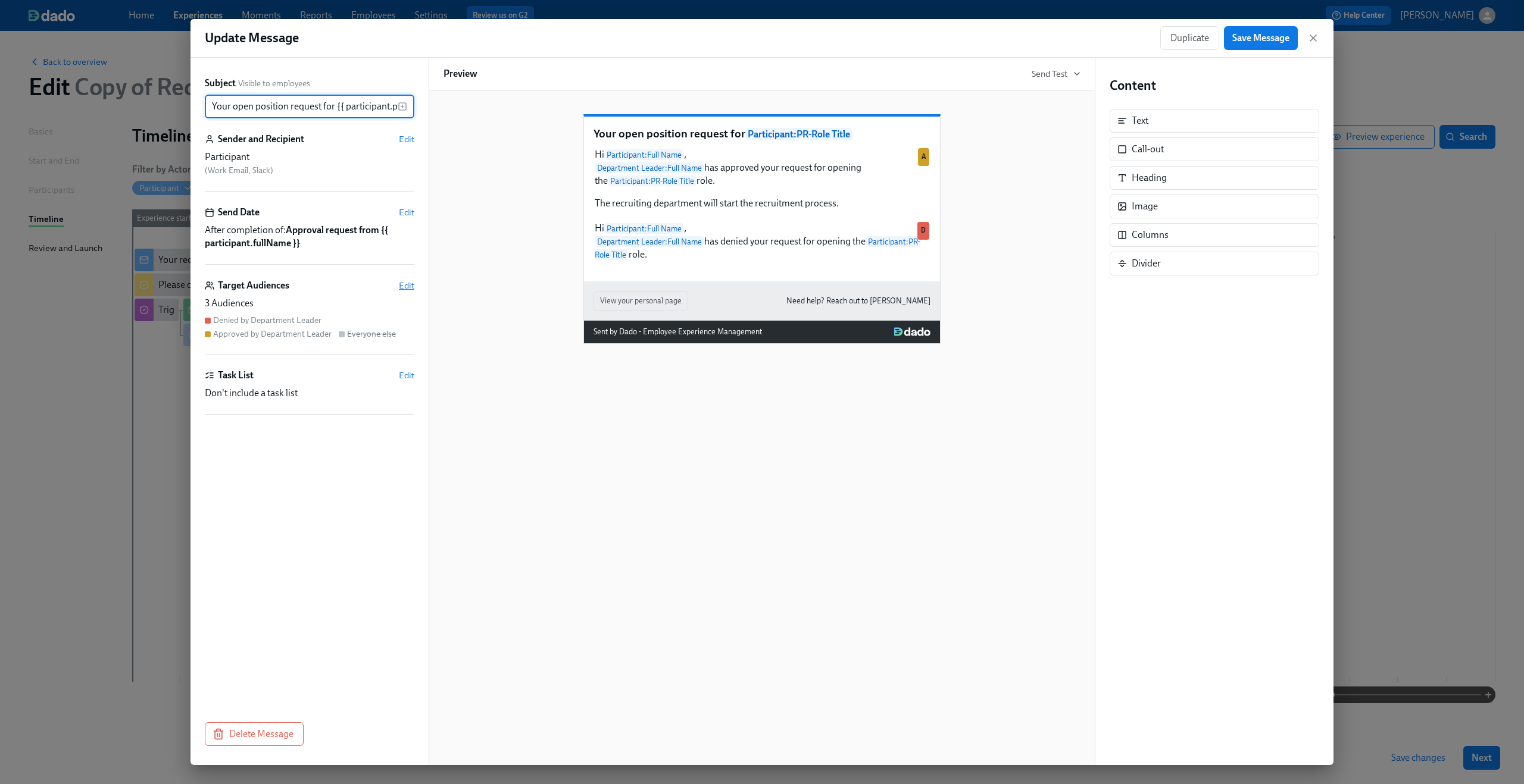
click at [407, 286] on span "Edit" at bounding box center [407, 285] width 16 height 12
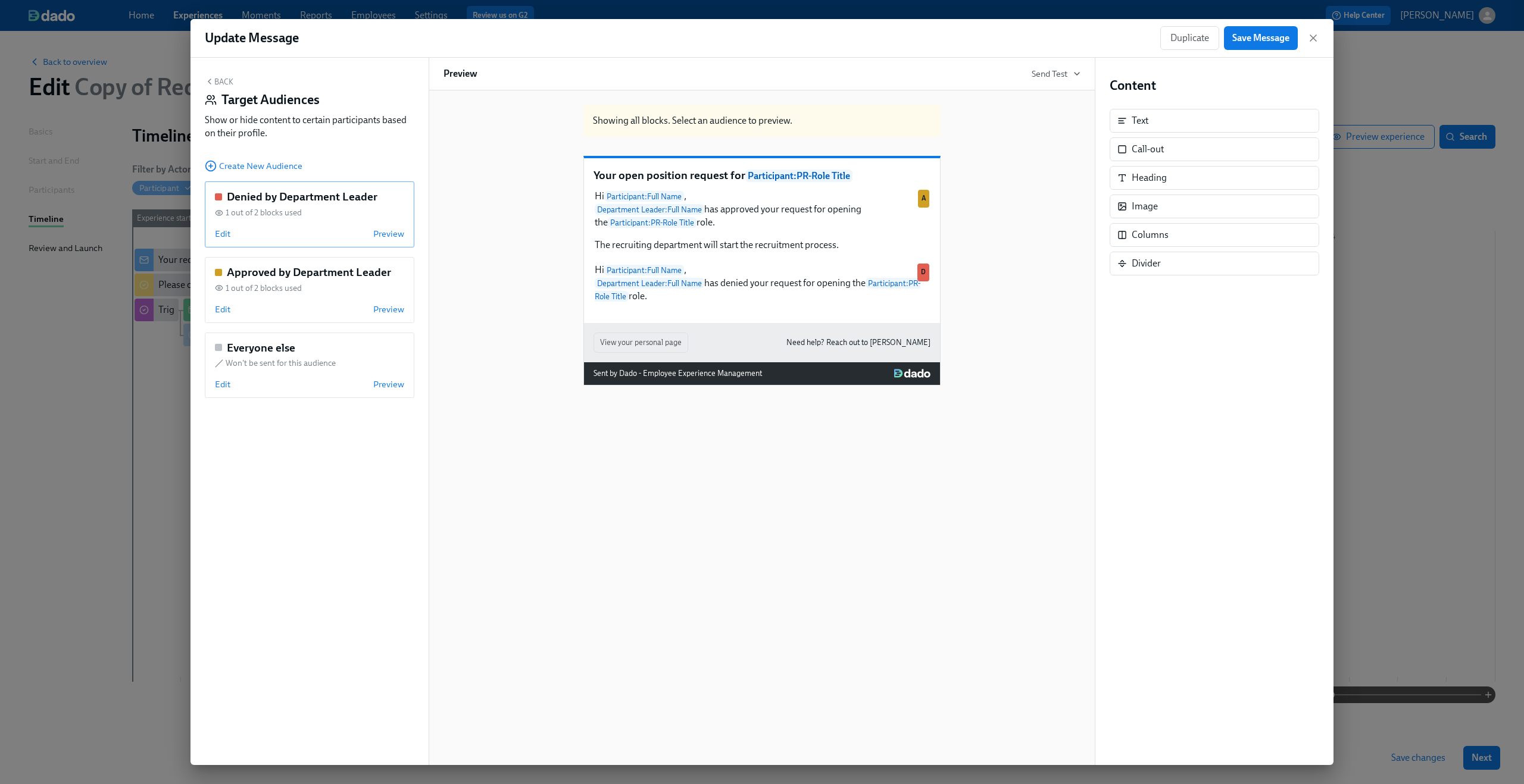
click at [236, 235] on div "Edit Preview" at bounding box center [310, 234] width 189 height 12
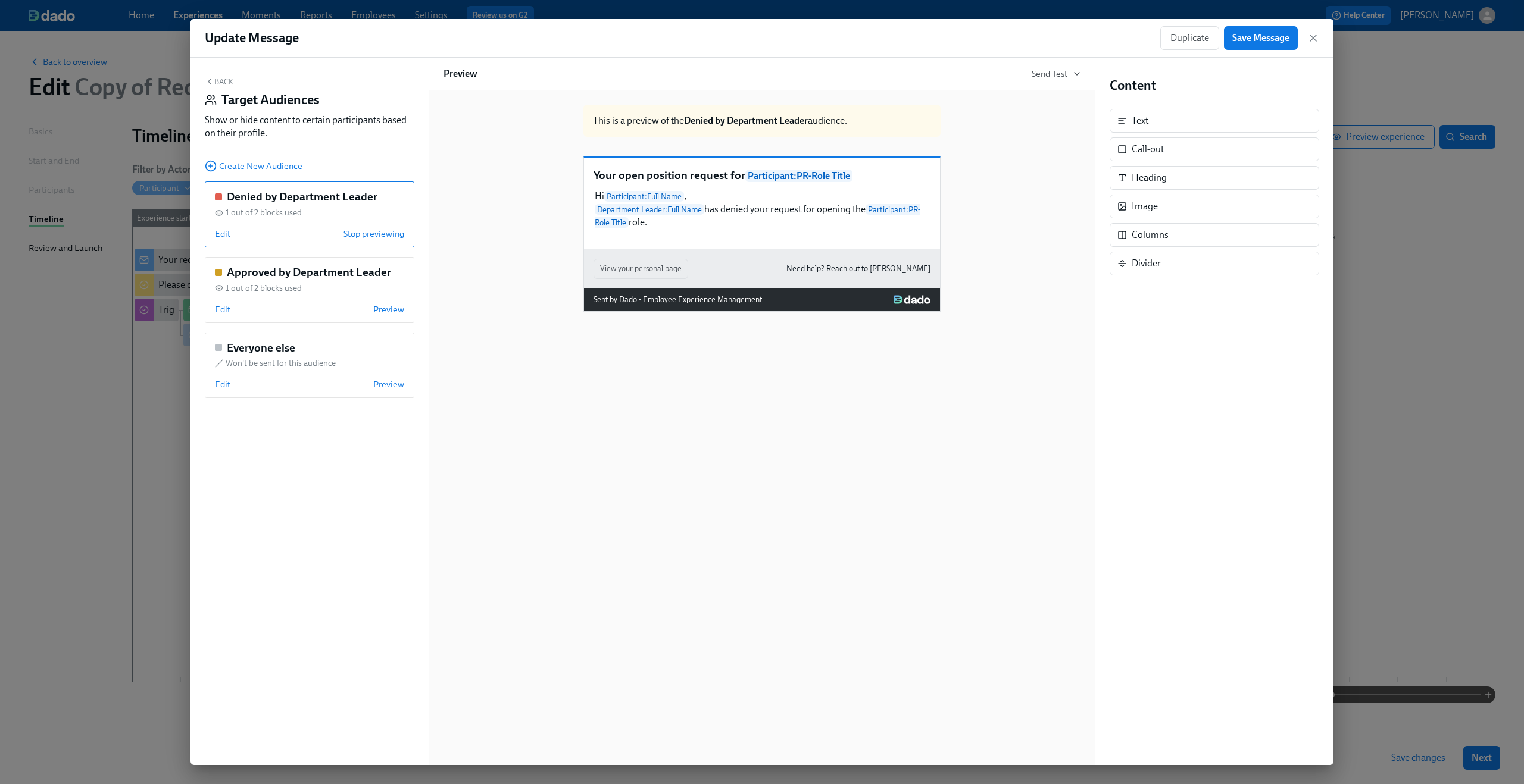
click at [235, 235] on div "Edit Stop previewing" at bounding box center [310, 234] width 189 height 12
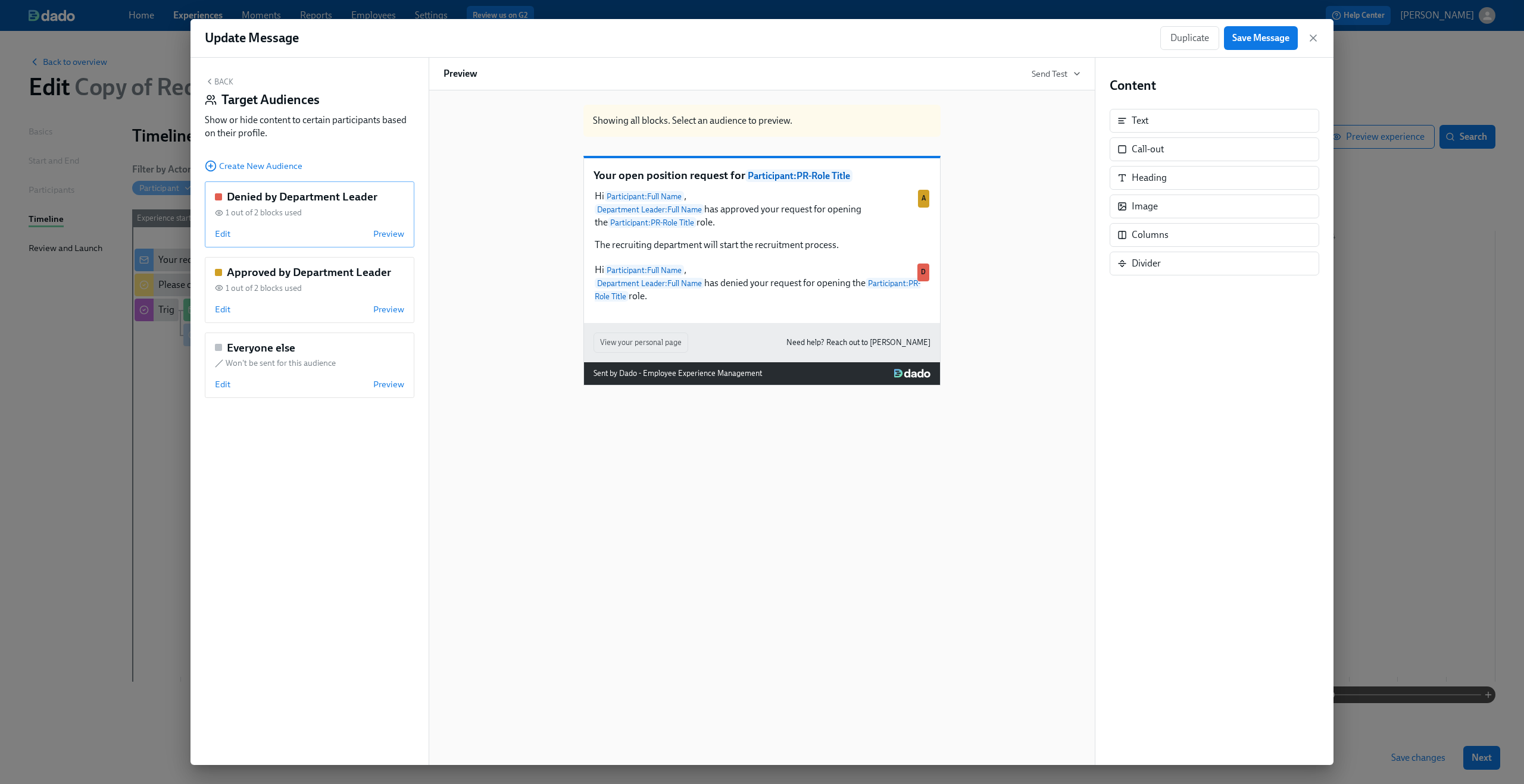
click at [228, 226] on div "Denied by Department Leader 1 out of 2 blocks used Edit Preview" at bounding box center [310, 214] width 210 height 66
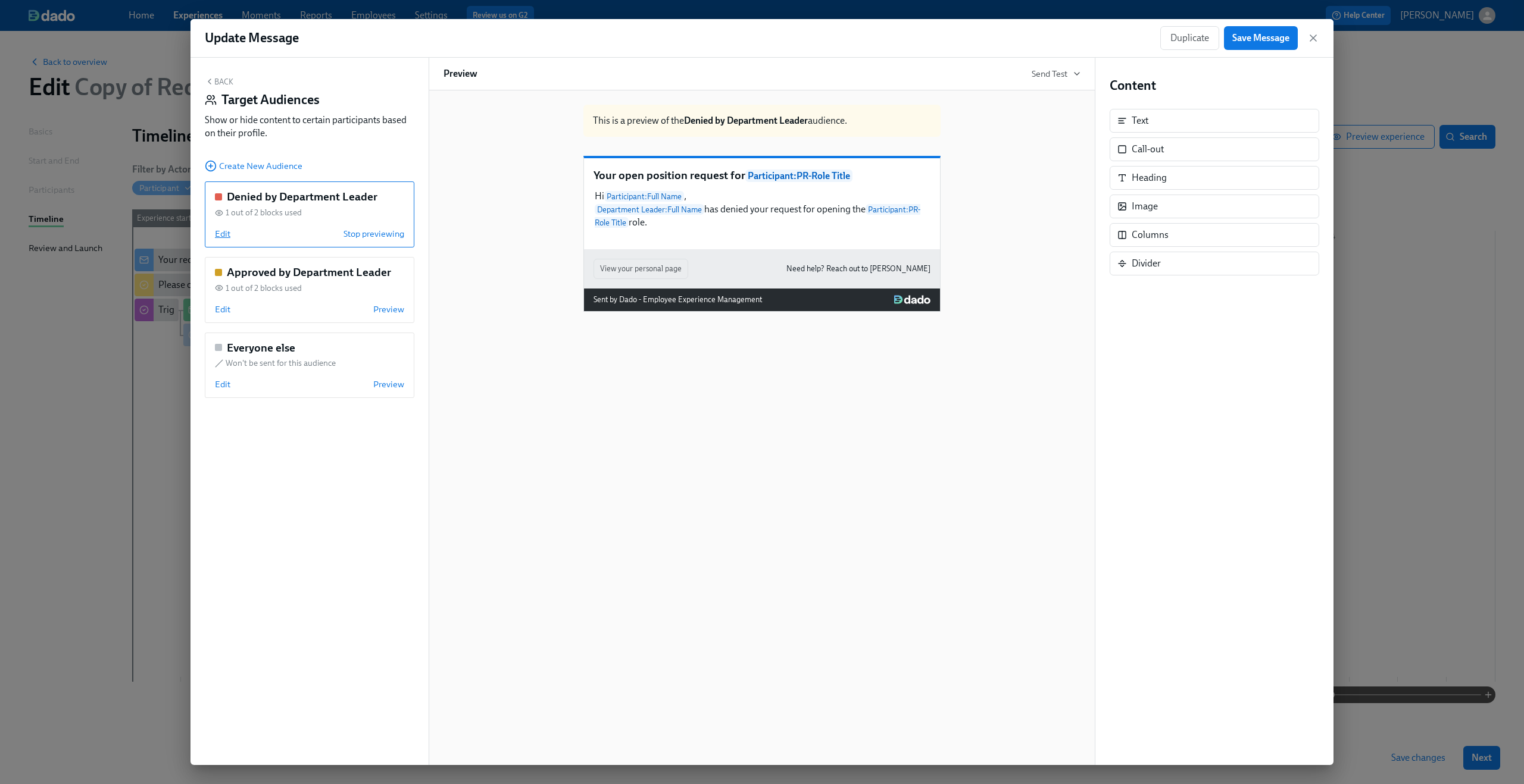
click at [225, 238] on span "Edit" at bounding box center [223, 234] width 16 height 12
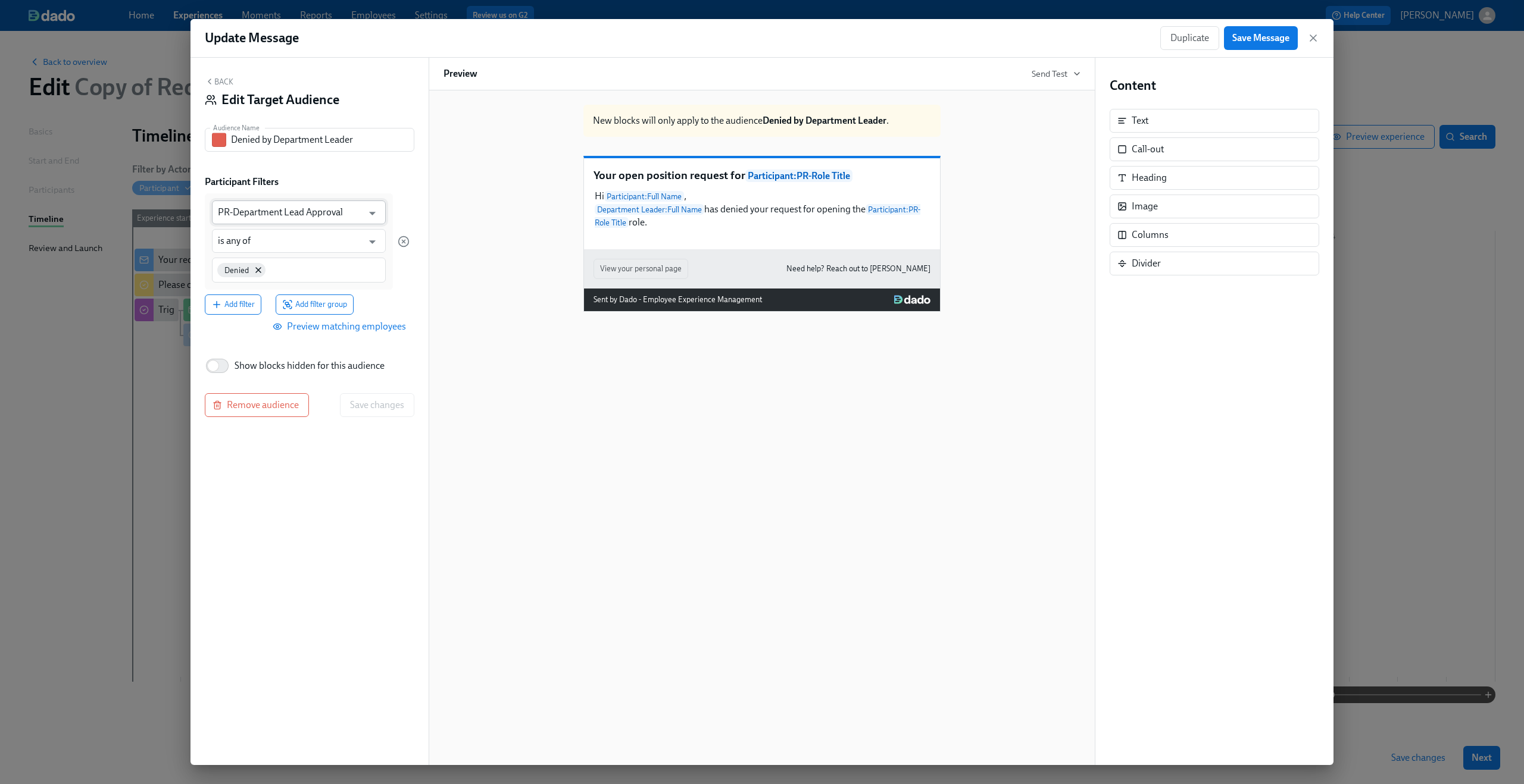
click at [289, 215] on input "PR-Department Lead Approval" at bounding box center [291, 212] width 145 height 24
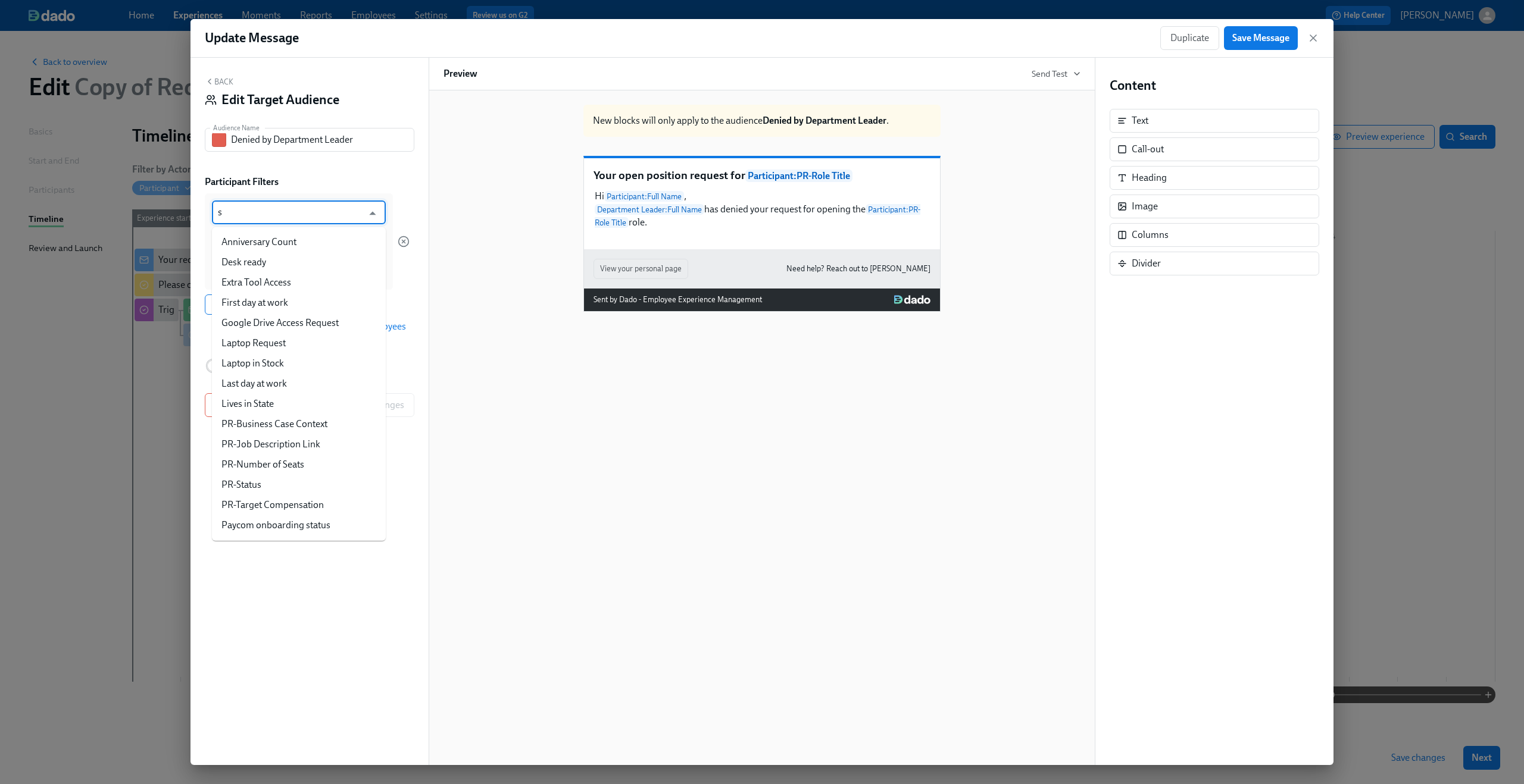
type input "st"
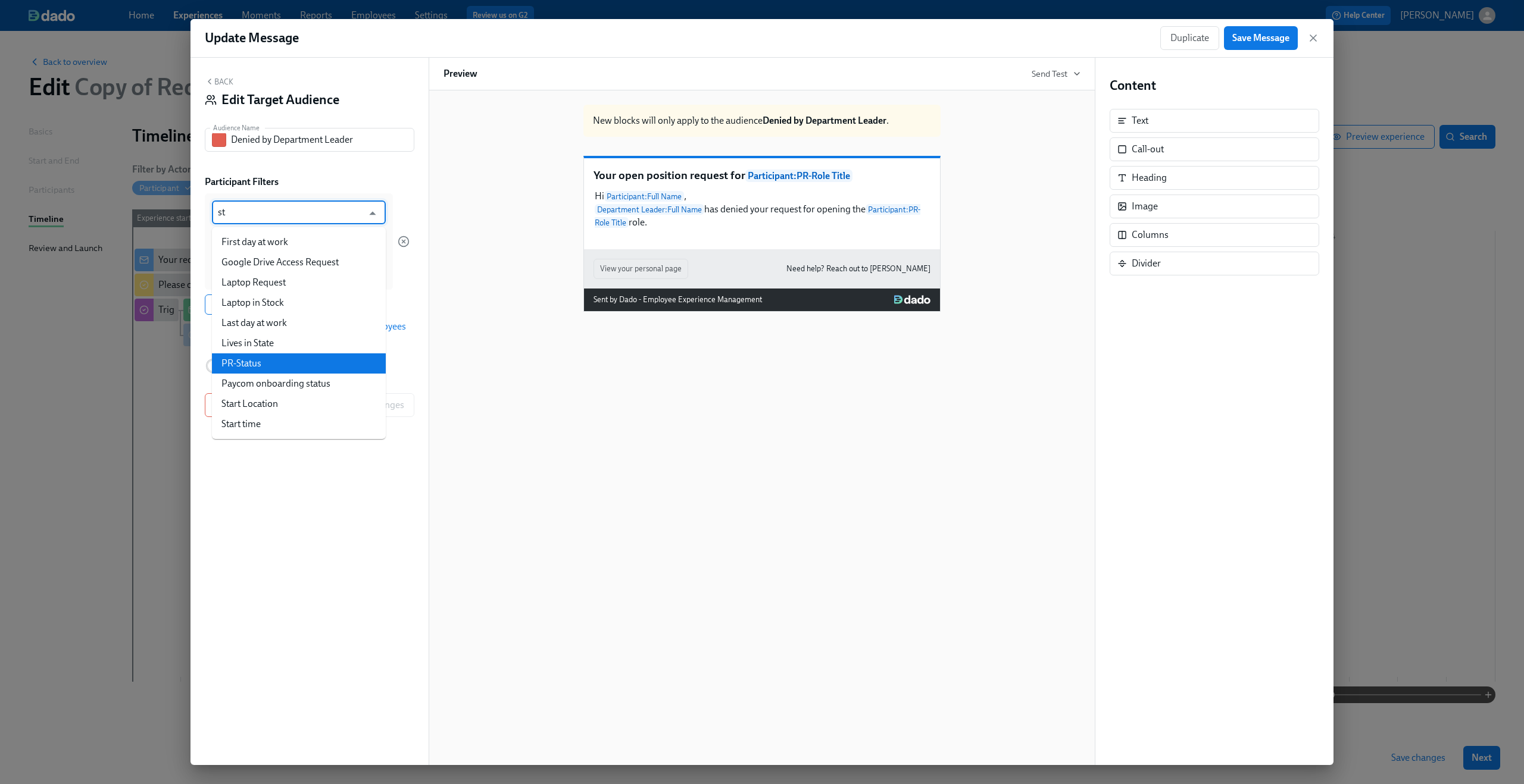
click at [285, 366] on li "PR-Status" at bounding box center [298, 364] width 174 height 20
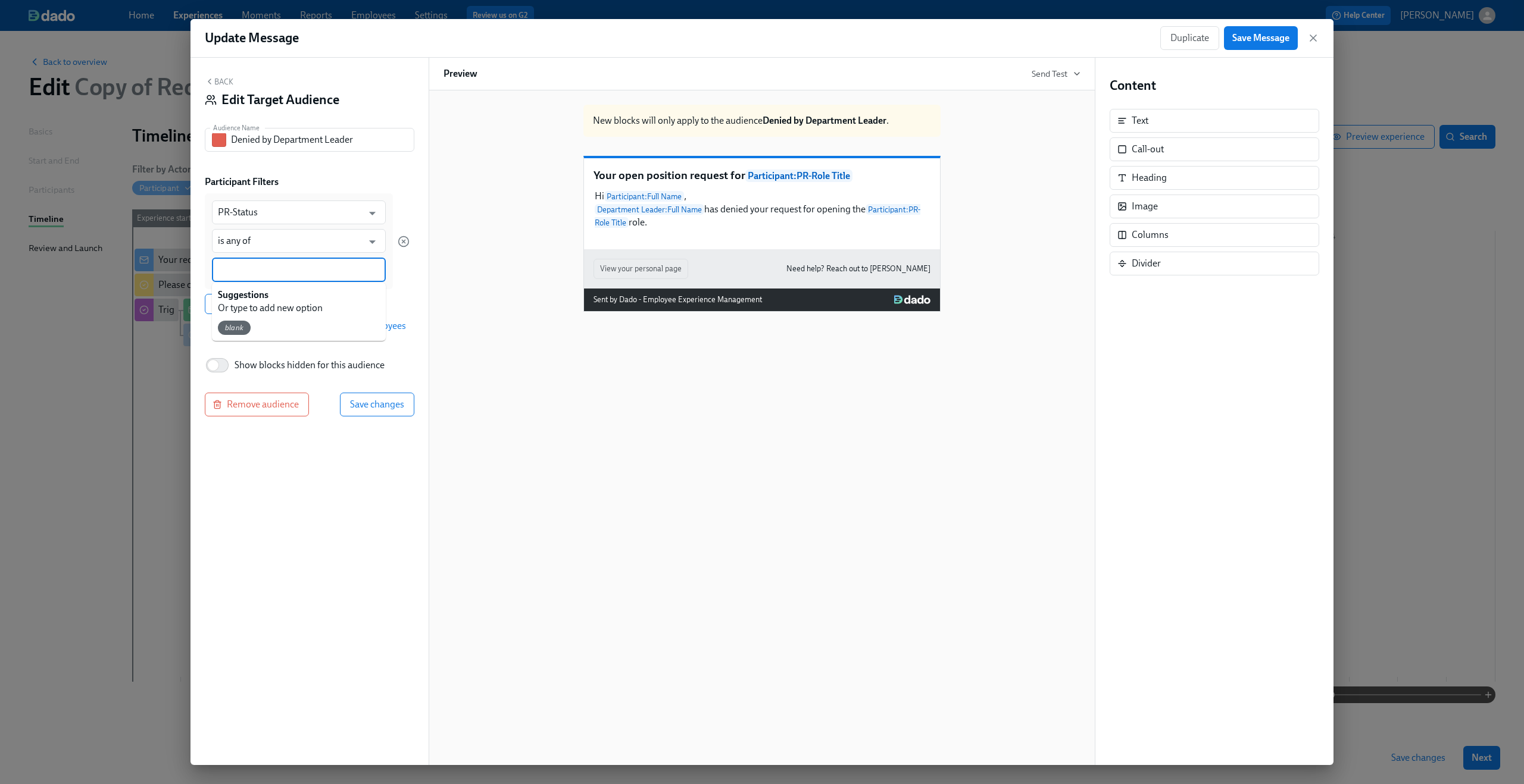
click at [261, 264] on input at bounding box center [299, 269] width 161 height 12
type input "Department Lead Approved"
click at [396, 304] on div "Add filter Add filter group" at bounding box center [307, 303] width 205 height 20
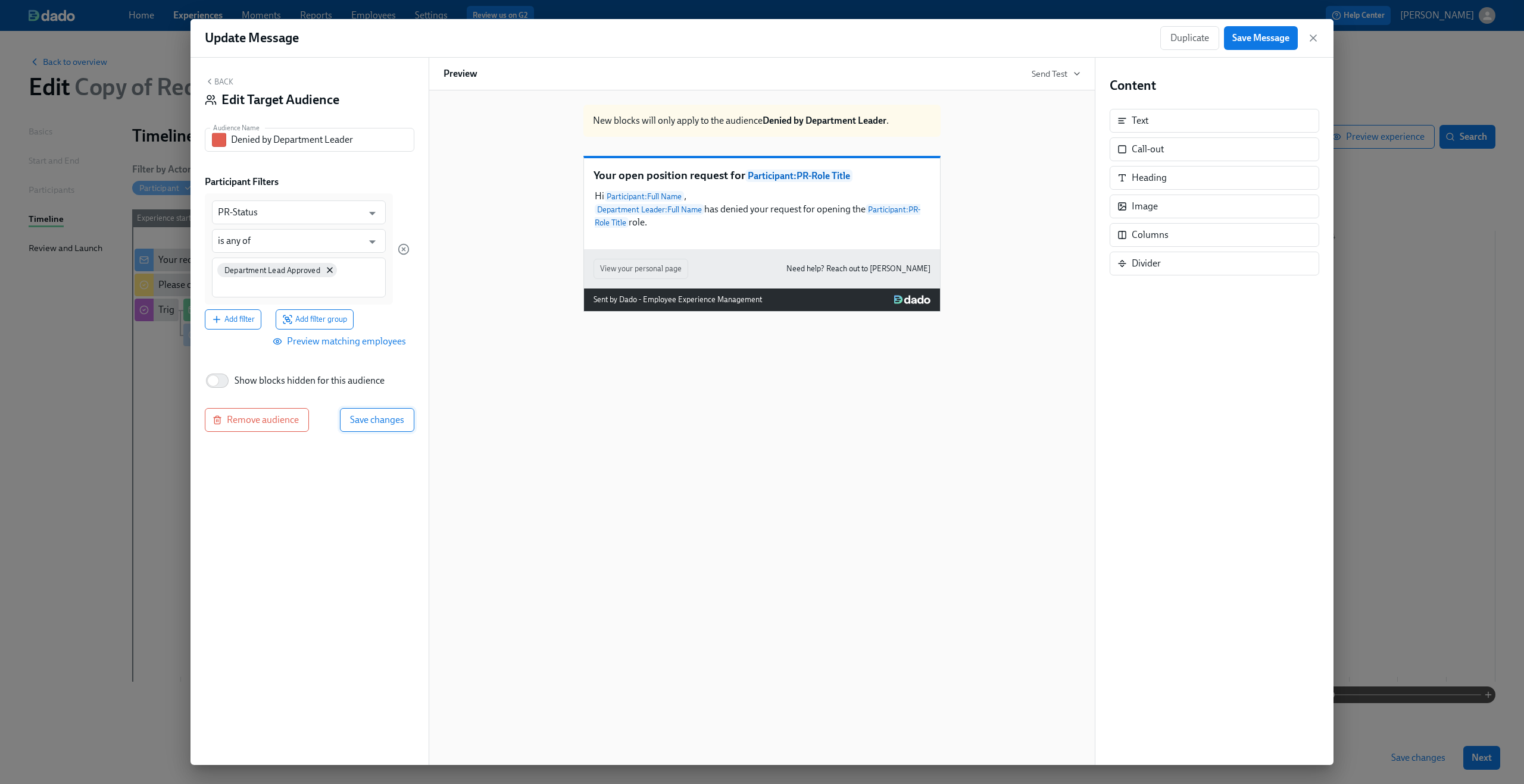
click at [394, 422] on span "Save changes" at bounding box center [377, 419] width 54 height 12
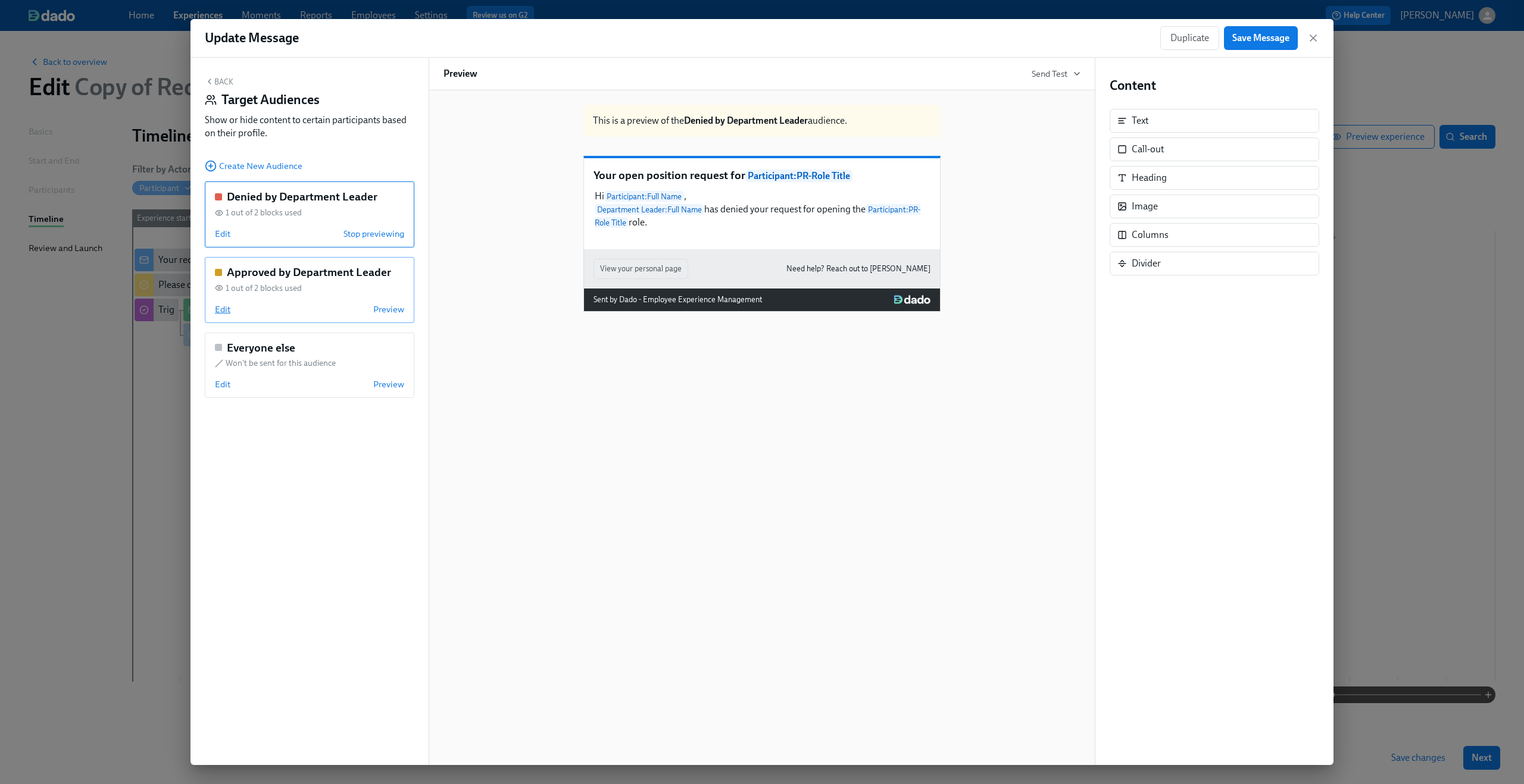
click at [225, 312] on span "Edit" at bounding box center [223, 309] width 16 height 12
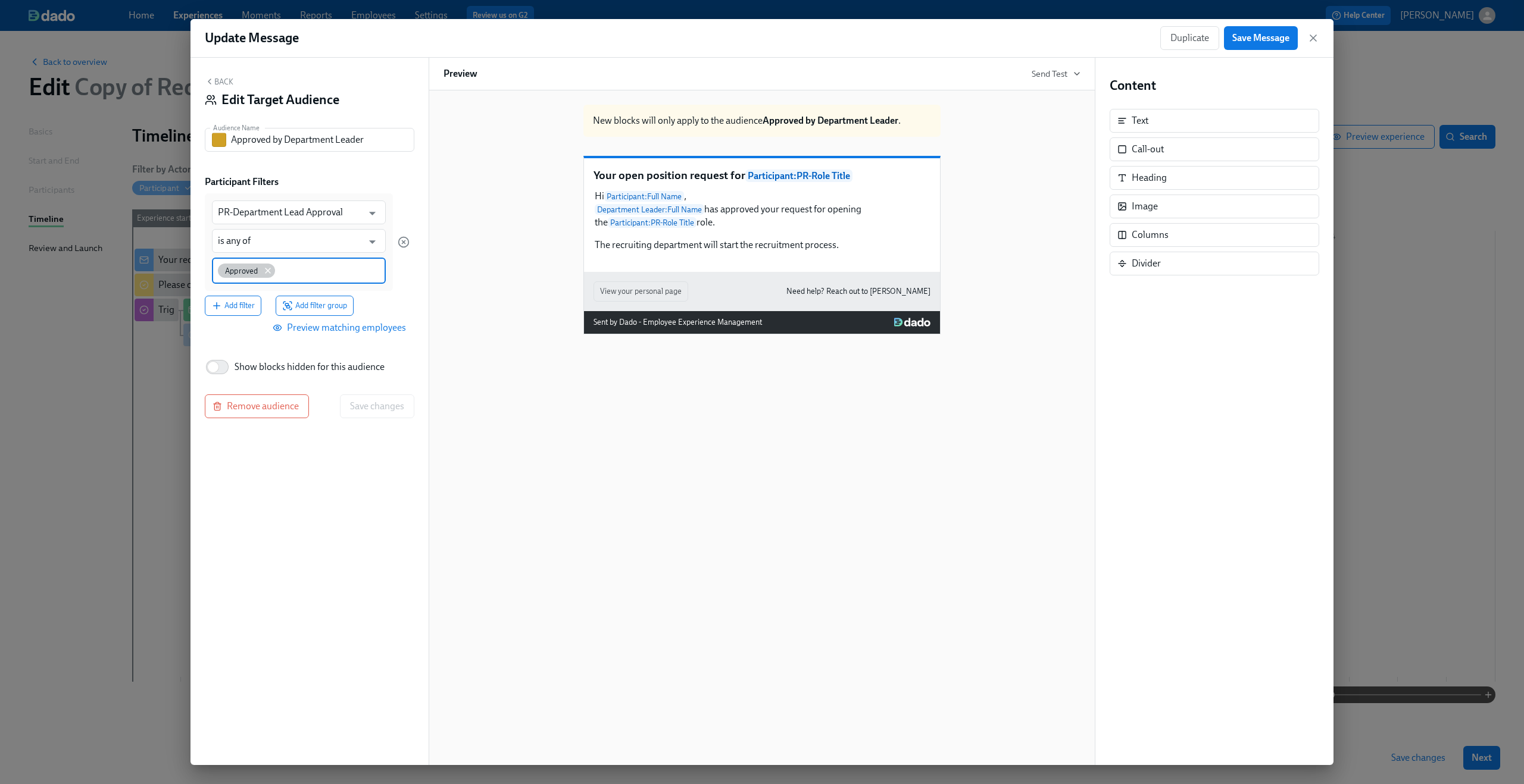
click at [264, 270] on icon at bounding box center [267, 271] width 9 height 9
click at [272, 222] on input "PR-Department Lead Approval" at bounding box center [291, 212] width 145 height 24
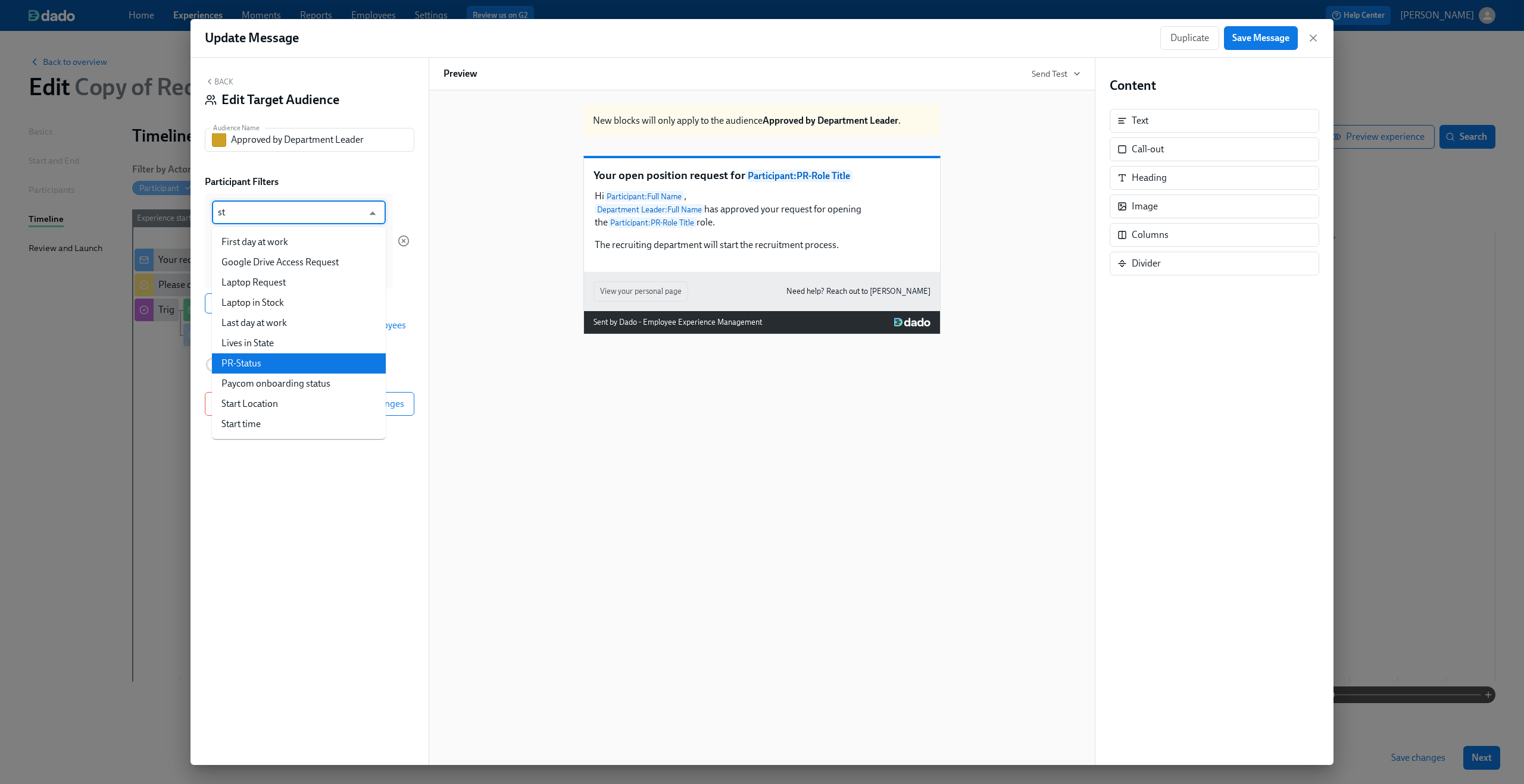
click at [271, 366] on li "PR-Status" at bounding box center [298, 364] width 174 height 20
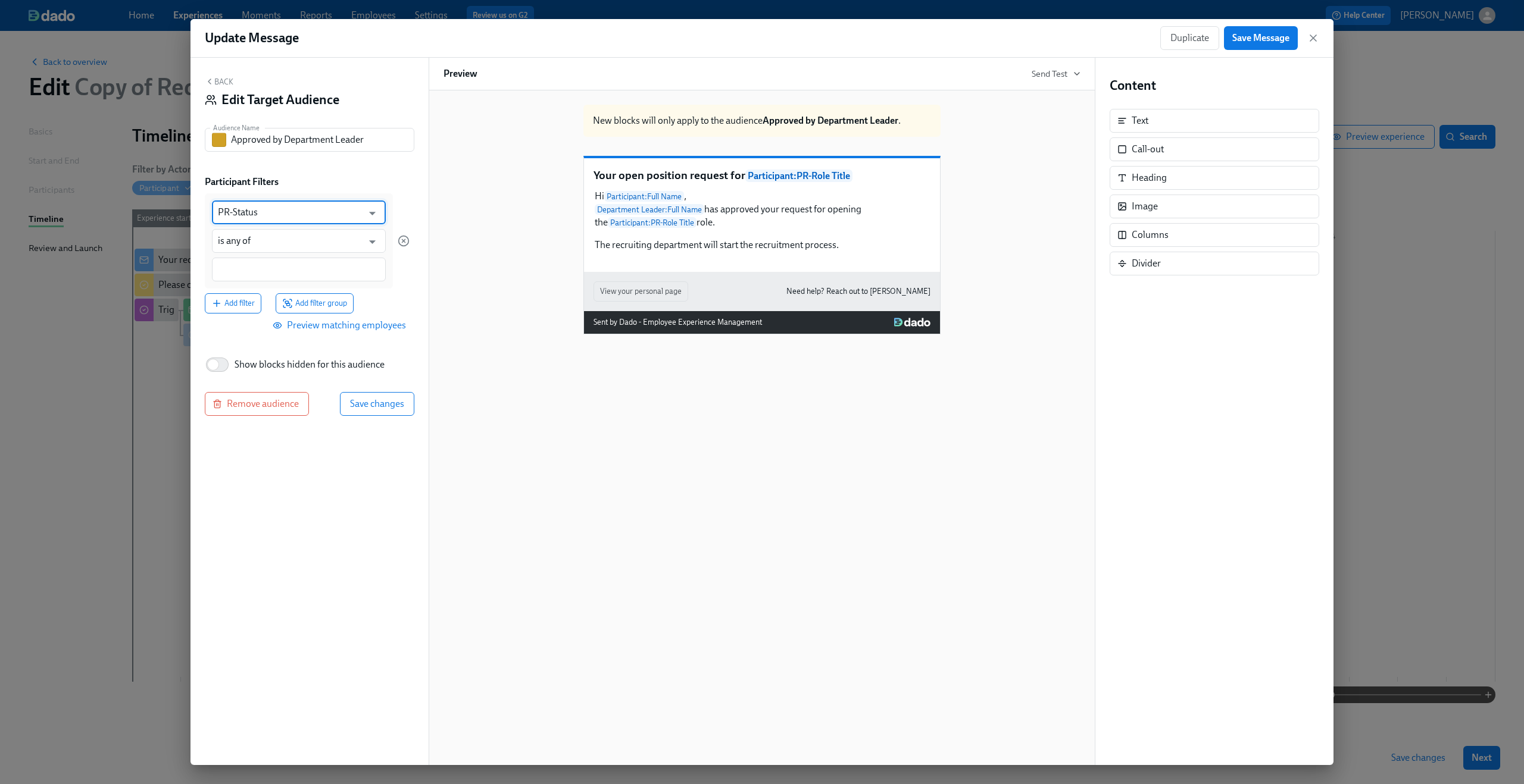
type input "PR-Status"
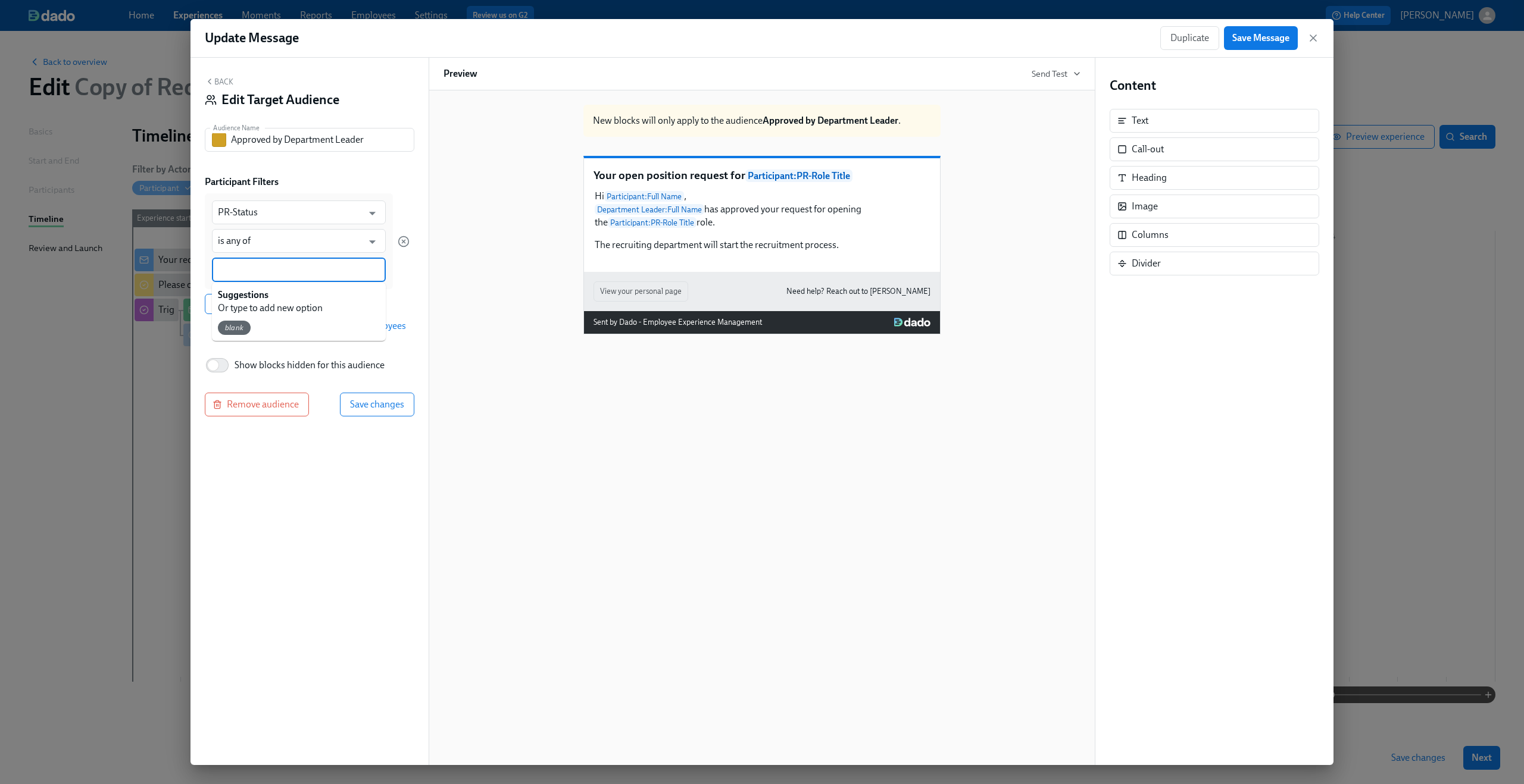
click at [265, 265] on input at bounding box center [299, 269] width 161 height 12
click at [265, 271] on input "Department Lead Denied" at bounding box center [299, 269] width 161 height 12
type input "Department Lead Denied"
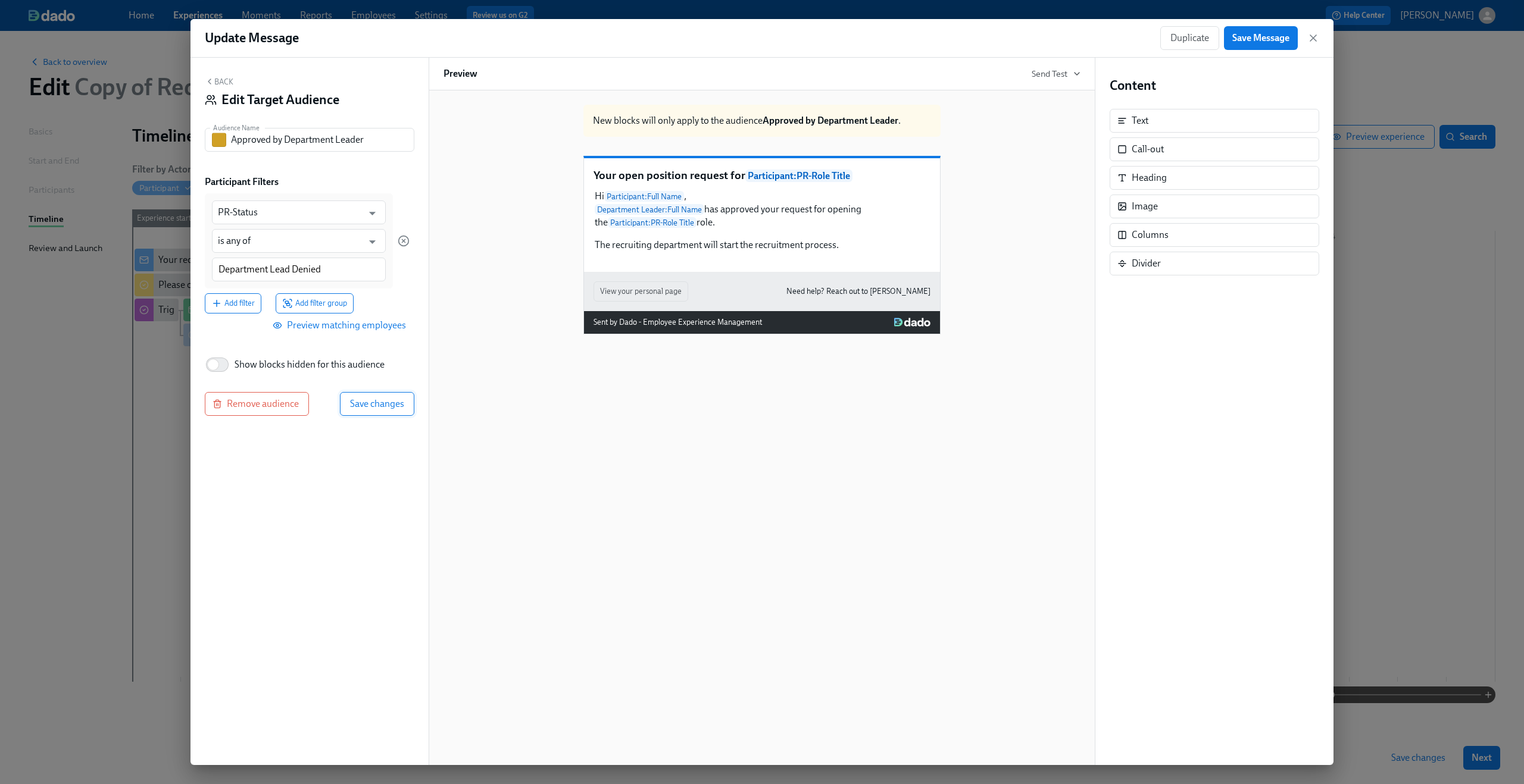
click at [368, 407] on span "Save changes" at bounding box center [377, 404] width 54 height 12
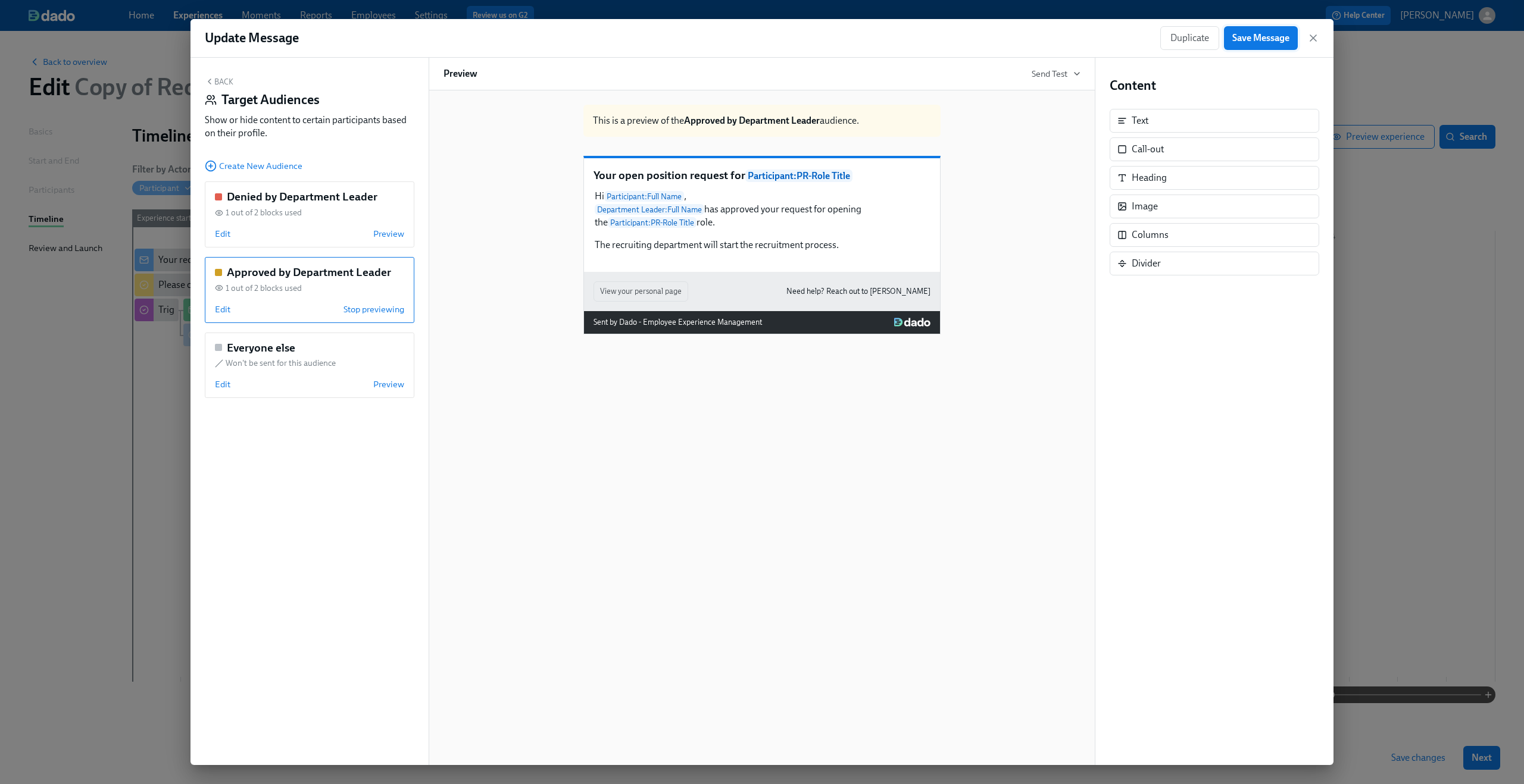
click at [1247, 34] on span "Save Message" at bounding box center [1261, 38] width 58 height 12
click at [1312, 42] on icon "button" at bounding box center [1312, 38] width 12 height 12
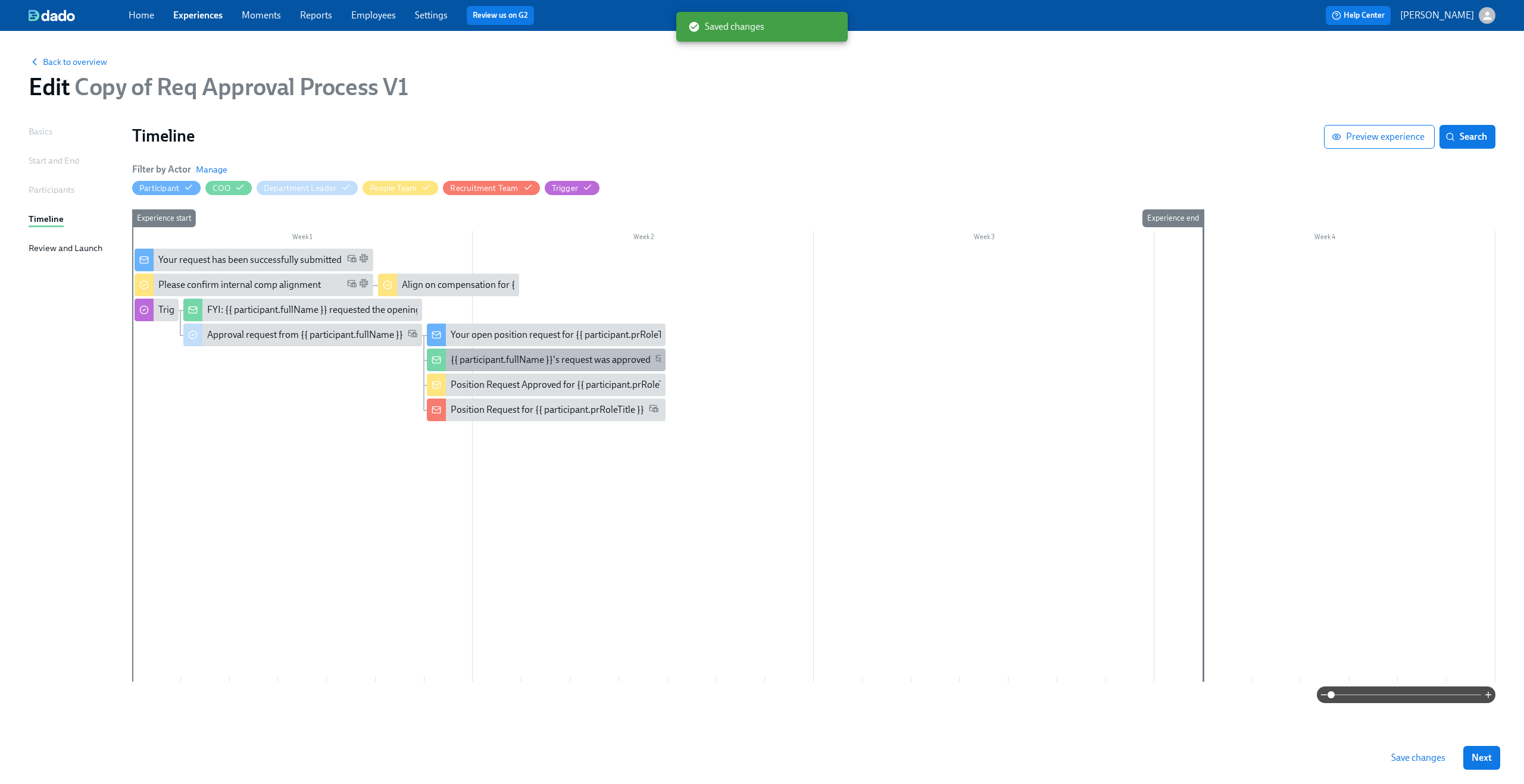
click at [545, 356] on div "{{ participant.fullName }}'s request was approved" at bounding box center [549, 360] width 200 height 13
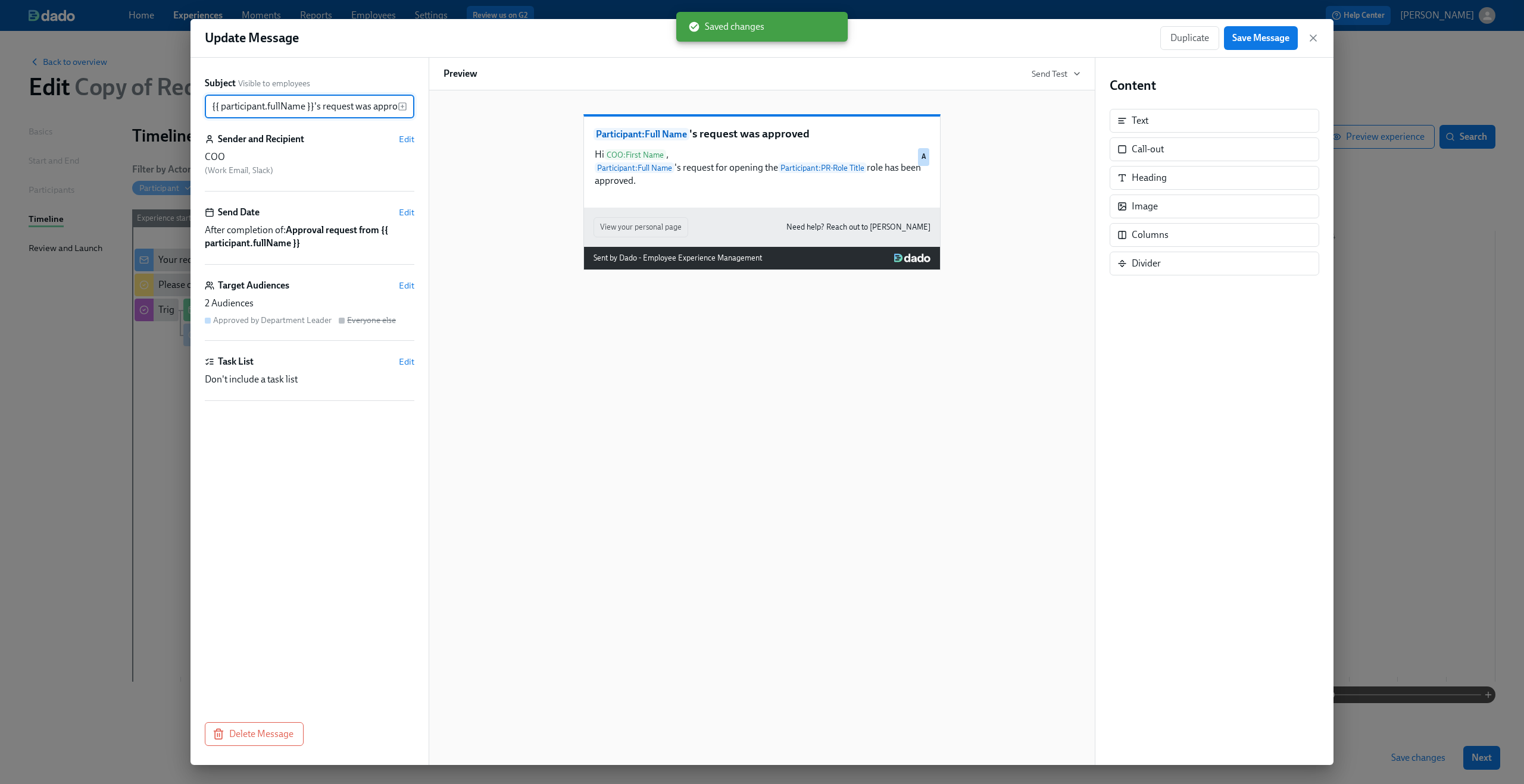
scroll to position [0, 13]
click at [398, 285] on div "Target Audiences Edit" at bounding box center [310, 286] width 210 height 13
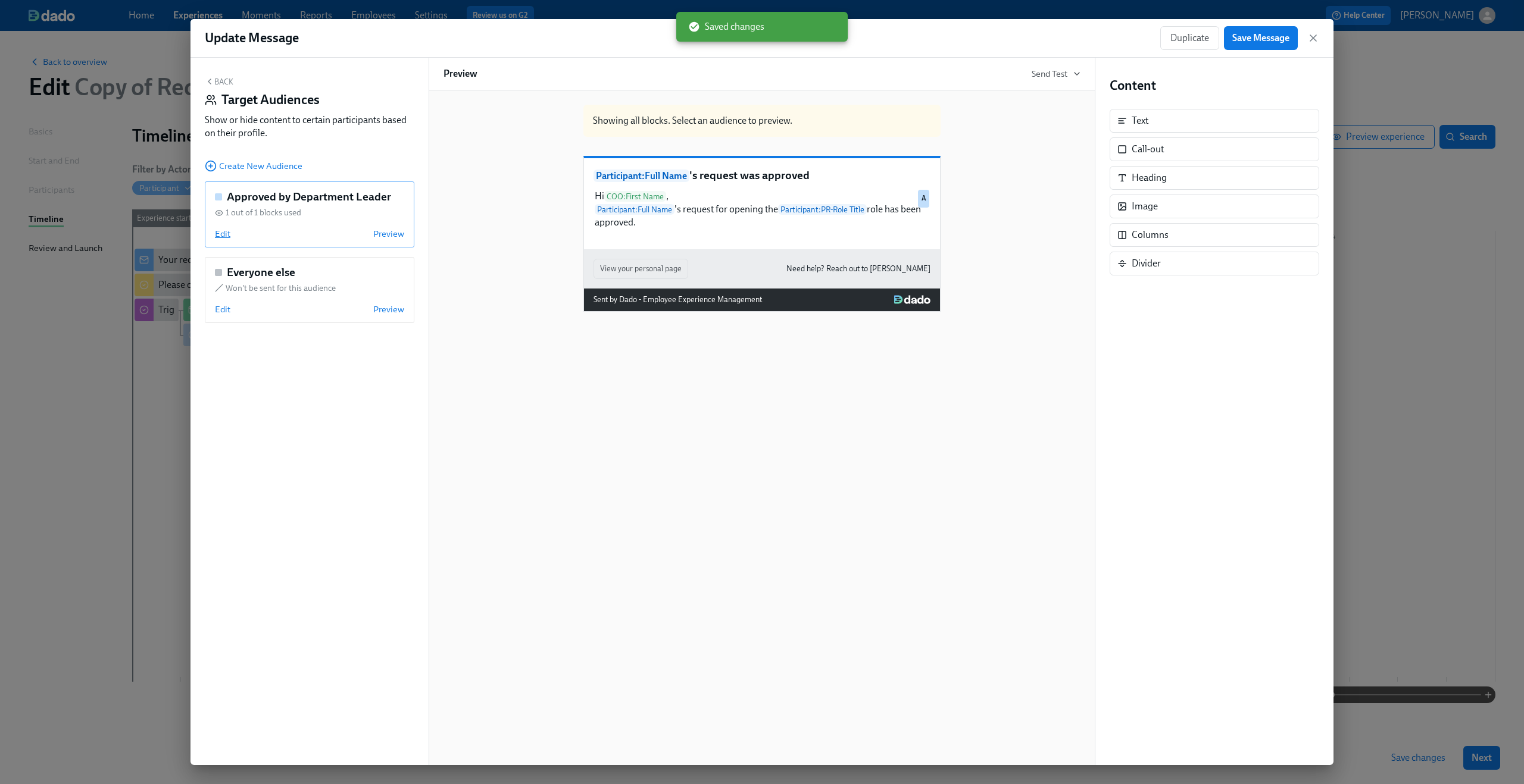
click at [223, 236] on span "Edit" at bounding box center [223, 234] width 16 height 12
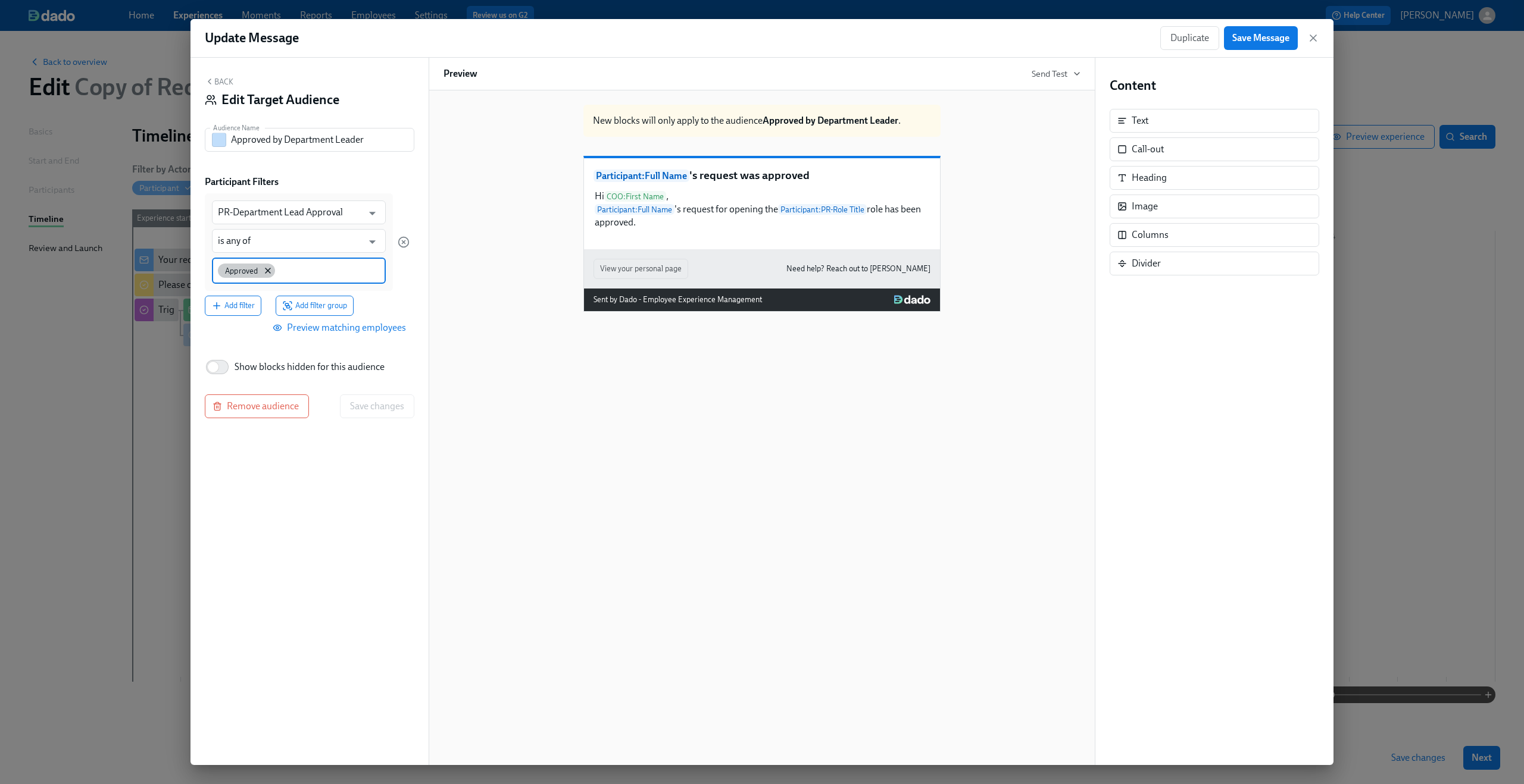
click at [261, 271] on span "Approved" at bounding box center [241, 271] width 47 height 9
click at [265, 271] on icon at bounding box center [267, 271] width 9 height 9
click at [265, 271] on input at bounding box center [299, 269] width 161 height 12
paste input "Department Lead Denied"
click at [299, 272] on input "Department Lead Denied" at bounding box center [299, 269] width 161 height 12
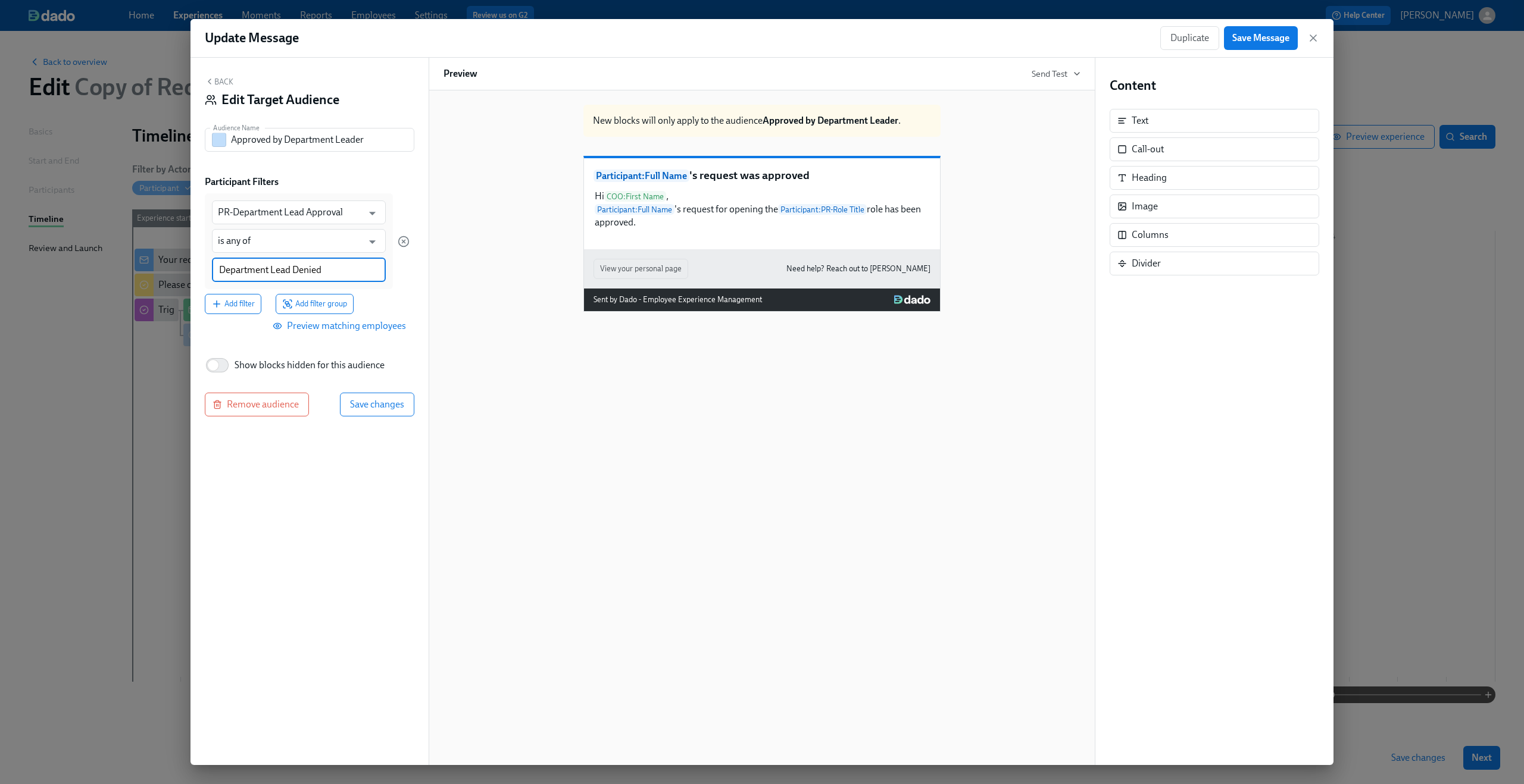
click at [299, 272] on input "Department Lead Denied" at bounding box center [299, 269] width 161 height 12
type input "Department Lead Approved"
click at [319, 221] on input "PR-Department Lead Approval" at bounding box center [291, 212] width 145 height 24
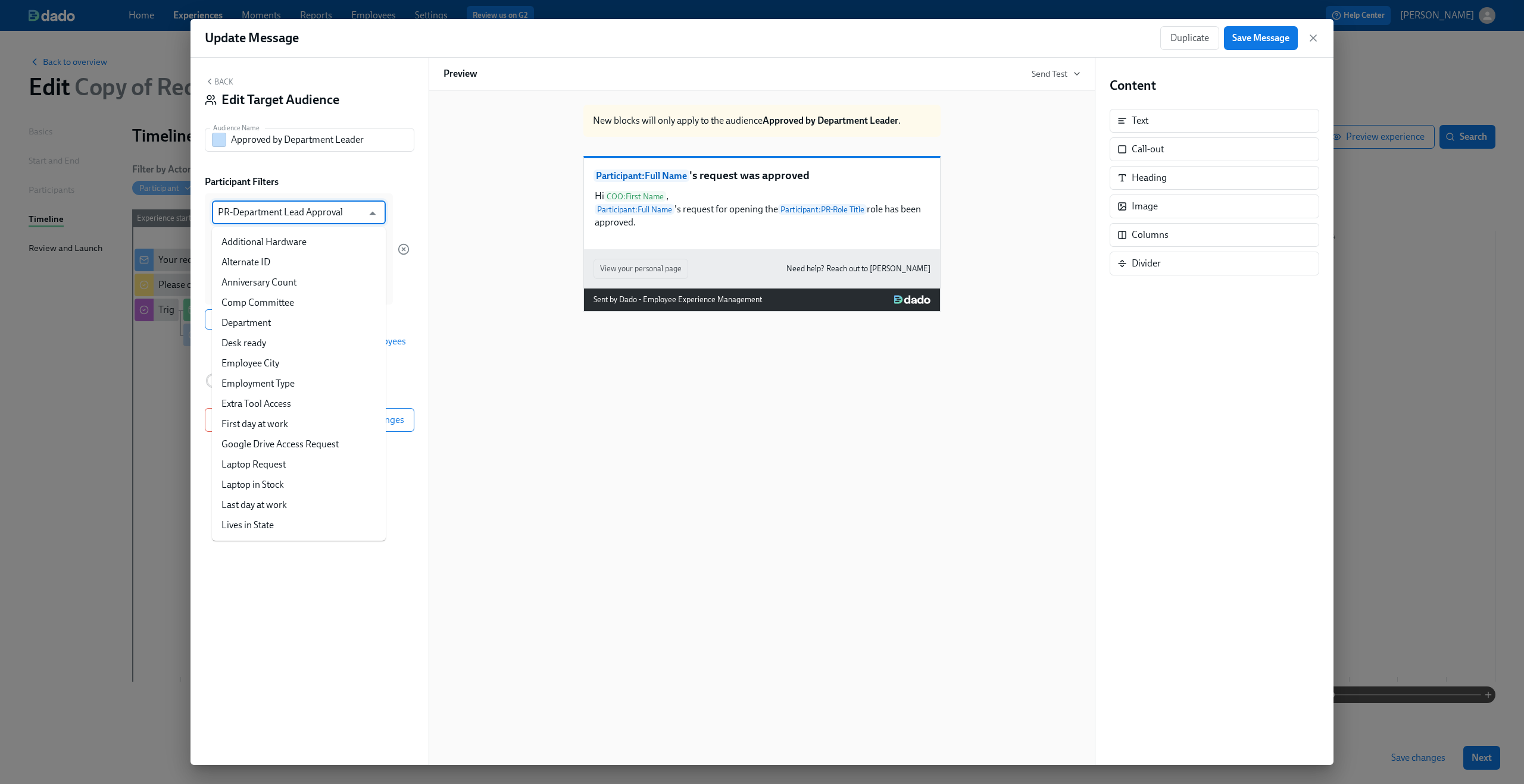
click at [312, 217] on input "PR-Department Lead Approval" at bounding box center [291, 212] width 145 height 24
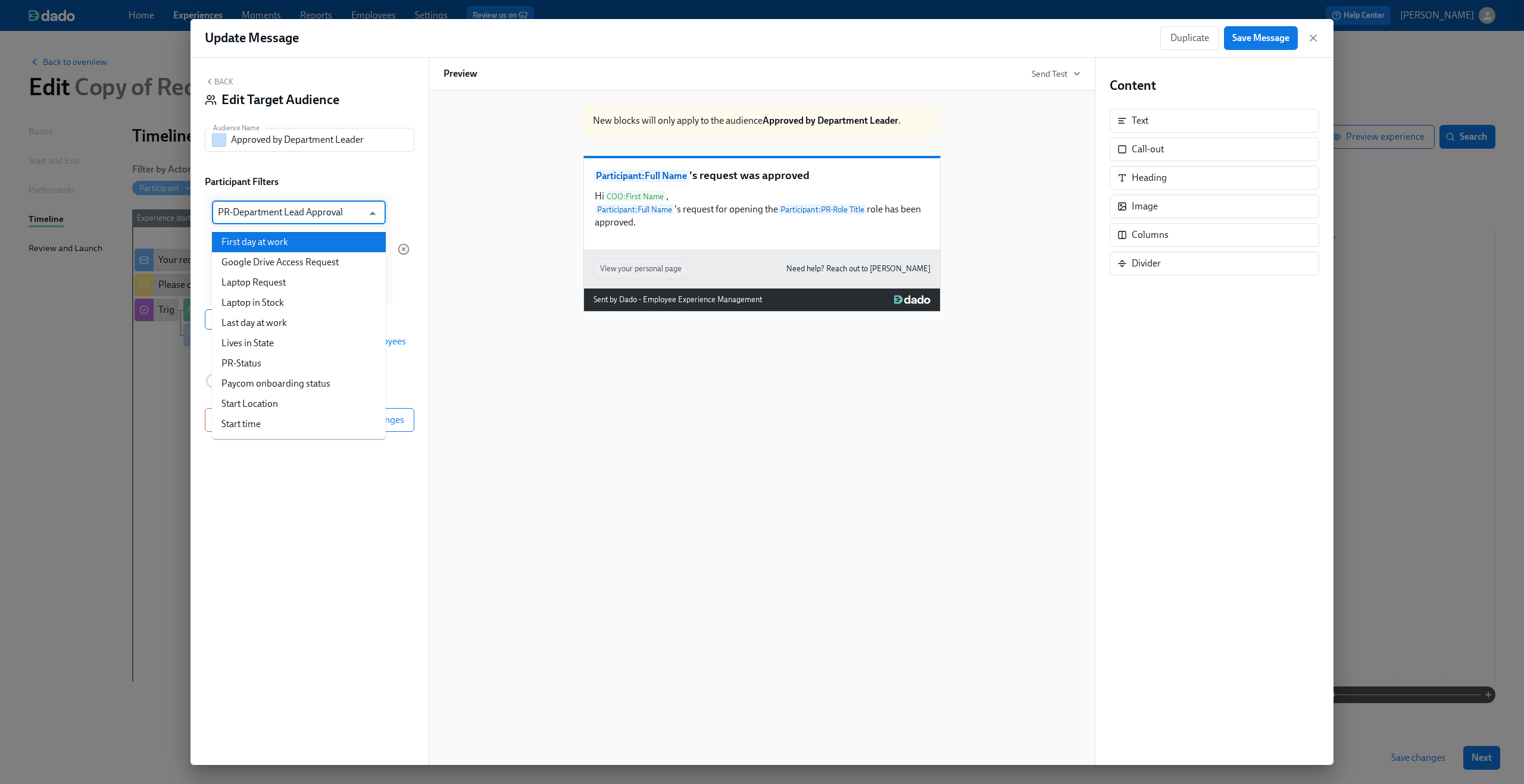
click at [384, 173] on div "Back Edit Target Audience Audience Name Approved by Department Leader Audience …" at bounding box center [309, 411] width 239 height 708
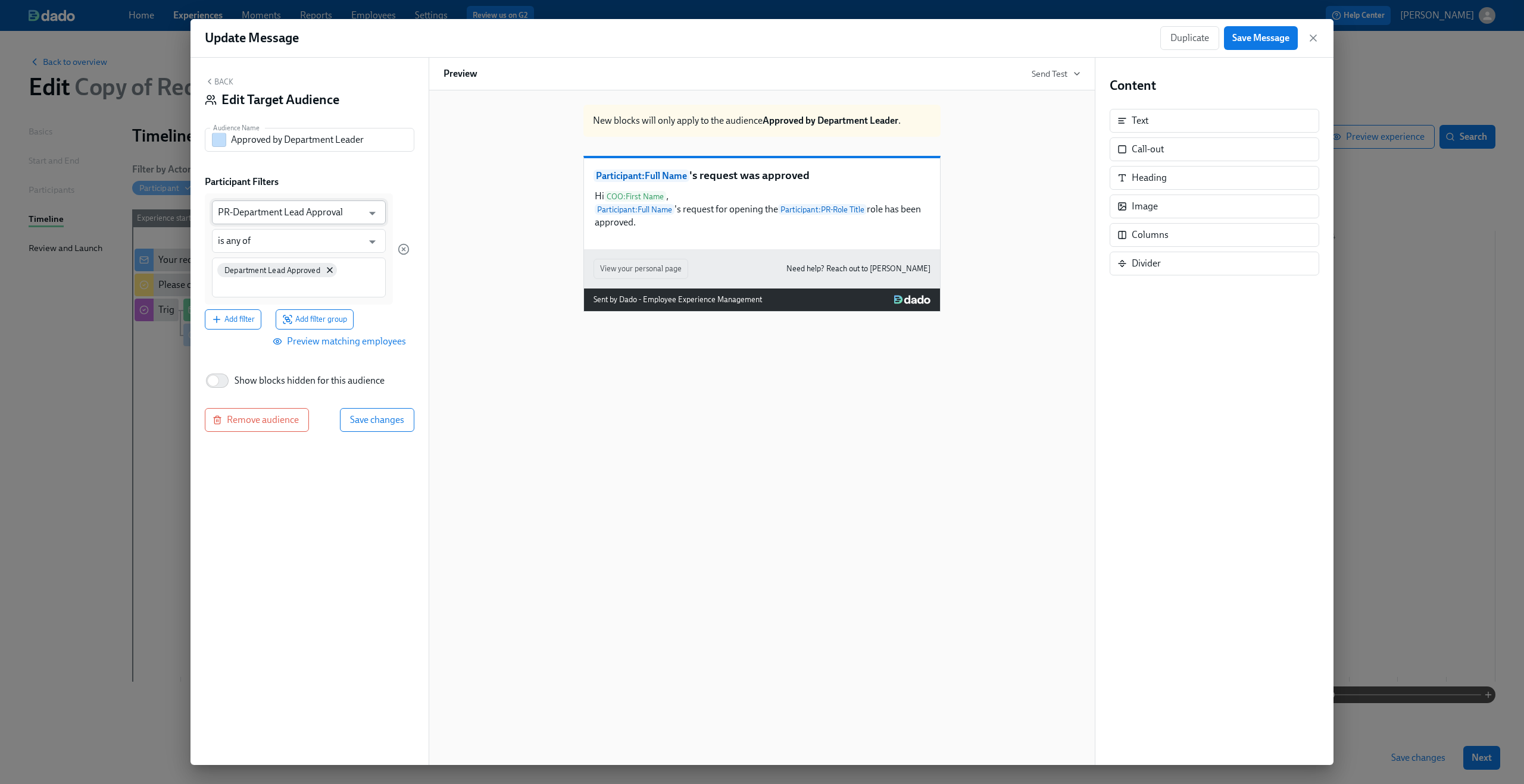
click at [338, 213] on input "PR-Department Lead Approval" at bounding box center [291, 212] width 145 height 24
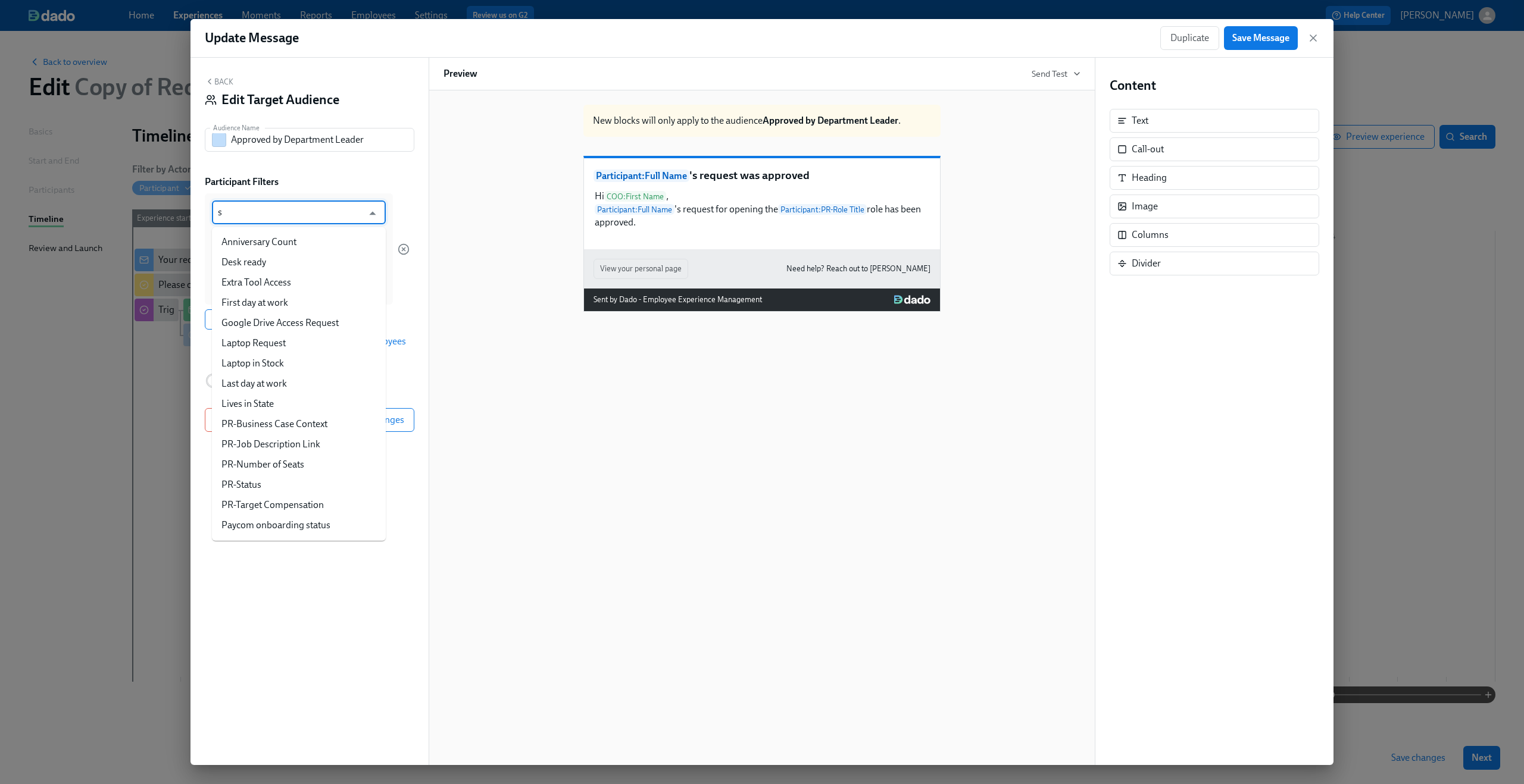
type input "st"
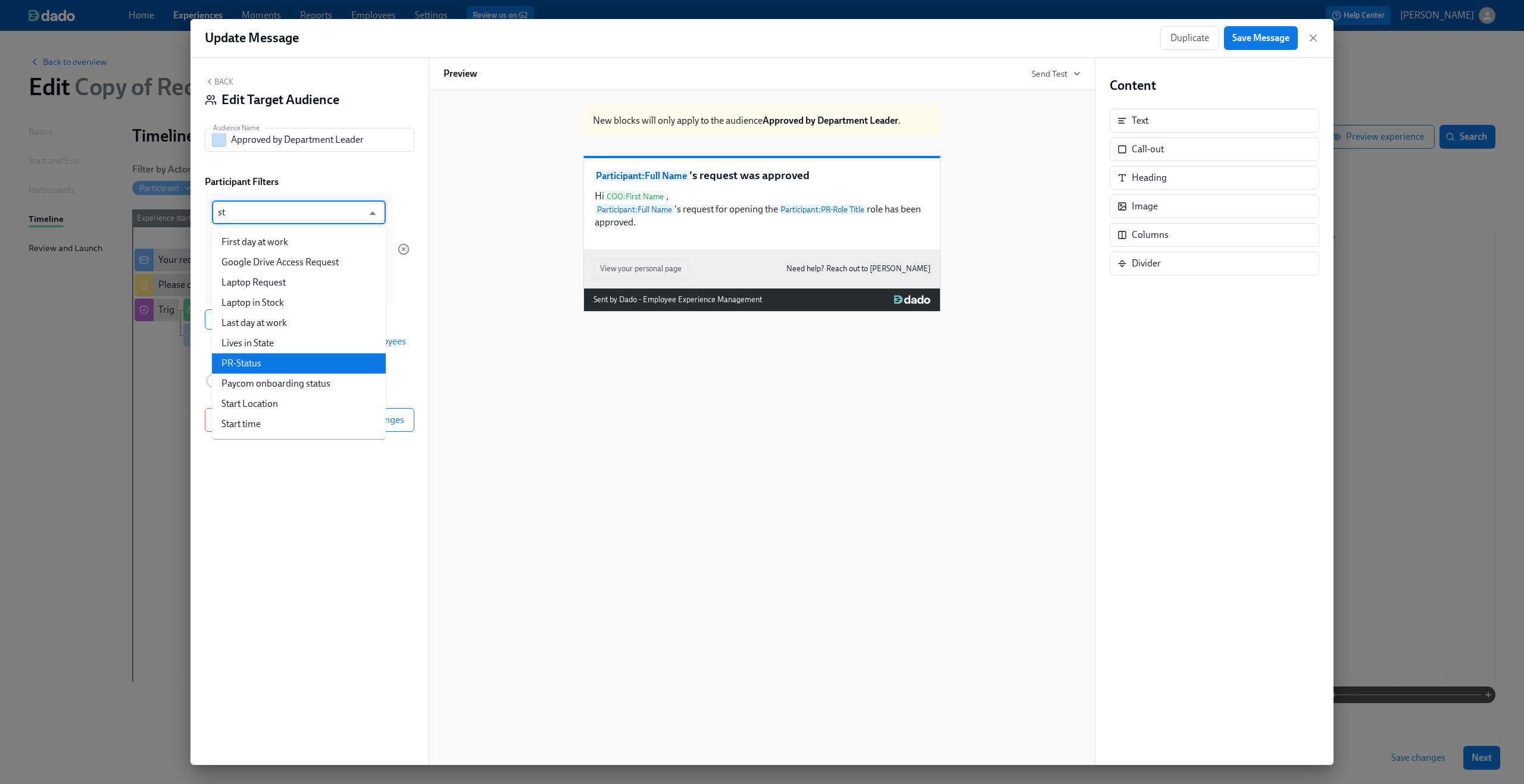
click at [307, 357] on li "PR-Status" at bounding box center [298, 364] width 174 height 20
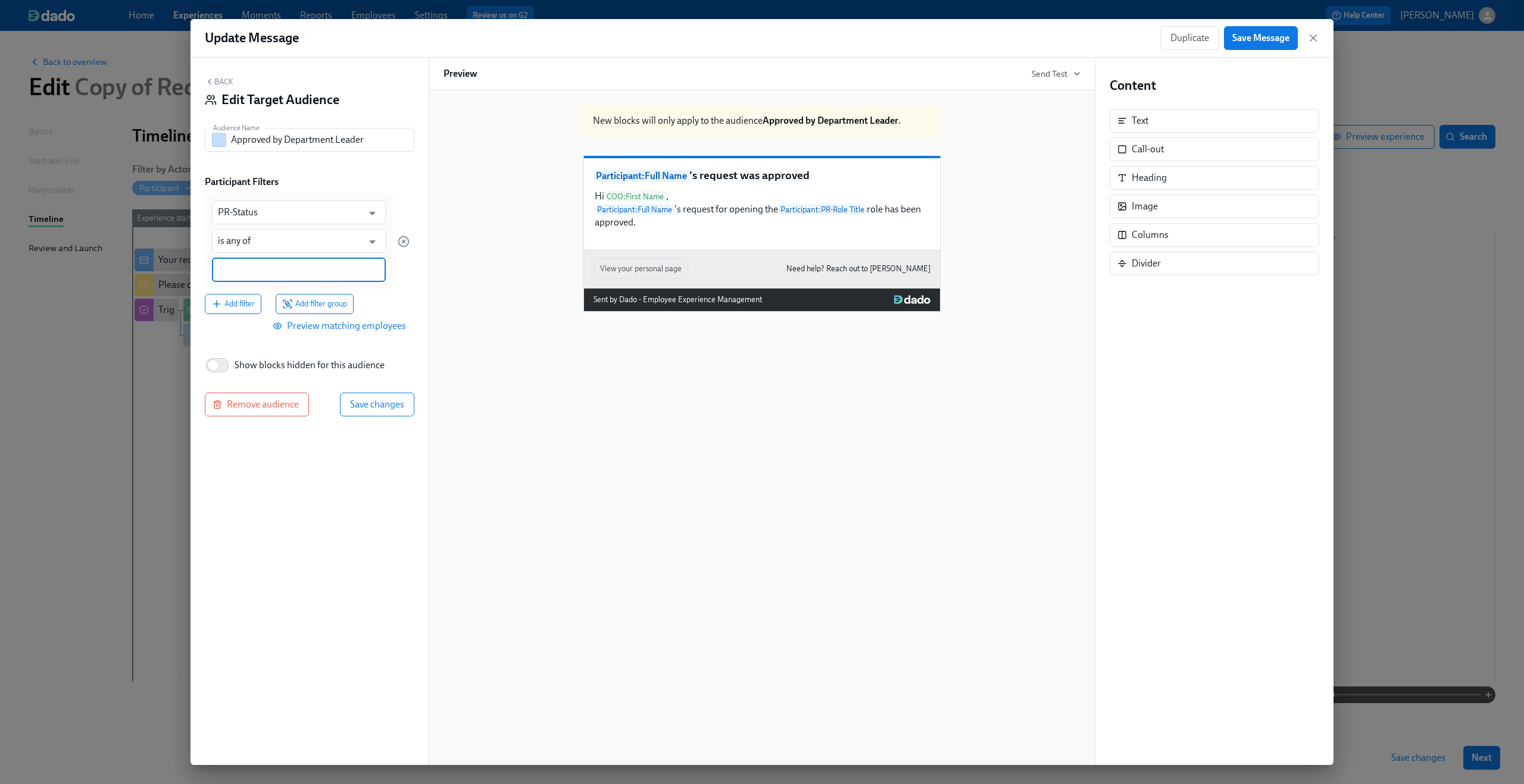
click at [278, 275] on input at bounding box center [299, 269] width 161 height 12
type input "v"
paste input "Department Lead Denied"
click at [302, 265] on input "Department Lead Denied" at bounding box center [299, 269] width 161 height 12
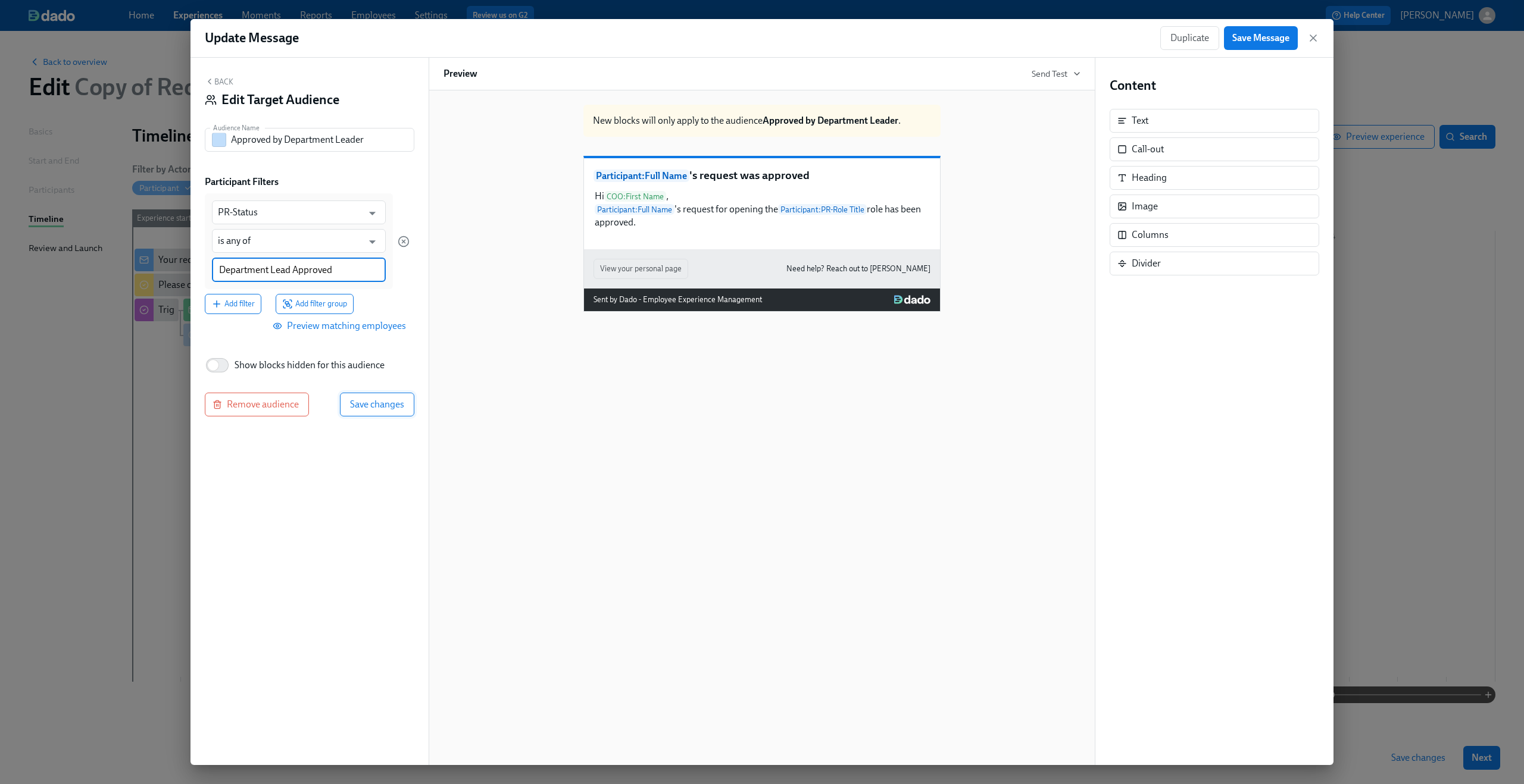
type input "Department Lead Approved"
click at [378, 402] on span "Save changes" at bounding box center [377, 404] width 54 height 12
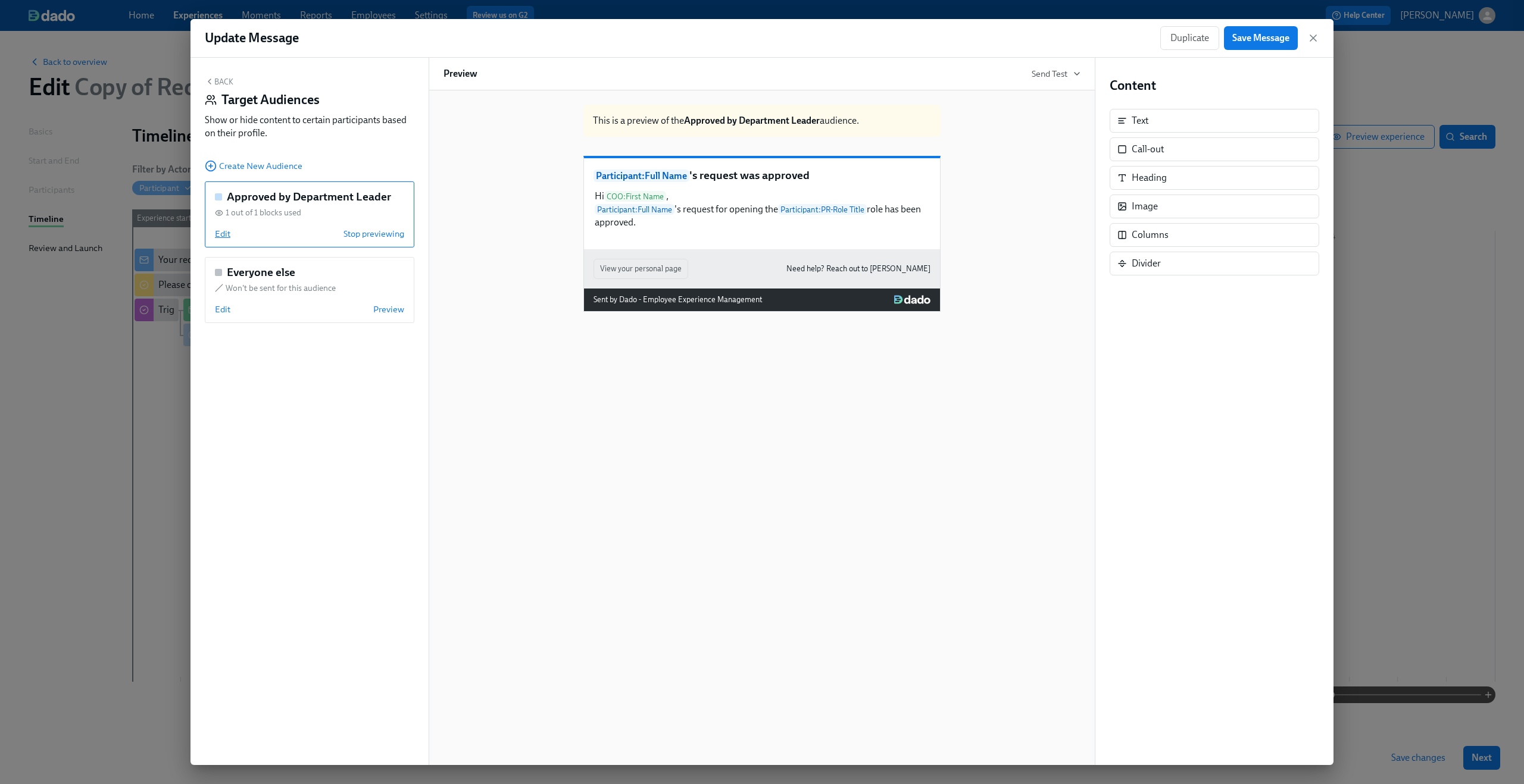
click at [225, 233] on span "Edit" at bounding box center [223, 234] width 16 height 12
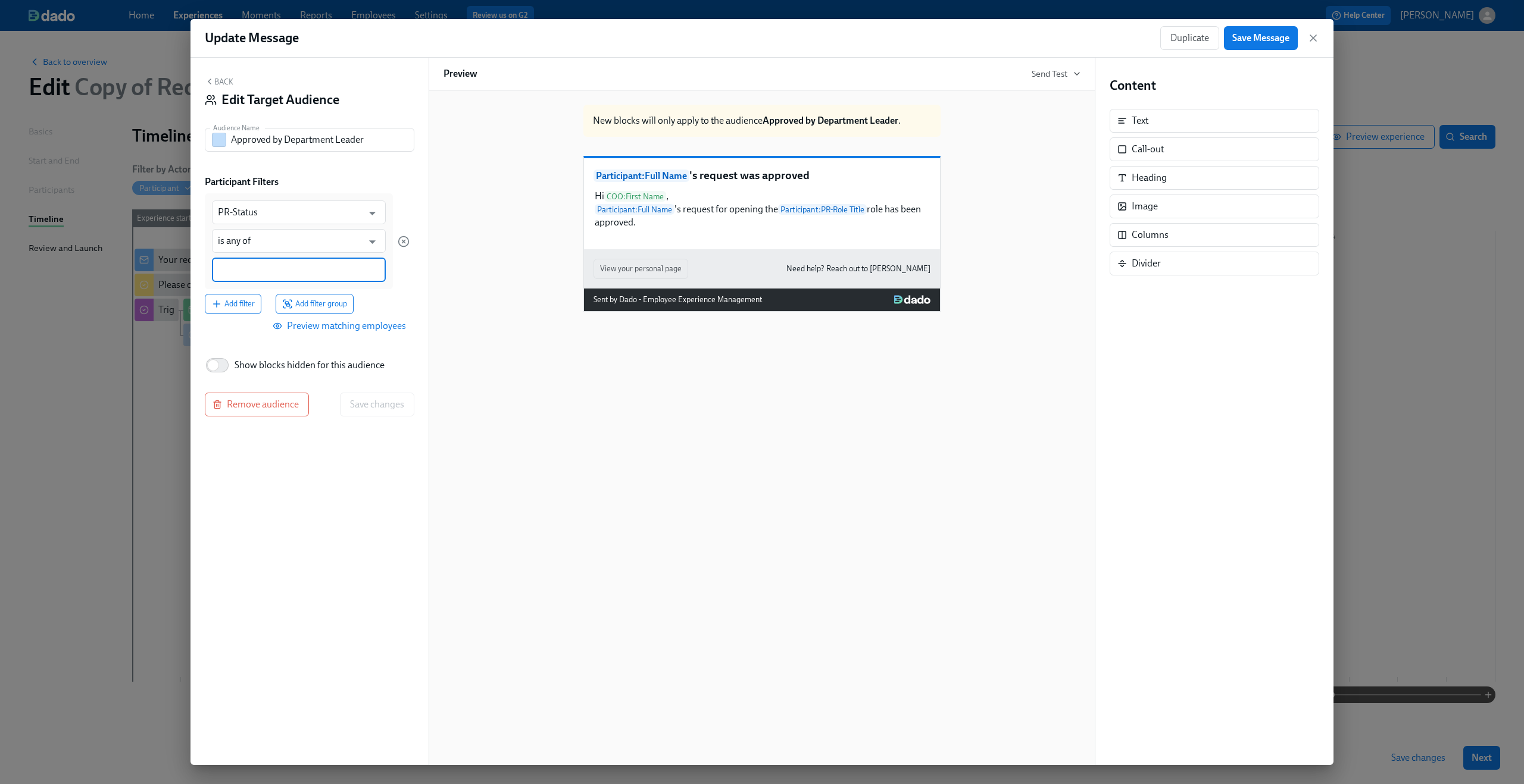
click at [263, 270] on input at bounding box center [299, 269] width 161 height 12
paste input "Department Lead Denied"
click at [306, 264] on input "Department Lead Denied" at bounding box center [299, 269] width 161 height 12
click at [304, 277] on div "Department Lead Denied" at bounding box center [298, 270] width 174 height 24
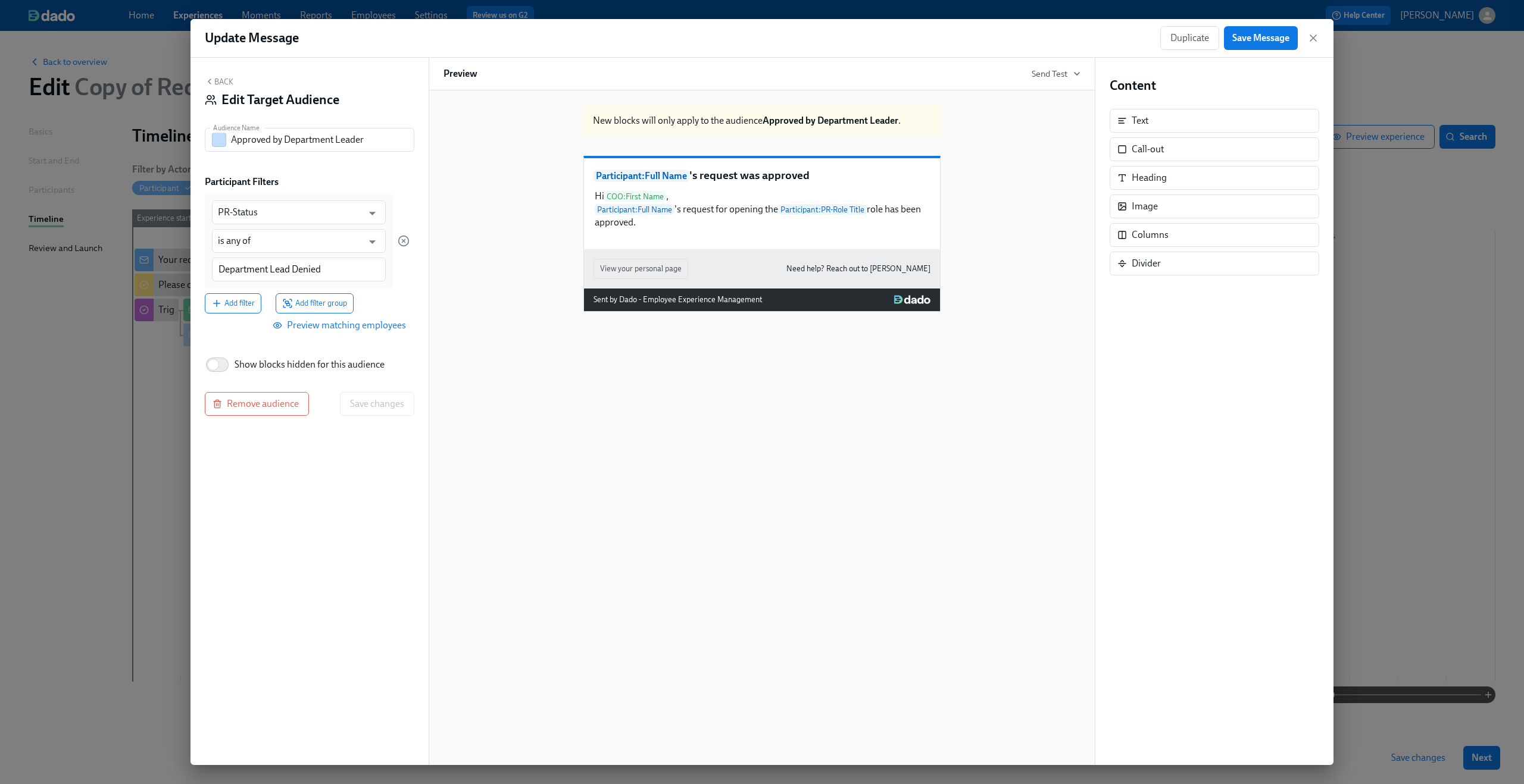
click at [304, 277] on div "Department Lead Denied" at bounding box center [298, 270] width 174 height 24
click at [309, 268] on input "Department Lead Denied" at bounding box center [299, 269] width 161 height 12
type input "Department Lead Approved"
click at [389, 413] on button "Save changes" at bounding box center [377, 420] width 74 height 24
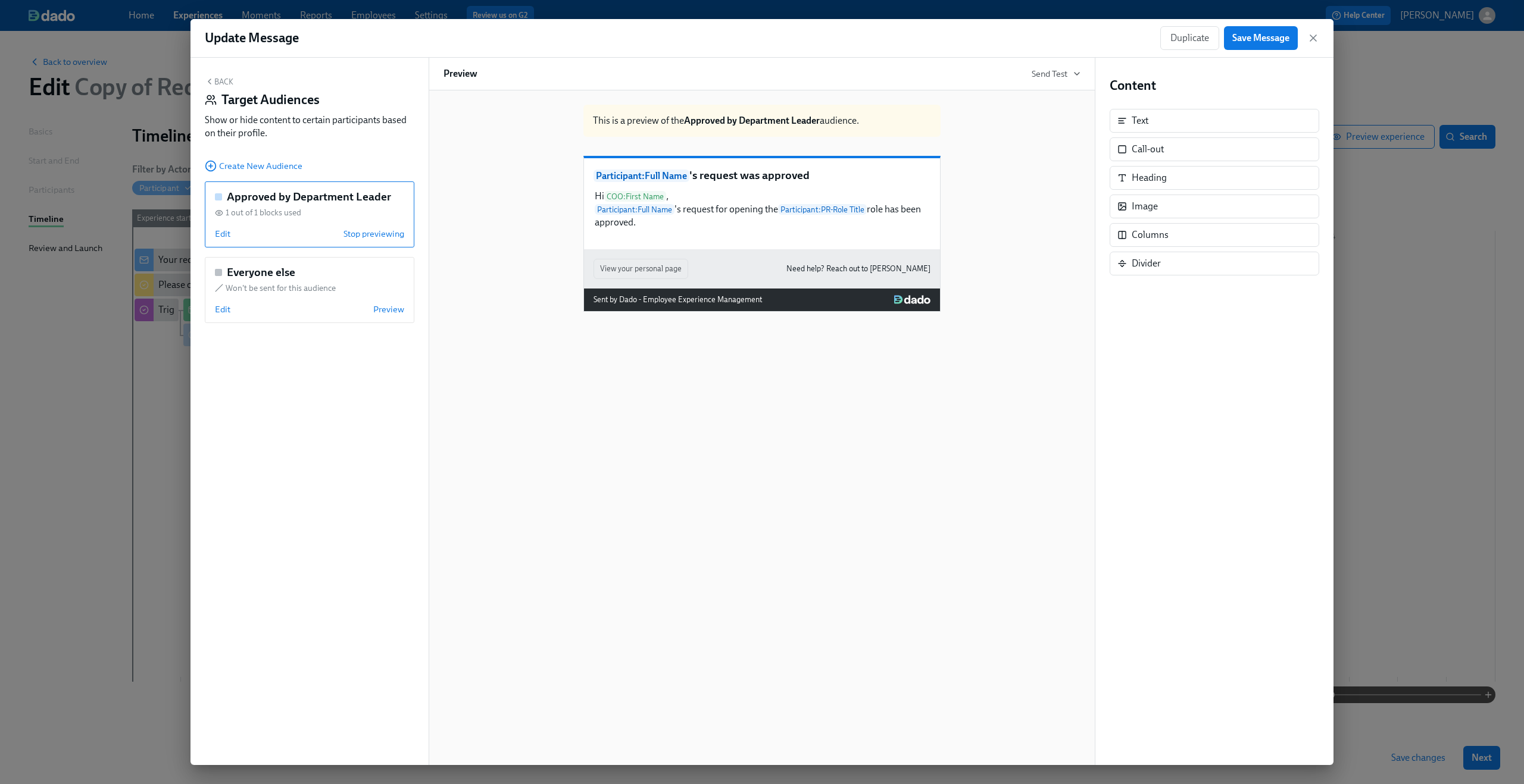
click at [220, 85] on button "Back" at bounding box center [219, 82] width 29 height 9
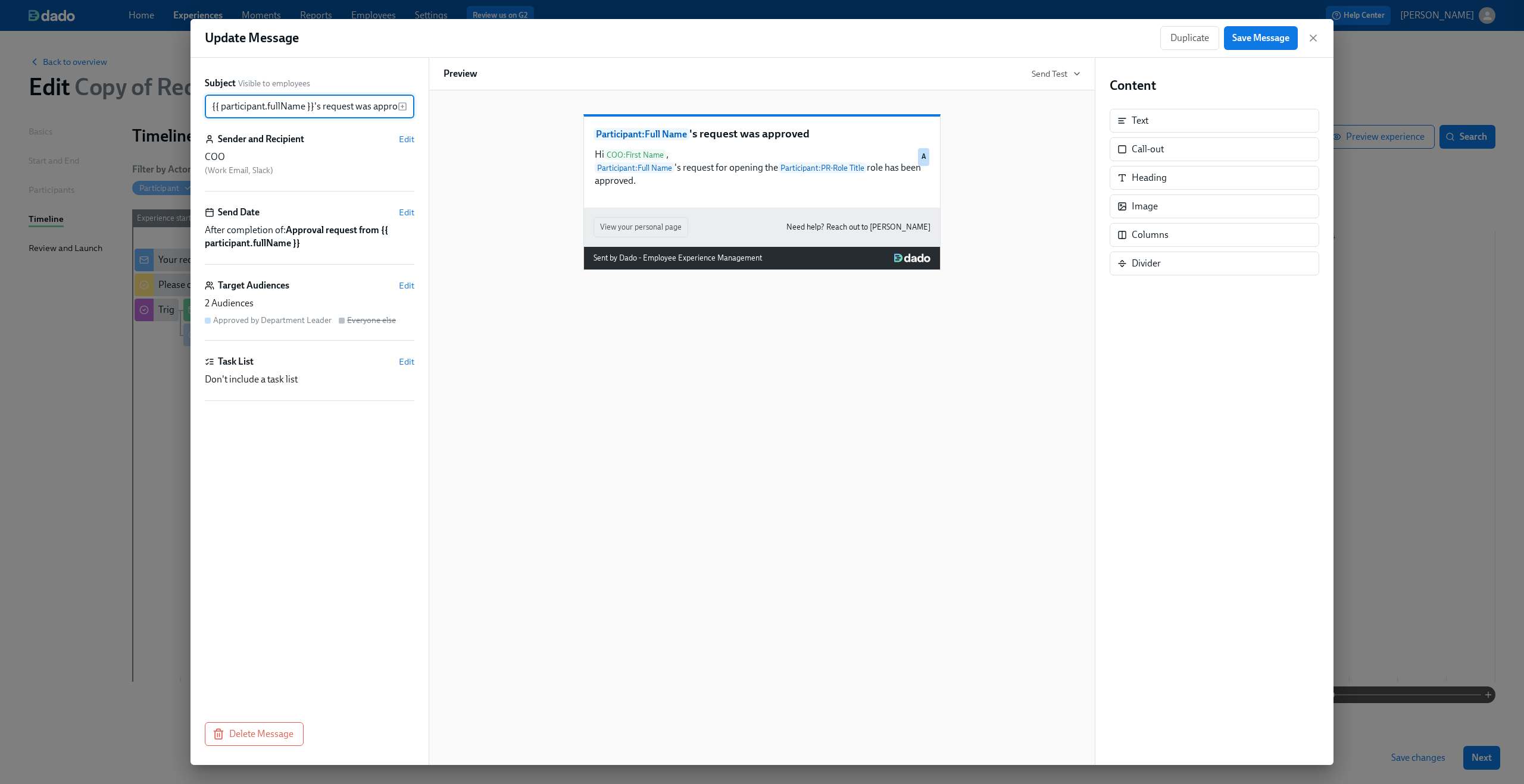
scroll to position [0, 13]
click at [1234, 35] on span "Save Message" at bounding box center [1261, 38] width 58 height 12
click at [1309, 36] on icon "button" at bounding box center [1312, 38] width 12 height 12
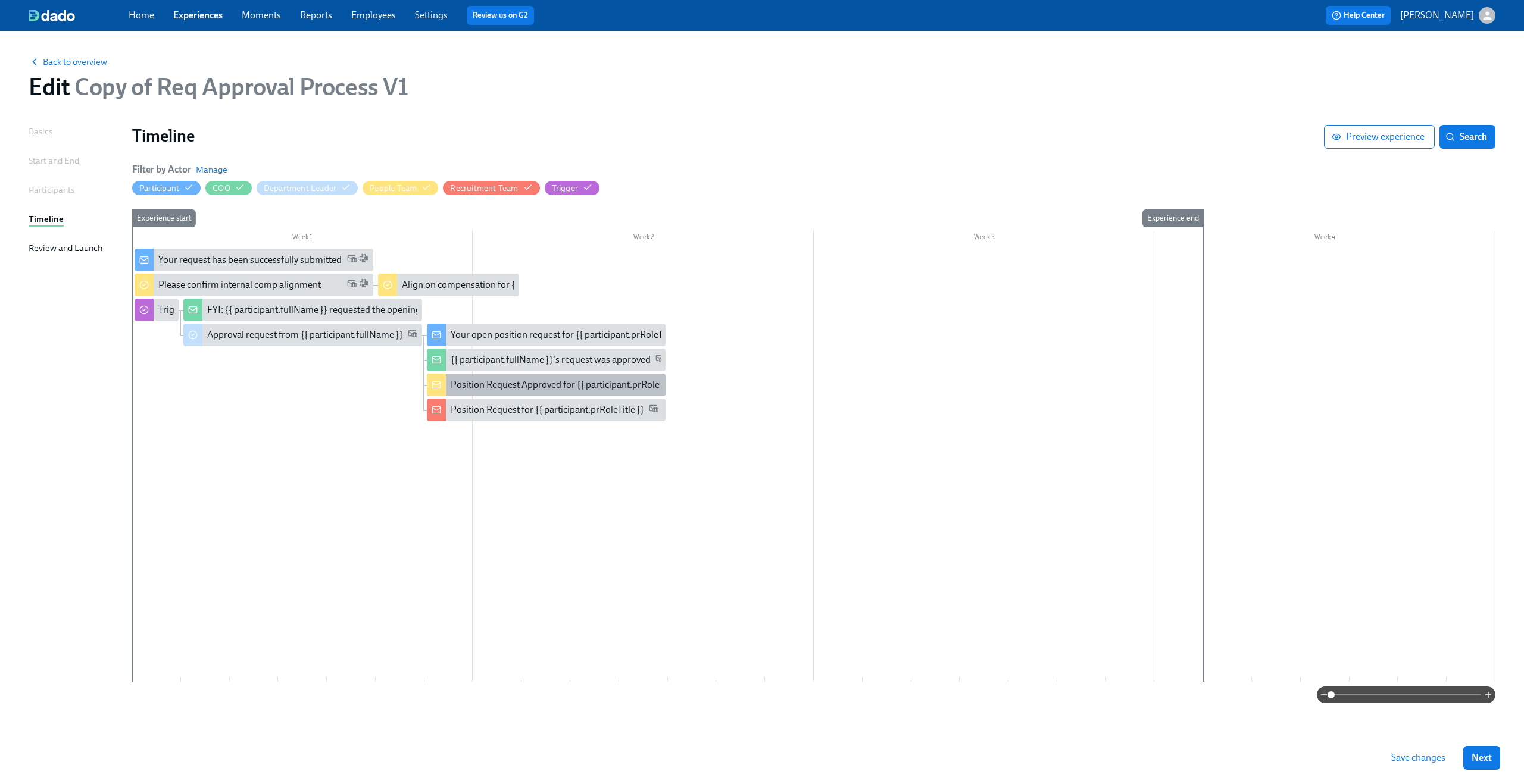
click at [560, 385] on div "Position Request Approved for {{ participant.prRoleTitle }}" at bounding box center [567, 385] width 235 height 13
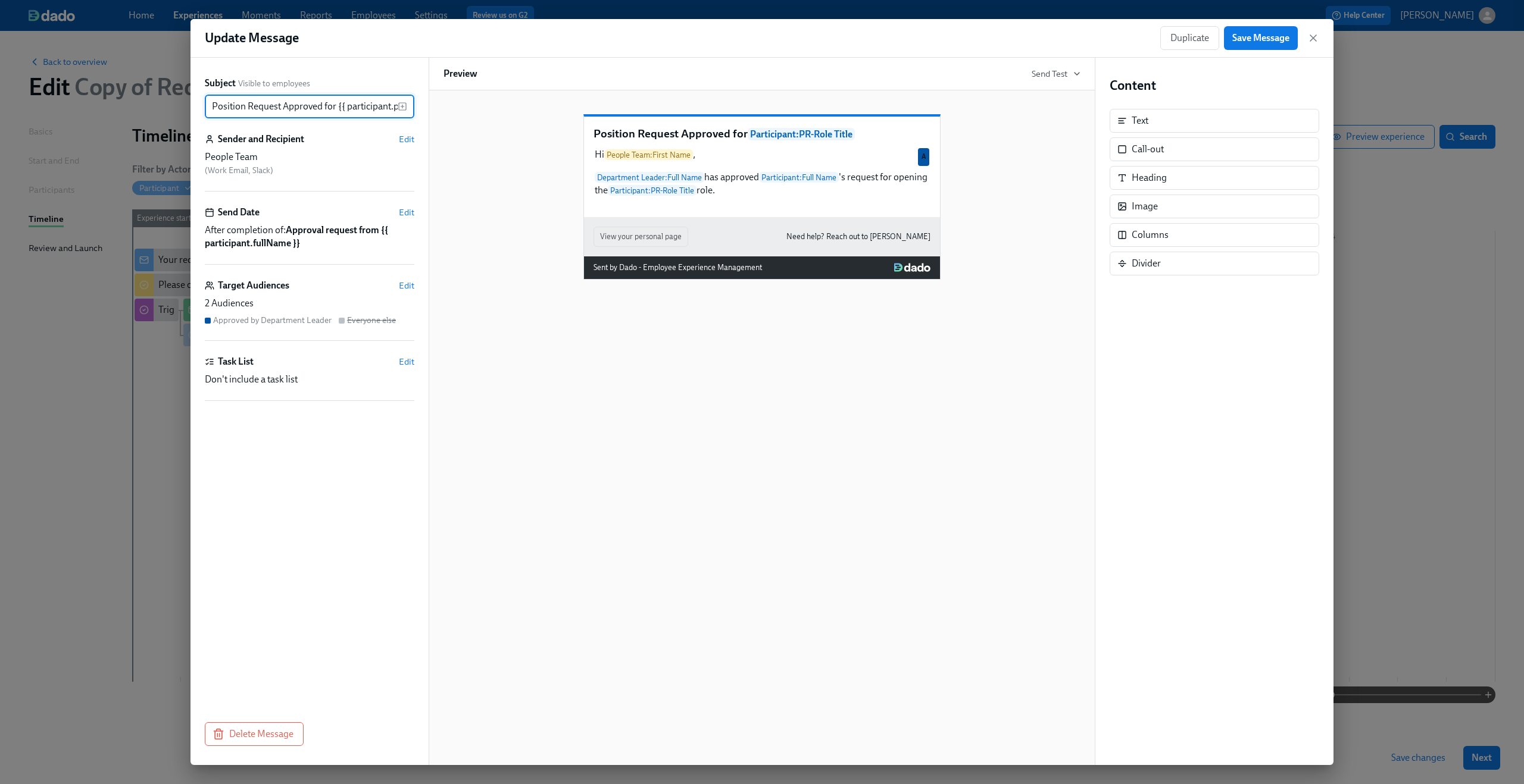
scroll to position [0, 49]
click at [404, 288] on span "Edit" at bounding box center [407, 285] width 16 height 12
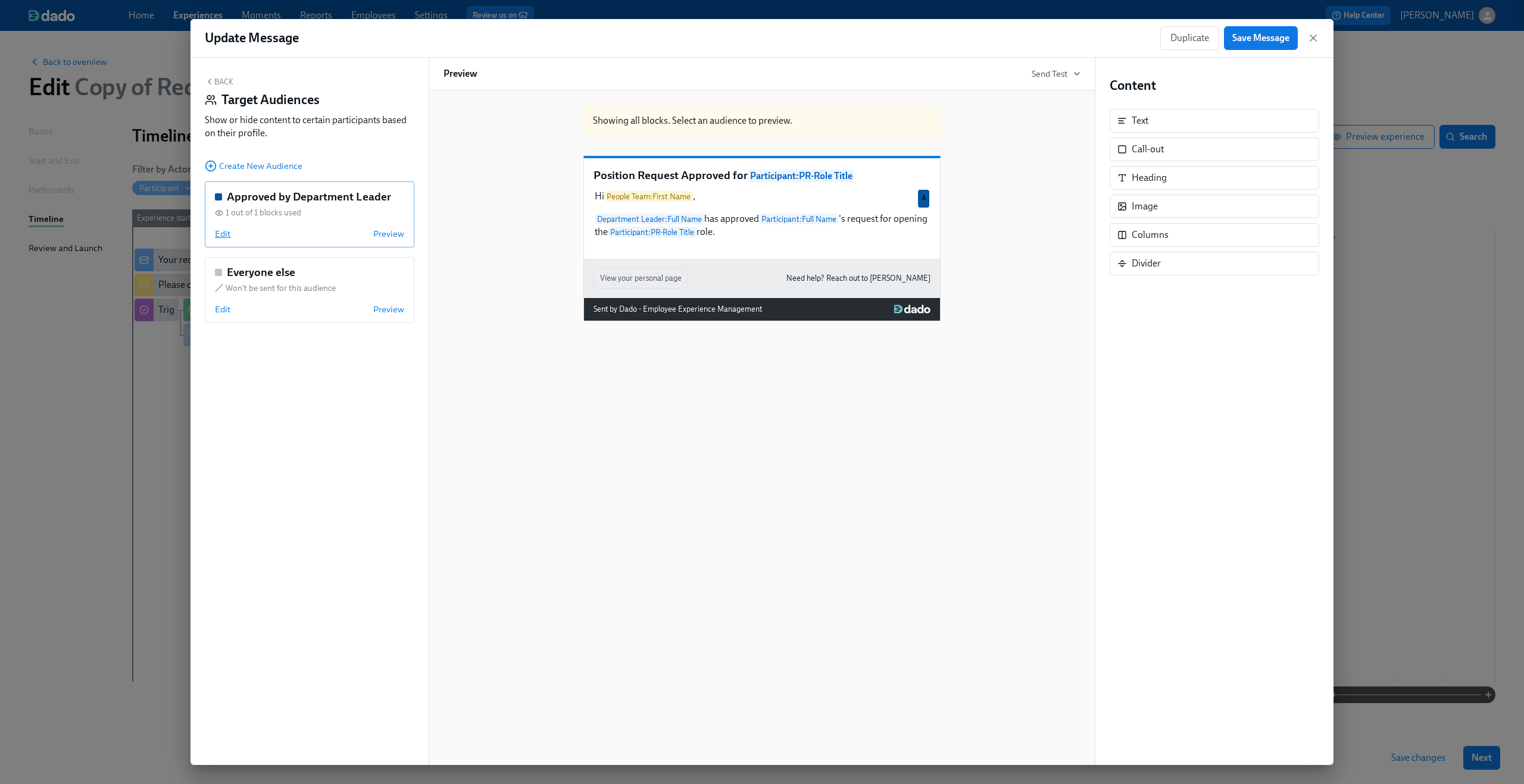
click at [223, 235] on span "Edit" at bounding box center [223, 234] width 16 height 12
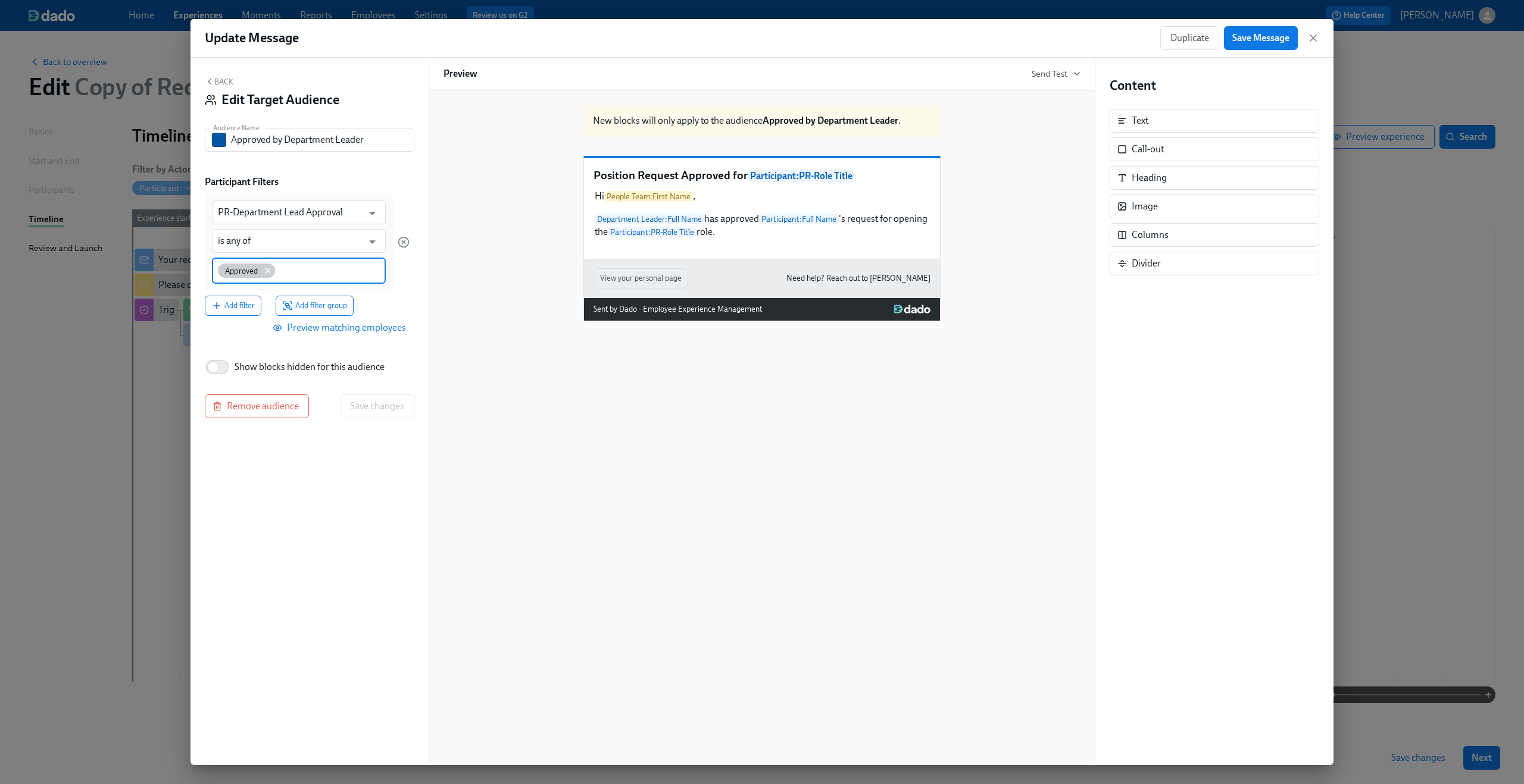
click at [266, 271] on icon at bounding box center [267, 270] width 5 height 5
click at [267, 212] on input "PR-Department Lead Approval" at bounding box center [291, 212] width 145 height 24
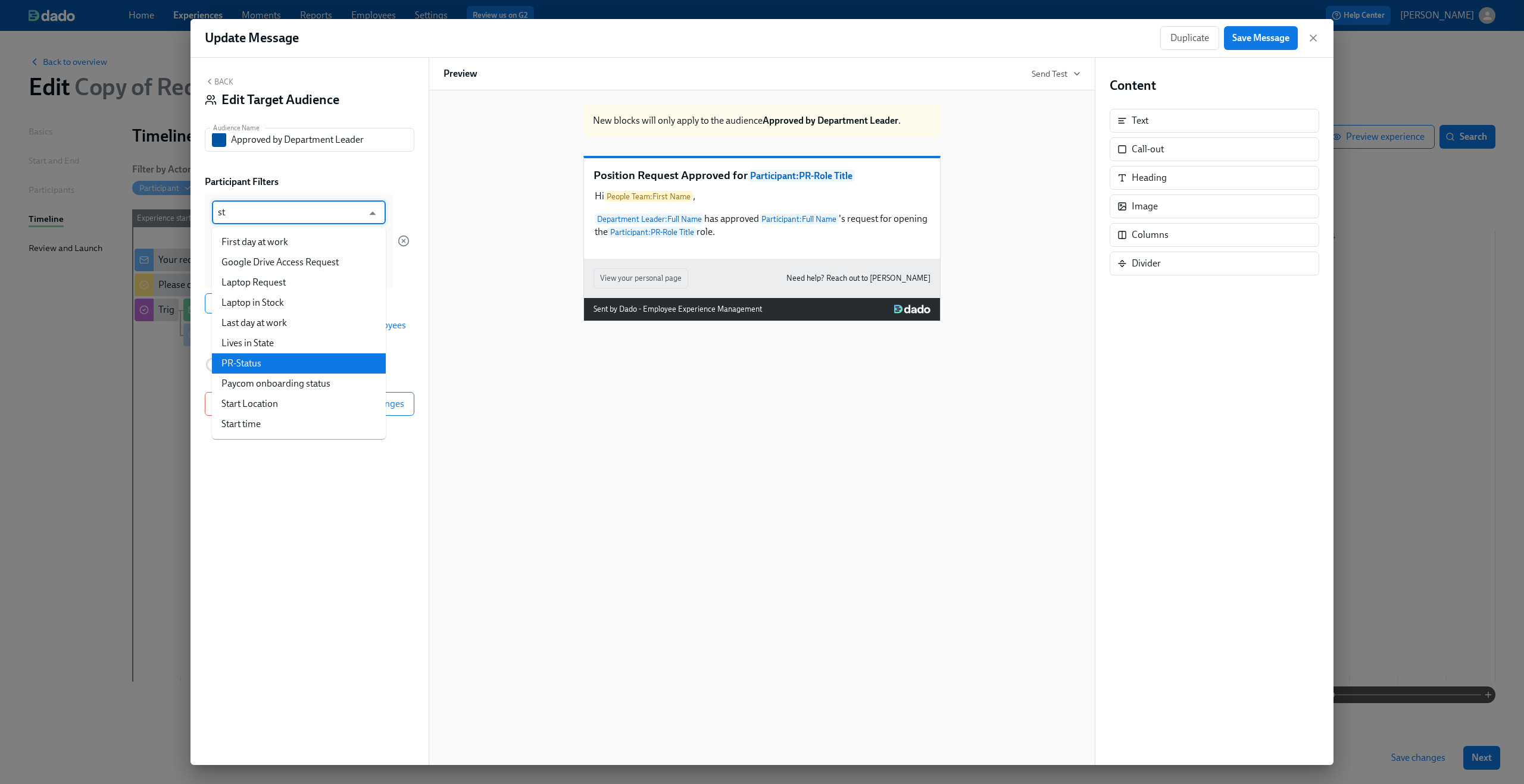
click at [272, 363] on li "PR-Status" at bounding box center [298, 364] width 174 height 20
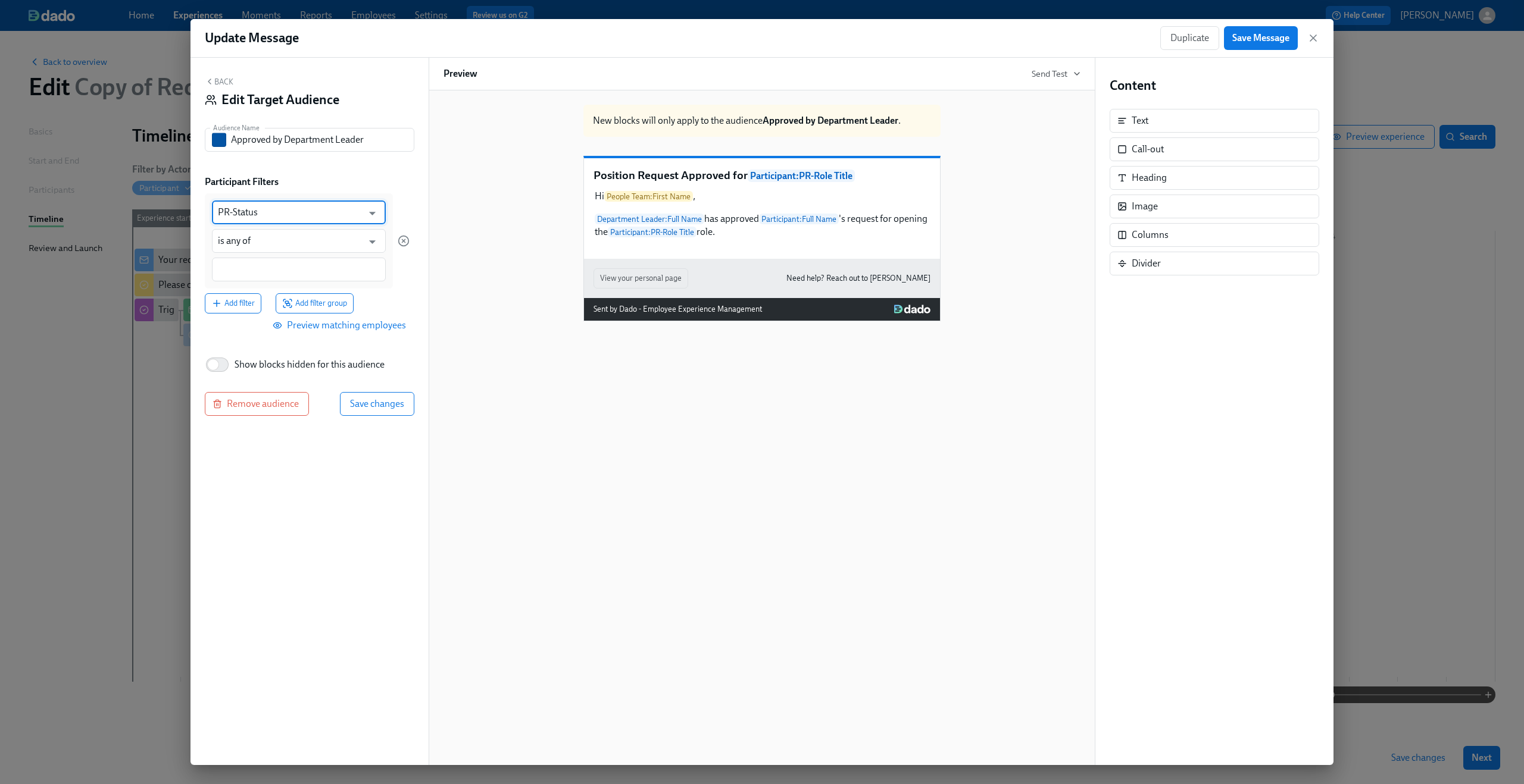
type input "PR-Status"
click at [278, 277] on div at bounding box center [298, 270] width 174 height 24
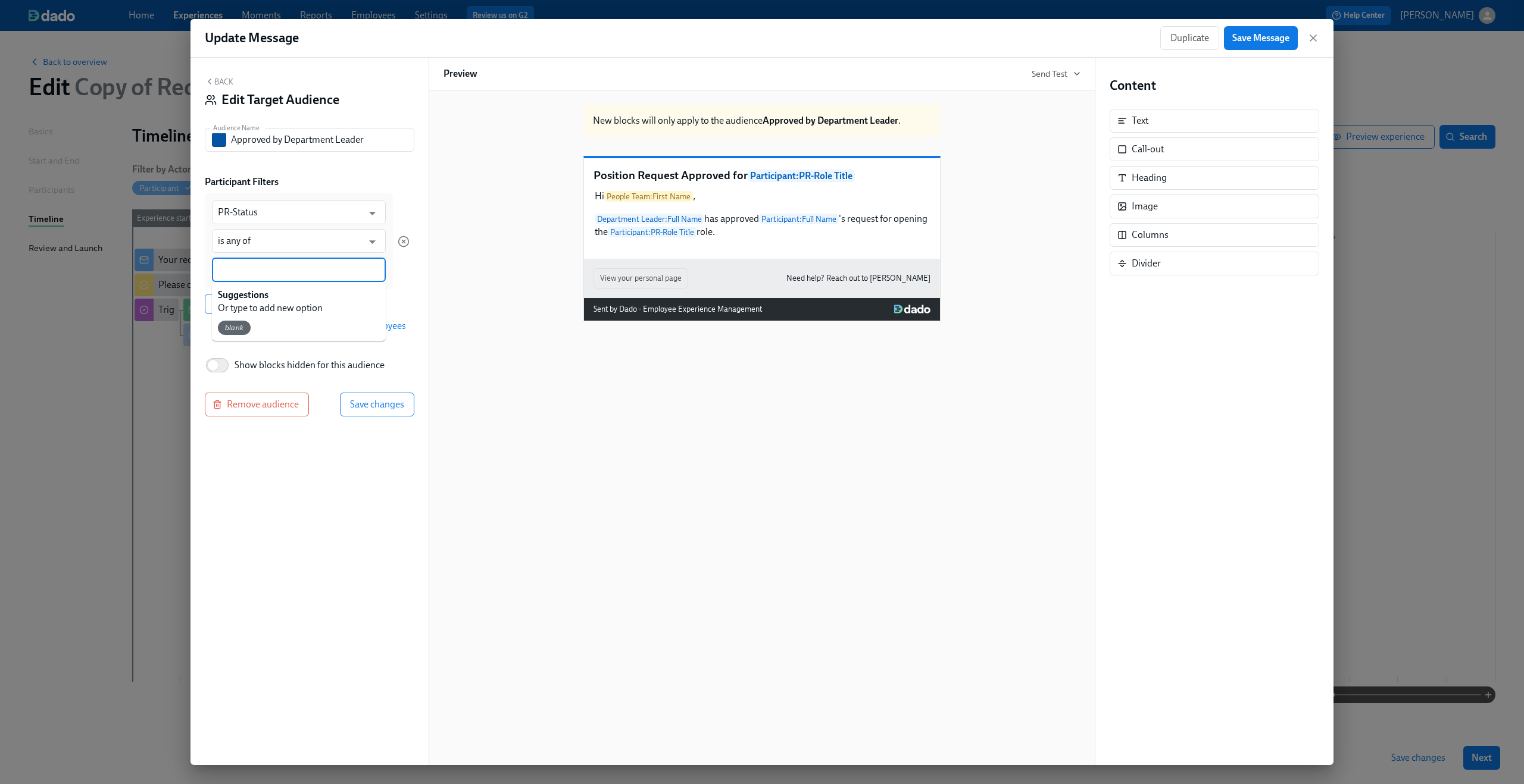
paste input "Department Lead Denied"
click at [309, 270] on input "Department Lead Denied" at bounding box center [299, 269] width 161 height 12
type input "Department Lead Approved"
click at [389, 294] on div "PR-Status ​ is any of ​ Department Lead Approved Add filter Add filter group" at bounding box center [307, 253] width 205 height 121
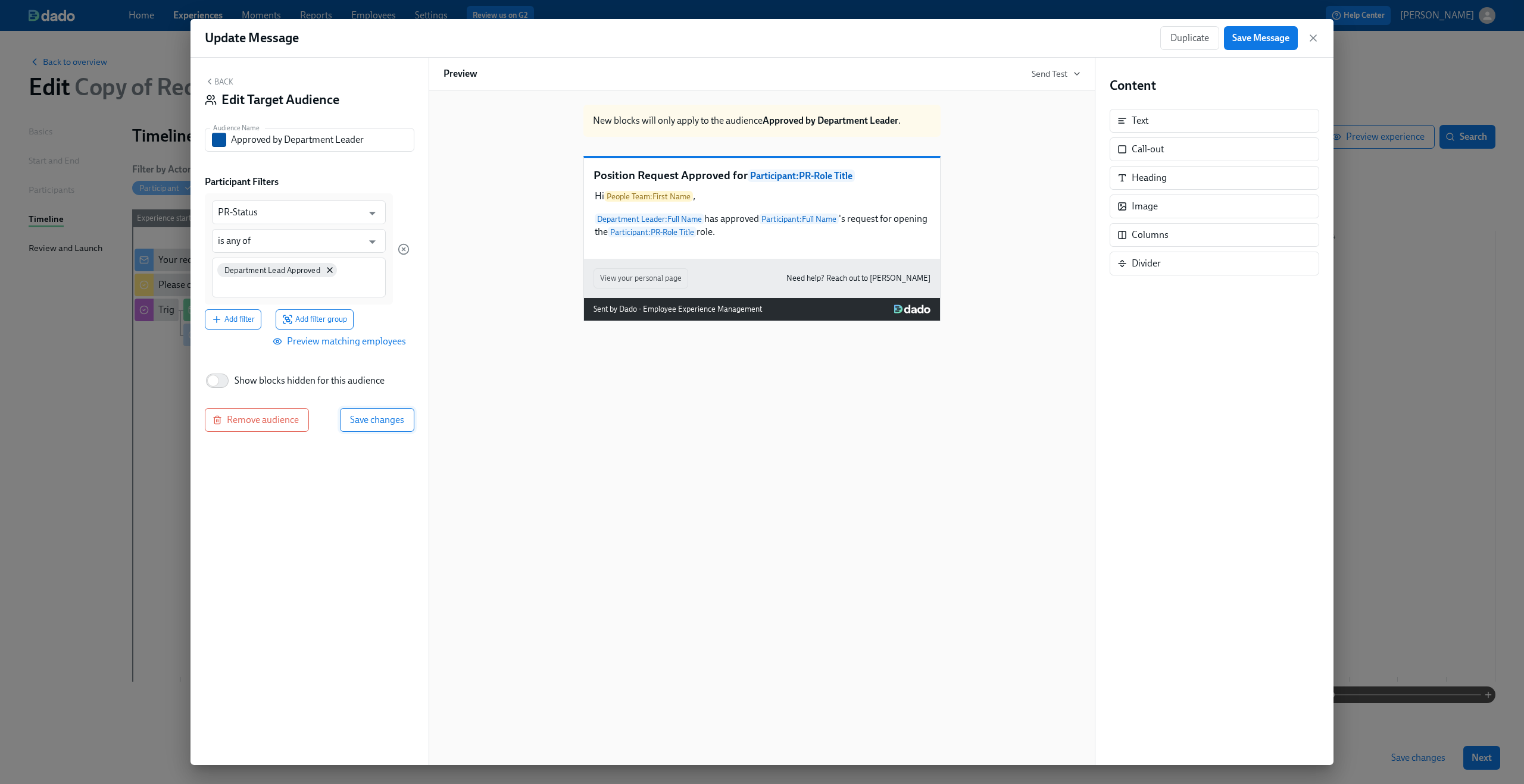
click at [370, 426] on span "Save changes" at bounding box center [377, 419] width 54 height 12
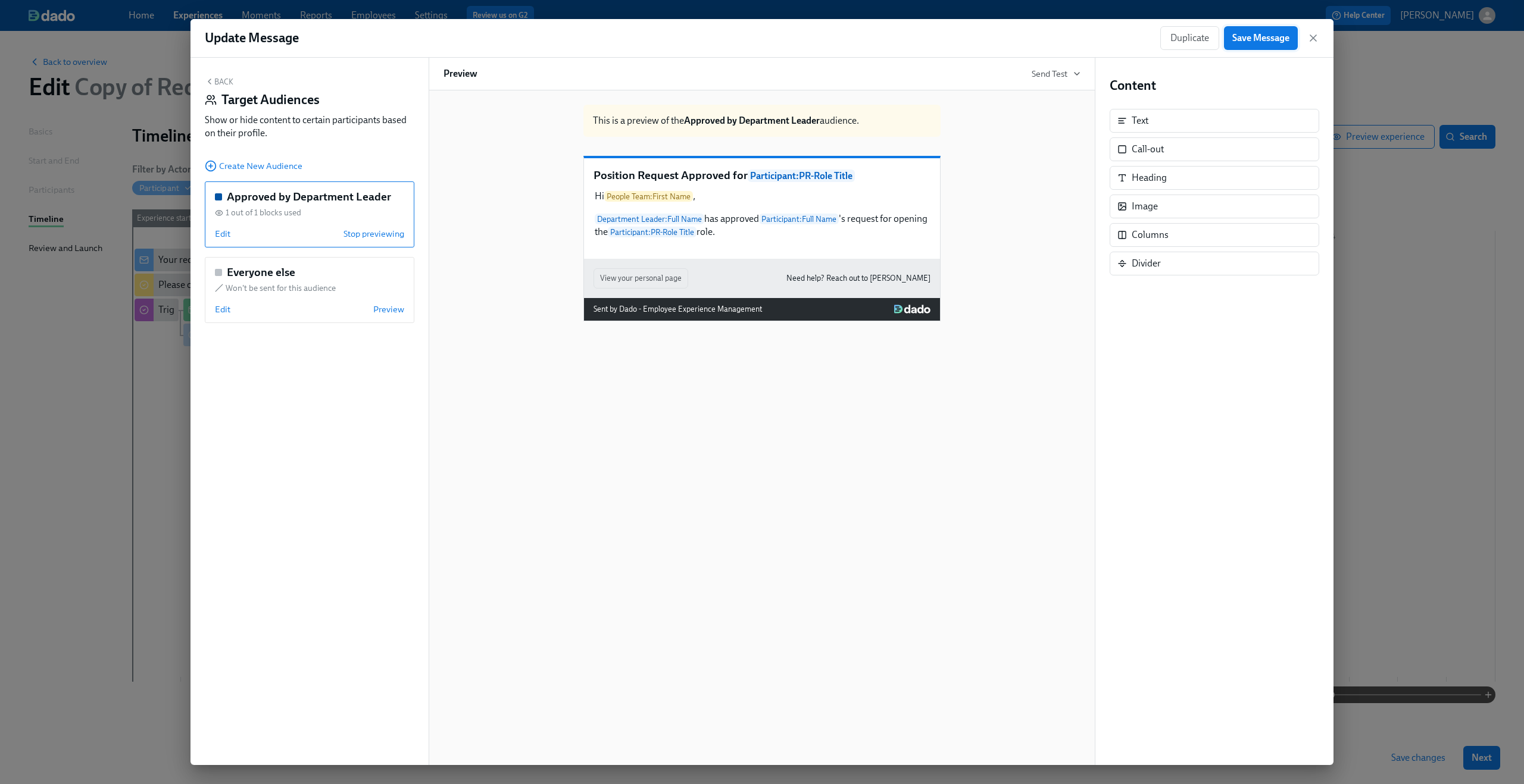
click at [1267, 30] on button "Save Message" at bounding box center [1261, 38] width 74 height 24
click at [1311, 39] on icon "button" at bounding box center [1313, 38] width 6 height 6
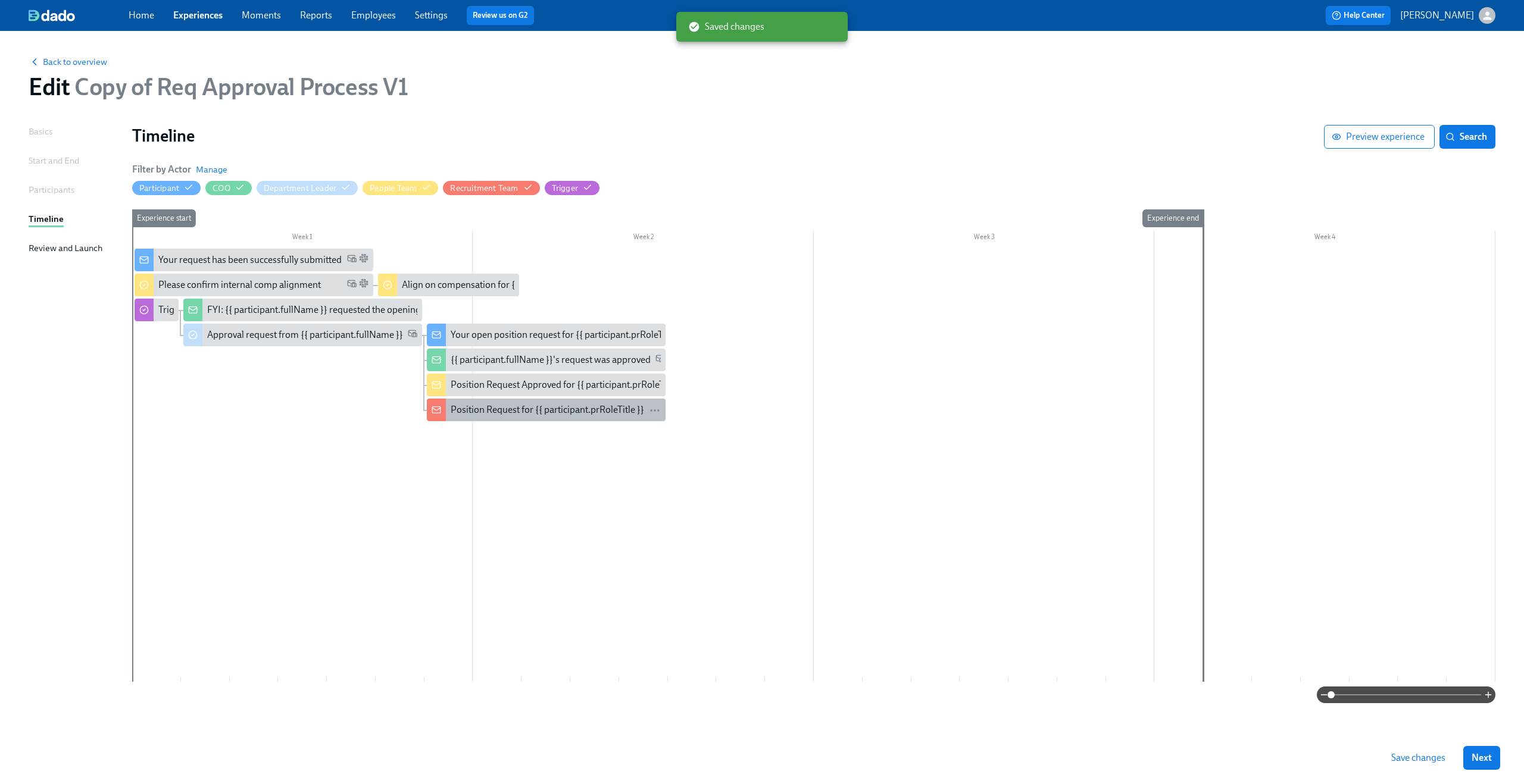
click at [588, 406] on div "Position Request for {{ participant.prRoleTitle }}" at bounding box center [547, 410] width 193 height 13
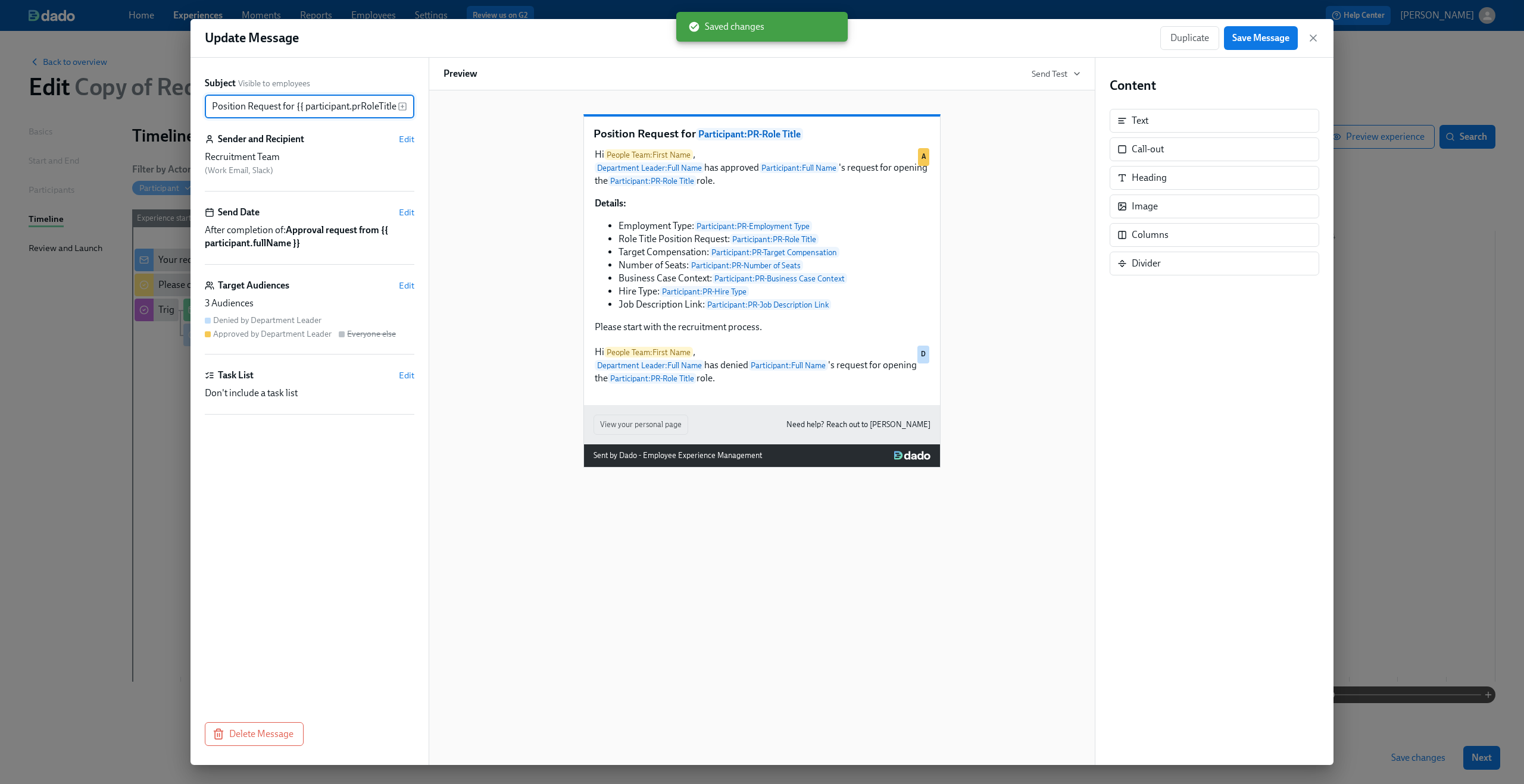
scroll to position [0, 7]
click at [403, 283] on span "Edit" at bounding box center [407, 285] width 16 height 12
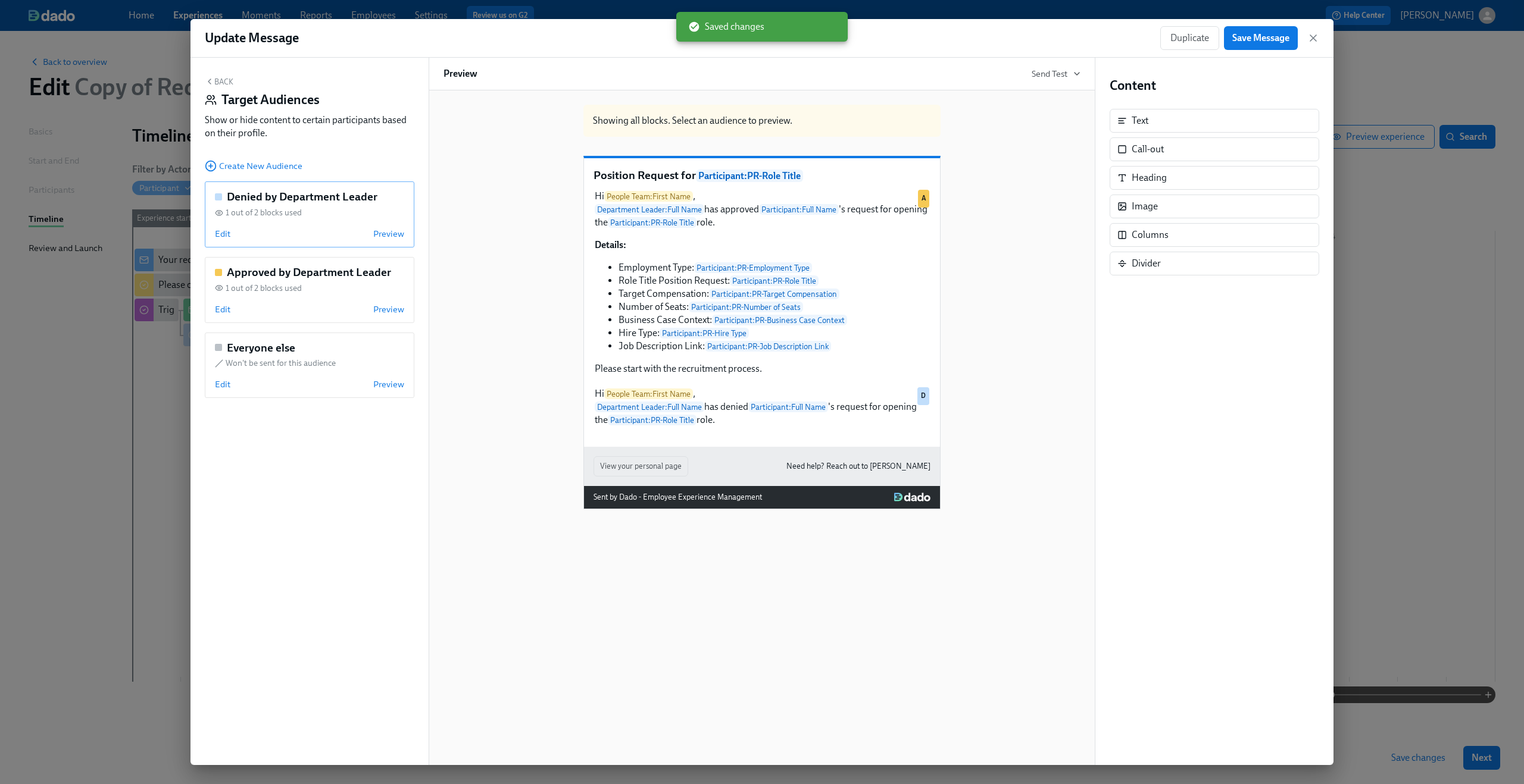
click at [213, 228] on div "Denied by Department Leader 1 out of 2 blocks used Edit Preview" at bounding box center [310, 214] width 210 height 66
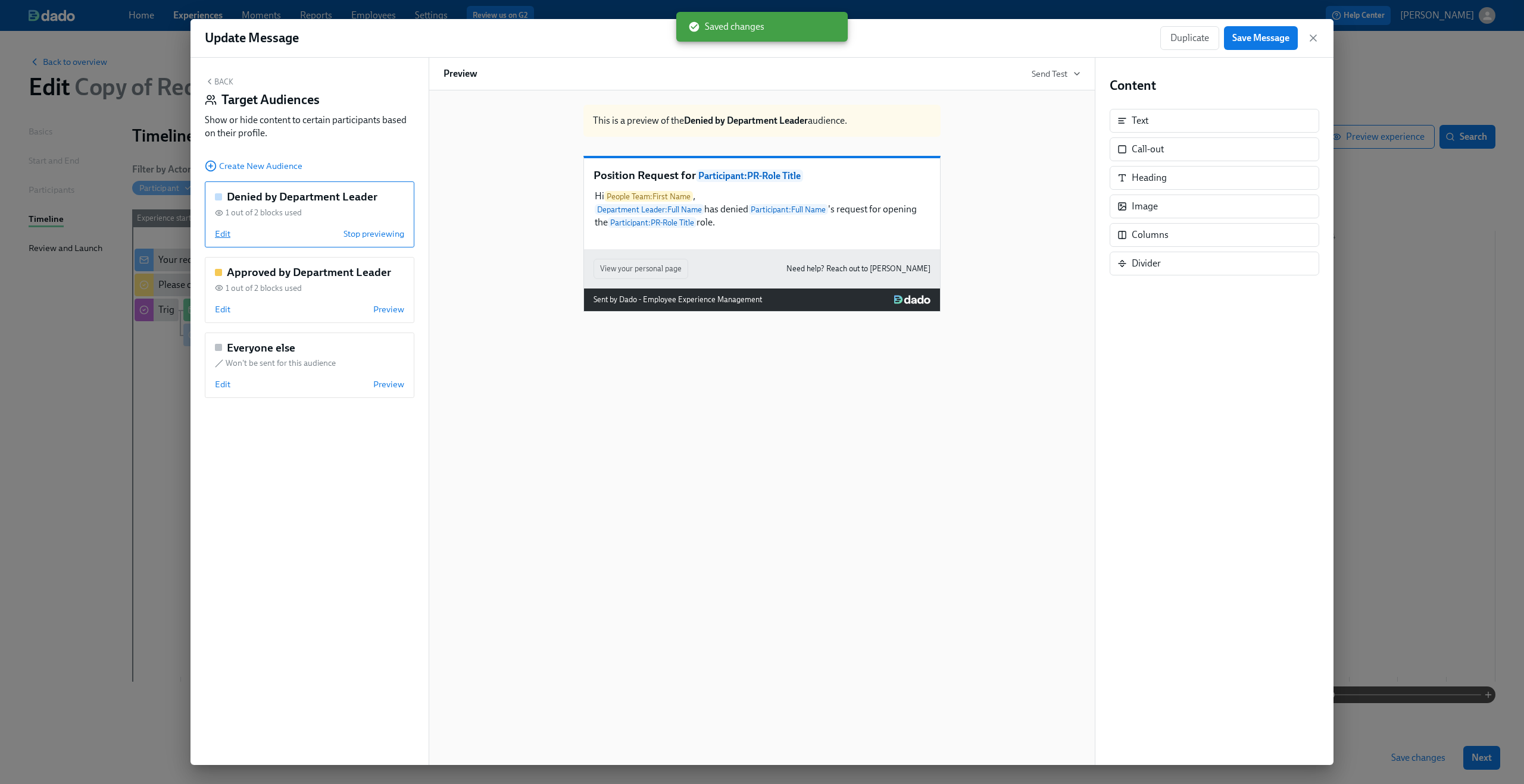
click at [220, 230] on span "Edit" at bounding box center [223, 234] width 16 height 12
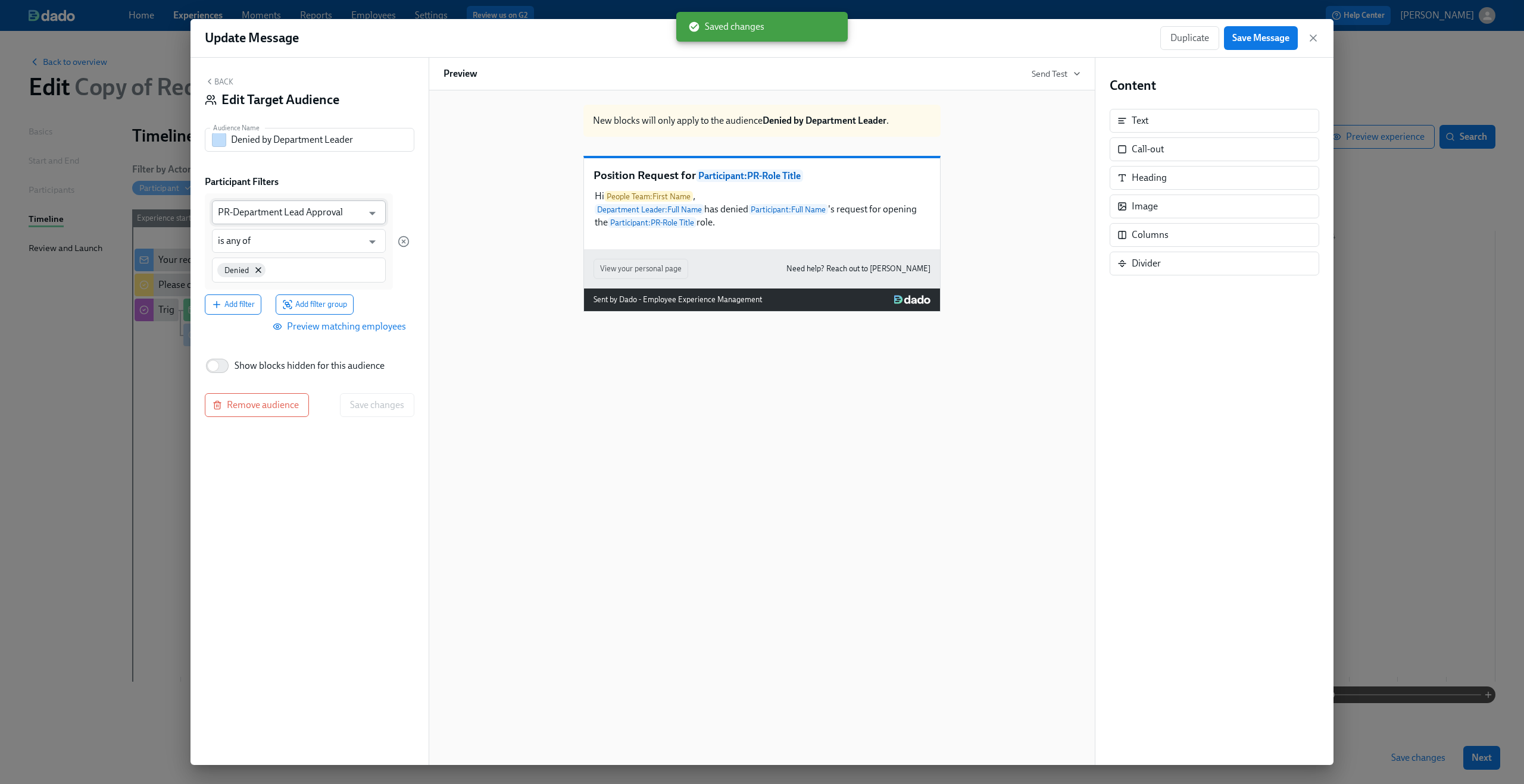
click at [263, 203] on input "PR-Department Lead Approval" at bounding box center [291, 212] width 145 height 24
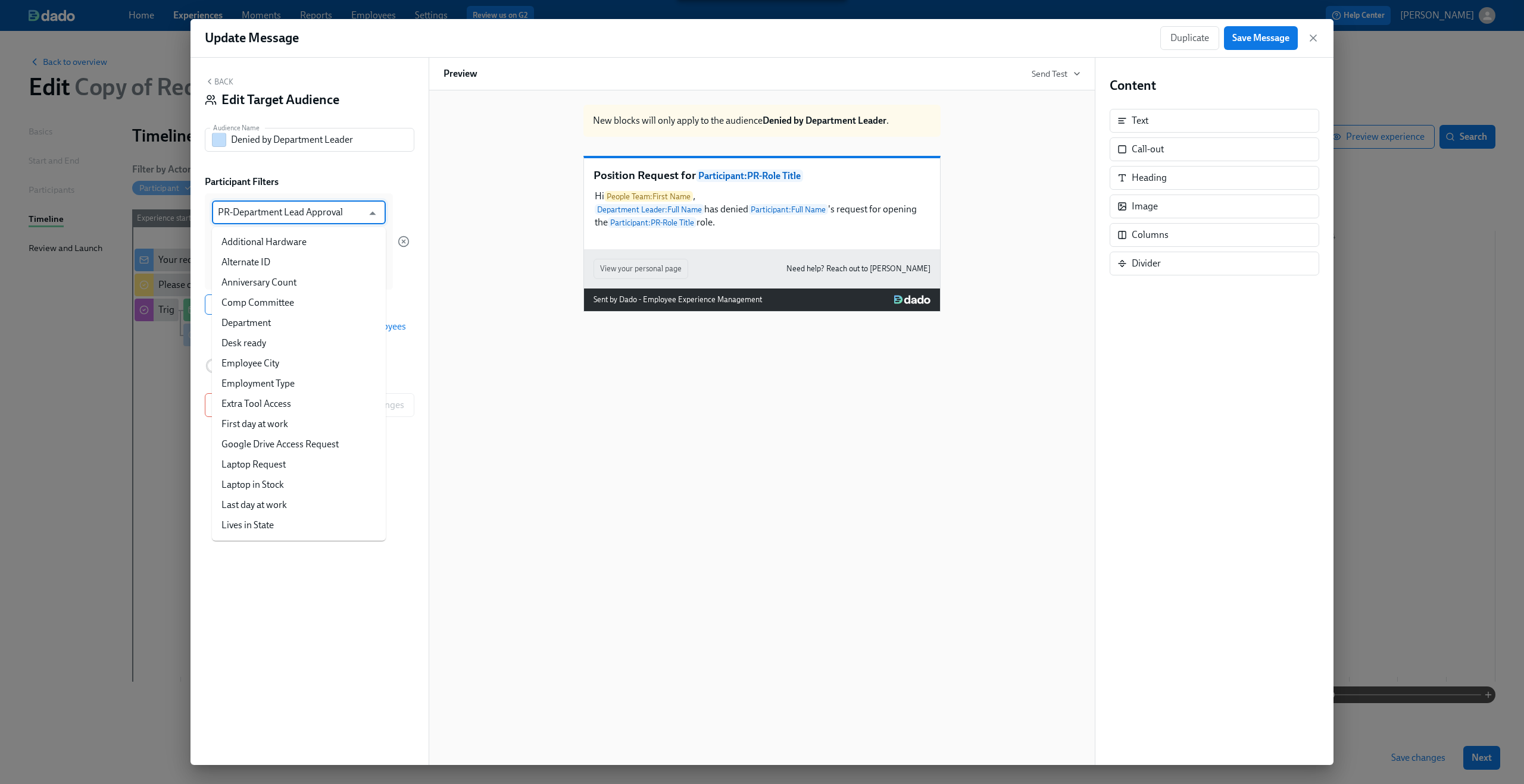
click at [263, 203] on input "PR-Department Lead Approval" at bounding box center [291, 212] width 145 height 24
type input "st"
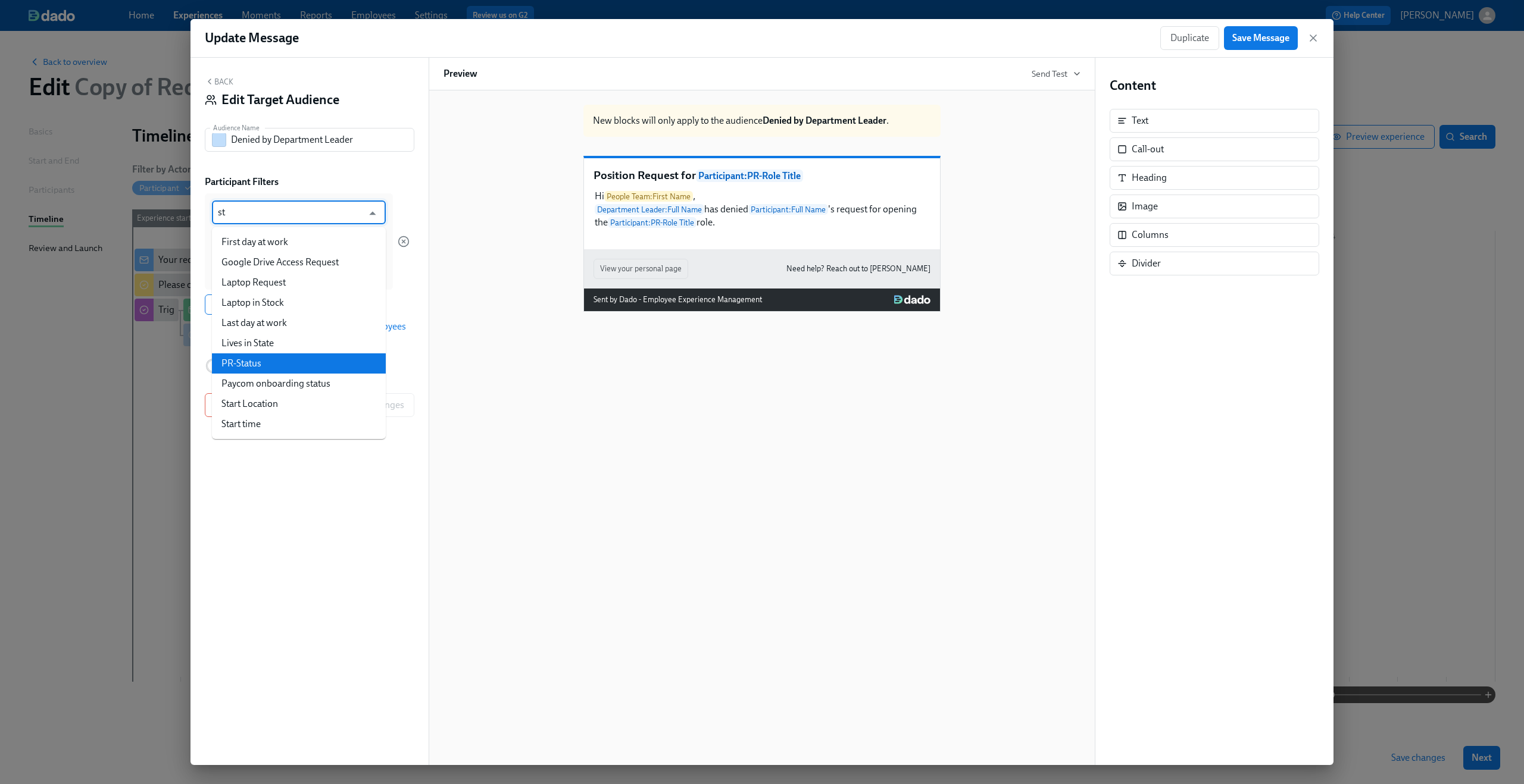
click at [263, 360] on li "PR-Status" at bounding box center [298, 364] width 174 height 20
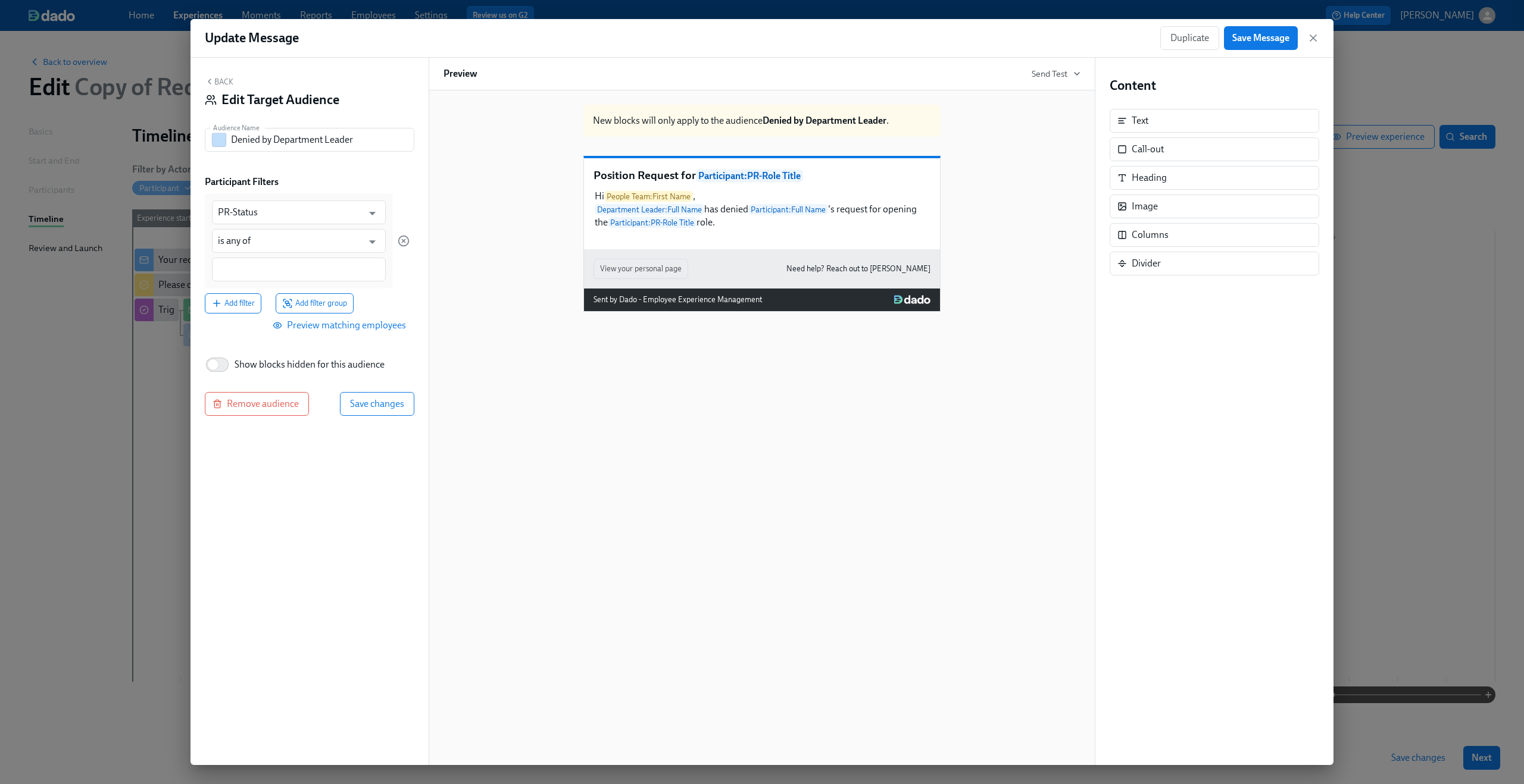
click at [267, 261] on div at bounding box center [298, 270] width 174 height 24
paste input "Department Lead Denied"
type input "Department Lead Denied"
click at [381, 405] on span "Save changes" at bounding box center [377, 404] width 54 height 12
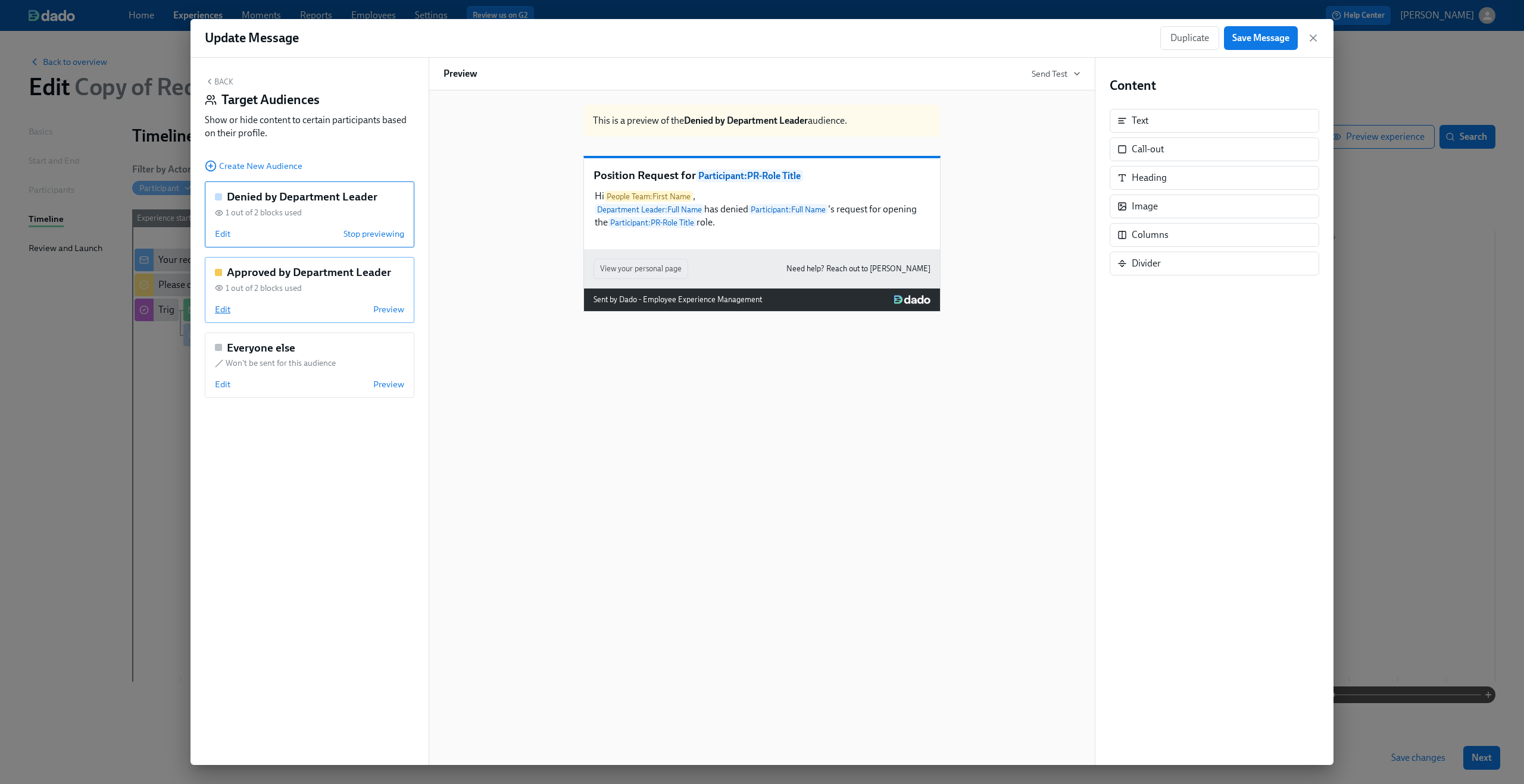
click at [226, 314] on span "Edit" at bounding box center [223, 309] width 16 height 12
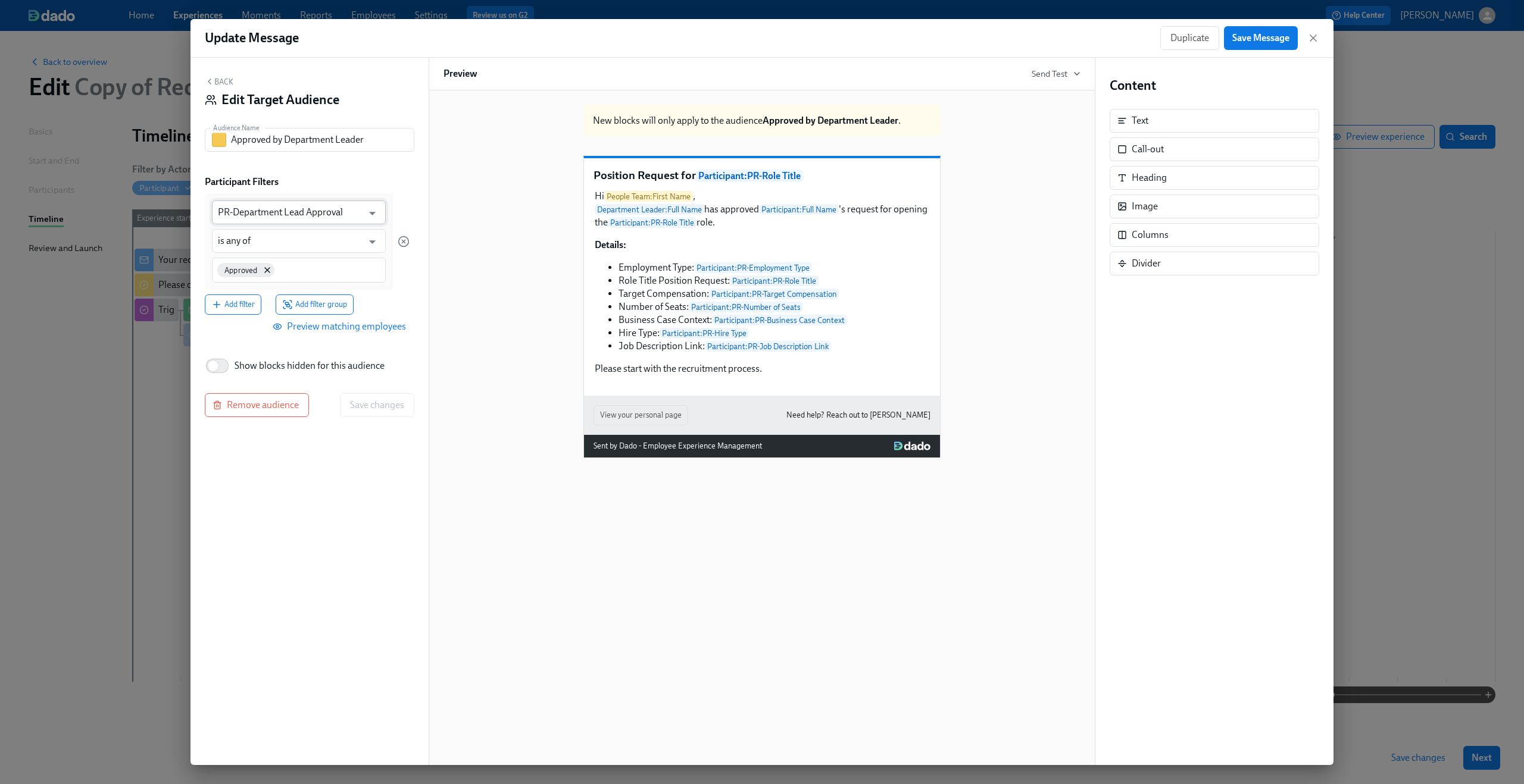
click at [259, 212] on input "PR-Department Lead Approval" at bounding box center [291, 212] width 145 height 24
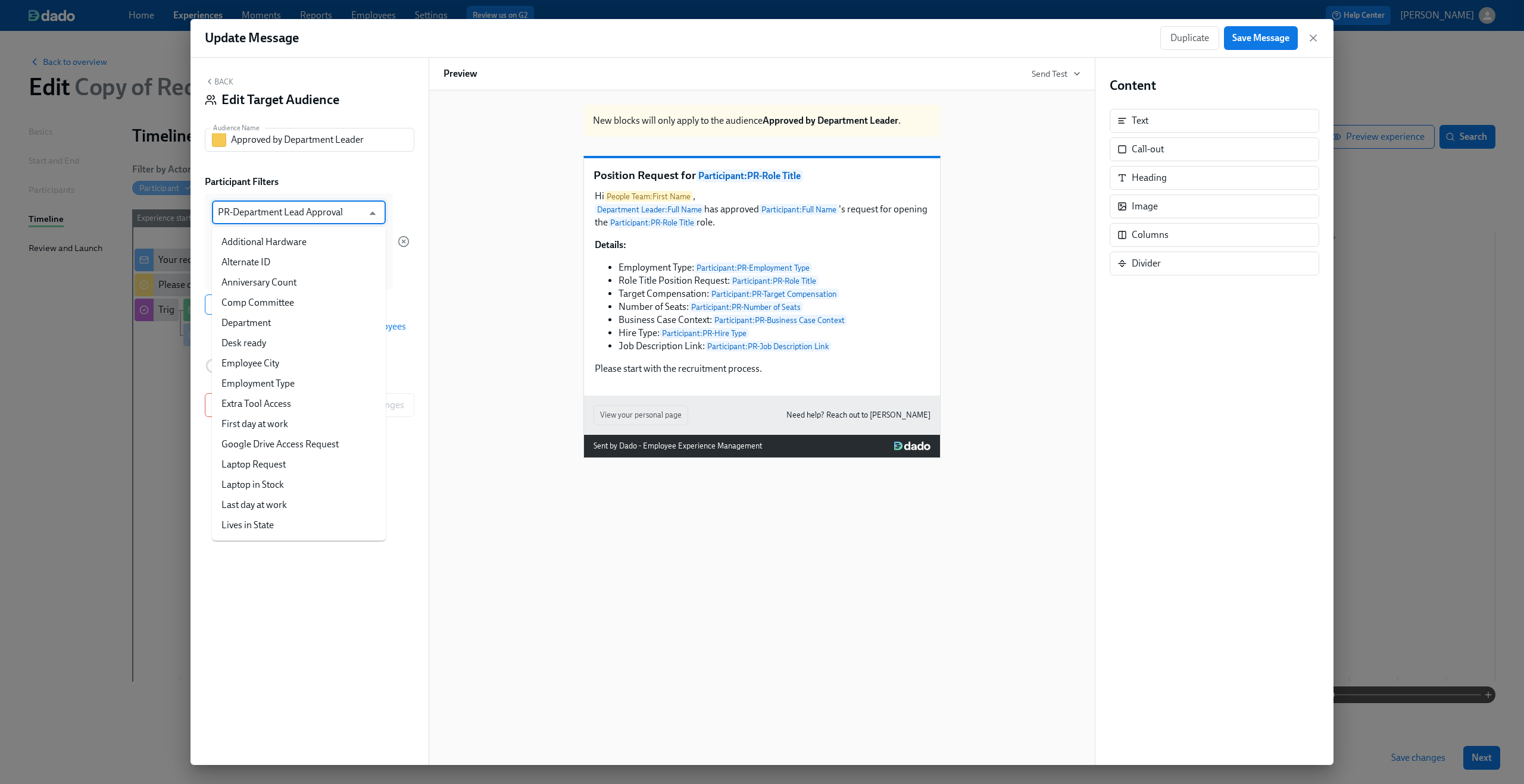
scroll to position [111, 0]
click at [213, 75] on div "Back Edit Target Audience Audience Name Approved by Department Leader Audience …" at bounding box center [309, 411] width 239 height 708
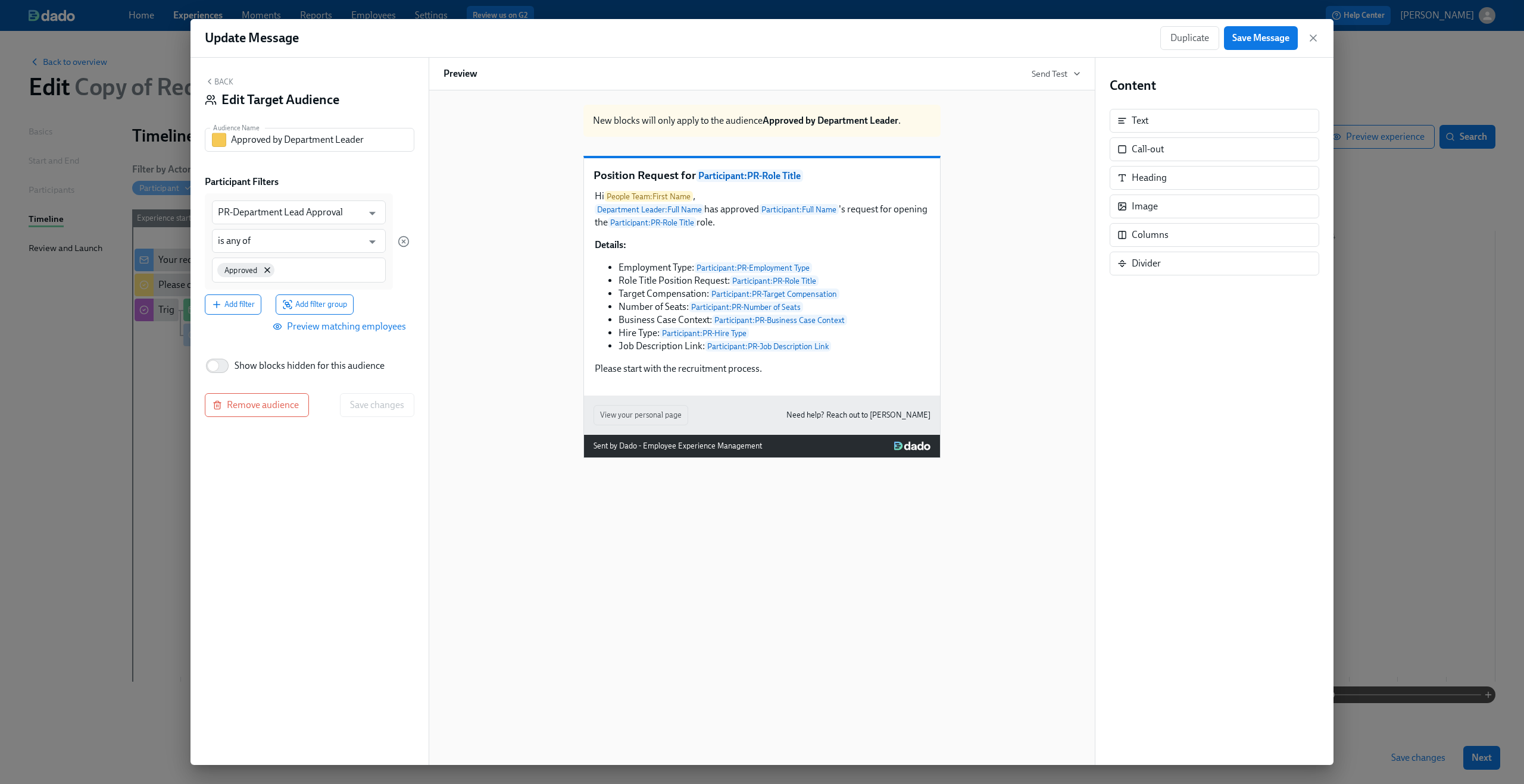
click at [212, 81] on icon "button" at bounding box center [210, 82] width 9 height 9
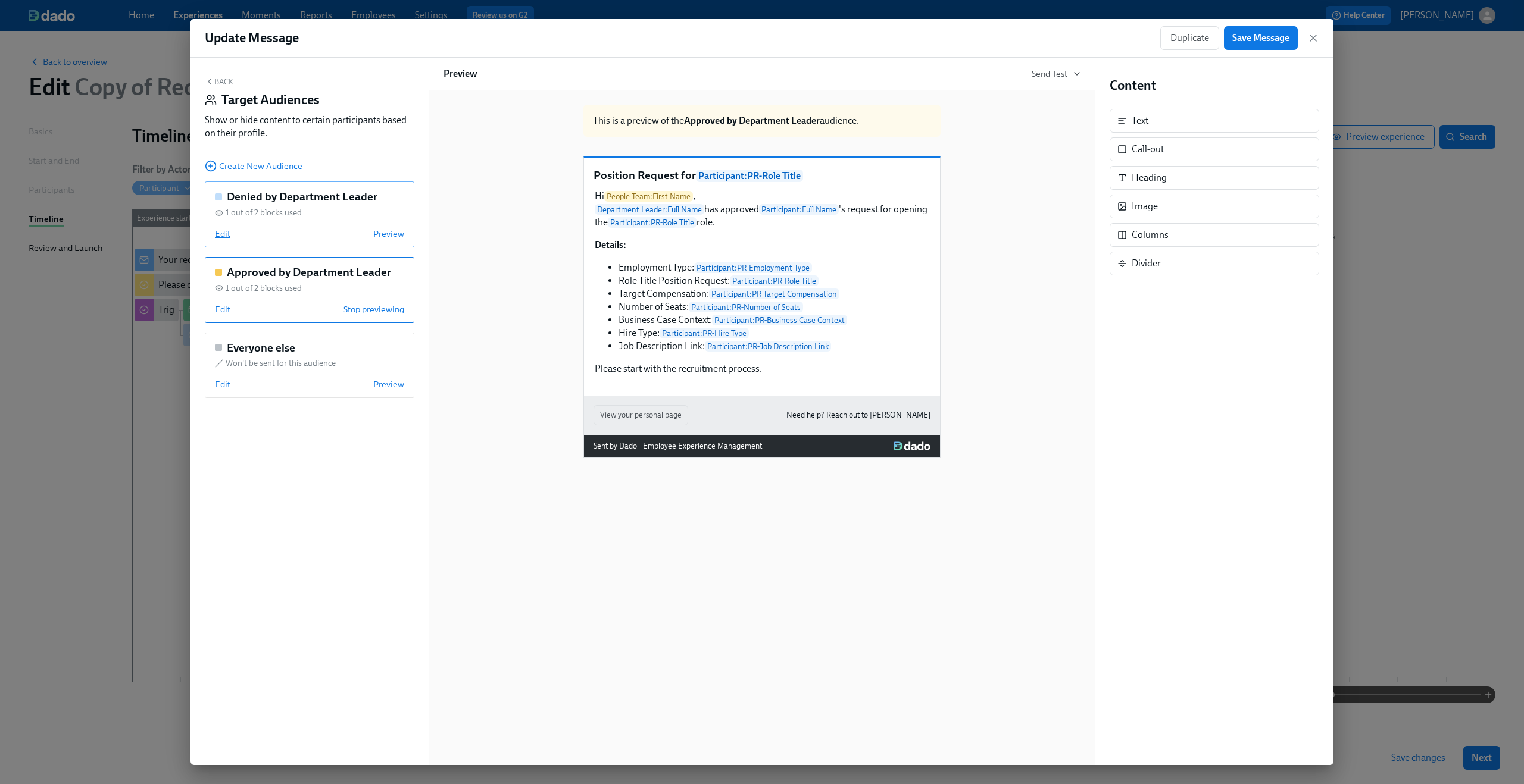
click at [221, 238] on span "Edit" at bounding box center [223, 234] width 16 height 12
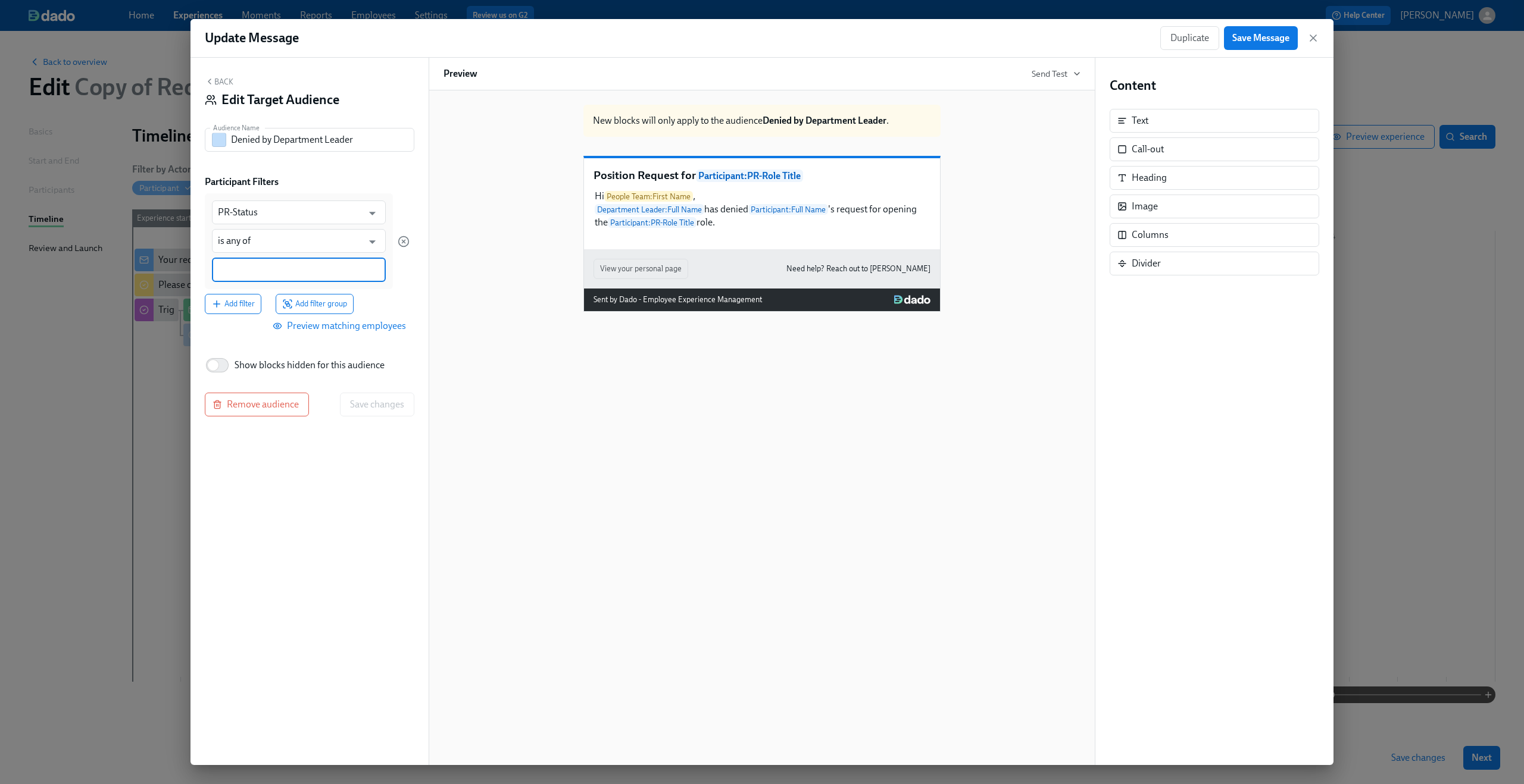
click at [245, 266] on input at bounding box center [299, 269] width 161 height 12
type input "s"
paste input "Department Lead Denied"
click at [313, 266] on input "Department Lead Denied" at bounding box center [299, 269] width 161 height 12
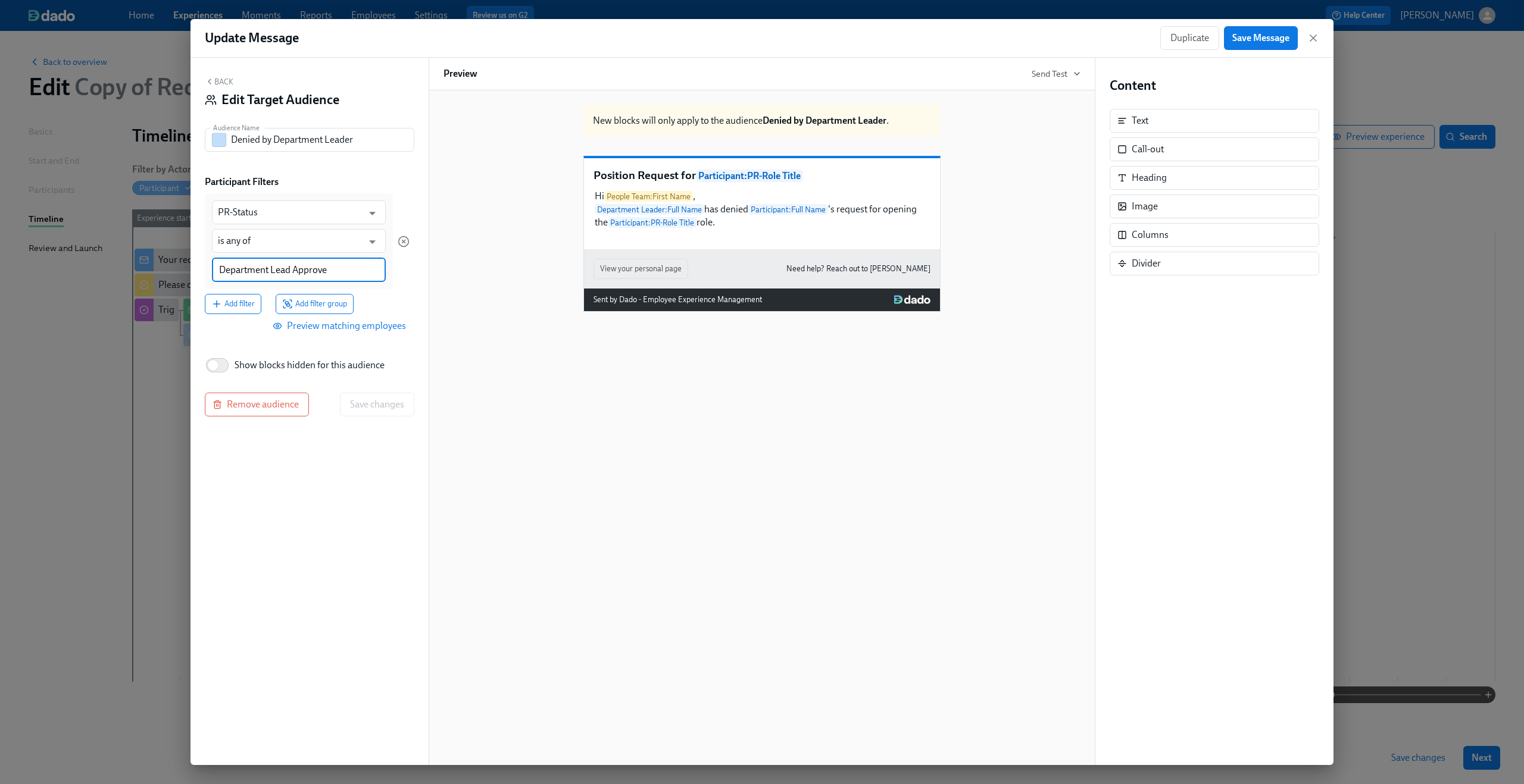
type input "Department Lead Approved"
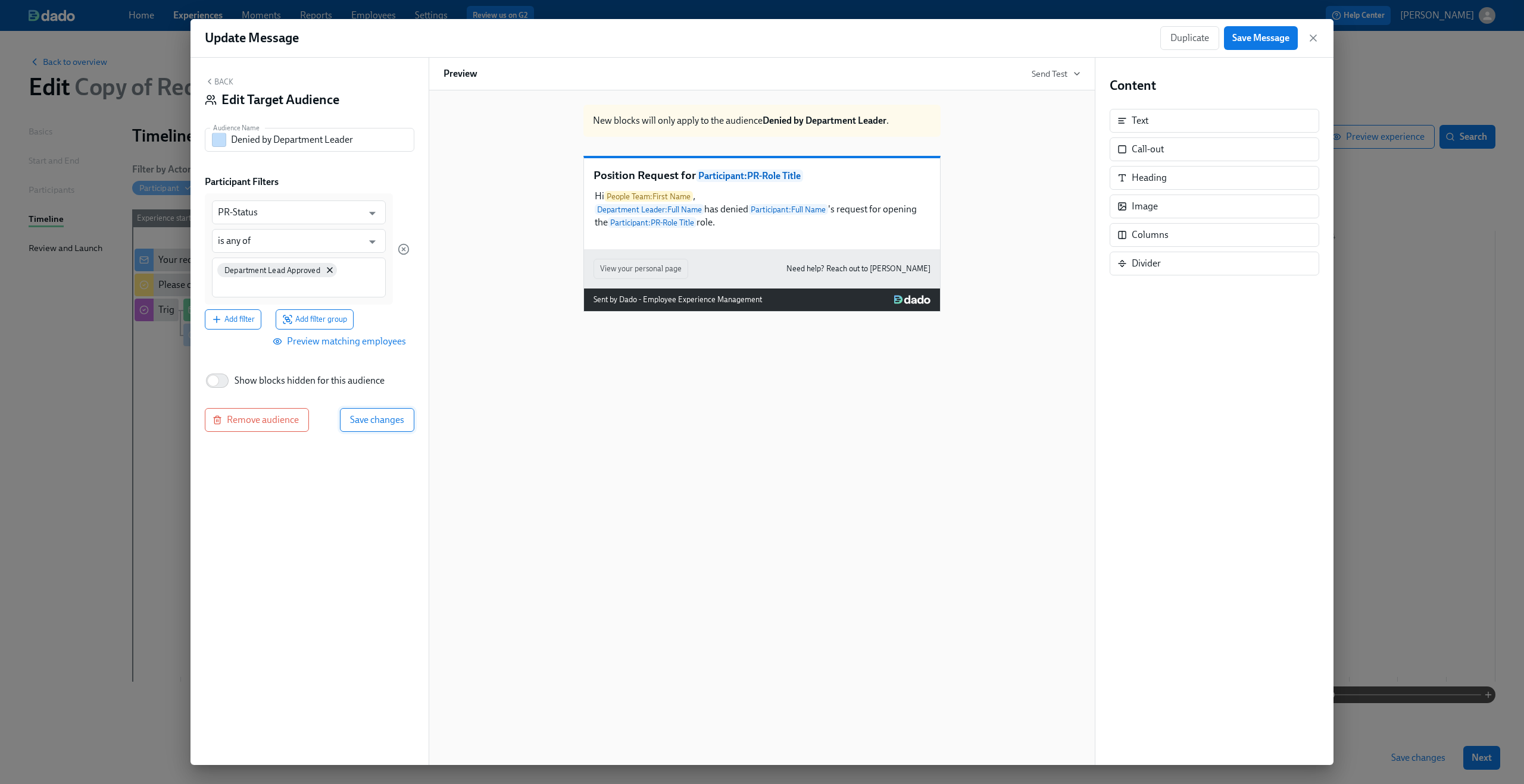
click at [371, 424] on span "Save changes" at bounding box center [377, 419] width 54 height 12
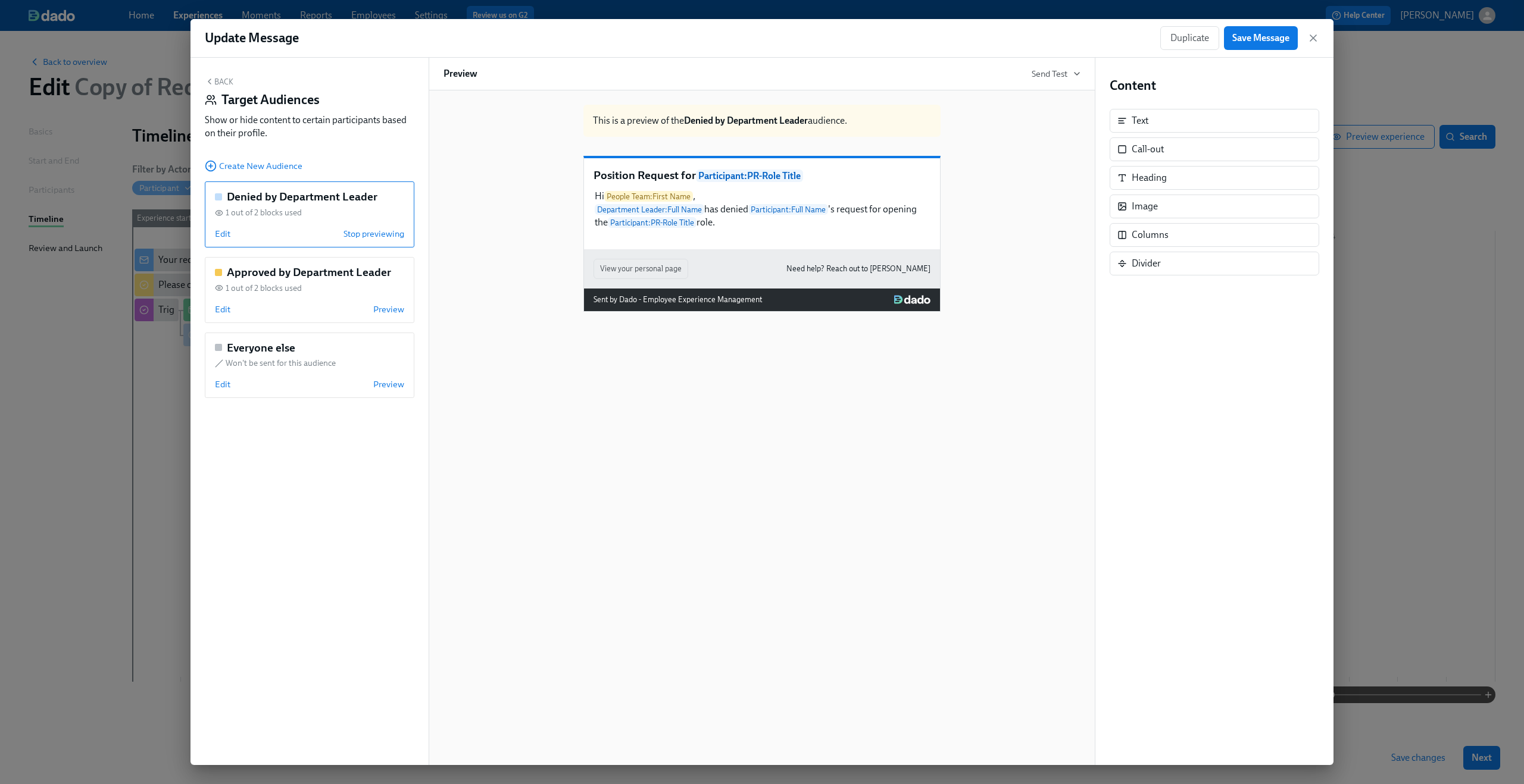
click at [230, 230] on div "Edit Stop previewing" at bounding box center [310, 234] width 189 height 12
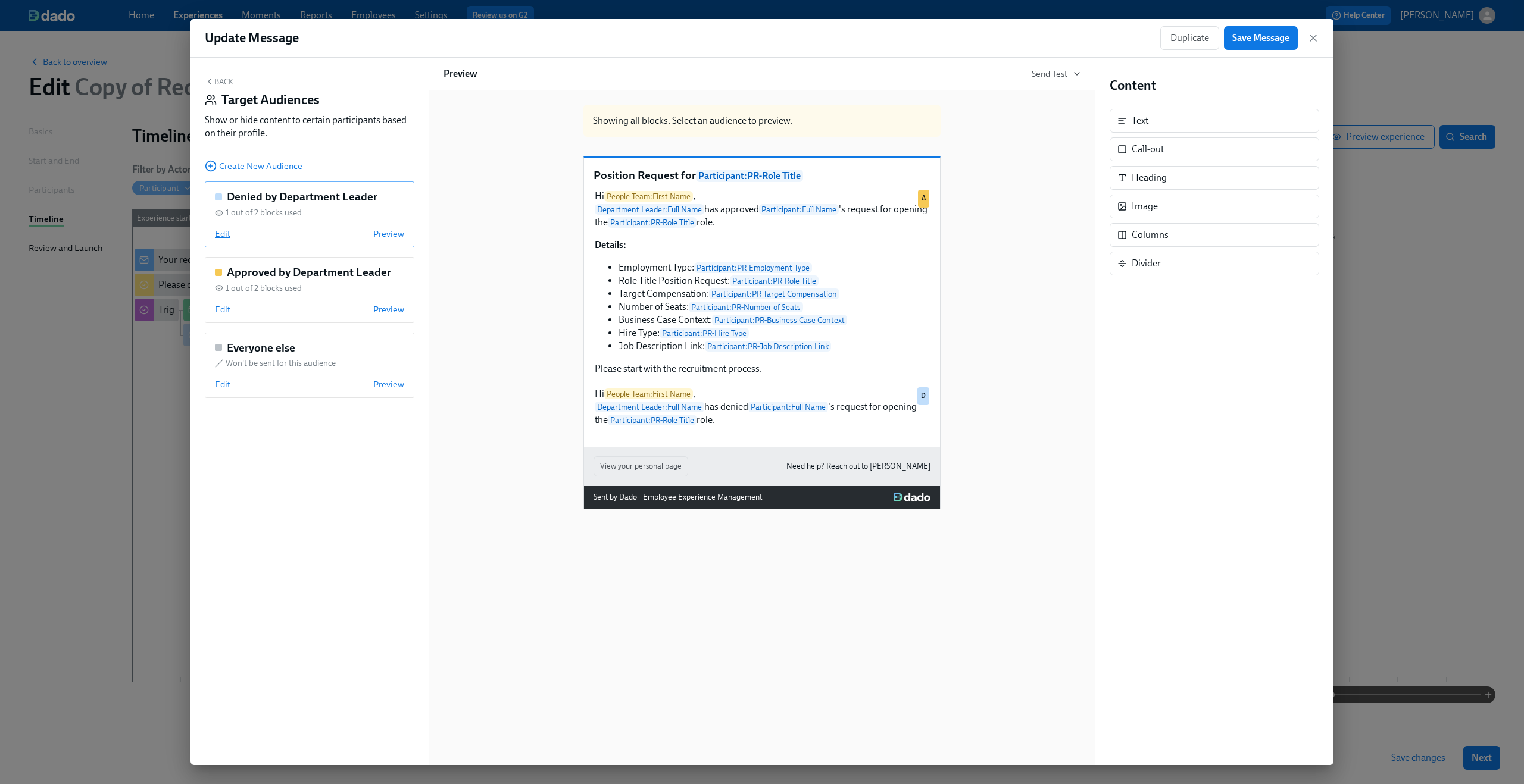
click at [223, 239] on span "Edit" at bounding box center [223, 234] width 16 height 12
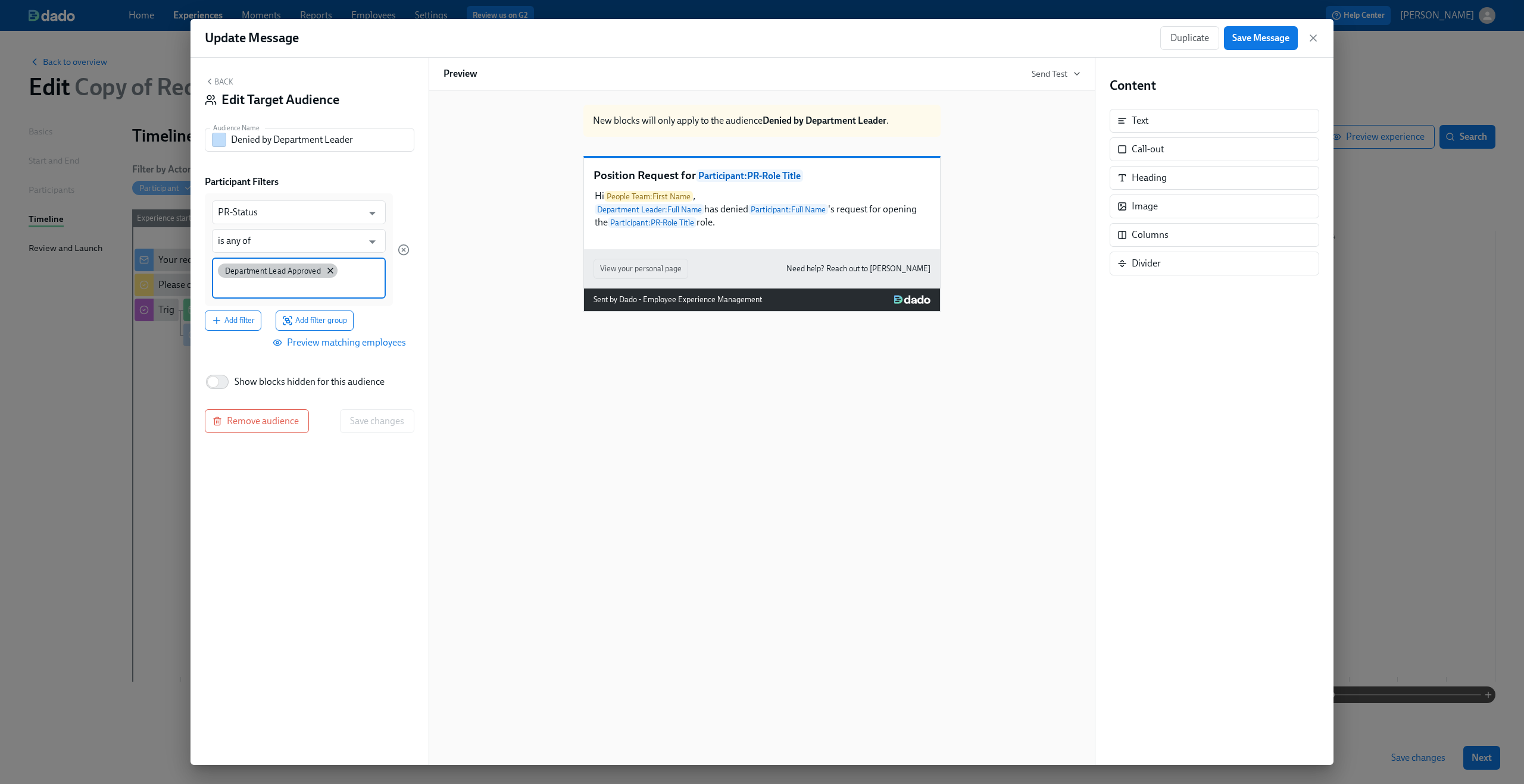
click at [323, 270] on span "Department Lead Approved" at bounding box center [273, 271] width 110 height 9
click at [328, 268] on icon at bounding box center [329, 270] width 5 height 5
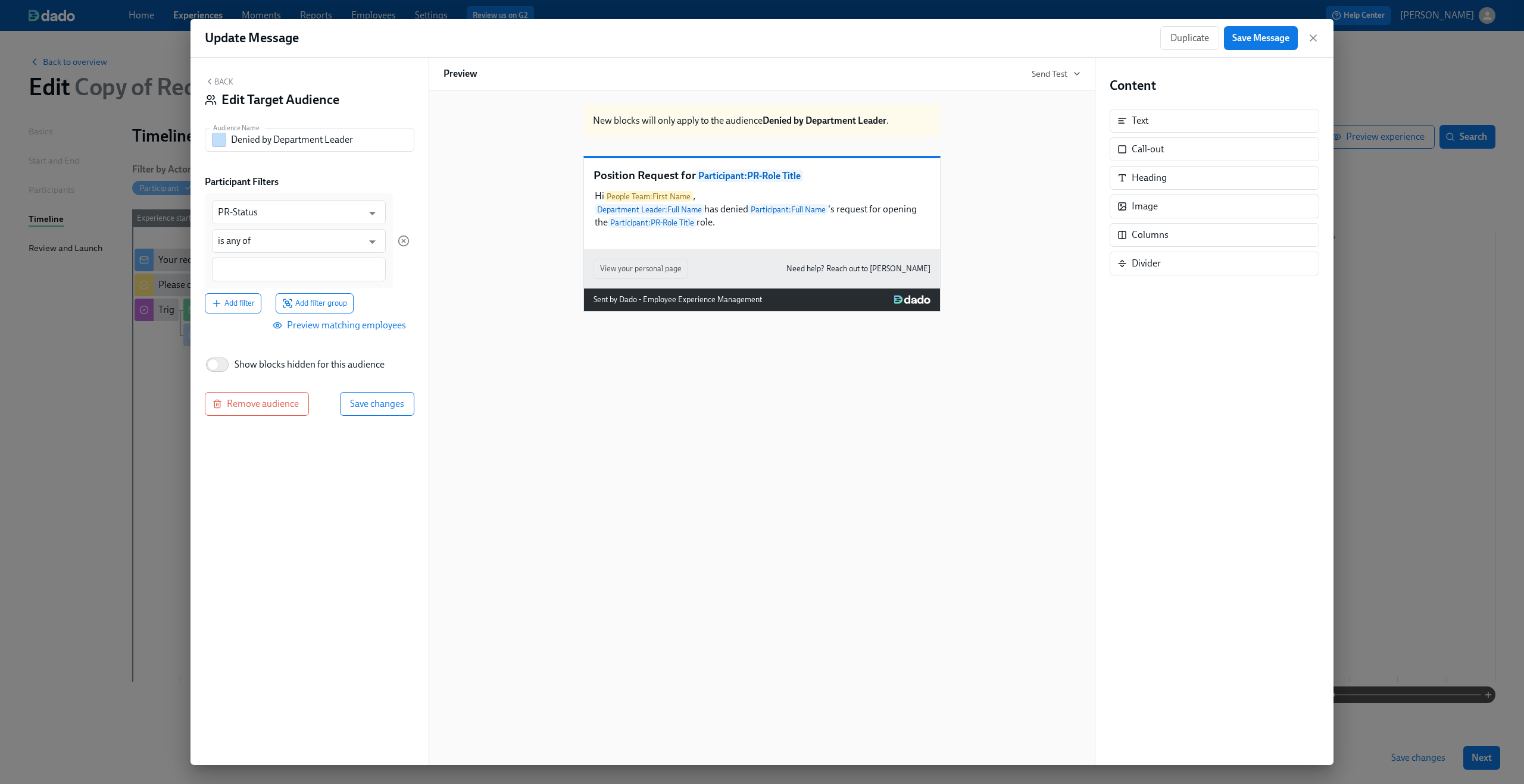
click at [295, 276] on div at bounding box center [298, 270] width 174 height 24
paste input "Department Lead Denied"
type input "Department Lead Denied"
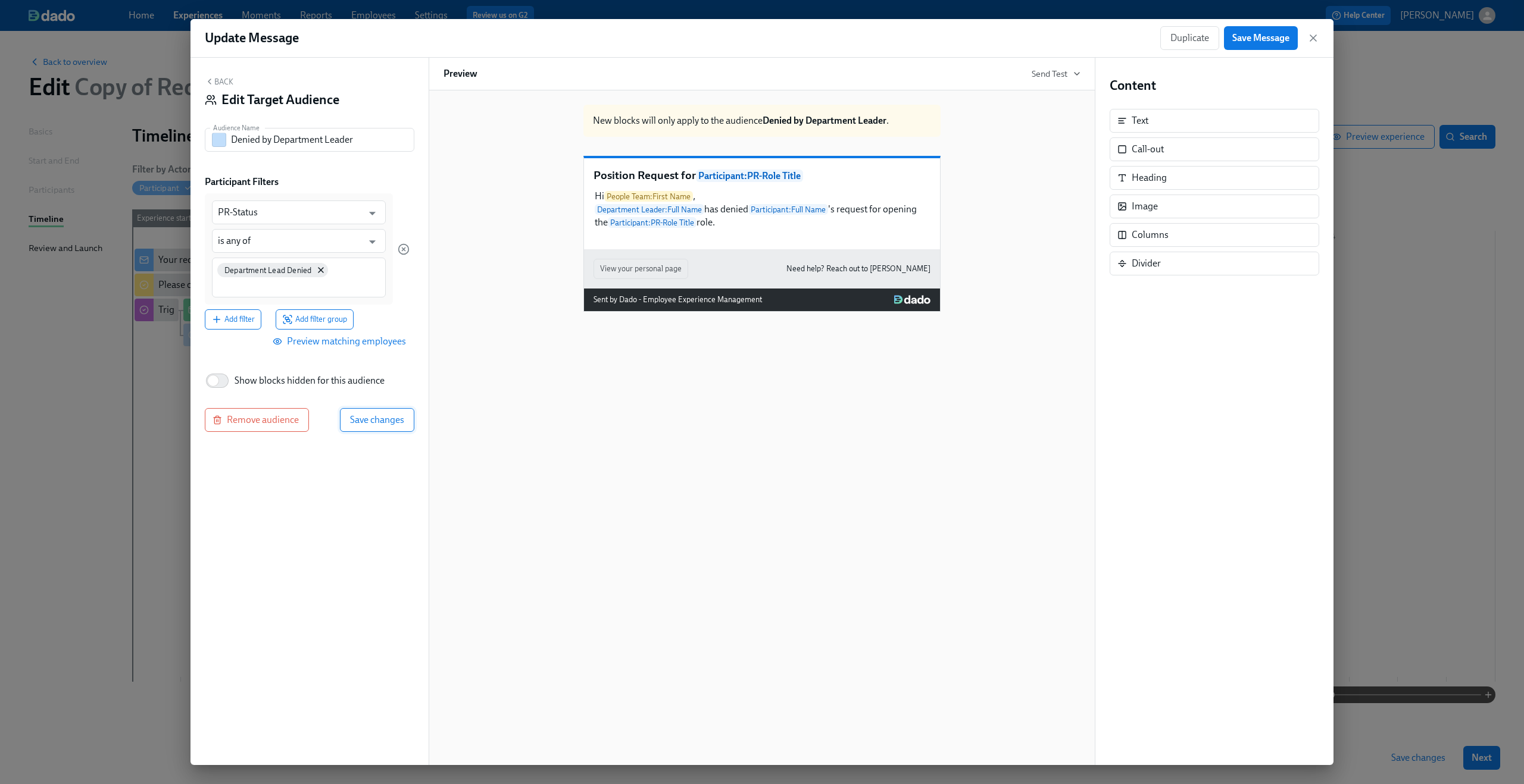
click at [375, 409] on button "Save changes" at bounding box center [377, 420] width 74 height 24
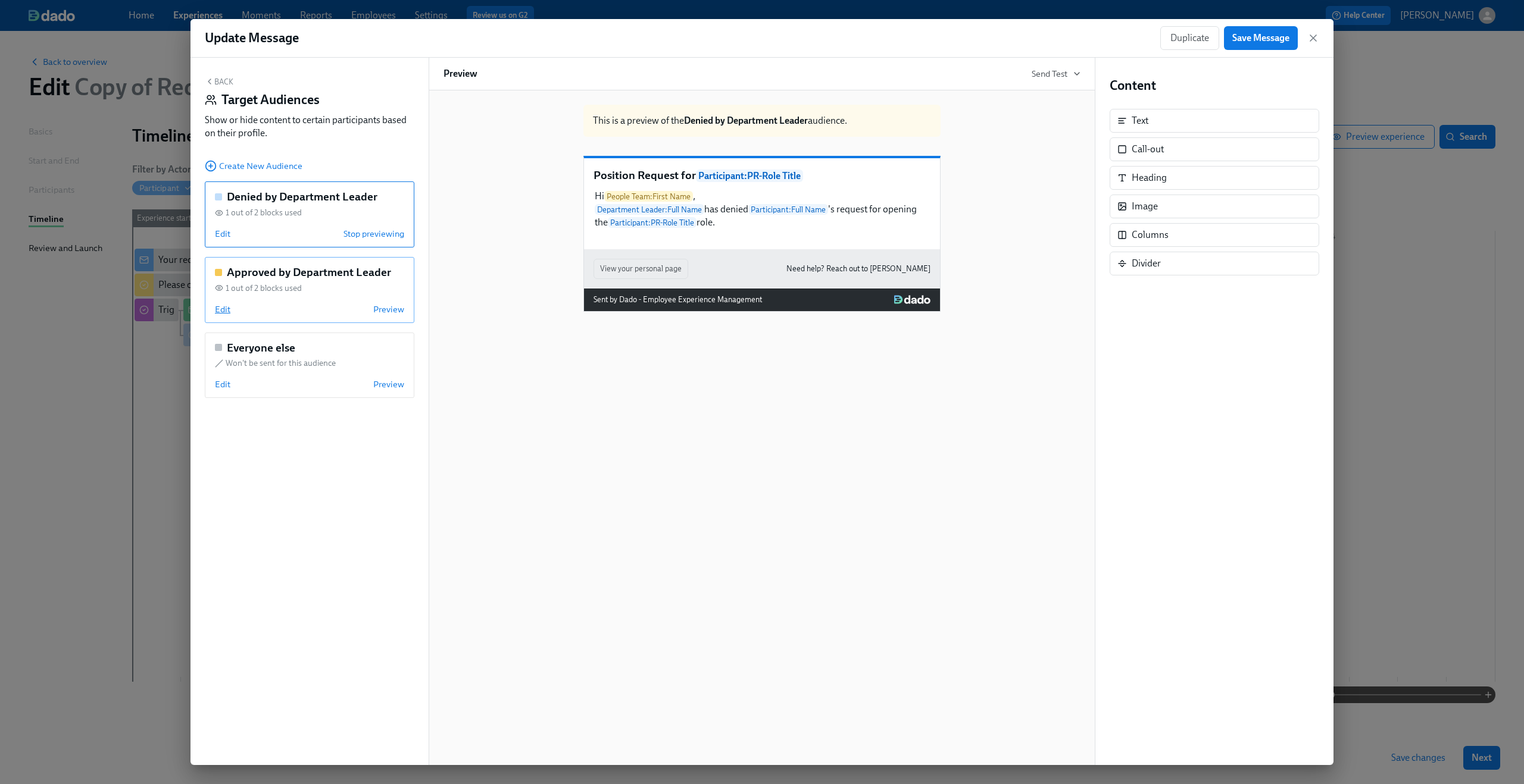
click at [220, 313] on span "Edit" at bounding box center [223, 309] width 16 height 12
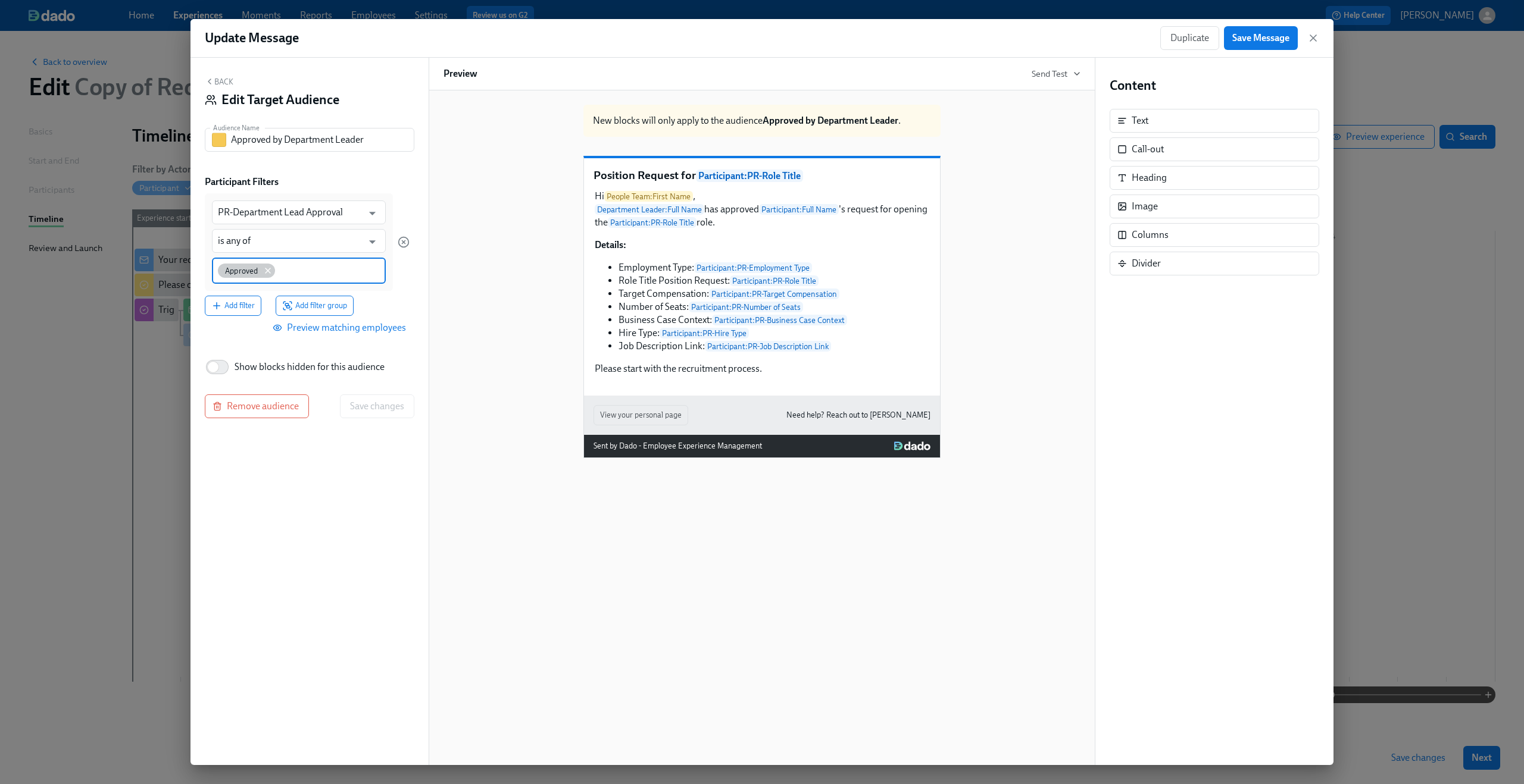
click at [268, 270] on icon at bounding box center [267, 271] width 9 height 9
click at [268, 271] on input at bounding box center [299, 269] width 161 height 12
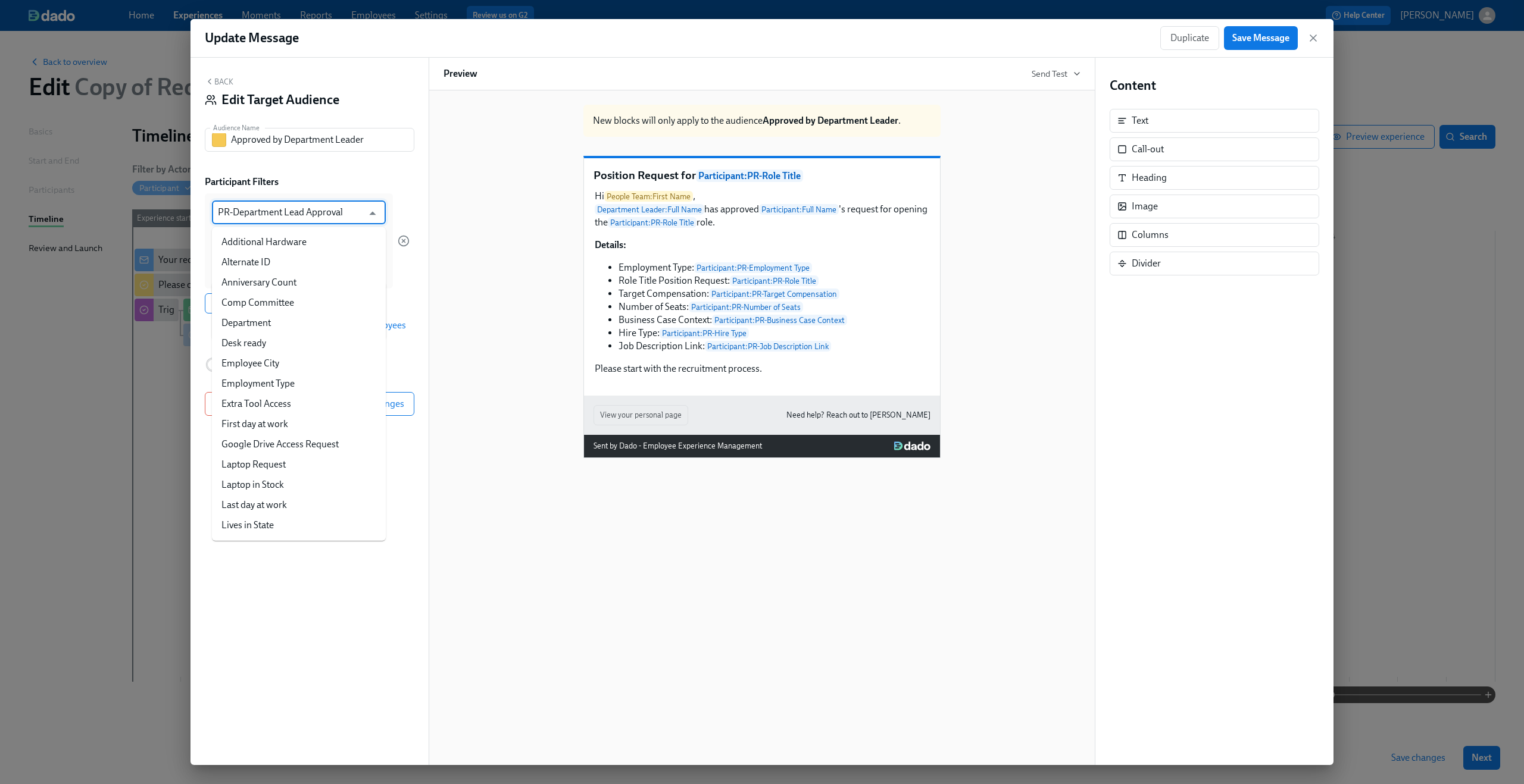
click at [292, 217] on input "PR-Department Lead Approval" at bounding box center [291, 212] width 145 height 24
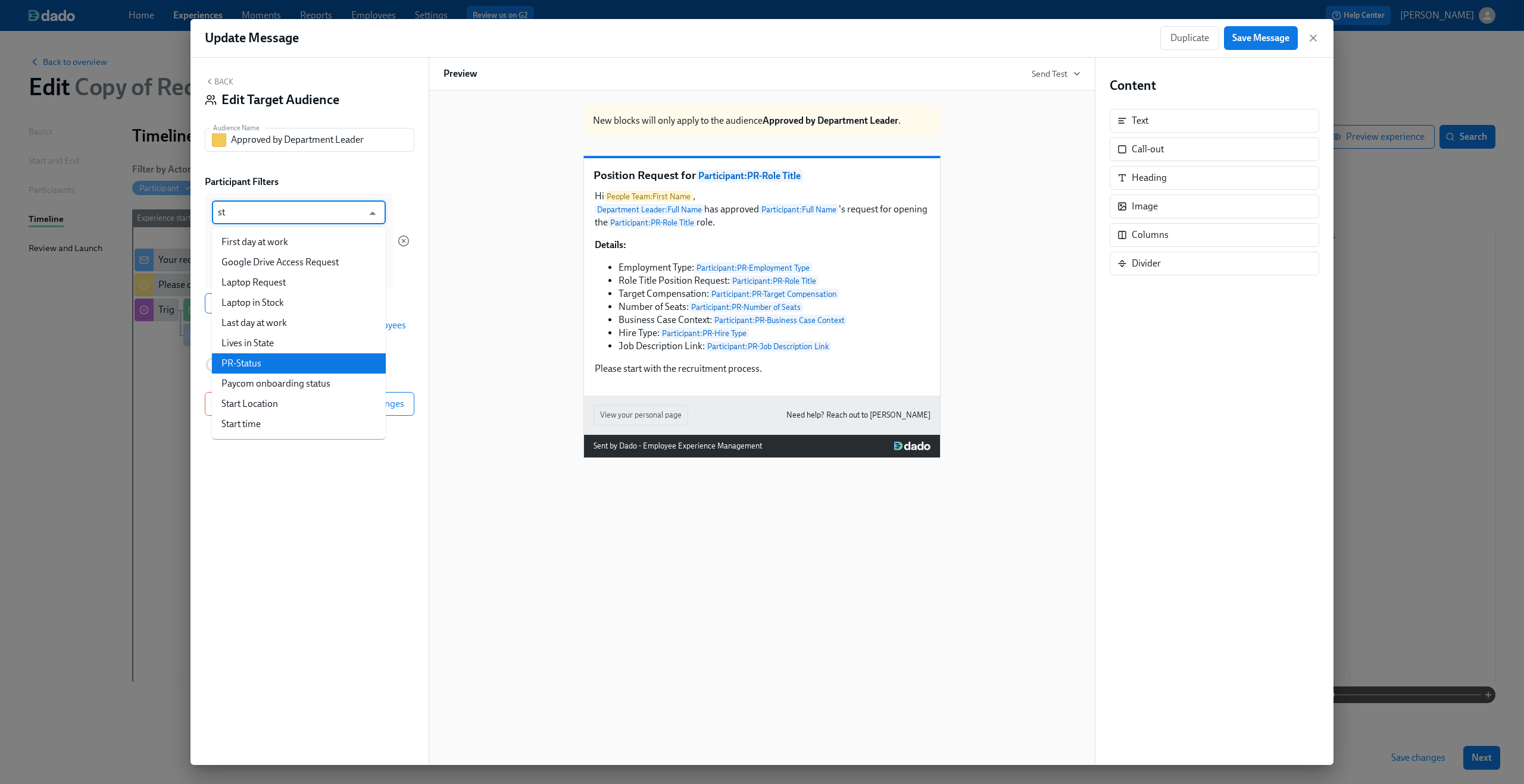
click at [273, 357] on li "PR-Status" at bounding box center [298, 364] width 174 height 20
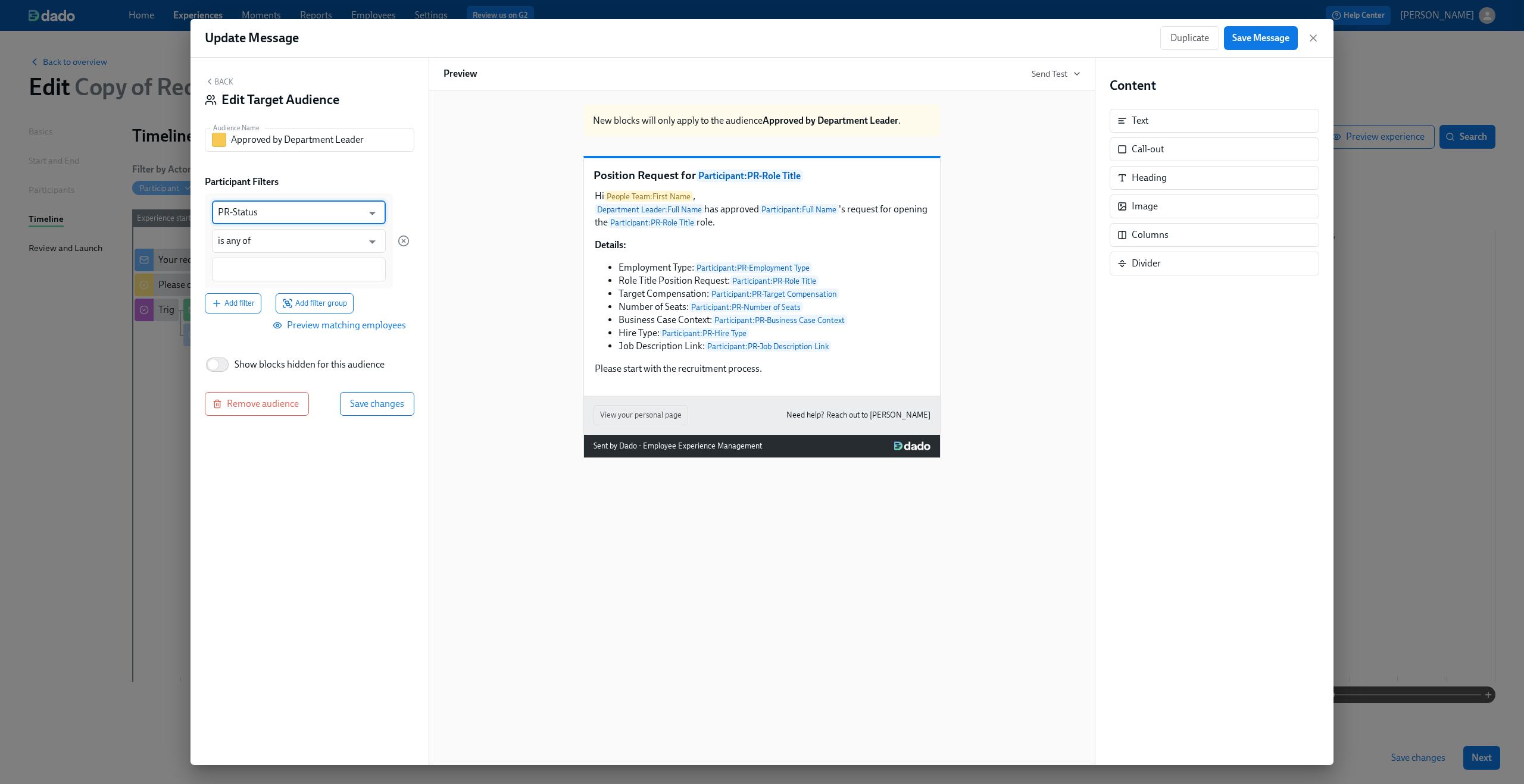
type input "PR-Status"
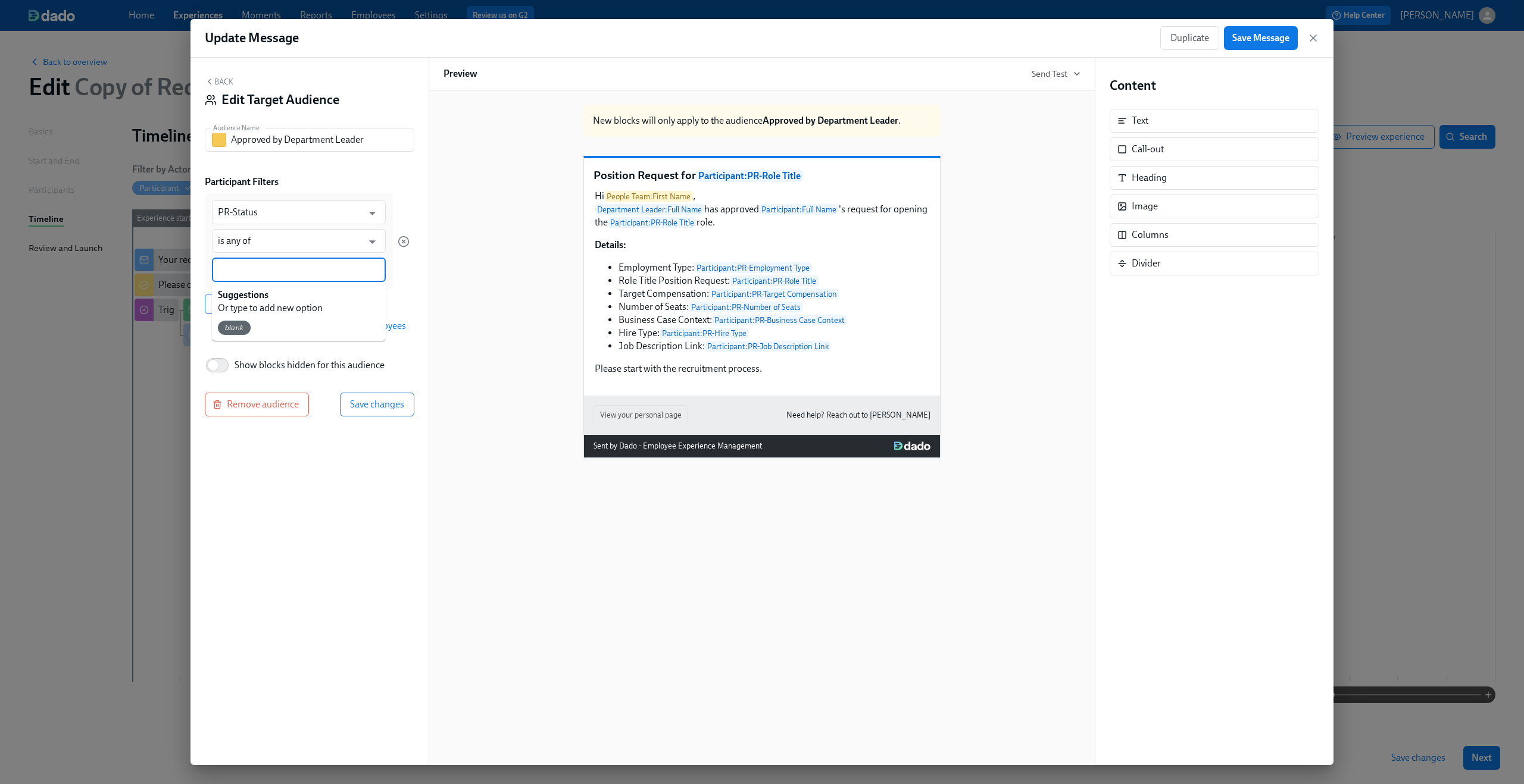
click at [273, 273] on input at bounding box center [299, 269] width 161 height 12
paste input "Department Lead Denied"
click at [311, 268] on input "Department Lead Denied" at bounding box center [299, 269] width 161 height 12
type input "Department Lead Approved"
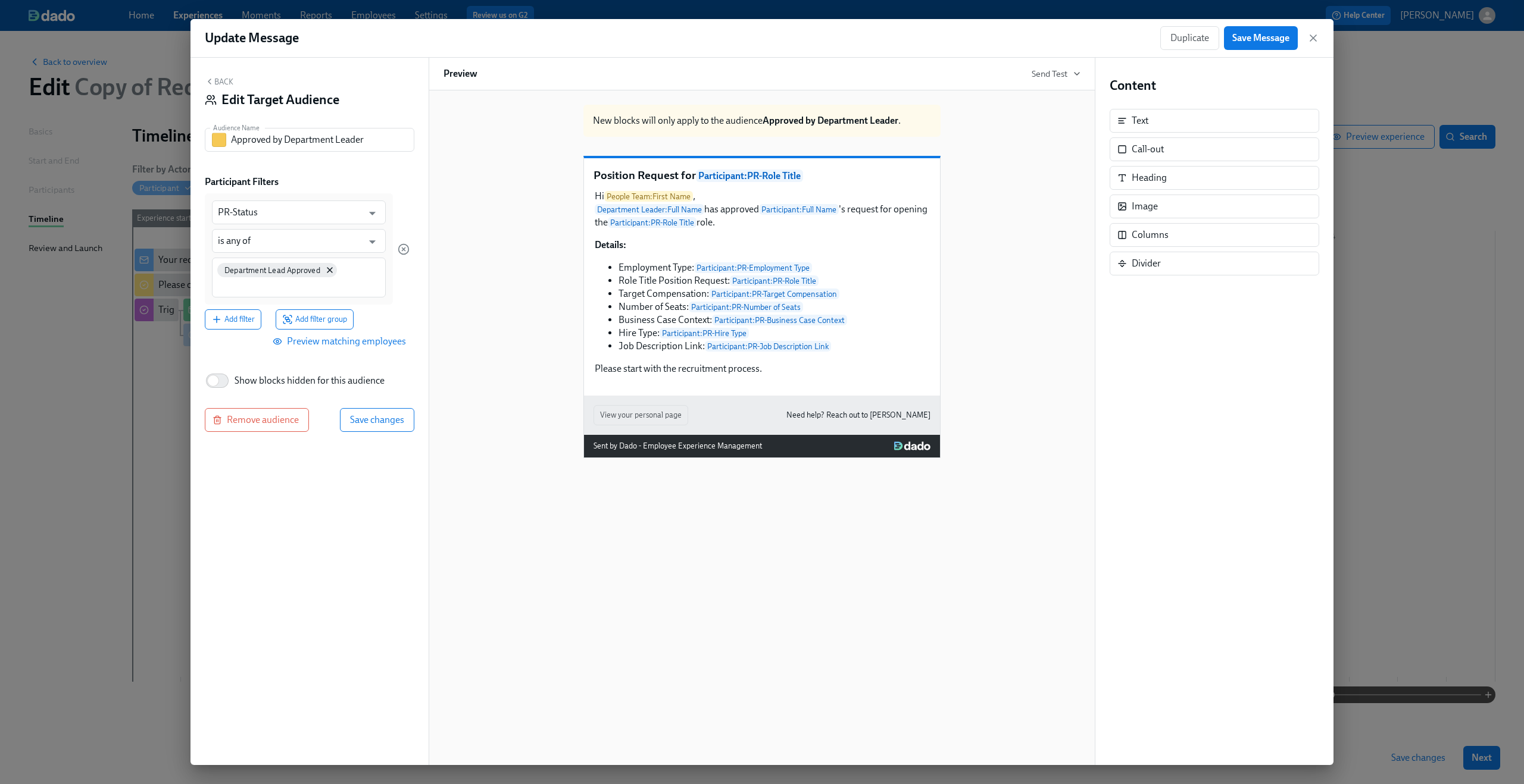
click at [366, 407] on div "Back Edit Target Audience Audience Name Approved by Department Leader Audience …" at bounding box center [309, 411] width 239 height 708
click at [359, 420] on span "Save changes" at bounding box center [377, 419] width 54 height 12
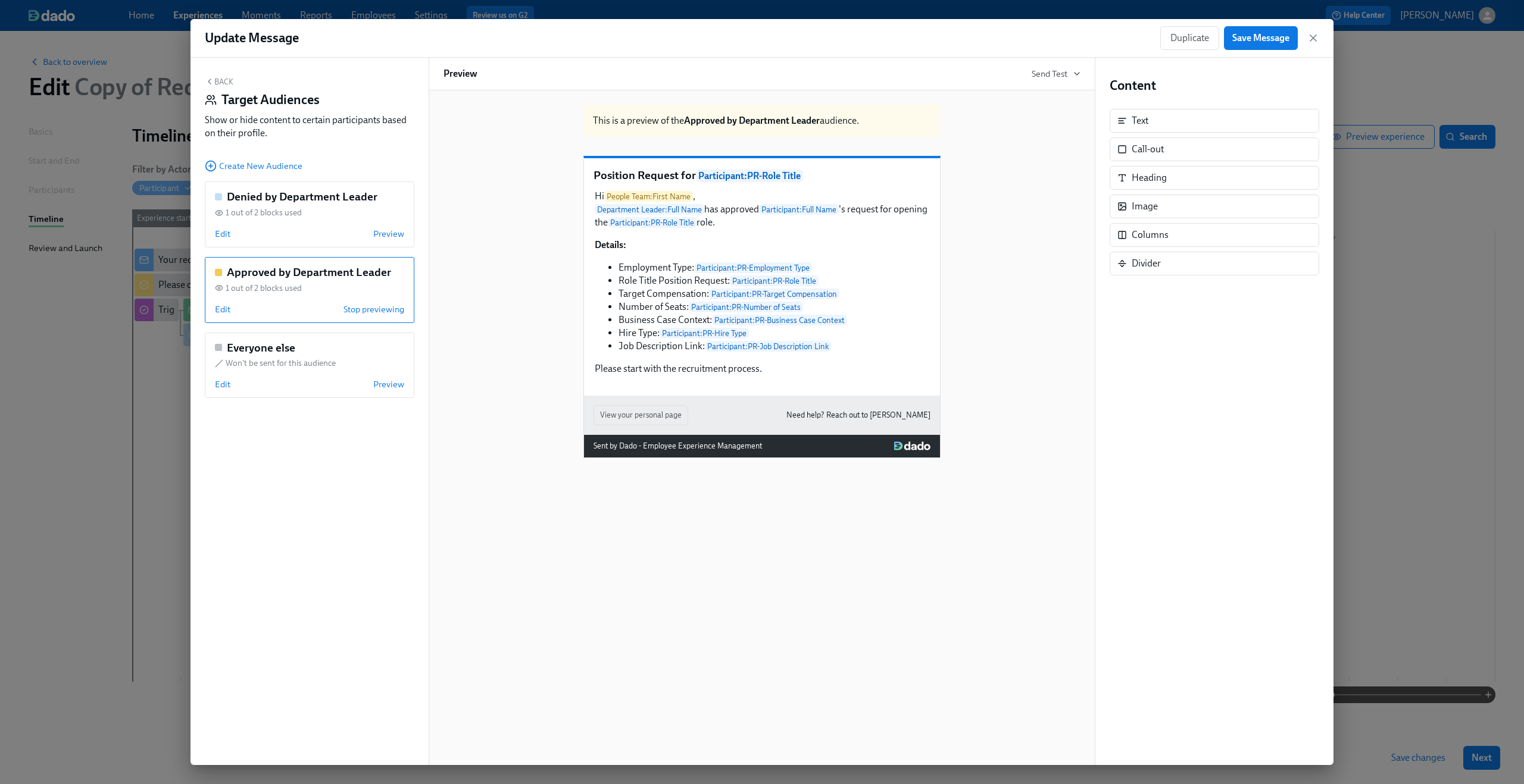
click at [222, 77] on button "Back" at bounding box center [219, 82] width 29 height 9
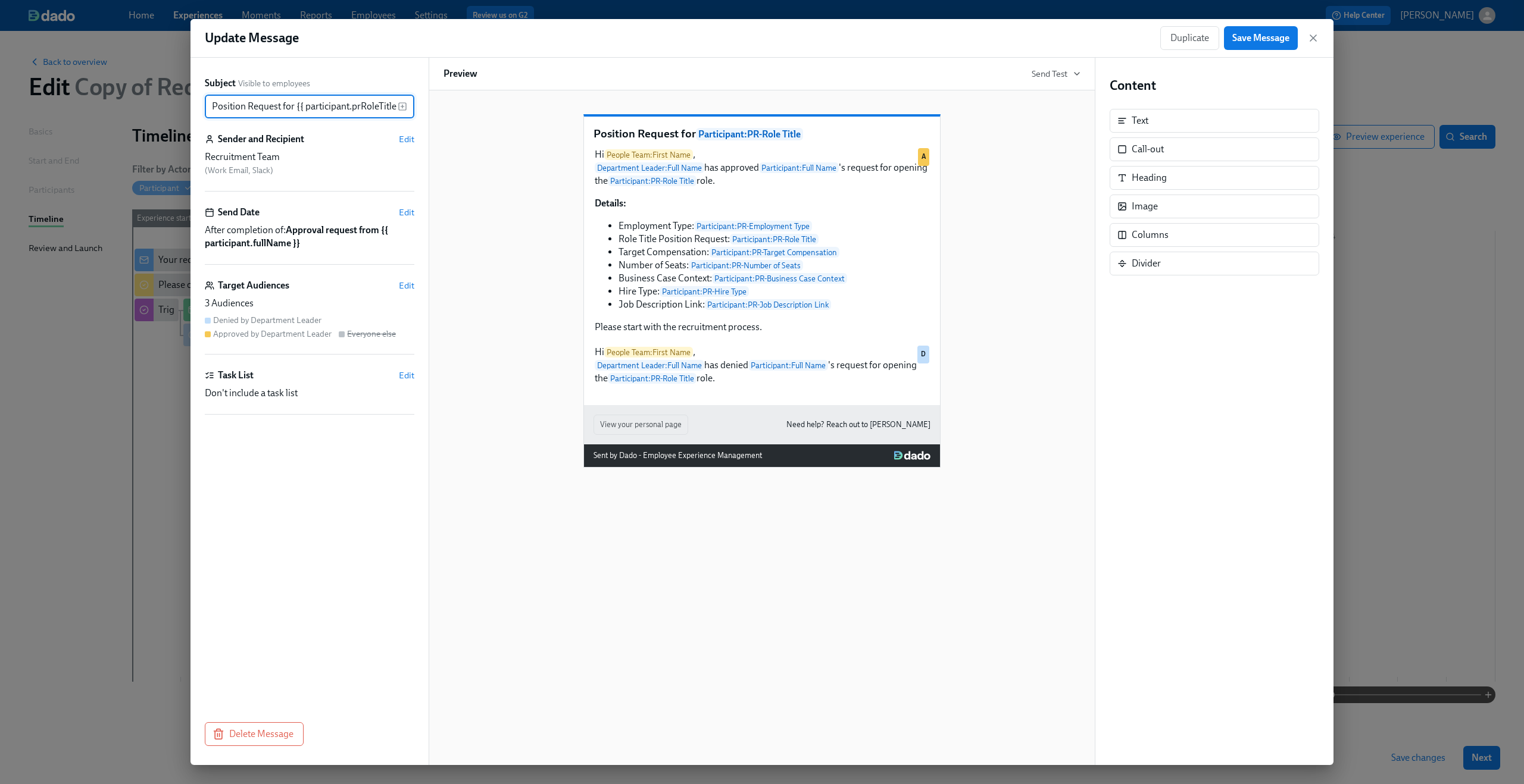
scroll to position [0, 7]
click at [1246, 35] on span "Save Message" at bounding box center [1261, 38] width 58 height 12
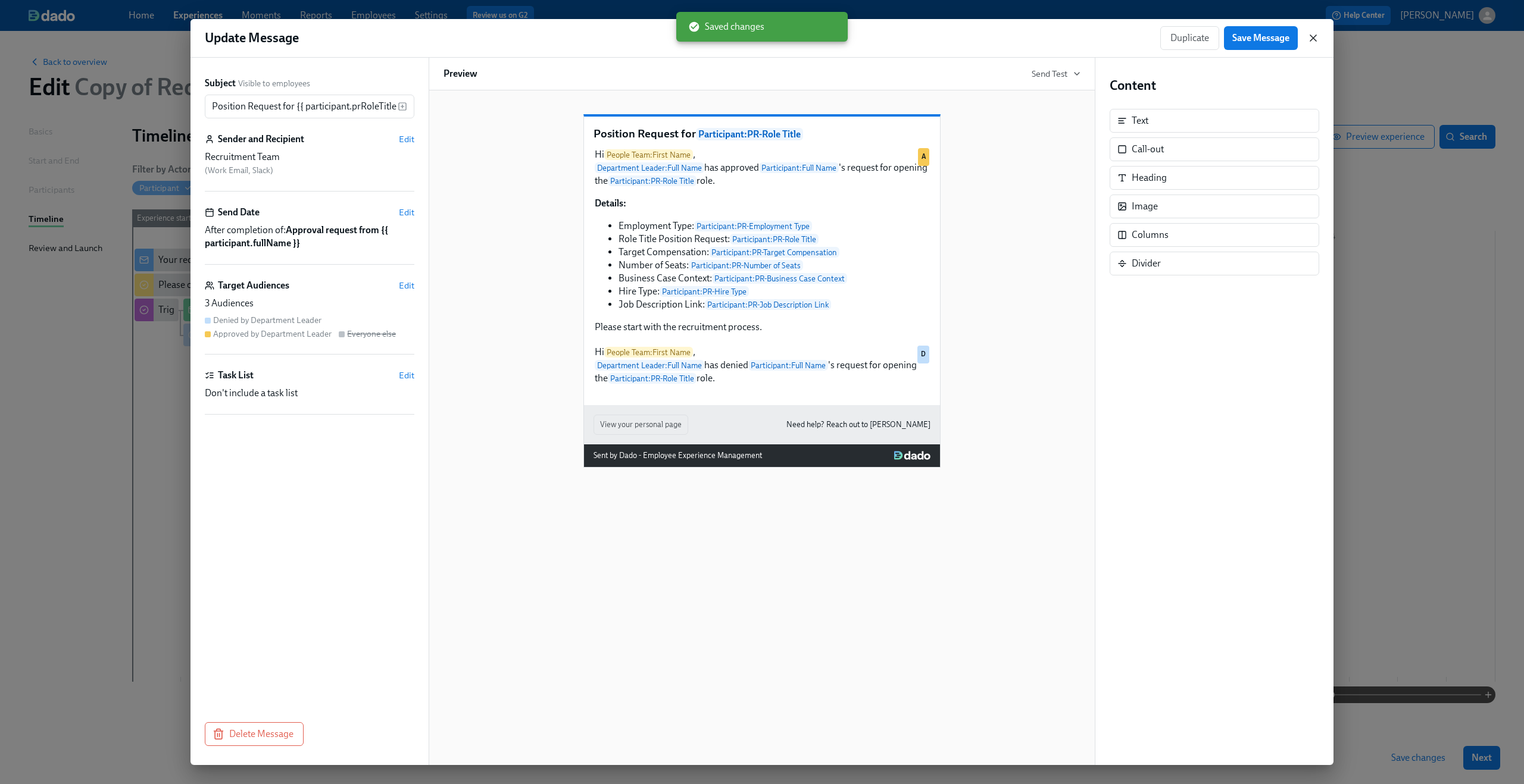
click at [1315, 39] on icon "button" at bounding box center [1312, 38] width 12 height 12
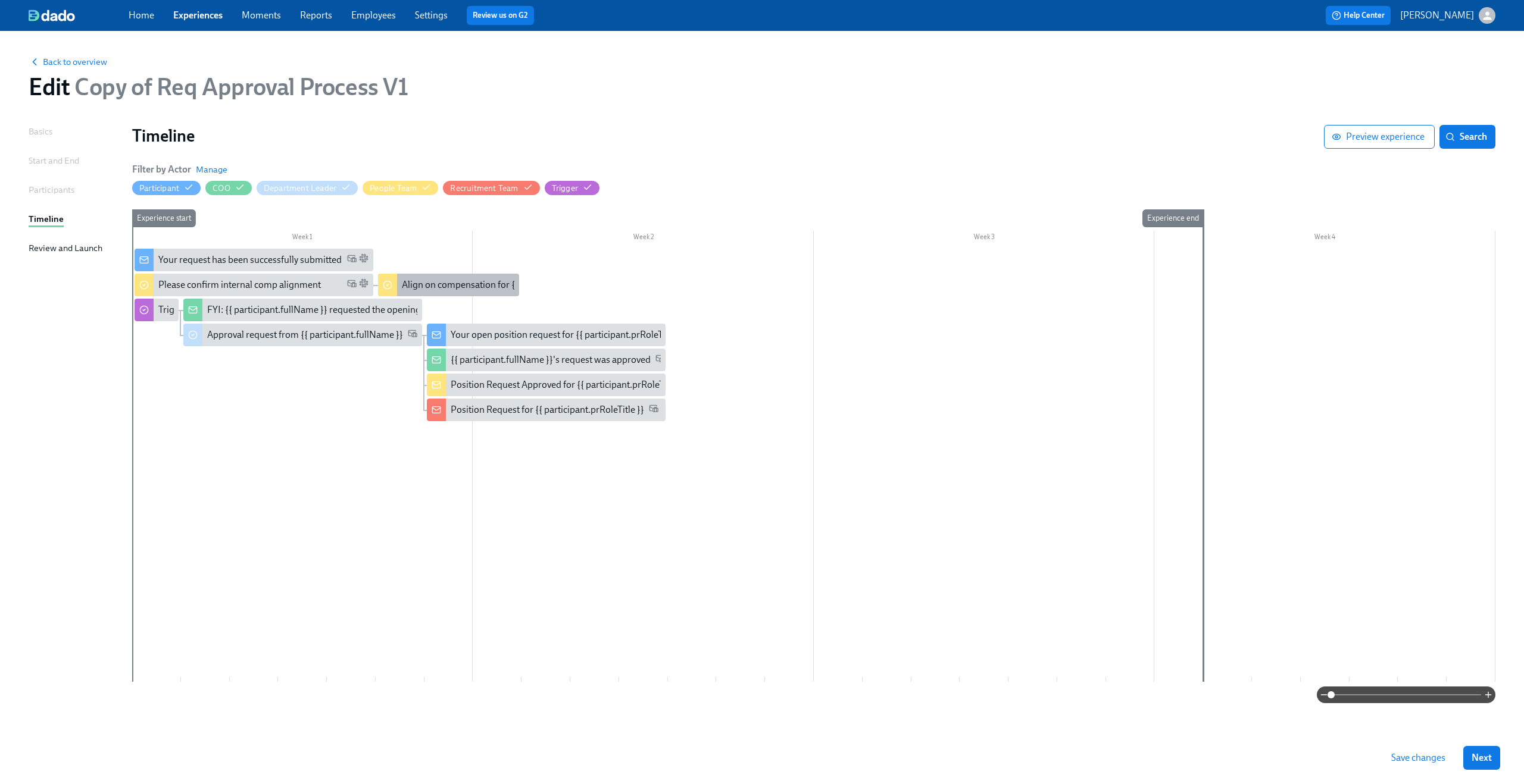
click at [456, 292] on div "Align on compensation for {{ participant.prRoleTitle }}" at bounding box center [448, 285] width 141 height 22
click at [400, 285] on div "Align on compensation for {{ participant.prRoleTitle }}" at bounding box center [448, 285] width 141 height 22
click at [467, 286] on div "Align on compensation for {{ participant.prRoleTitle }}" at bounding box center [510, 285] width 218 height 13
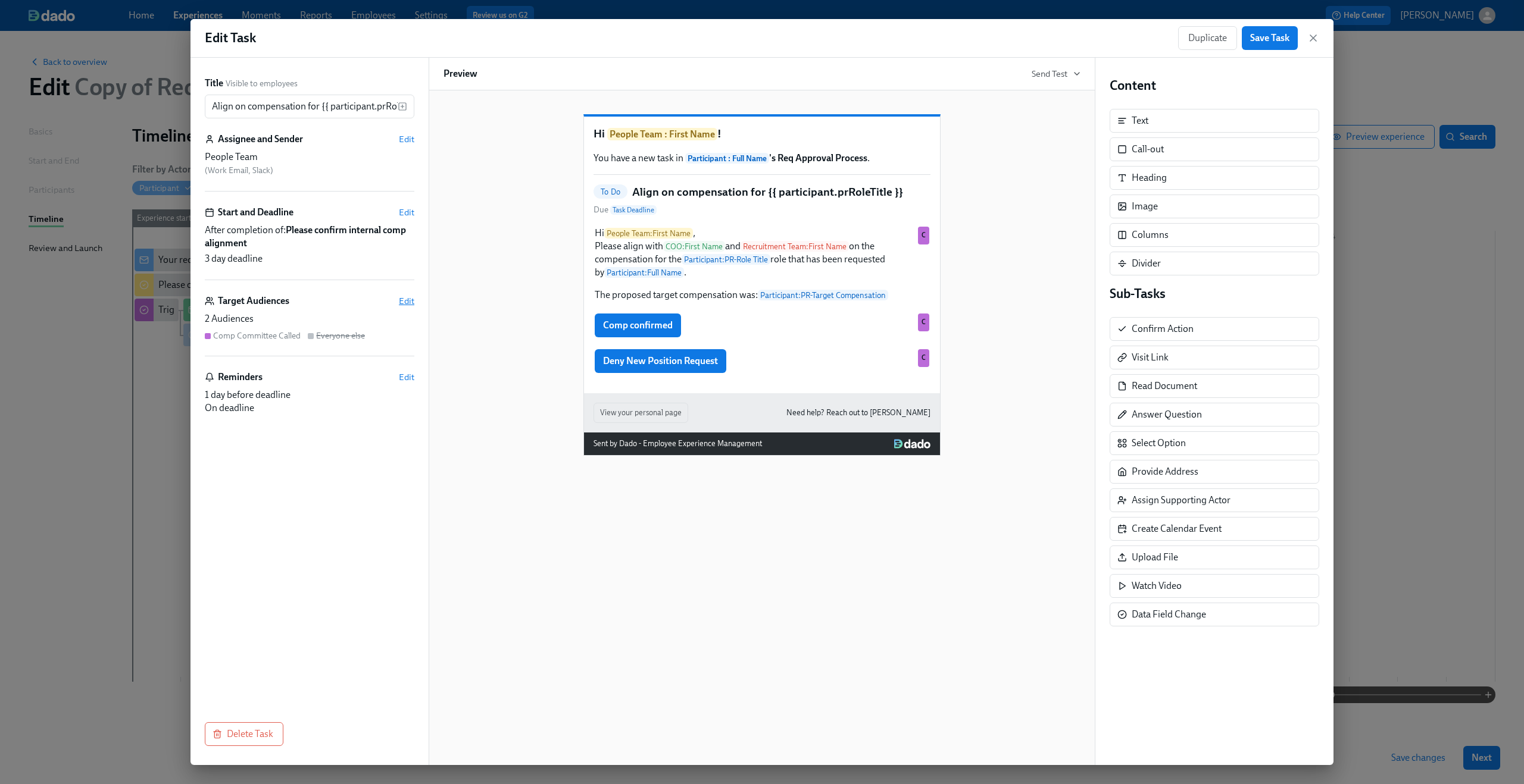
click at [407, 303] on span "Edit" at bounding box center [407, 301] width 16 height 12
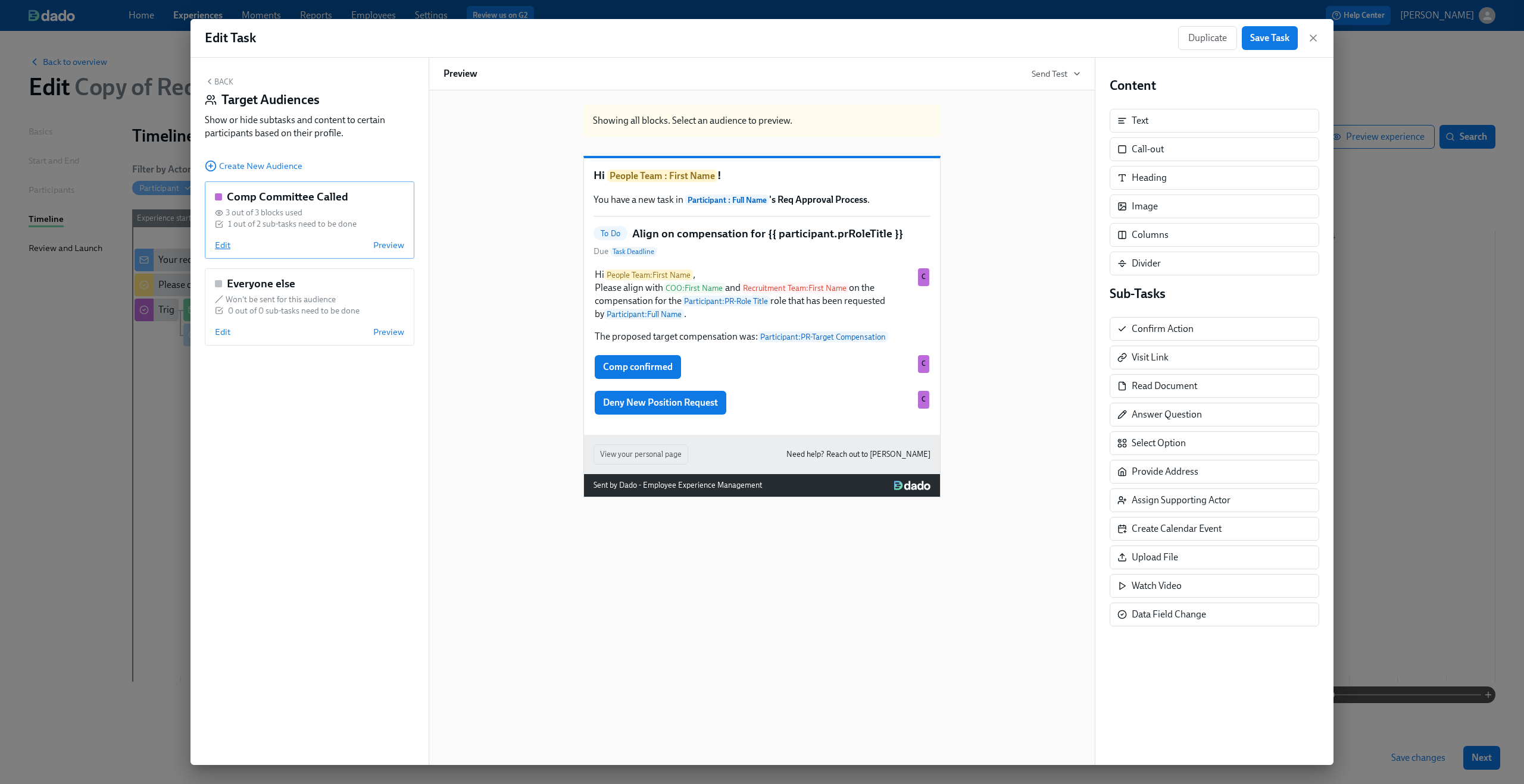
click at [220, 244] on span "Edit" at bounding box center [223, 245] width 16 height 12
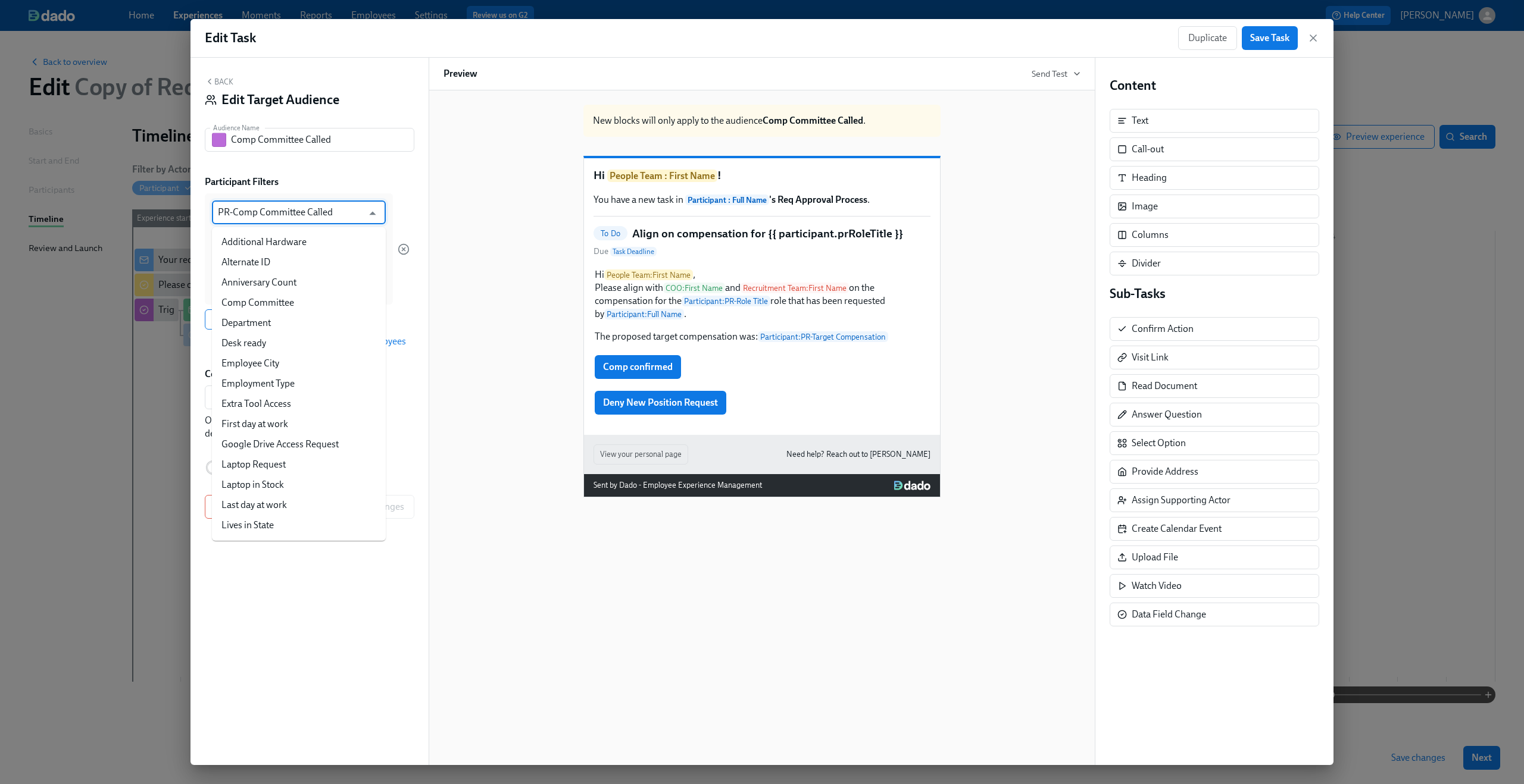
click at [274, 216] on input "PR-Comp Committee Called" at bounding box center [291, 212] width 145 height 24
type input "st"
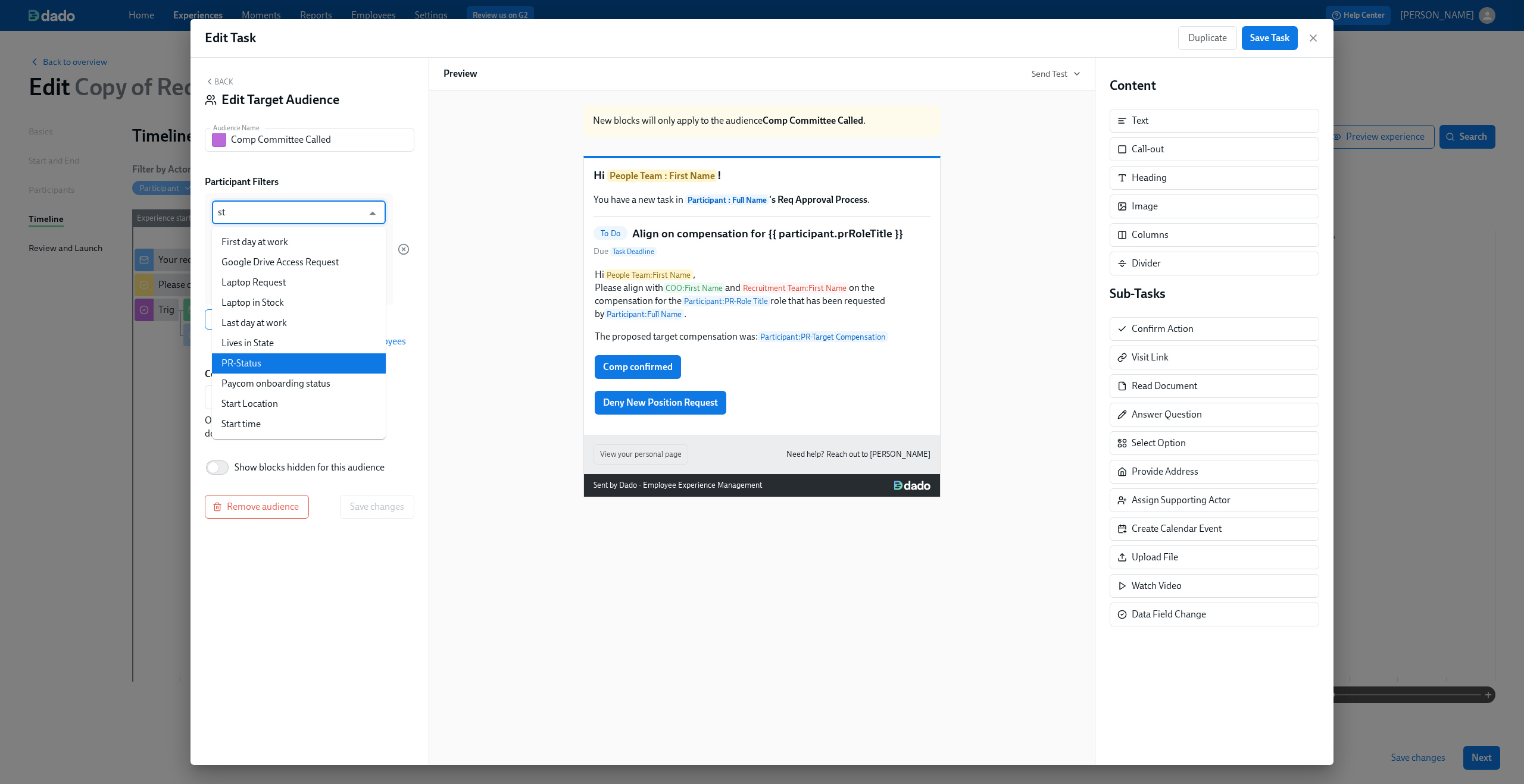
click at [271, 361] on li "PR-Status" at bounding box center [298, 364] width 174 height 20
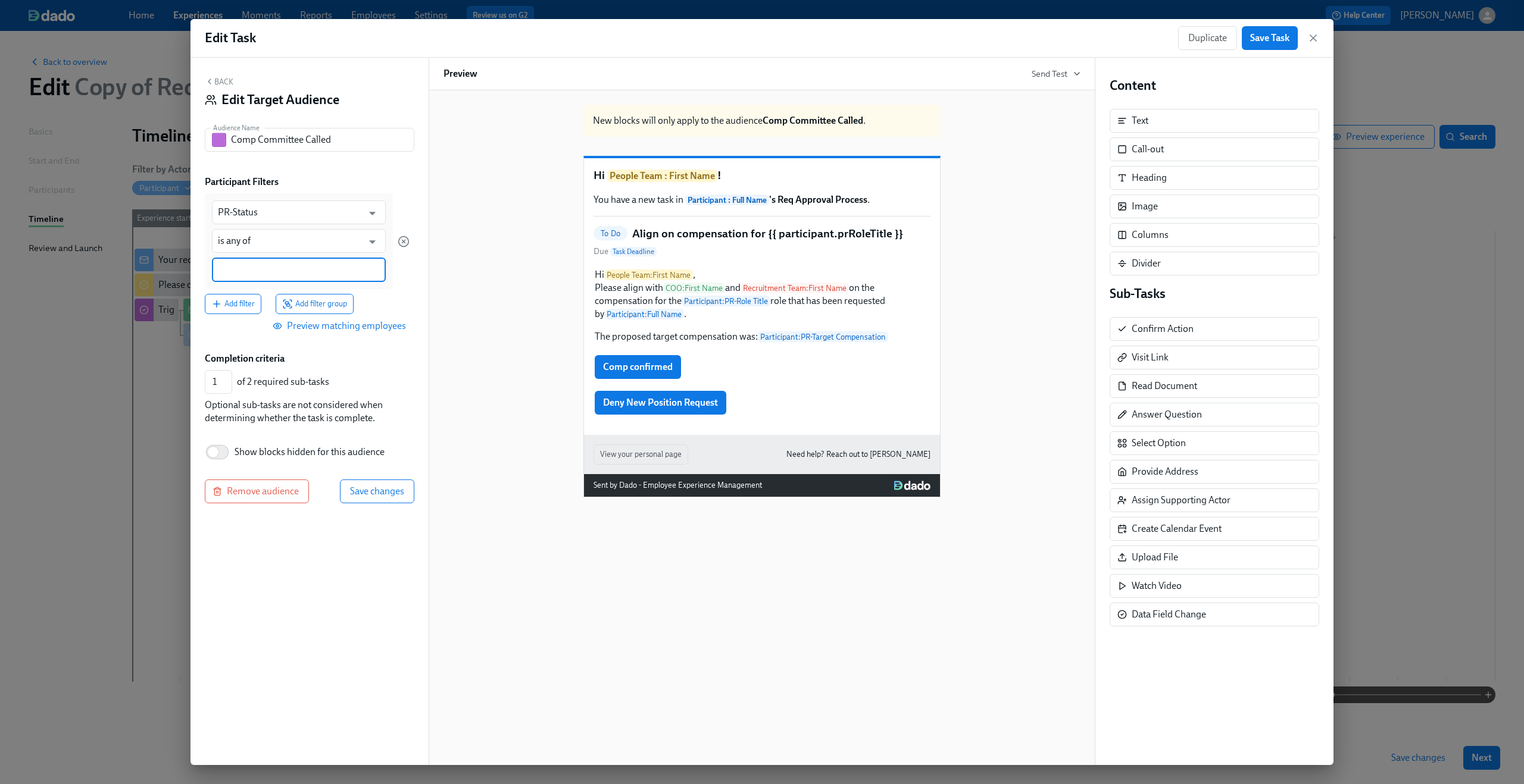
click at [275, 274] on input at bounding box center [299, 269] width 161 height 12
type input "Comp Committee Confirmed"
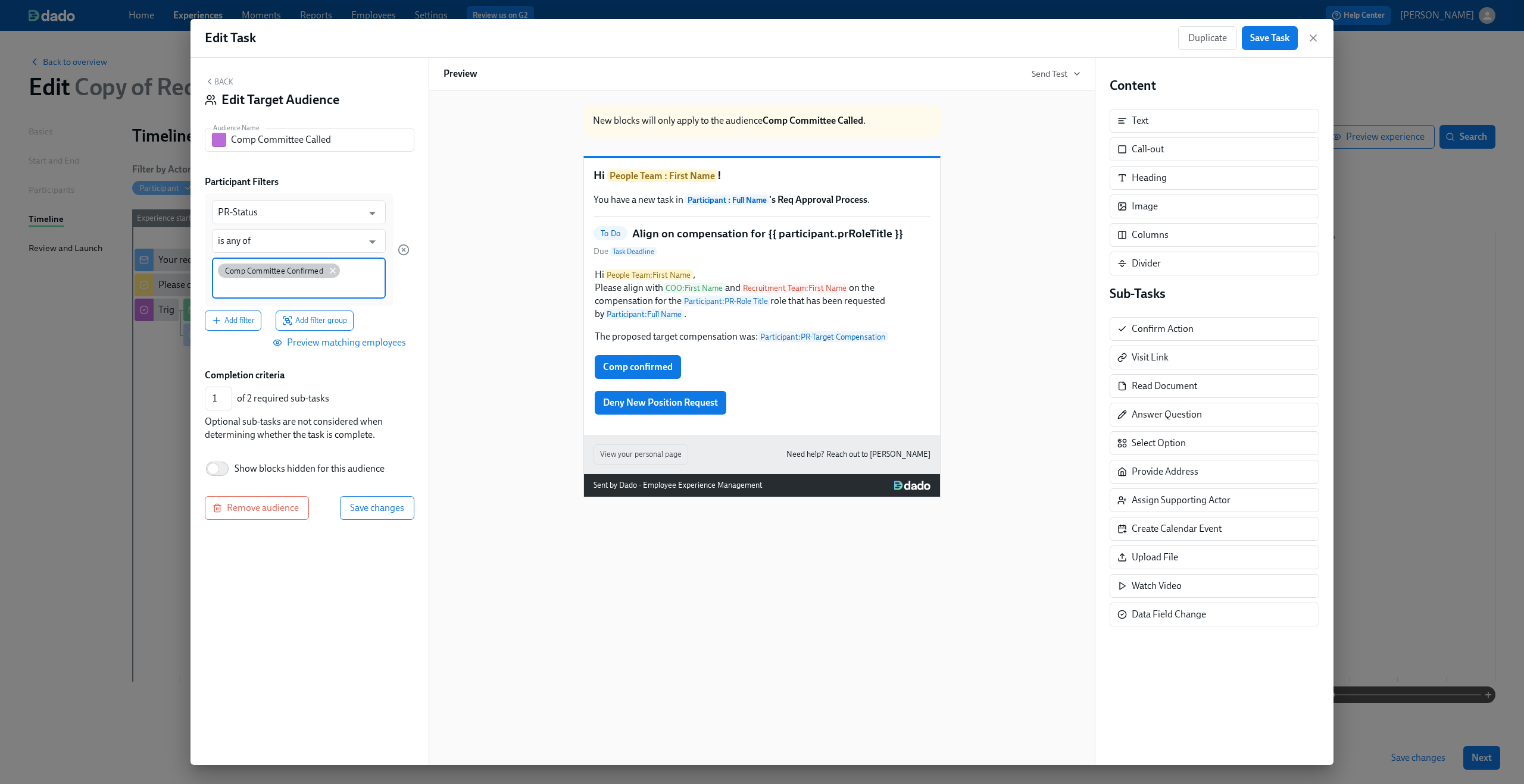
click at [330, 272] on icon at bounding box center [332, 271] width 9 height 9
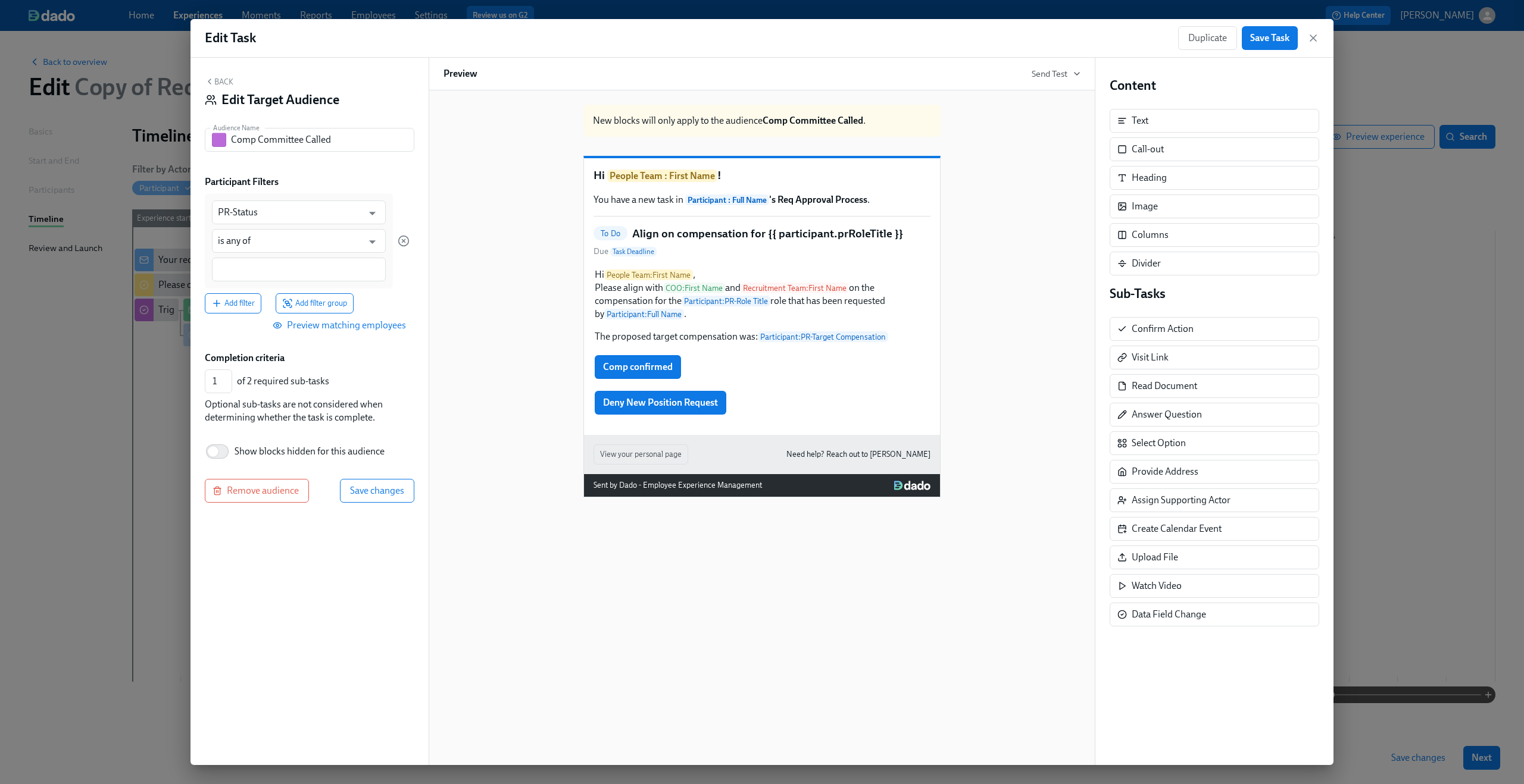
click at [278, 279] on div at bounding box center [298, 270] width 174 height 24
type input "Comp Committee Called"
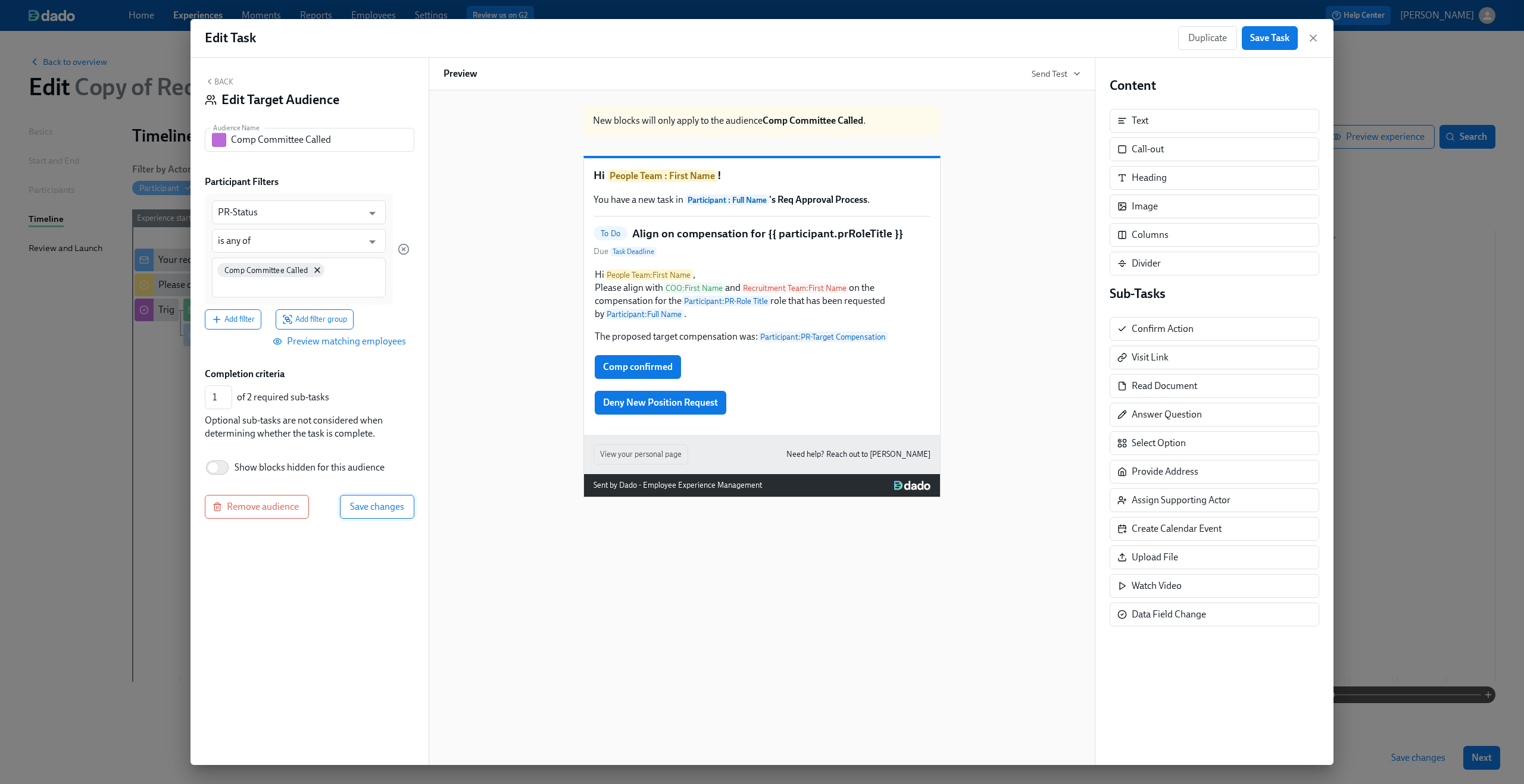
click at [385, 508] on span "Save changes" at bounding box center [377, 507] width 54 height 12
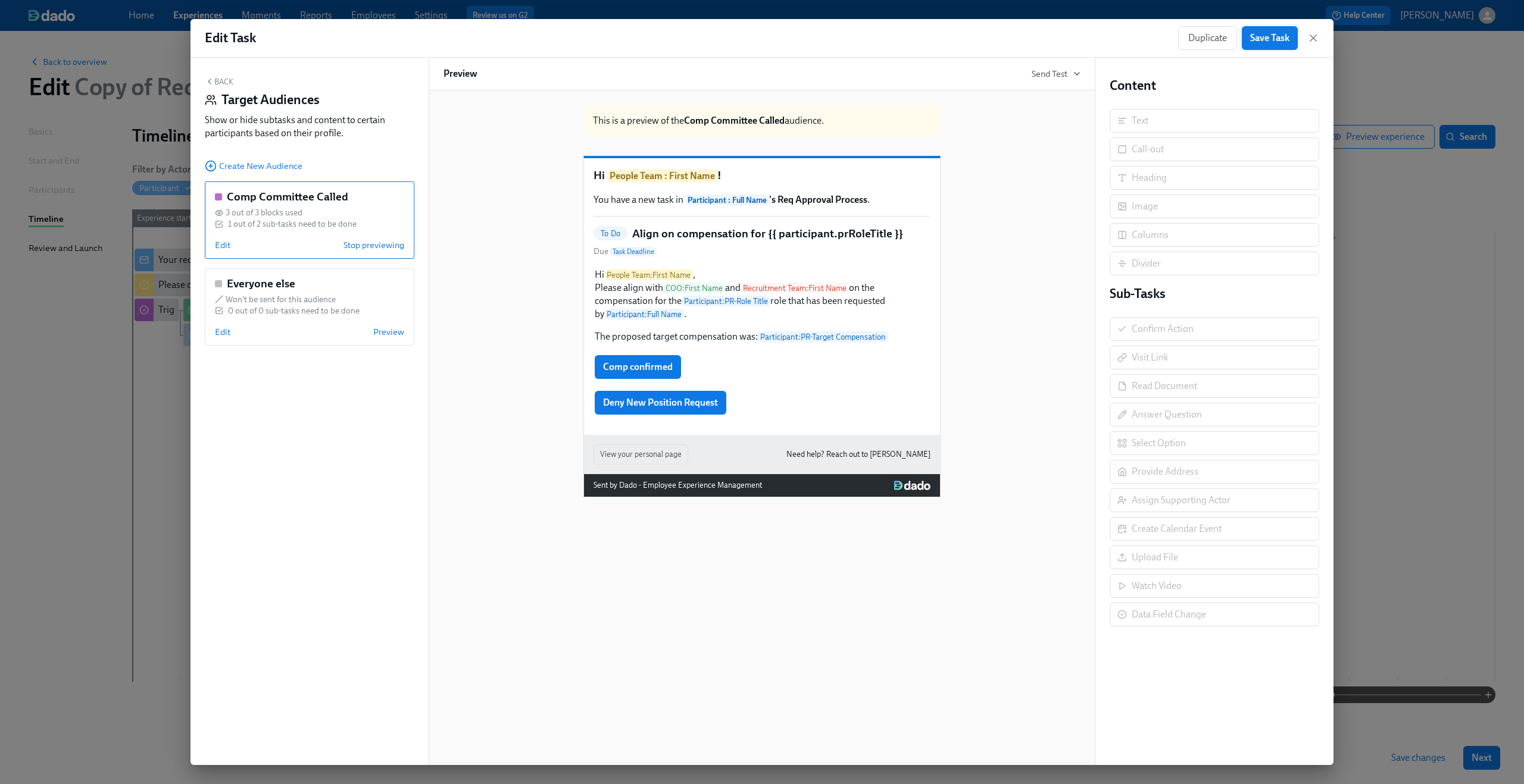
click at [1255, 43] on span "Save Task" at bounding box center [1270, 38] width 39 height 12
click at [1317, 37] on icon "button" at bounding box center [1312, 38] width 12 height 12
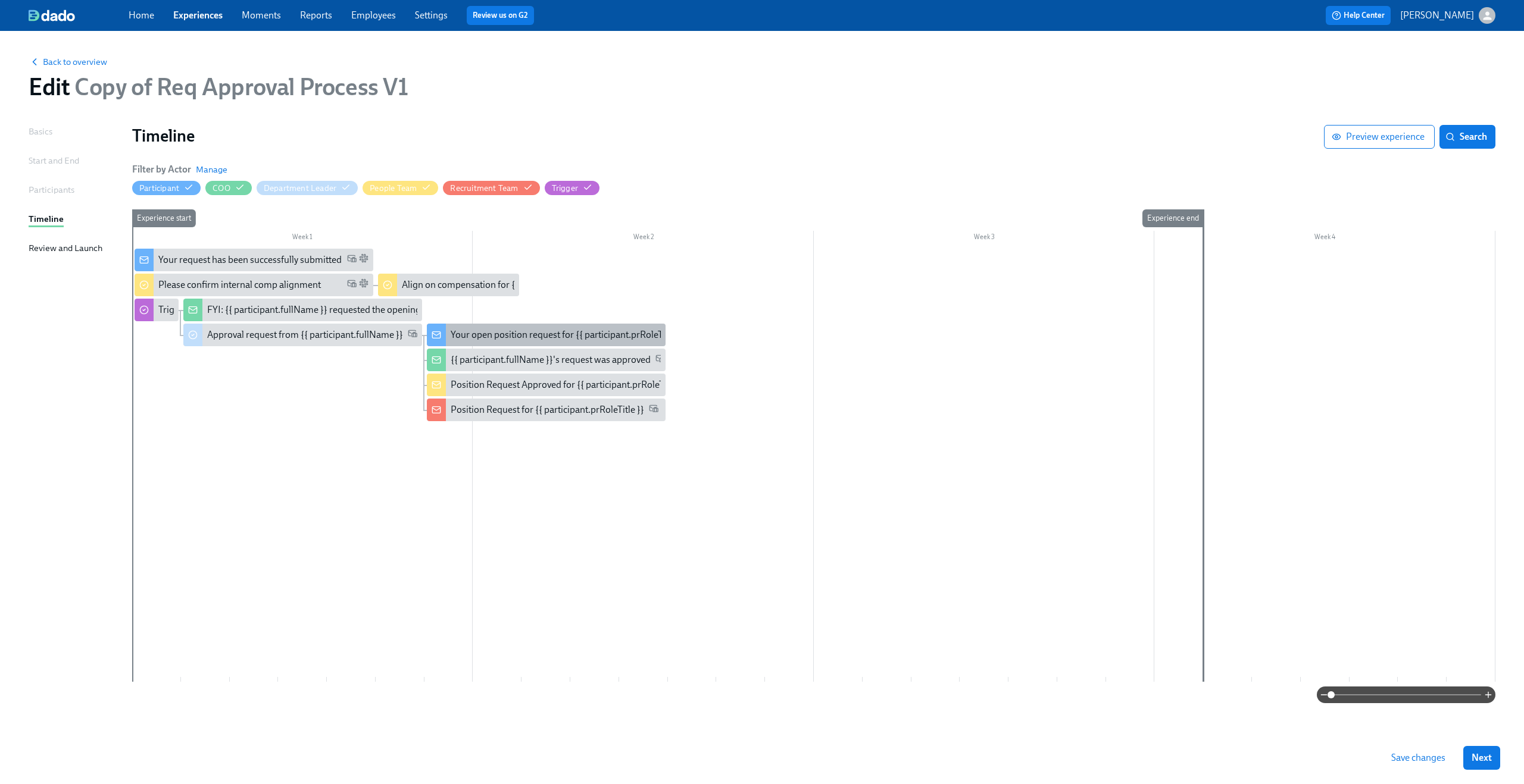
click at [485, 334] on div "Your open position request for {{ participant.prRoleTitle }}" at bounding box center [567, 335] width 234 height 13
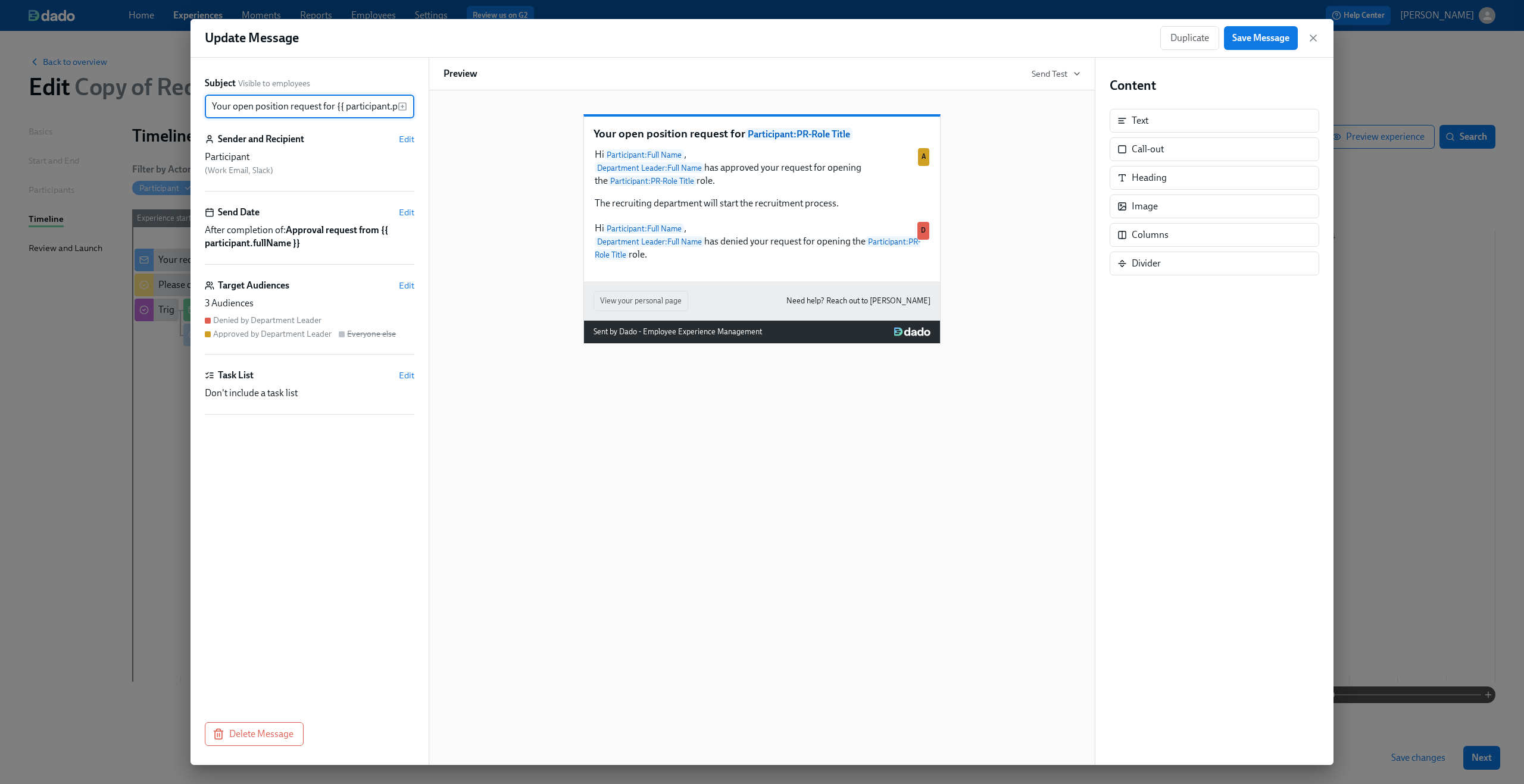
scroll to position [0, 47]
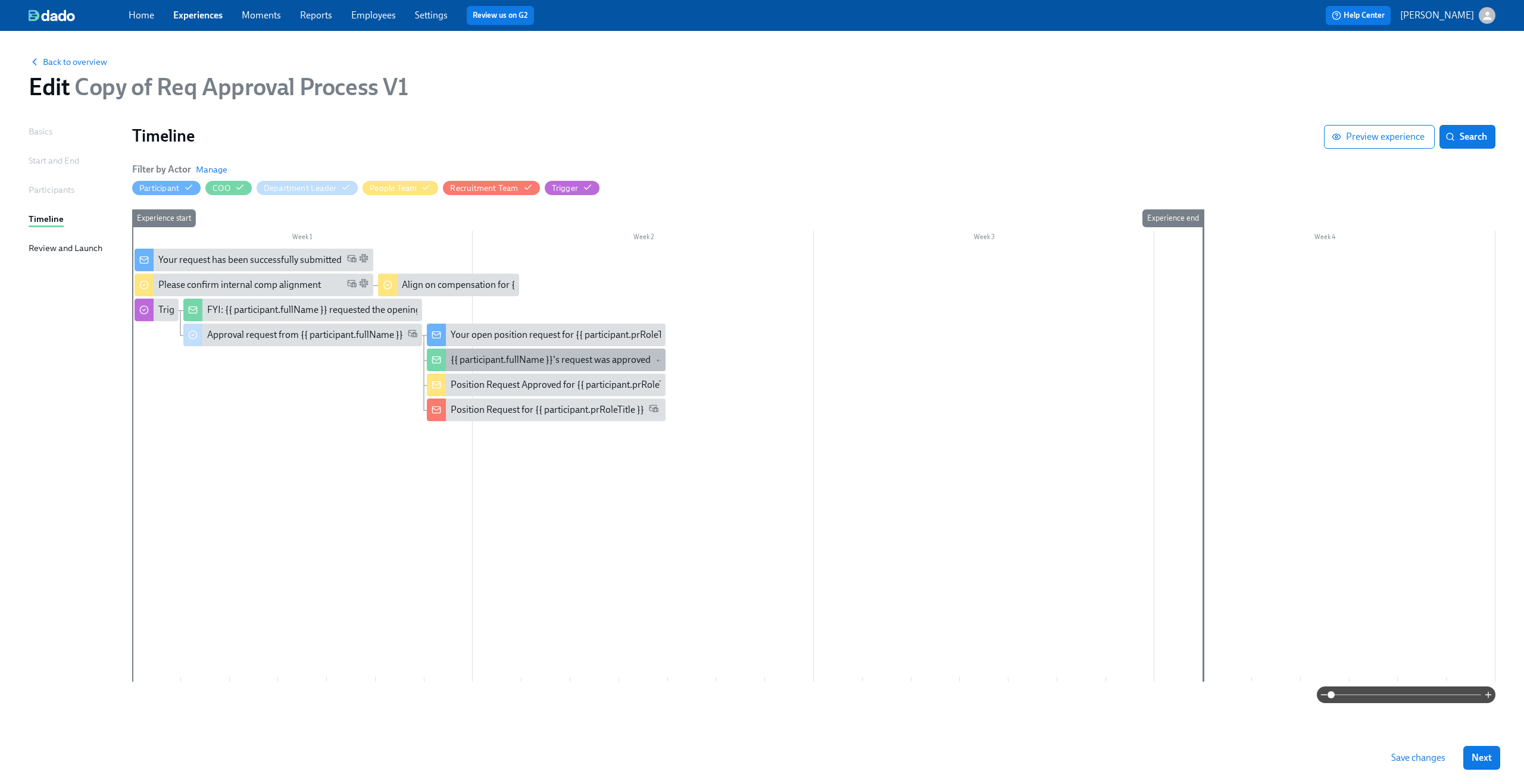
click at [458, 357] on div "{{ participant.fullName }}'s request was approved" at bounding box center [549, 360] width 200 height 13
click at [349, 330] on div "Approval request from {{ participant.fullName }}" at bounding box center [304, 335] width 196 height 13
click at [314, 334] on div "Approval request from {{ participant.fullName }}" at bounding box center [304, 335] width 196 height 13
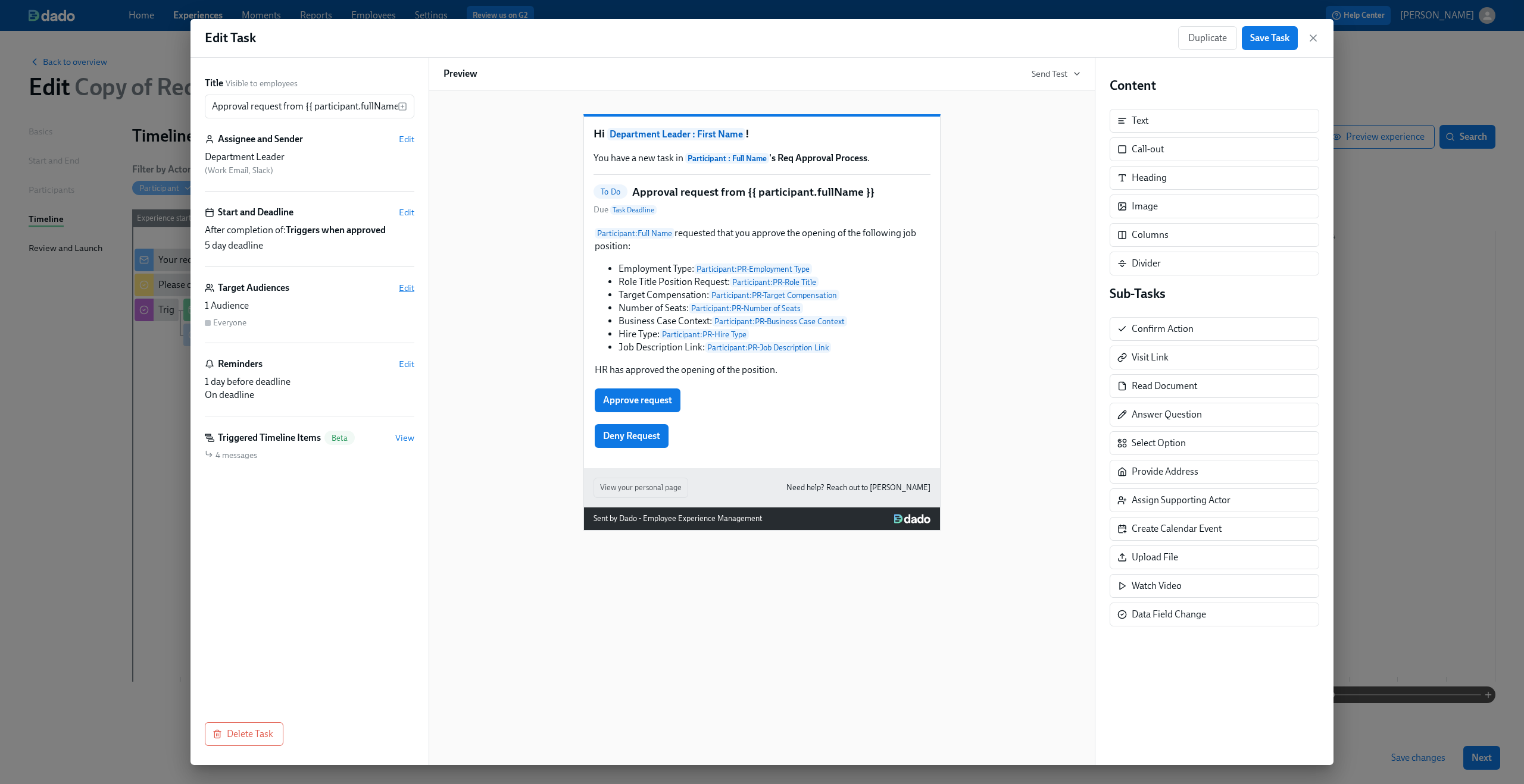
click at [402, 288] on span "Edit" at bounding box center [407, 288] width 16 height 12
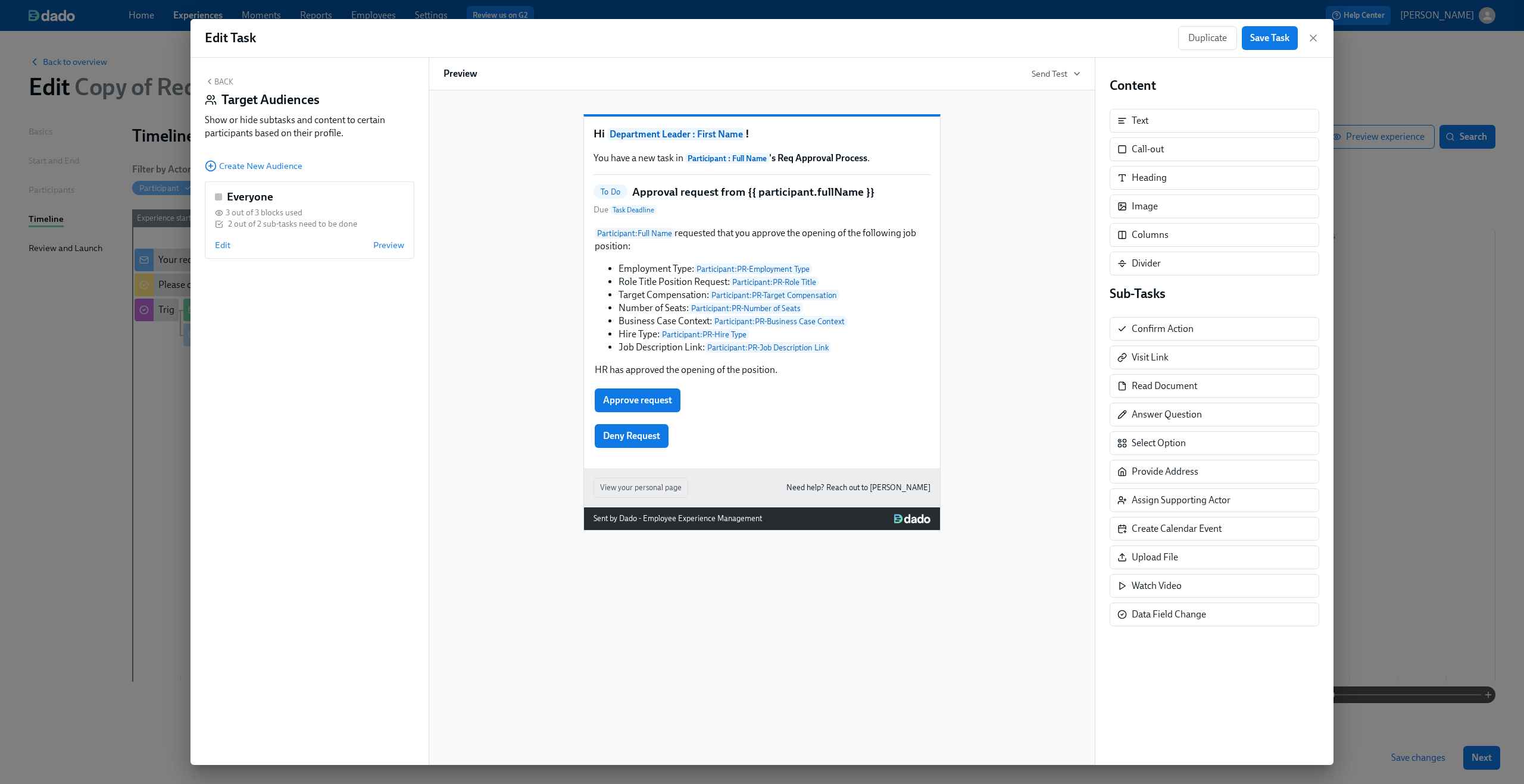
click at [216, 77] on button "Back" at bounding box center [219, 82] width 29 height 9
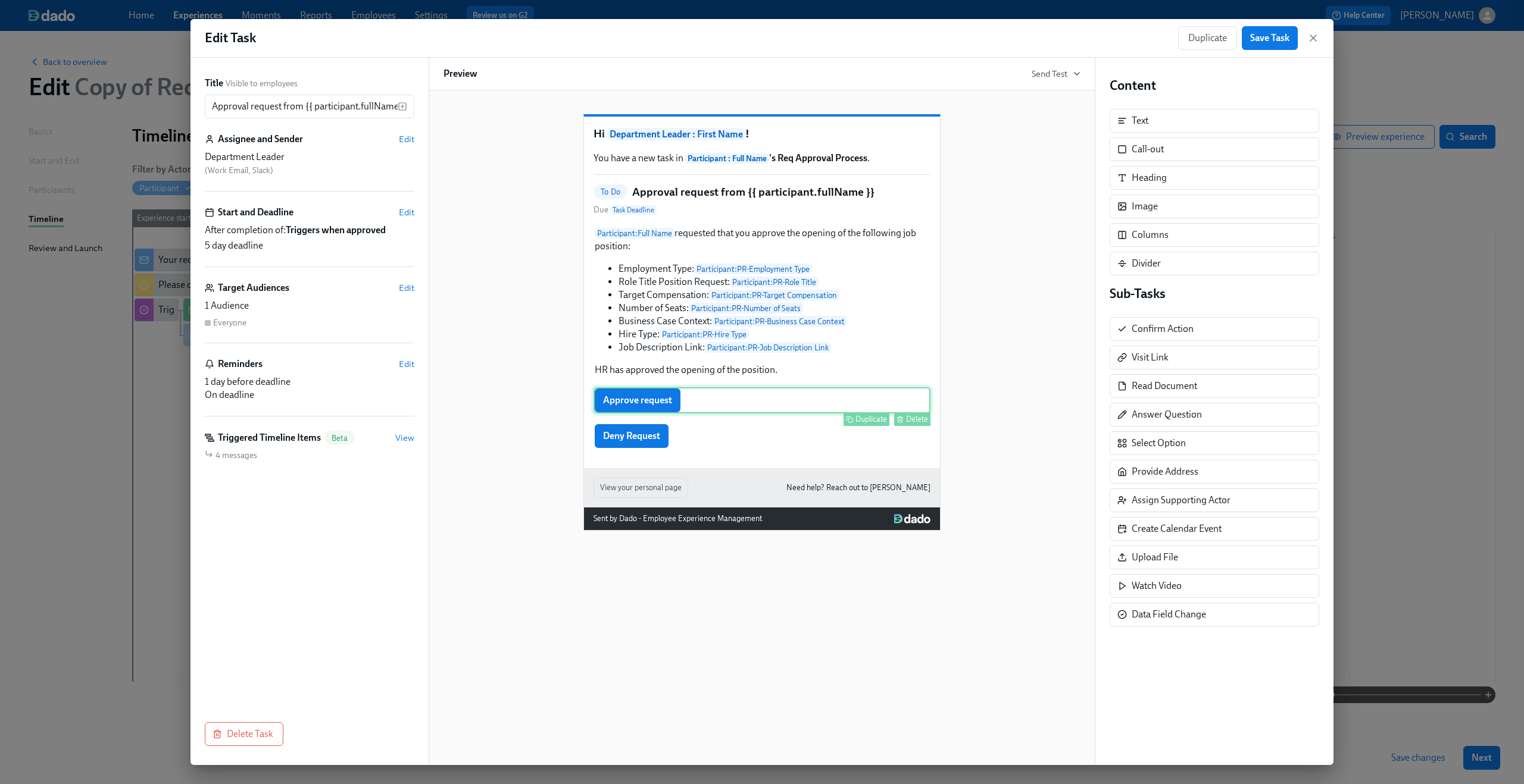
click at [744, 426] on div "Duplicate Delete" at bounding box center [763, 418] width 334 height 14
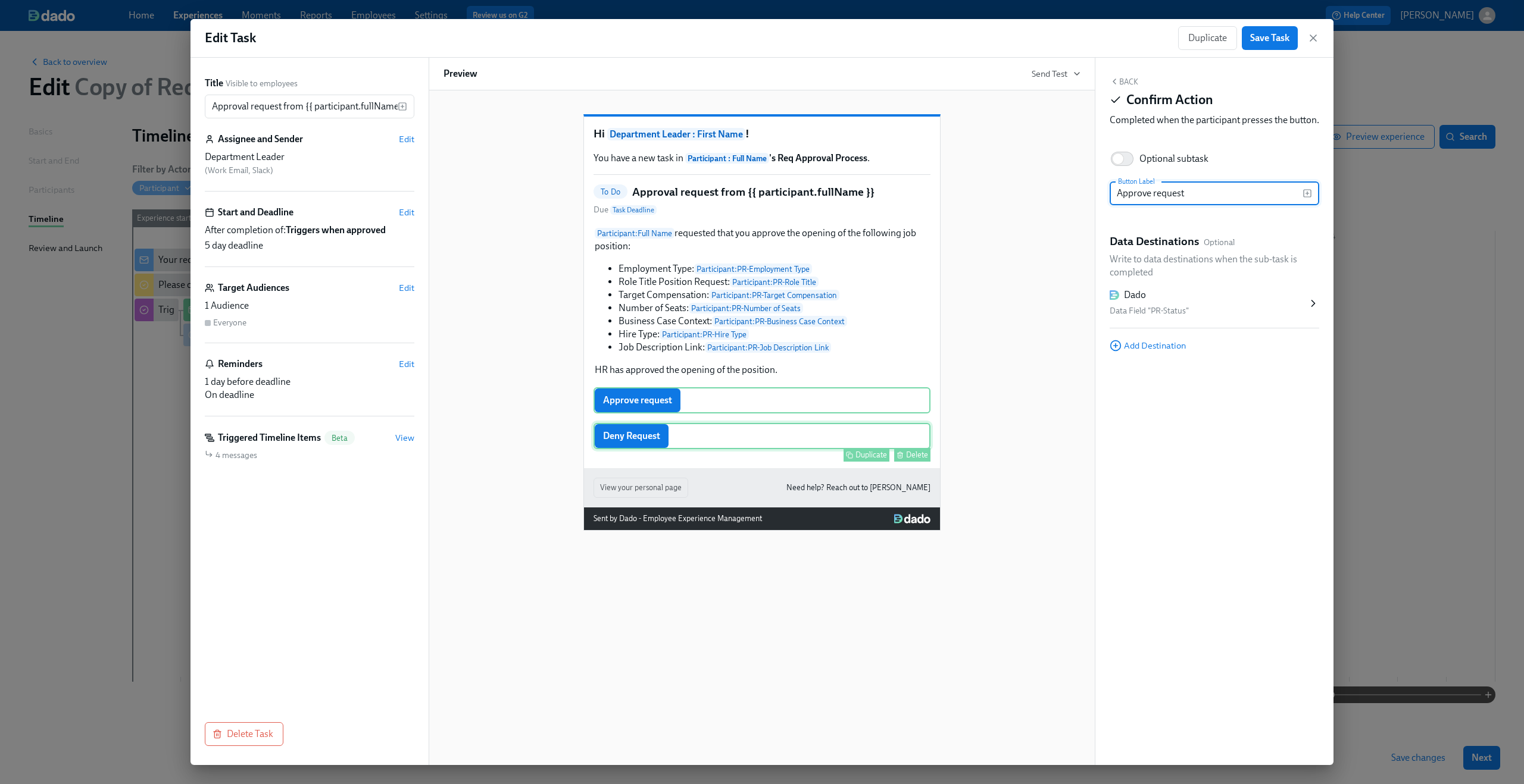
click at [736, 449] on div "Deny Request Duplicate Delete" at bounding box center [761, 436] width 337 height 26
click at [732, 434] on div "Participant : Full Name requested that you approve the opening of the following…" at bounding box center [761, 337] width 337 height 224
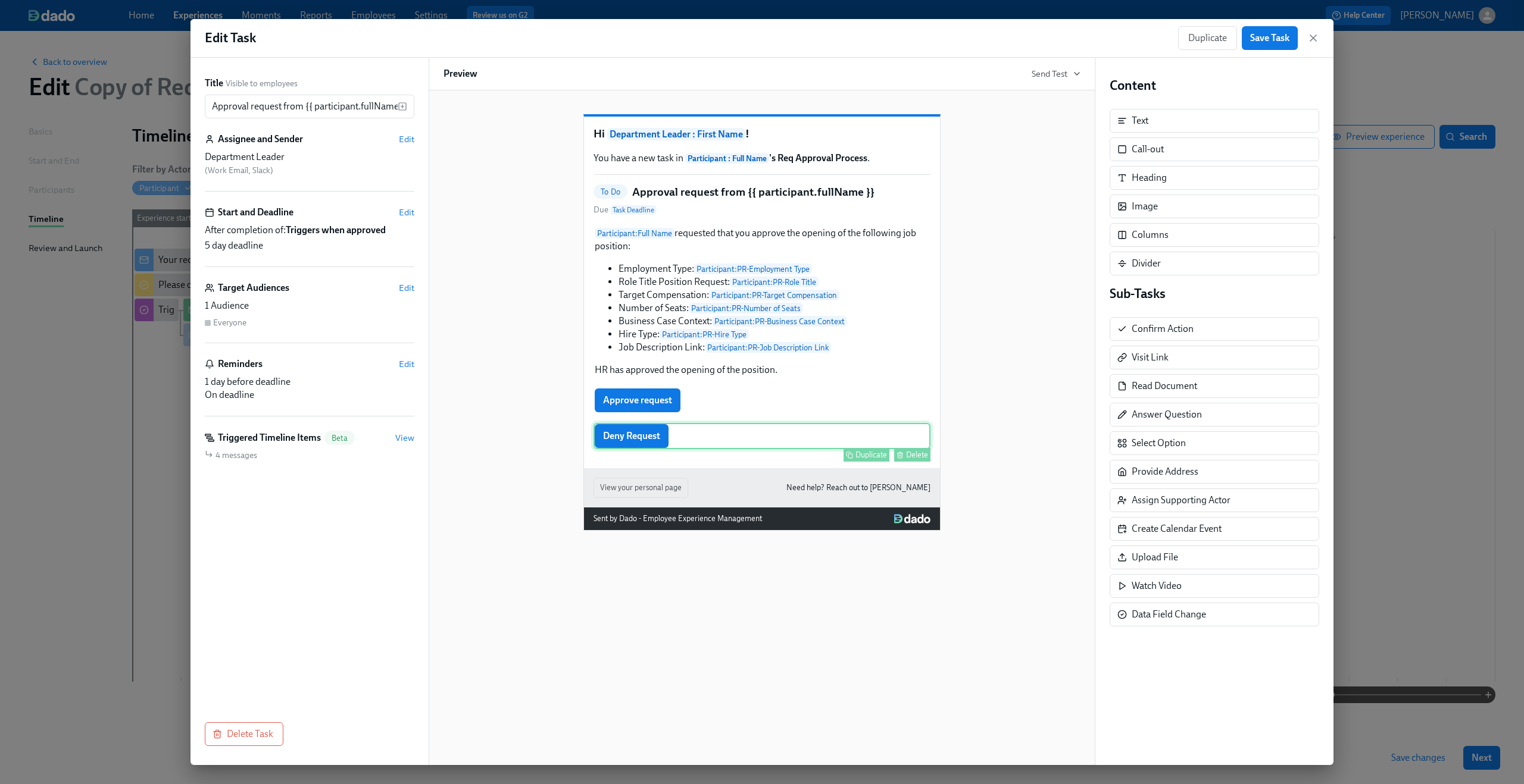
click at [724, 449] on div "Deny Request Duplicate Delete" at bounding box center [761, 436] width 337 height 26
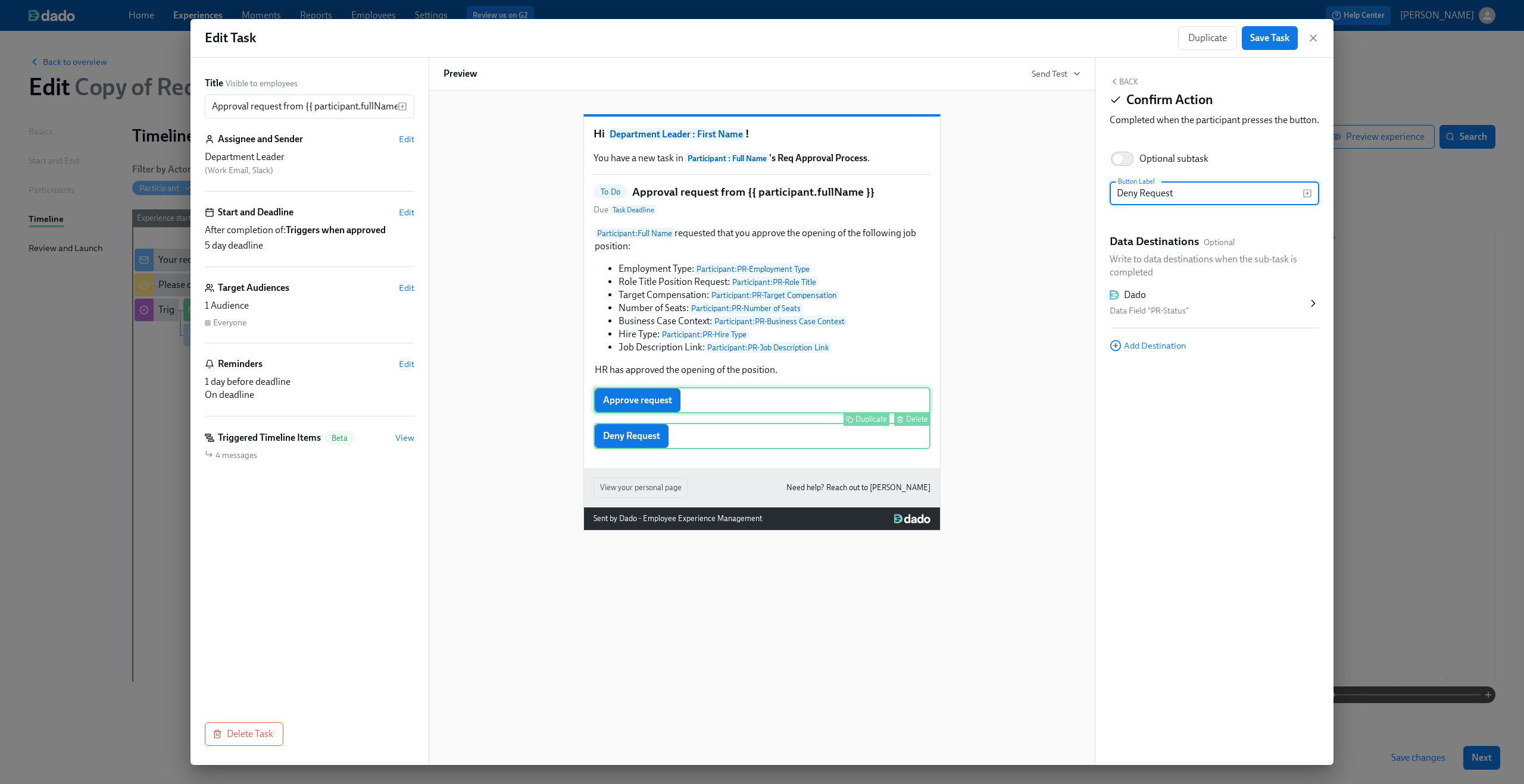
click at [724, 414] on div "Approve request Duplicate Delete" at bounding box center [761, 400] width 337 height 26
click at [713, 449] on div "Deny Request Duplicate Delete" at bounding box center [761, 436] width 337 height 26
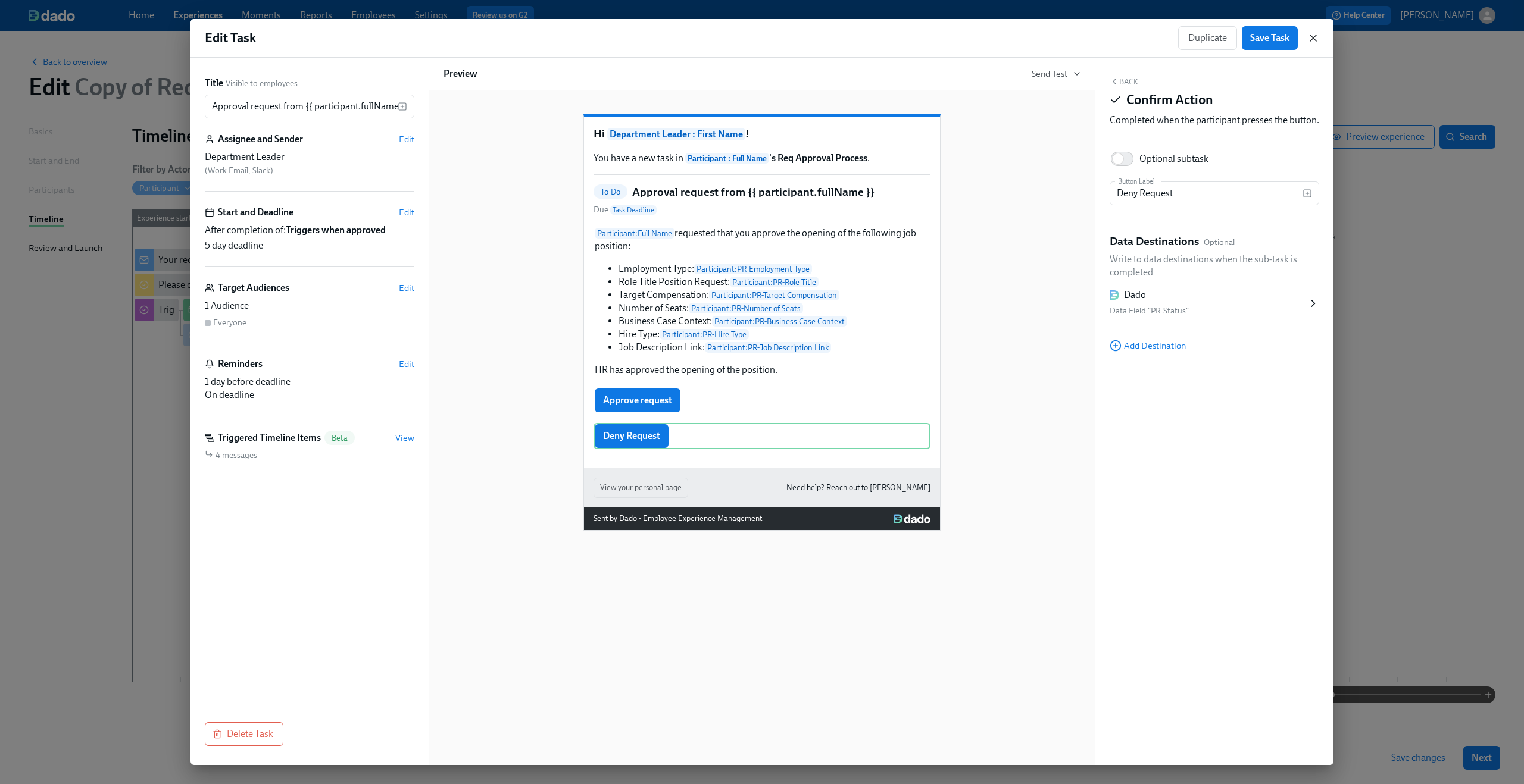
click at [1309, 32] on icon "button" at bounding box center [1312, 38] width 12 height 12
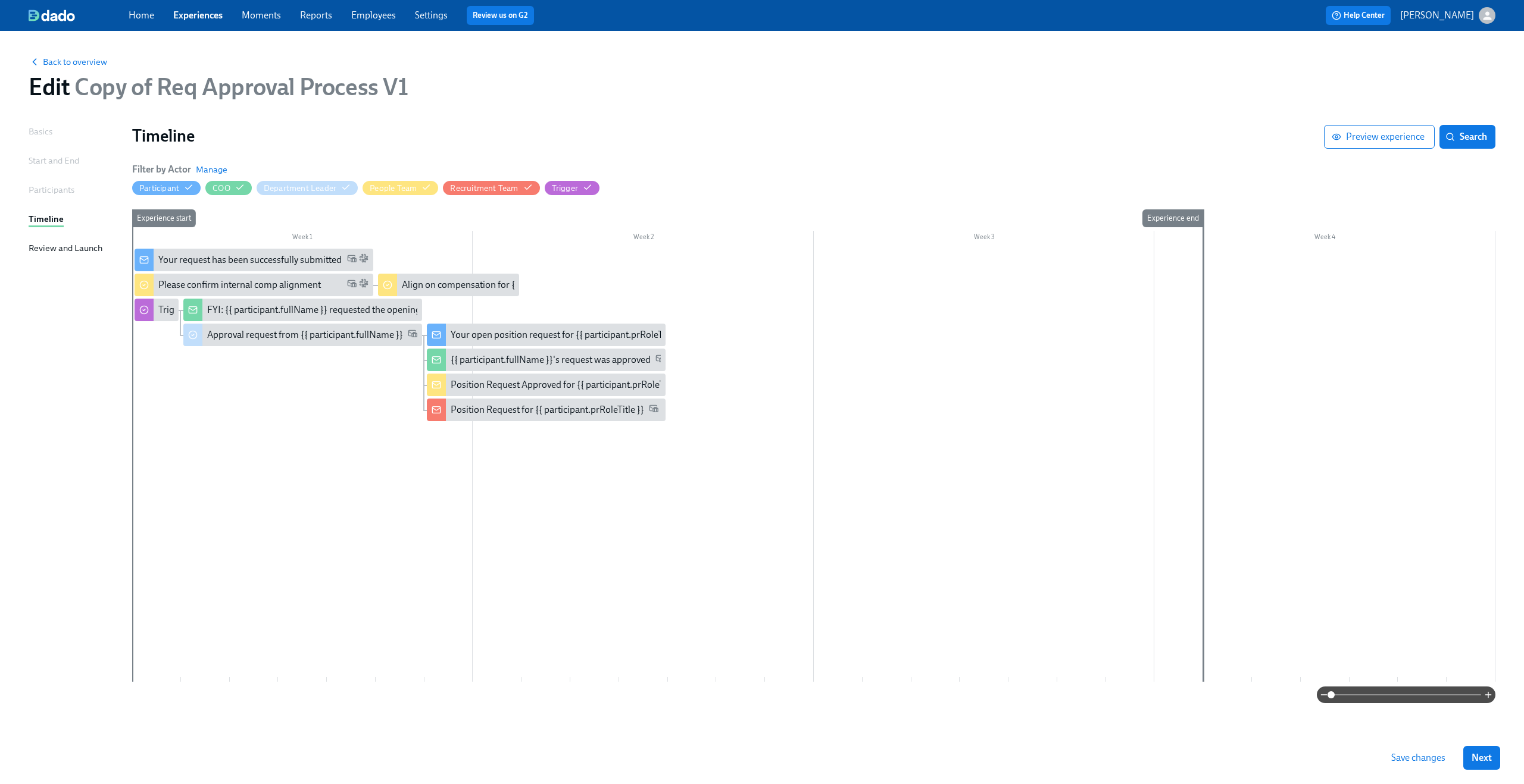
click at [1414, 763] on span "Save changes" at bounding box center [1418, 758] width 54 height 12
click at [1427, 761] on span "Save changes" at bounding box center [1418, 758] width 54 height 12
click at [1417, 765] on button "Save changes" at bounding box center [1418, 758] width 71 height 24
click at [1415, 761] on span "Save changes" at bounding box center [1418, 758] width 54 height 12
click at [438, 290] on div "Align on compensation for {{ participant.prRoleTitle }}" at bounding box center [510, 285] width 218 height 13
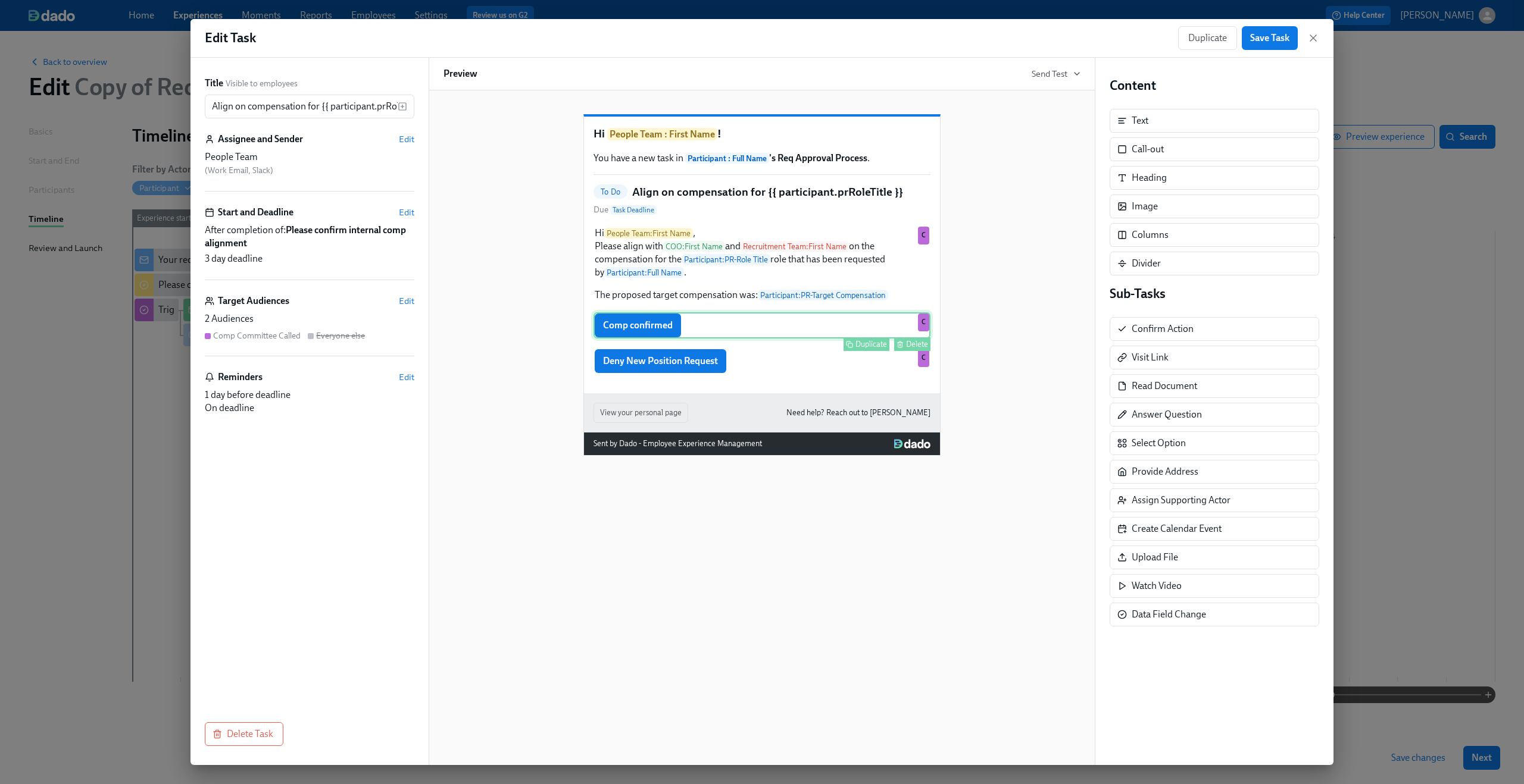
click at [622, 339] on div "Comp confirmed Duplicate Delete C" at bounding box center [761, 326] width 337 height 26
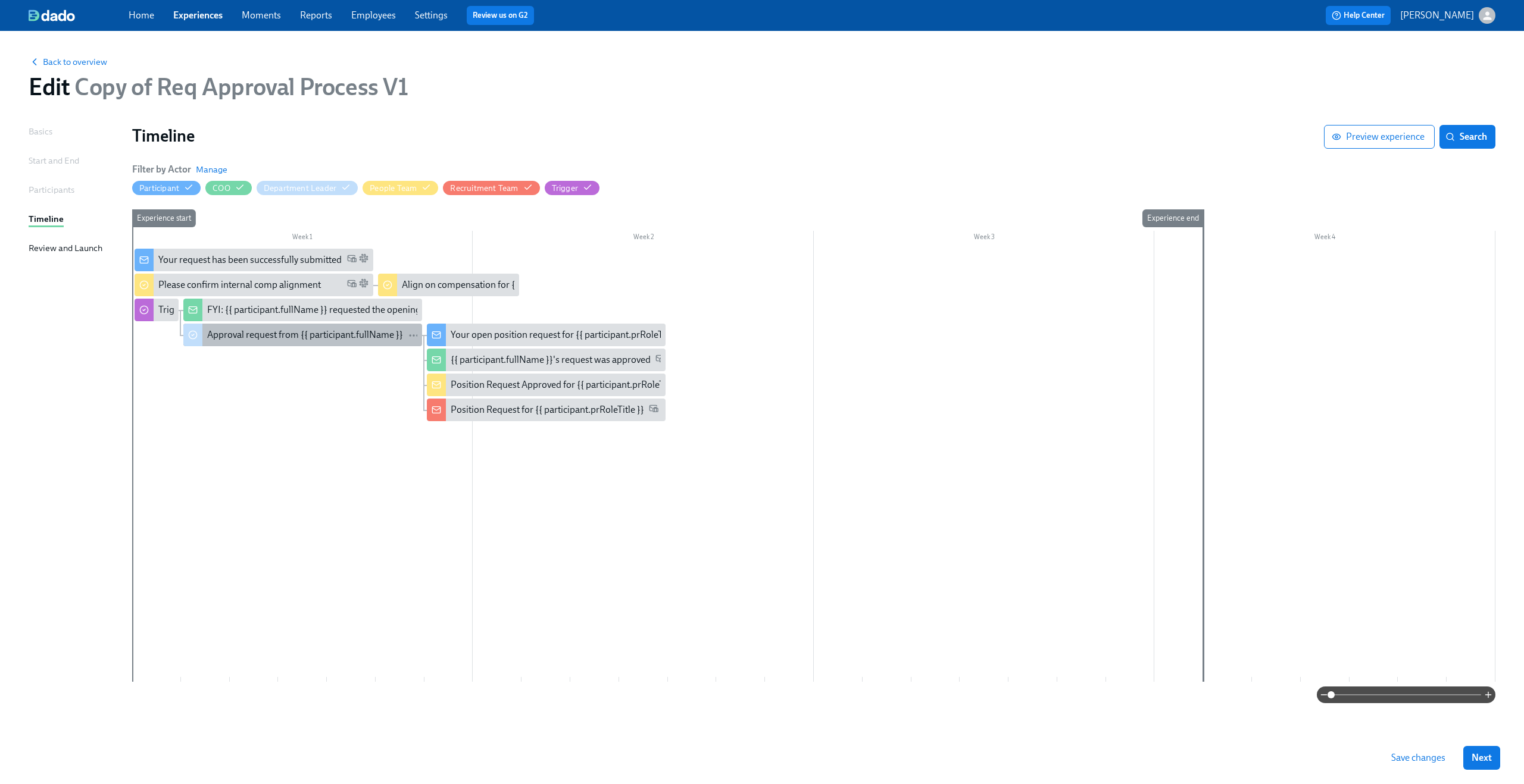
click at [222, 336] on div "Approval request from {{ participant.fullName }}" at bounding box center [304, 335] width 196 height 13
click at [166, 309] on div "Triggers when approved" at bounding box center [208, 310] width 98 height 13
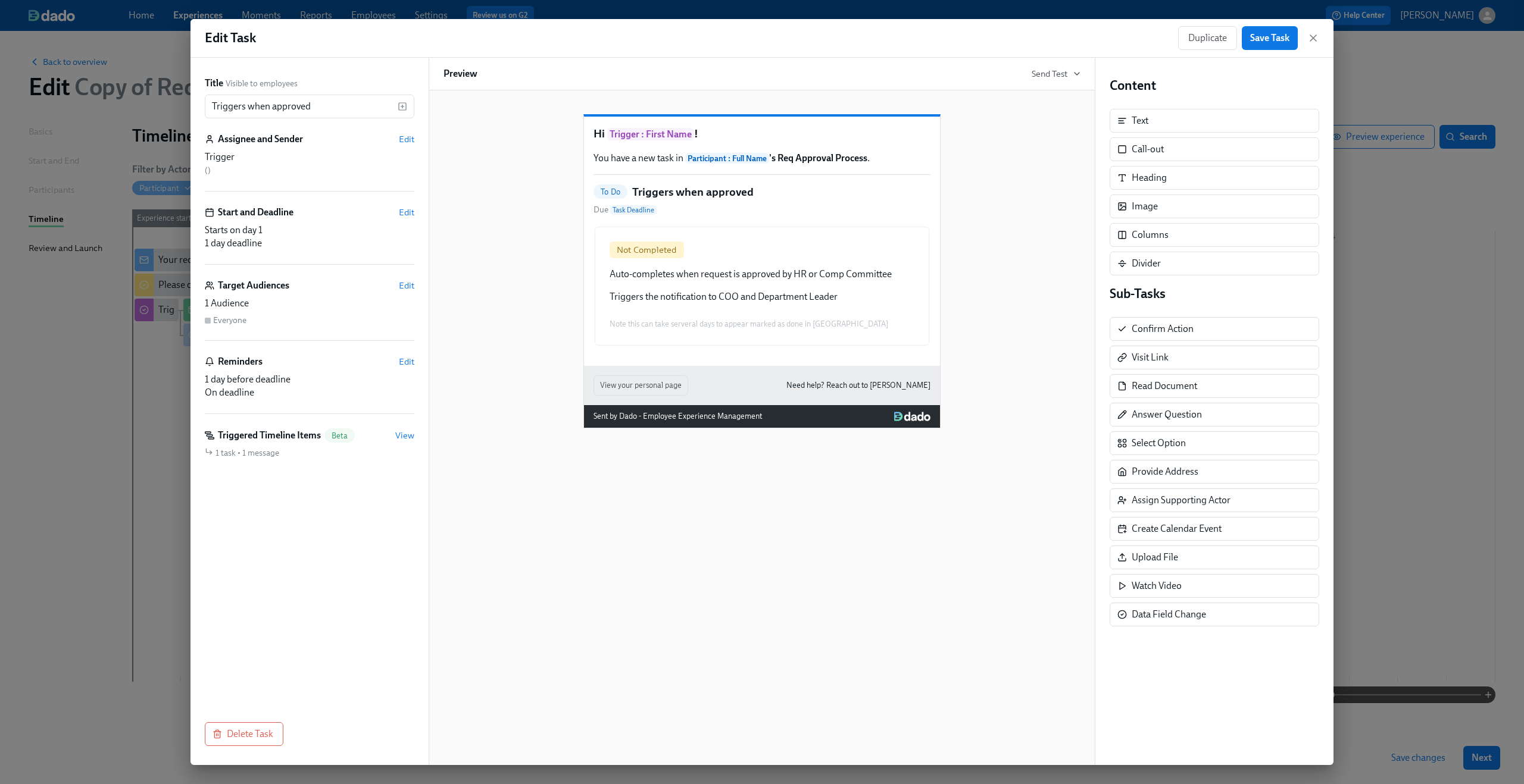
click at [930, 318] on div "Hi Trigger : First Name ! You have a new task in Participant : Full Name 's Req…" at bounding box center [762, 241] width 356 height 250
click at [838, 308] on div "Not Completed Auto-completes when request is approved by HR or Comp Committee T…" at bounding box center [761, 286] width 337 height 122
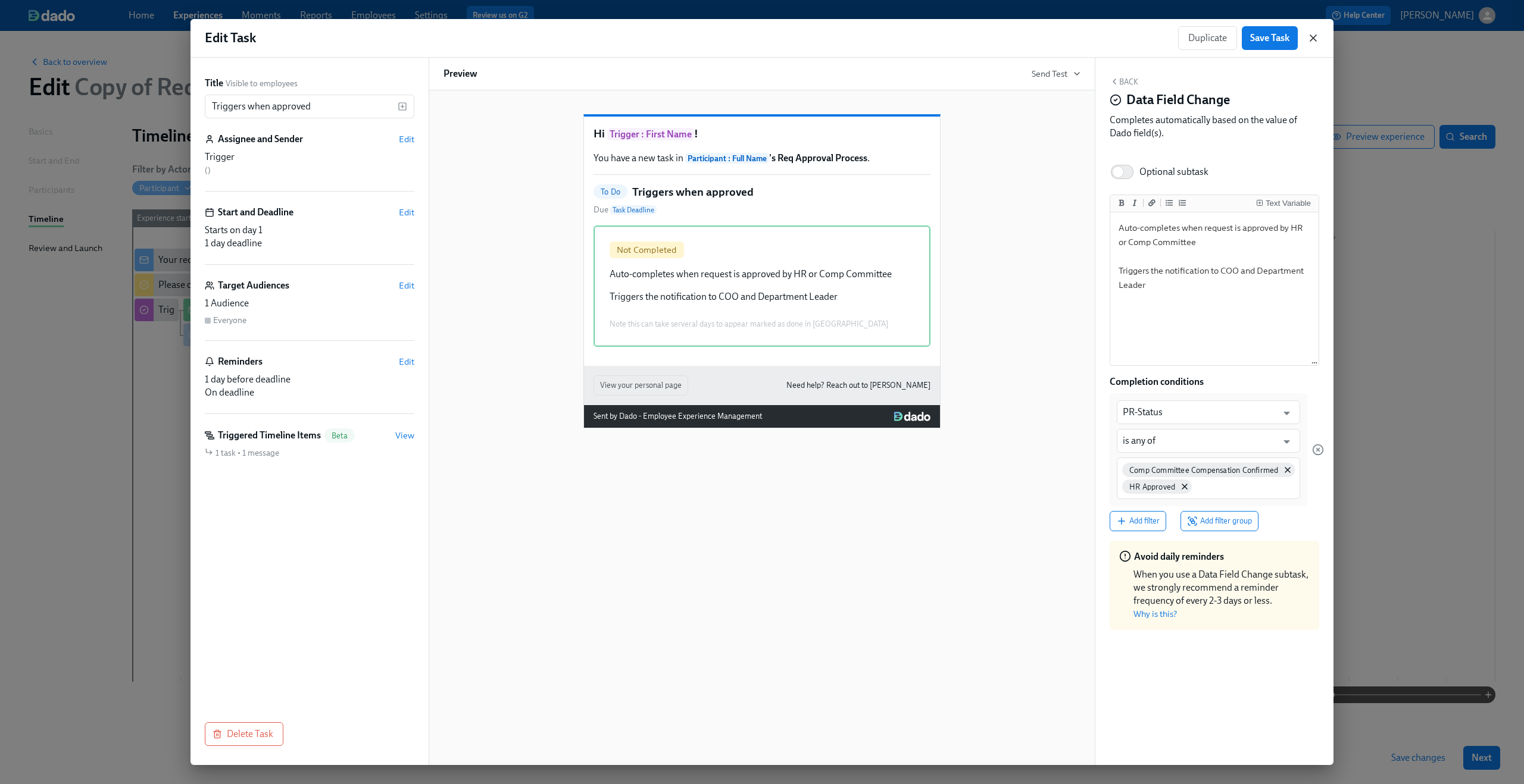
click at [1309, 37] on icon "button" at bounding box center [1312, 38] width 12 height 12
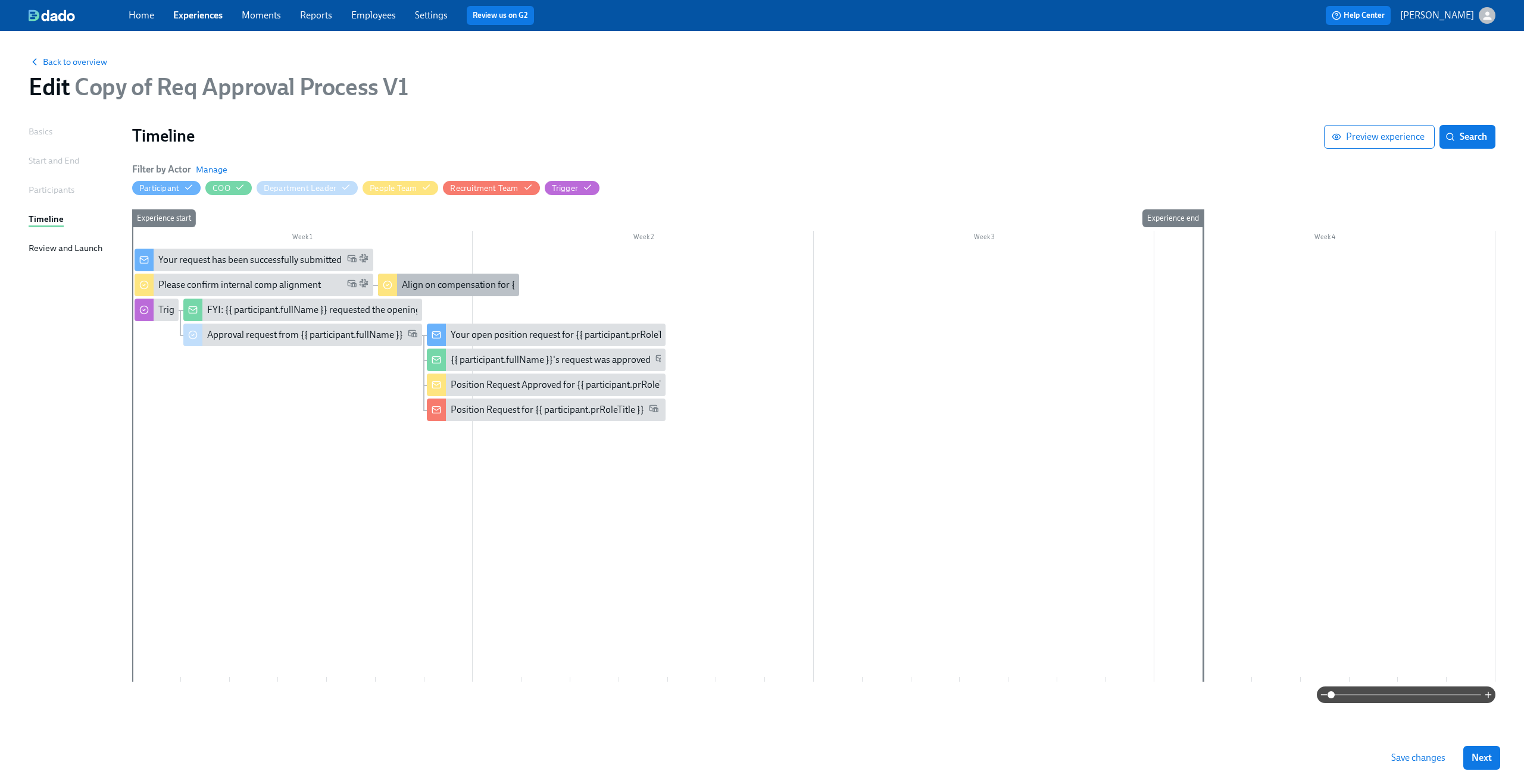
click at [446, 287] on div "Align on compensation for {{ participant.prRoleTitle }}" at bounding box center [510, 285] width 218 height 13
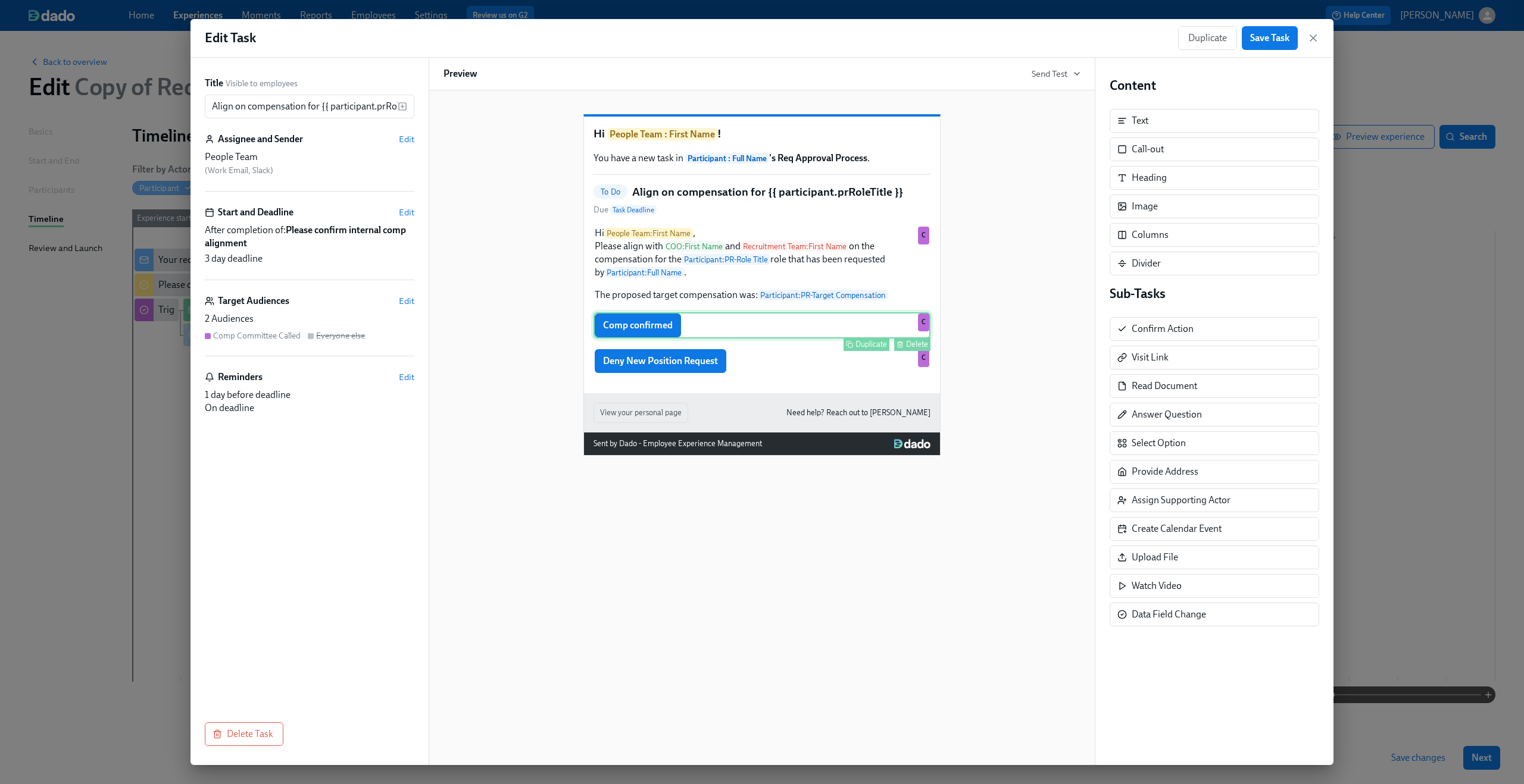
click at [765, 339] on div "Comp confirmed Duplicate Delete C" at bounding box center [761, 326] width 337 height 26
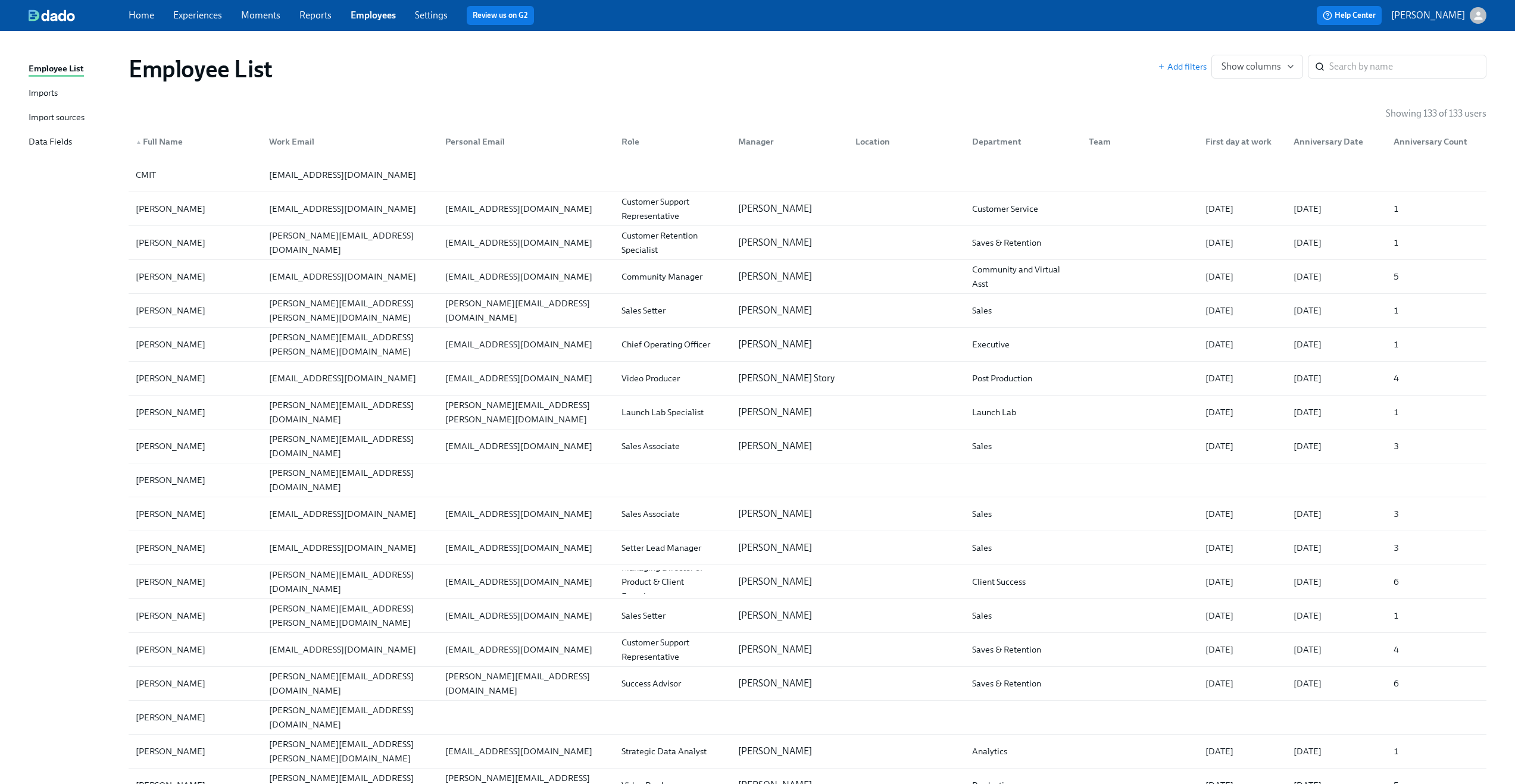
click at [39, 138] on div "Data Fields" at bounding box center [50, 143] width 44 height 15
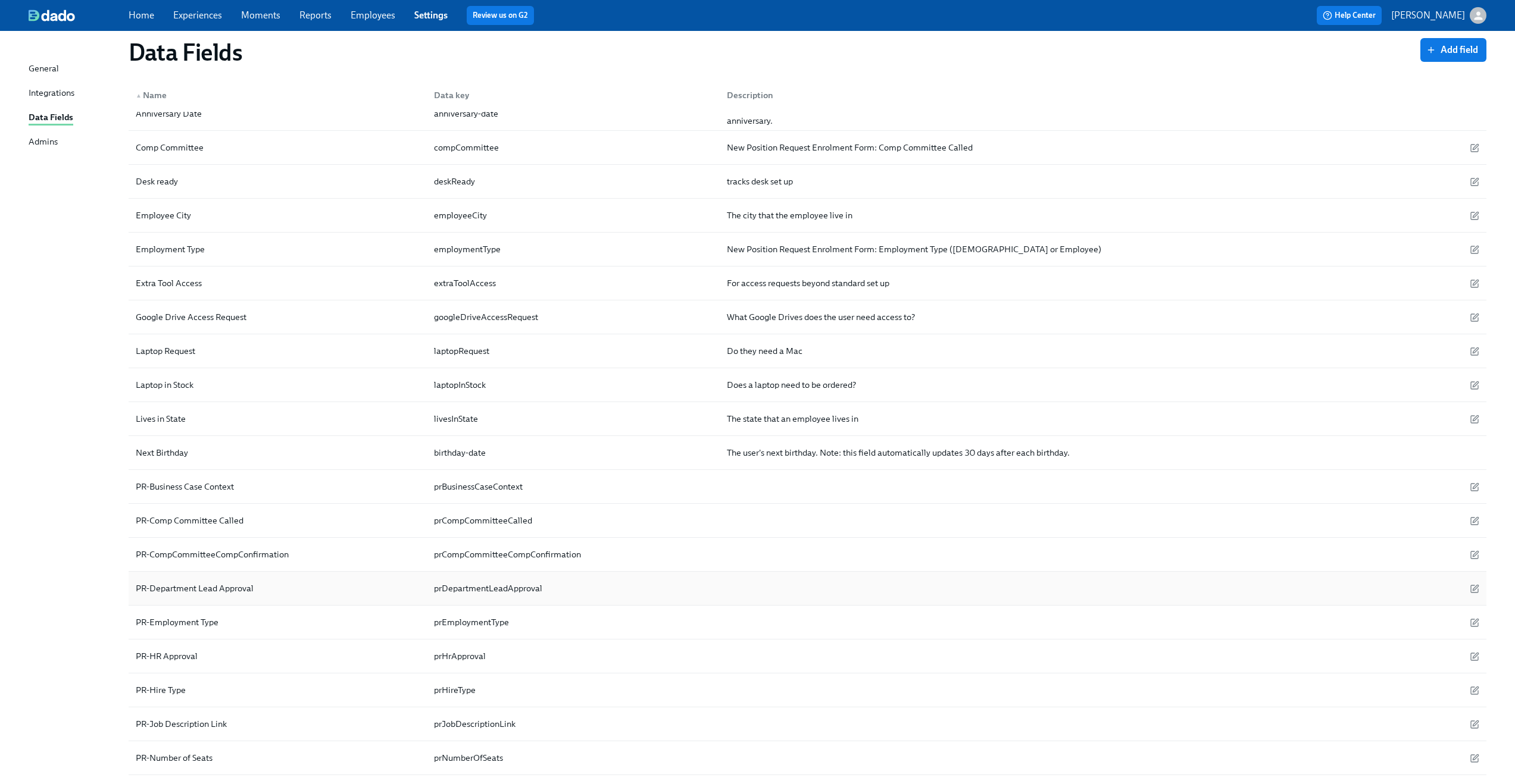
scroll to position [117, 0]
click at [1453, 50] on span "Add field" at bounding box center [1453, 49] width 49 height 12
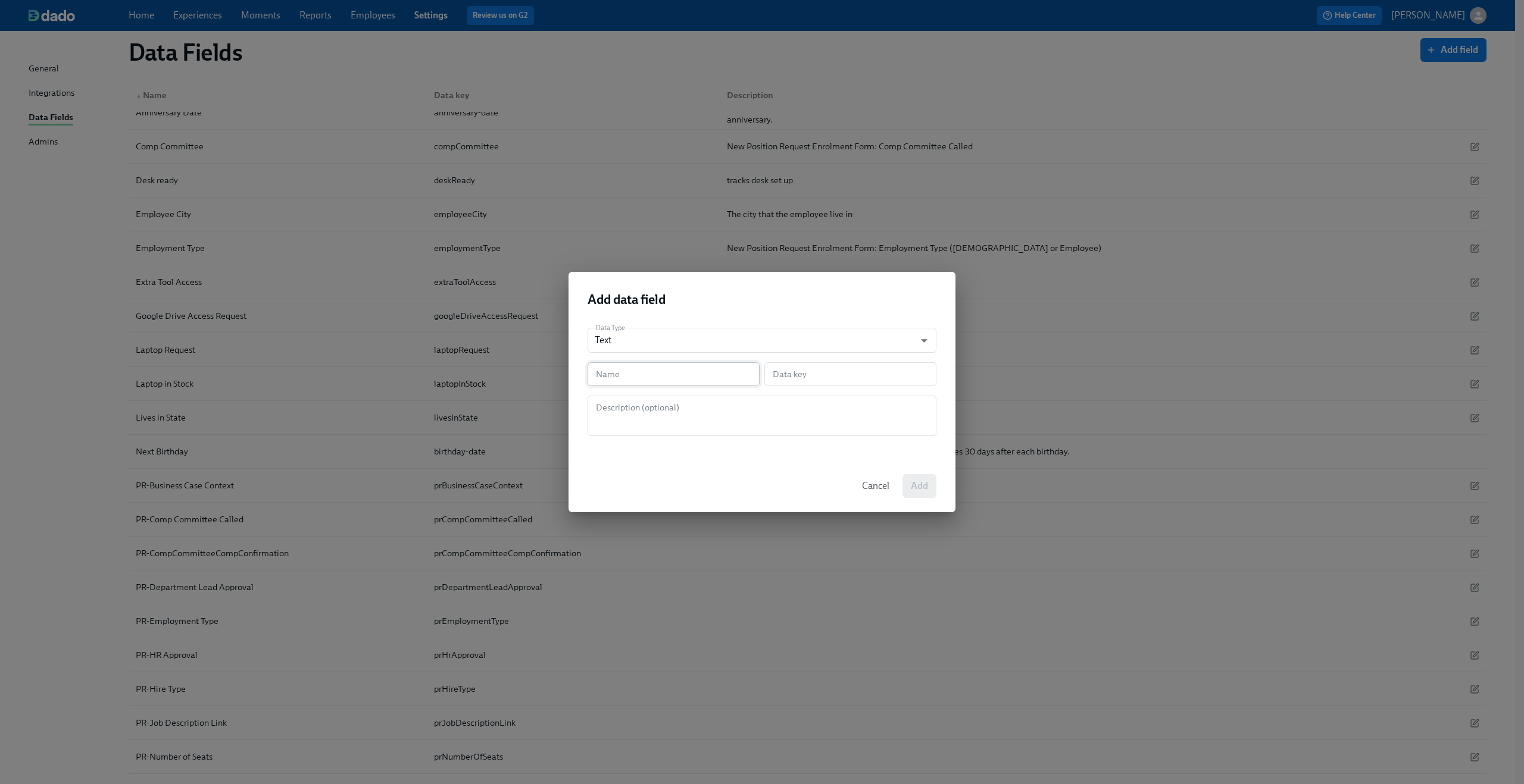
click at [703, 372] on input "text" at bounding box center [673, 375] width 172 height 24
type input "P"
type input "p"
type input "PR"
type input "pr"
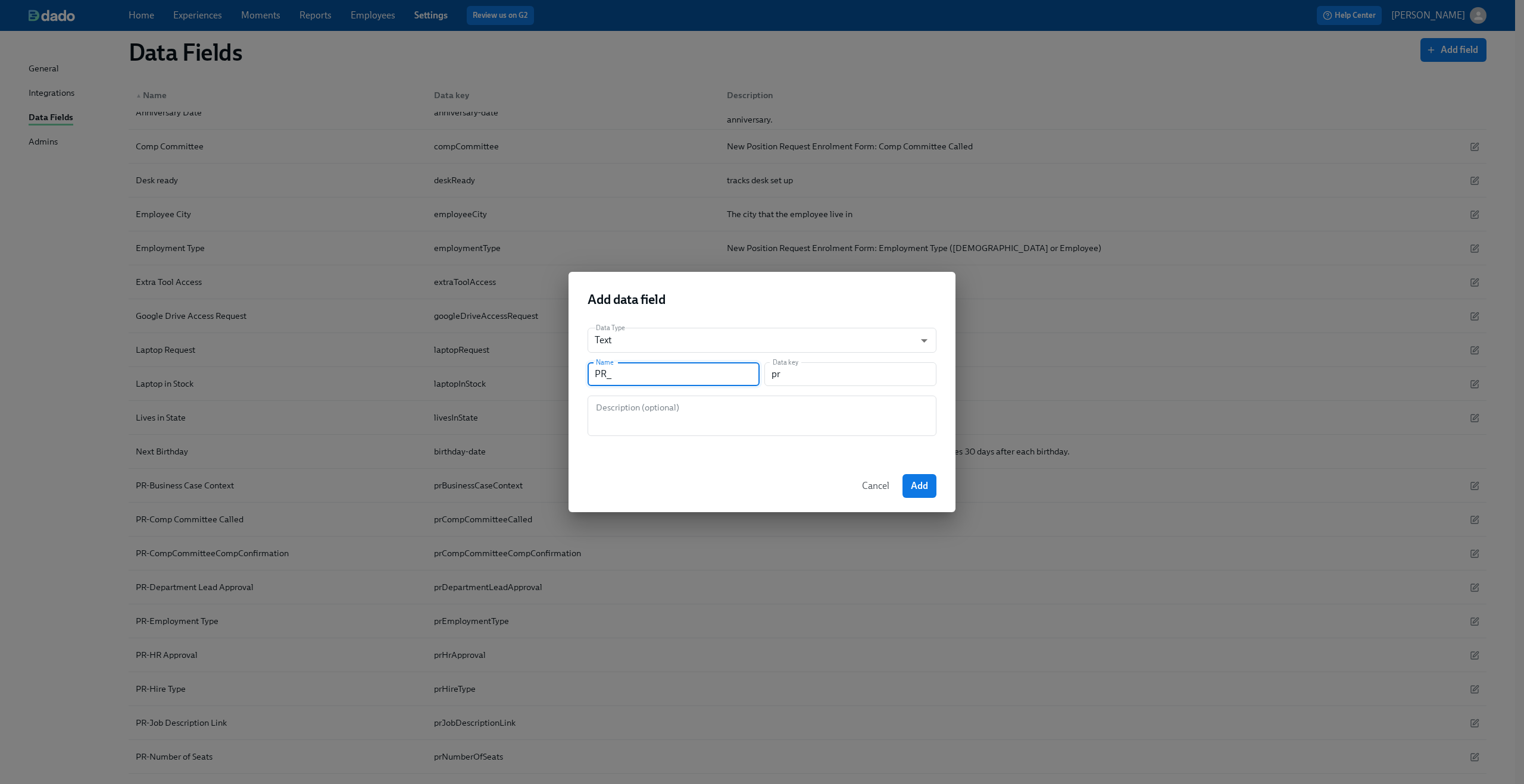
type input "PR_s"
type input "prS"
type input "PR_"
type input "pr"
type input "PR_S"
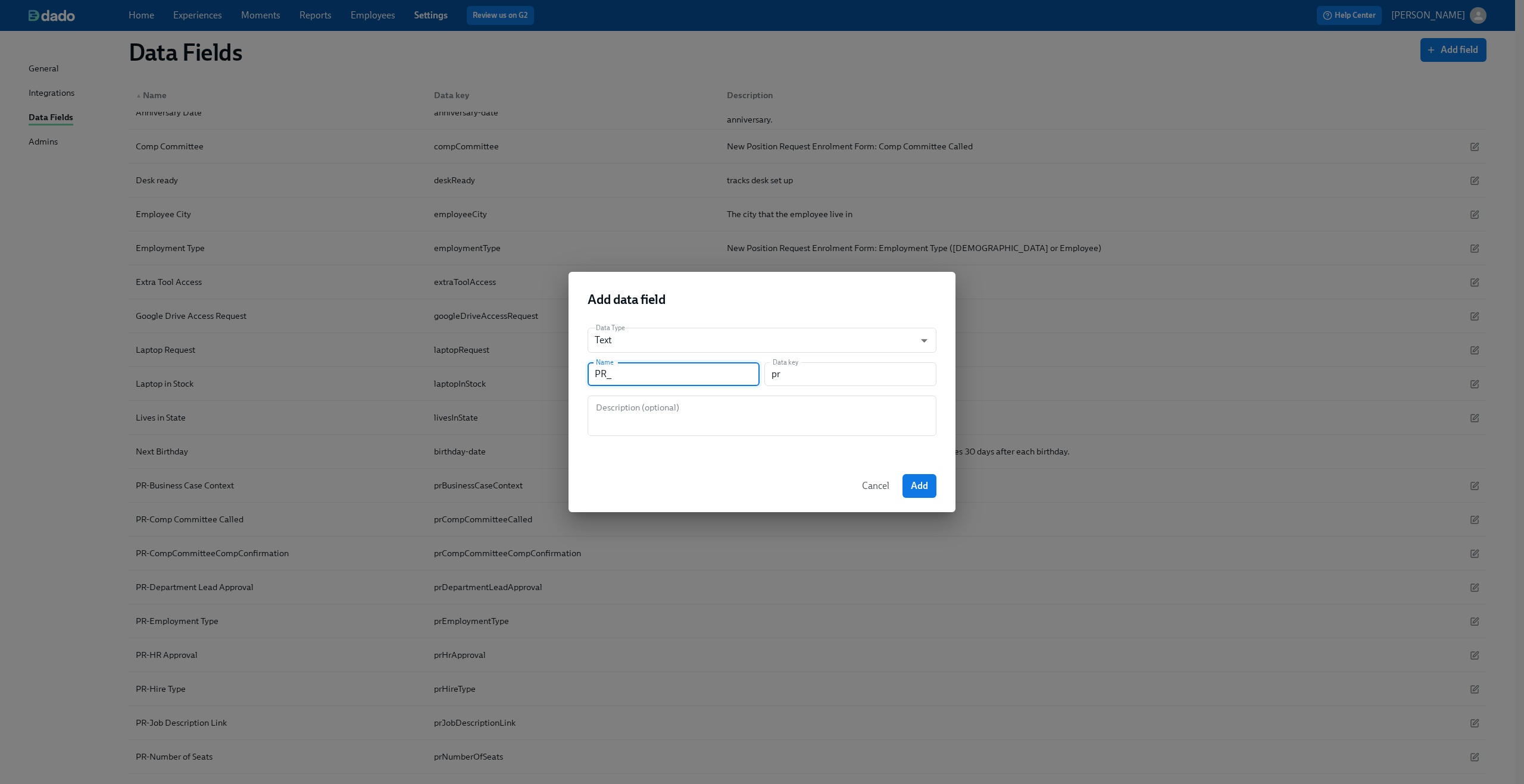
type input "prS"
type input "PR_St"
type input "prSt"
type input "PR_Sta"
type input "prSta"
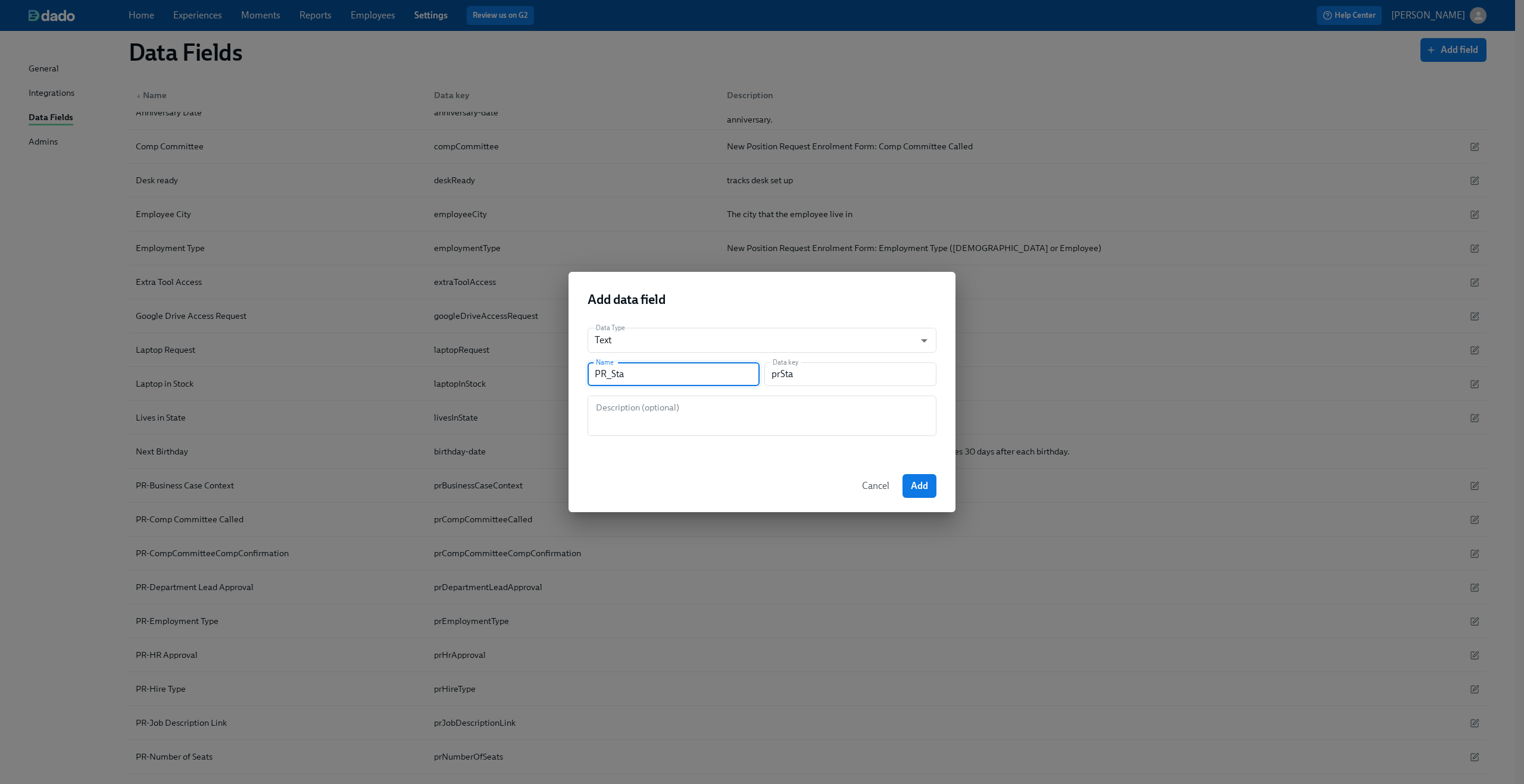
type input "PR_St"
type input "prSt"
type input "PR_S"
type input "prS"
type input "PR_"
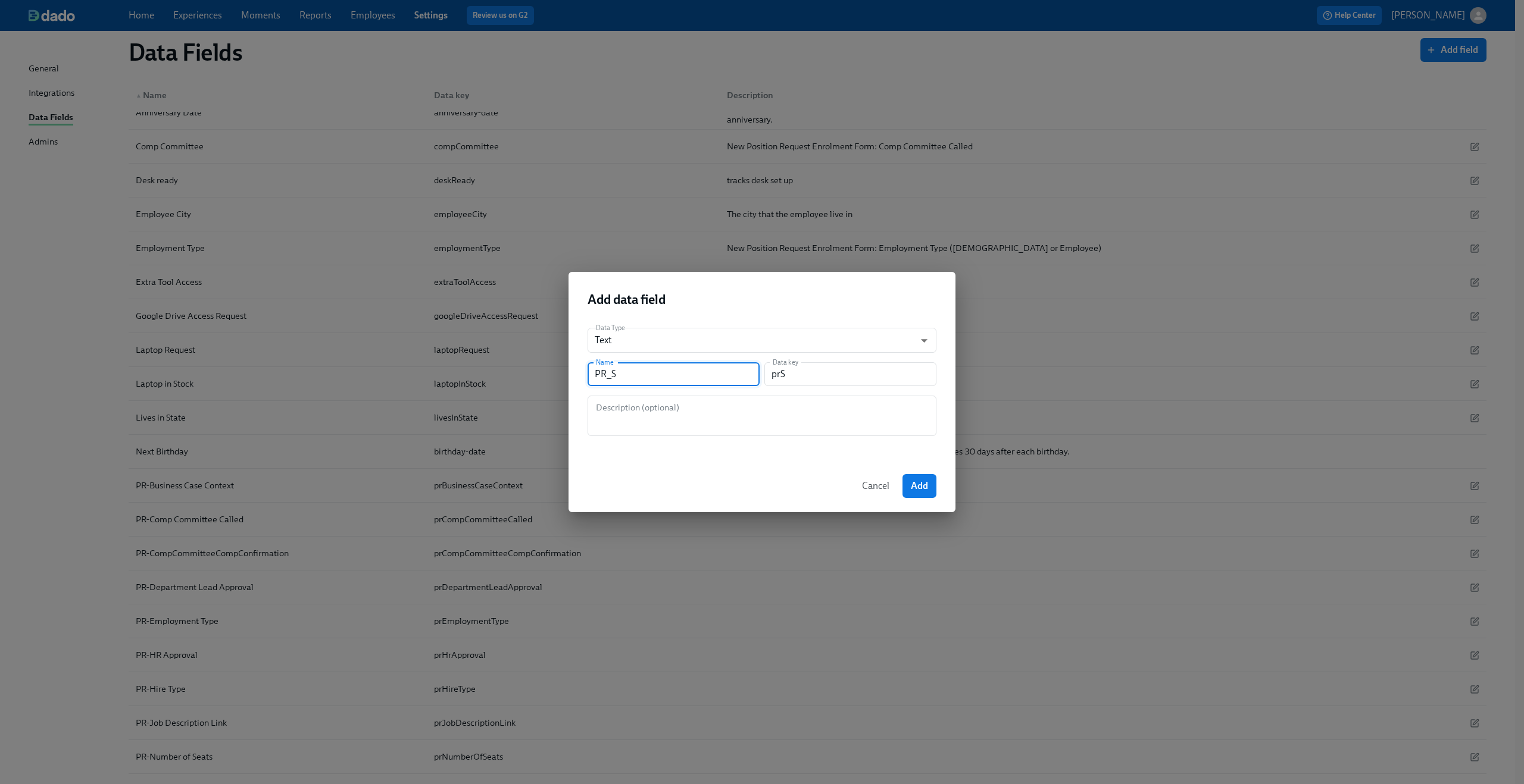
type input "pr"
type input "PR-S"
type input "prS"
type input "PR-St"
type input "prSt"
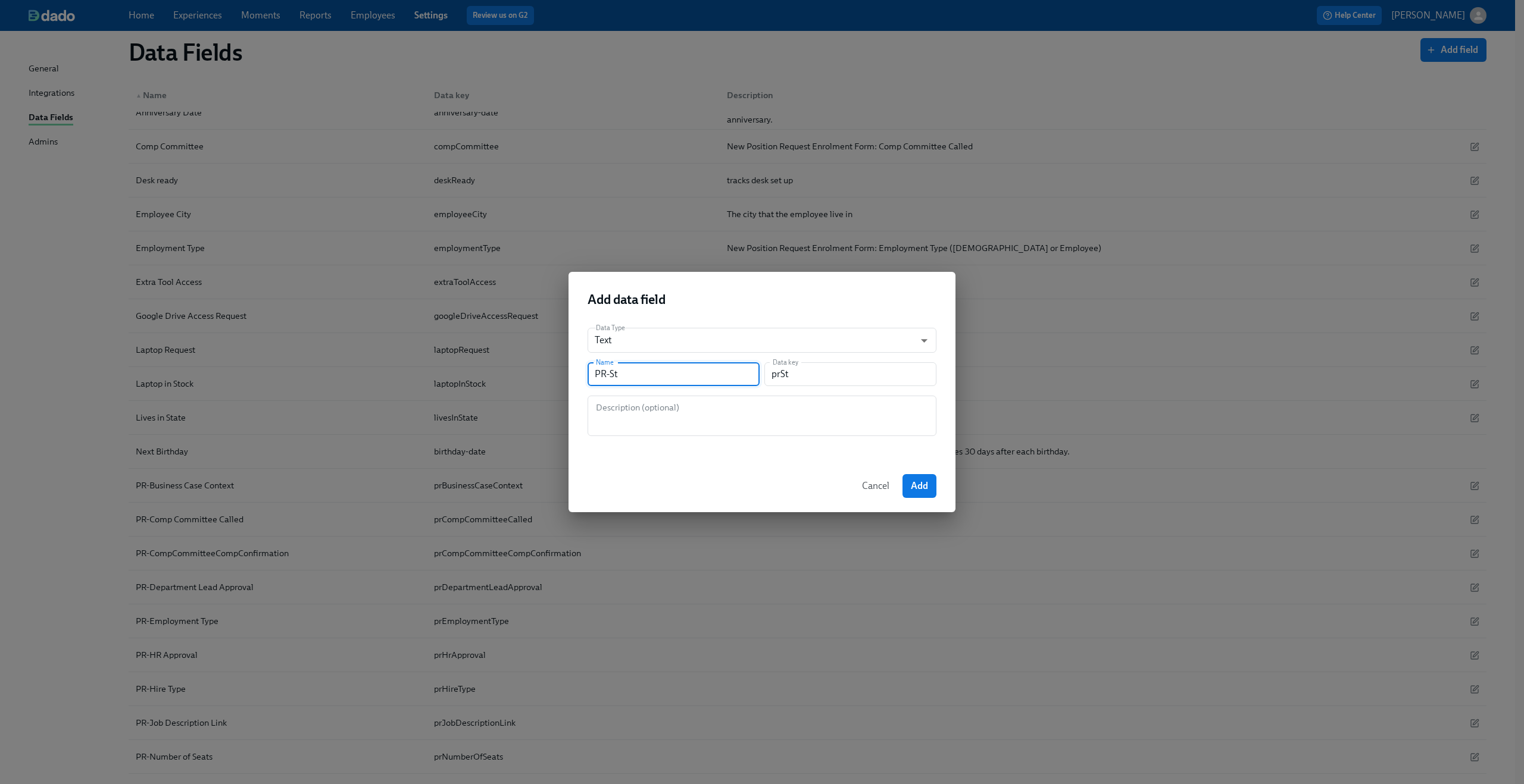
type input "PR-Sta"
type input "prSta"
type input "PR-Stat"
type input "prStat"
type input "PR-Statu"
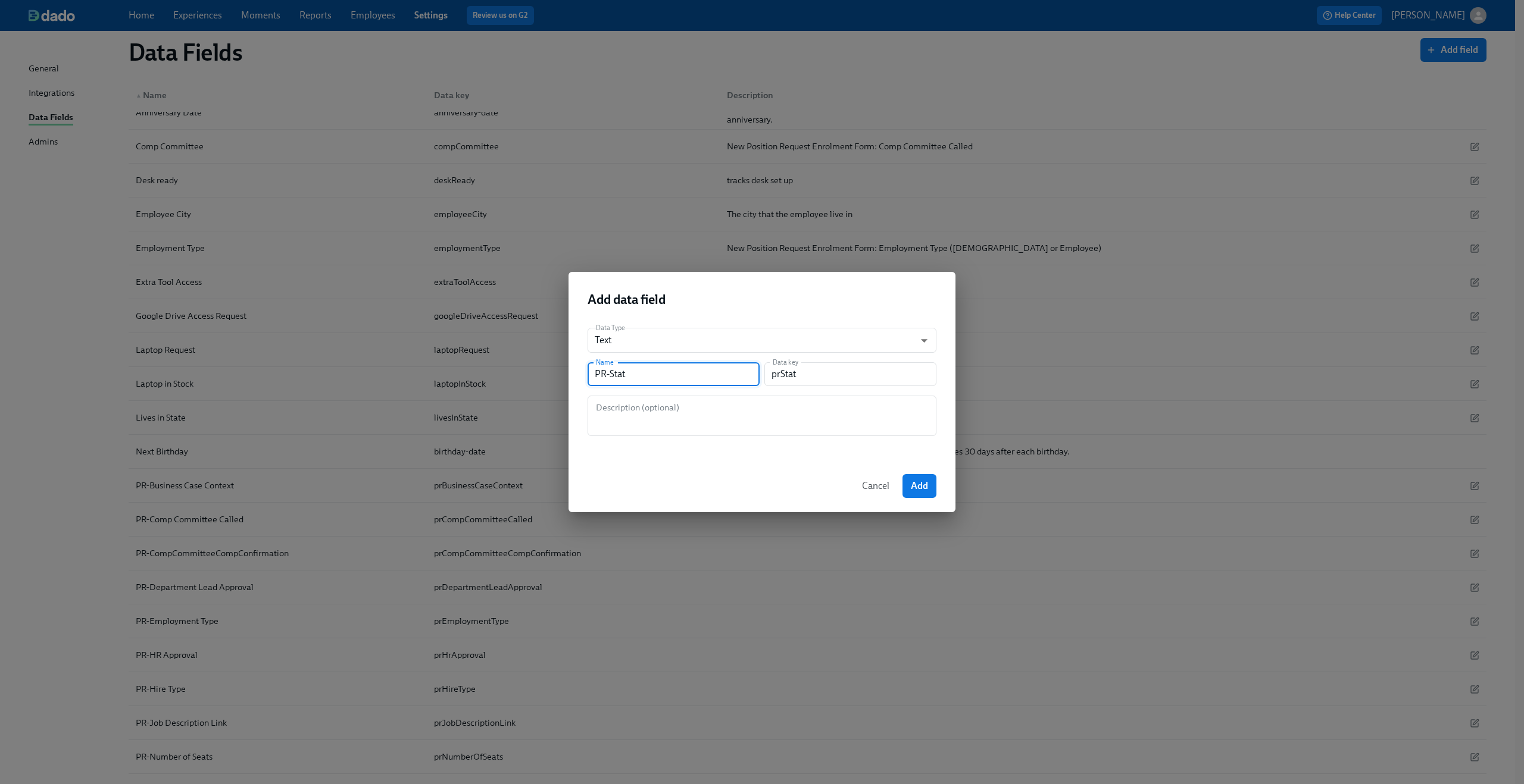
type input "prStatu"
type input "PR-Status"
type input "prStatus"
type input "PR-Status"
click at [917, 482] on span "Add" at bounding box center [919, 486] width 18 height 12
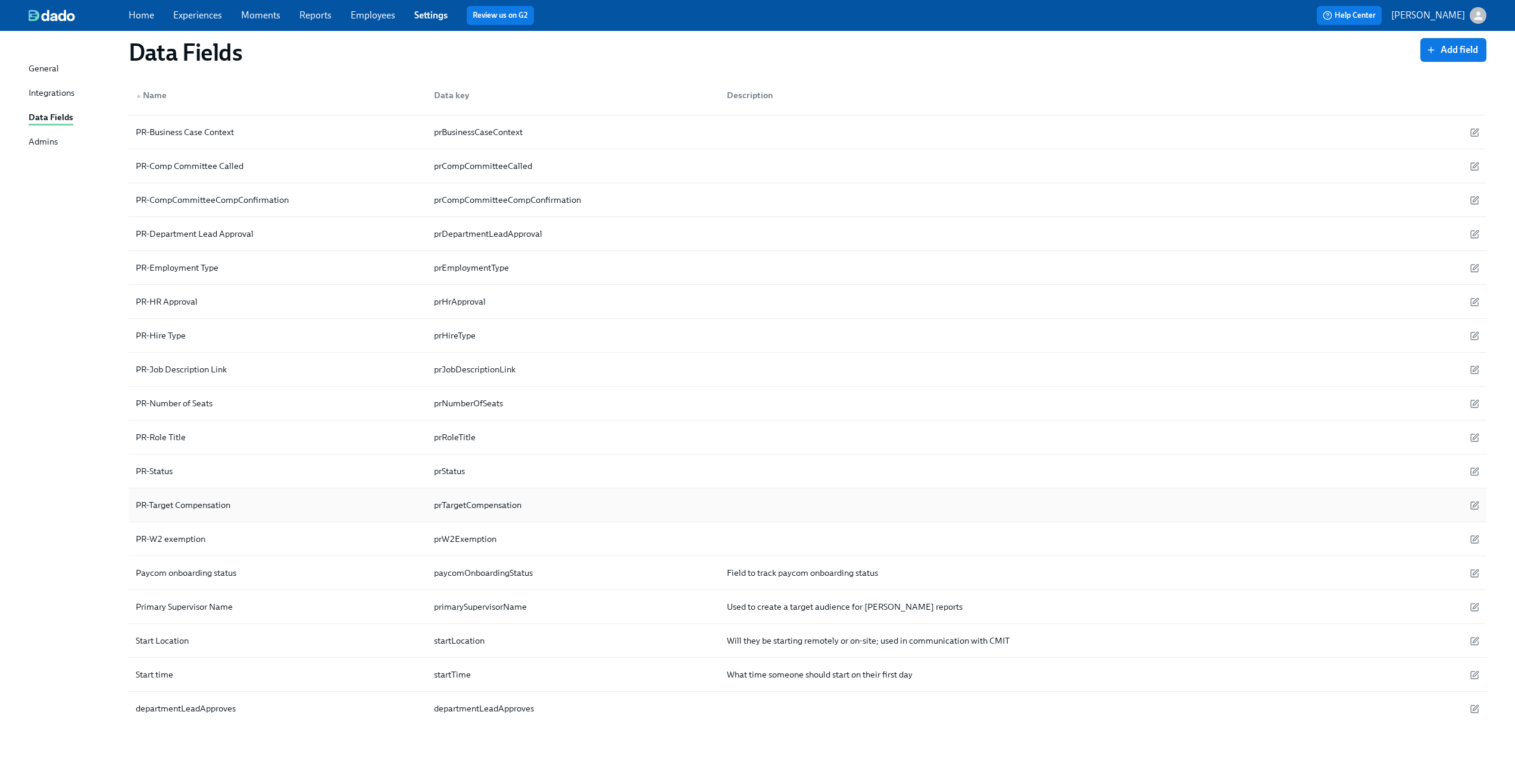
scroll to position [452, 0]
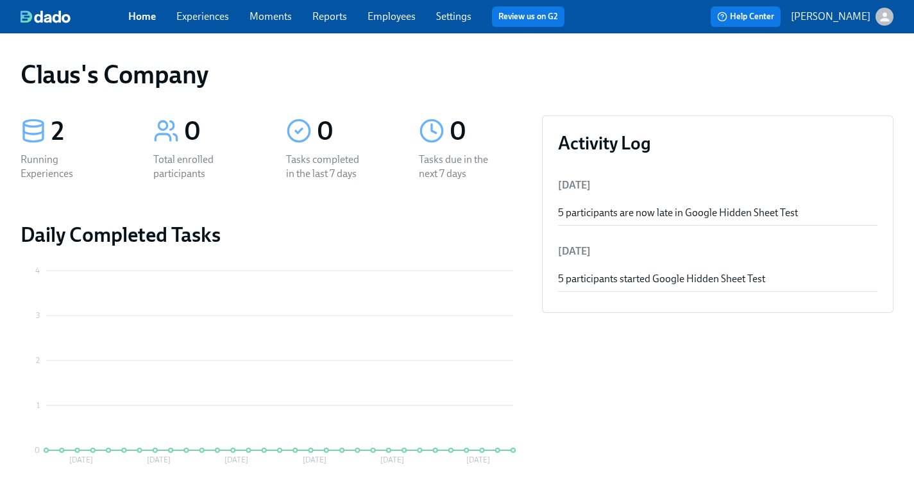
click at [195, 17] on link "Experiences" at bounding box center [202, 16] width 53 height 12
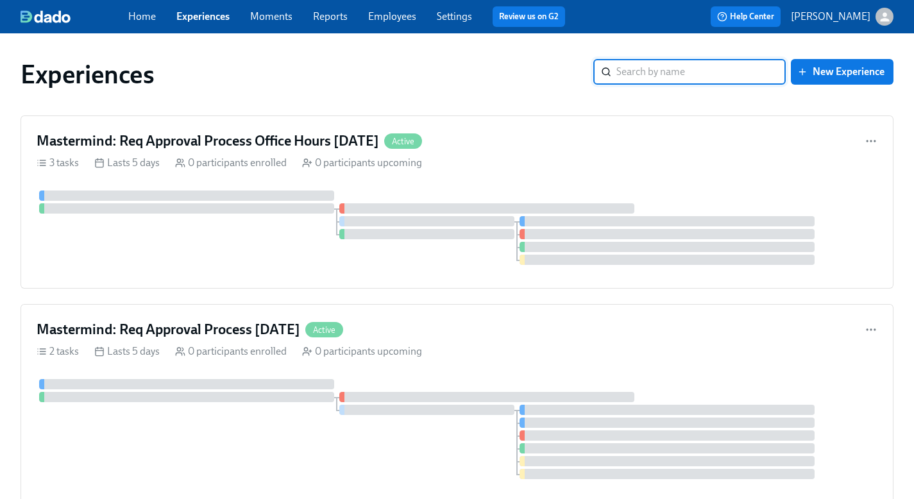
click at [880, 15] on icon "button" at bounding box center [884, 16] width 13 height 13
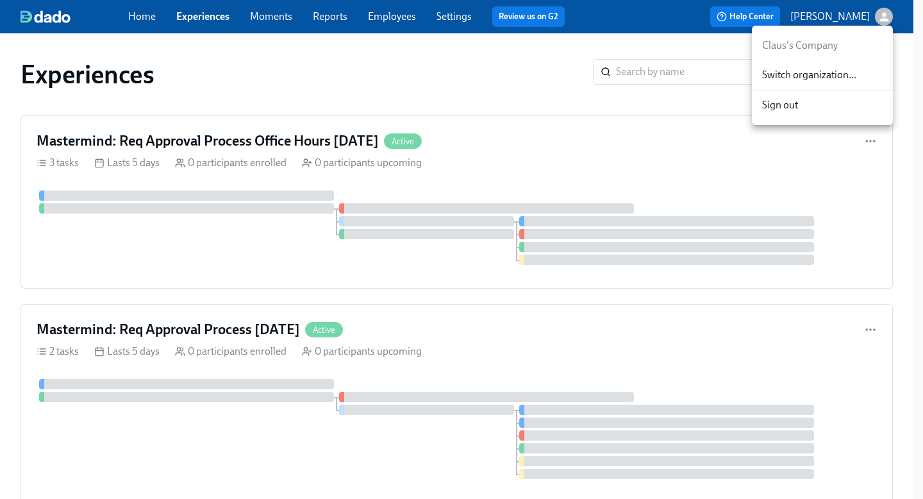
click at [842, 79] on span "Switch organization..." at bounding box center [823, 75] width 121 height 14
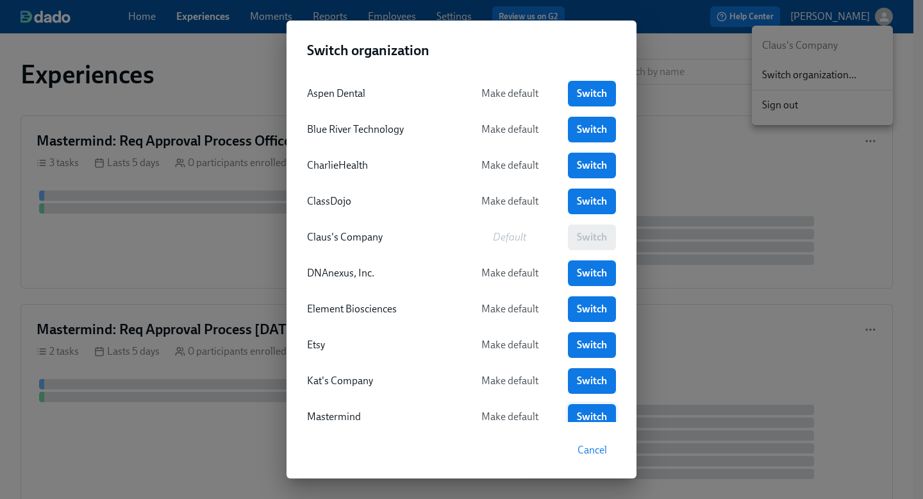
click at [586, 407] on link "Switch" at bounding box center [592, 417] width 48 height 26
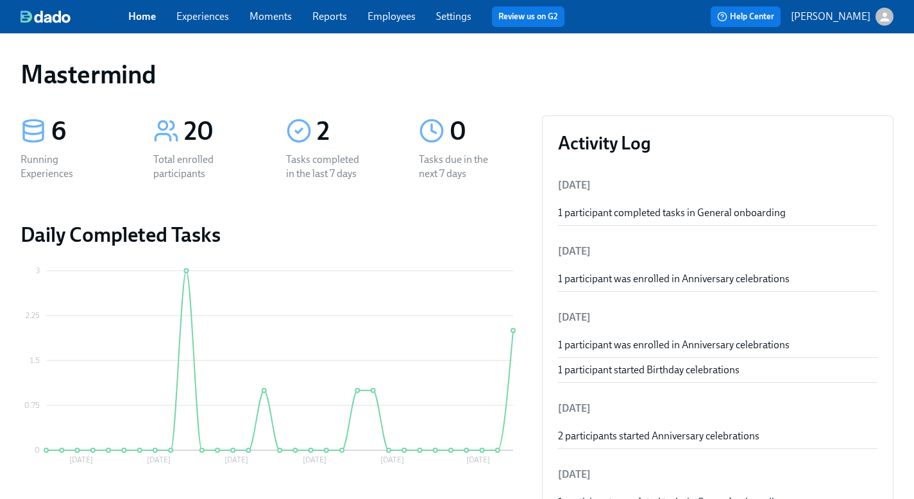
click at [276, 15] on link "Moments" at bounding box center [270, 16] width 42 height 12
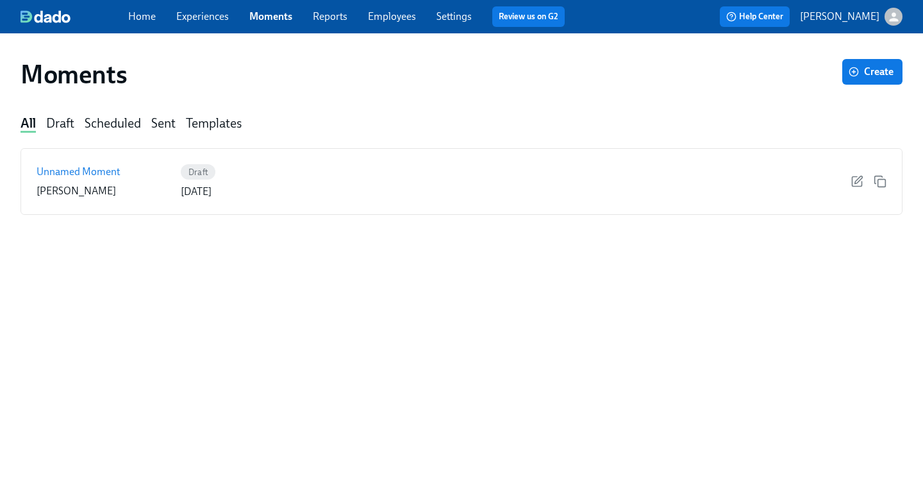
click at [215, 19] on link "Experiences" at bounding box center [202, 16] width 53 height 12
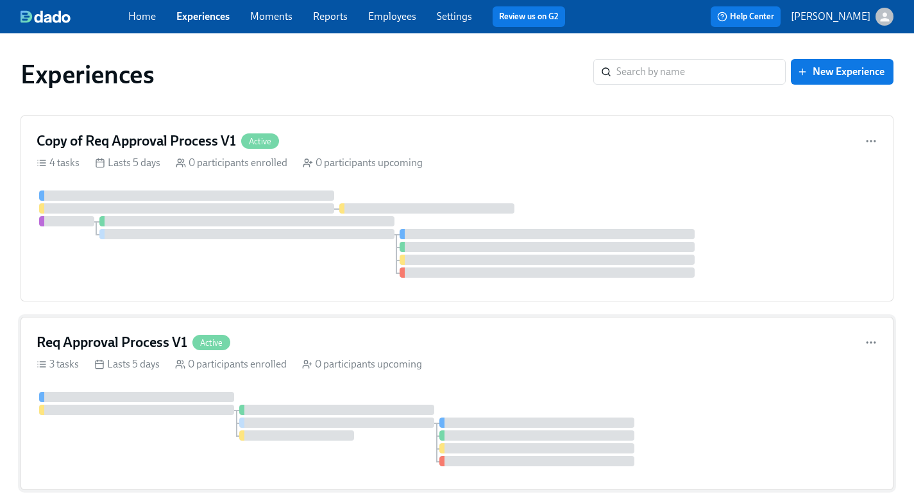
click at [711, 352] on div "Req Approval Process V1 Active 3 tasks Lasts 5 days 0 participants enrolled 0 p…" at bounding box center [457, 403] width 873 height 173
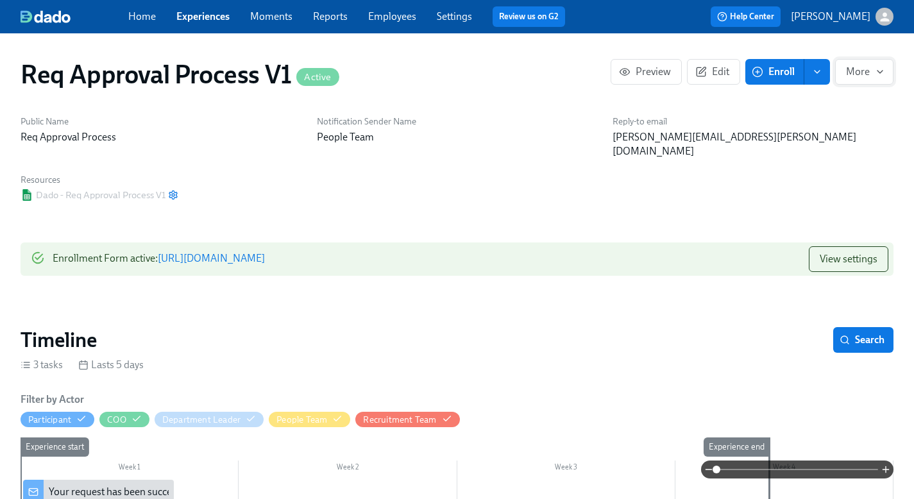
click at [877, 83] on button "More" at bounding box center [864, 72] width 58 height 26
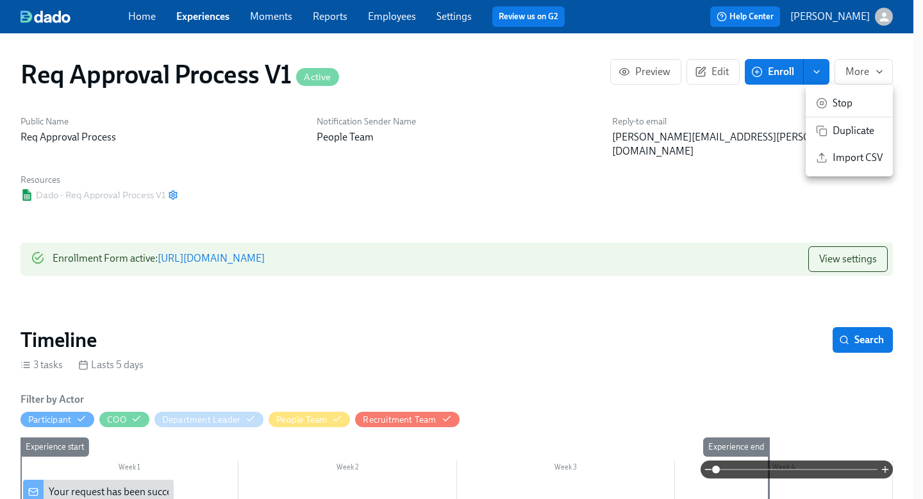
click at [865, 101] on span "Stop" at bounding box center [858, 103] width 50 height 14
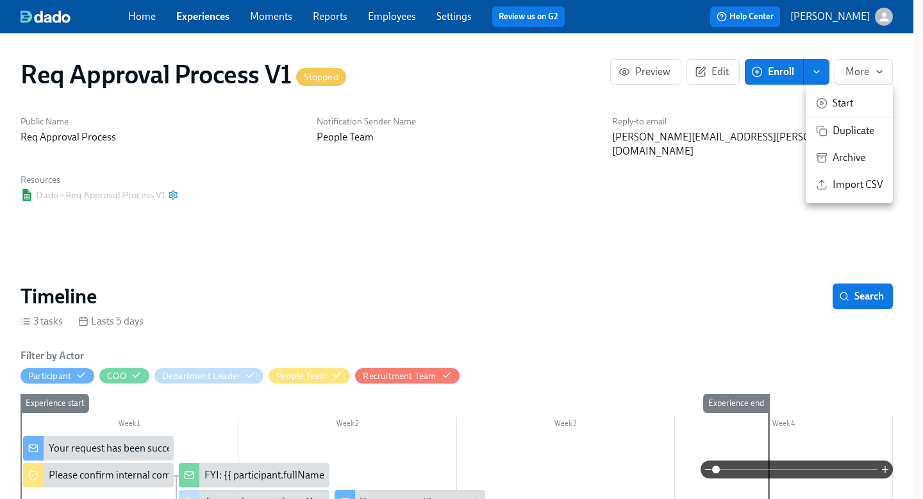
click at [845, 158] on span "Archive" at bounding box center [858, 158] width 50 height 14
click at [210, 16] on div at bounding box center [461, 249] width 923 height 499
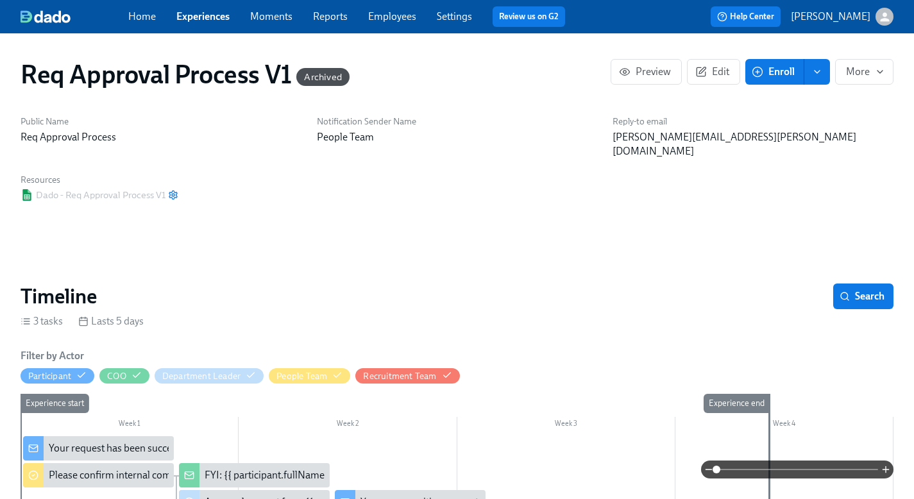
click at [201, 15] on link "Experiences" at bounding box center [202, 16] width 53 height 12
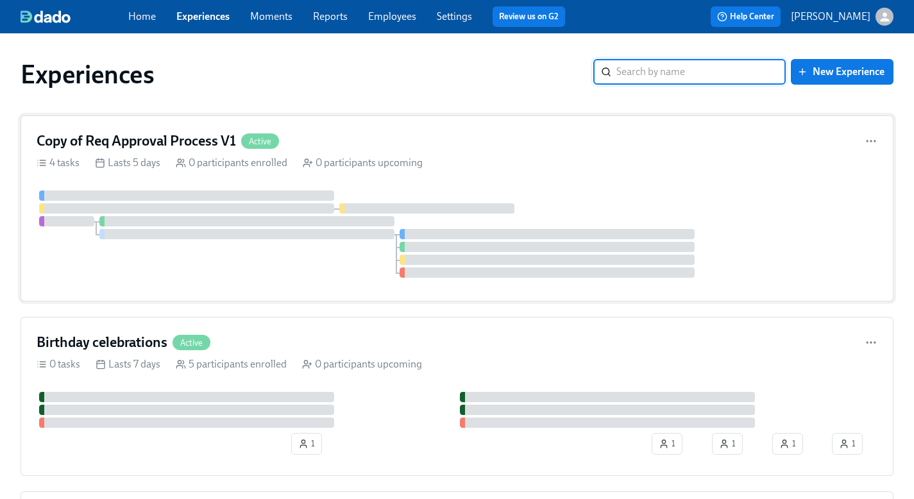
click at [330, 137] on div "Copy of Req Approval Process V1 Active" at bounding box center [457, 140] width 841 height 19
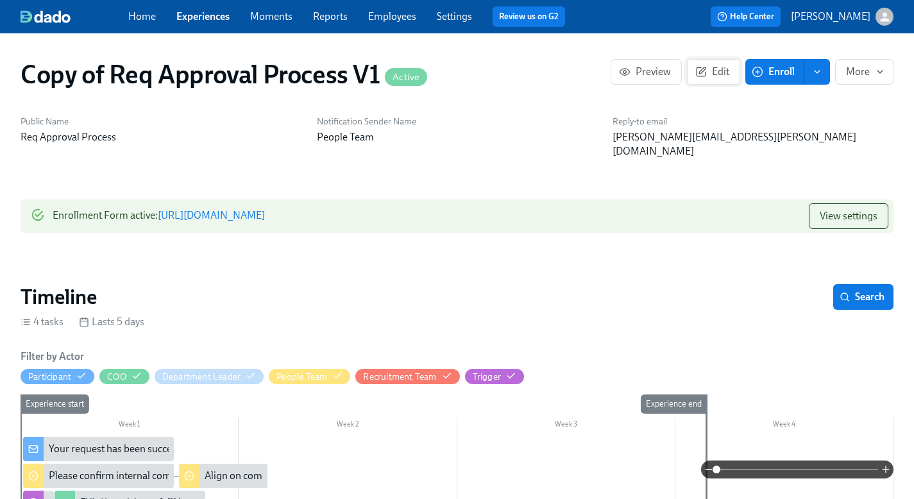
click at [716, 72] on span "Edit" at bounding box center [713, 71] width 31 height 13
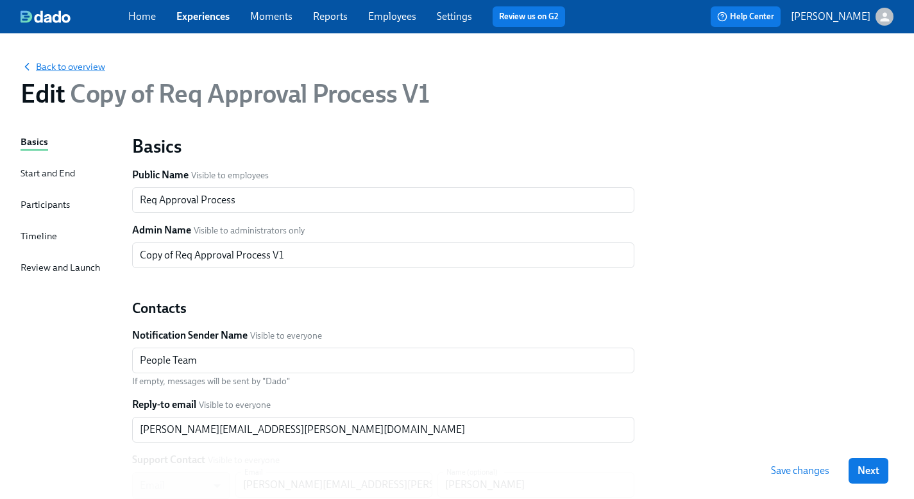
click at [56, 71] on span "Back to overview" at bounding box center [63, 66] width 85 height 13
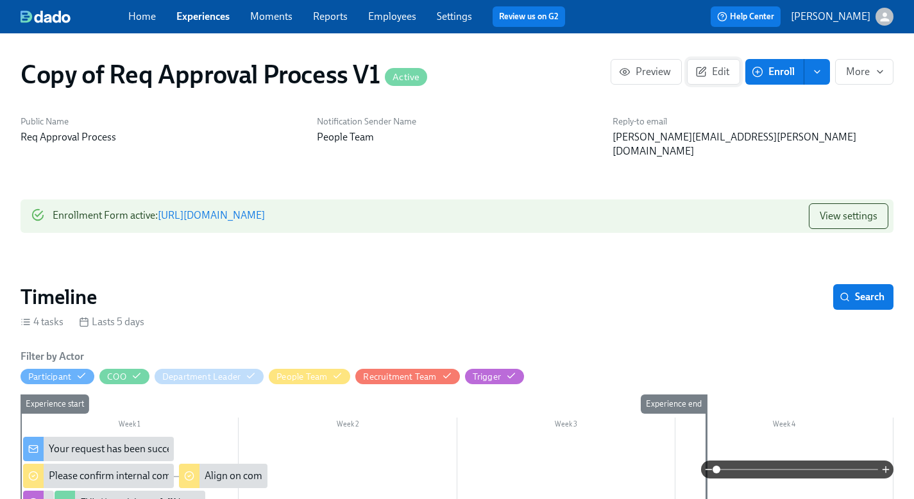
click at [707, 67] on span "Edit" at bounding box center [713, 71] width 31 height 13
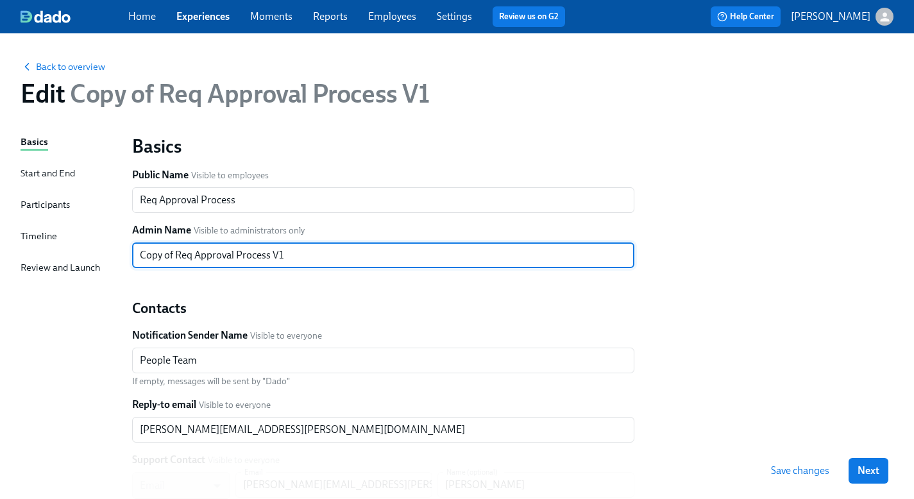
drag, startPoint x: 175, startPoint y: 257, endPoint x: 44, endPoint y: 243, distance: 131.6
click at [46, 244] on div "Basics Start and End Participants Timeline Review and Launch Basics Public Name…" at bounding box center [457, 392] width 873 height 514
click at [252, 255] on input "Req Approval Process V1" at bounding box center [383, 255] width 502 height 26
type input "Req Approval Process V1.1"
click at [736, 314] on div "Basics Public Name Visible to employees Req Approval Process ​ Admin Name Visib…" at bounding box center [512, 376] width 777 height 499
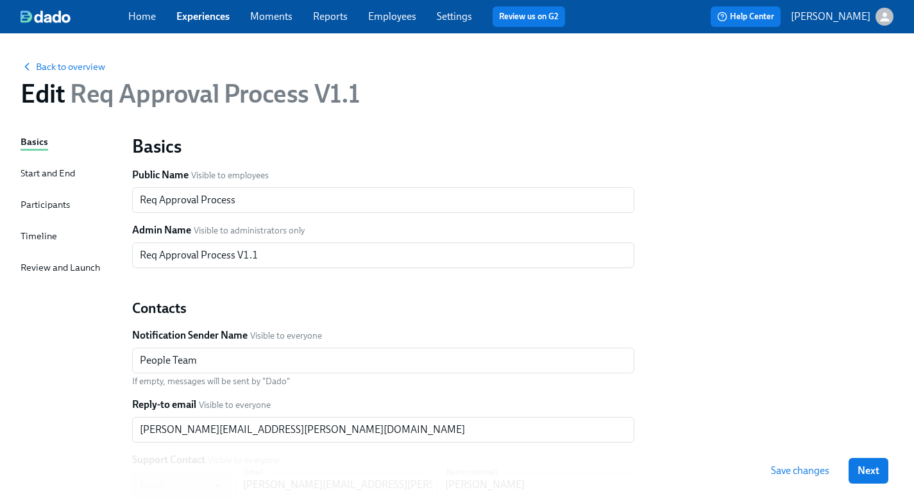
click at [816, 471] on span "Save changes" at bounding box center [800, 470] width 58 height 13
click at [796, 468] on span "Save changes" at bounding box center [800, 470] width 58 height 13
click at [56, 59] on div "Back to overview" at bounding box center [457, 66] width 873 height 14
click at [52, 62] on span "Back to overview" at bounding box center [63, 66] width 85 height 13
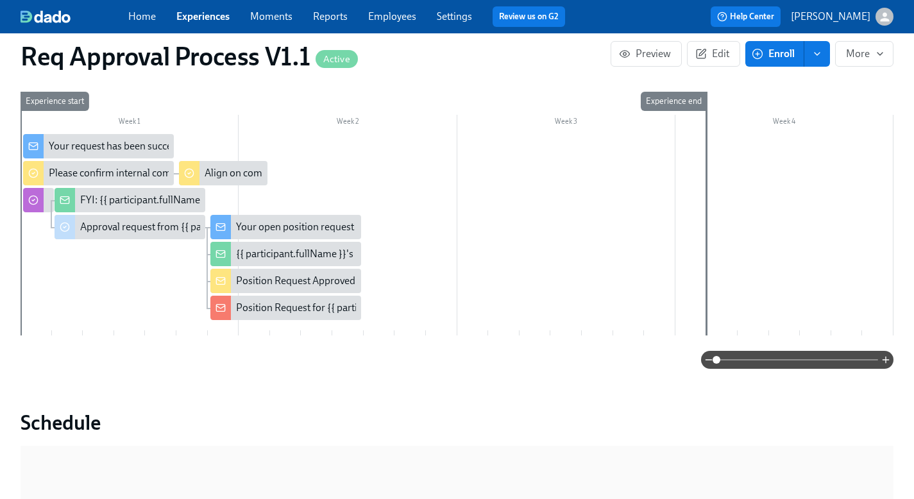
scroll to position [198, 0]
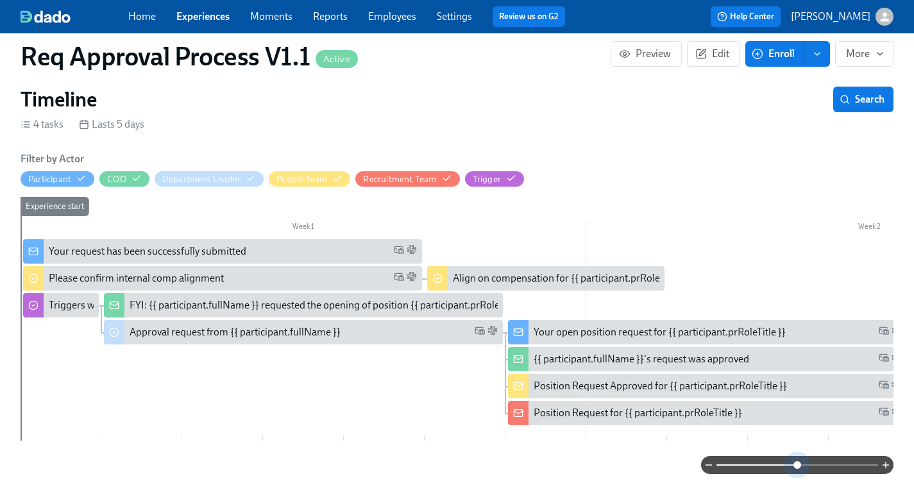
click at [795, 456] on span at bounding box center [797, 465] width 162 height 18
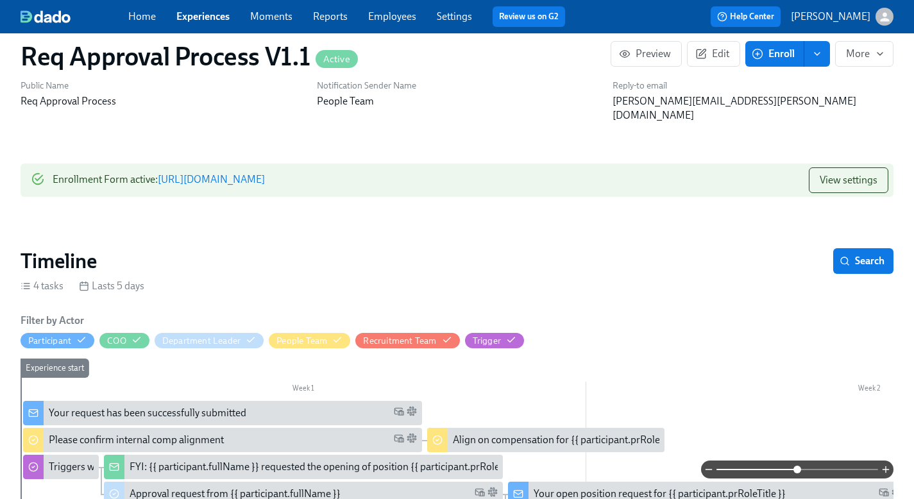
scroll to position [0, 0]
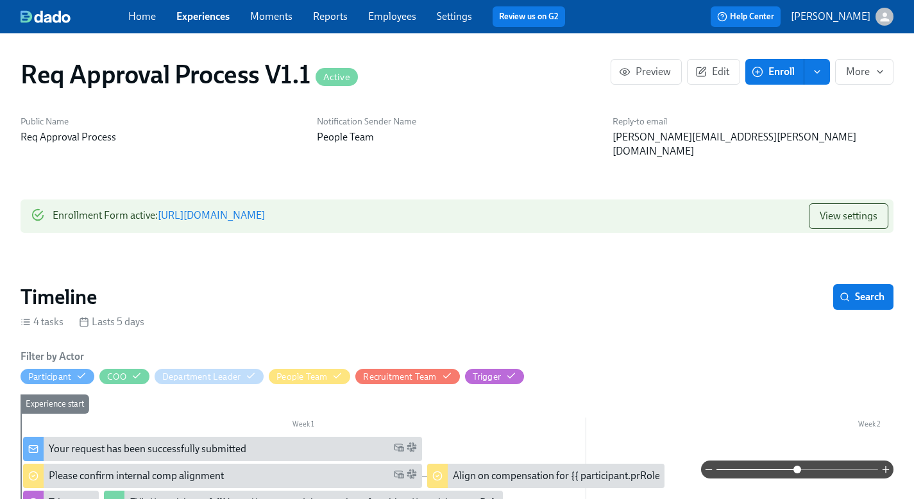
click at [265, 209] on link "[URL][DOMAIN_NAME]" at bounding box center [211, 215] width 107 height 12
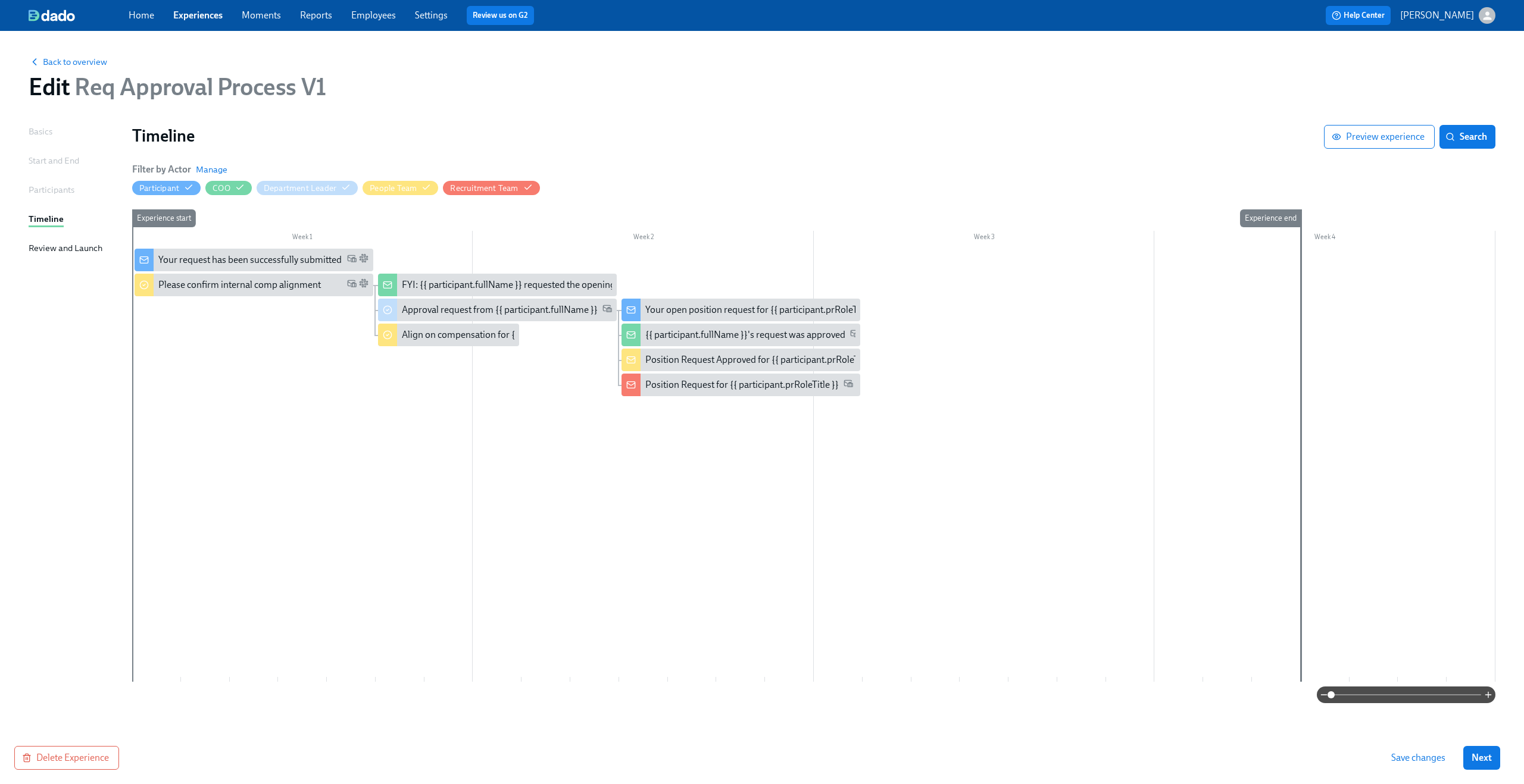
click at [196, 12] on link "Experiences" at bounding box center [198, 15] width 49 height 11
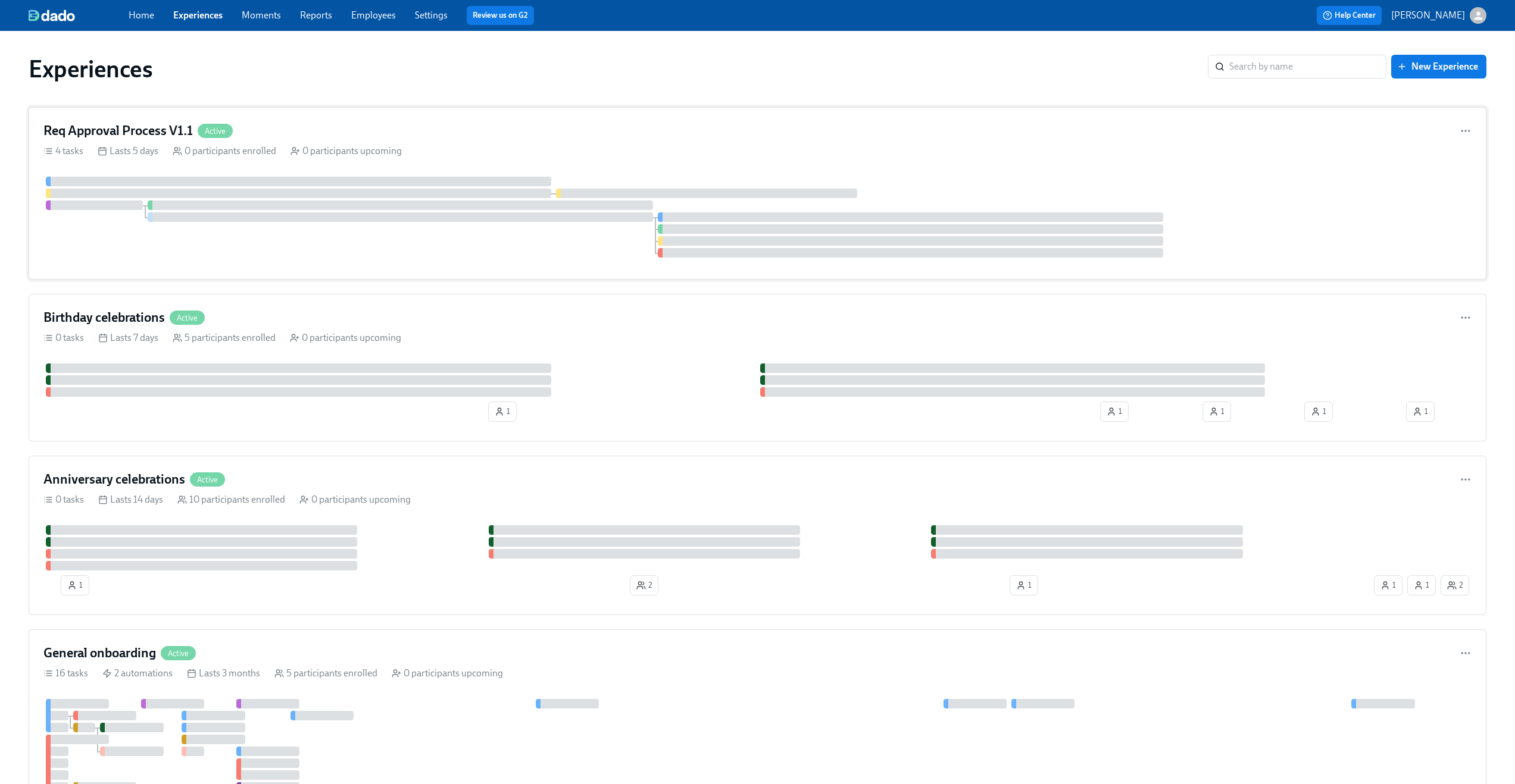
click at [467, 145] on div "4 tasks Lasts 5 days 0 participants enrolled 0 participants upcoming" at bounding box center [758, 151] width 1429 height 13
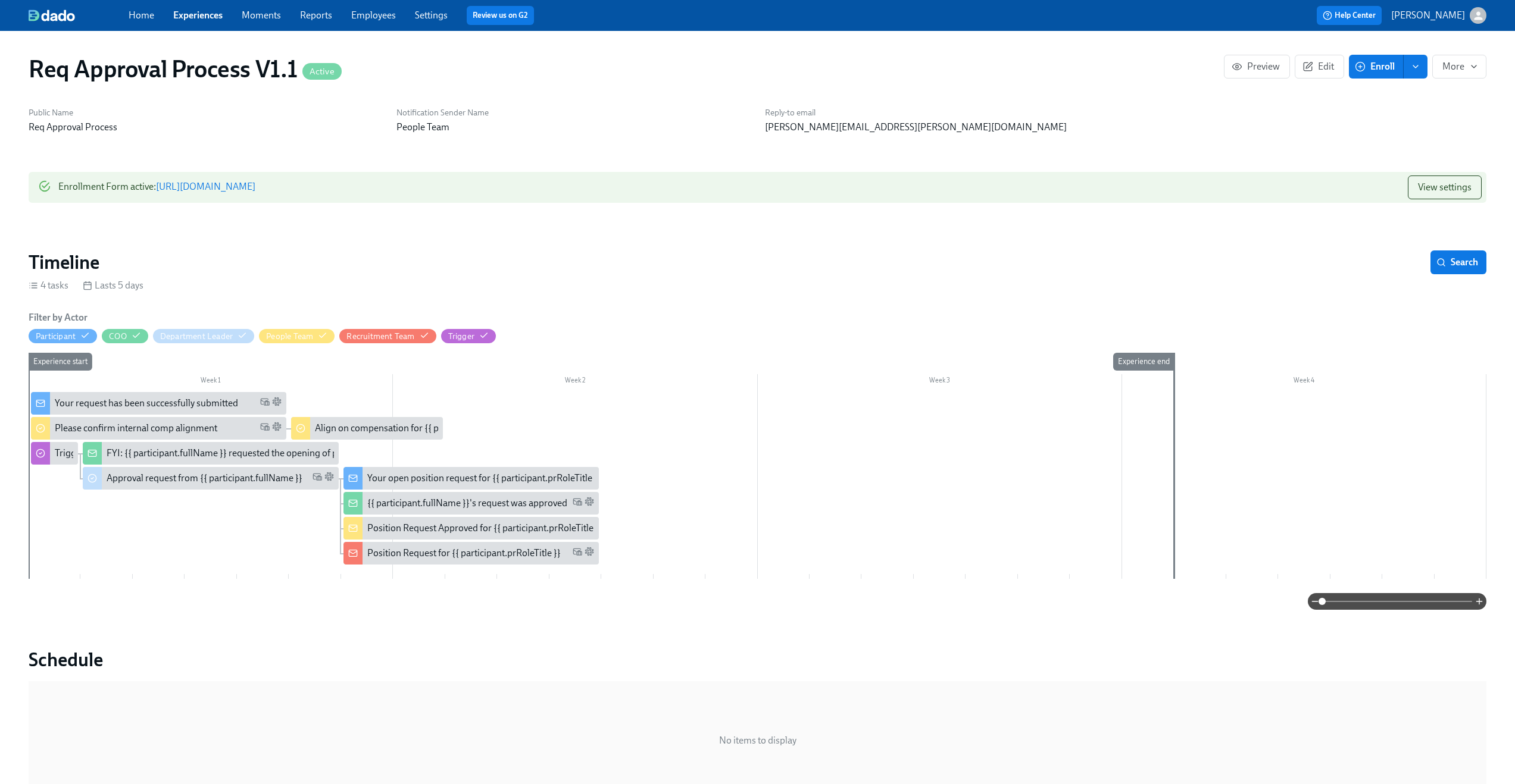
click at [131, 14] on link "Home" at bounding box center [142, 15] width 26 height 11
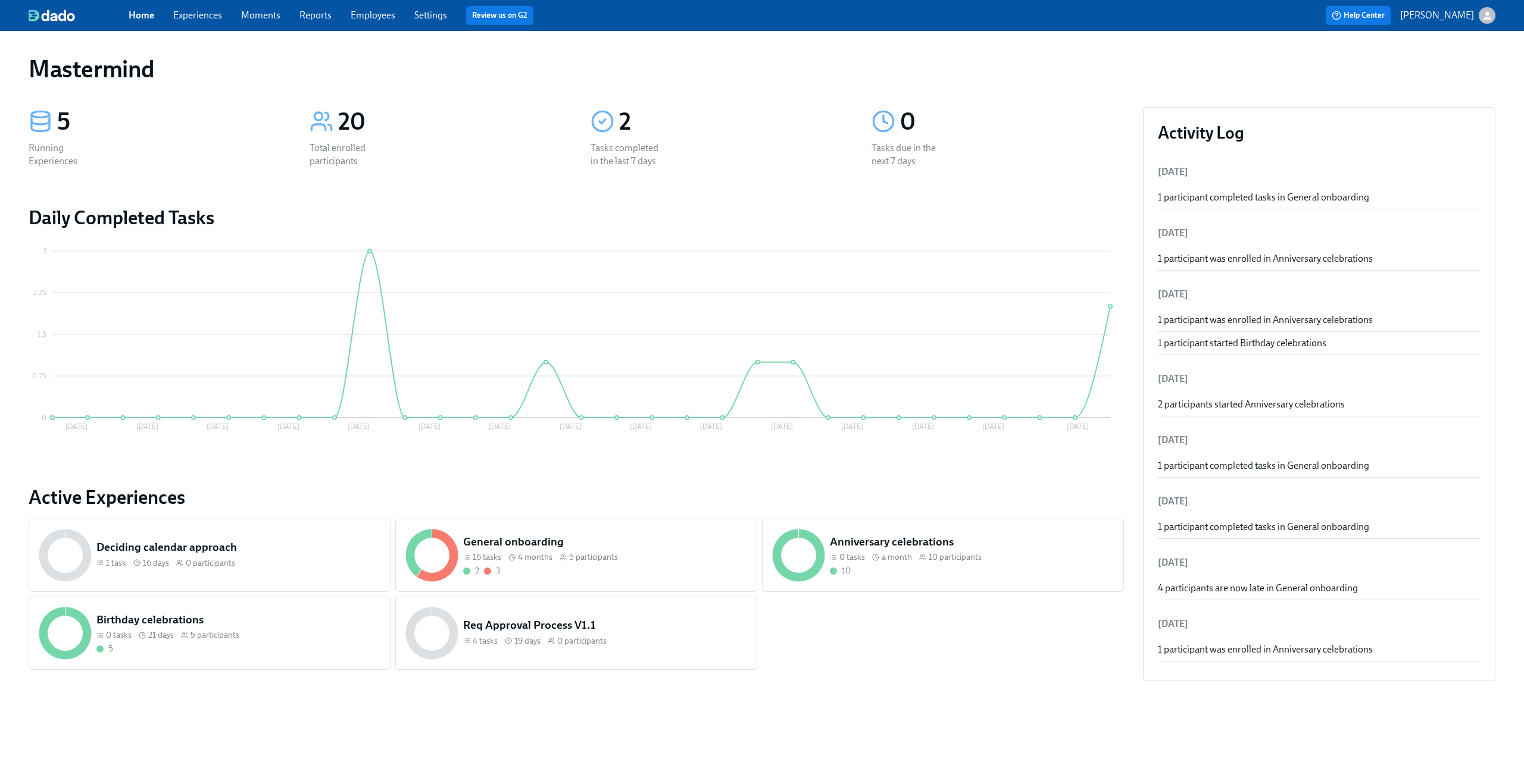
click at [200, 14] on link "Experiences" at bounding box center [198, 15] width 49 height 11
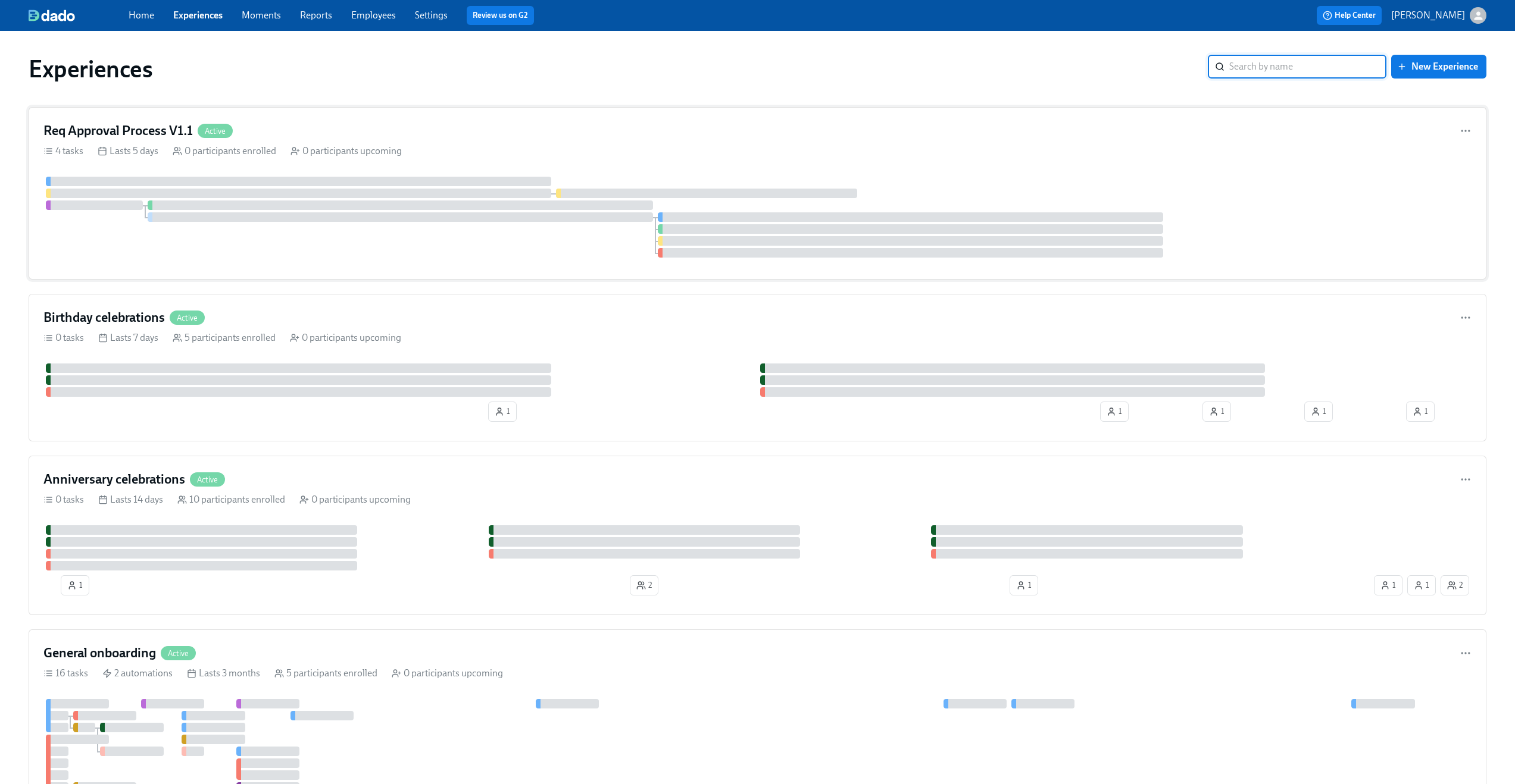
click at [537, 149] on div "4 tasks Lasts 5 days 0 participants enrolled 0 participants upcoming" at bounding box center [758, 151] width 1429 height 13
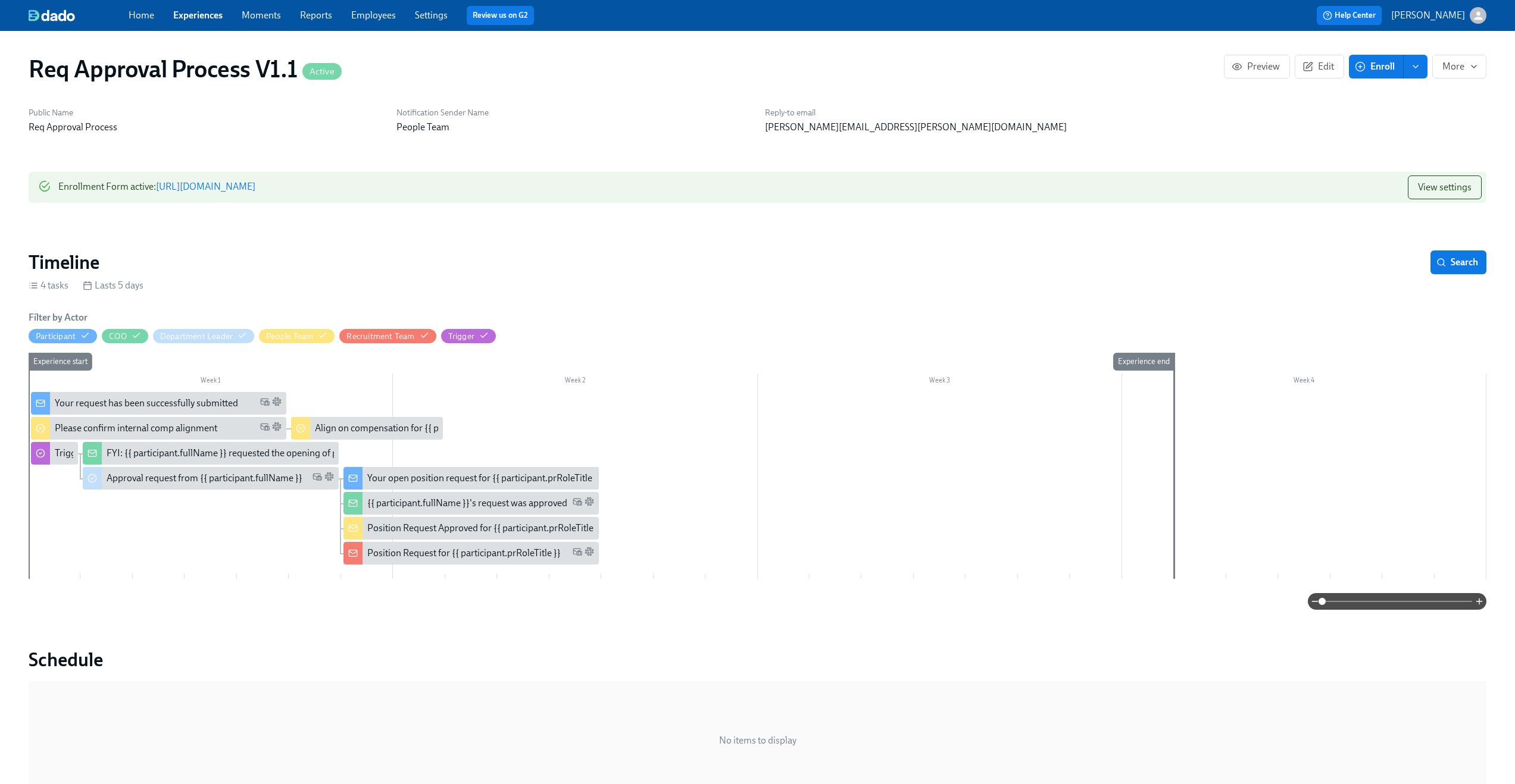
click at [1387, 601] on span at bounding box center [1397, 601] width 150 height 17
